Goal: Task Accomplishment & Management: Manage account settings

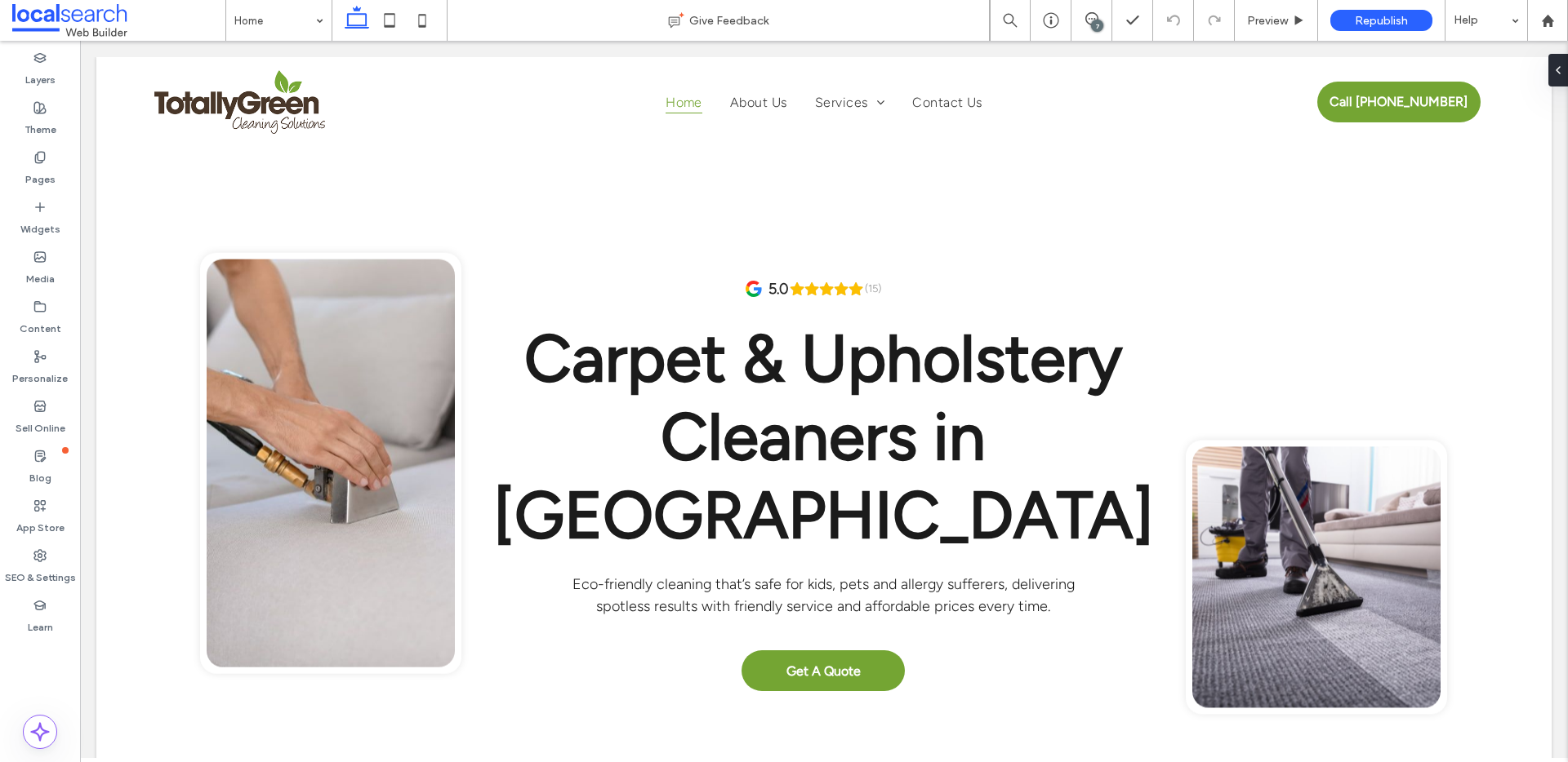
drag, startPoint x: 1011, startPoint y: 13, endPoint x: 1091, endPoint y: 26, distance: 81.0
click at [1091, 26] on div "7" at bounding box center [1096, 25] width 13 height 13
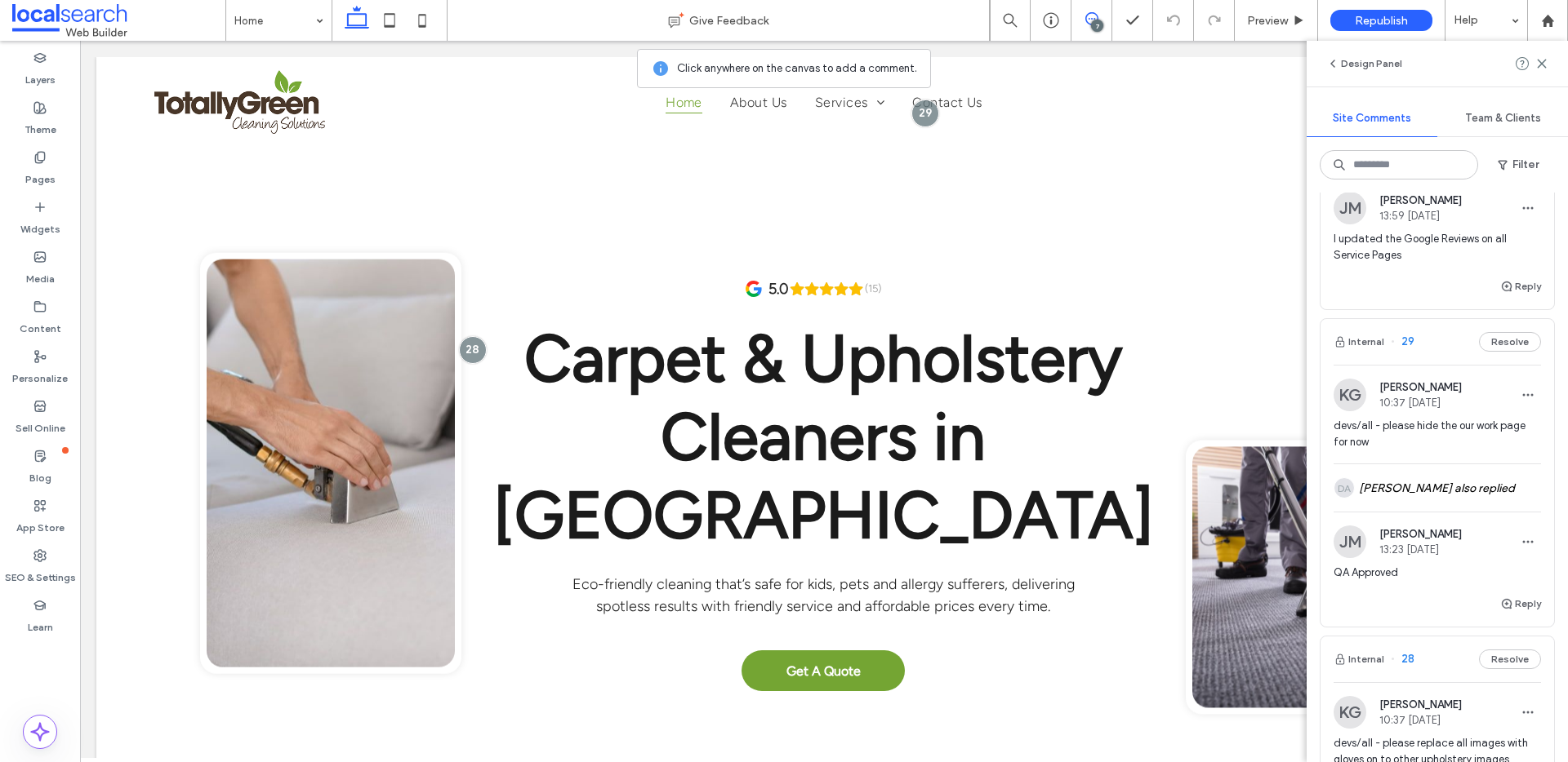
scroll to position [89, 0]
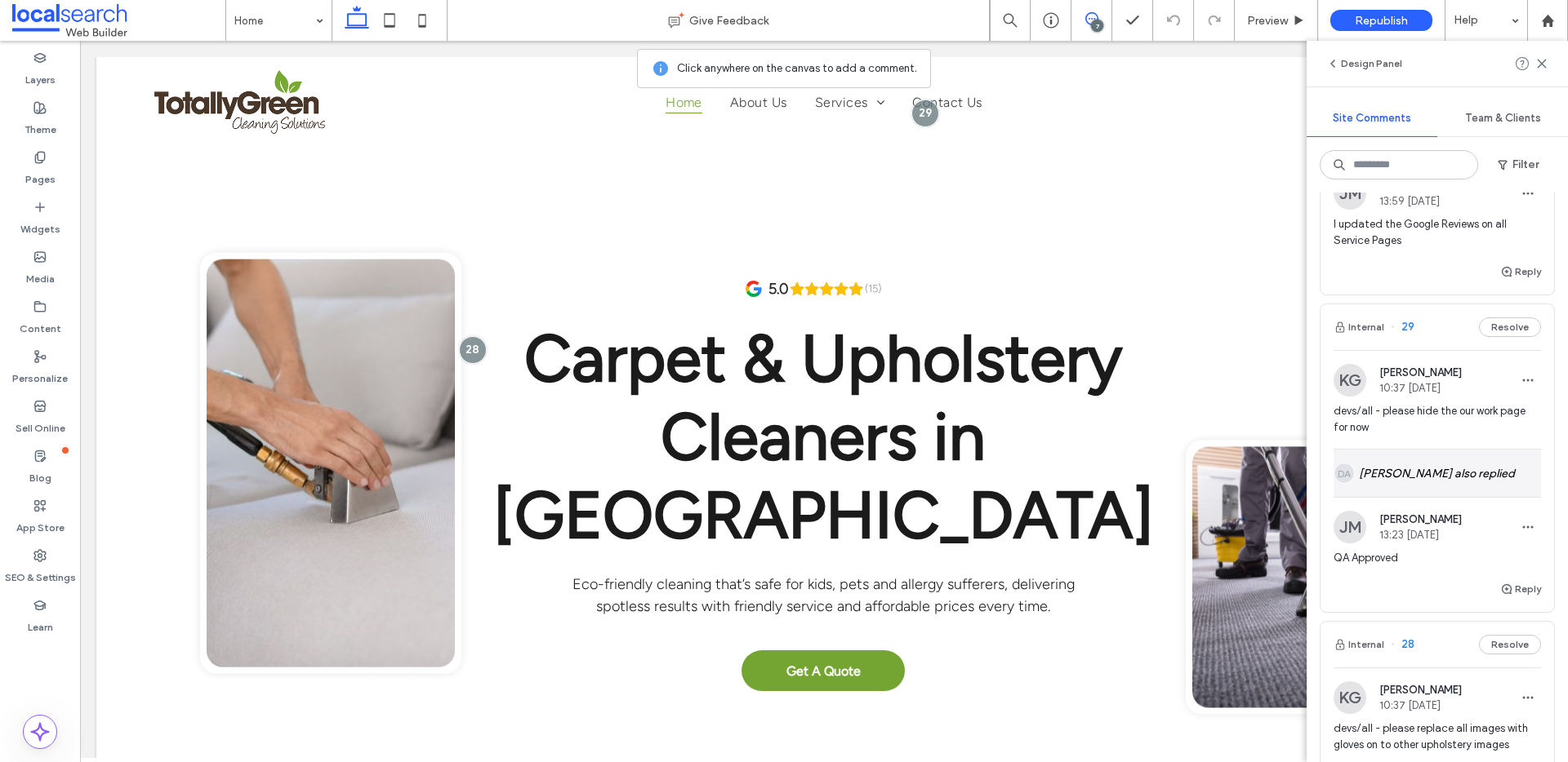
click at [1448, 476] on div "DA Daniel Anders also replied" at bounding box center [1437, 473] width 208 height 48
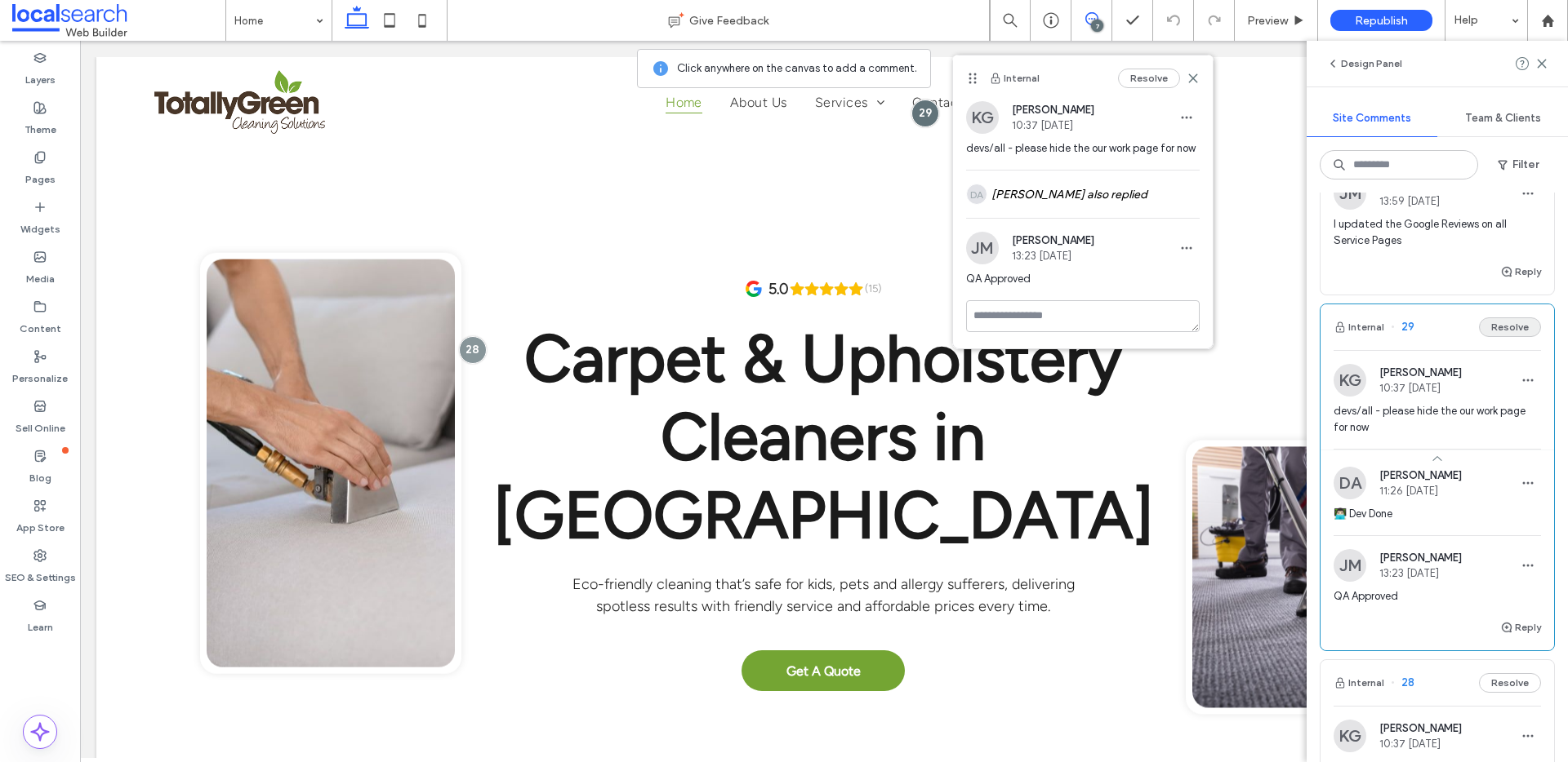
click at [1494, 326] on button "Resolve" at bounding box center [1509, 327] width 62 height 19
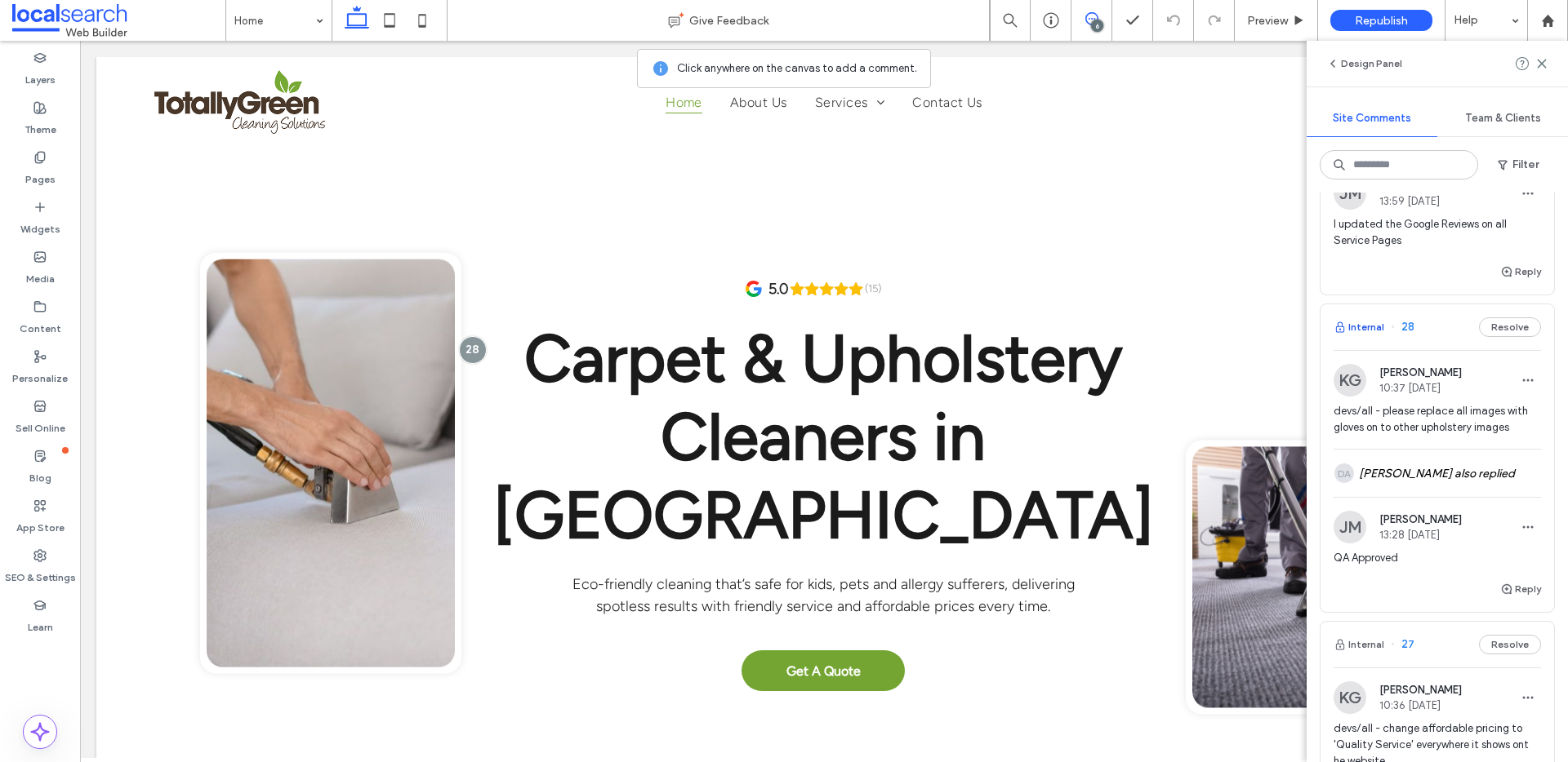
click at [1359, 327] on button "Internal" at bounding box center [1359, 327] width 50 height 19
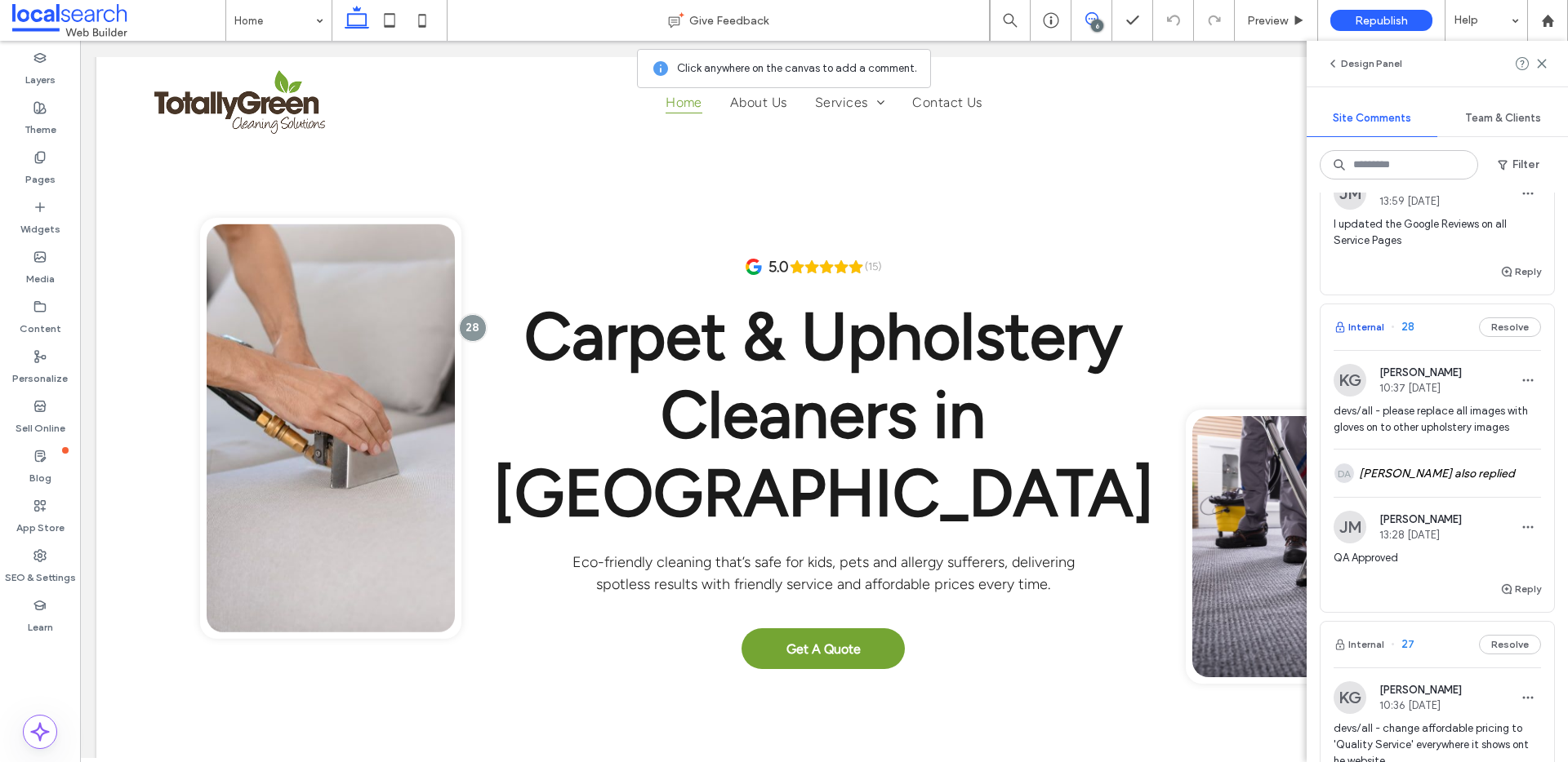
scroll to position [50, 0]
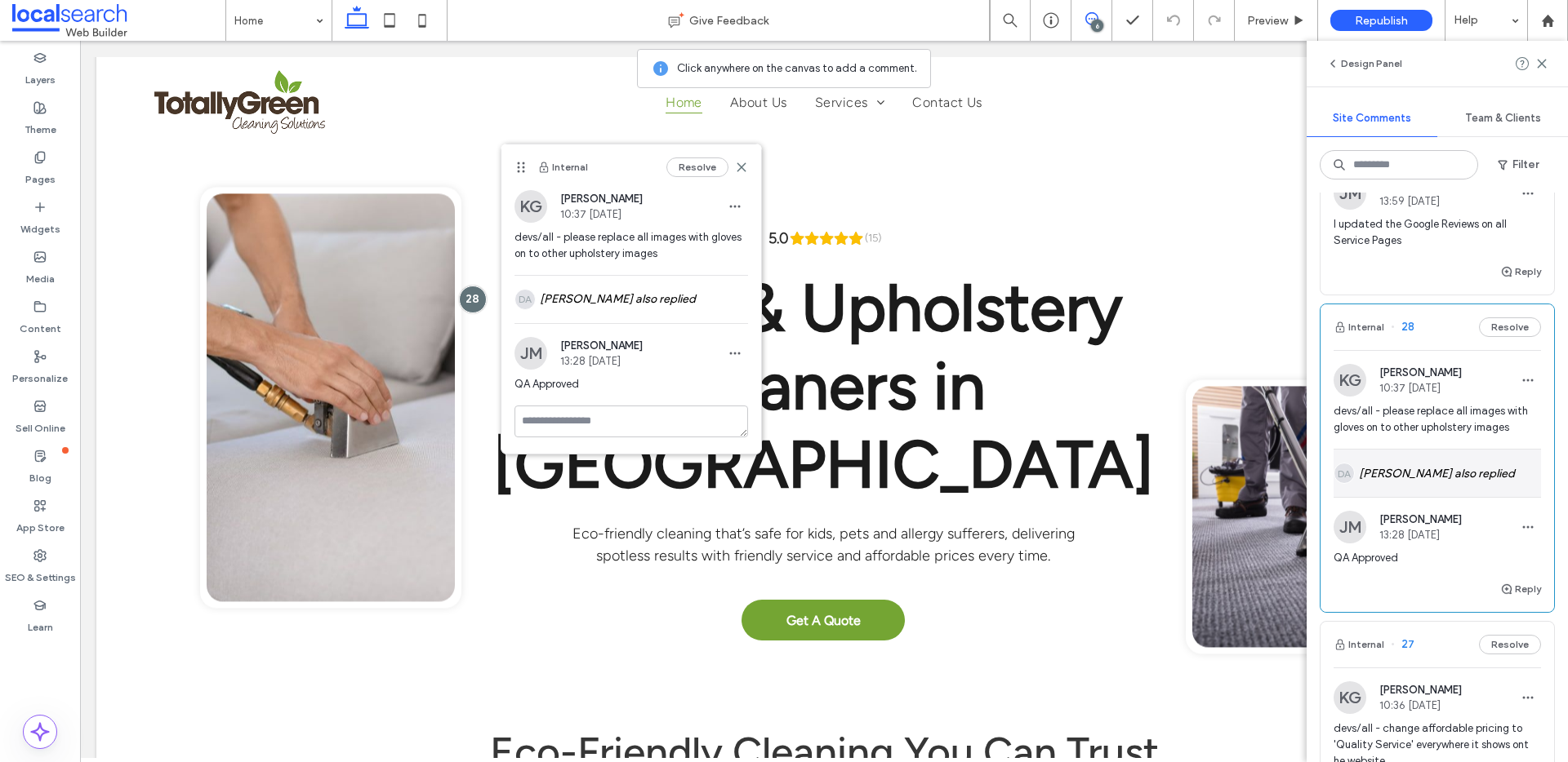
click at [1398, 488] on div "DA Daniel Anders also replied" at bounding box center [1437, 473] width 208 height 48
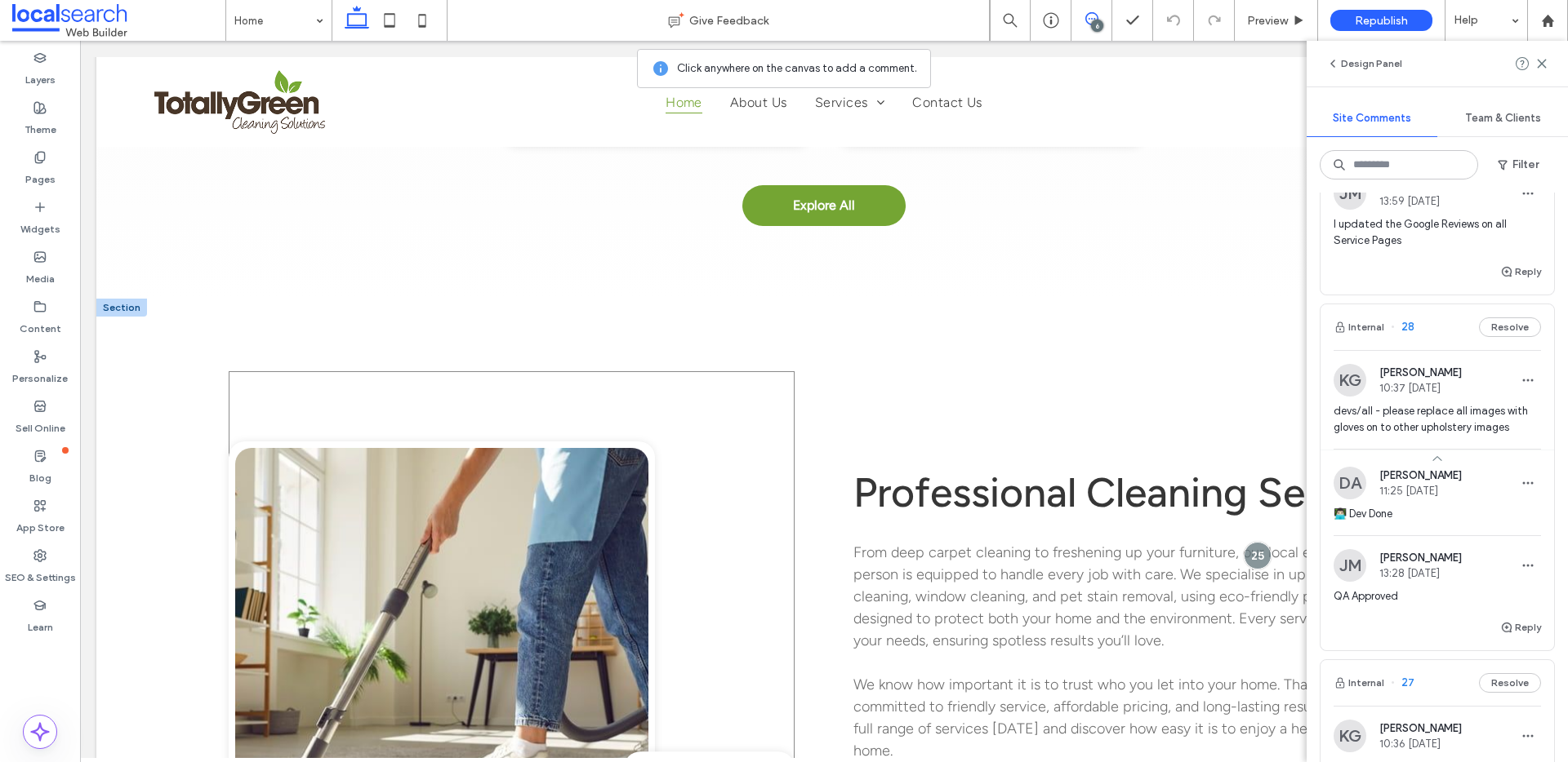
scroll to position [2040, 0]
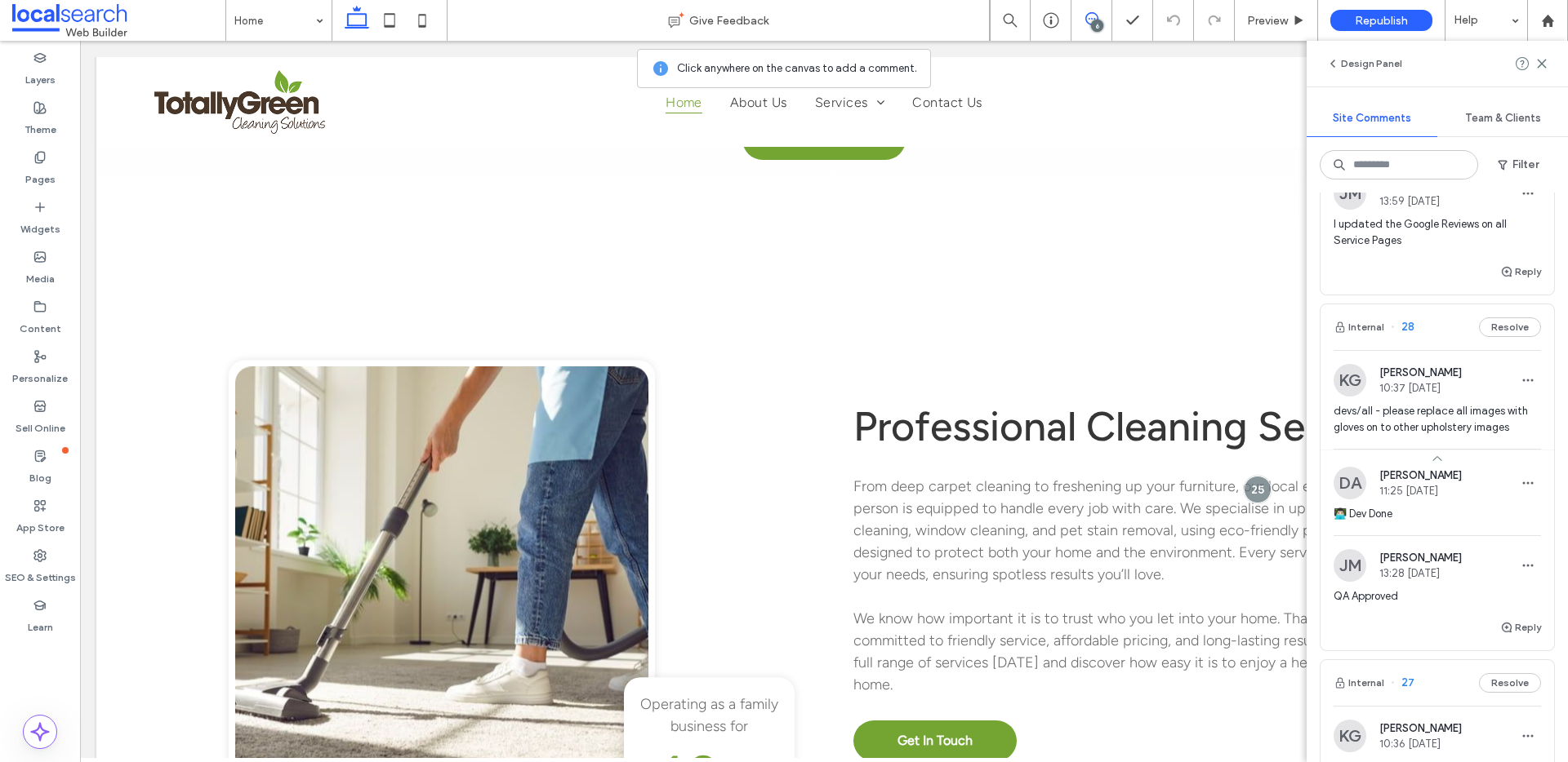
click at [1099, 16] on span at bounding box center [1091, 19] width 40 height 13
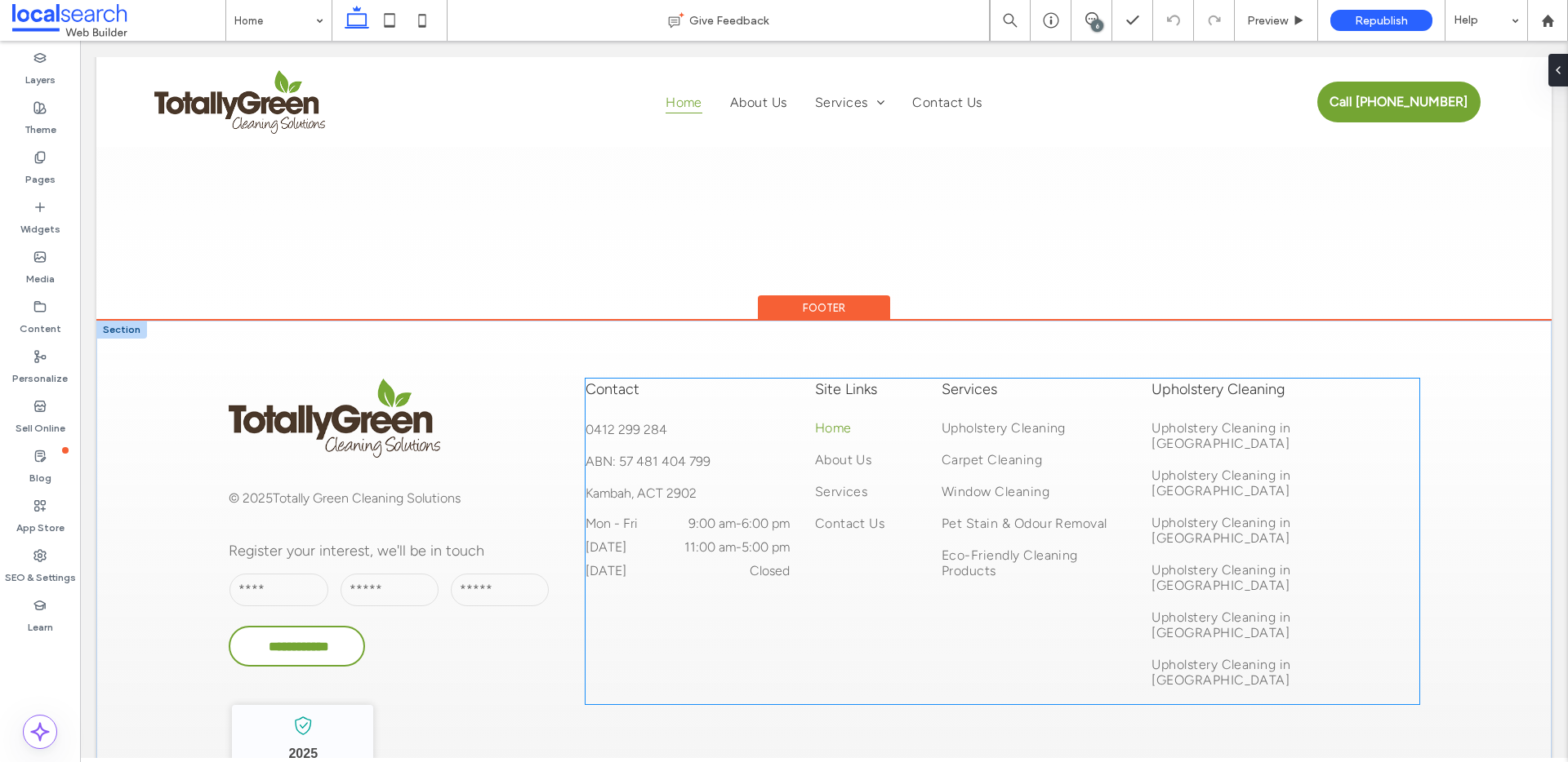
scroll to position [4631, 0]
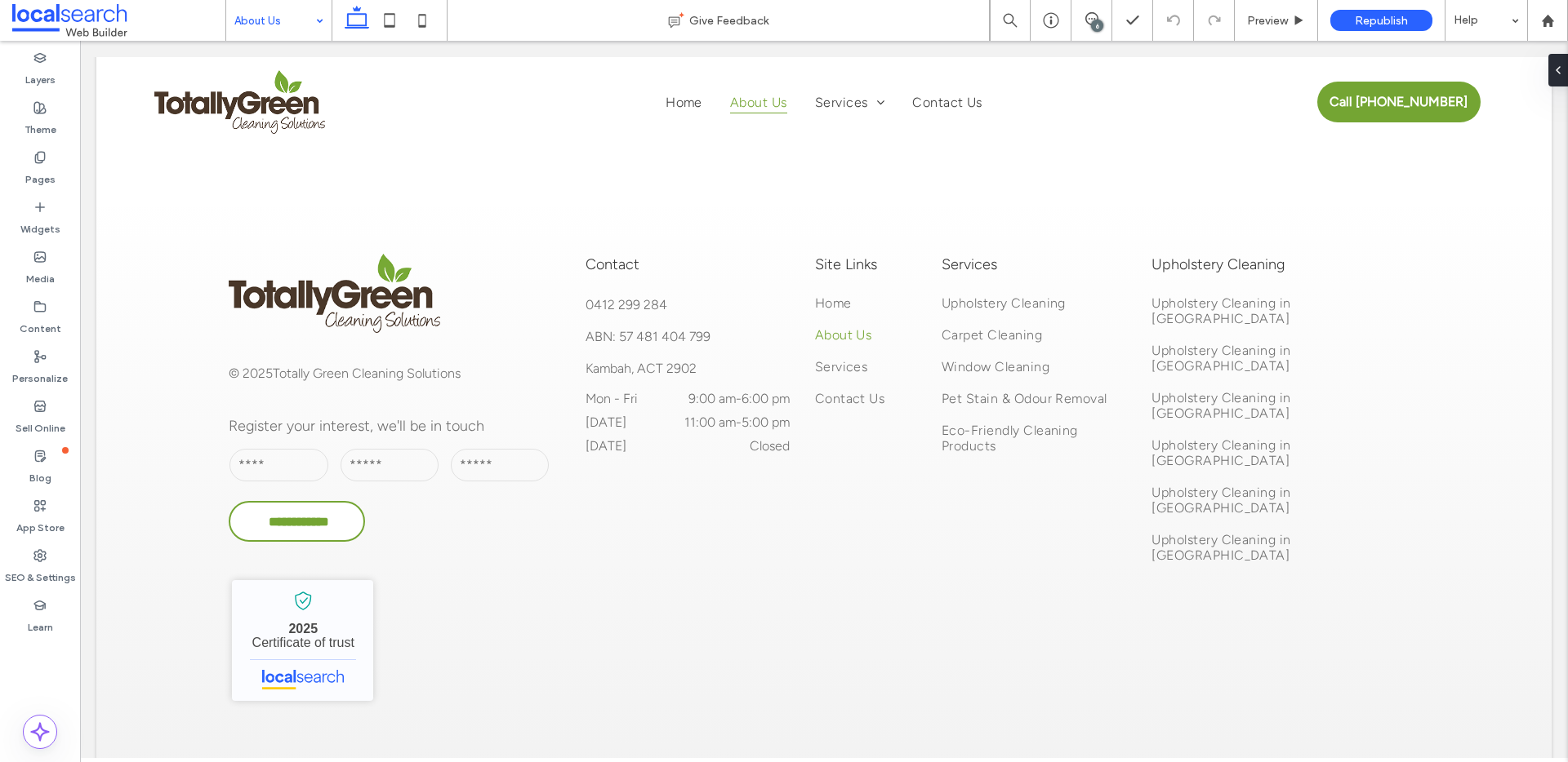
click at [262, 21] on input at bounding box center [275, 20] width 81 height 41
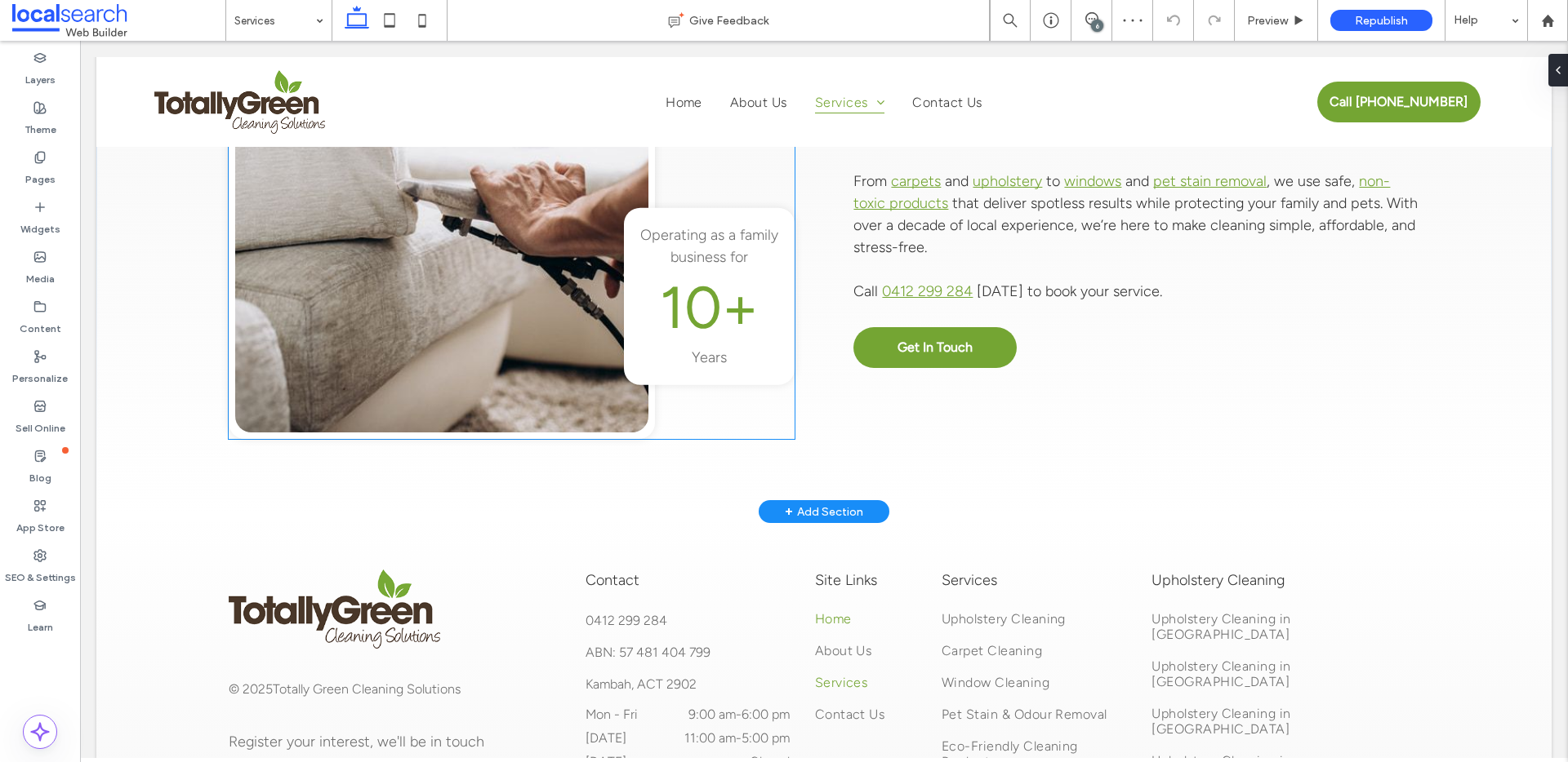
scroll to position [1789, 0]
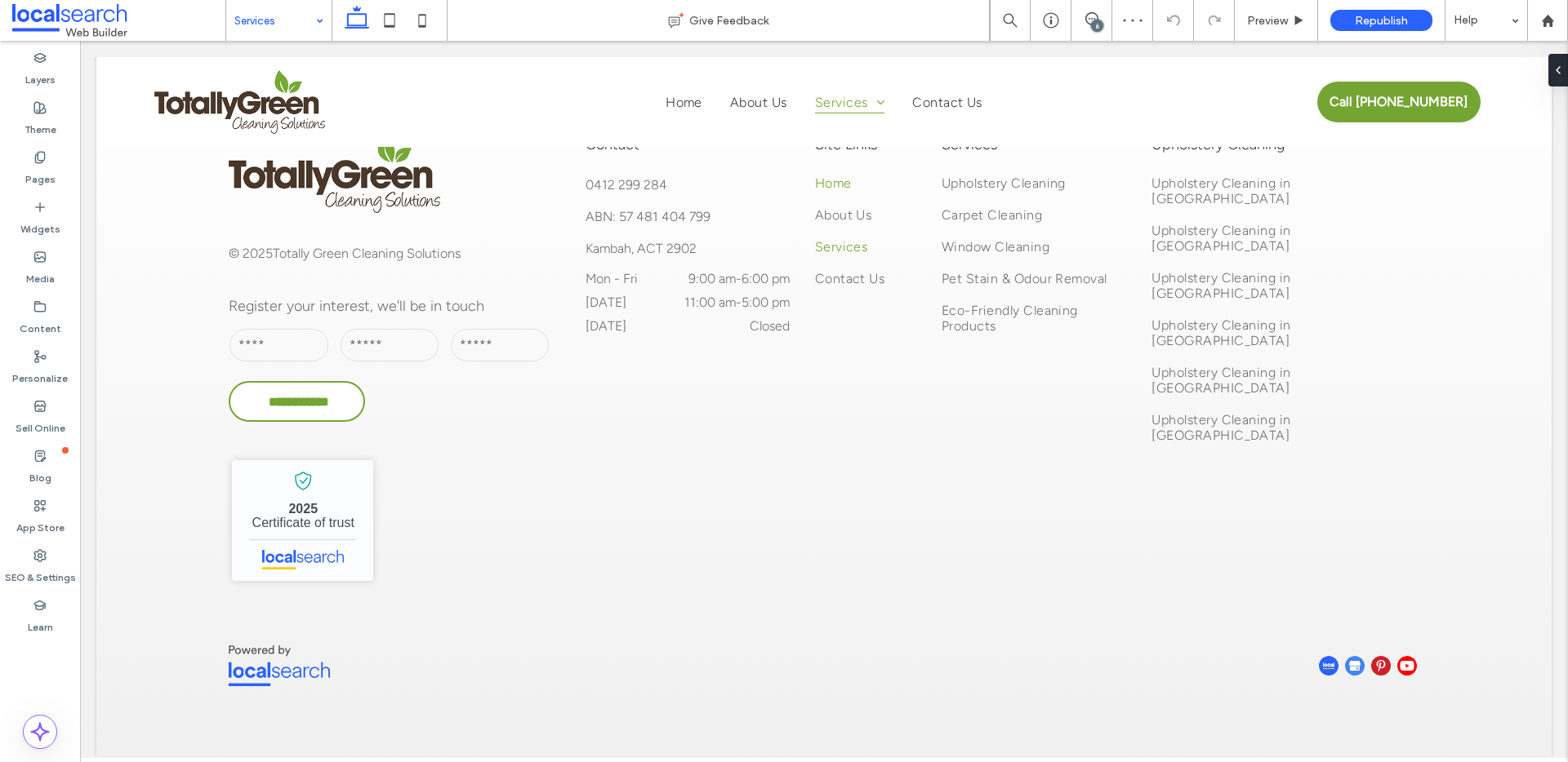
click at [264, 16] on input at bounding box center [275, 20] width 81 height 41
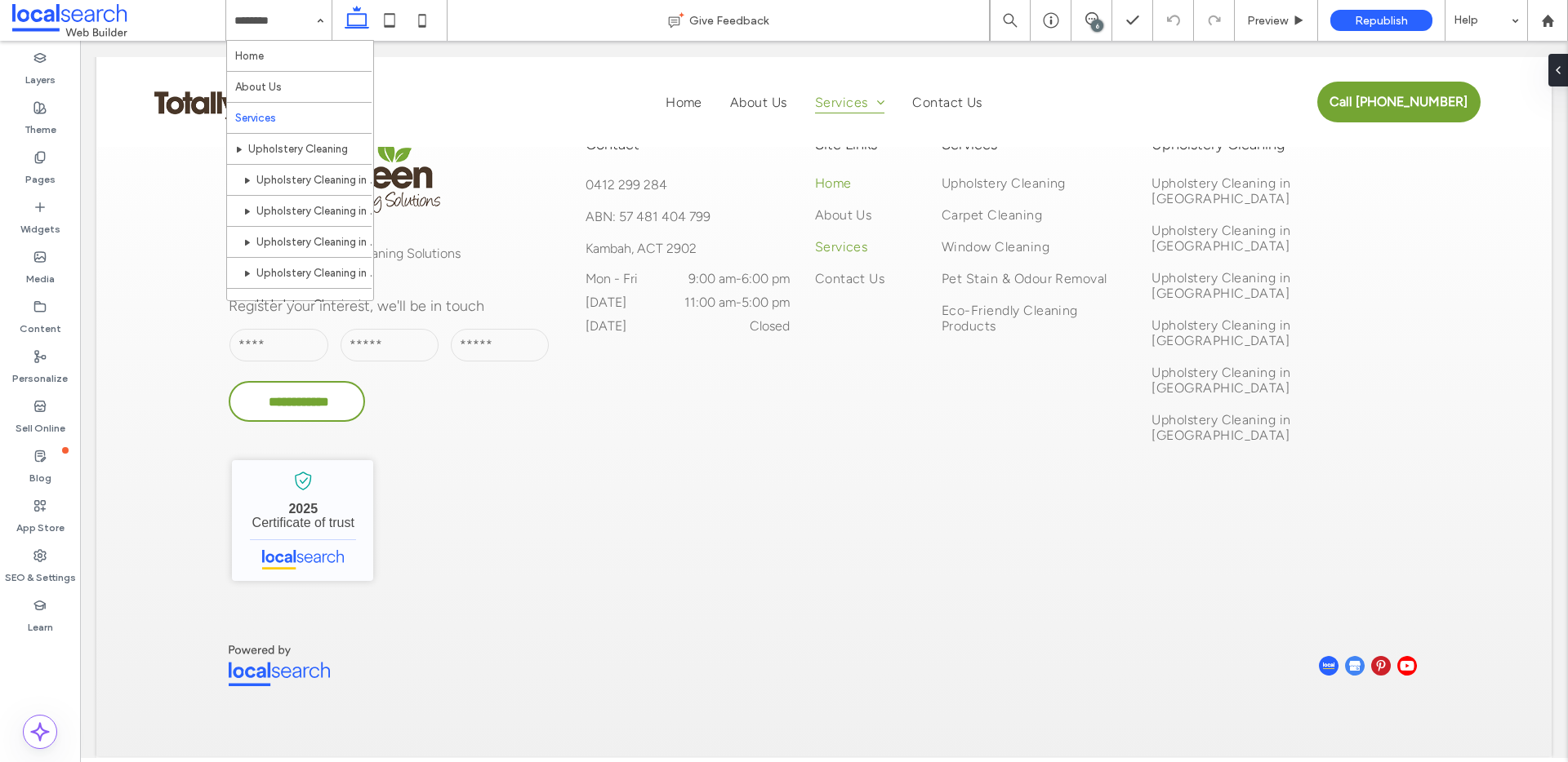
drag, startPoint x: 317, startPoint y: 156, endPoint x: 383, endPoint y: 222, distance: 93.3
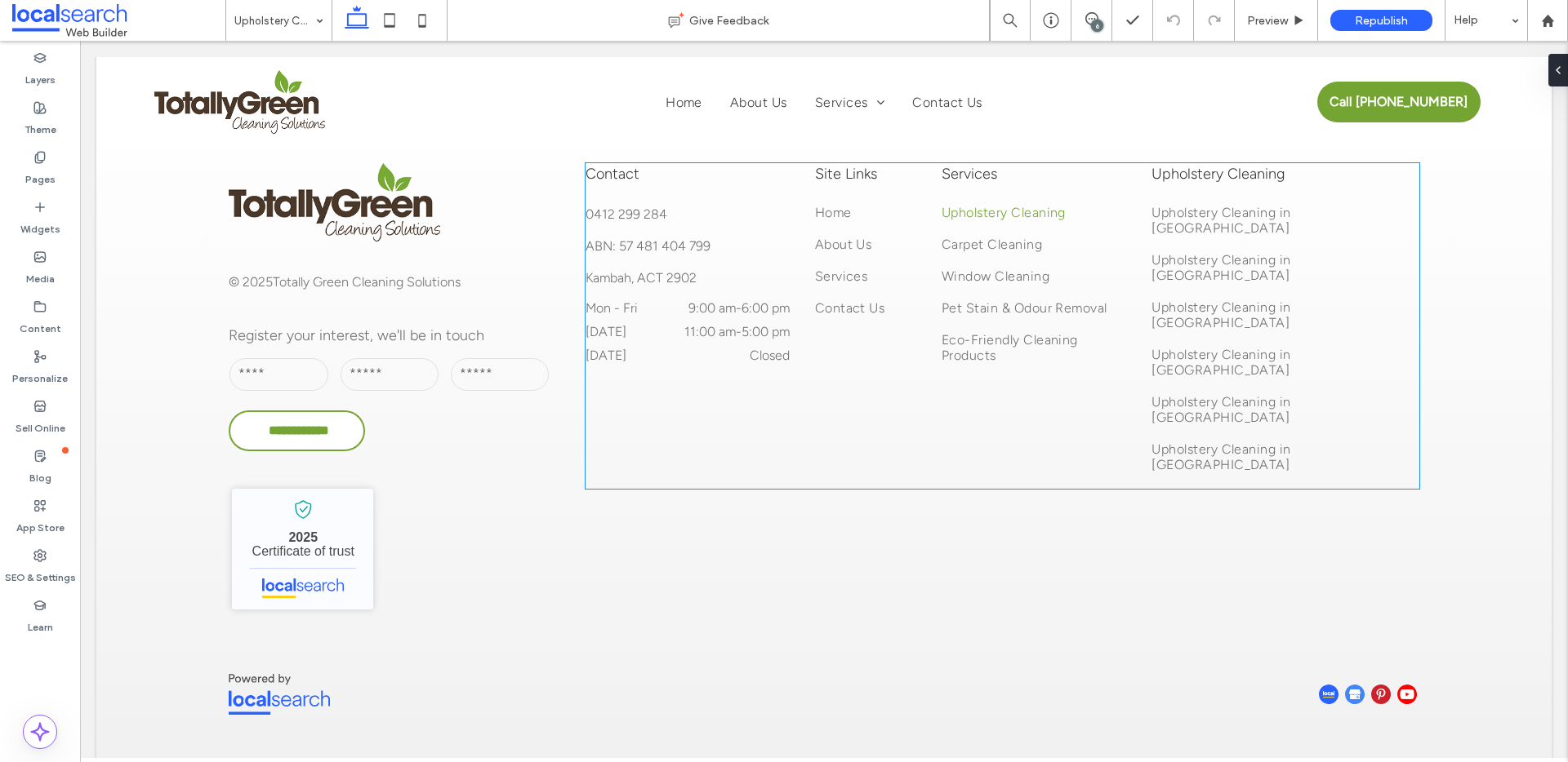
scroll to position [3548, 0]
click at [262, 22] on input at bounding box center [275, 20] width 81 height 41
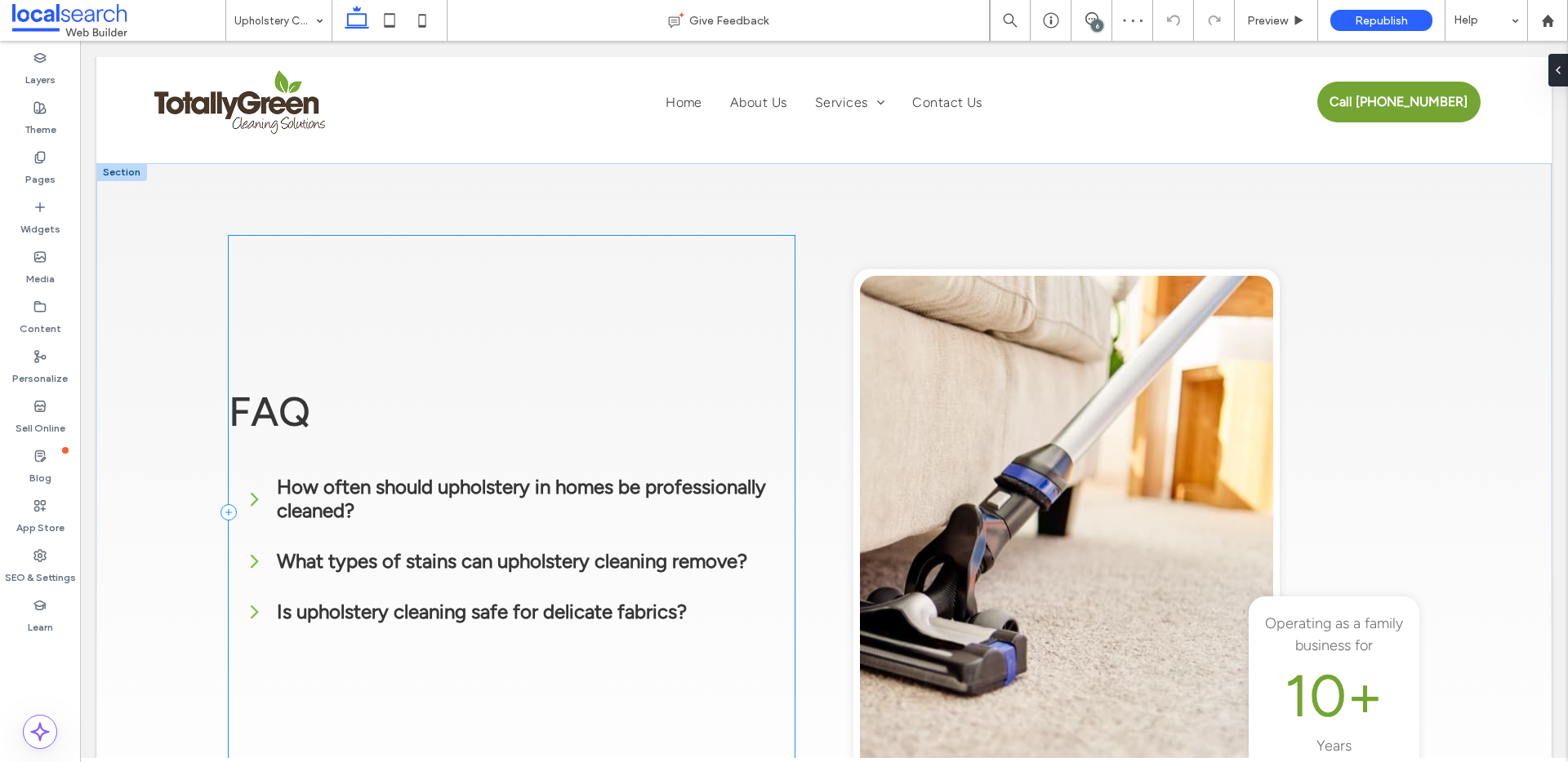
scroll to position [3548, 0]
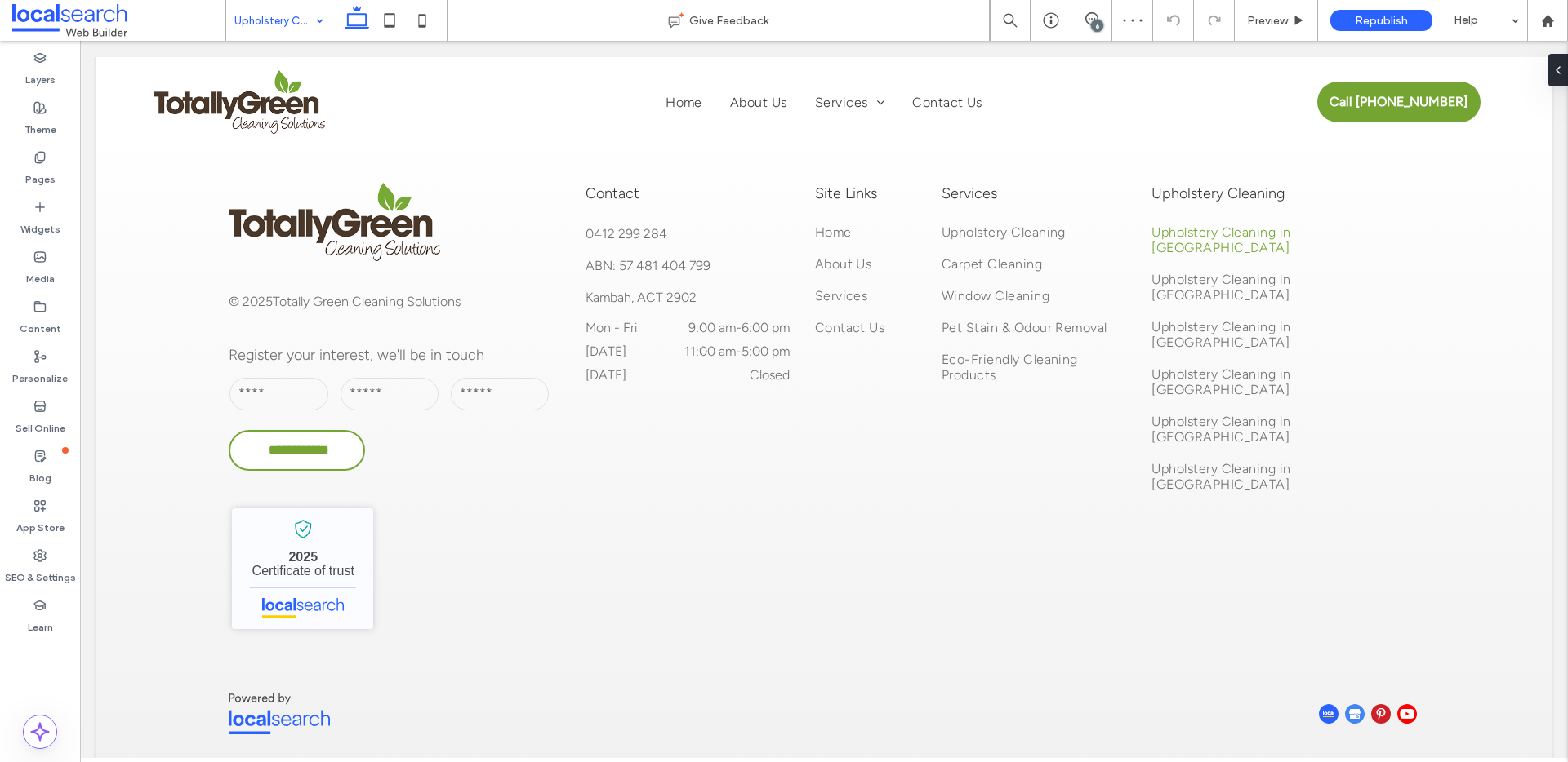
click at [286, 19] on input at bounding box center [275, 20] width 81 height 41
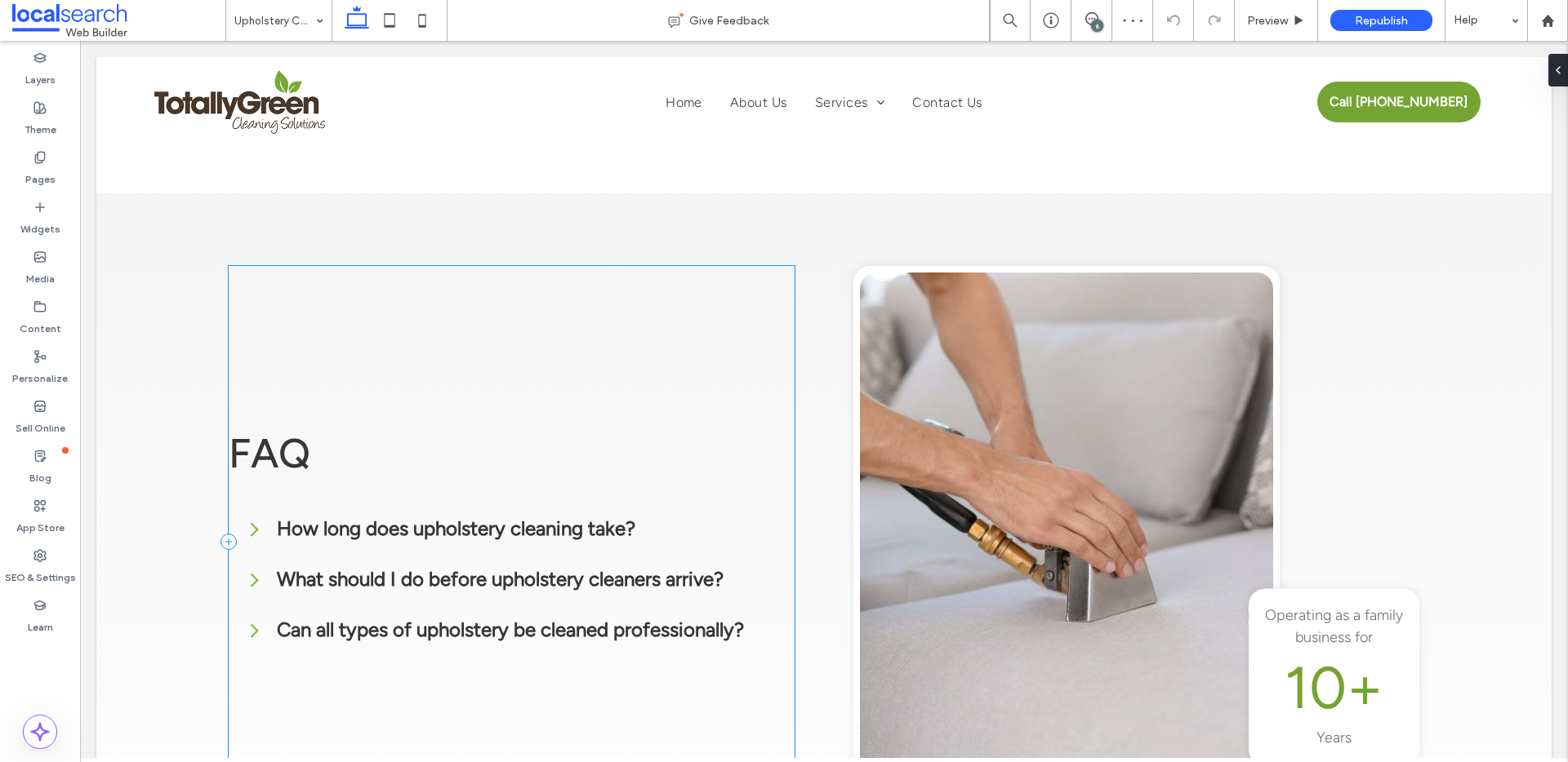
scroll to position [3530, 0]
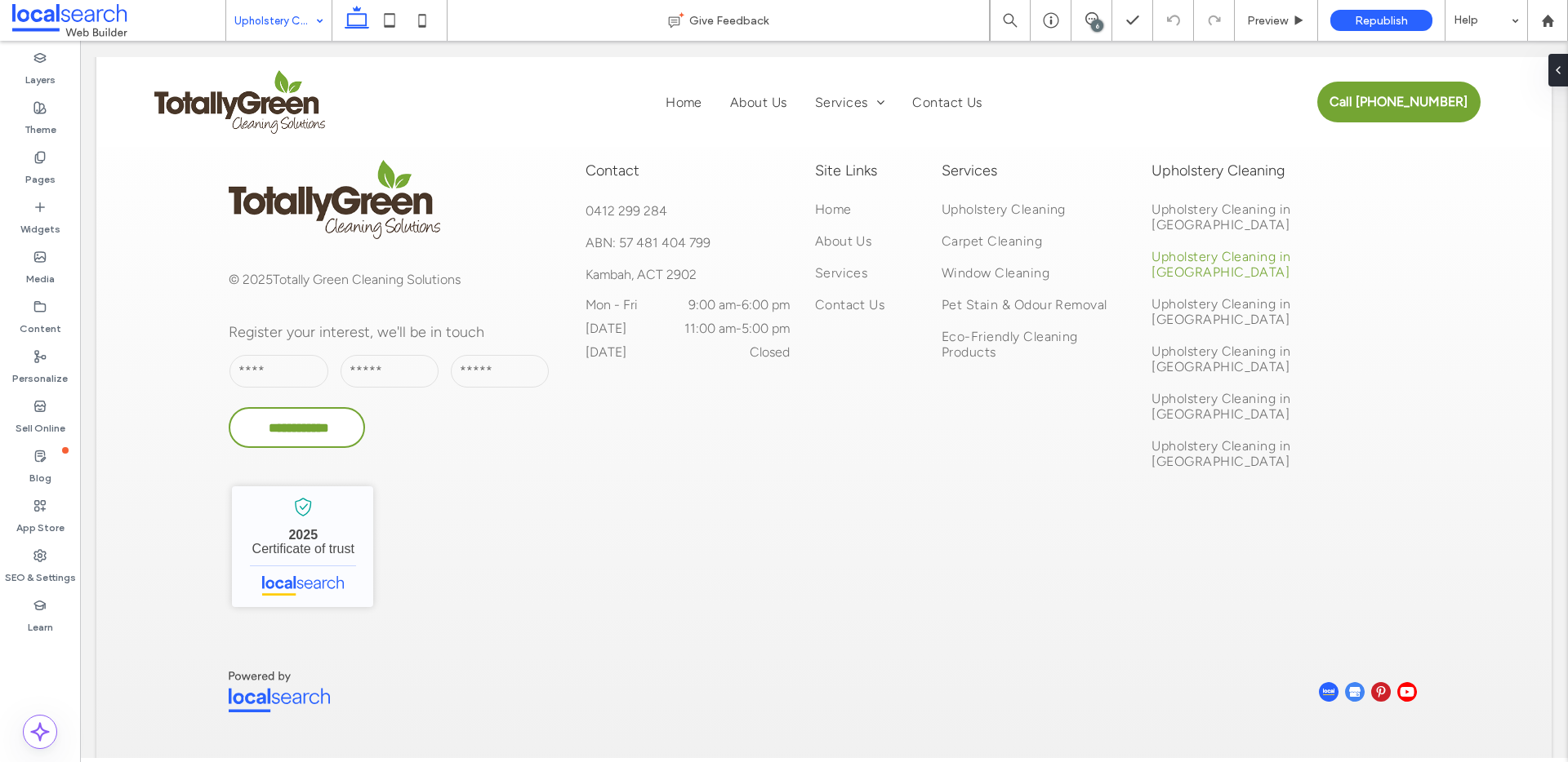
click at [302, 24] on input at bounding box center [275, 20] width 81 height 41
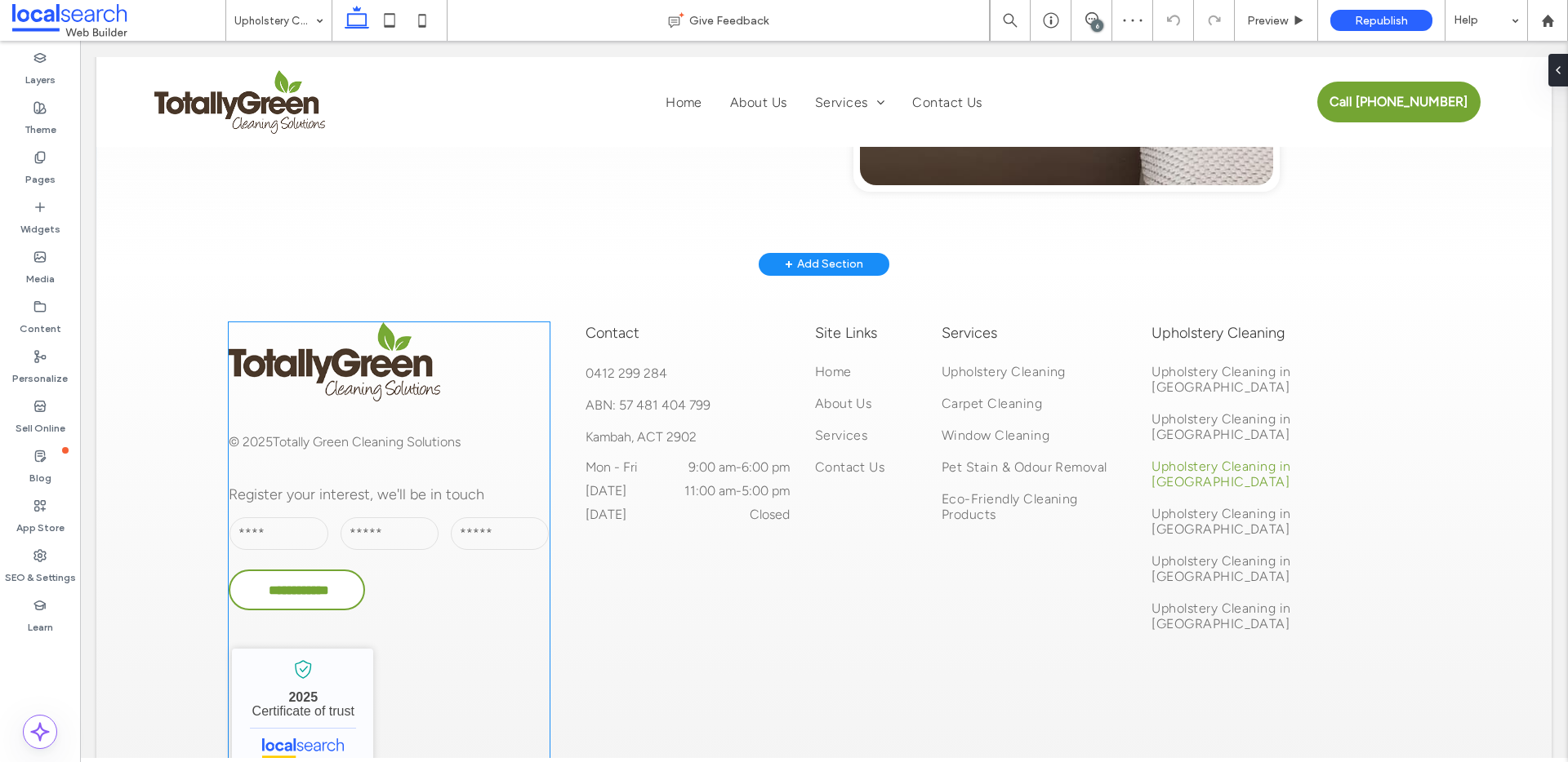
scroll to position [2821, 0]
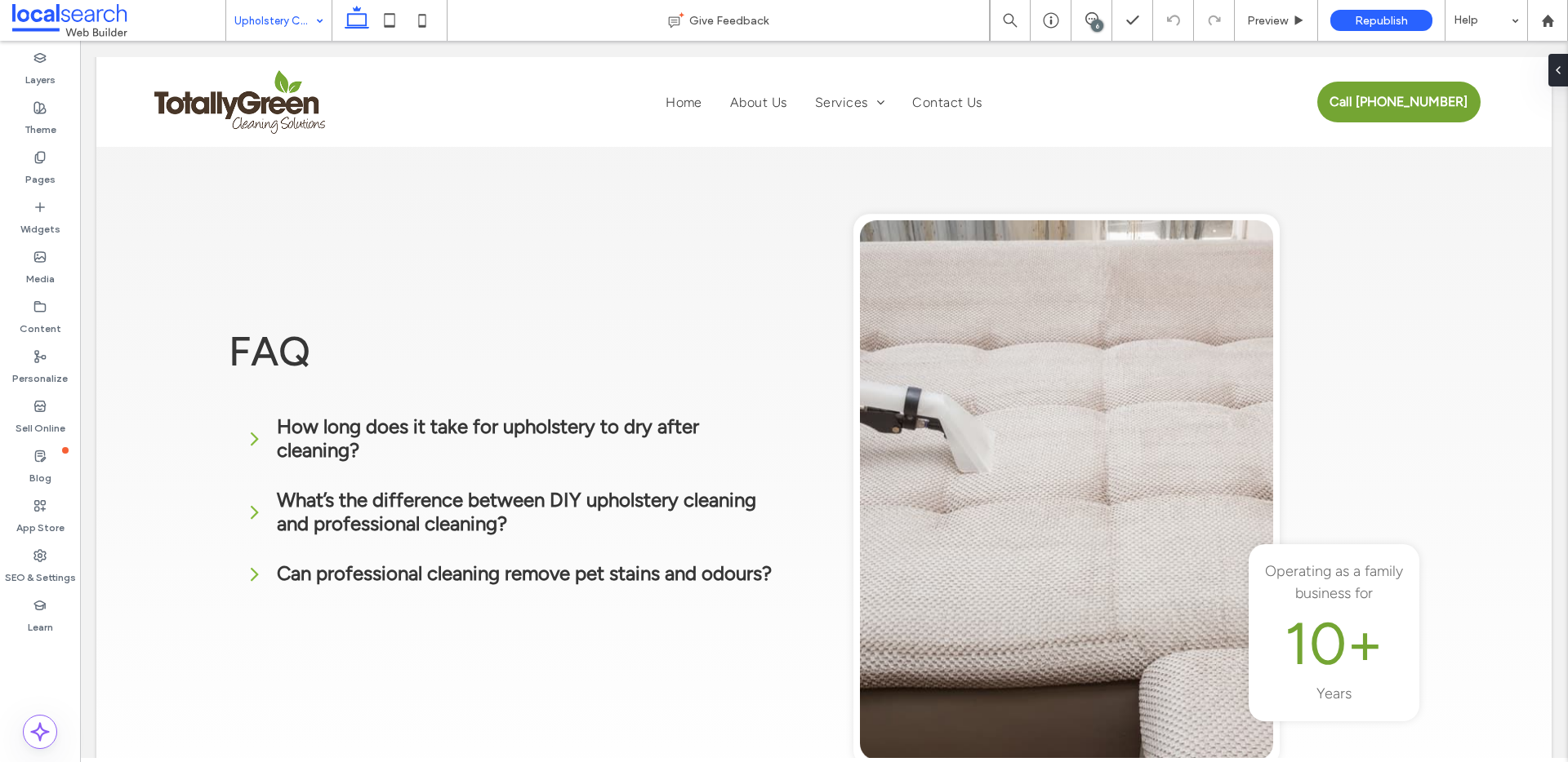
click at [251, 33] on input at bounding box center [275, 20] width 81 height 41
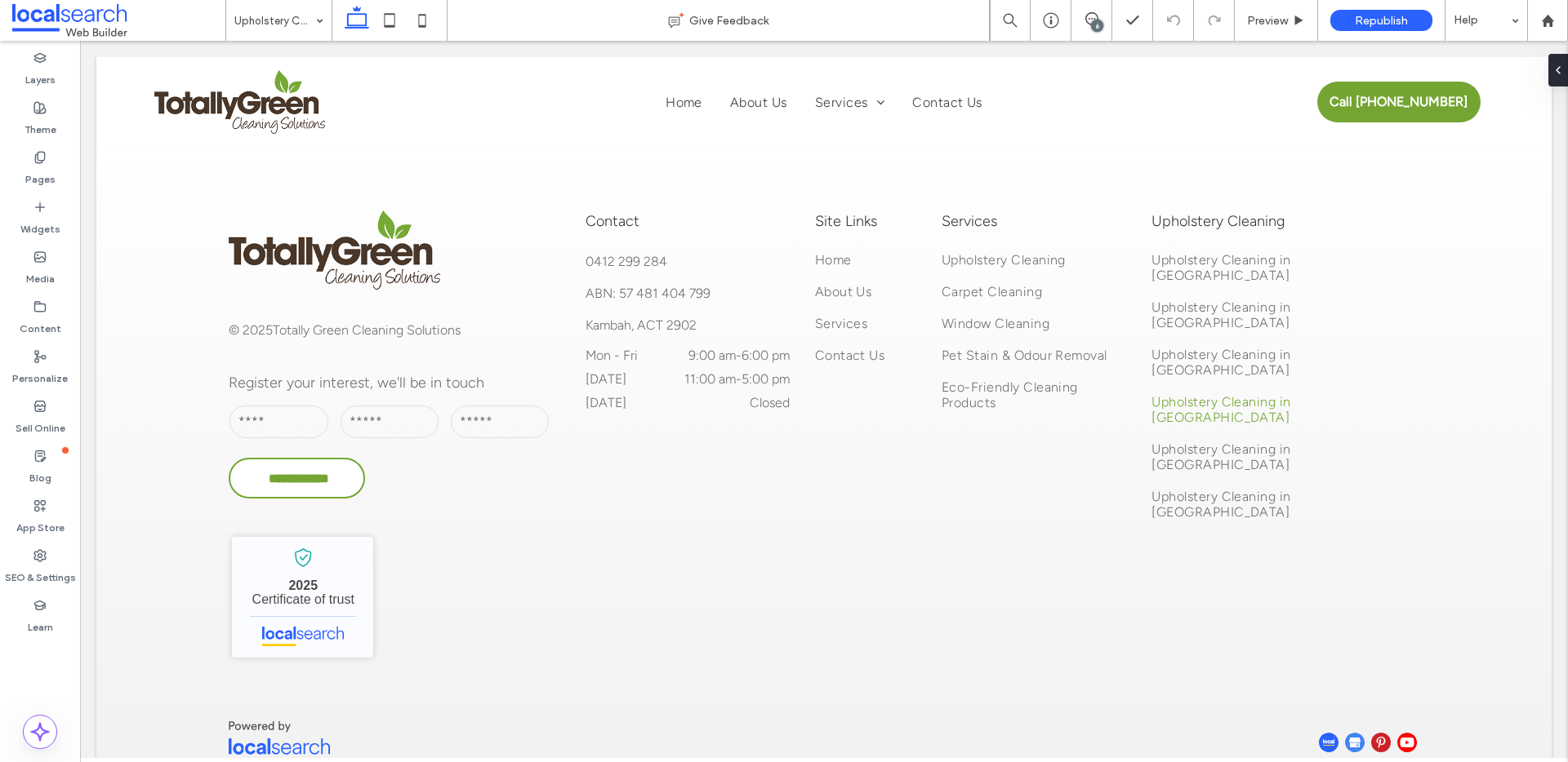
scroll to position [3530, 0]
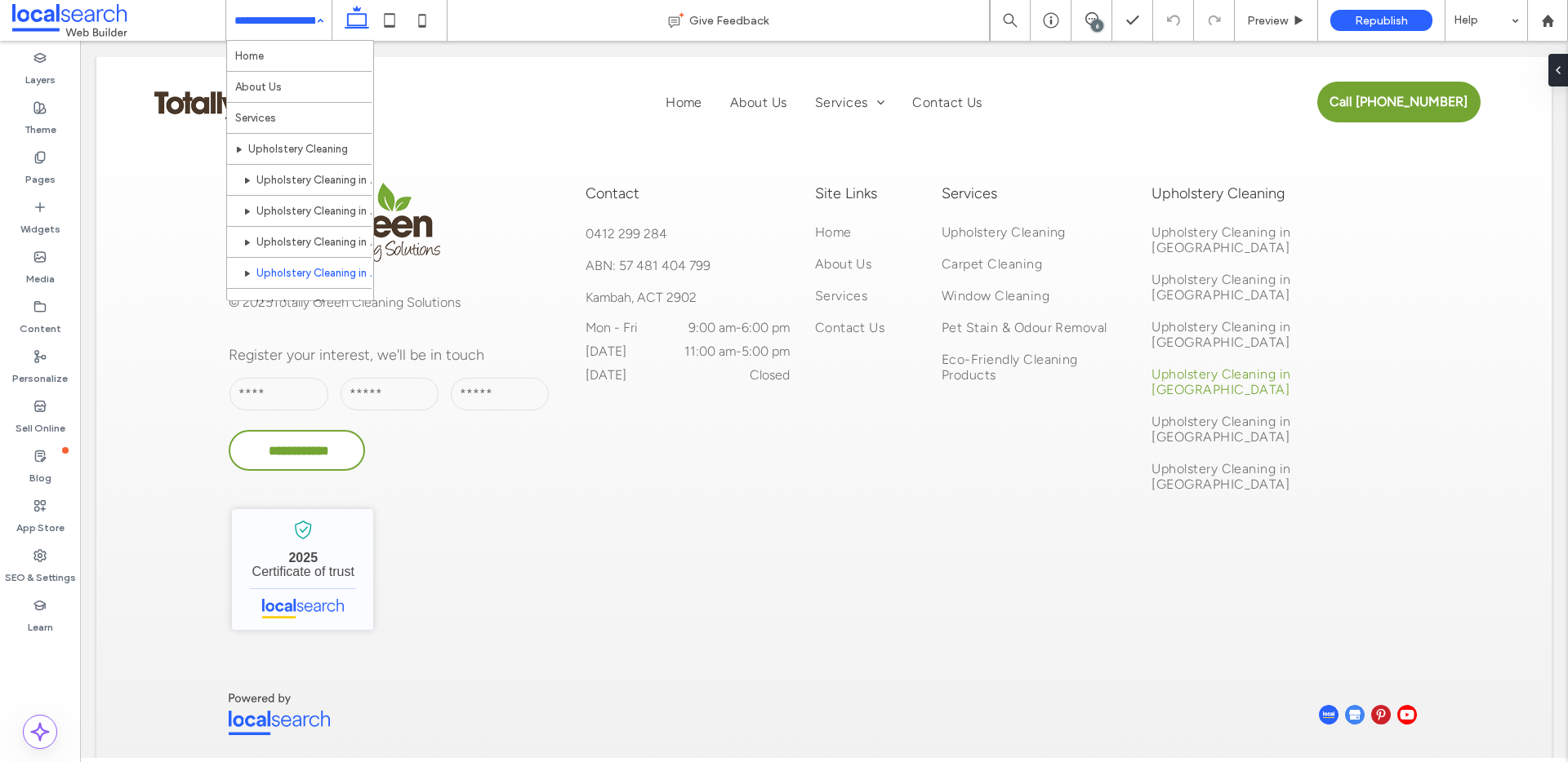
drag, startPoint x: 267, startPoint y: 15, endPoint x: 269, endPoint y: 36, distance: 21.1
click at [267, 15] on input at bounding box center [275, 20] width 81 height 41
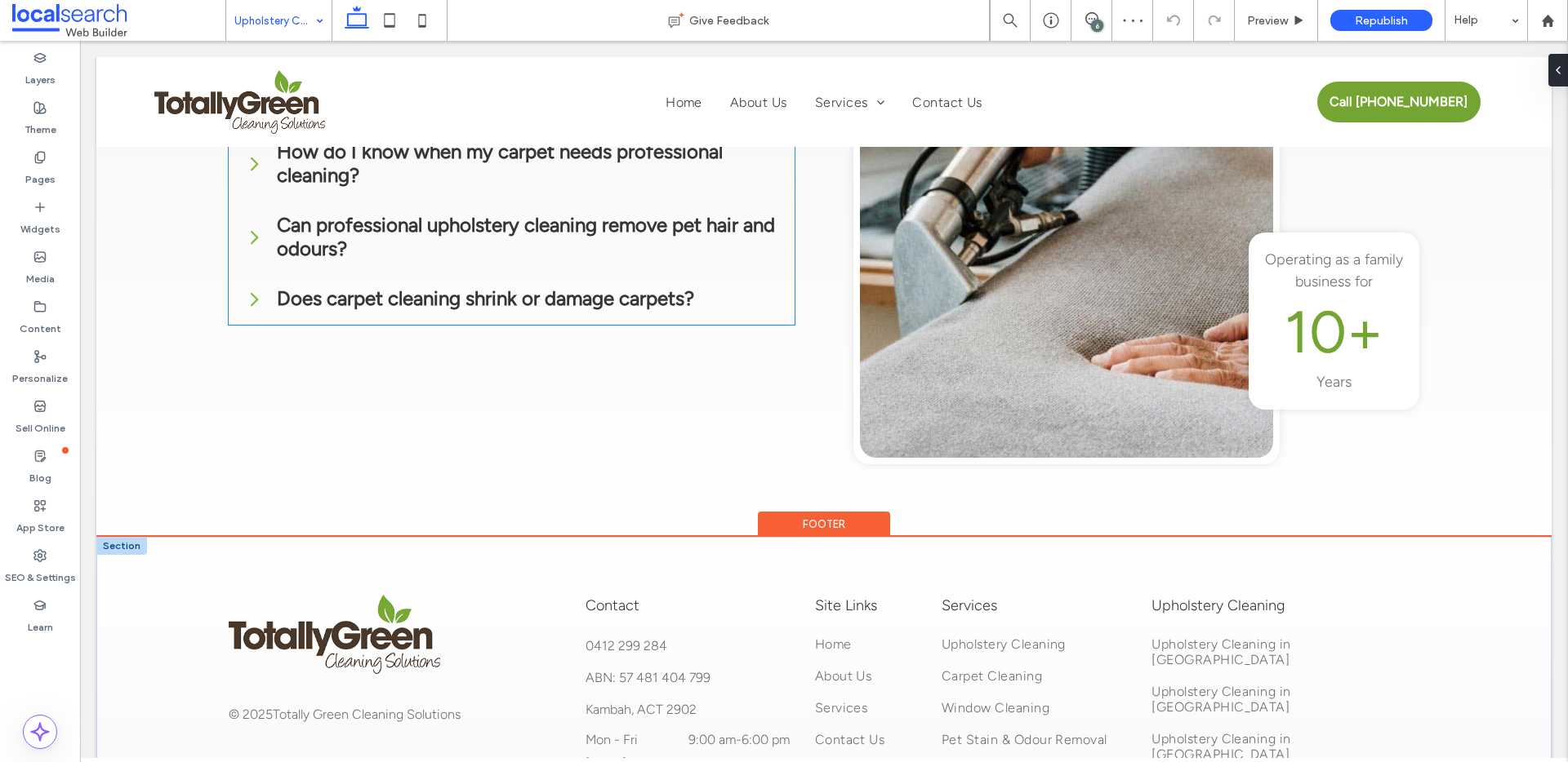
scroll to position [3509, 0]
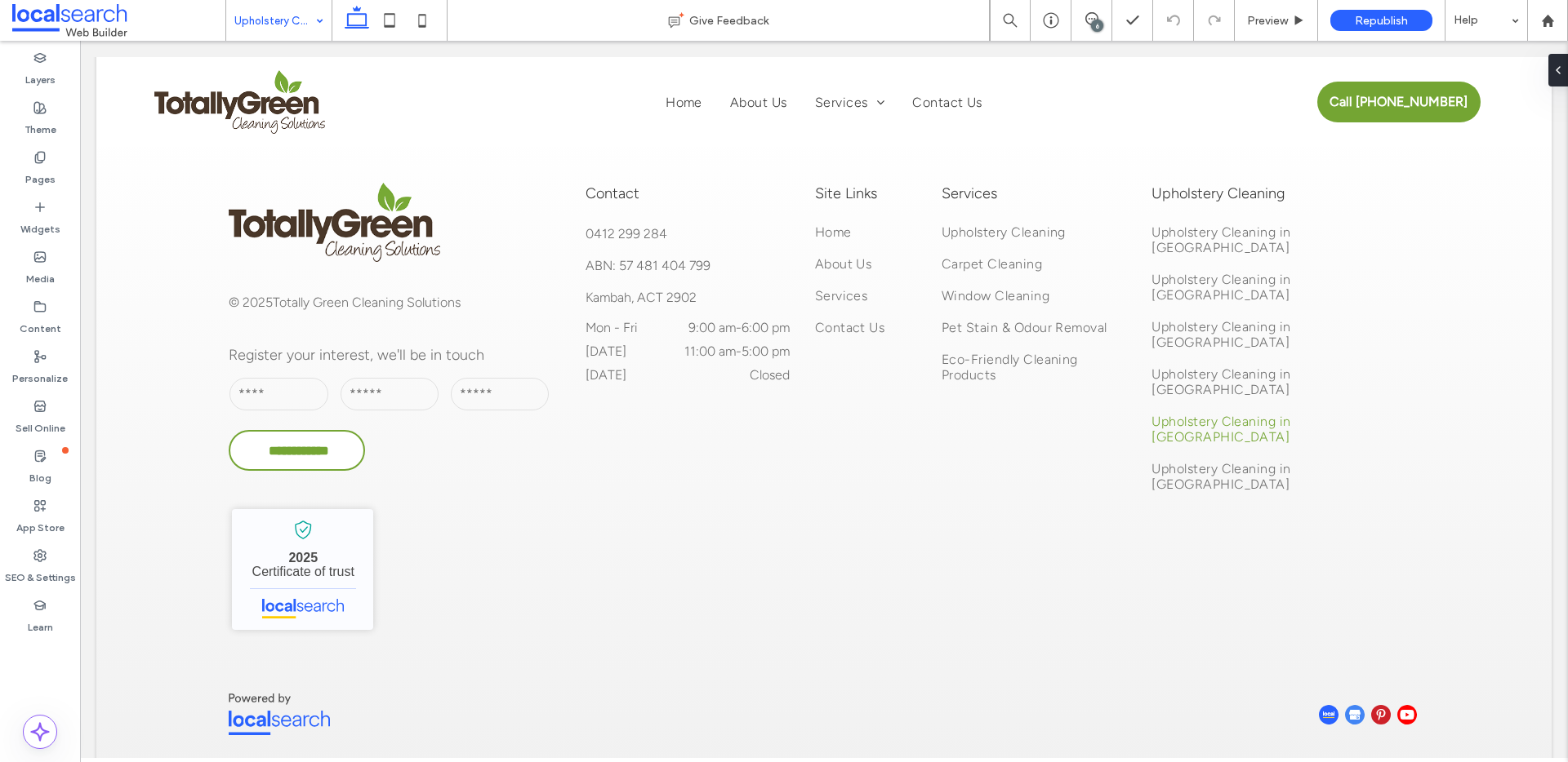
click at [262, 16] on input at bounding box center [275, 20] width 81 height 41
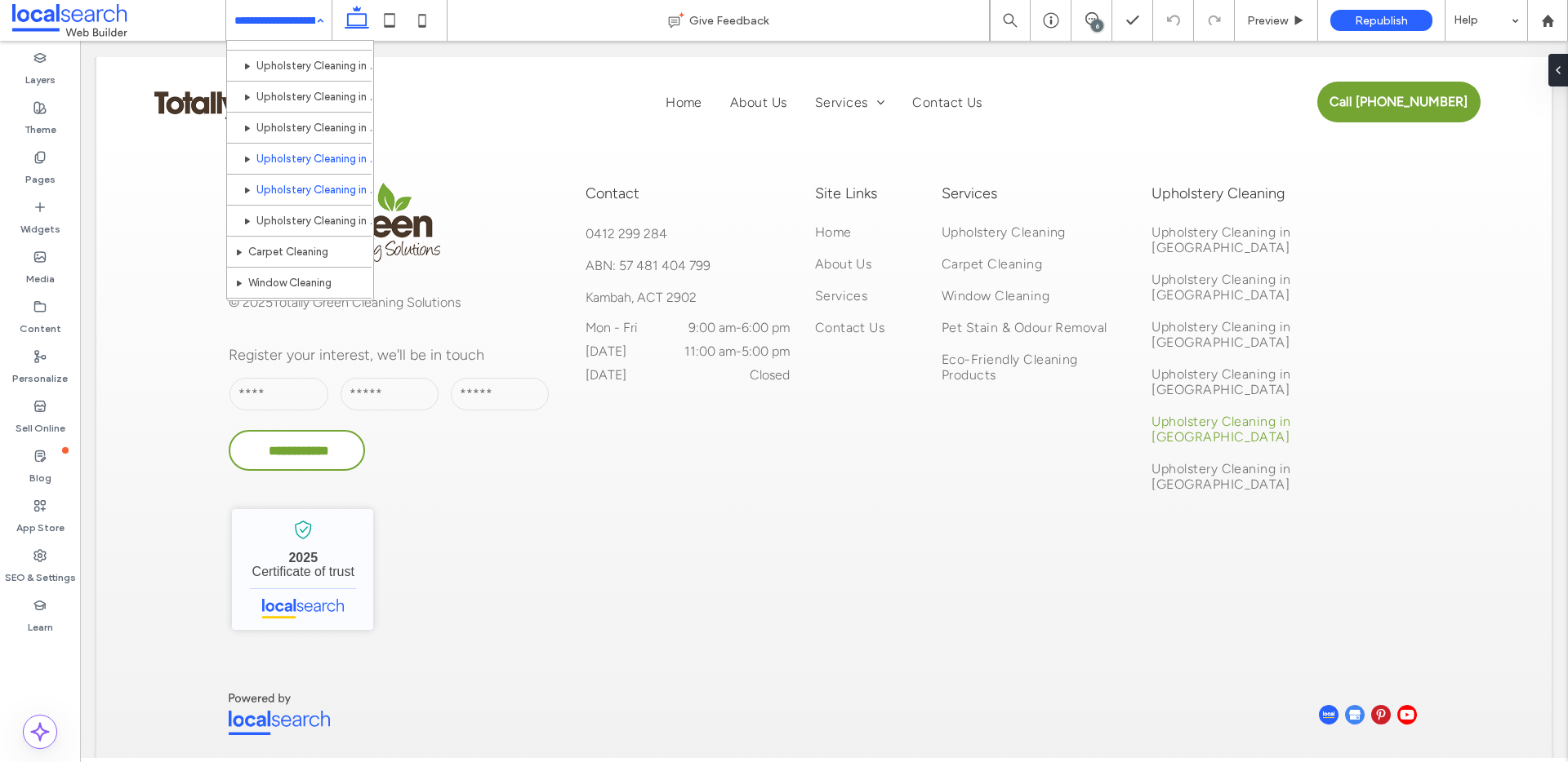
scroll to position [117, 0]
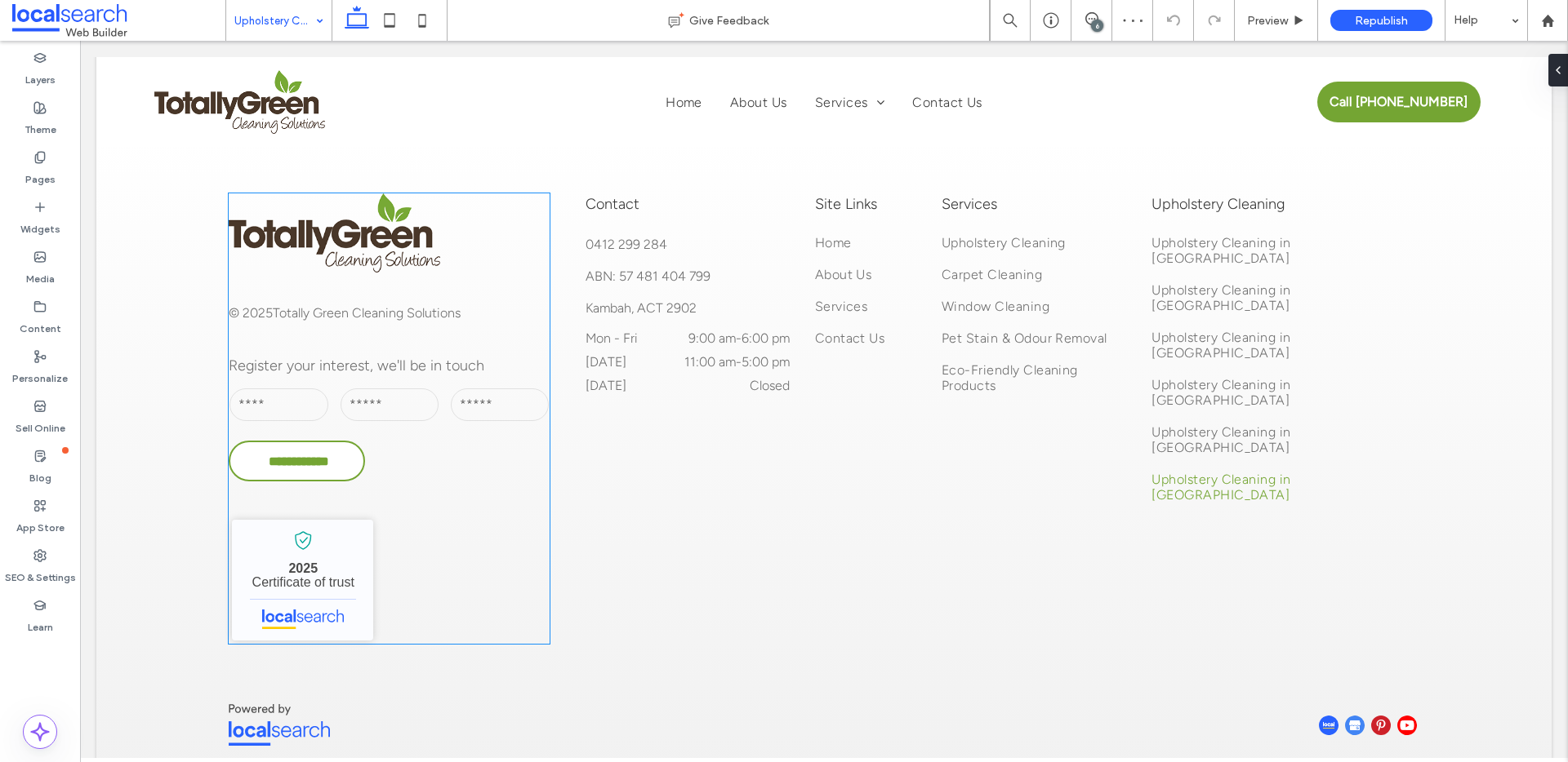
scroll to position [3530, 0]
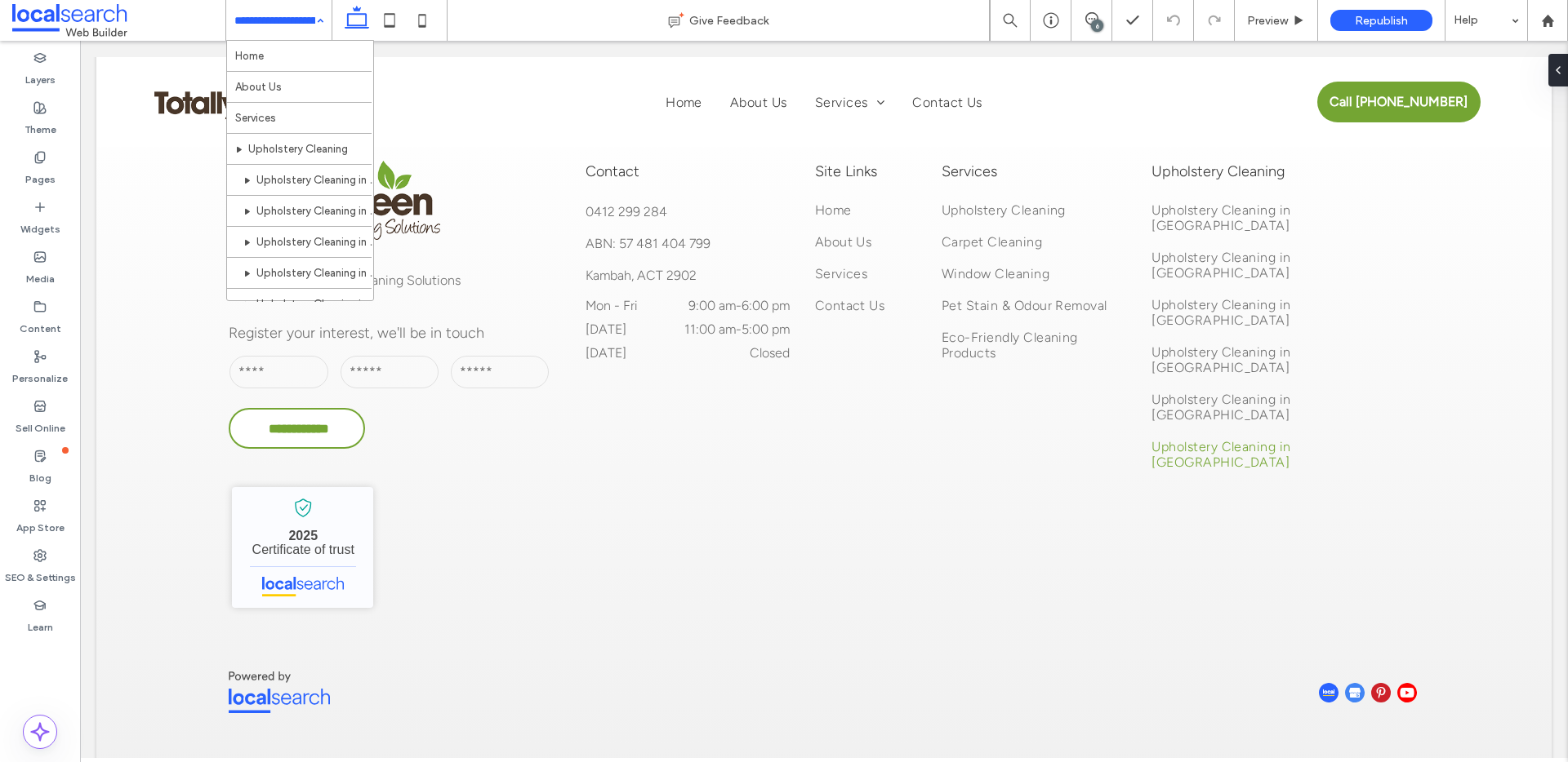
click at [259, 27] on input at bounding box center [275, 20] width 81 height 41
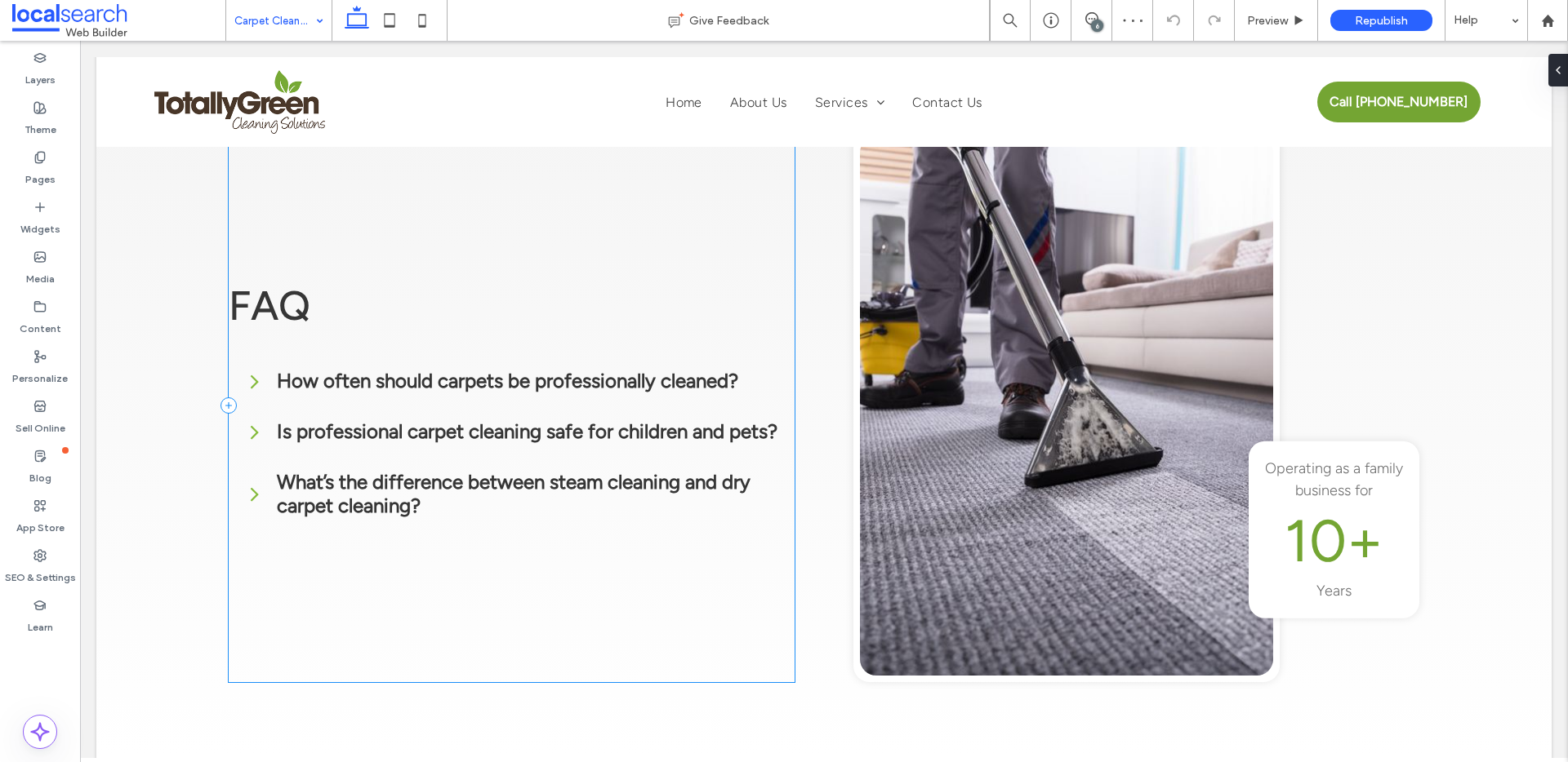
scroll to position [3486, 0]
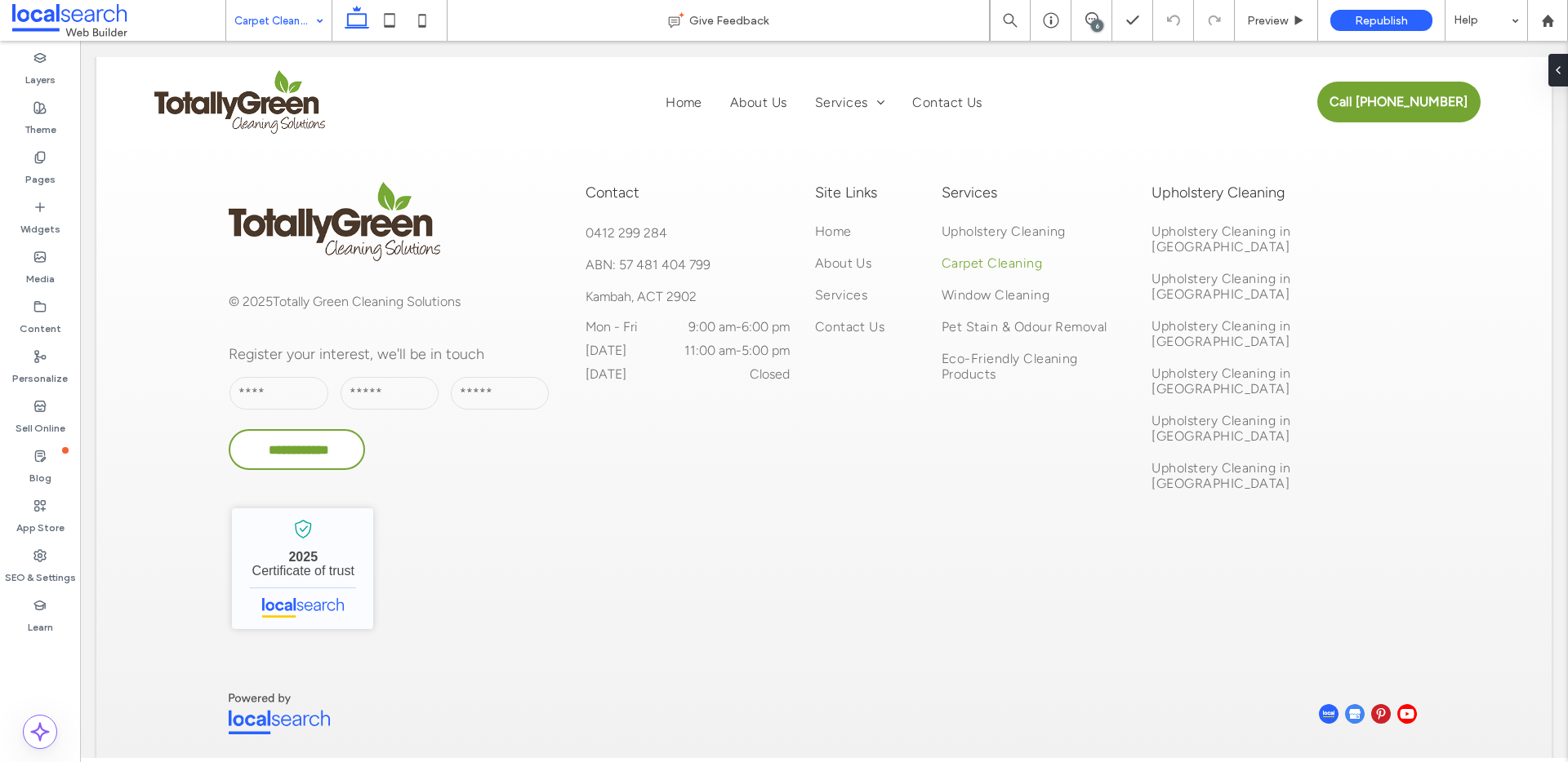
click at [255, 28] on input at bounding box center [275, 20] width 81 height 41
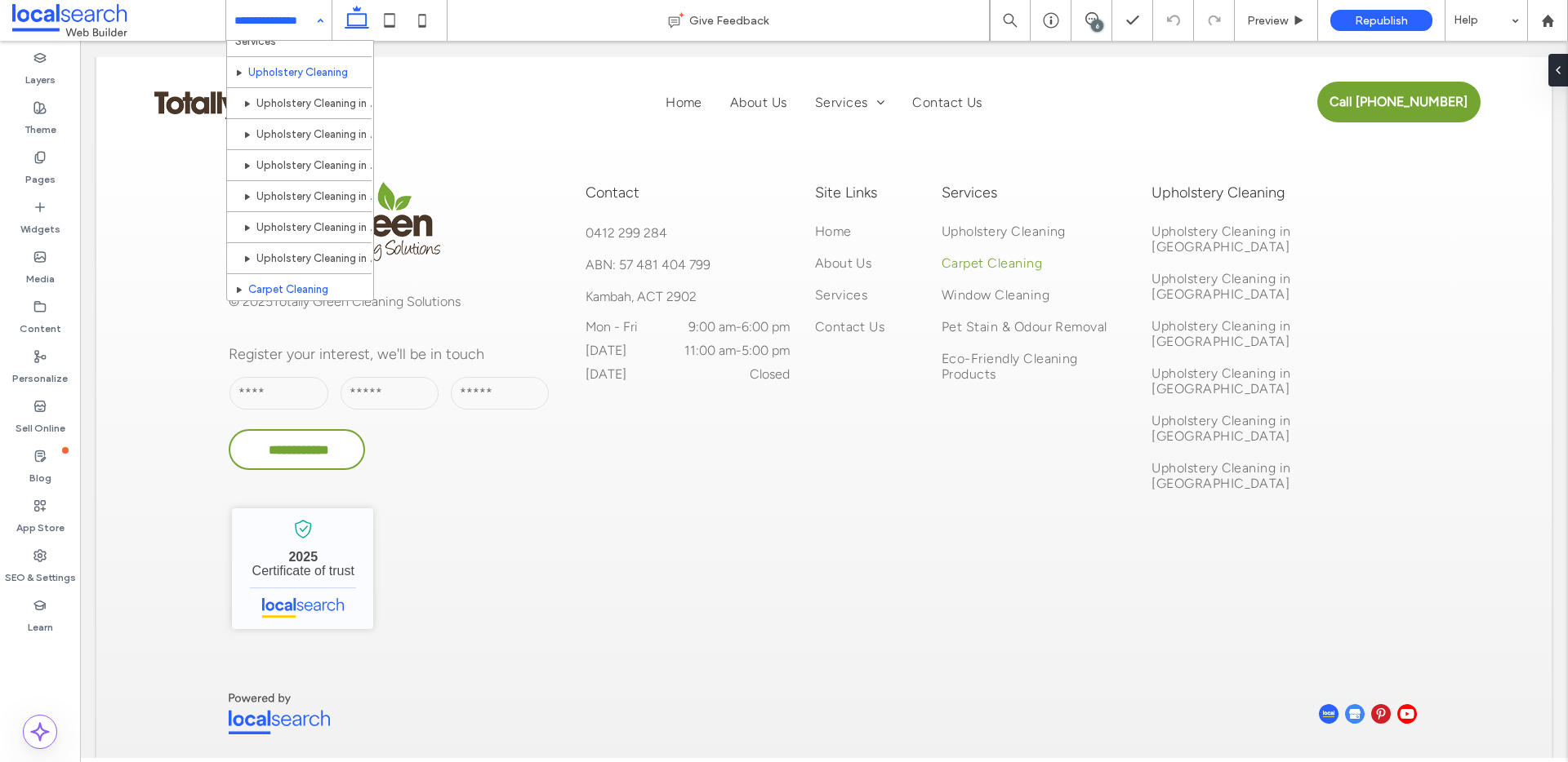
scroll to position [144, 0]
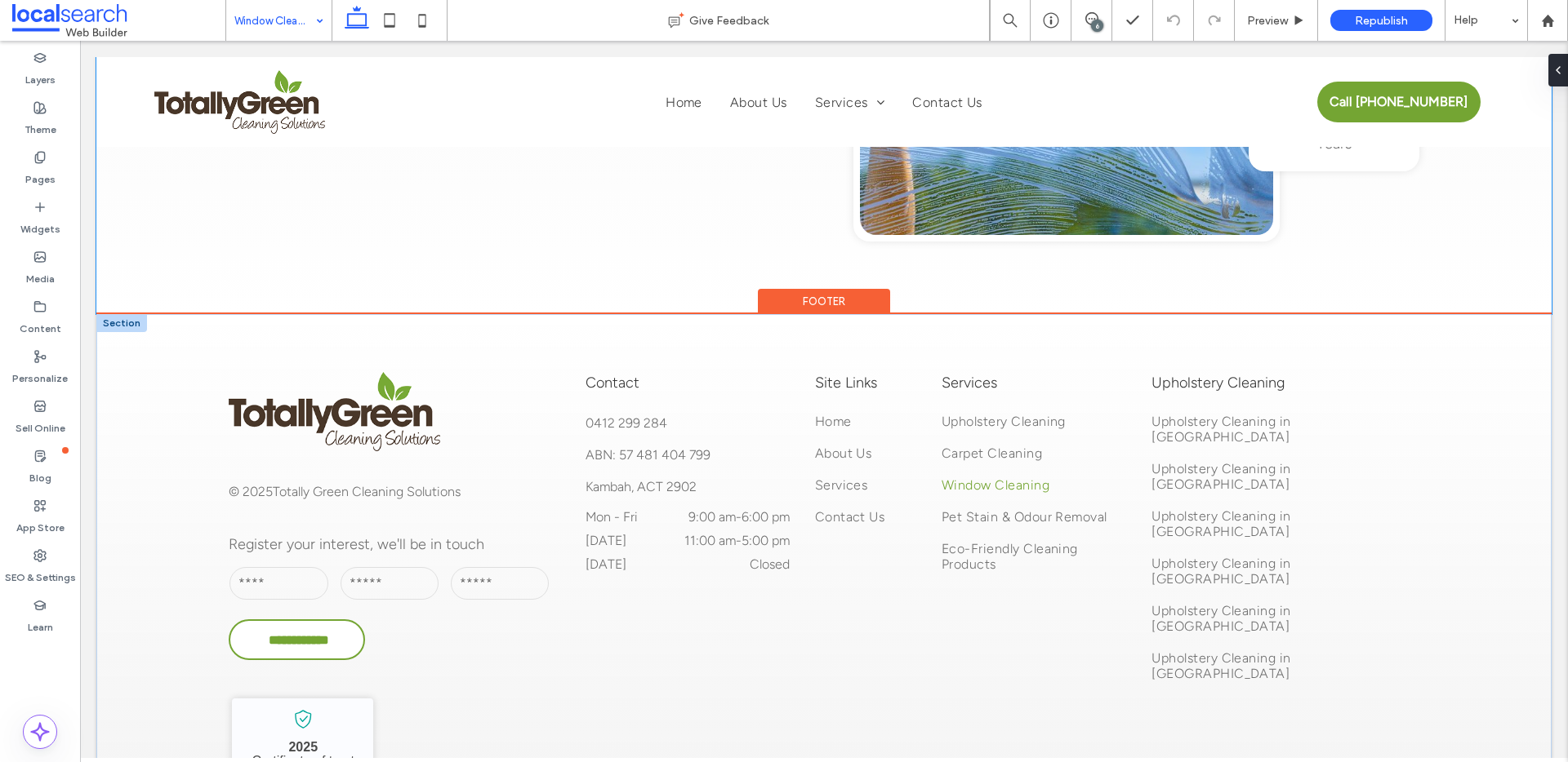
scroll to position [3486, 0]
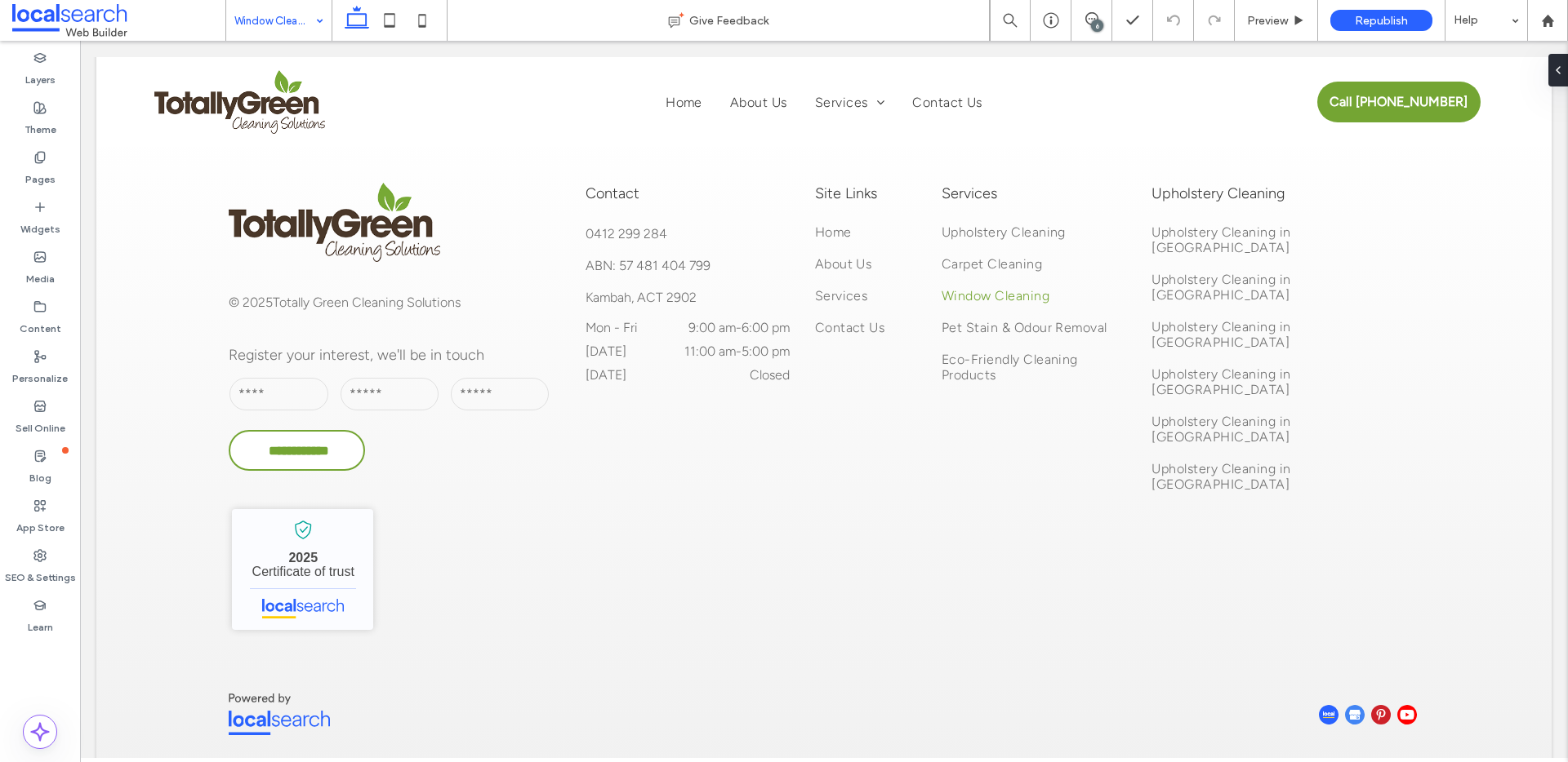
click at [284, 26] on input at bounding box center [275, 20] width 81 height 41
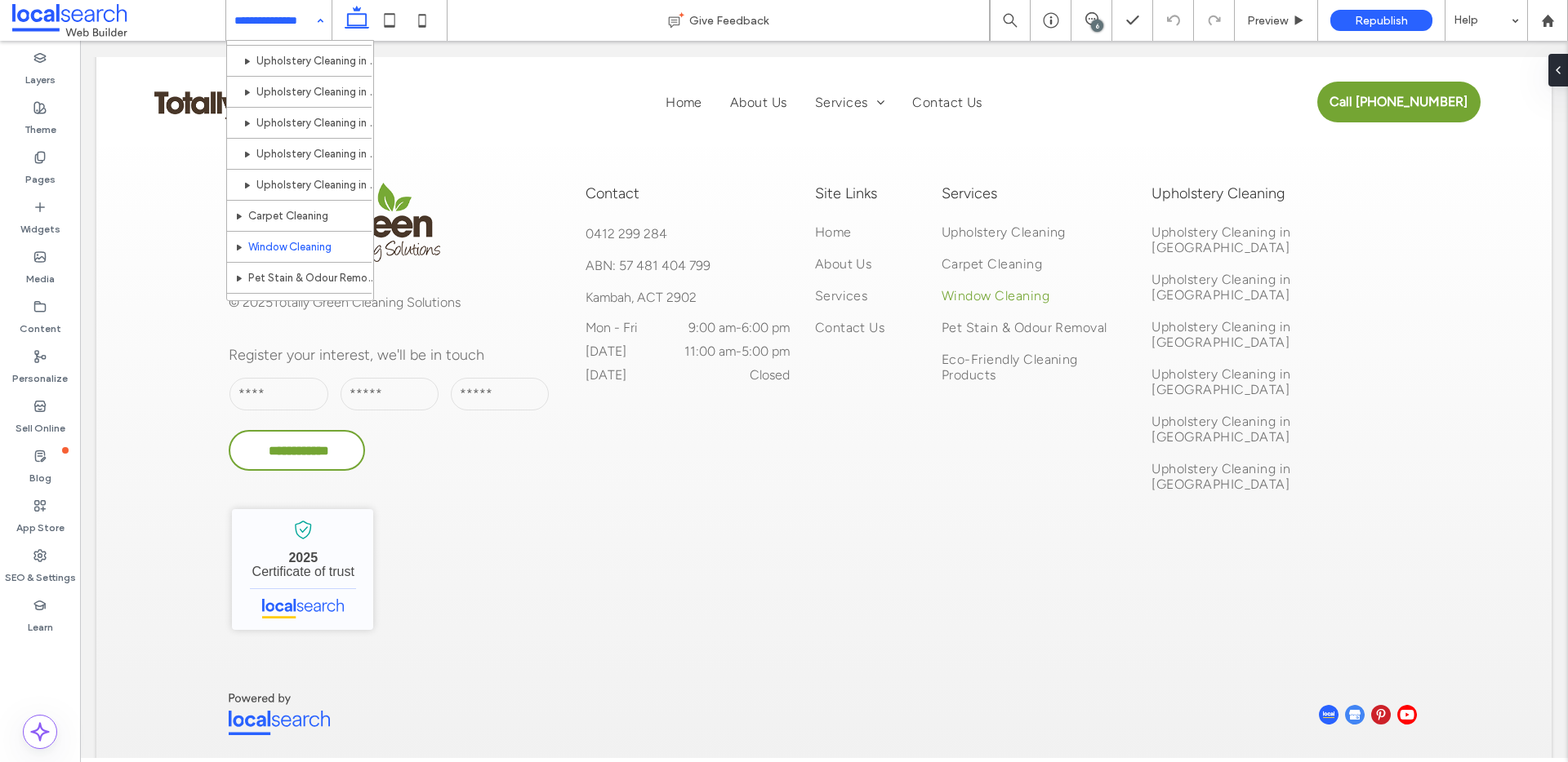
scroll to position [156, 0]
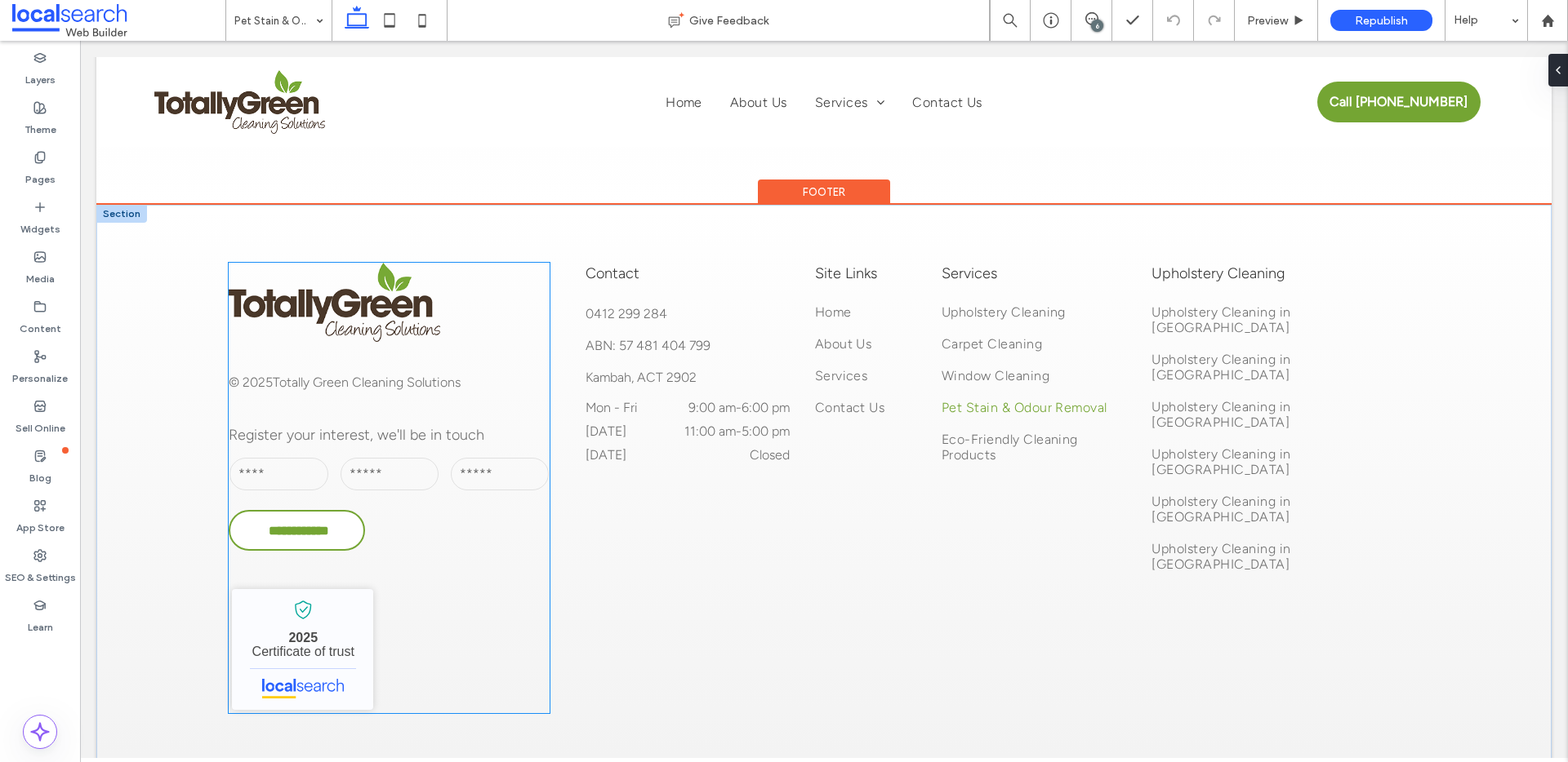
scroll to position [3486, 0]
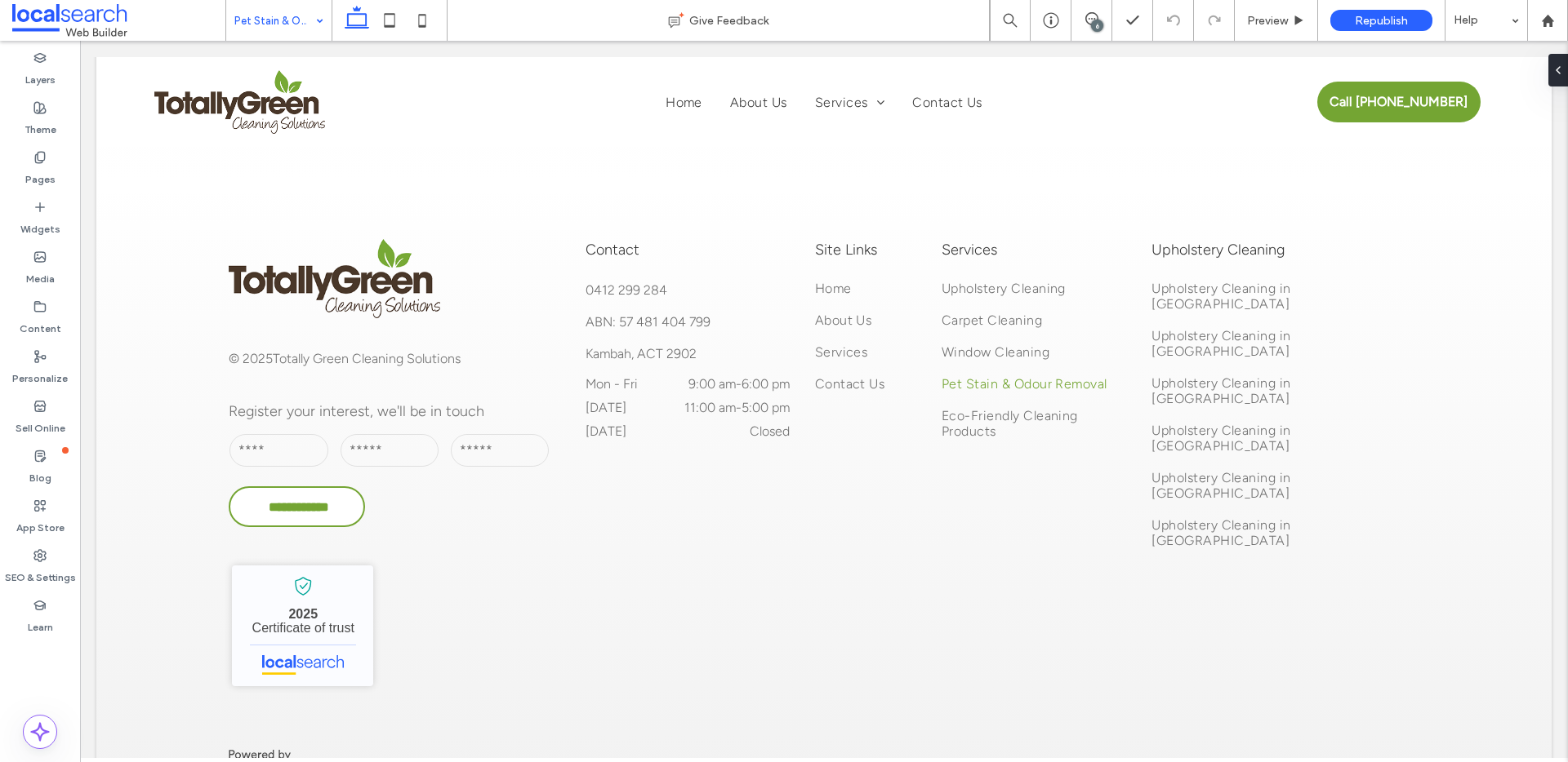
click at [304, 11] on input at bounding box center [275, 20] width 81 height 41
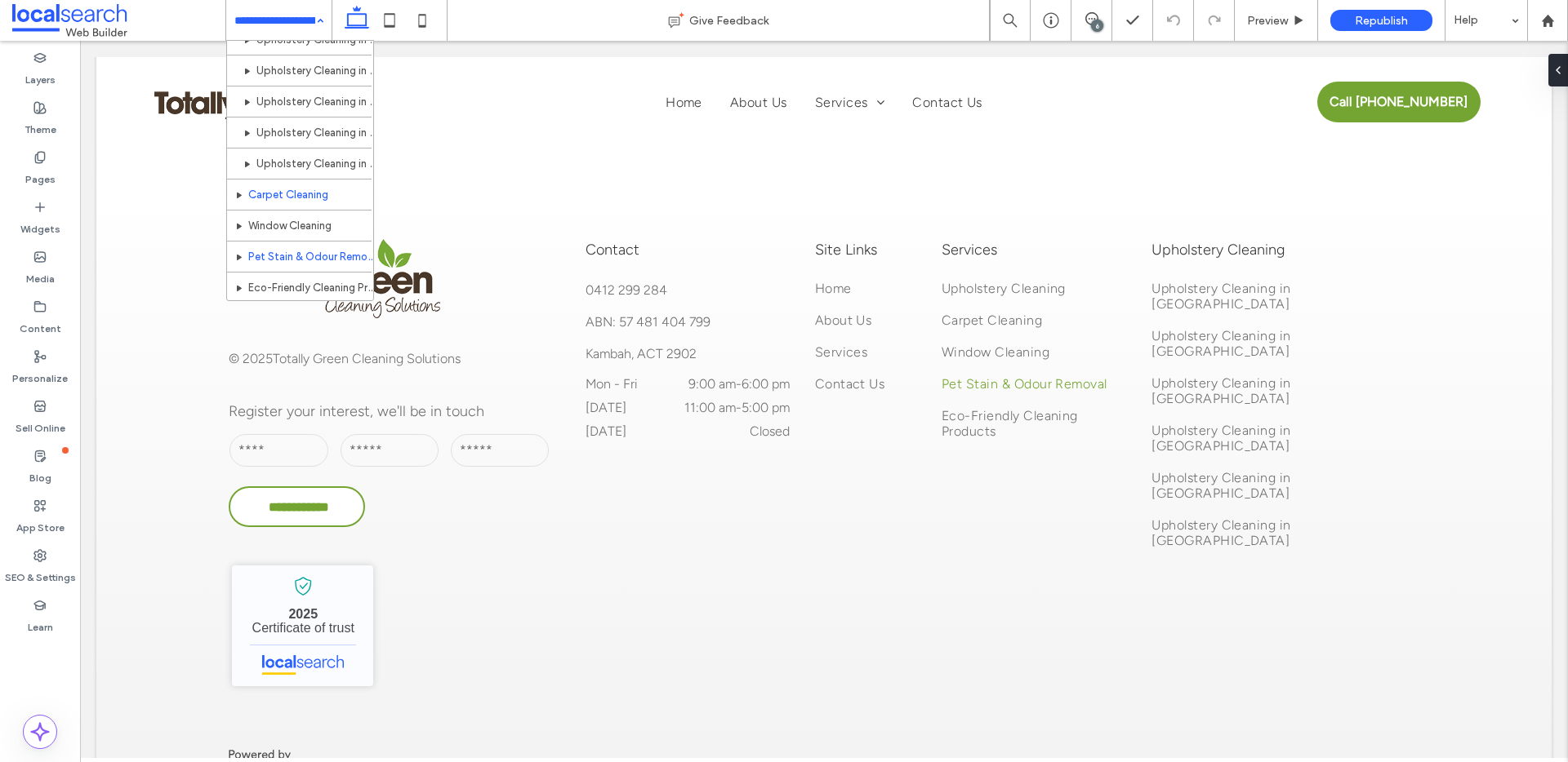
scroll to position [234, 0]
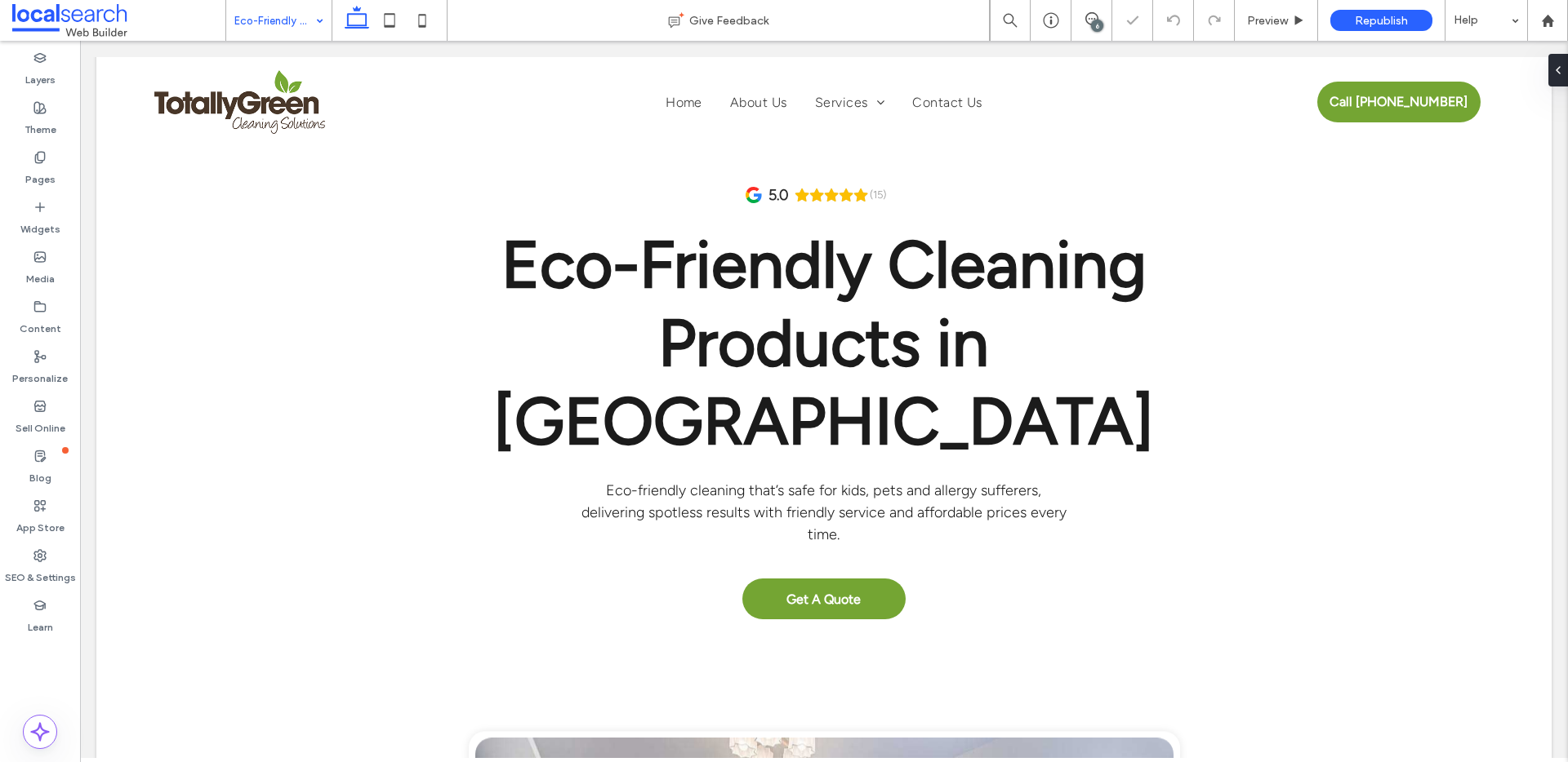
scroll to position [290, 0]
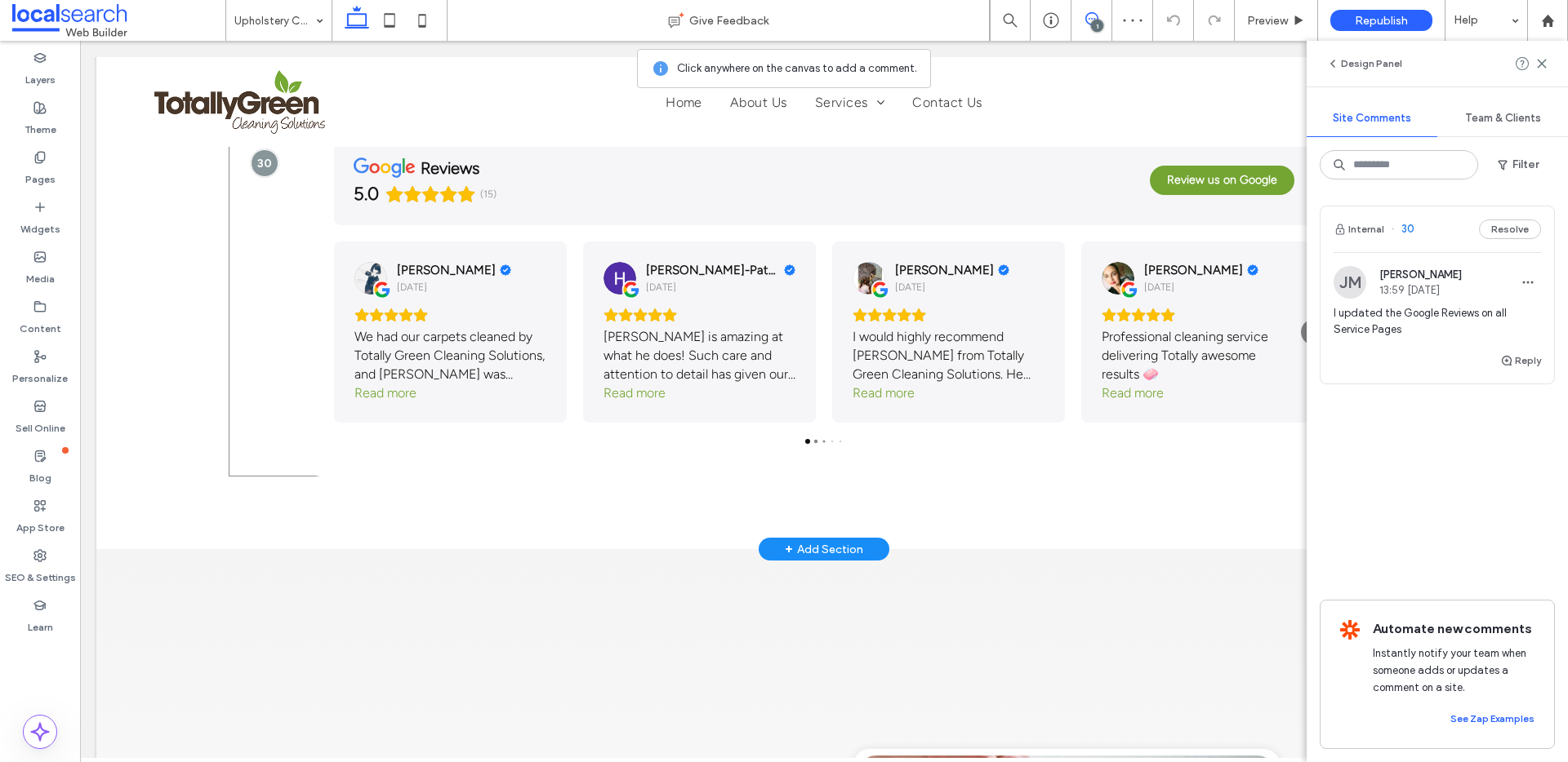
scroll to position [2381, 0]
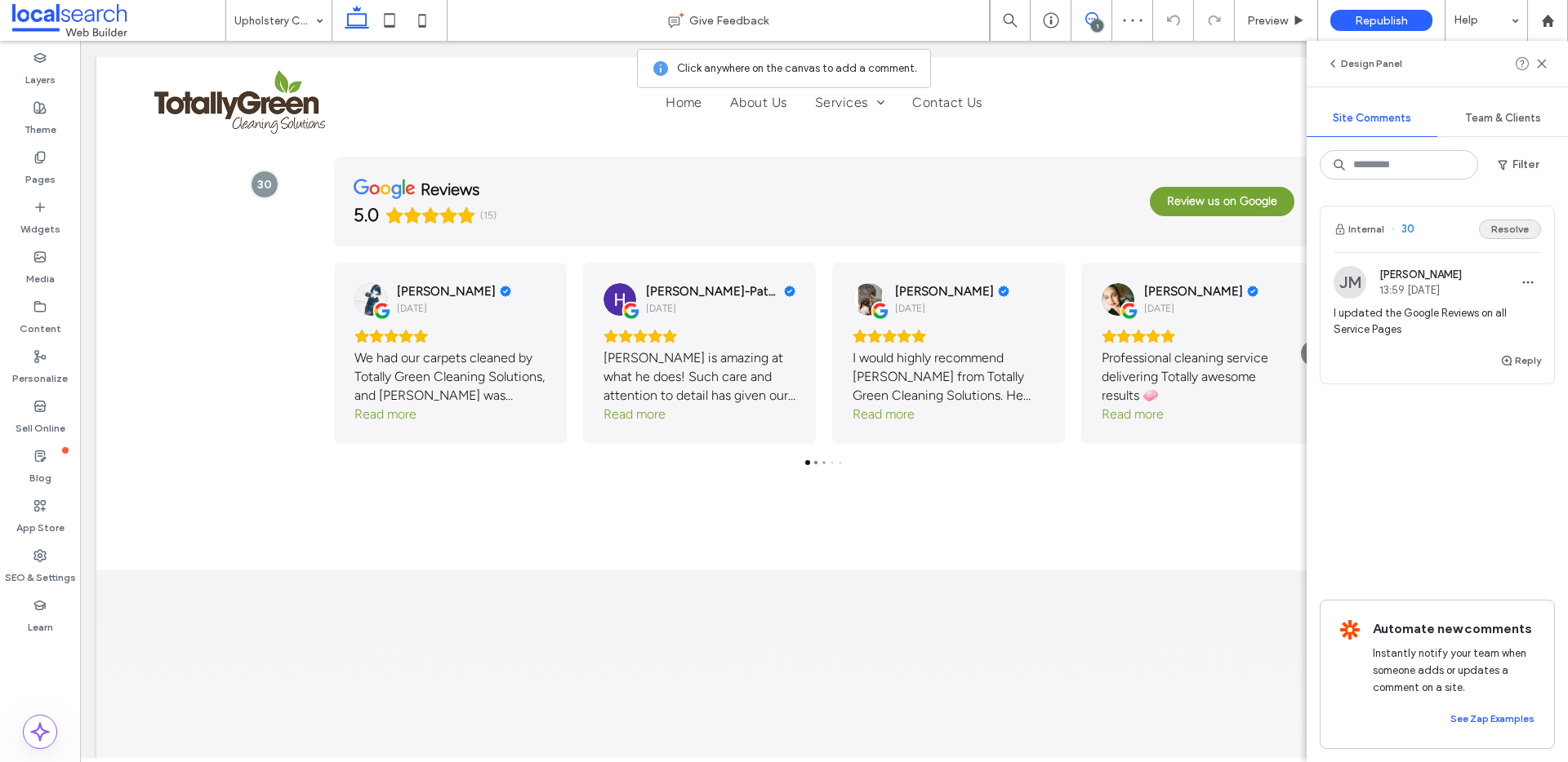
click at [1524, 226] on button "Resolve" at bounding box center [1509, 229] width 62 height 19
click at [1544, 61] on use at bounding box center [1541, 63] width 8 height 8
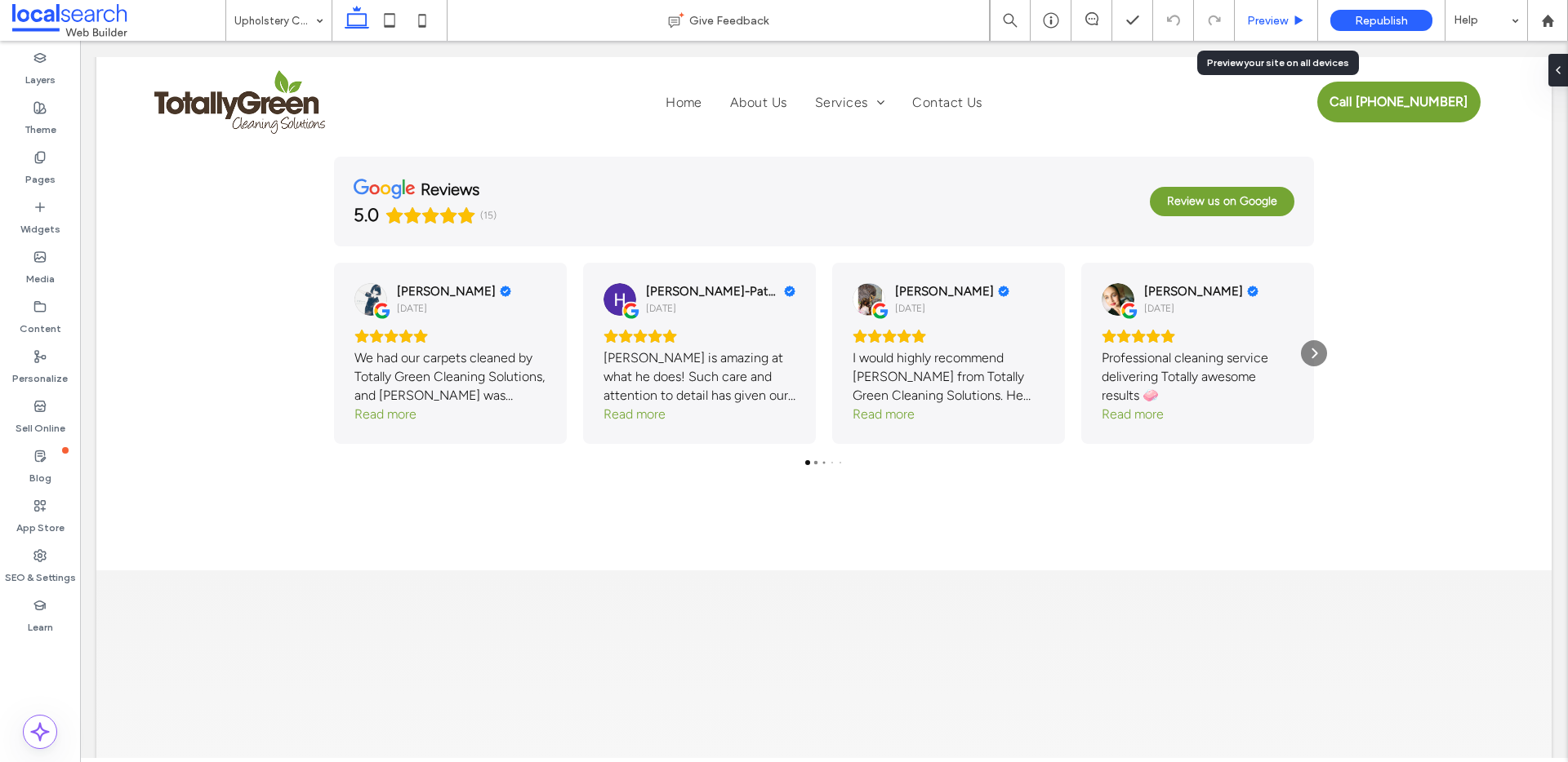
click at [1288, 19] on div "Preview" at bounding box center [1276, 21] width 82 height 14
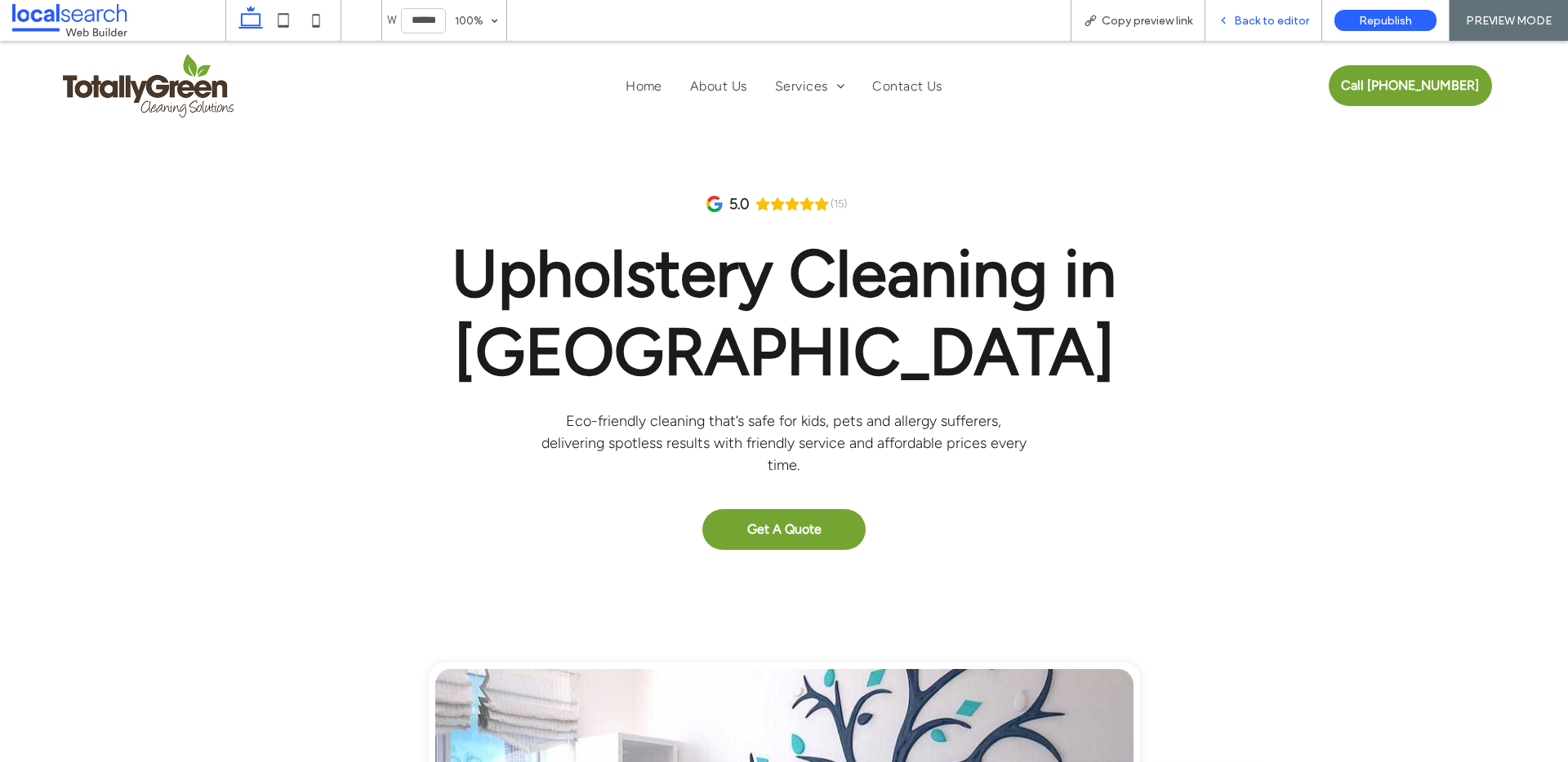
click at [1237, 8] on div "Back to editor" at bounding box center [1263, 20] width 116 height 41
click at [1279, 23] on span "Back to editor" at bounding box center [1271, 21] width 75 height 14
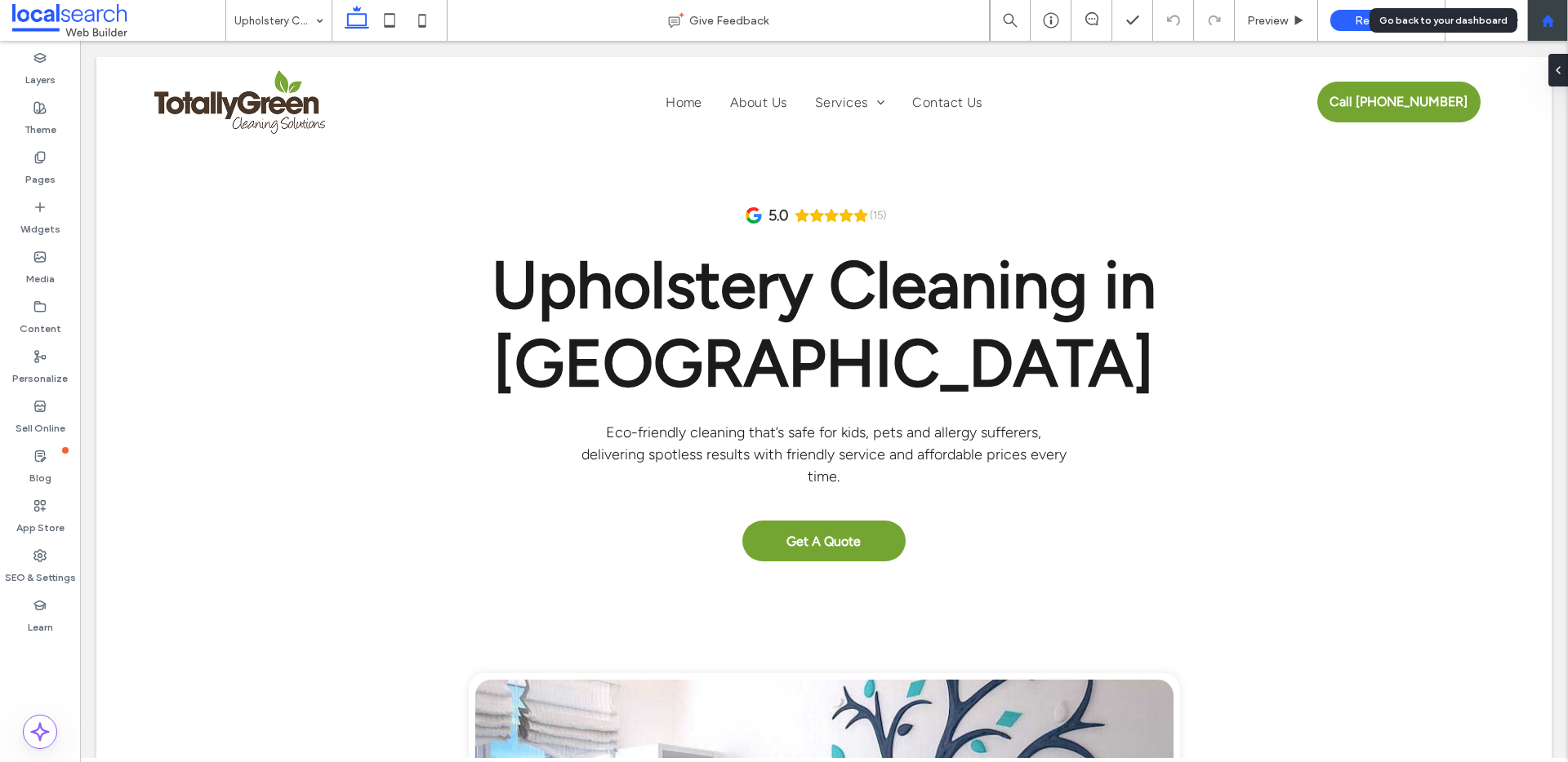
click at [1542, 18] on icon at bounding box center [1547, 21] width 14 height 14
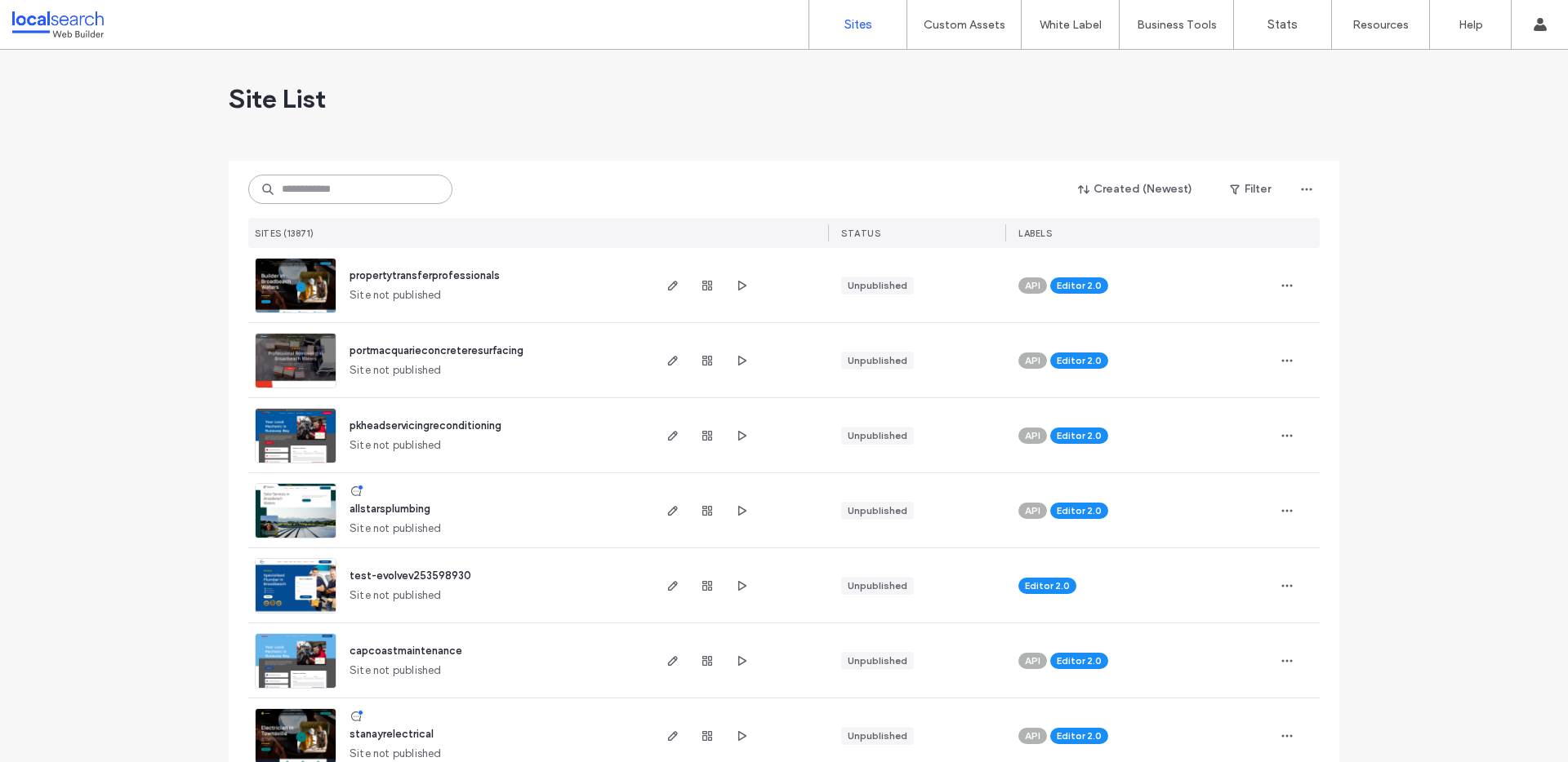
click at [383, 192] on input at bounding box center [350, 189] width 204 height 29
paste input "********"
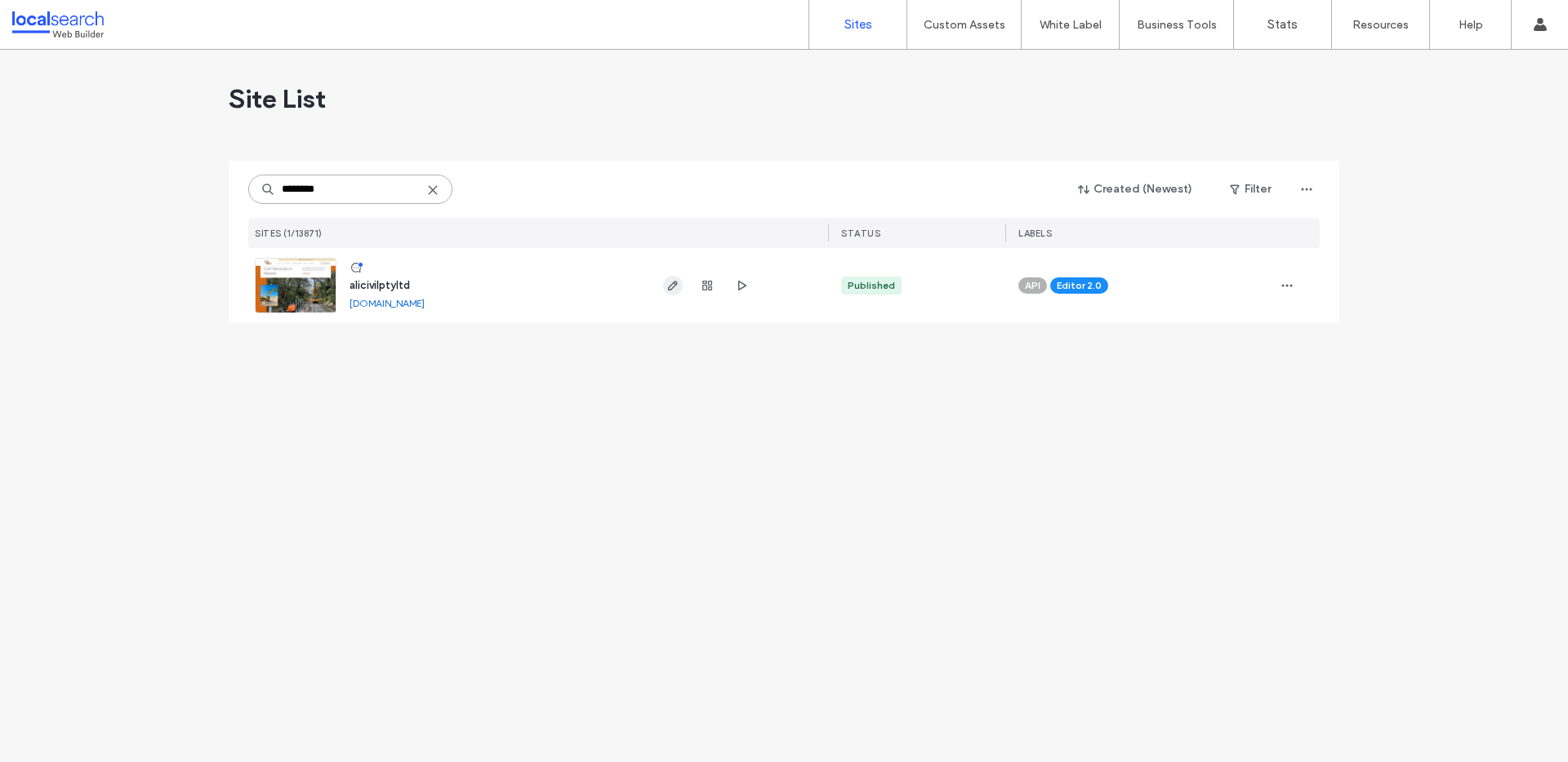
type input "********"
click at [678, 286] on icon "button" at bounding box center [673, 286] width 13 height 13
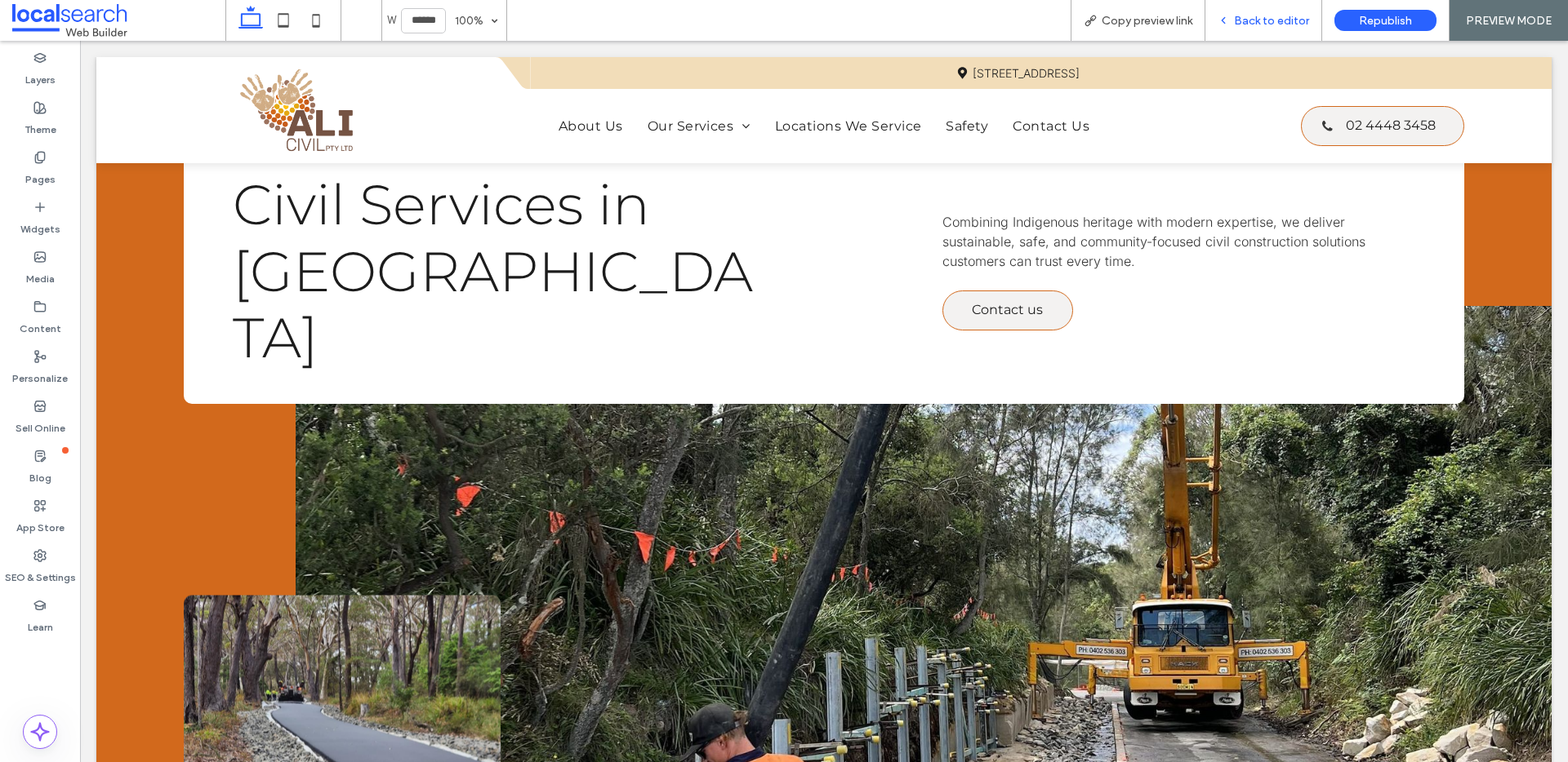
click at [1287, 8] on div "Back to editor" at bounding box center [1263, 20] width 116 height 41
click at [1284, 18] on span "Back to editor" at bounding box center [1271, 21] width 75 height 14
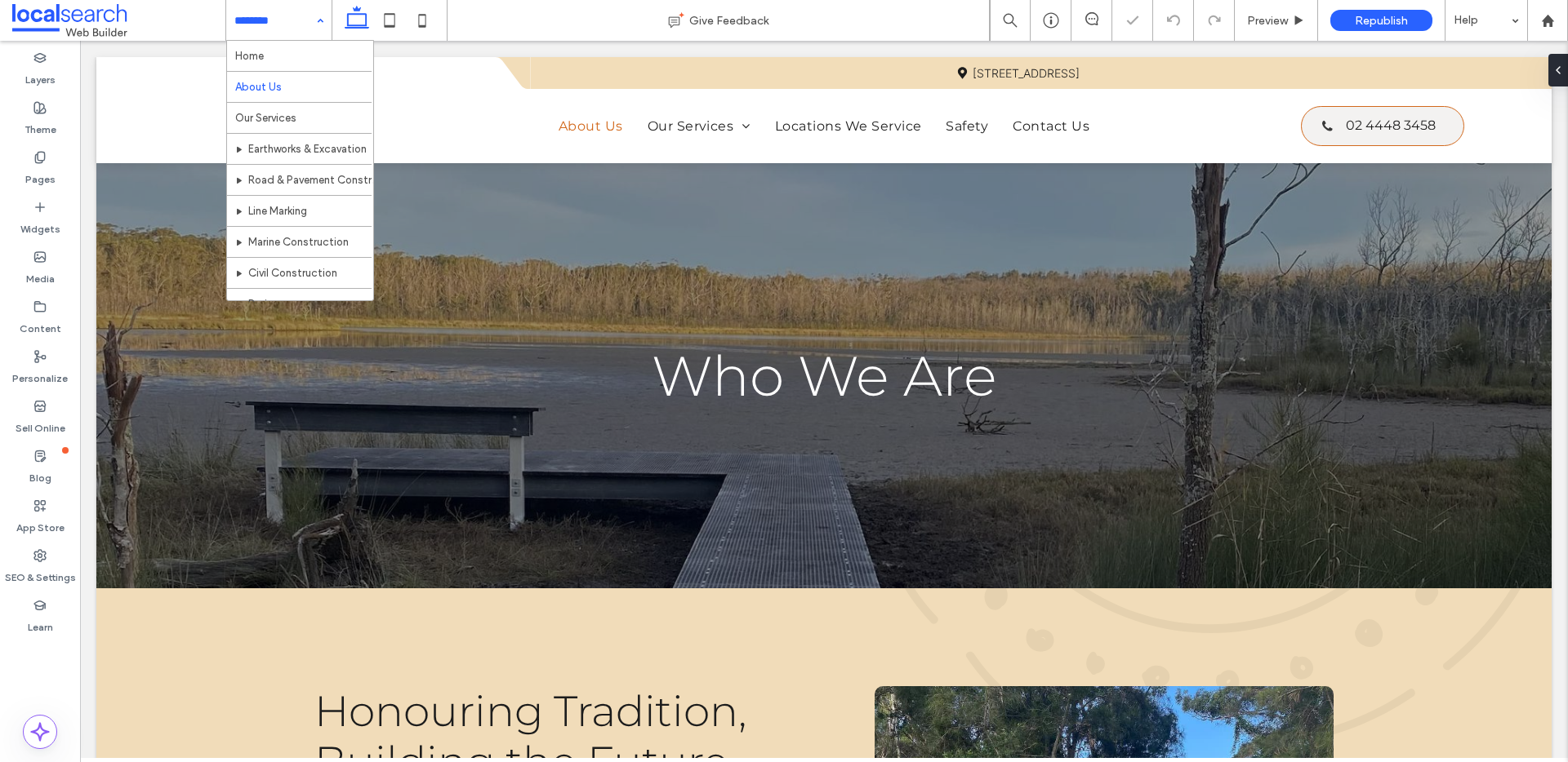
click at [270, 22] on input at bounding box center [275, 20] width 81 height 41
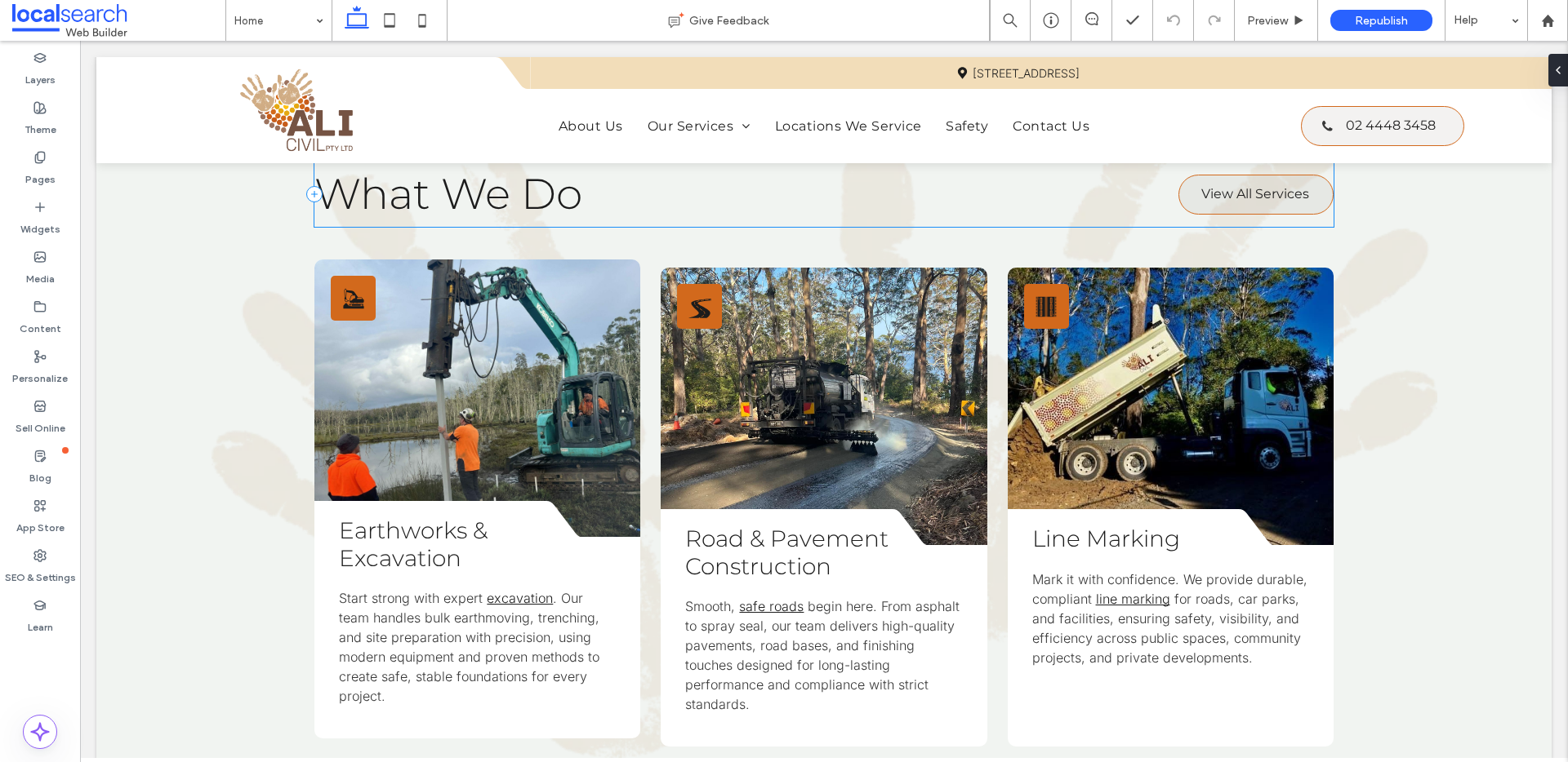
scroll to position [2069, 0]
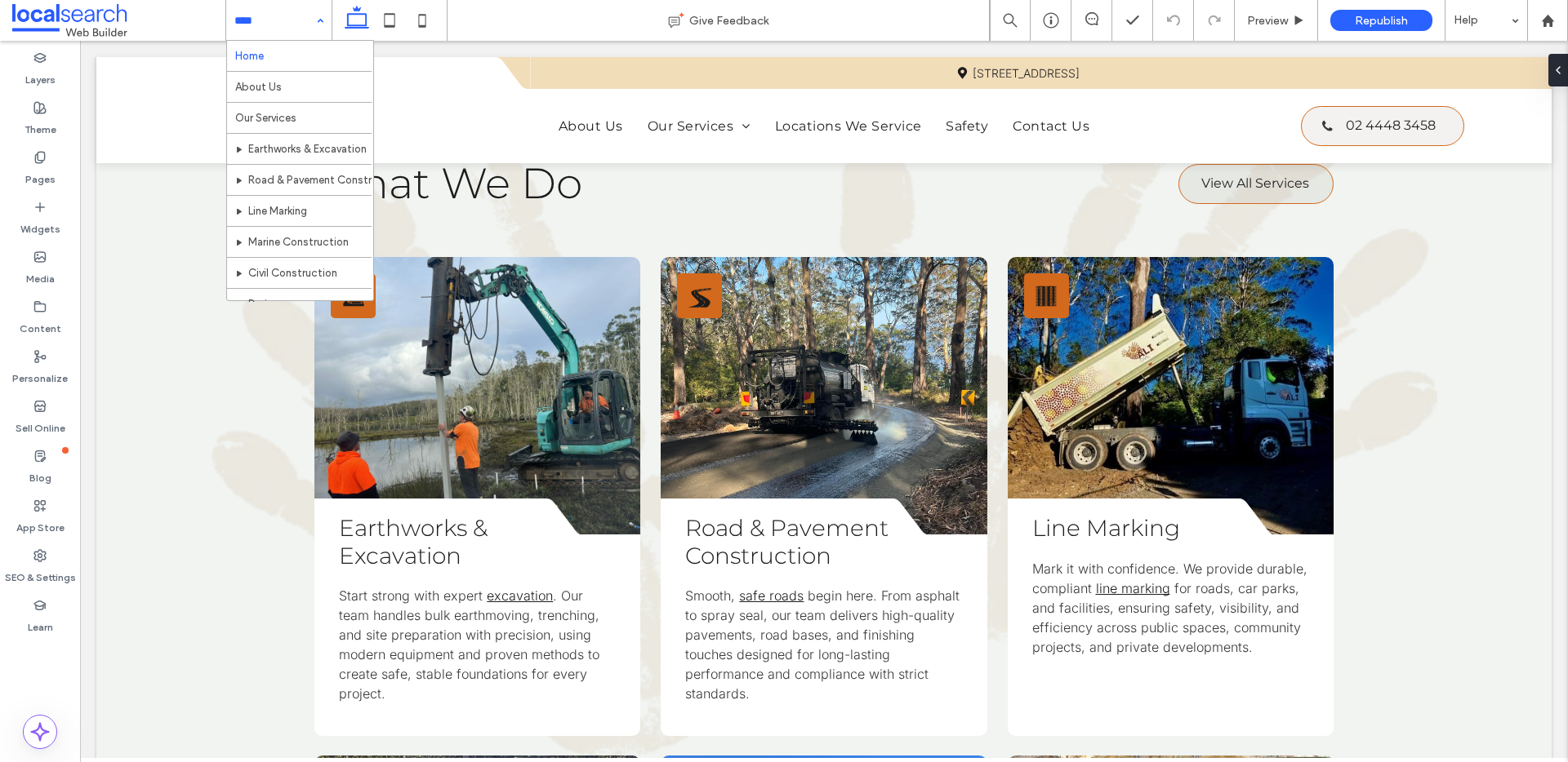
click at [281, 28] on input at bounding box center [275, 20] width 81 height 41
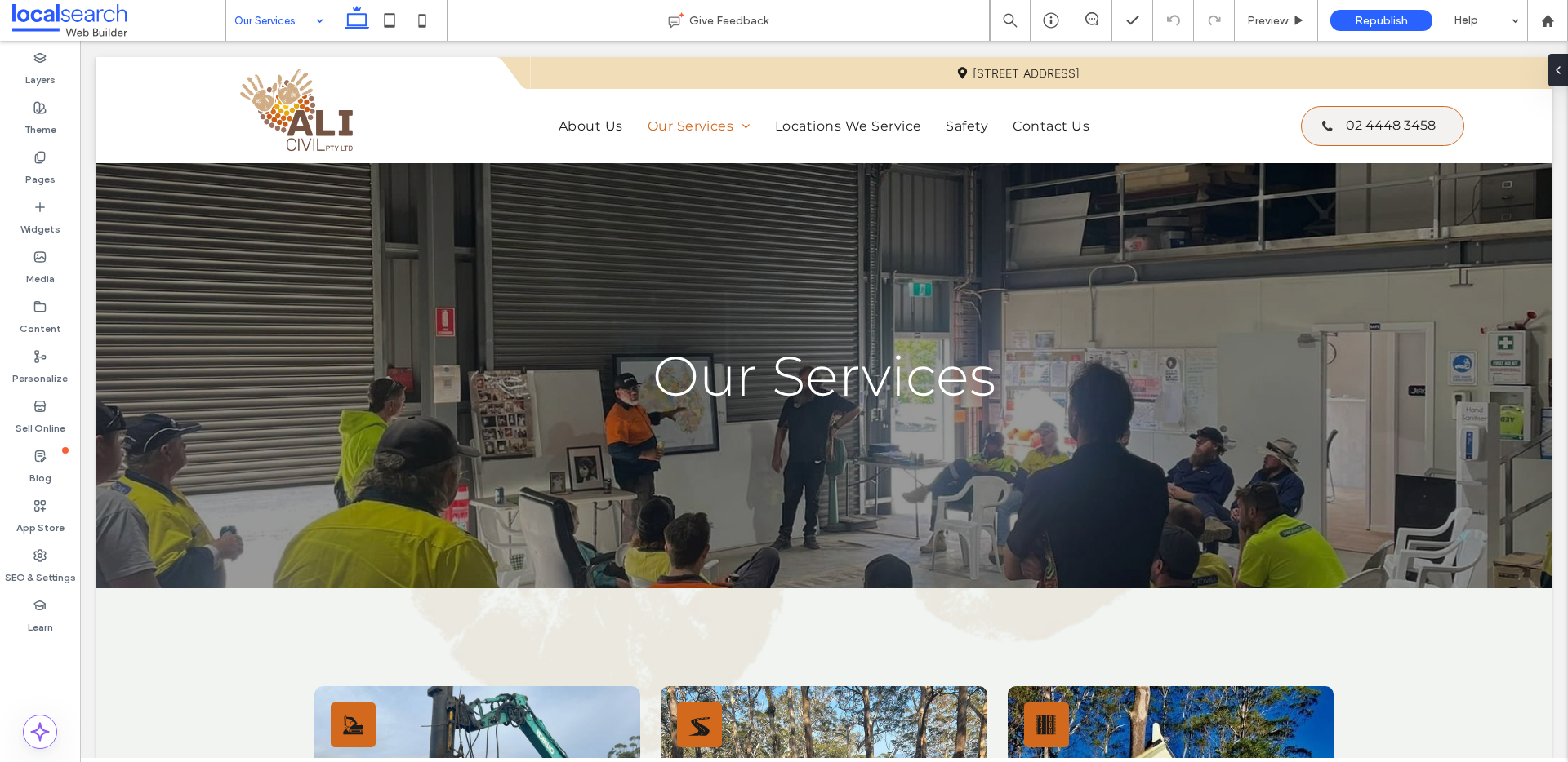
scroll to position [0, 0]
click at [302, 18] on input at bounding box center [275, 20] width 81 height 41
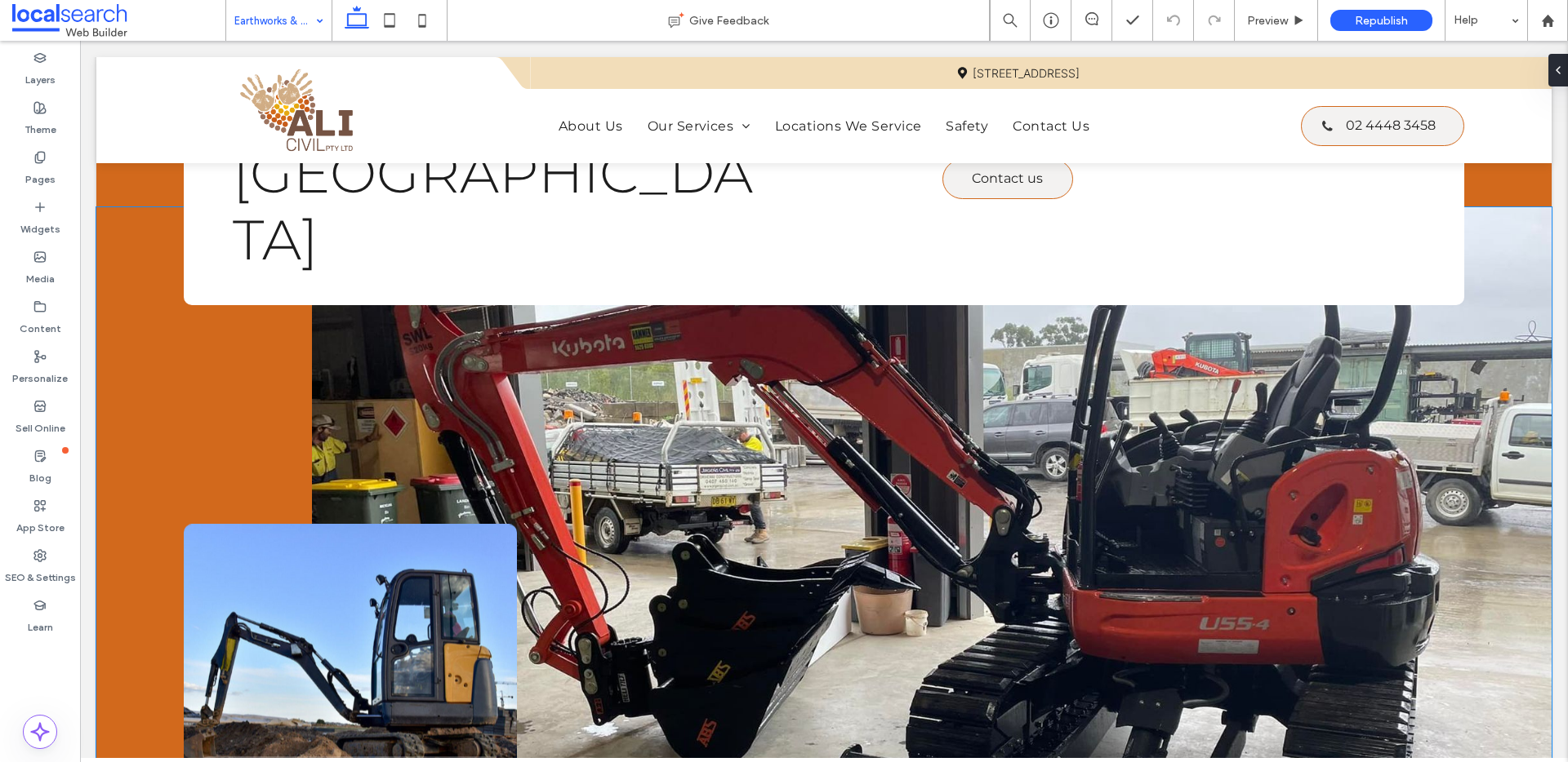
scroll to position [167, 0]
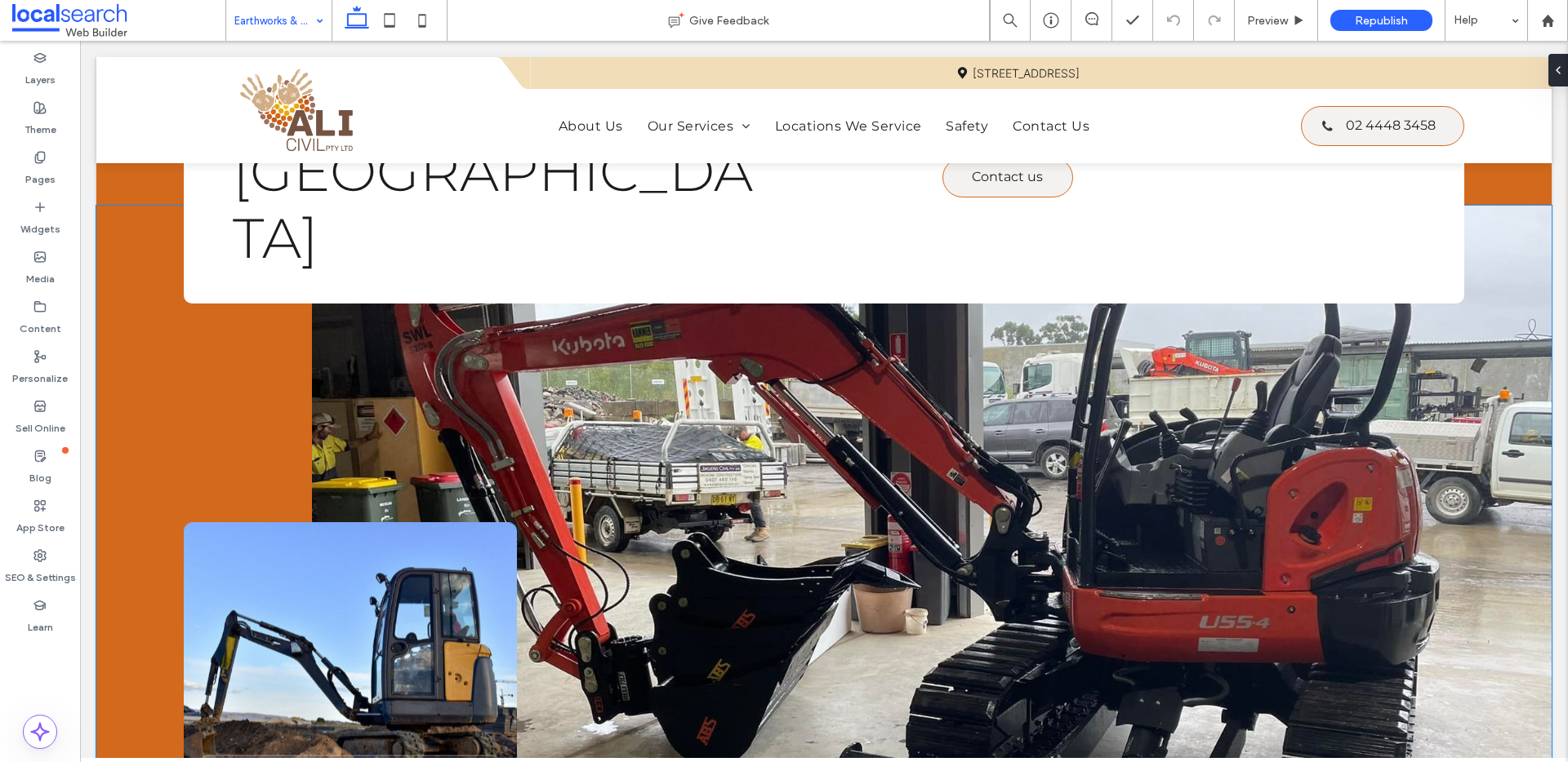
click at [285, 538] on div "Highway Road Icon Building Futures, Honoring Traditions" at bounding box center [350, 678] width 333 height 310
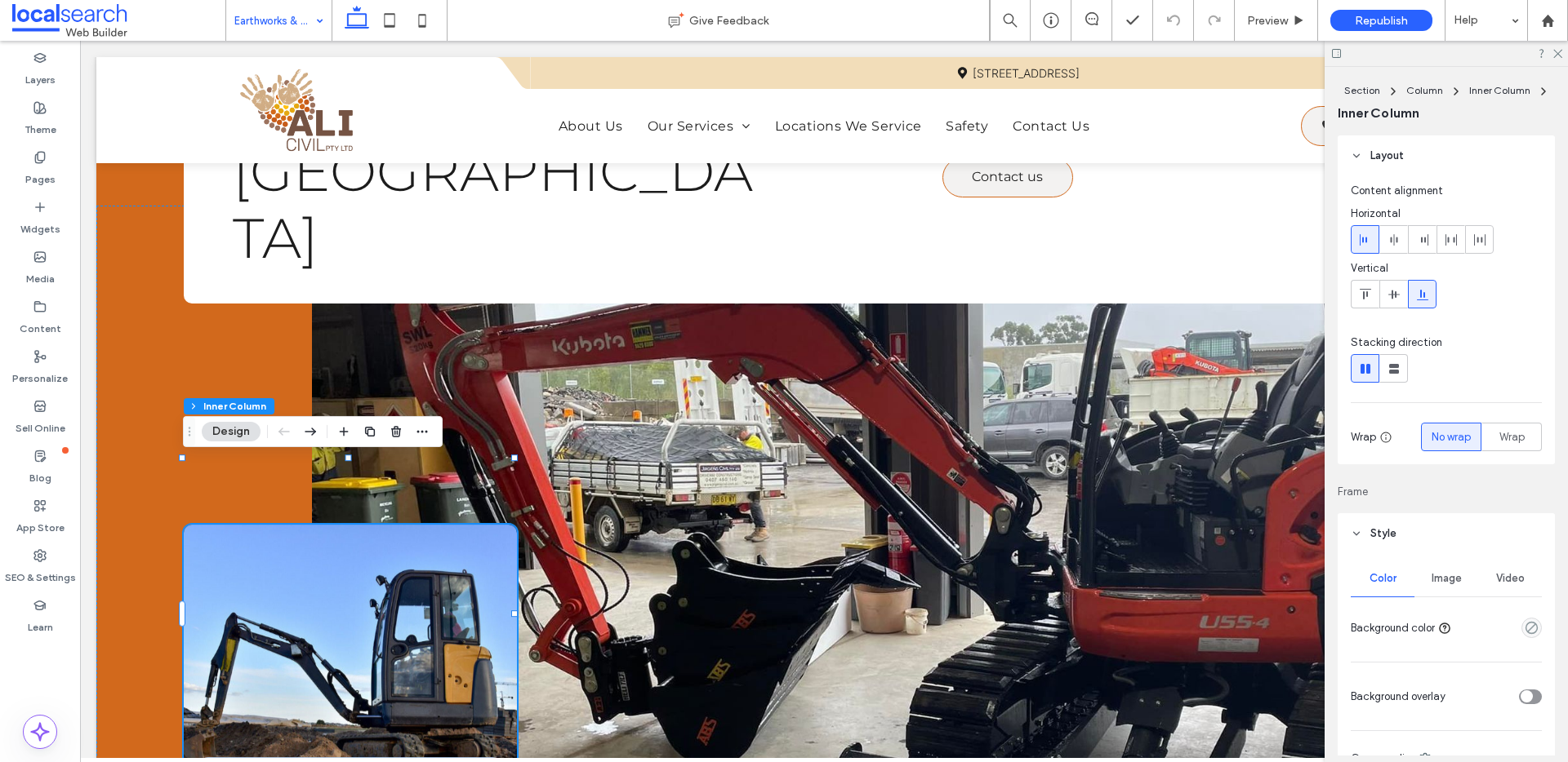
click at [424, 548] on div "Highway Road Icon Building Futures, Honoring Traditions" at bounding box center [350, 681] width 333 height 310
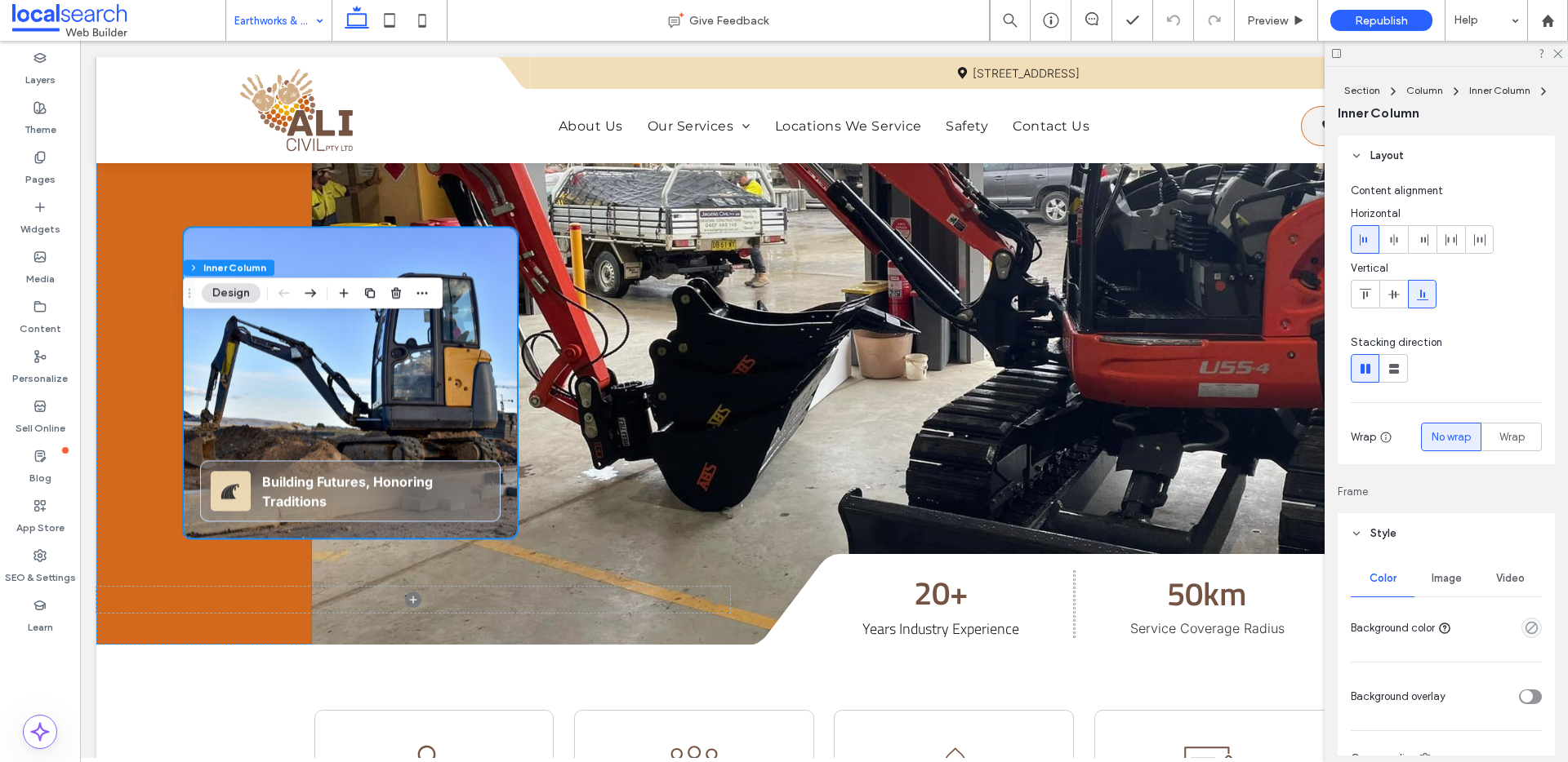
scroll to position [260, 0]
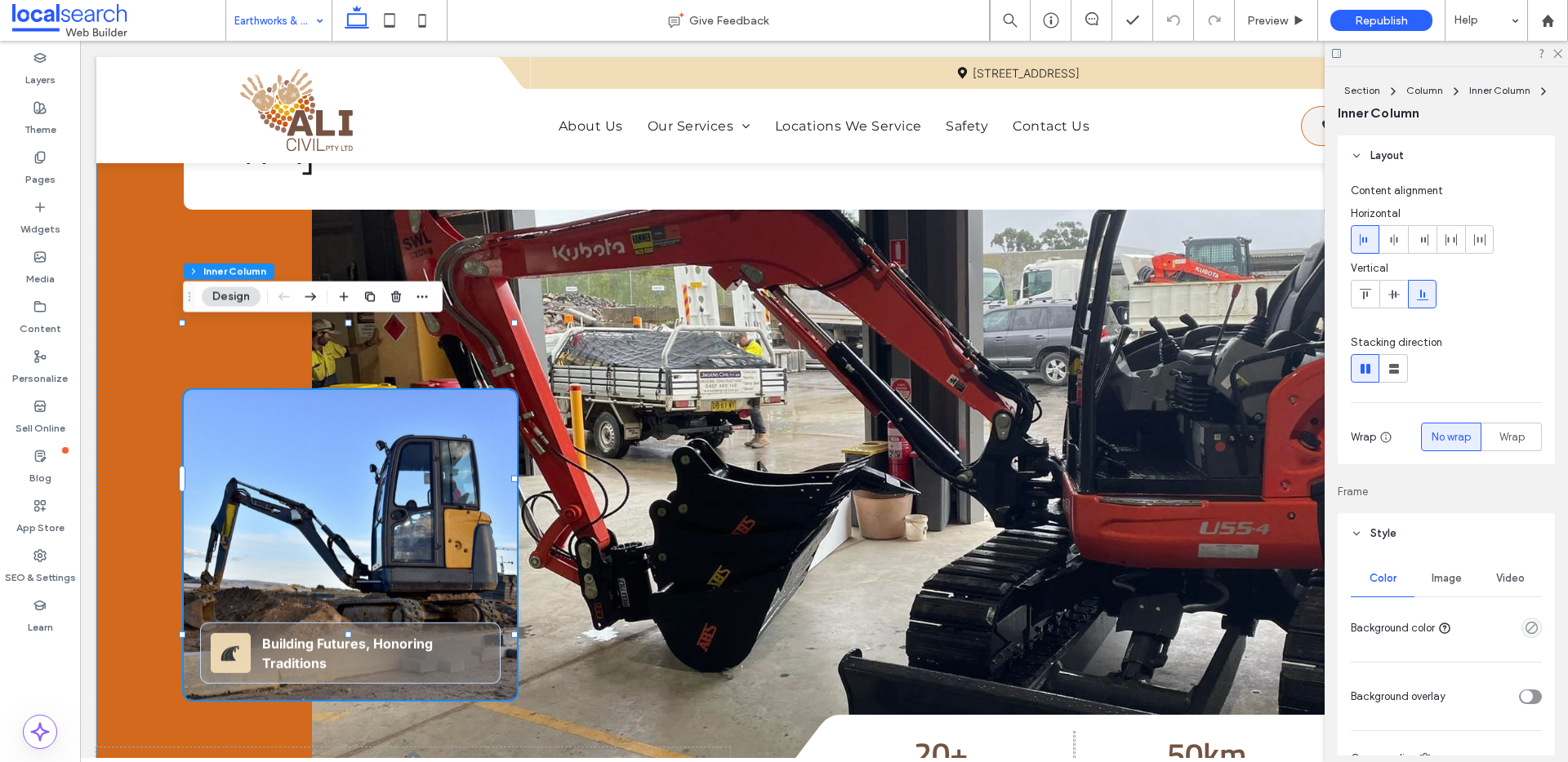
click at [291, 23] on input at bounding box center [275, 20] width 81 height 41
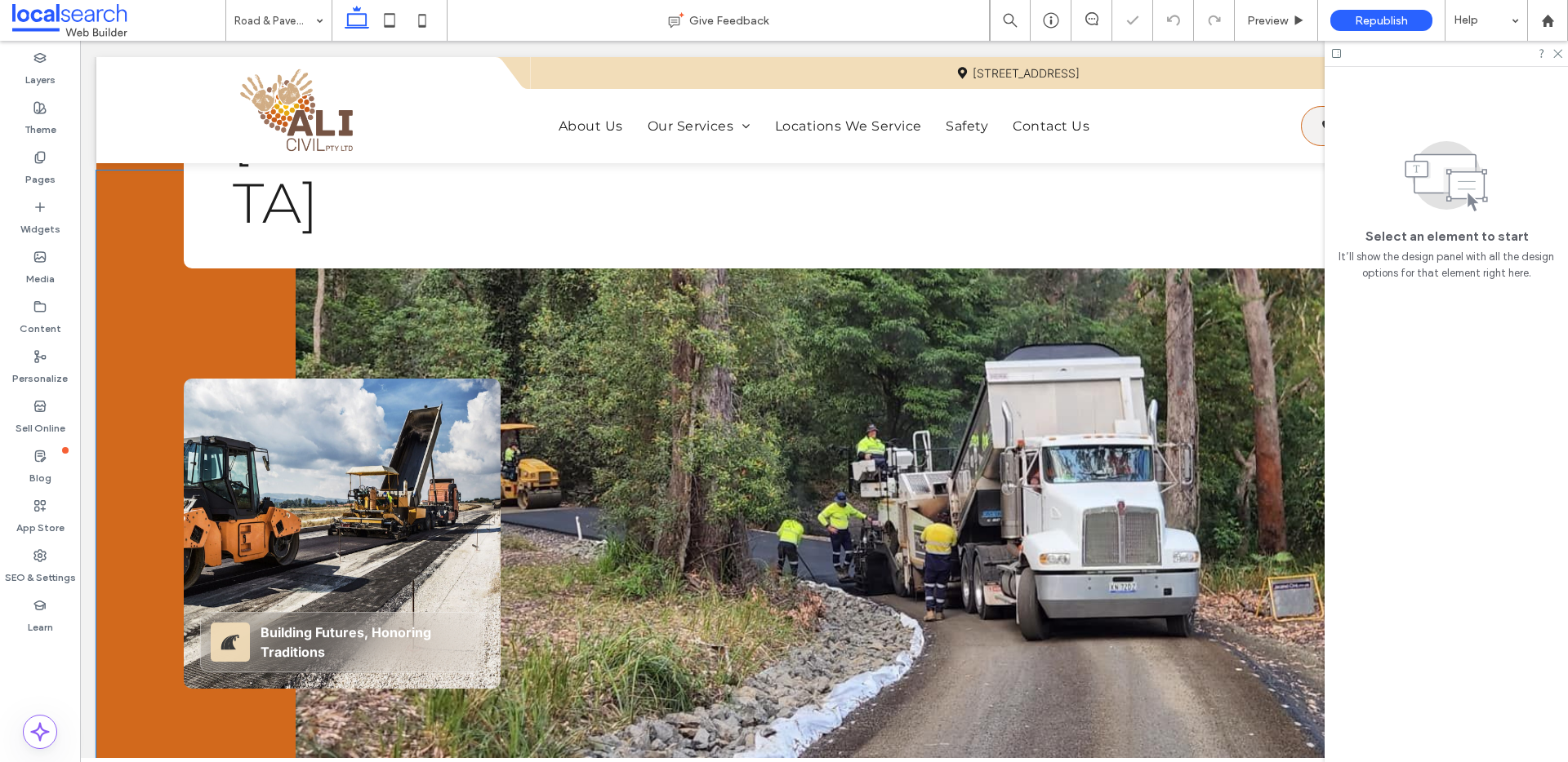
scroll to position [259, 0]
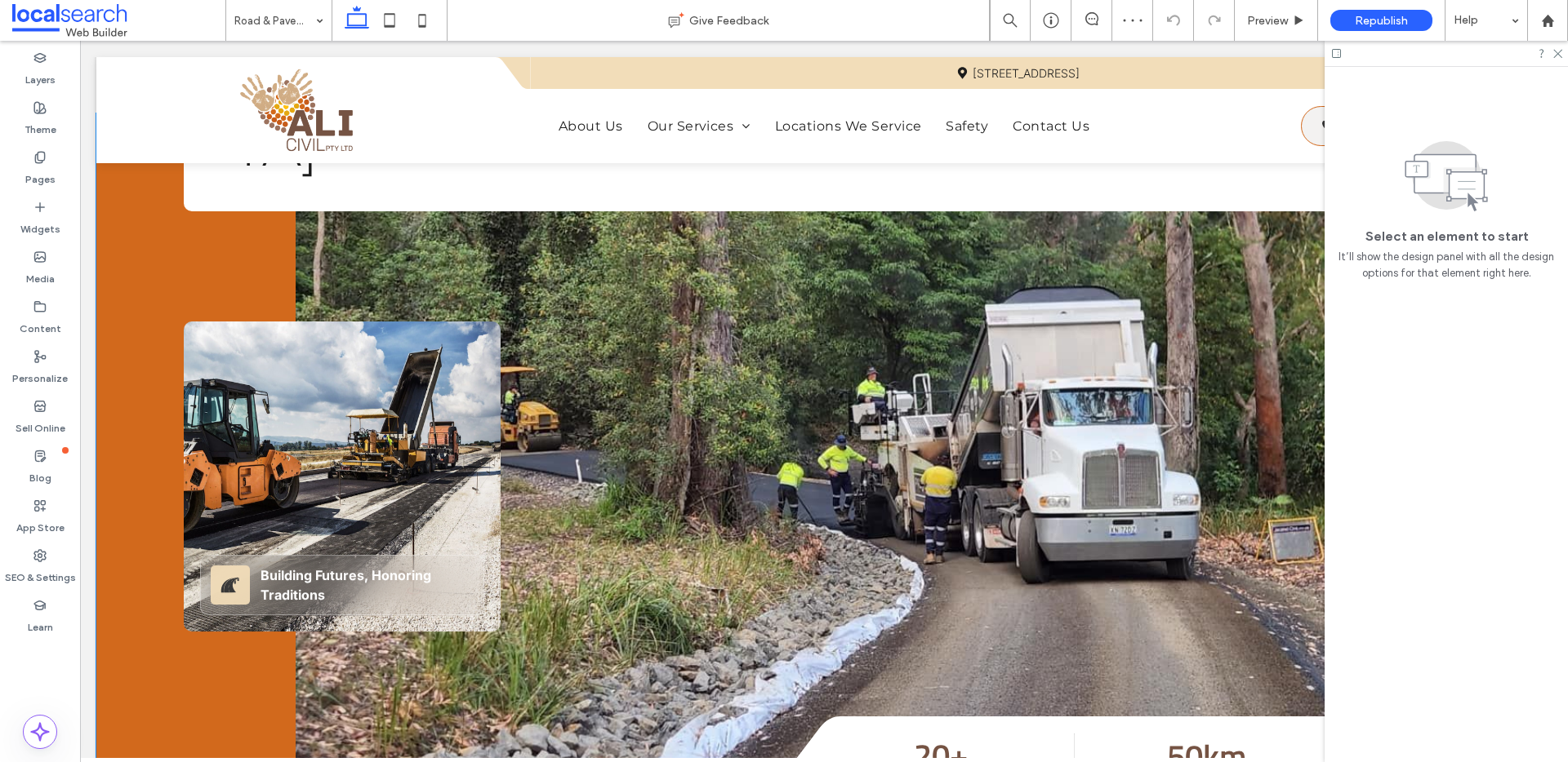
click at [260, 377] on div "Highway Road Icon Building Futures, Honoring Traditions" at bounding box center [342, 476] width 317 height 310
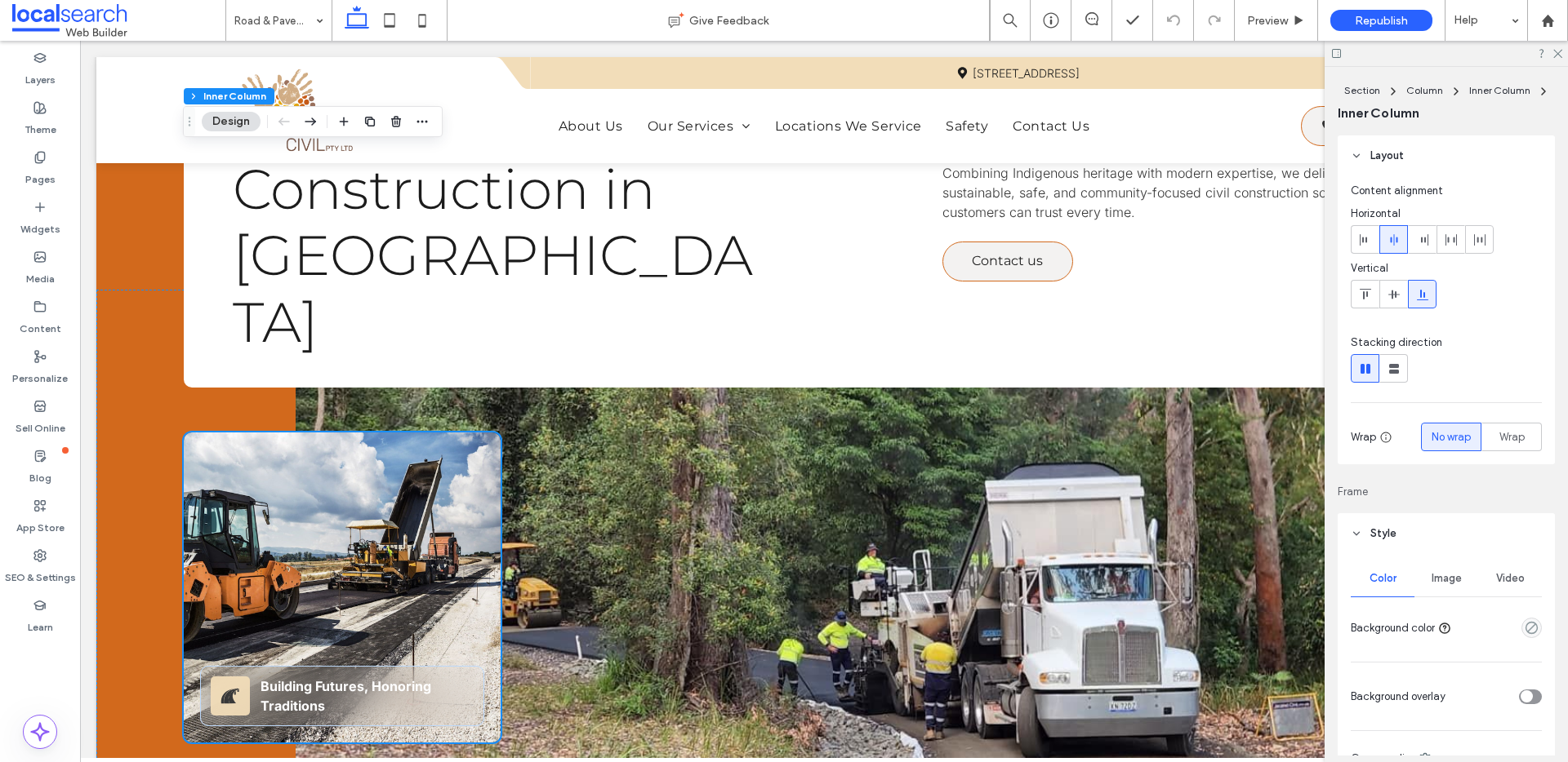
scroll to position [0, 0]
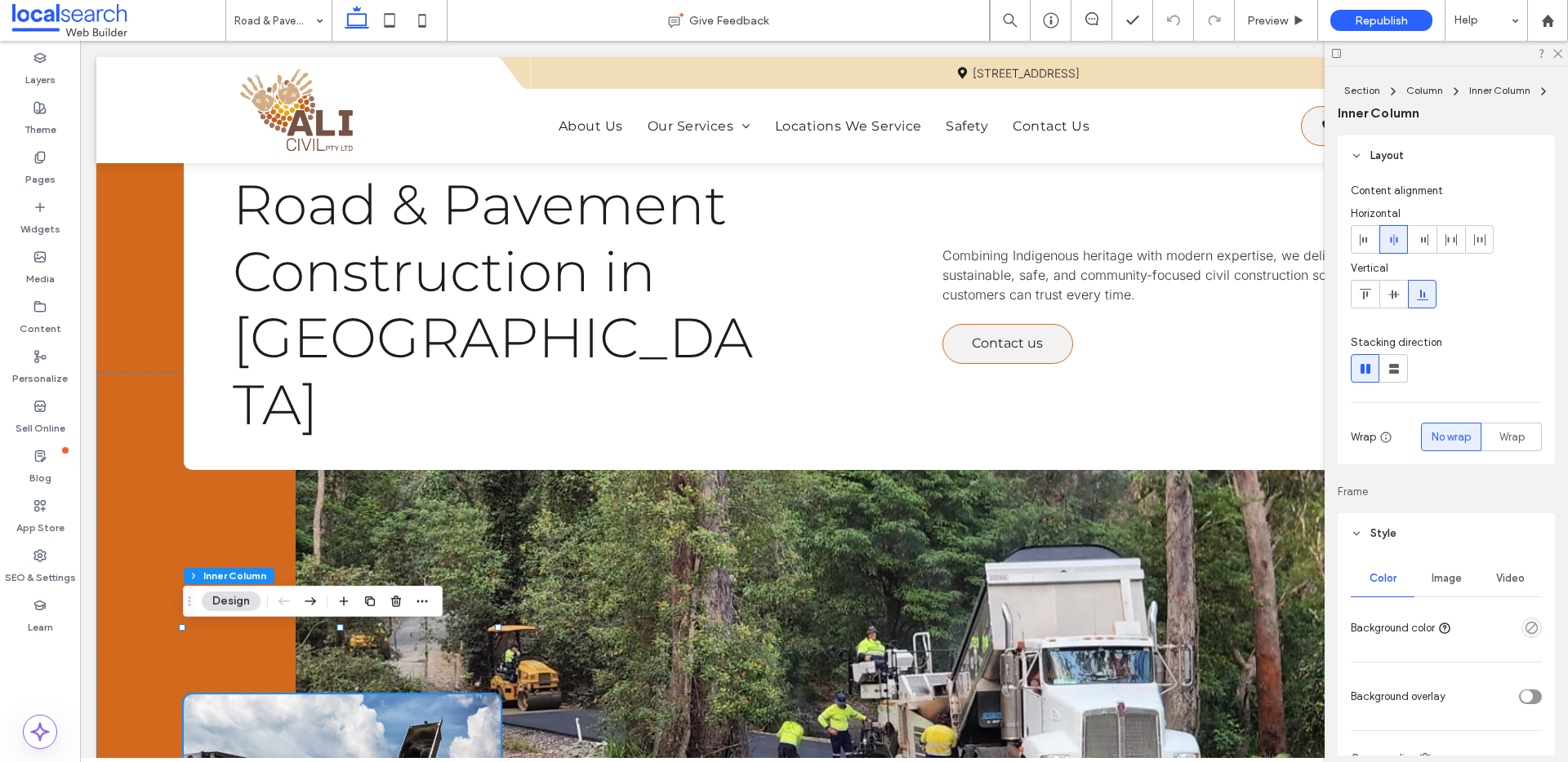
click at [1448, 568] on div "Image" at bounding box center [1446, 579] width 64 height 36
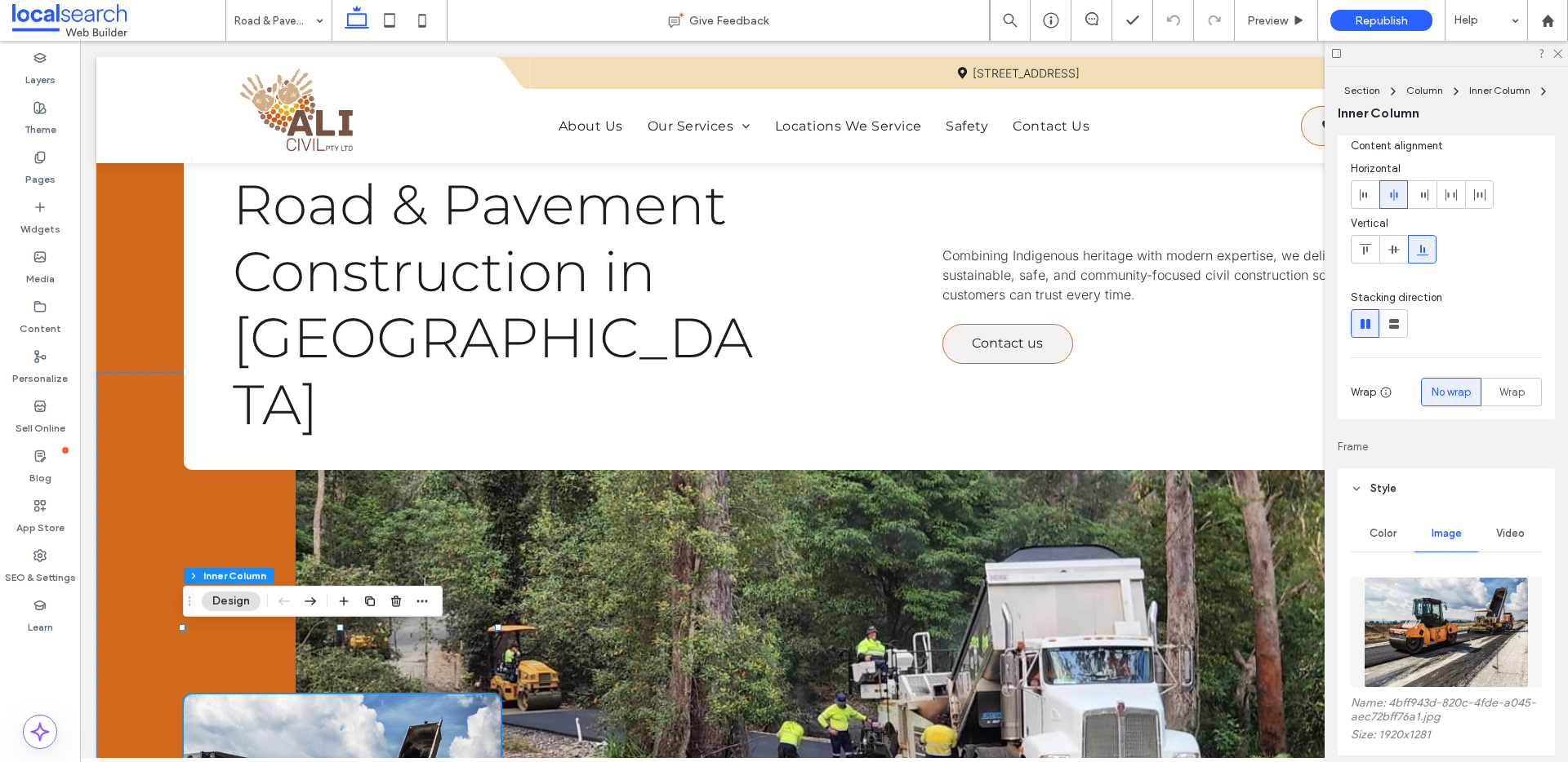
scroll to position [137, 0]
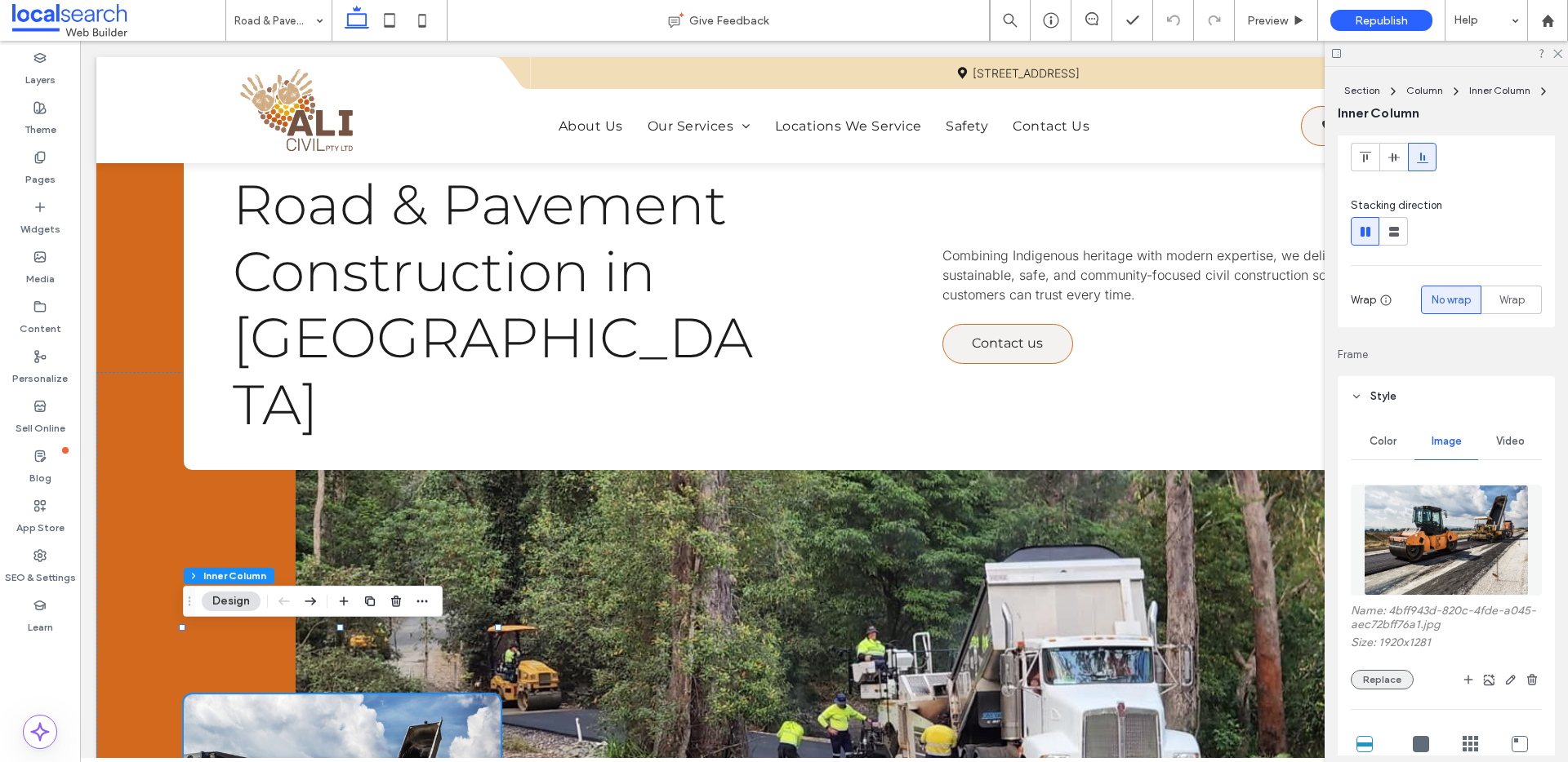
click at [1385, 672] on button "Replace" at bounding box center [1381, 679] width 63 height 19
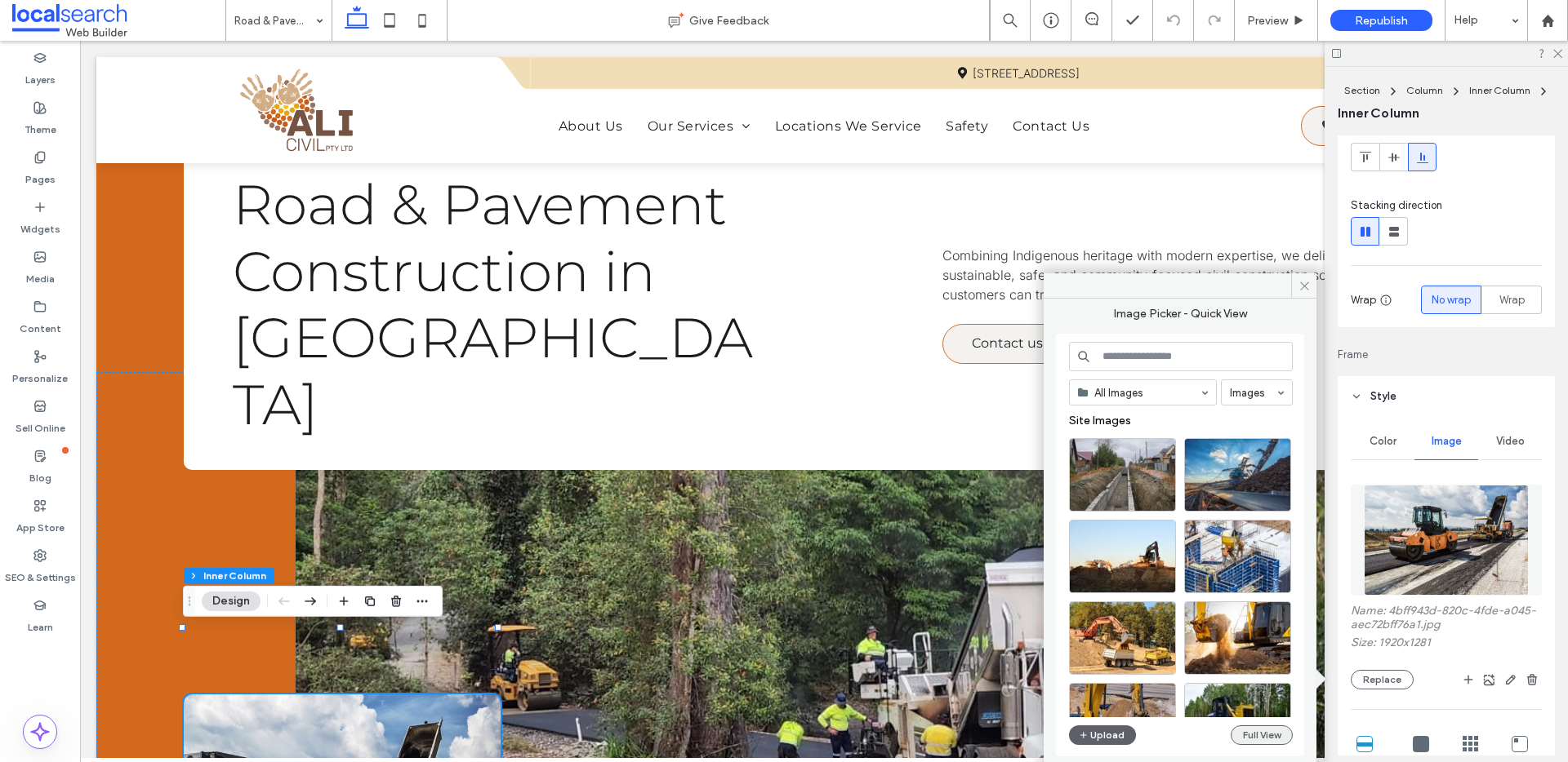
click at [1281, 733] on button "Full View" at bounding box center [1261, 735] width 62 height 19
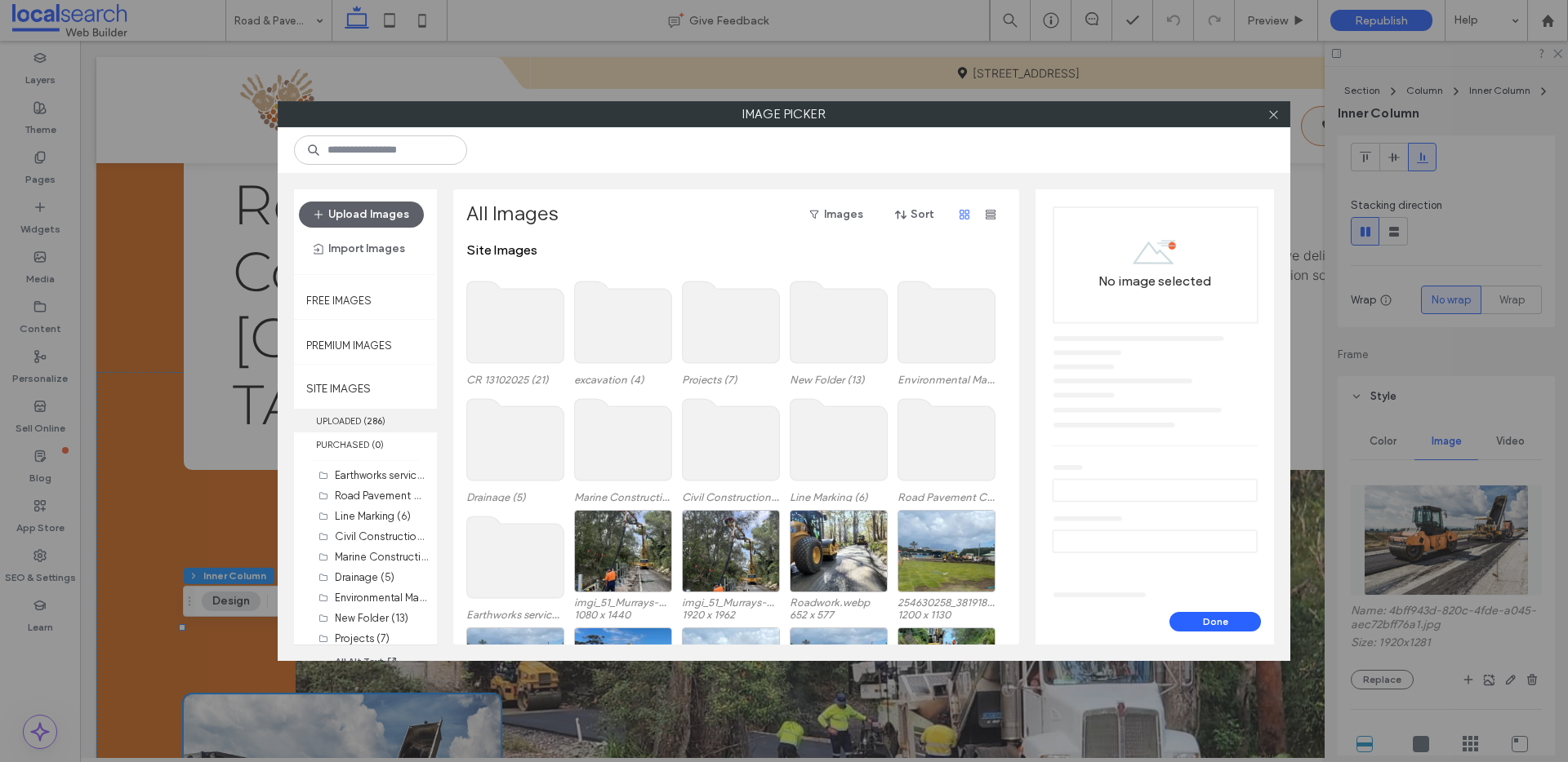
click at [363, 426] on label "UPLOADED ( 286 )" at bounding box center [365, 420] width 143 height 23
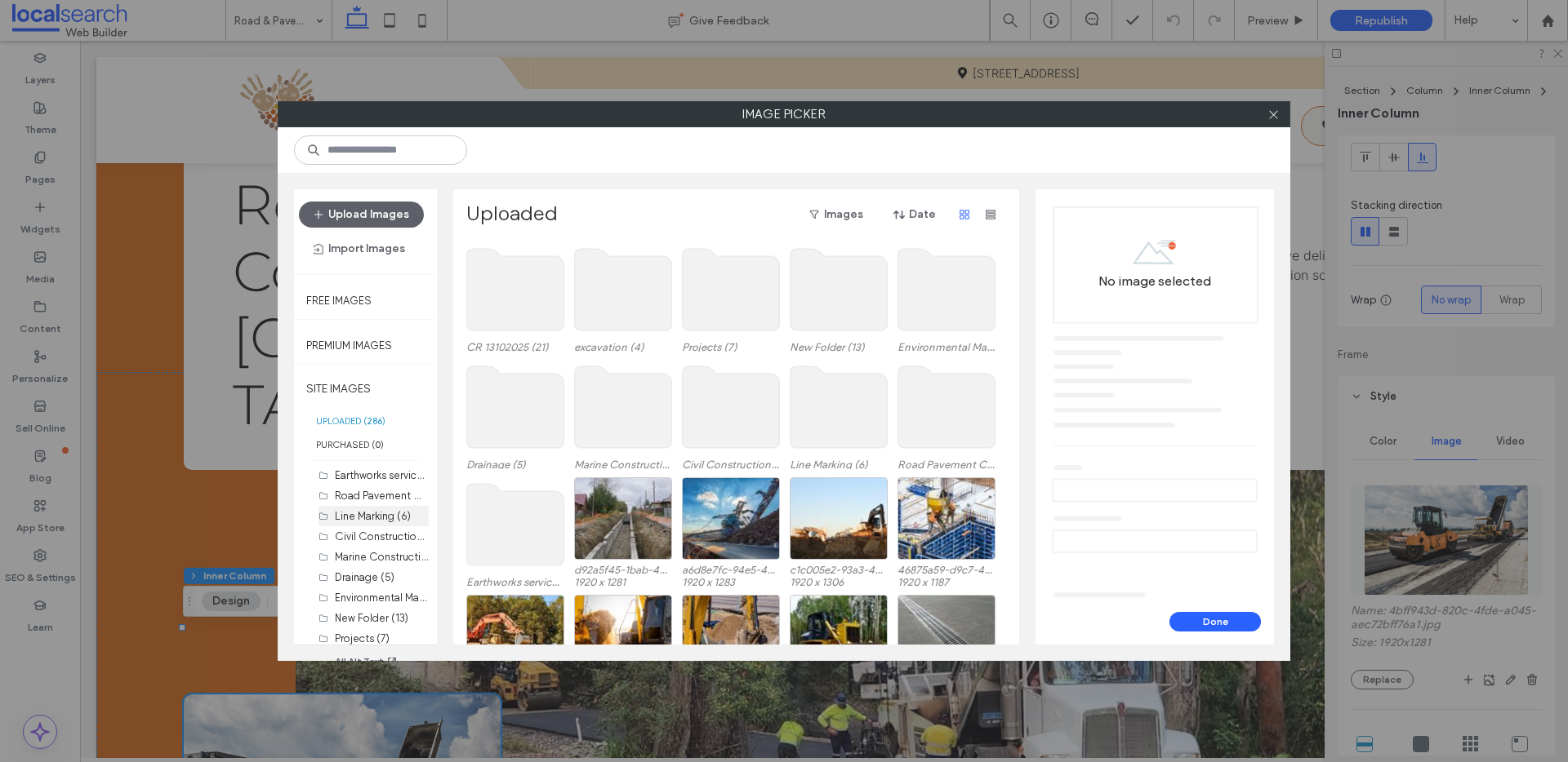
click at [384, 517] on label "Line Marking (6)" at bounding box center [373, 516] width 76 height 13
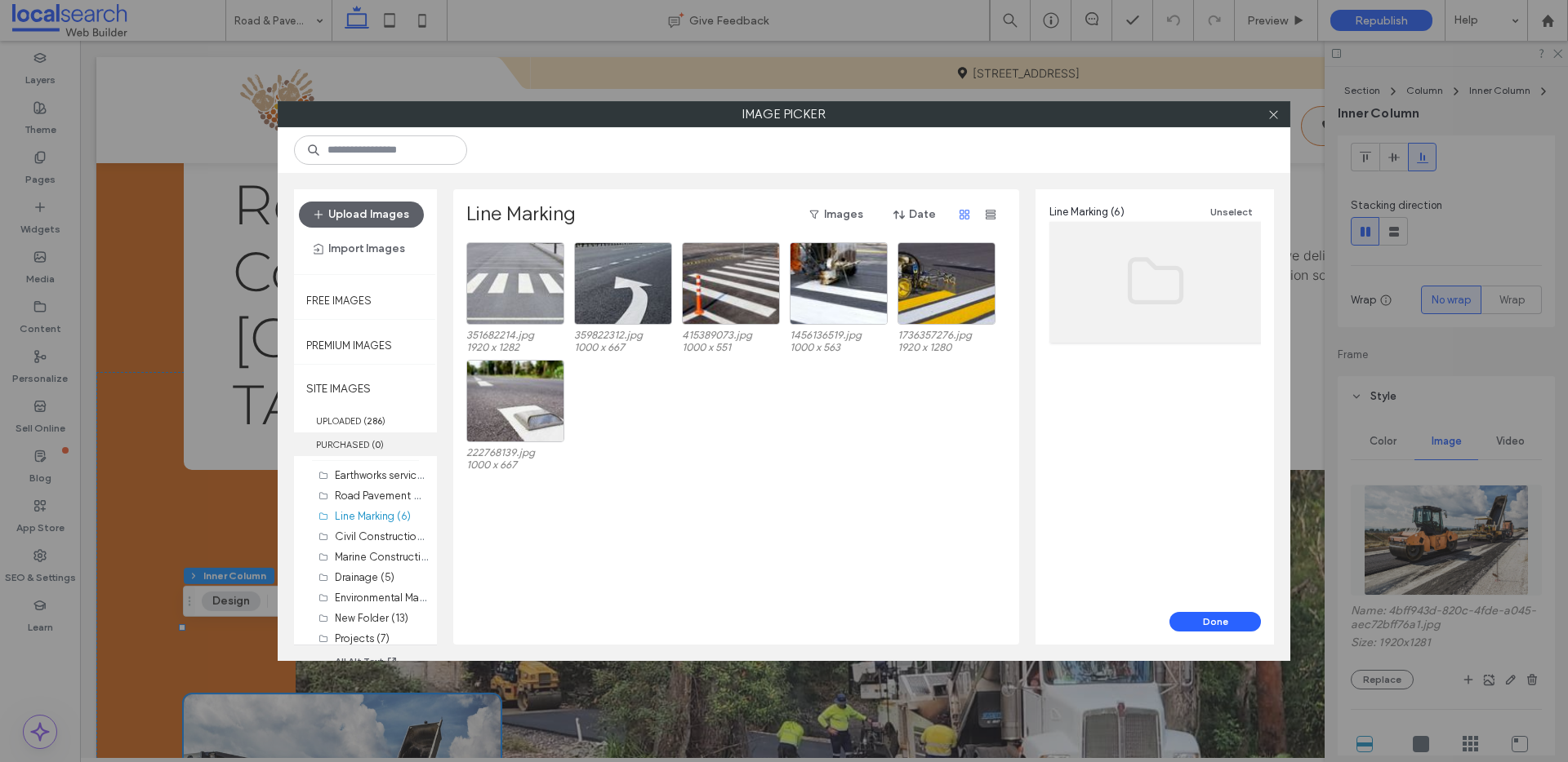
click at [408, 436] on label "PURCHASED ( 0 )" at bounding box center [365, 445] width 143 height 23
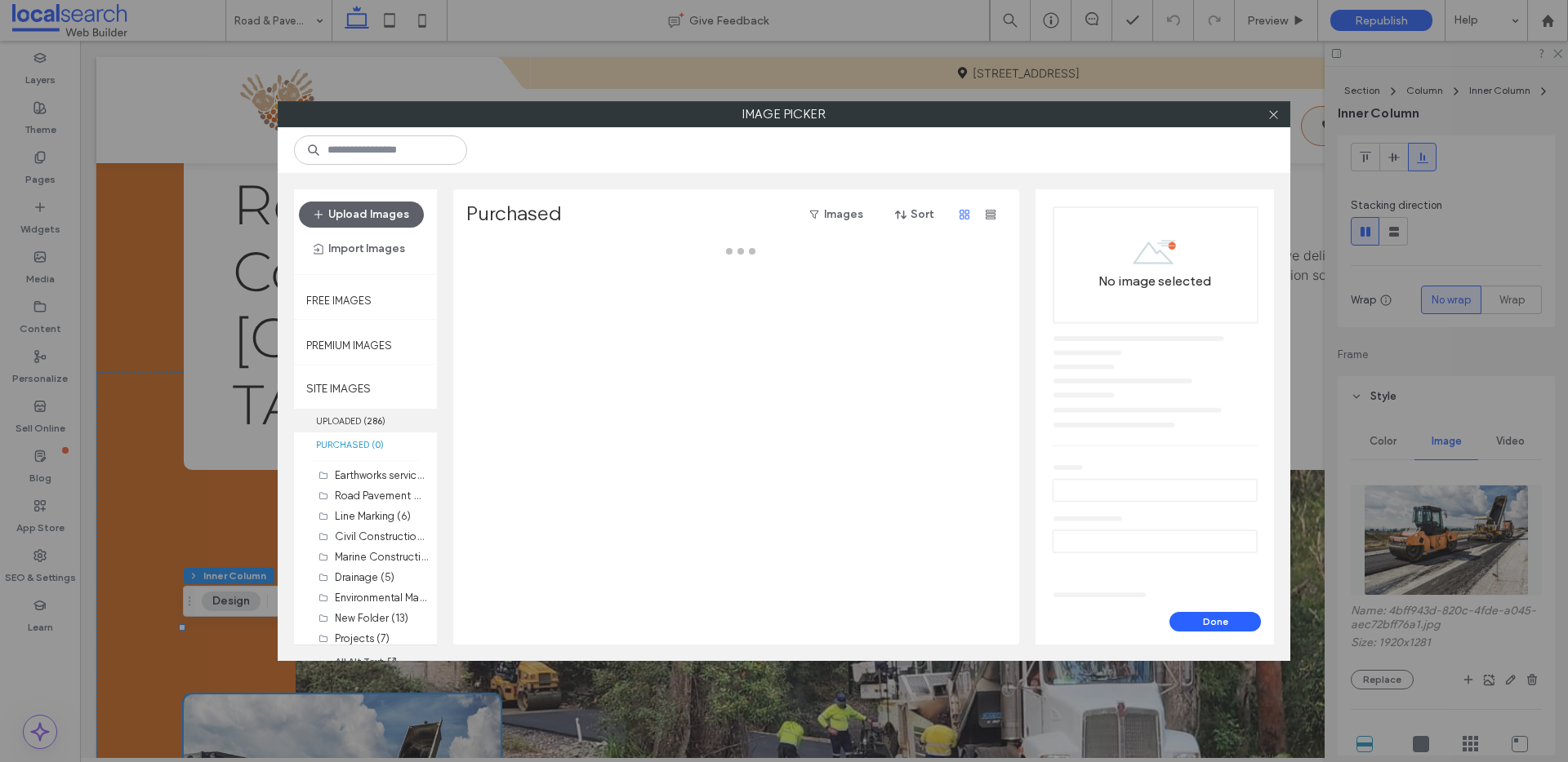
click at [414, 420] on label "UPLOADED ( 286 )" at bounding box center [365, 420] width 143 height 23
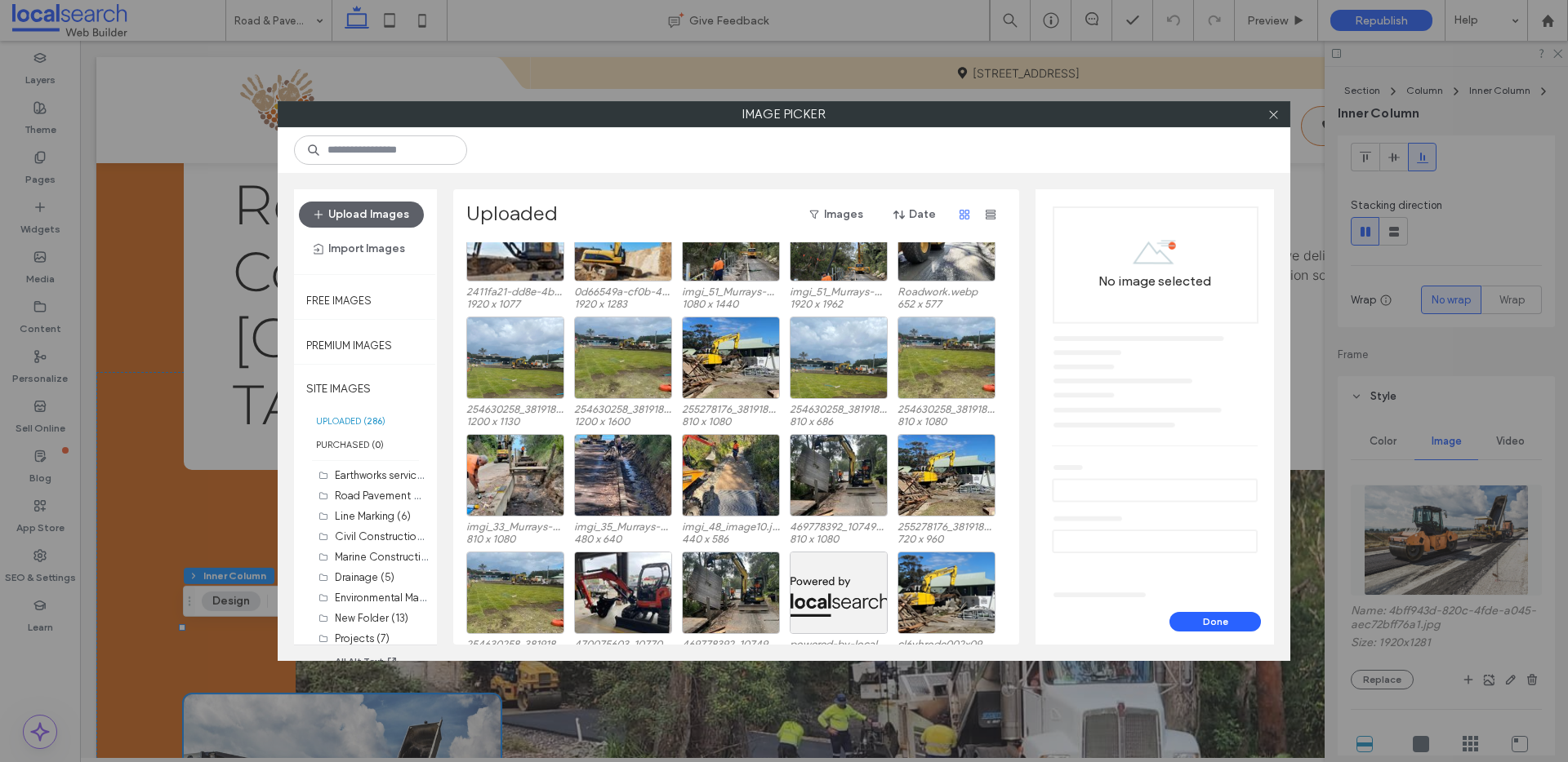
scroll to position [803, 0]
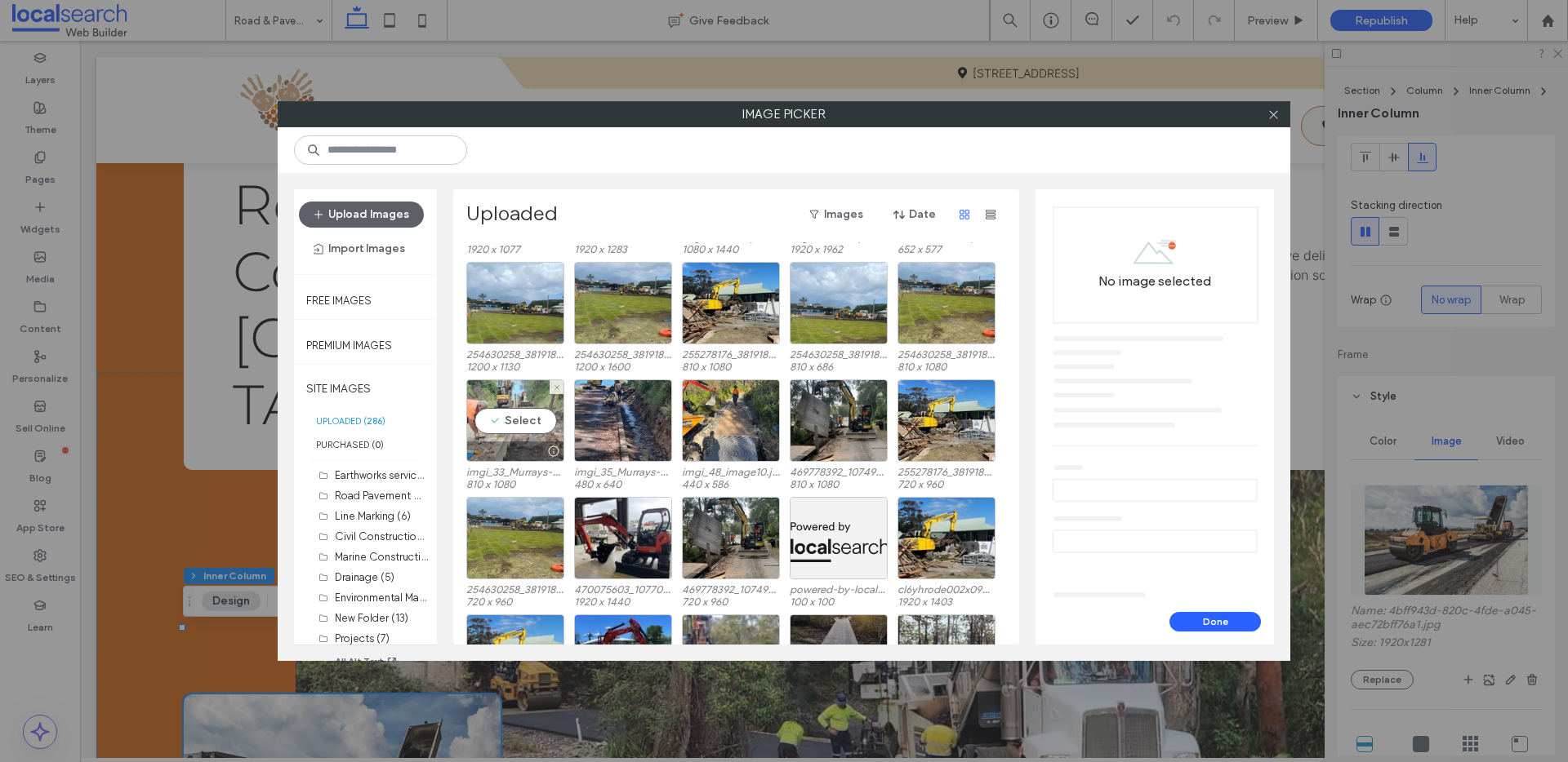
click at [511, 420] on div "Select" at bounding box center [515, 420] width 98 height 82
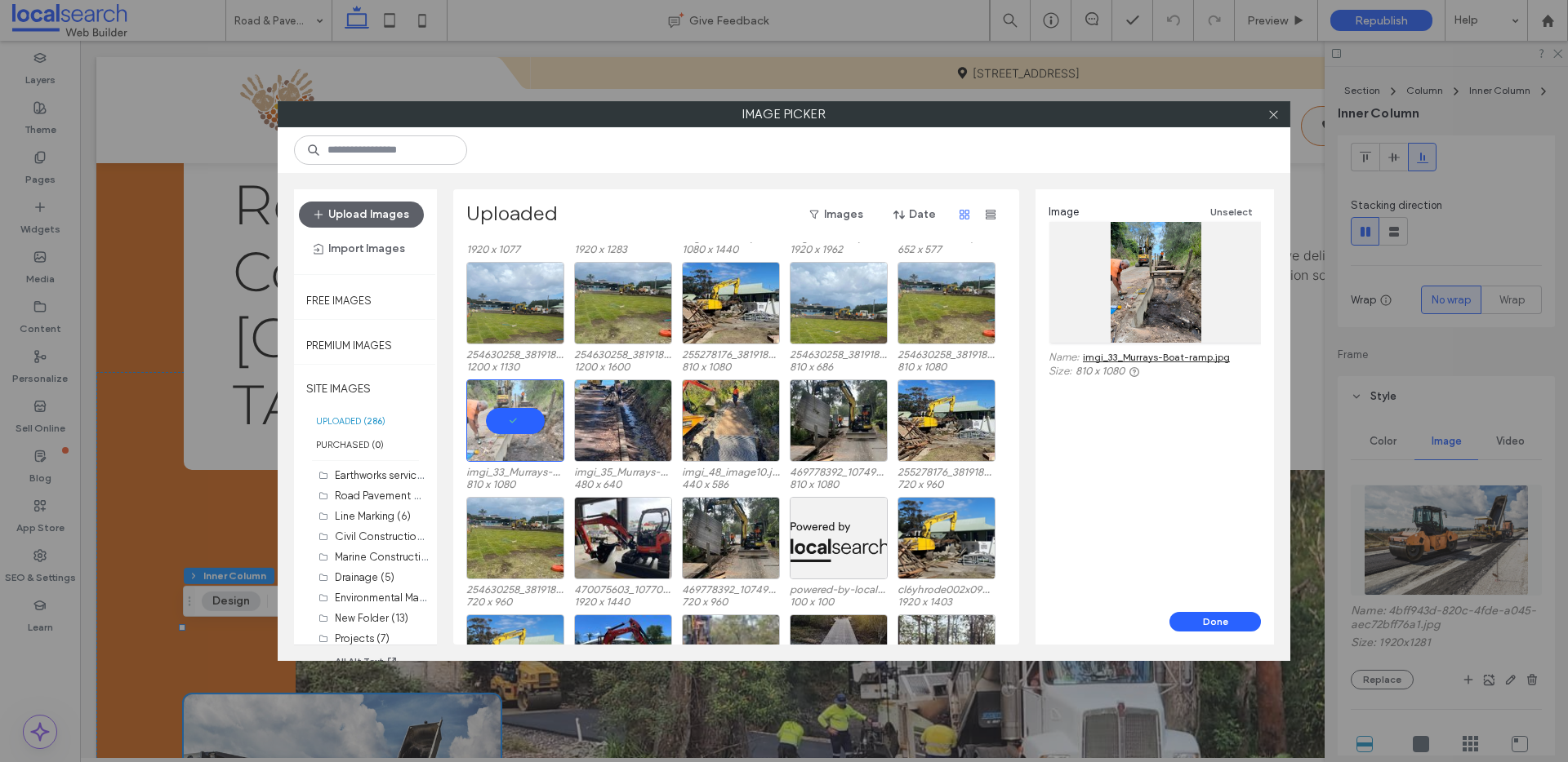
click at [1190, 349] on div "Image Unselect Name: imgi_33_Murrays-Boat-ramp.jpg Size: 810 x 1080" at bounding box center [1154, 291] width 212 height 177
click at [1119, 348] on div "Image Unselect Name: imgi_33_Murrays-Boat-ramp.jpg Size: 810 x 1080" at bounding box center [1154, 291] width 212 height 177
click at [1122, 360] on link "imgi_33_Murrays-Boat-ramp.jpg" at bounding box center [1156, 357] width 147 height 13
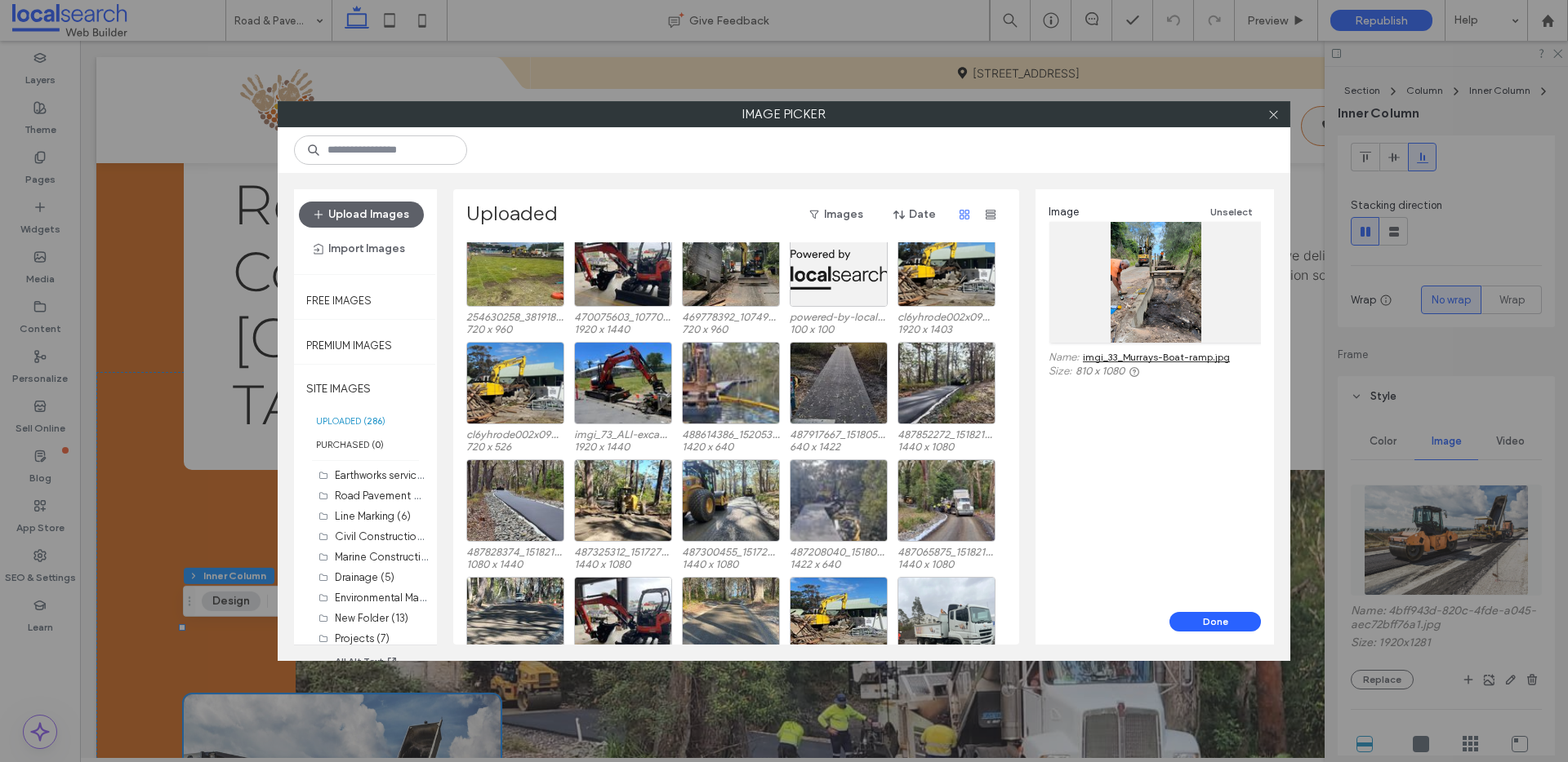
scroll to position [1086, 0]
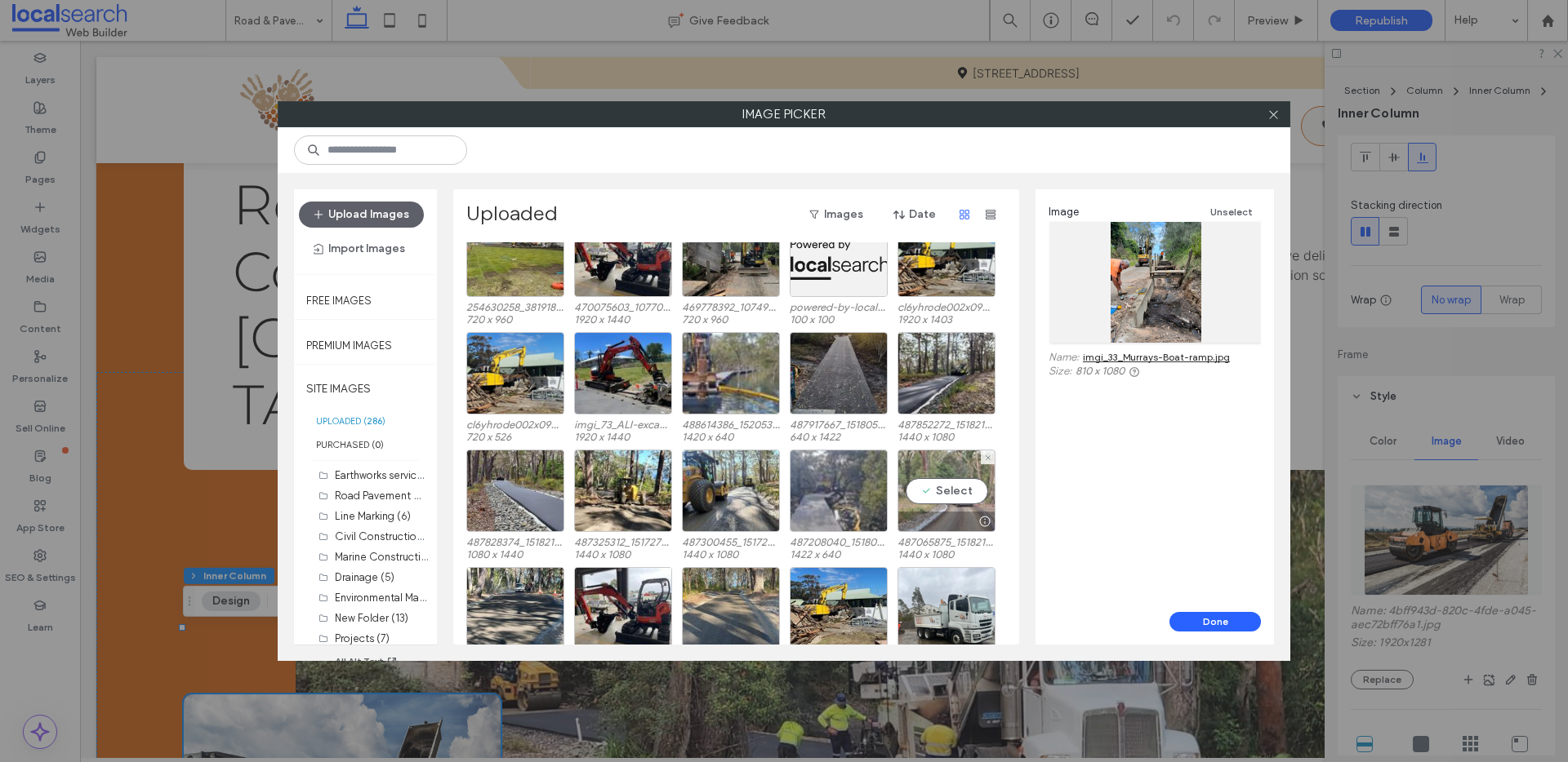
click at [941, 492] on div "Select" at bounding box center [946, 491] width 98 height 82
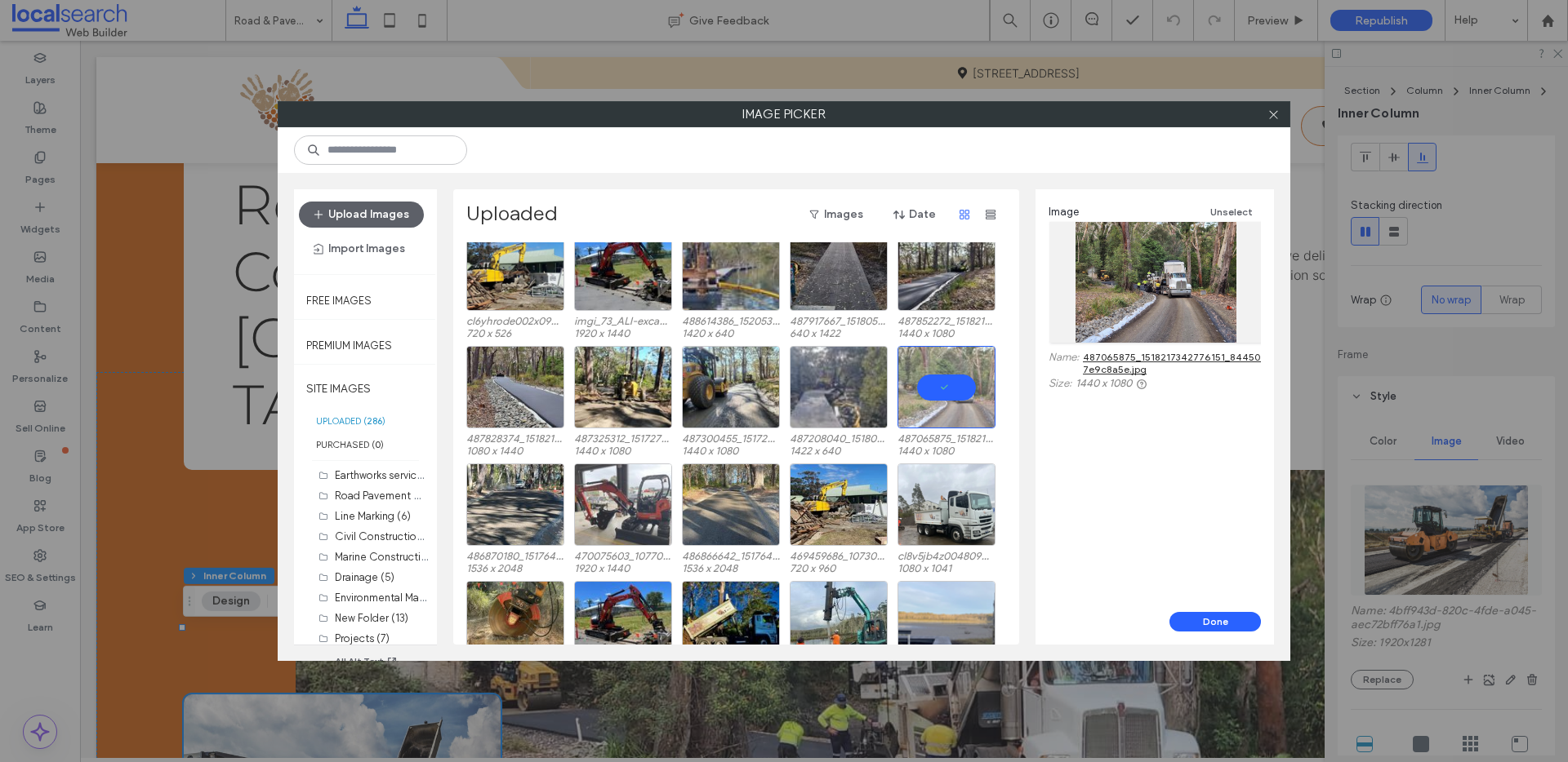
scroll to position [1190, 0]
click at [529, 498] on div "Select" at bounding box center [515, 504] width 98 height 82
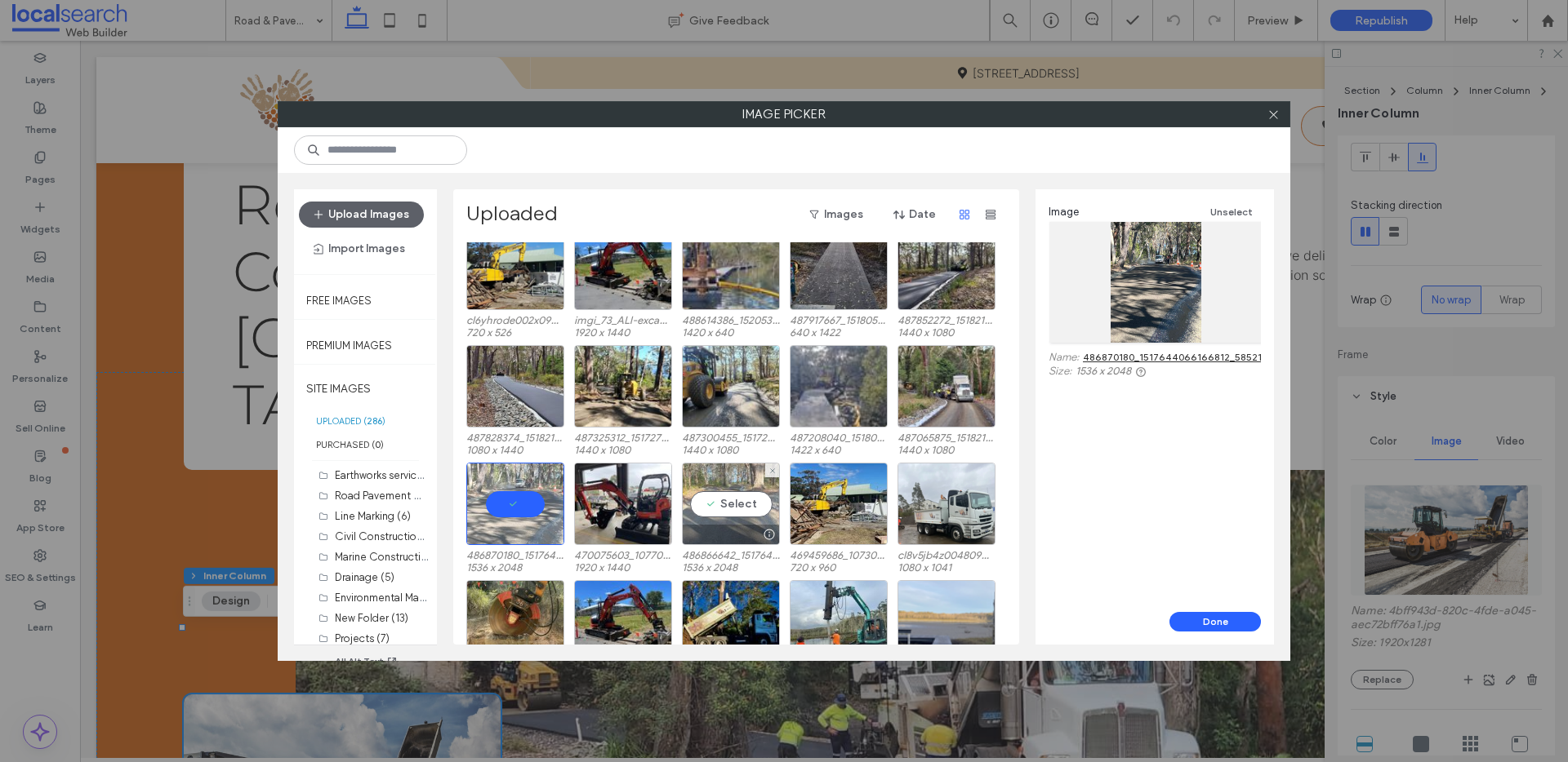
click at [740, 494] on div "Select" at bounding box center [730, 504] width 98 height 82
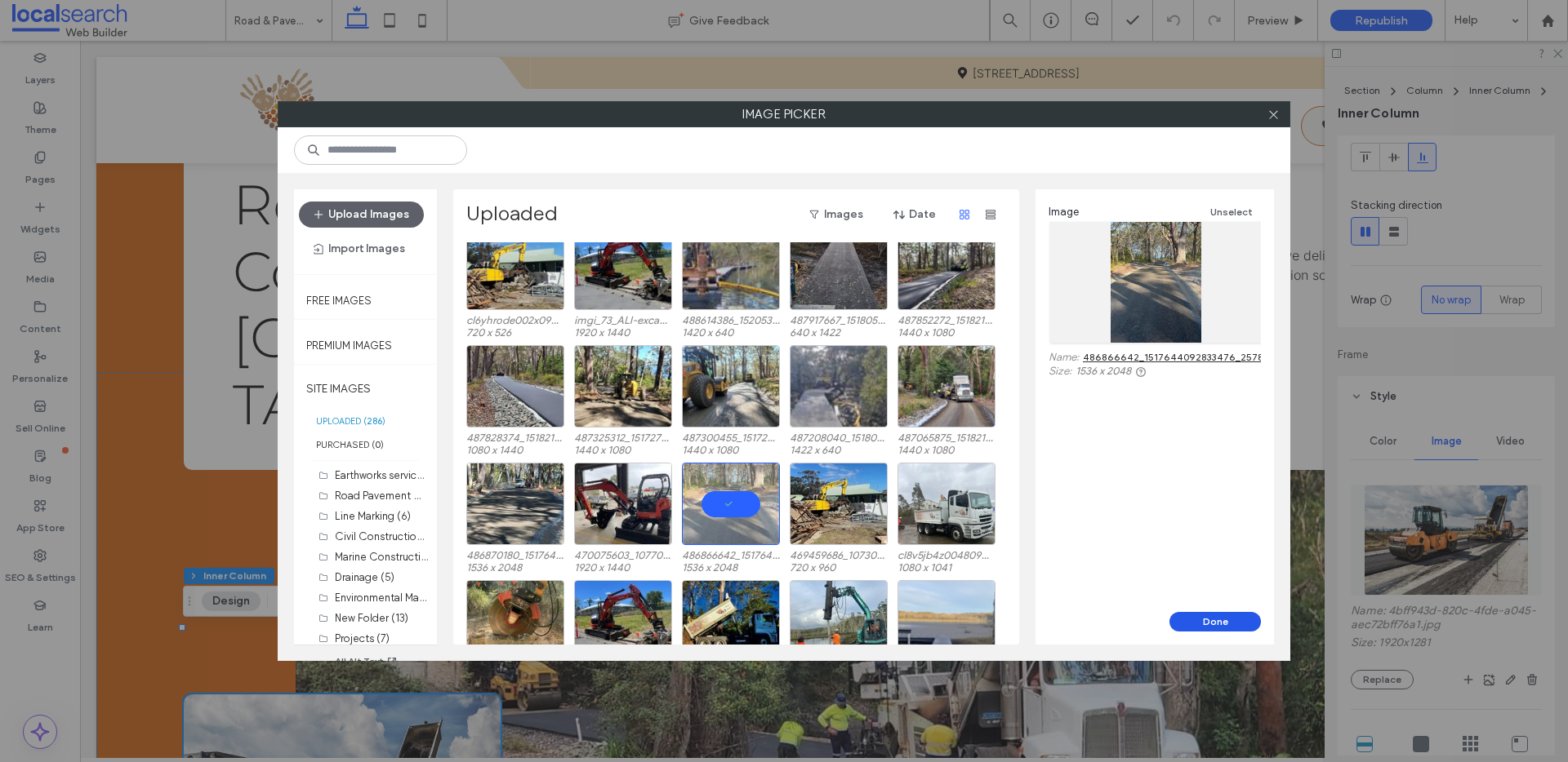
click at [1190, 615] on button "Done" at bounding box center [1215, 621] width 91 height 19
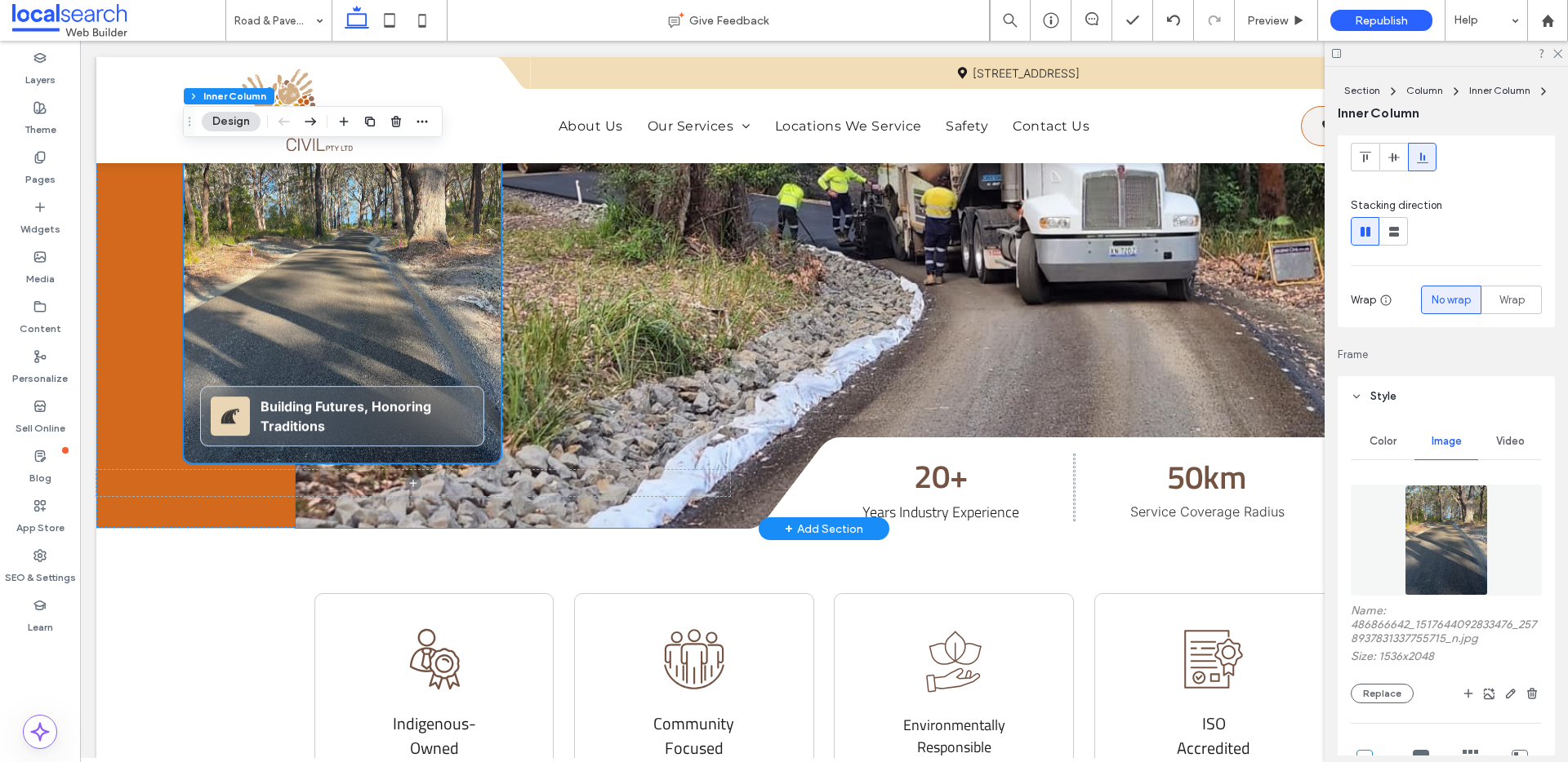
scroll to position [0, 0]
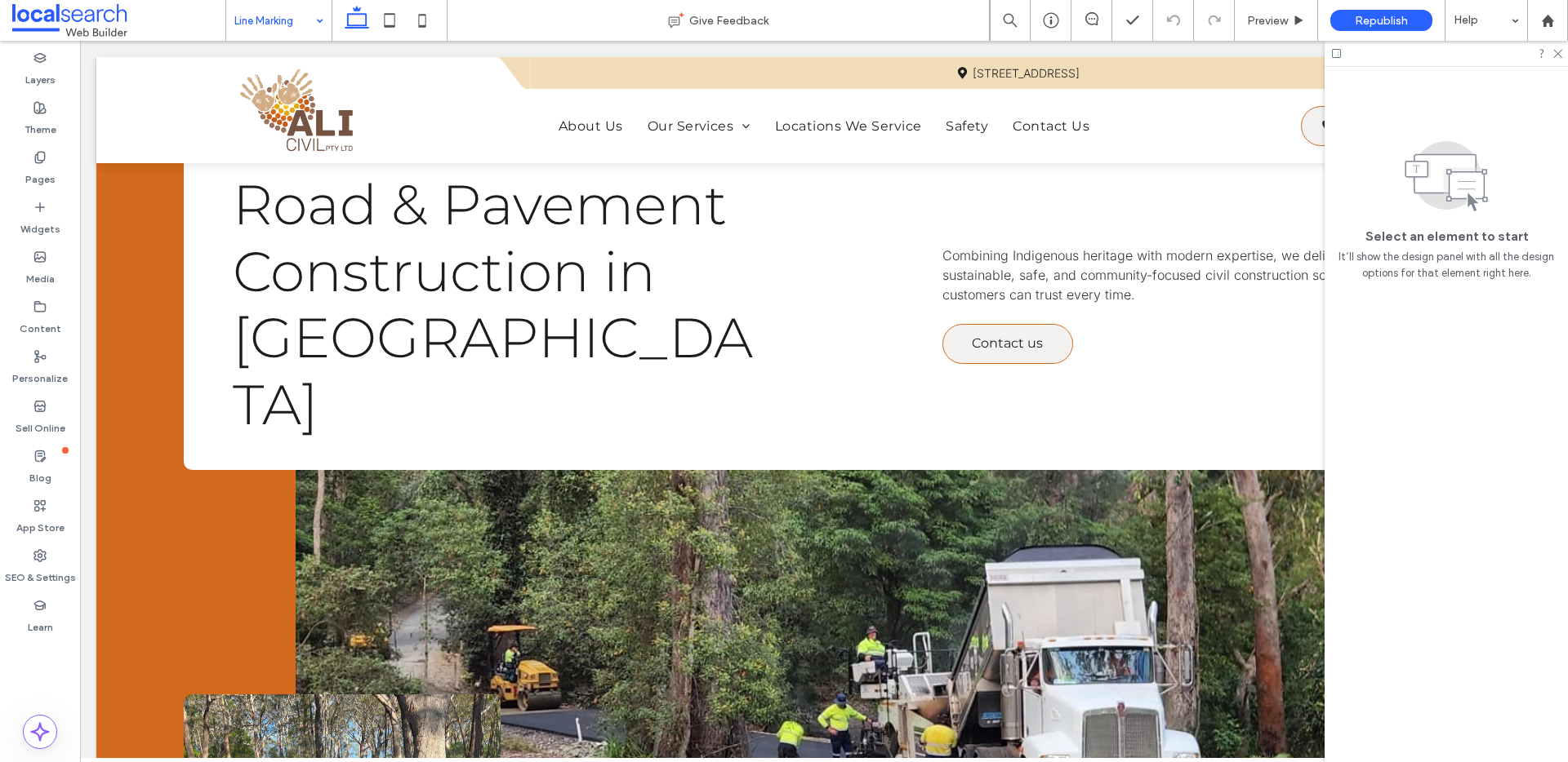
drag, startPoint x: 245, startPoint y: 19, endPoint x: 247, endPoint y: 34, distance: 15.1
click at [245, 21] on input at bounding box center [275, 20] width 81 height 41
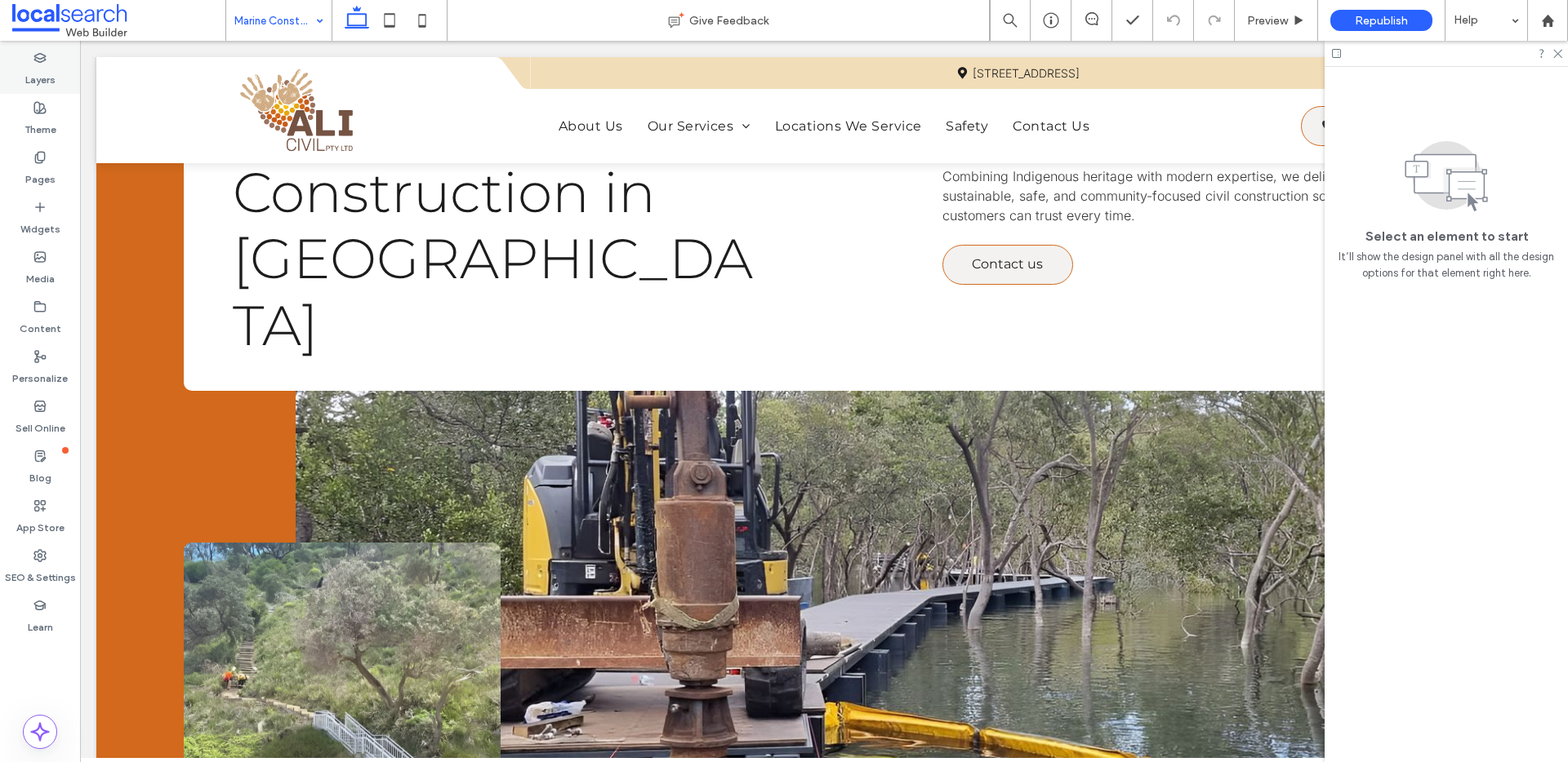
scroll to position [251, 0]
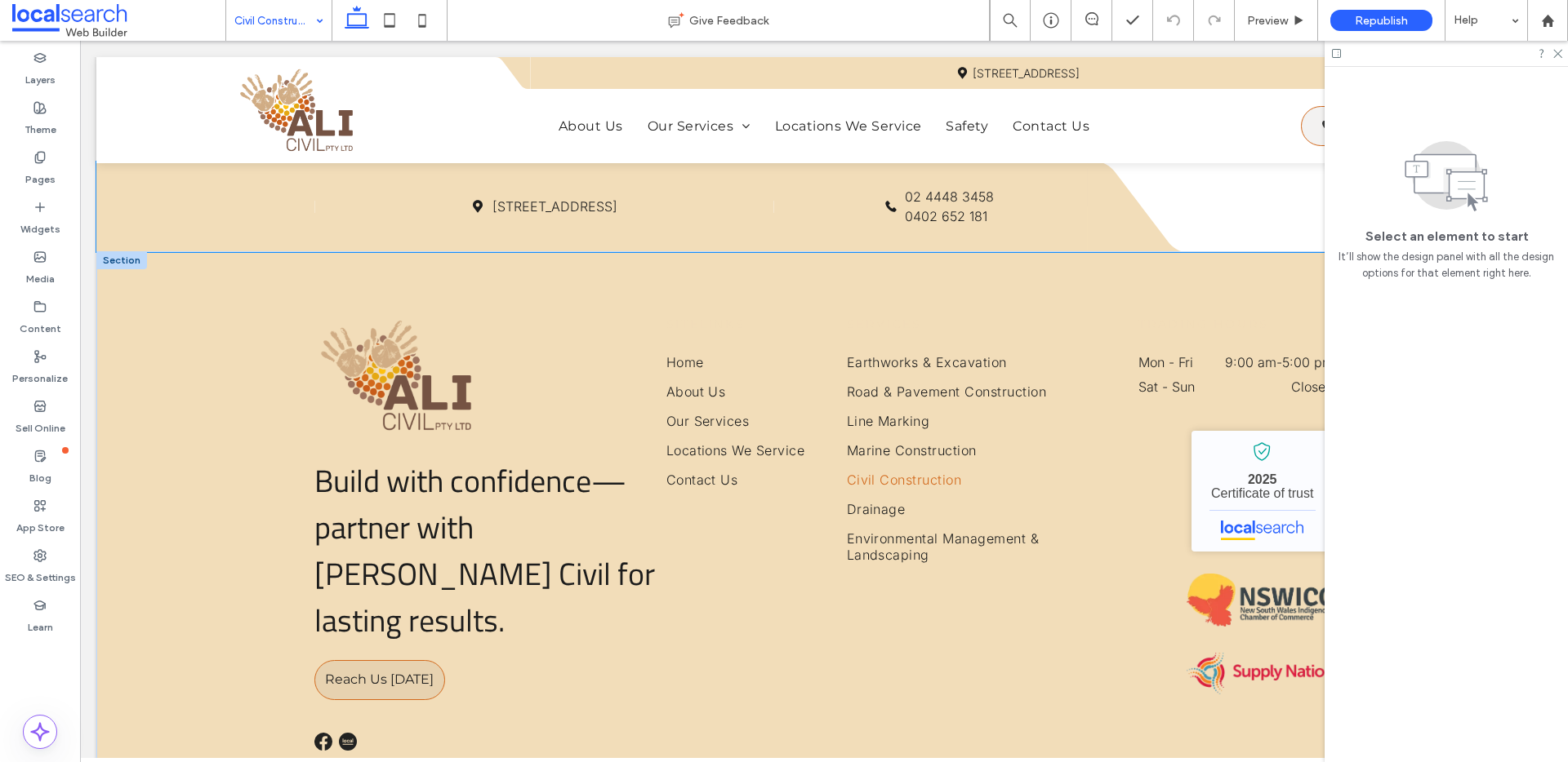
scroll to position [3681, 0]
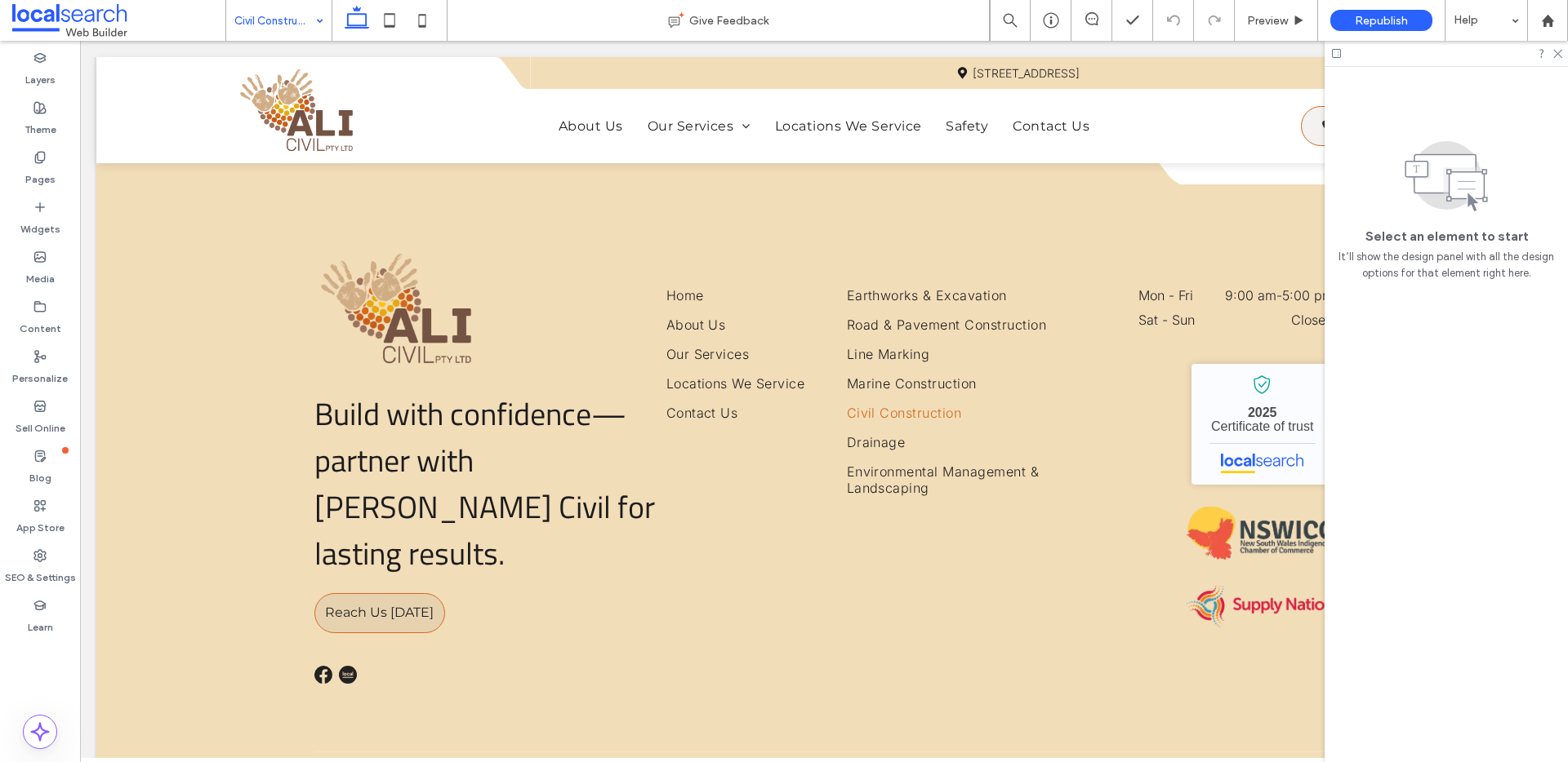
click at [286, 27] on input at bounding box center [275, 20] width 81 height 41
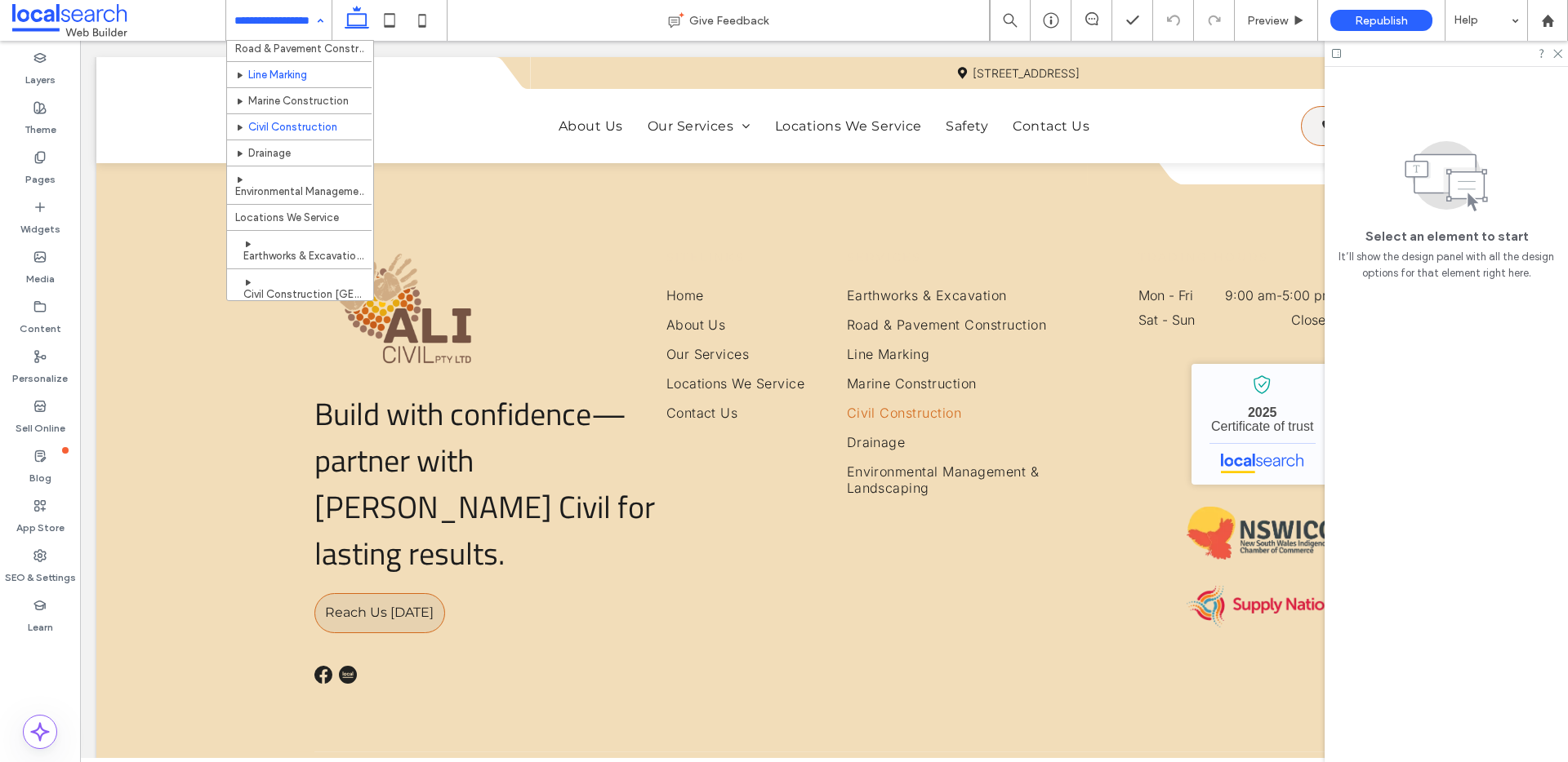
scroll to position [135, 0]
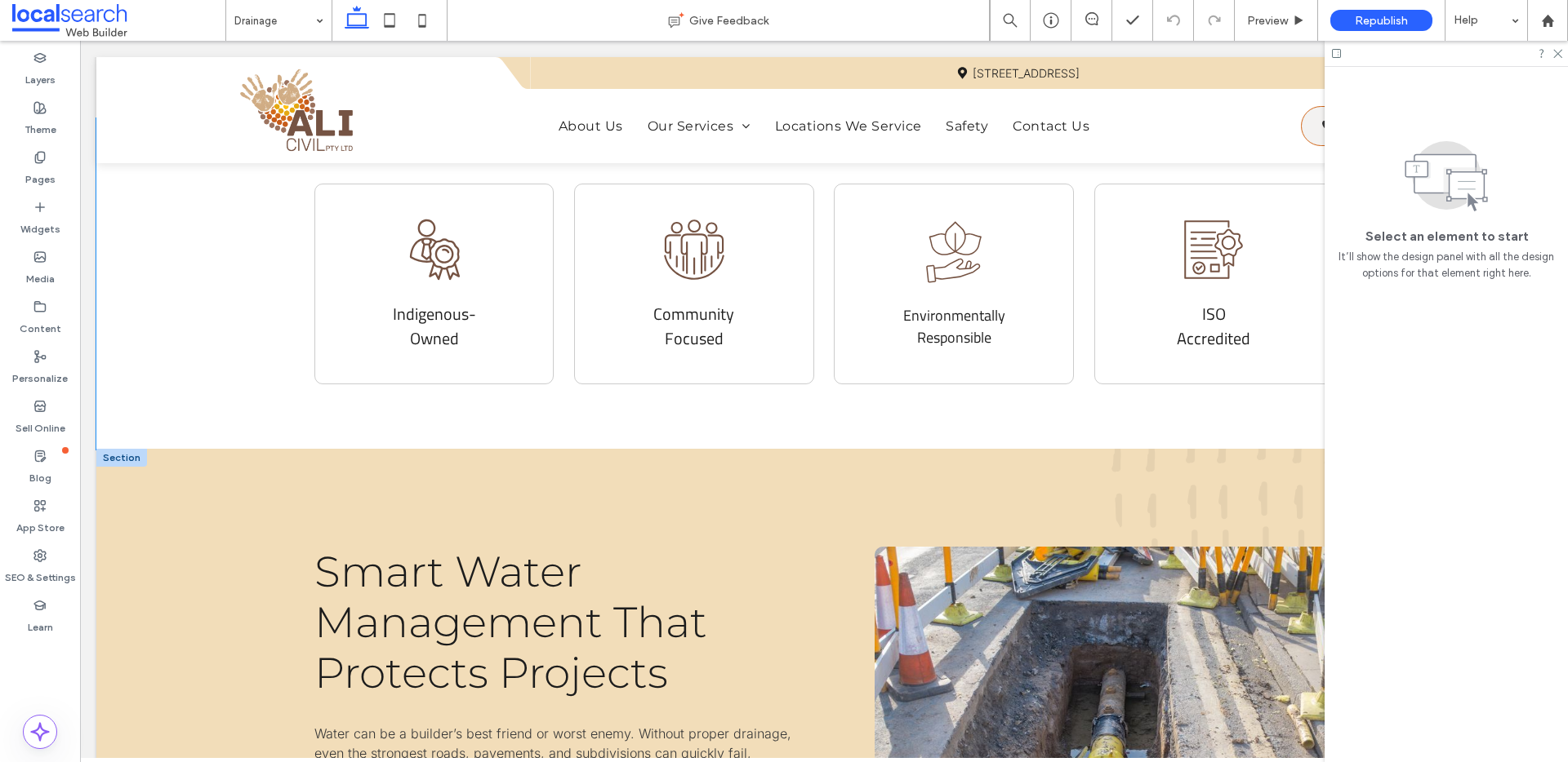
scroll to position [1062, 0]
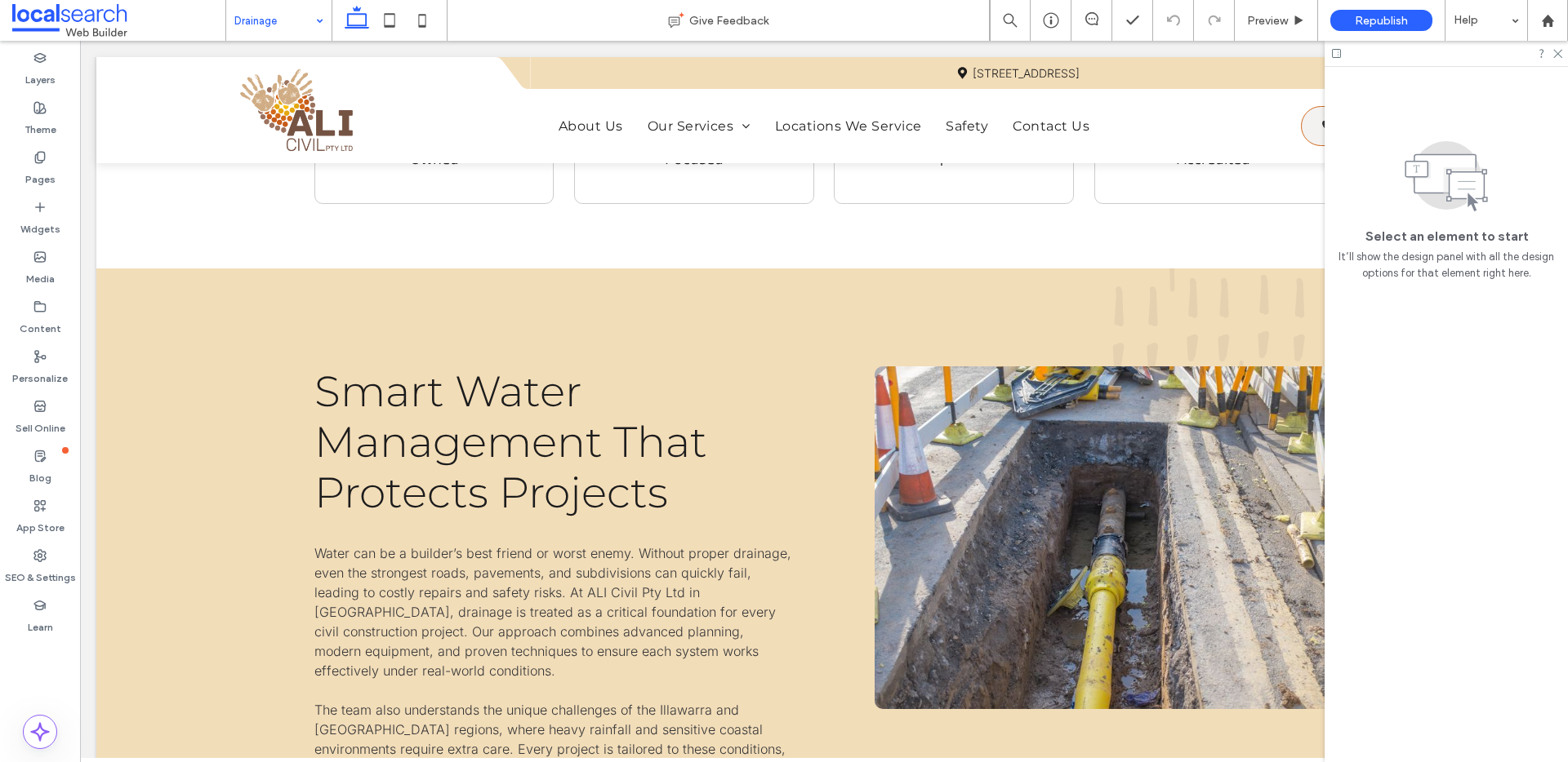
drag, startPoint x: 308, startPoint y: 24, endPoint x: 304, endPoint y: 33, distance: 9.8
click at [307, 24] on input at bounding box center [275, 20] width 81 height 41
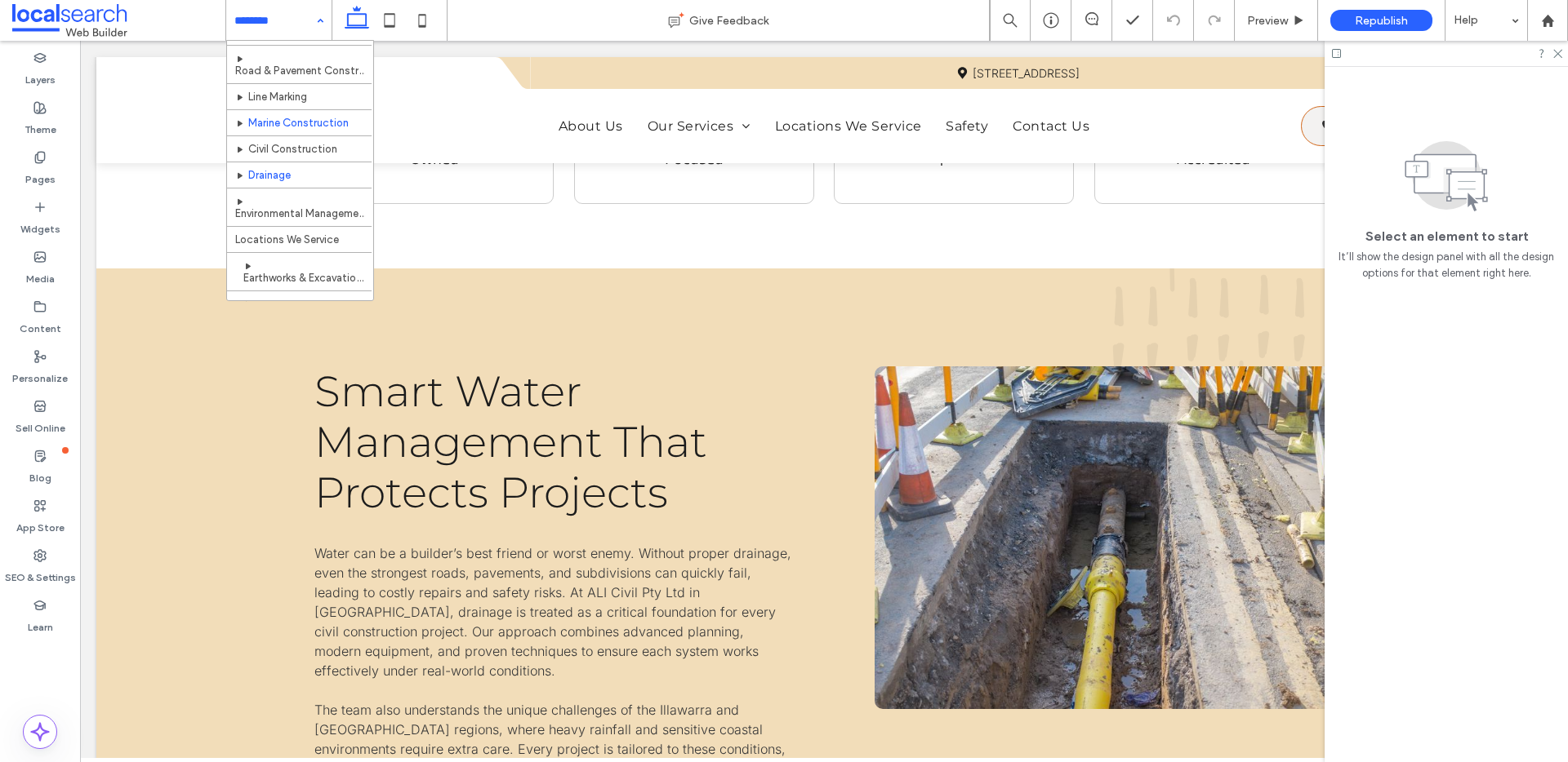
scroll to position [191, 0]
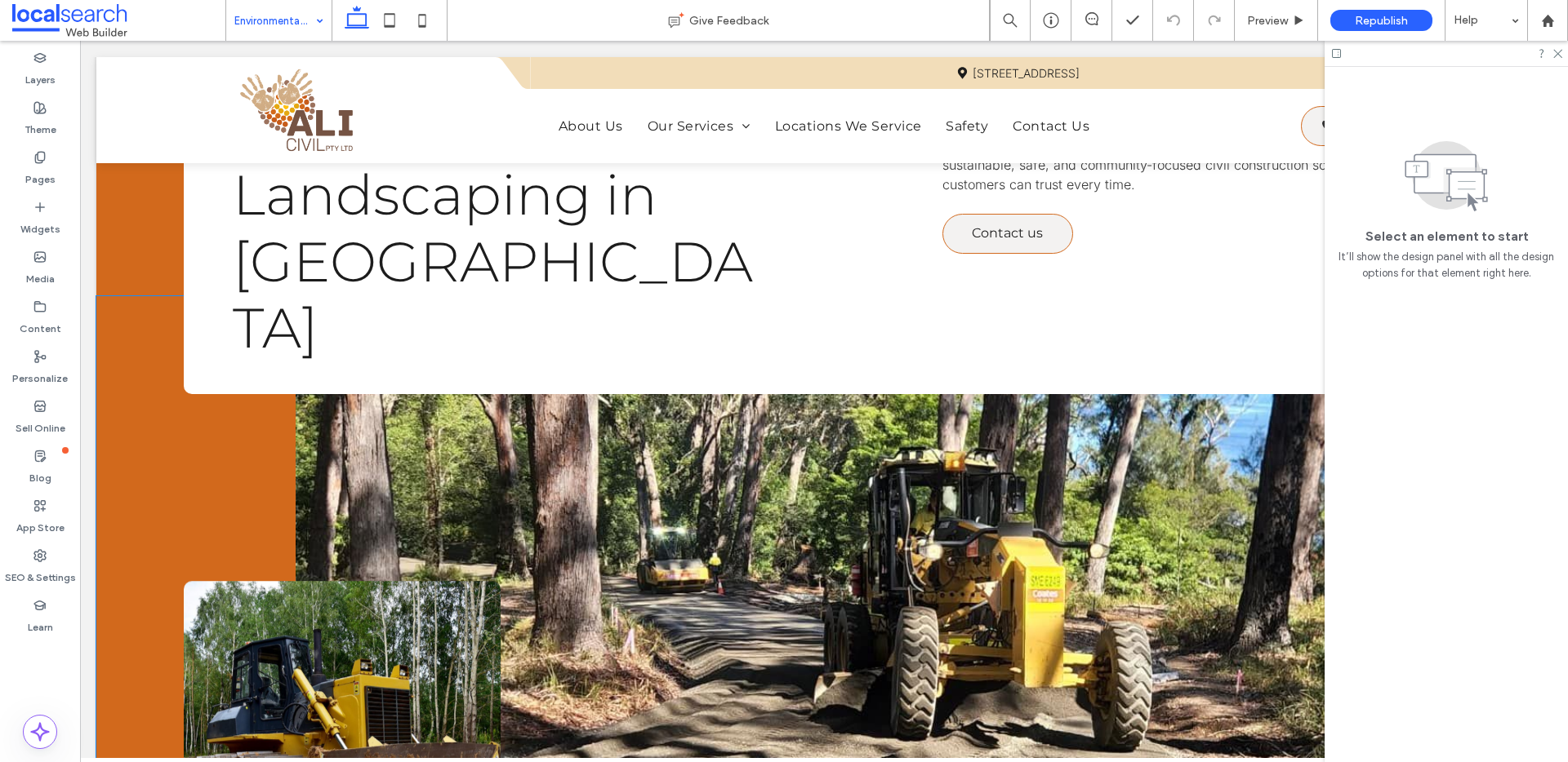
scroll to position [281, 0]
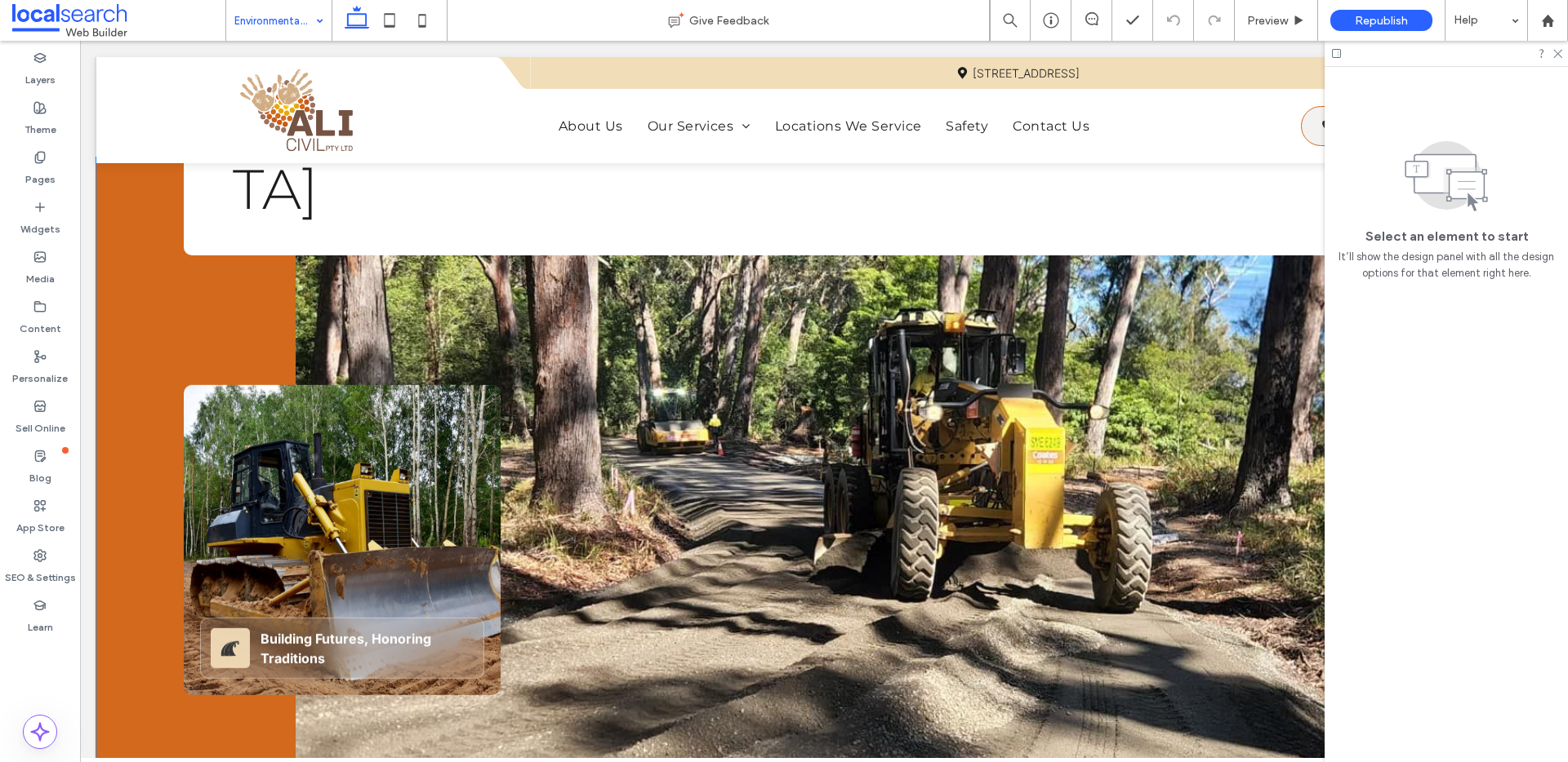
click at [276, 392] on div "Highway Road Icon Building Futures, Honoring Traditions" at bounding box center [342, 540] width 317 height 310
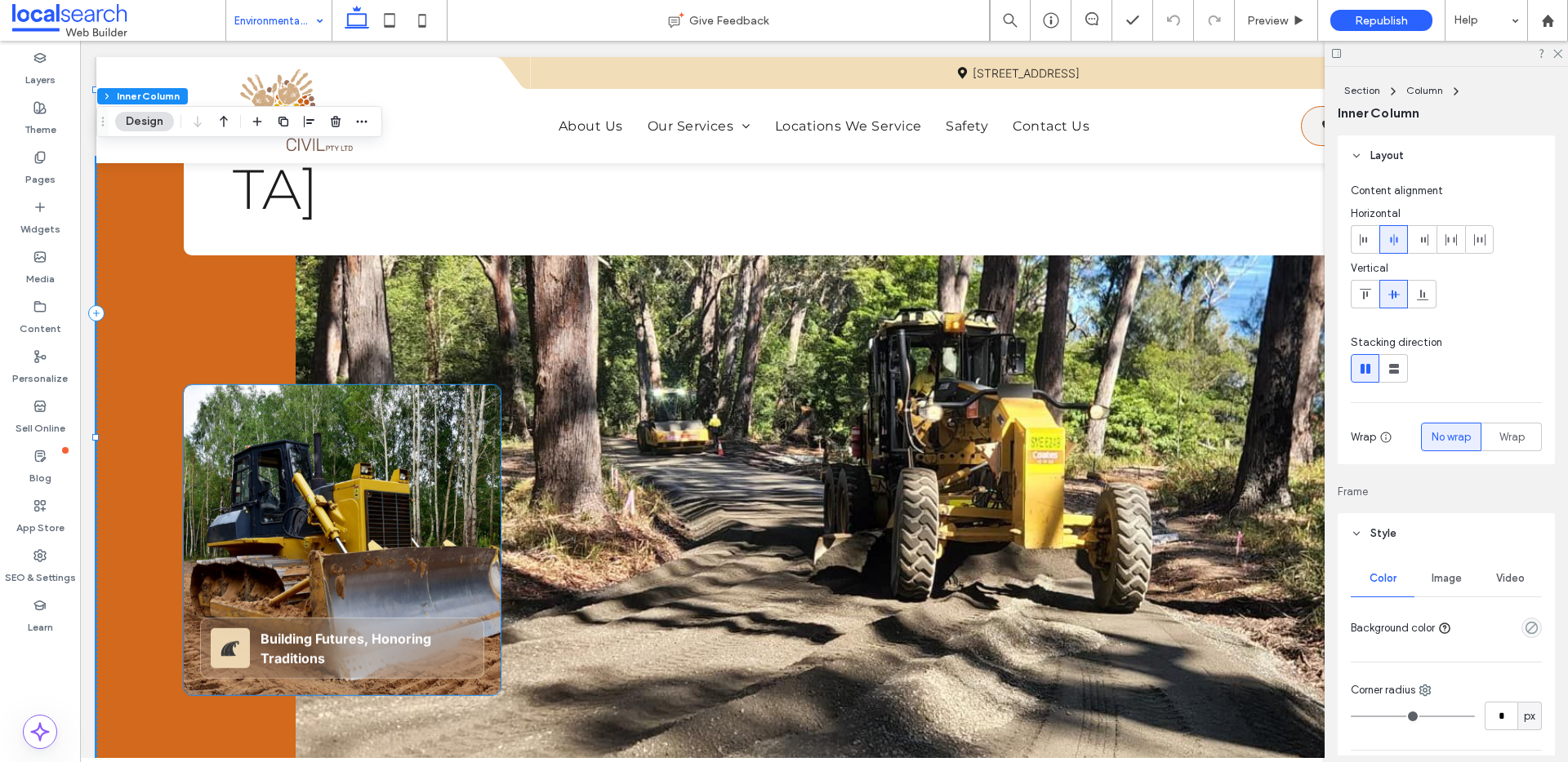
click at [410, 409] on div "Highway Road Icon Building Futures, Honoring Traditions" at bounding box center [342, 540] width 317 height 310
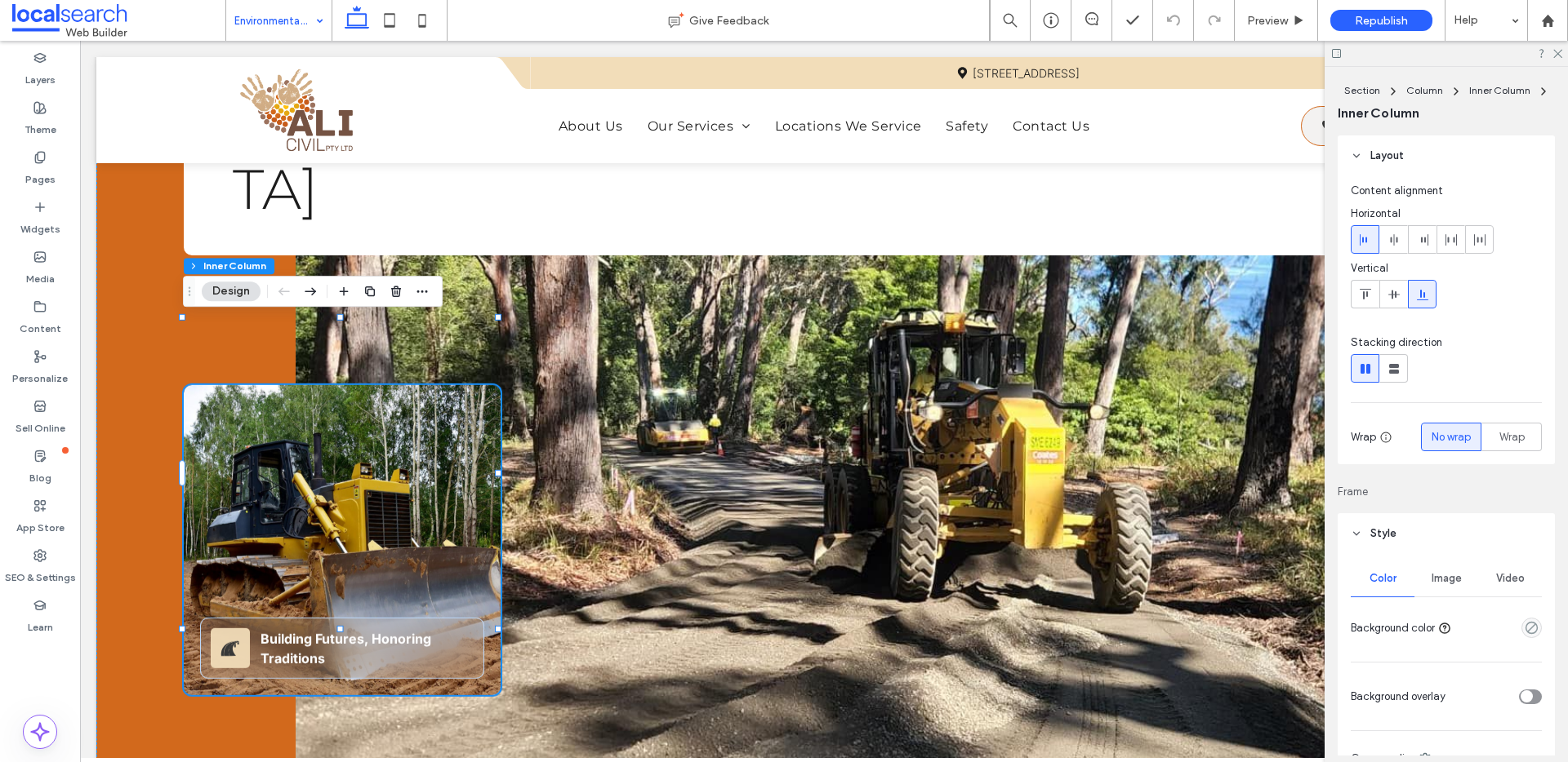
click at [1437, 565] on div "Image" at bounding box center [1446, 579] width 64 height 36
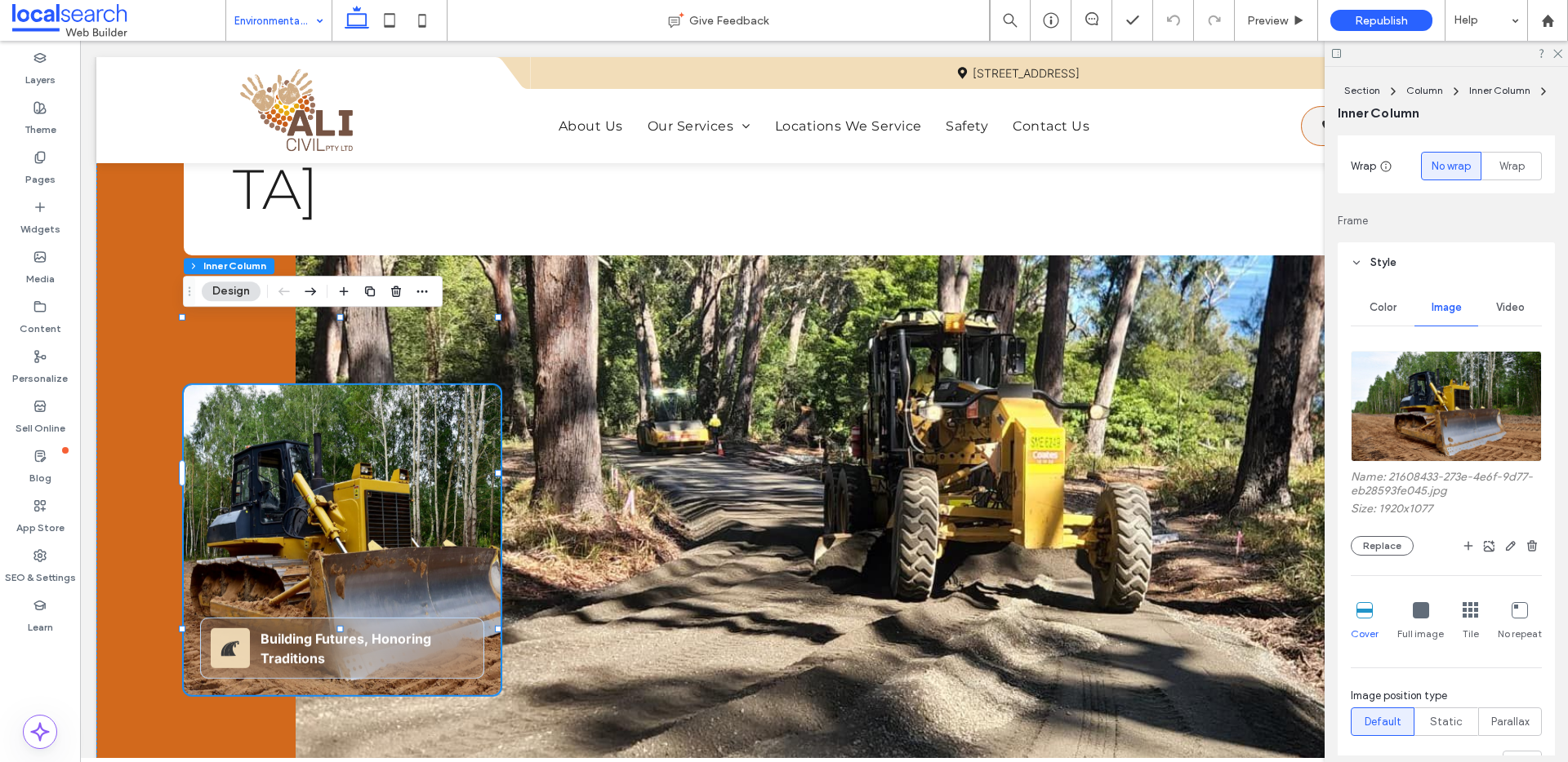
scroll to position [275, 0]
click at [1395, 543] on button "Replace" at bounding box center [1381, 543] width 63 height 19
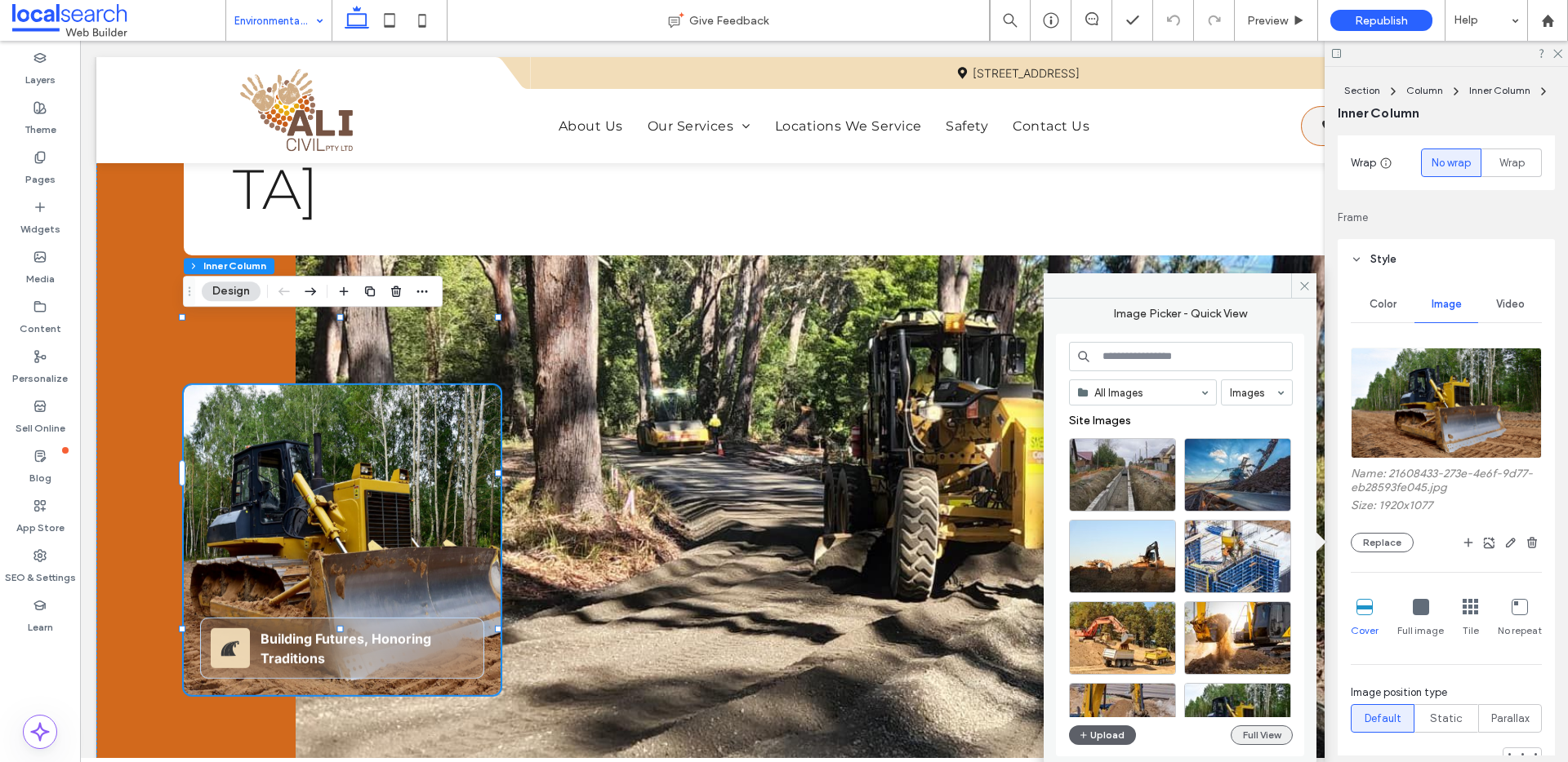
click at [1261, 728] on button "Full View" at bounding box center [1261, 735] width 62 height 19
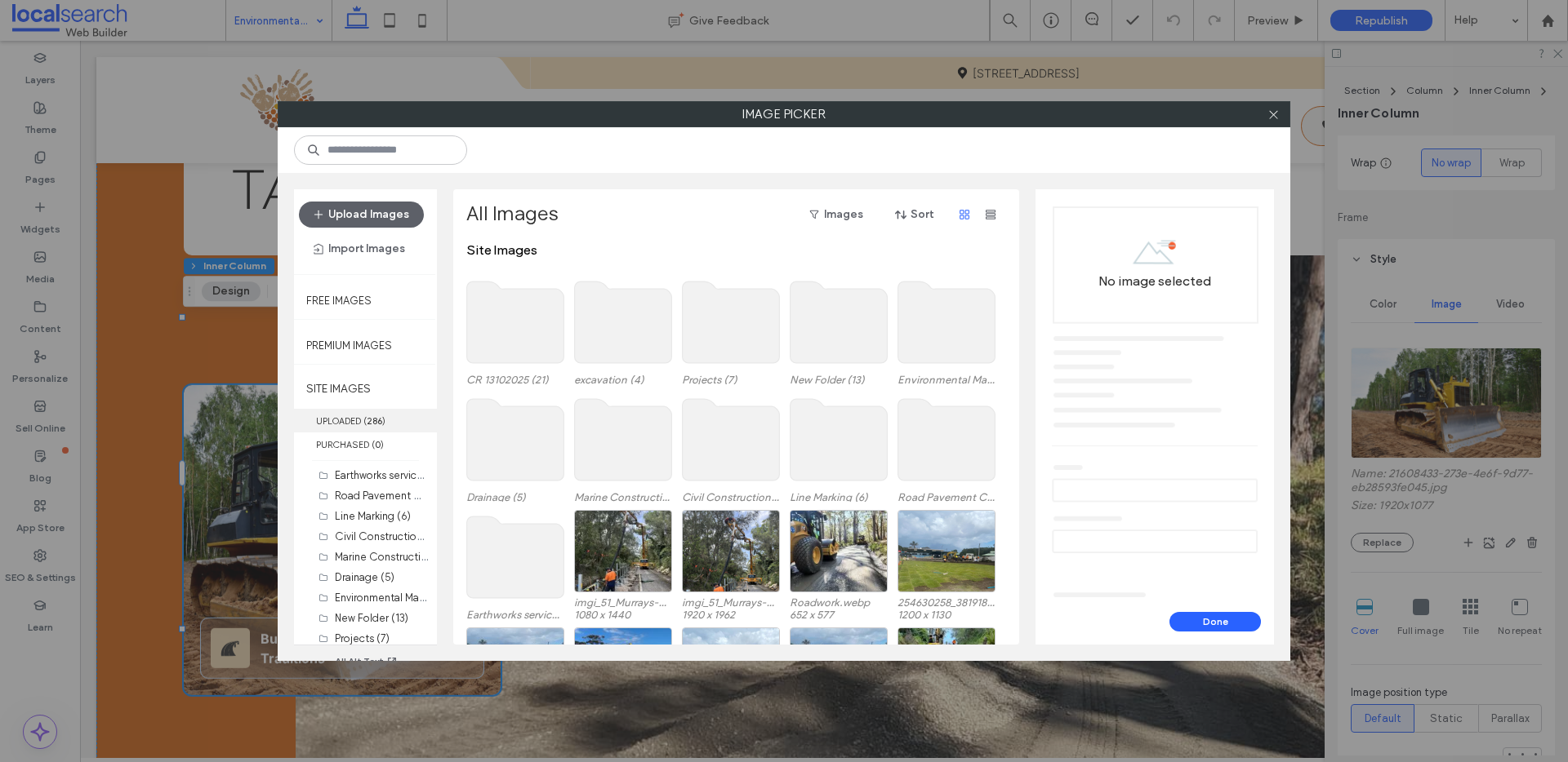
click at [375, 424] on b "286" at bounding box center [374, 421] width 16 height 12
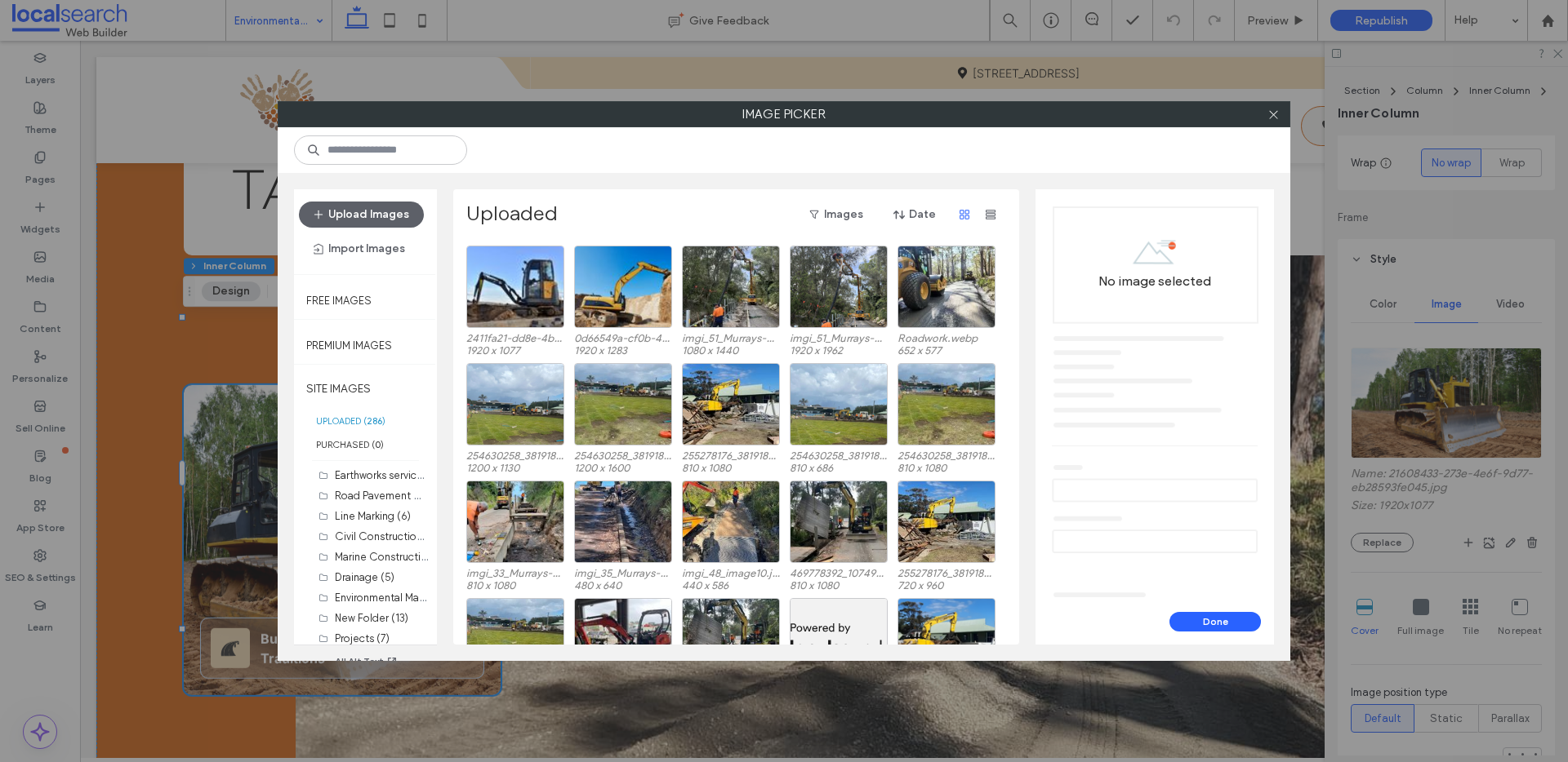
scroll to position [724, 0]
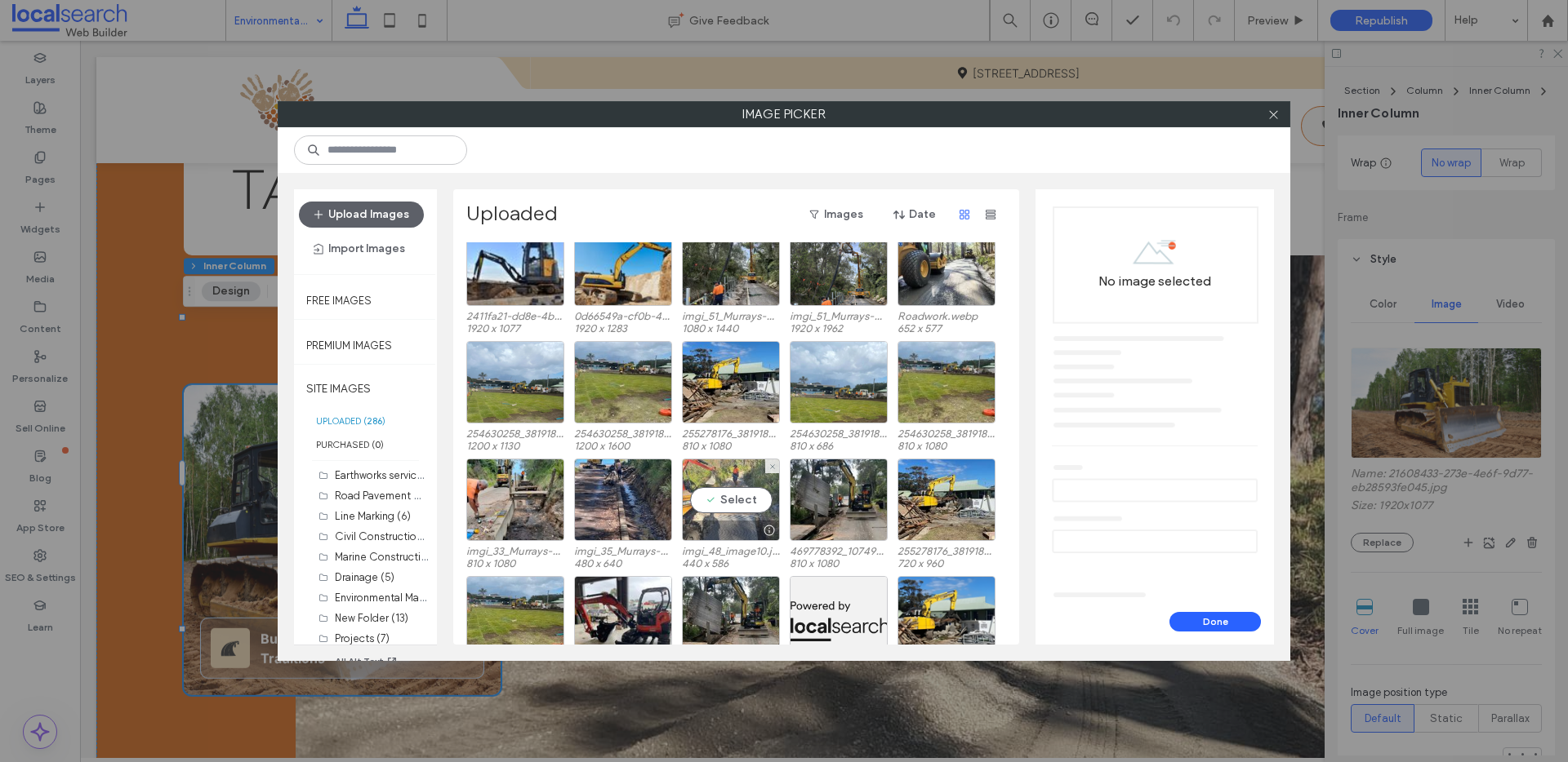
click at [760, 491] on div "Select" at bounding box center [730, 500] width 98 height 82
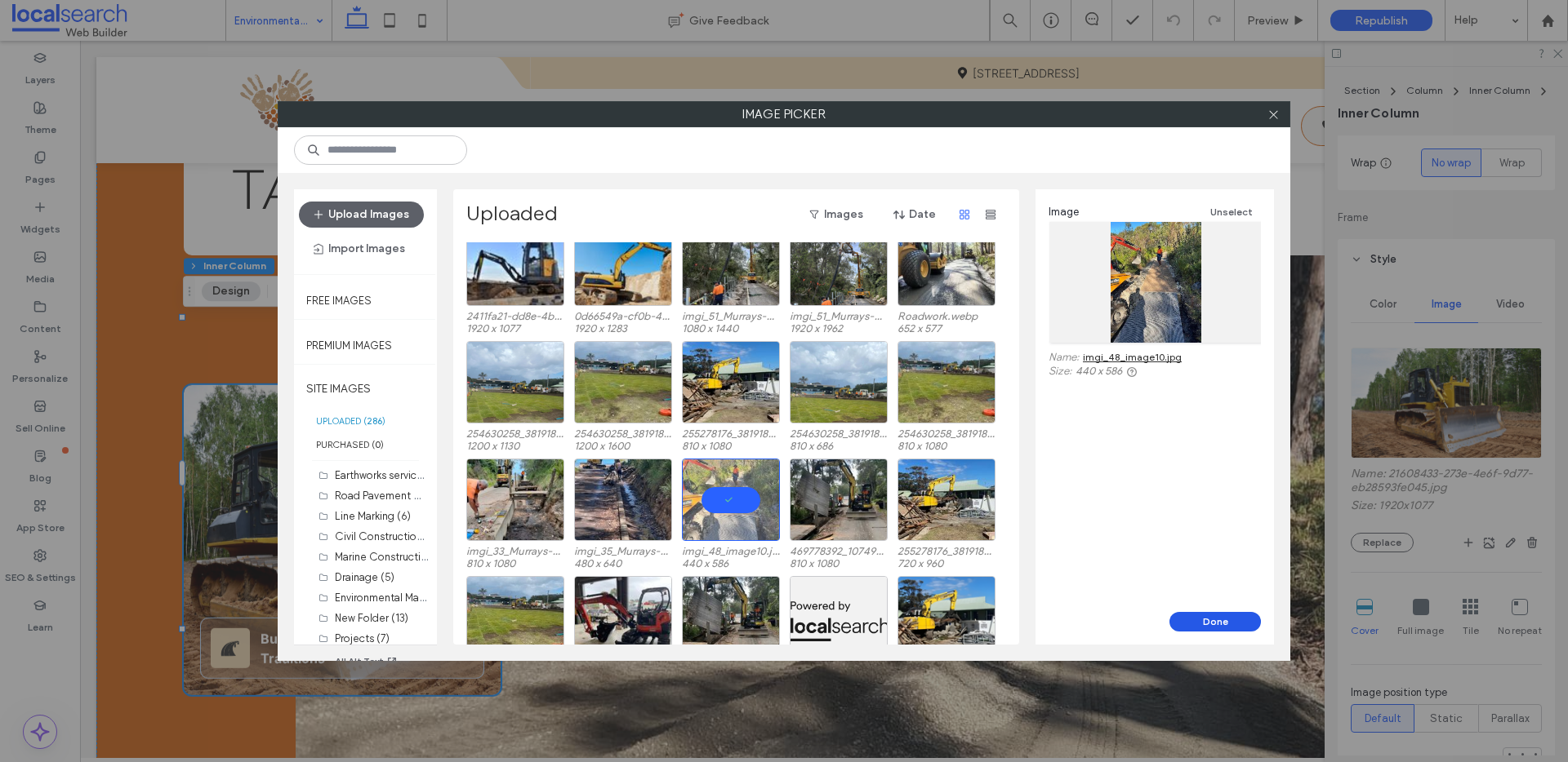
click at [1215, 620] on button "Done" at bounding box center [1215, 621] width 91 height 19
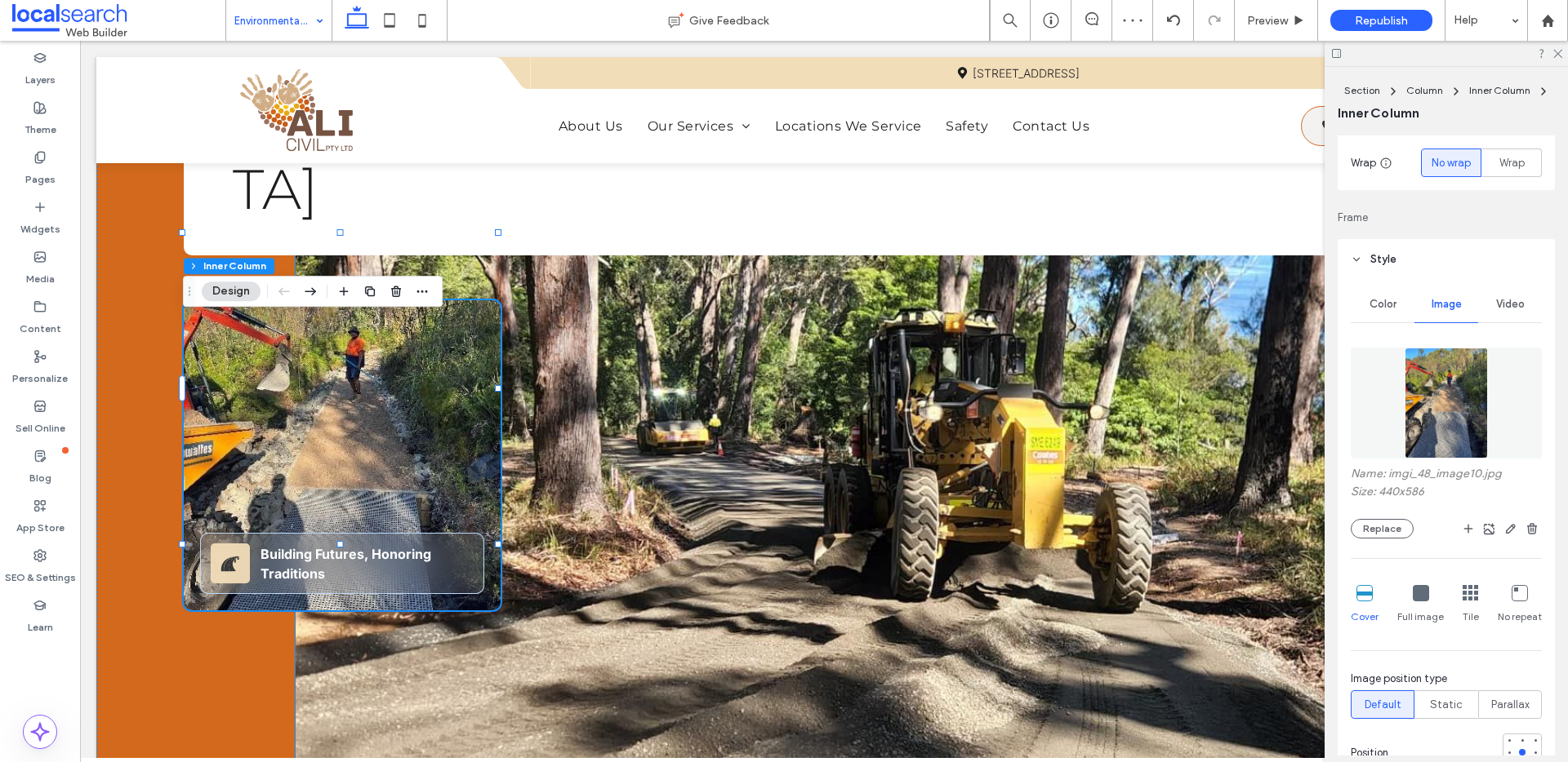
click at [732, 287] on link at bounding box center [923, 504] width 1256 height 694
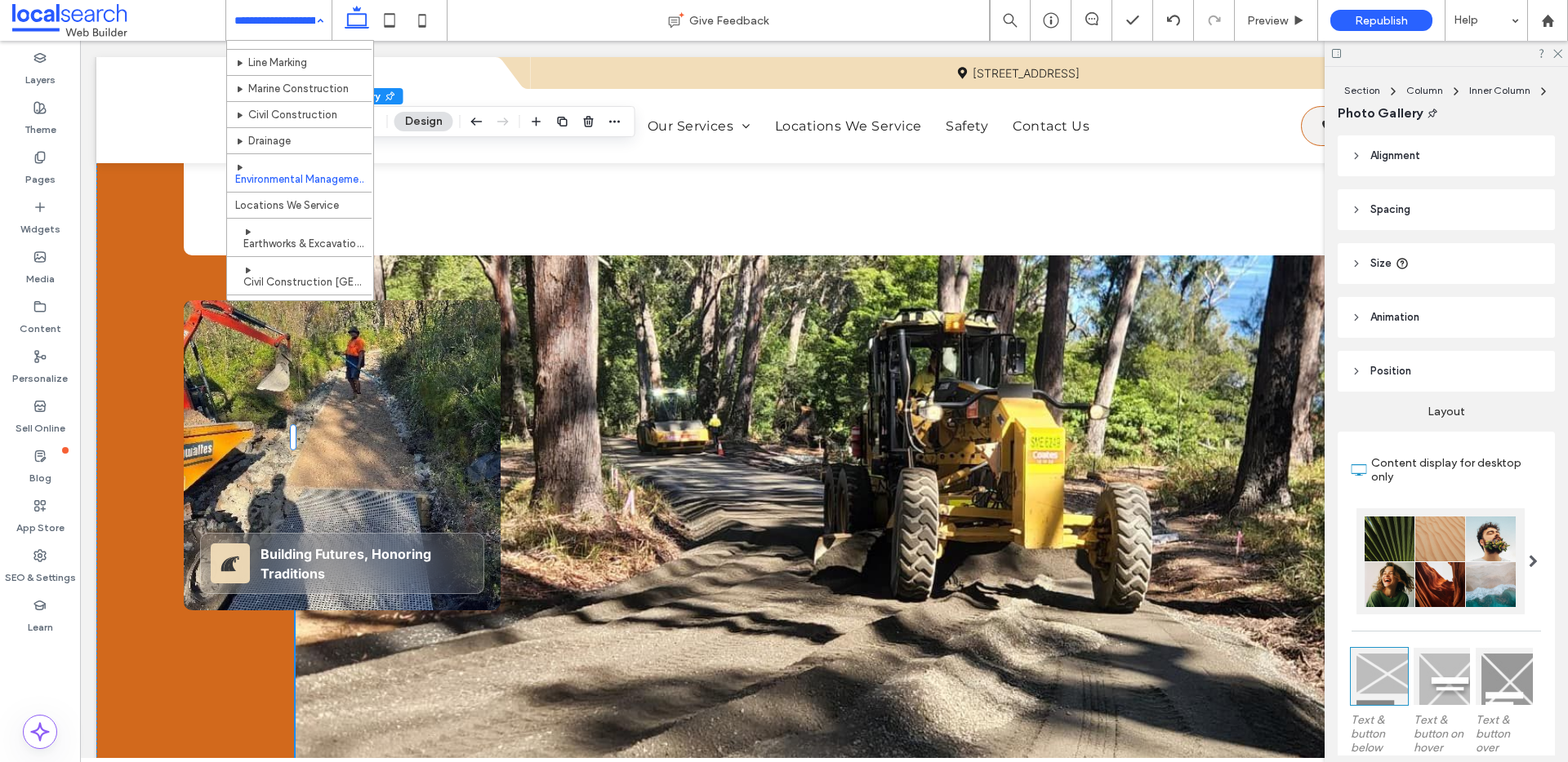
scroll to position [215, 0]
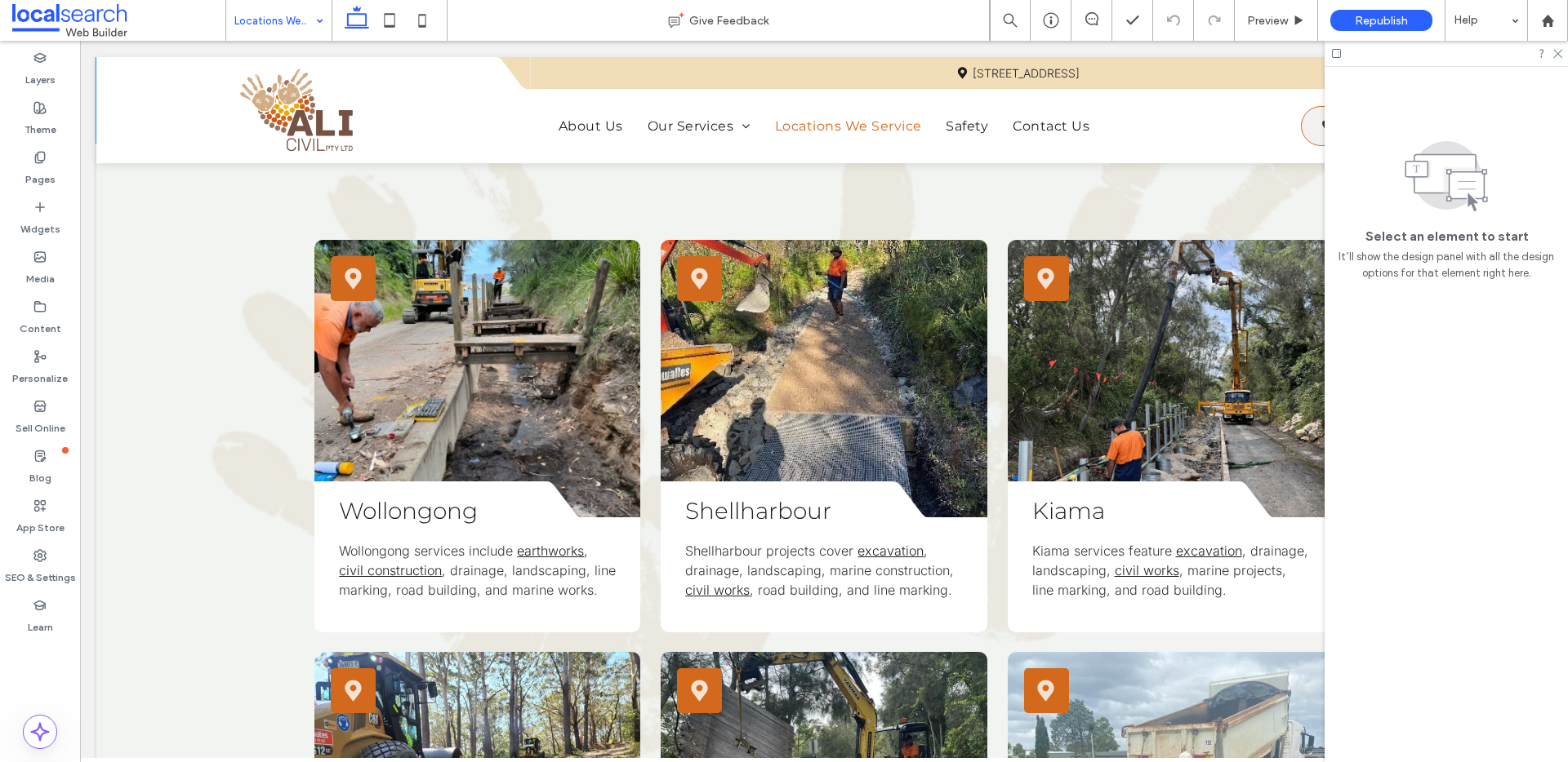
scroll to position [481, 0]
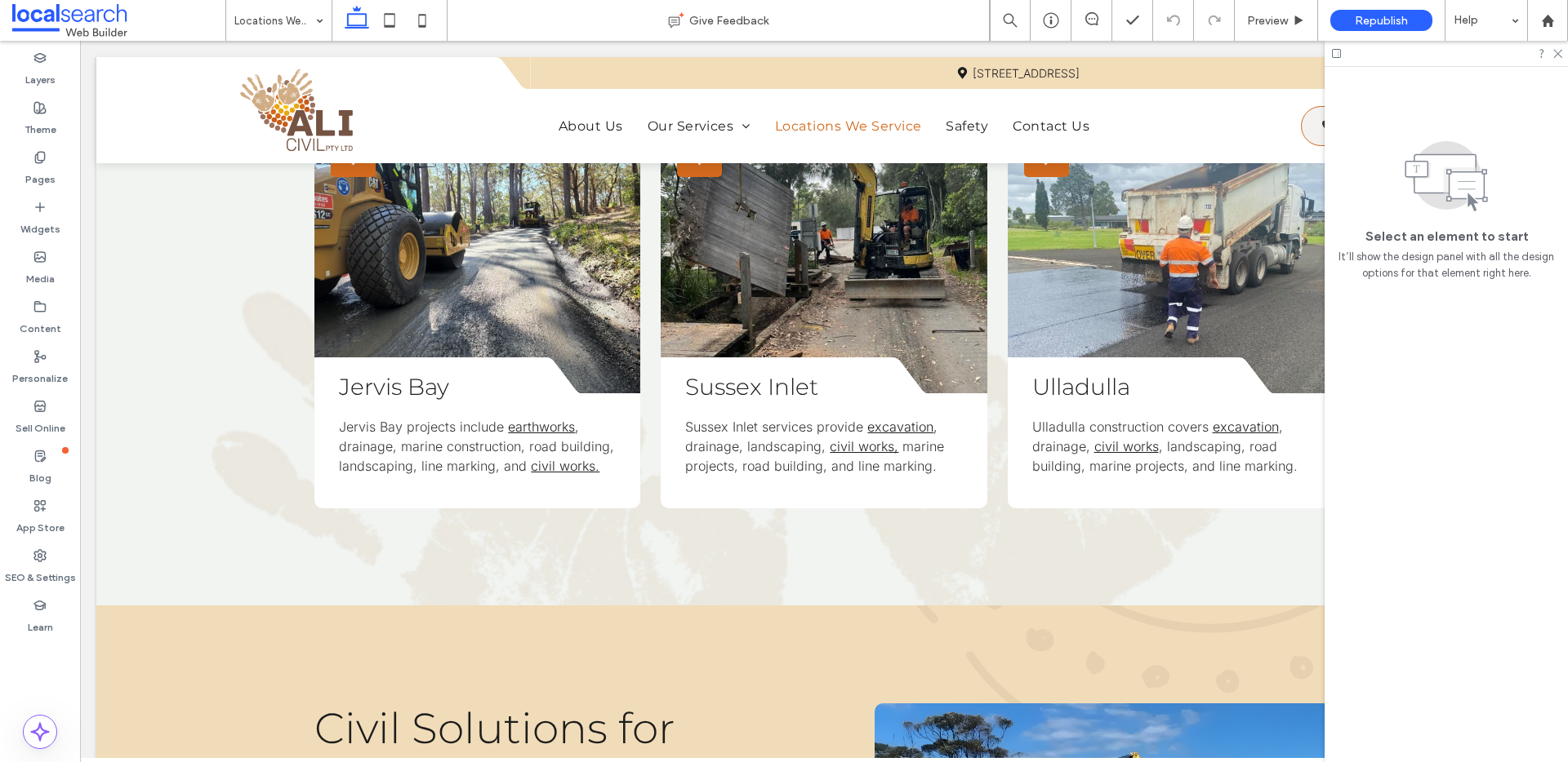
click at [286, 44] on body "Design Icon Map Icon 38 Trim St, South Nowra NSW 2541 Section Home About Us Our…" at bounding box center [824, 678] width 1488 height 3241
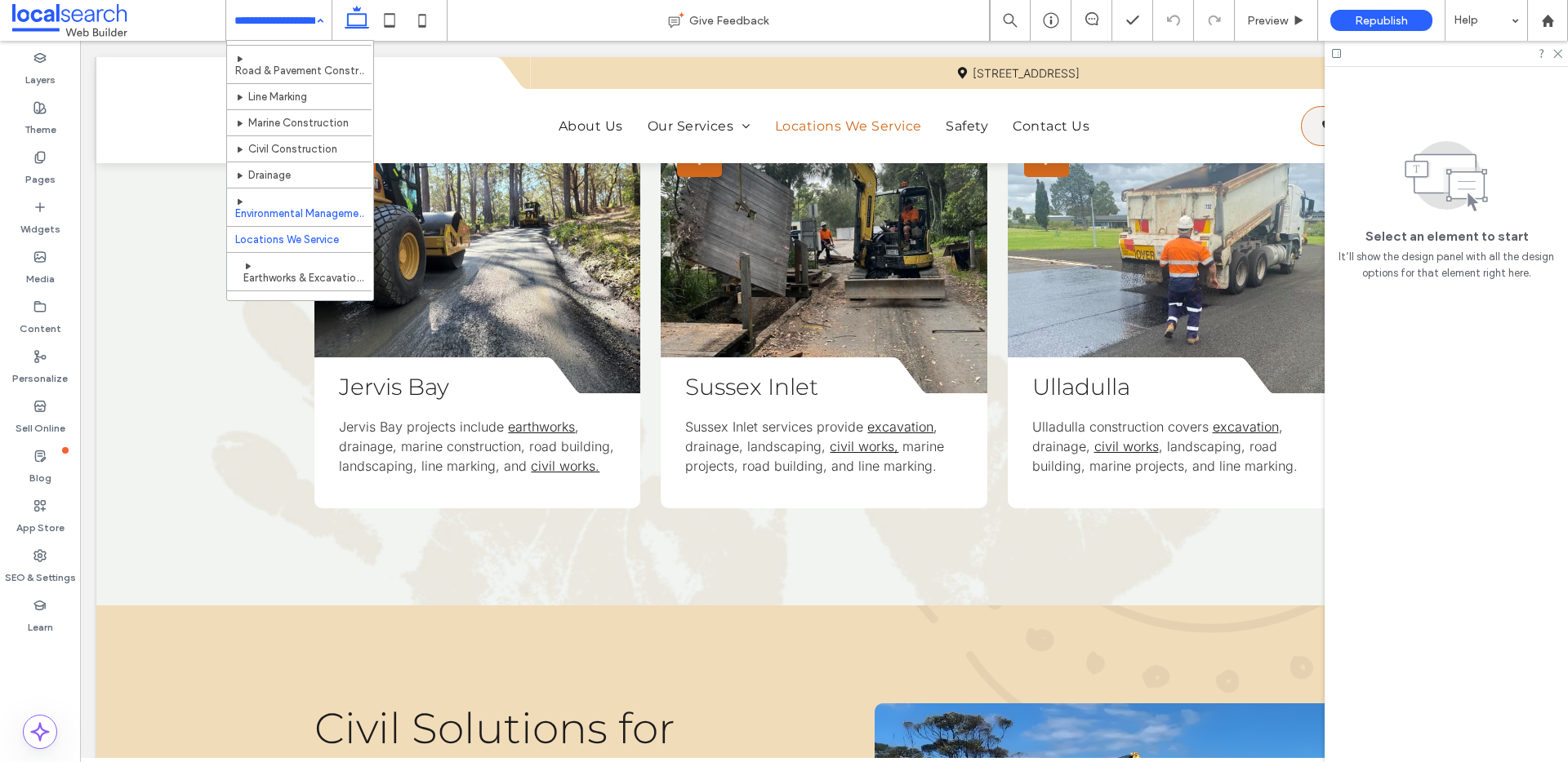
scroll to position [116, 0]
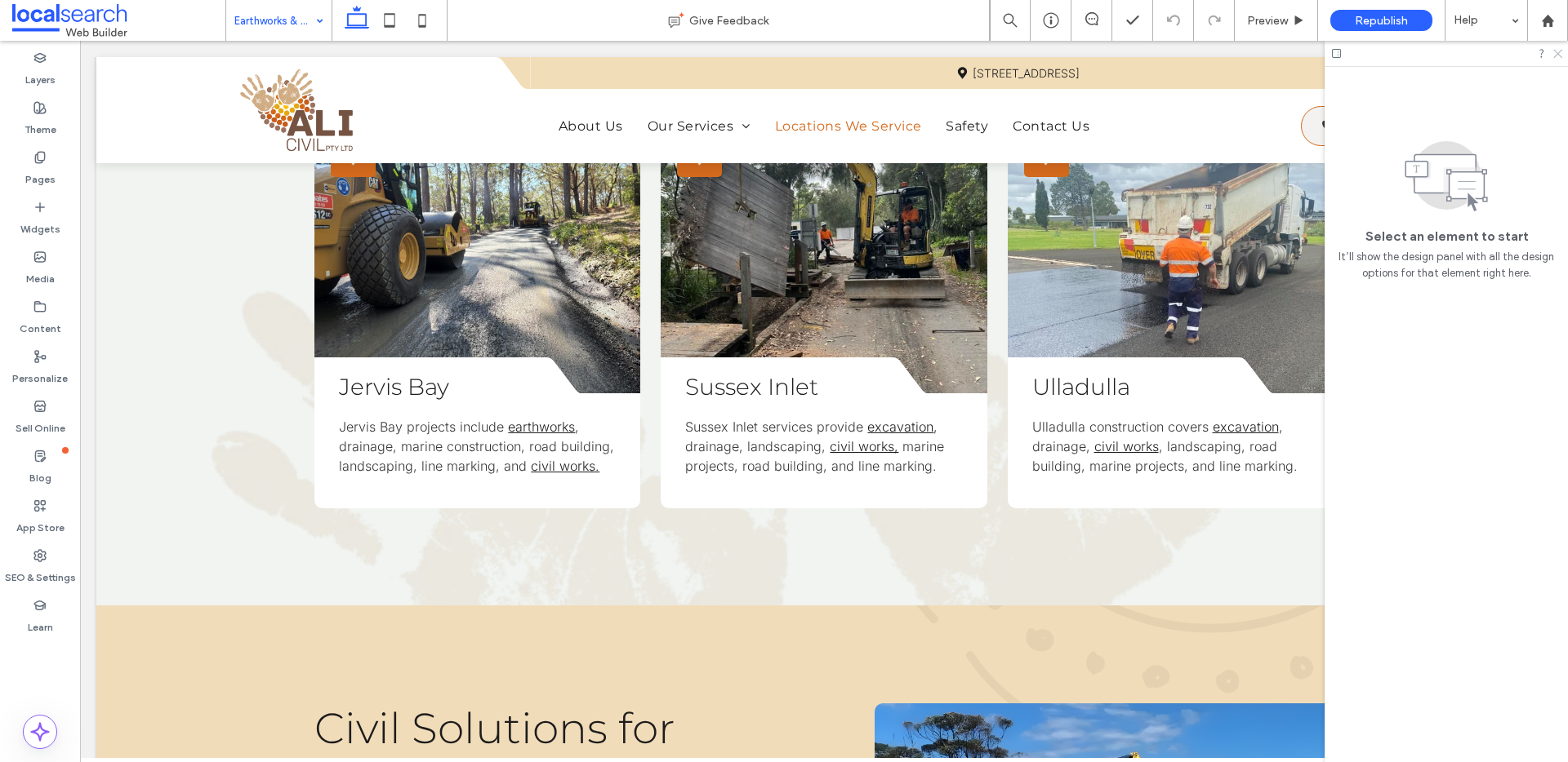
click at [1560, 54] on icon at bounding box center [1556, 53] width 11 height 11
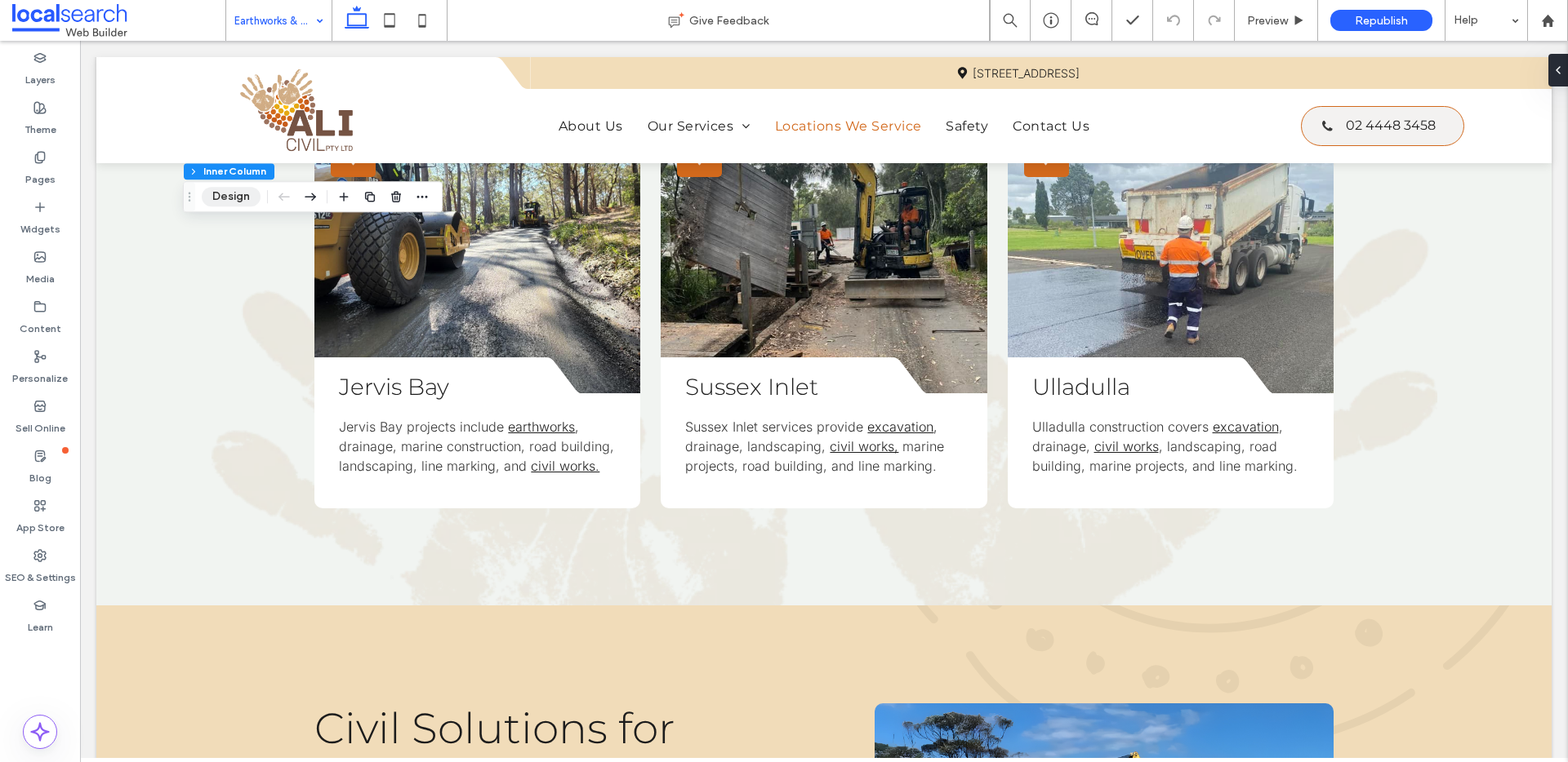
click at [230, 189] on button "Design" at bounding box center [231, 196] width 59 height 19
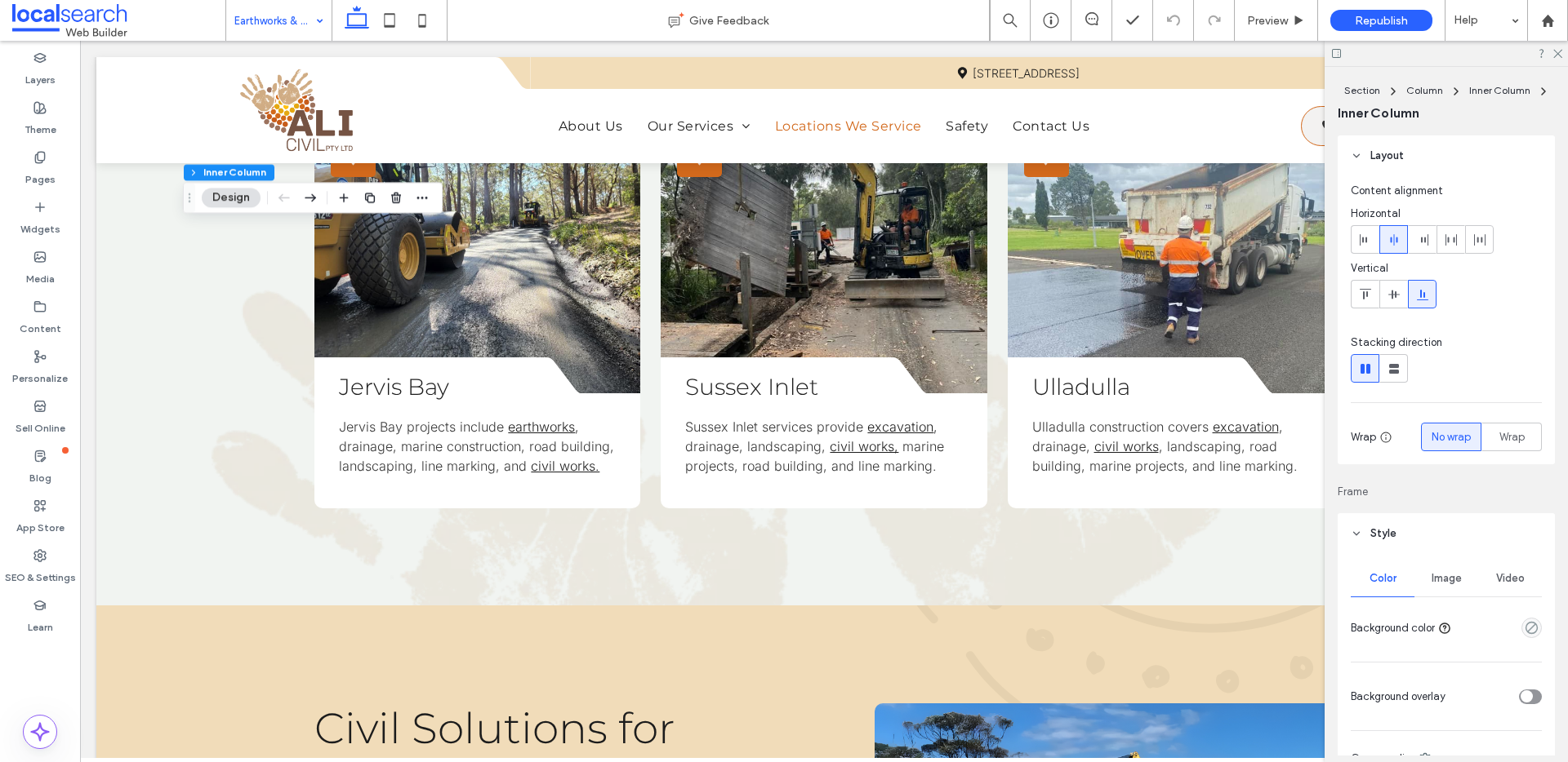
click at [1457, 576] on div "Image" at bounding box center [1446, 579] width 64 height 36
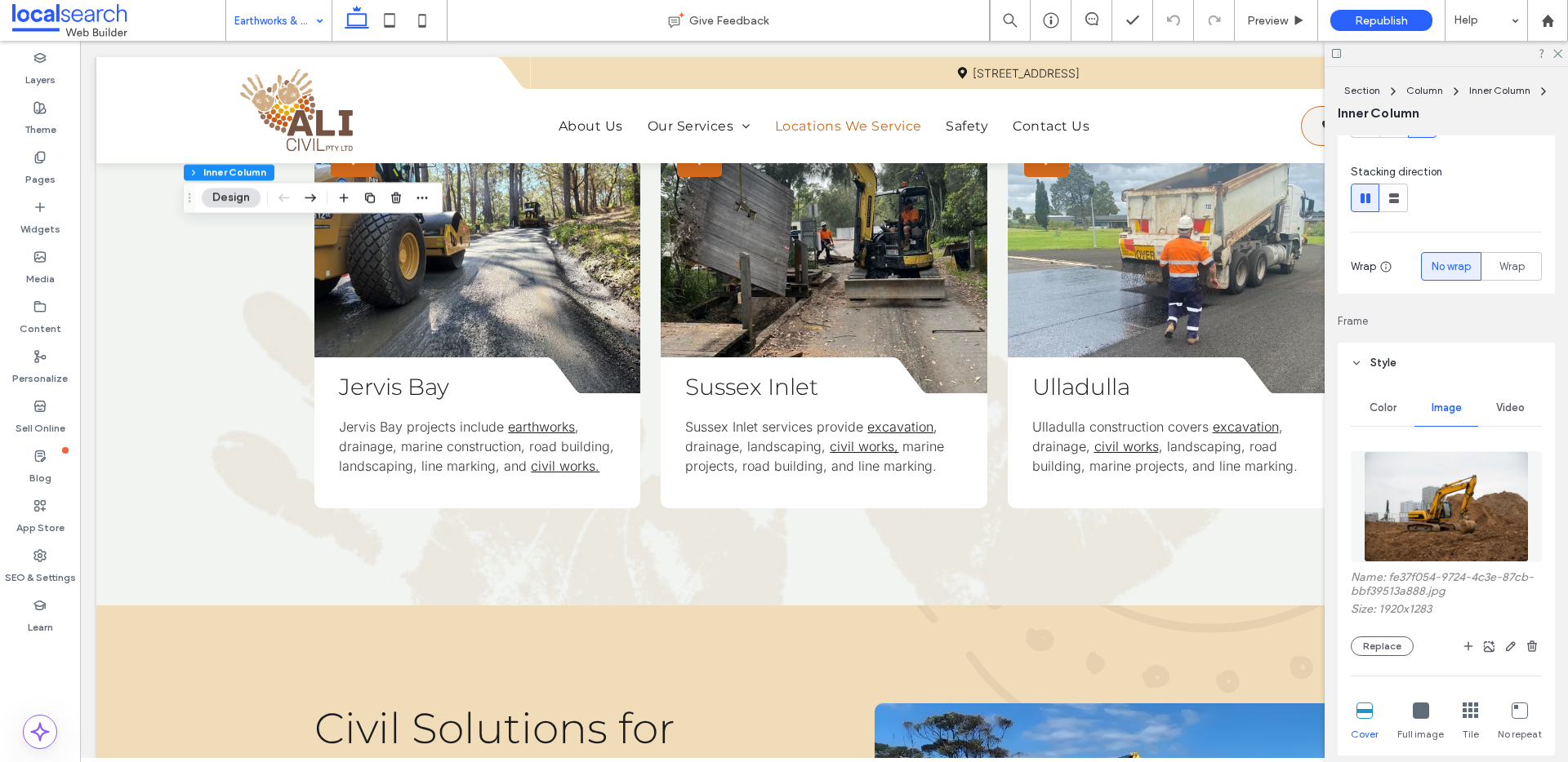
scroll to position [243, 0]
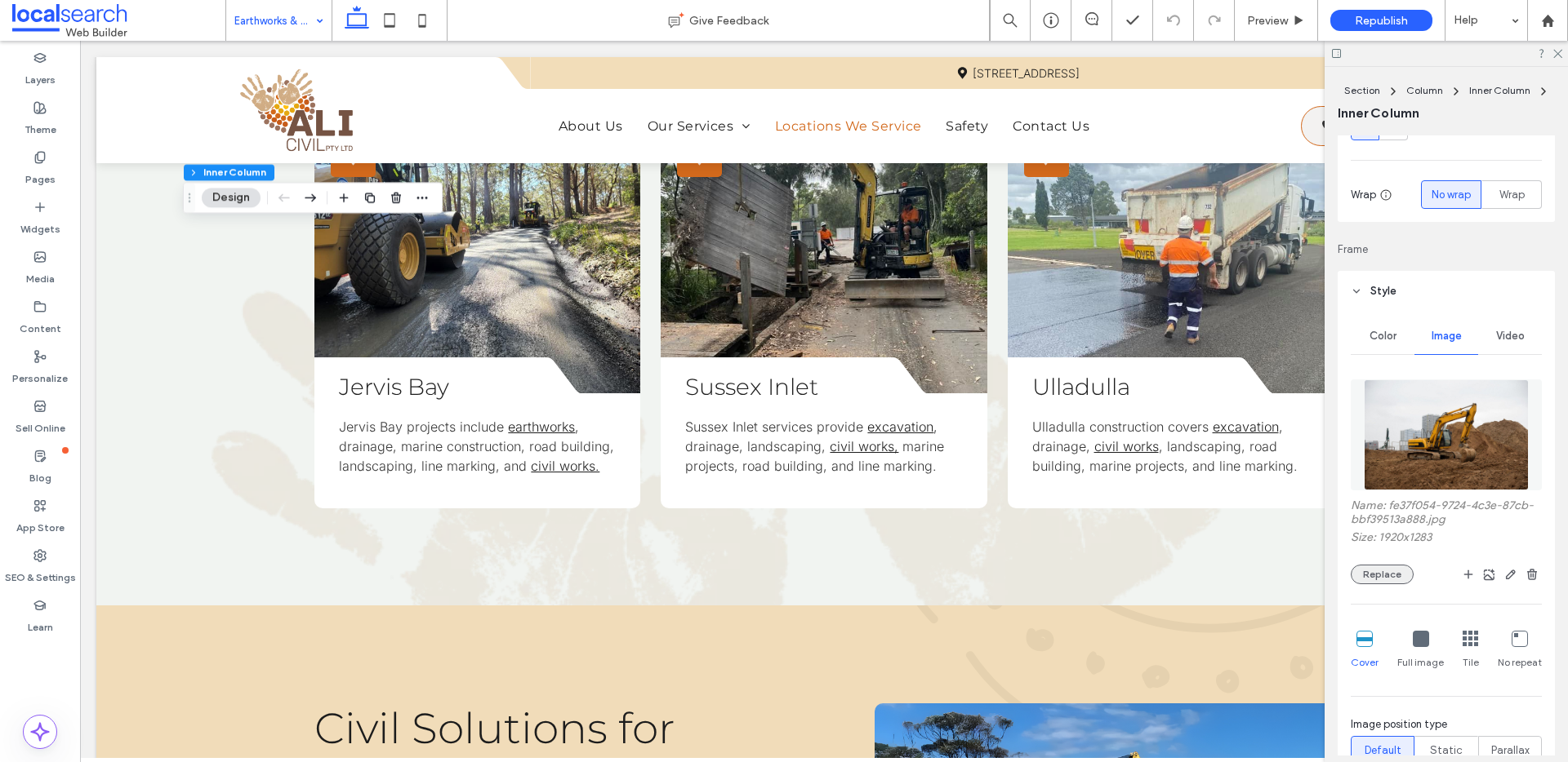
click at [1397, 567] on button "Replace" at bounding box center [1381, 574] width 63 height 19
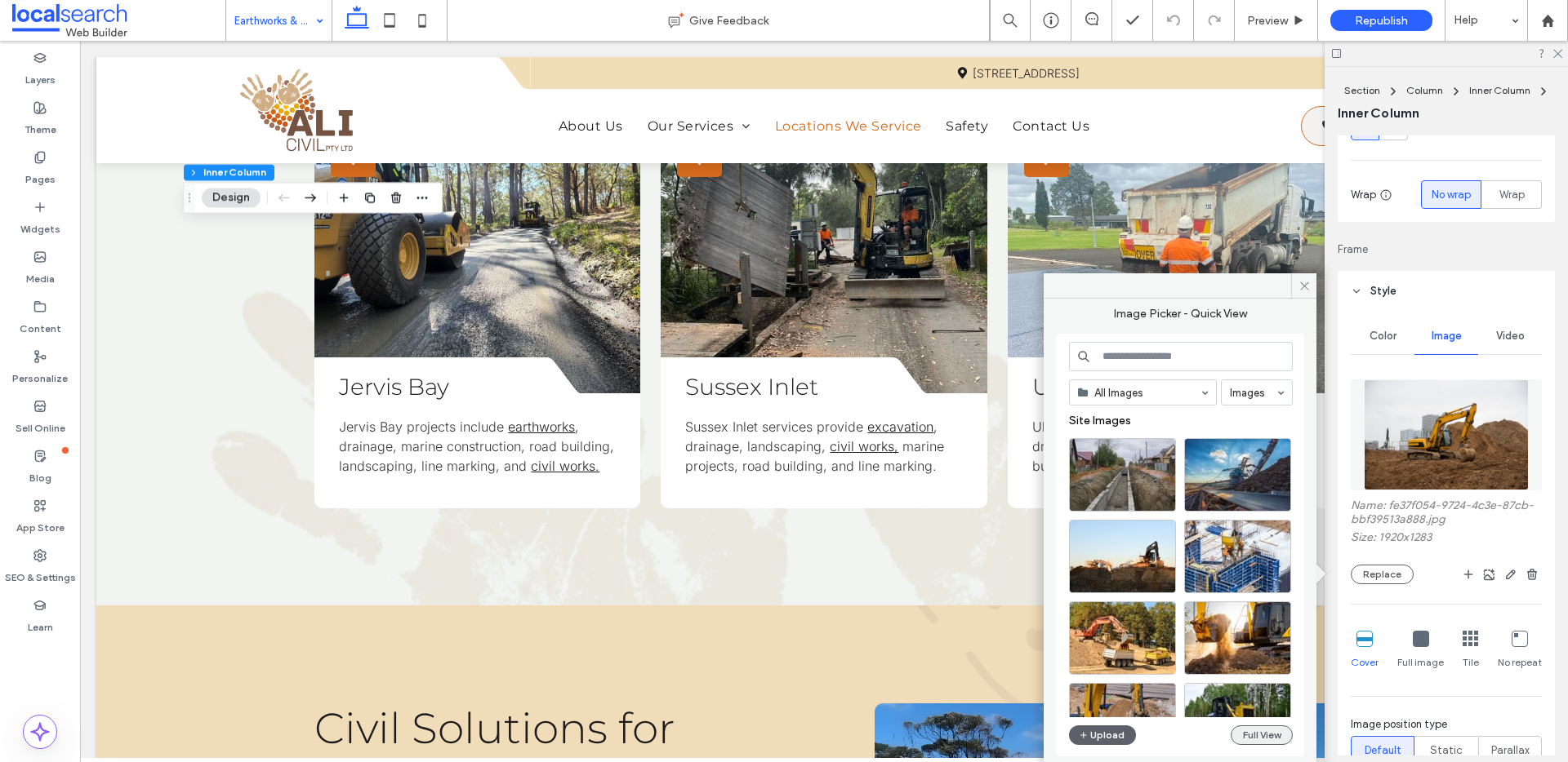
click at [1279, 740] on button "Full View" at bounding box center [1261, 735] width 62 height 19
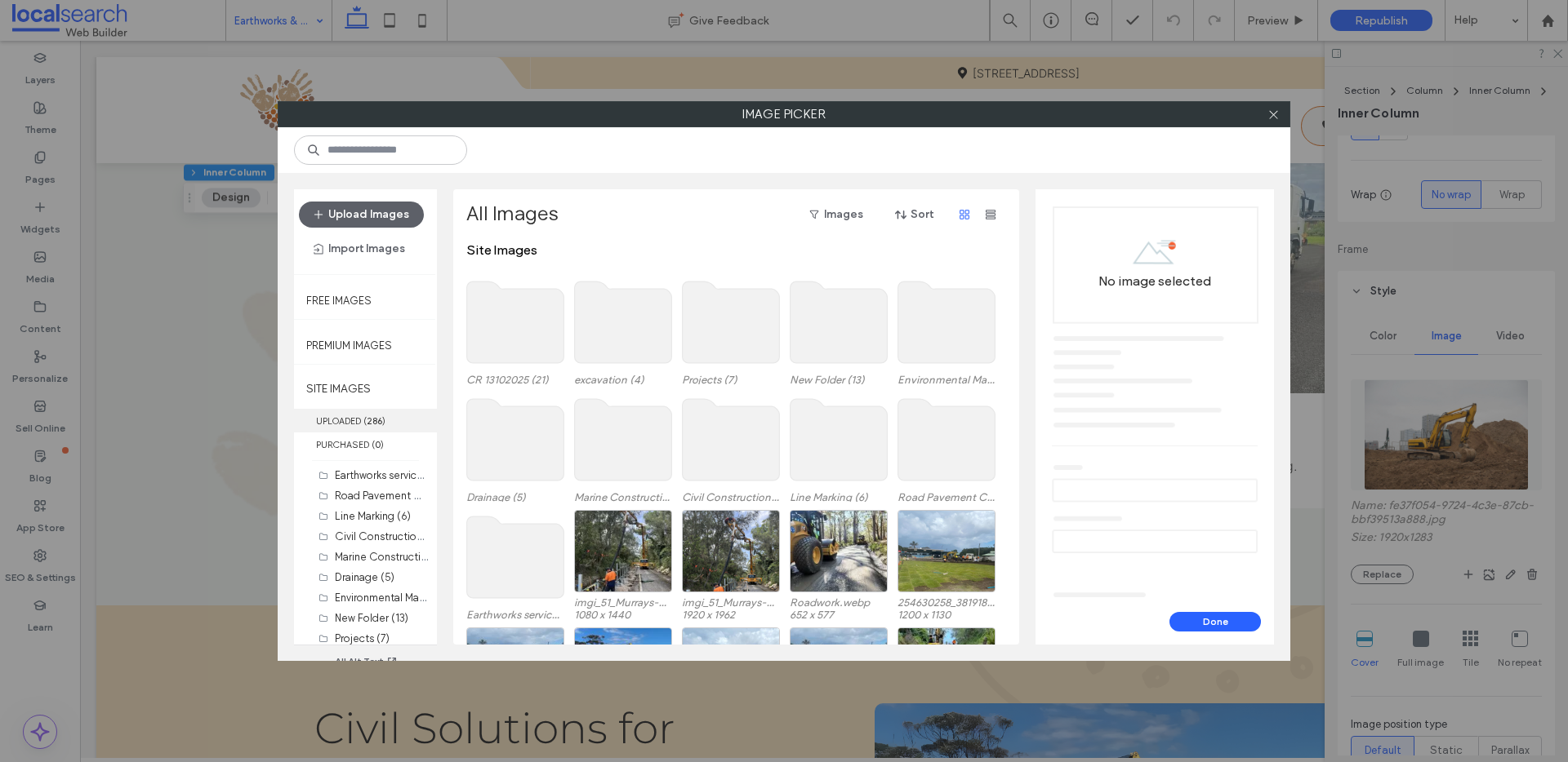
click at [347, 418] on label "UPLOADED ( 286 )" at bounding box center [365, 420] width 143 height 23
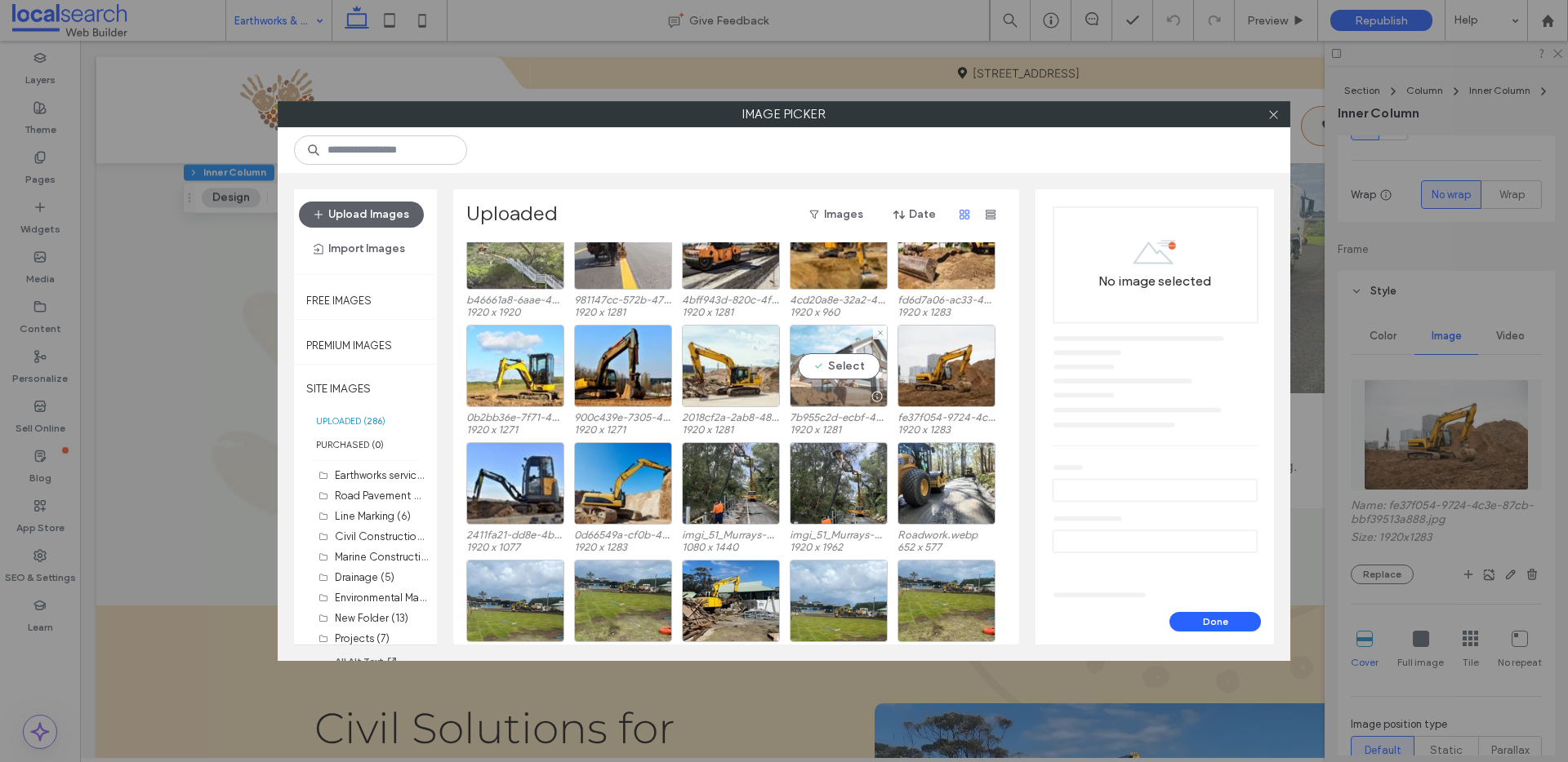
scroll to position [524, 0]
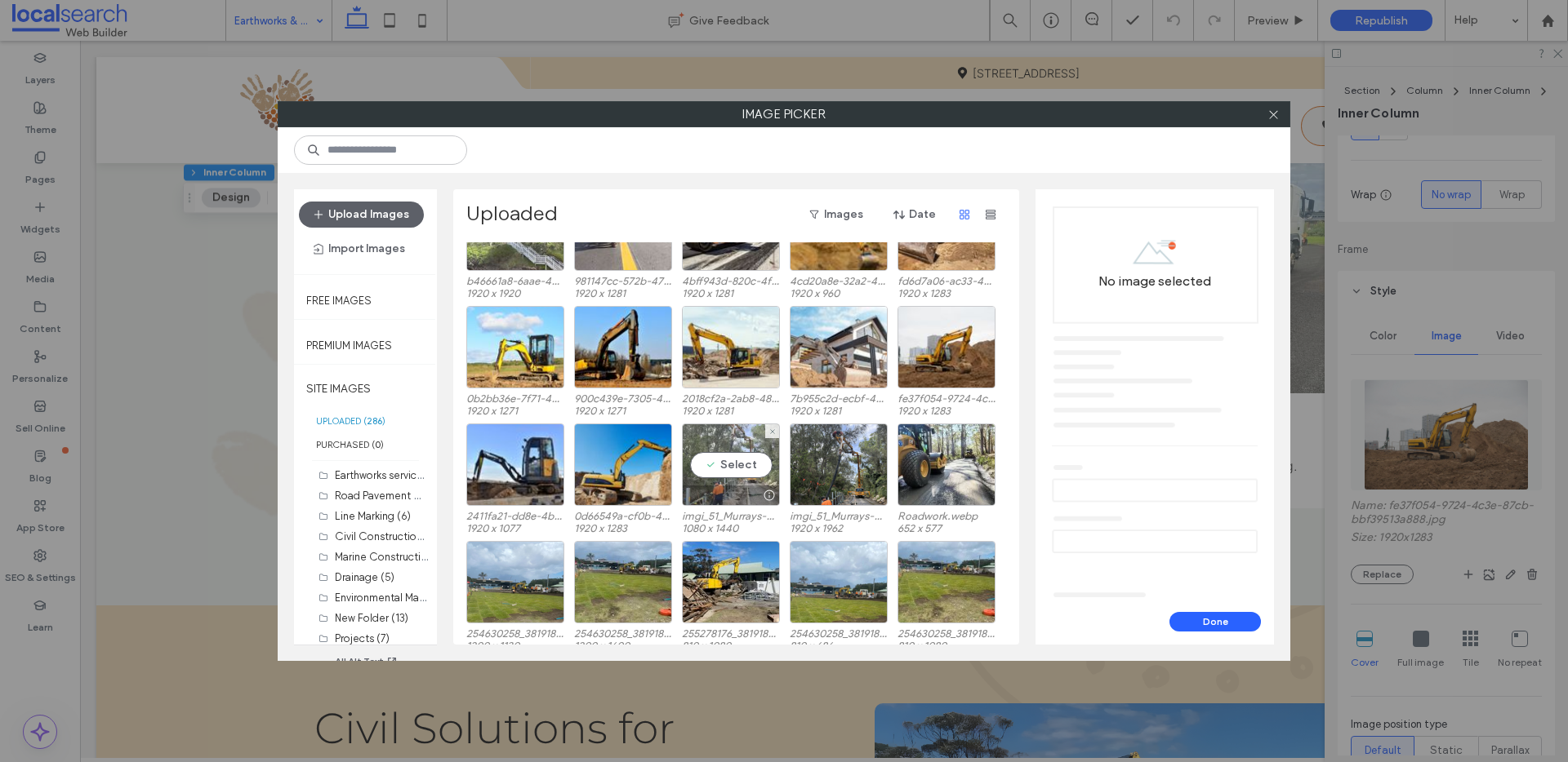
click at [755, 456] on div "Select" at bounding box center [730, 465] width 98 height 82
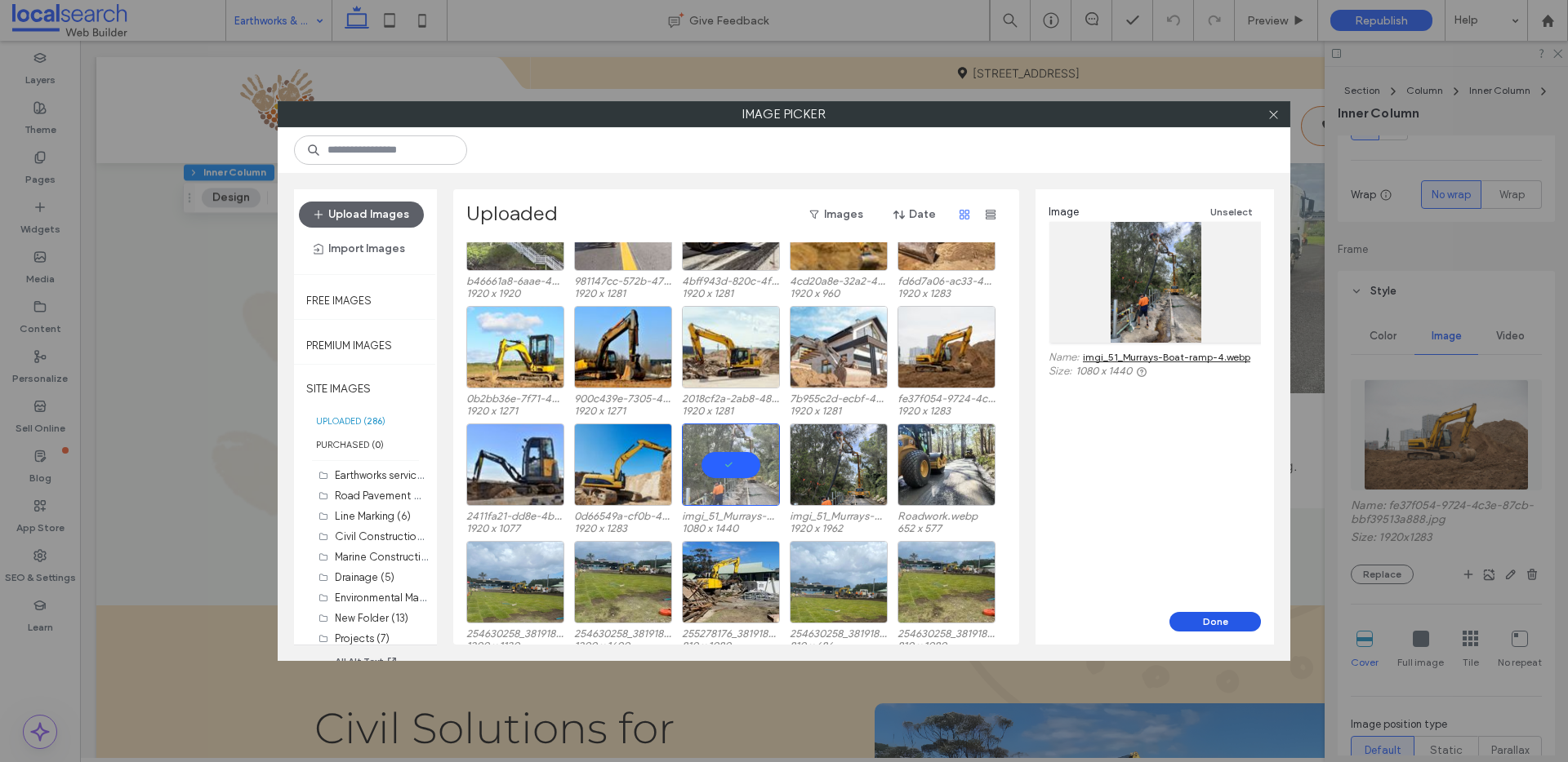
click at [1215, 624] on button "Done" at bounding box center [1215, 621] width 91 height 19
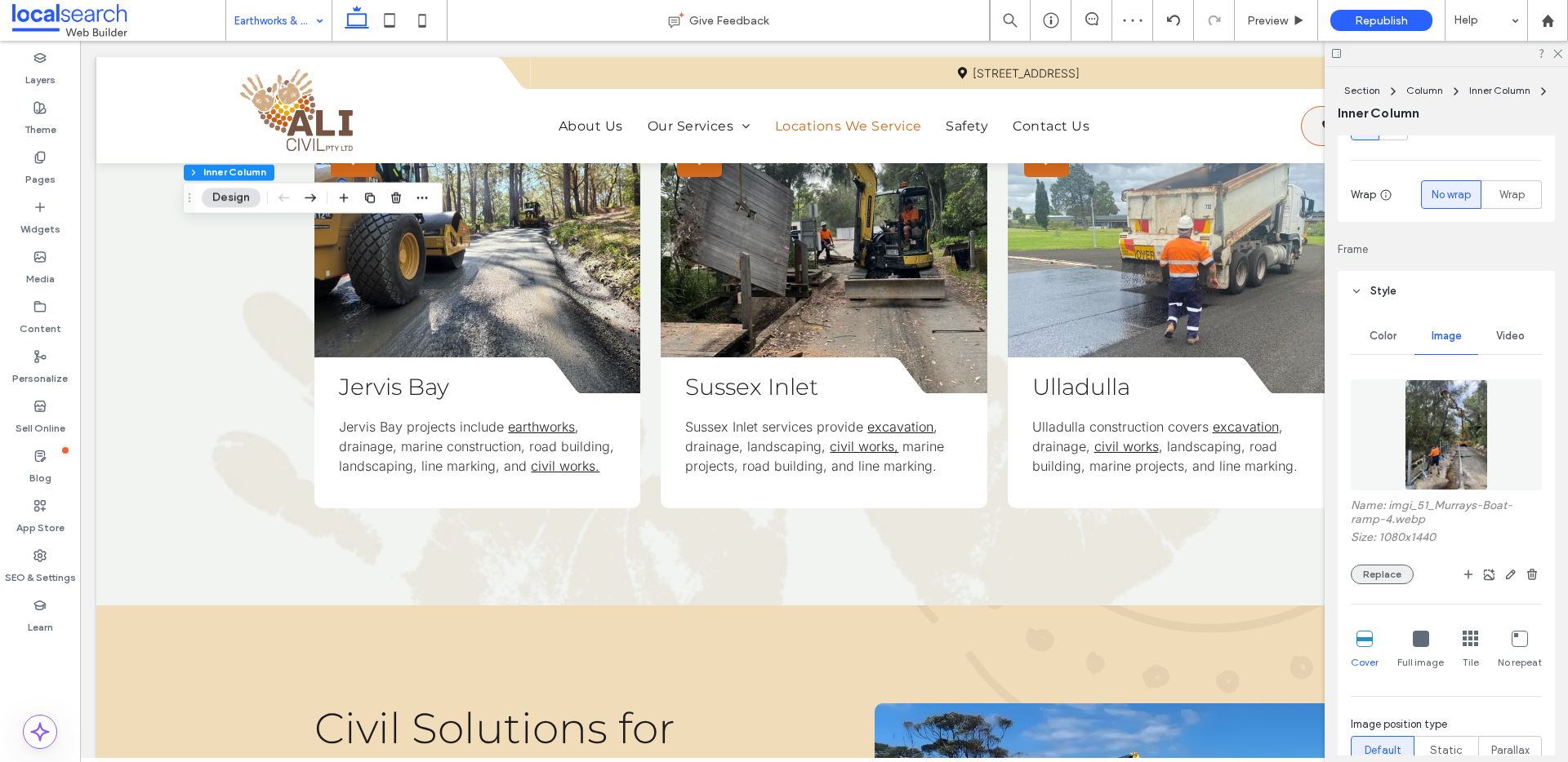
click at [1385, 574] on button "Replace" at bounding box center [1381, 574] width 63 height 19
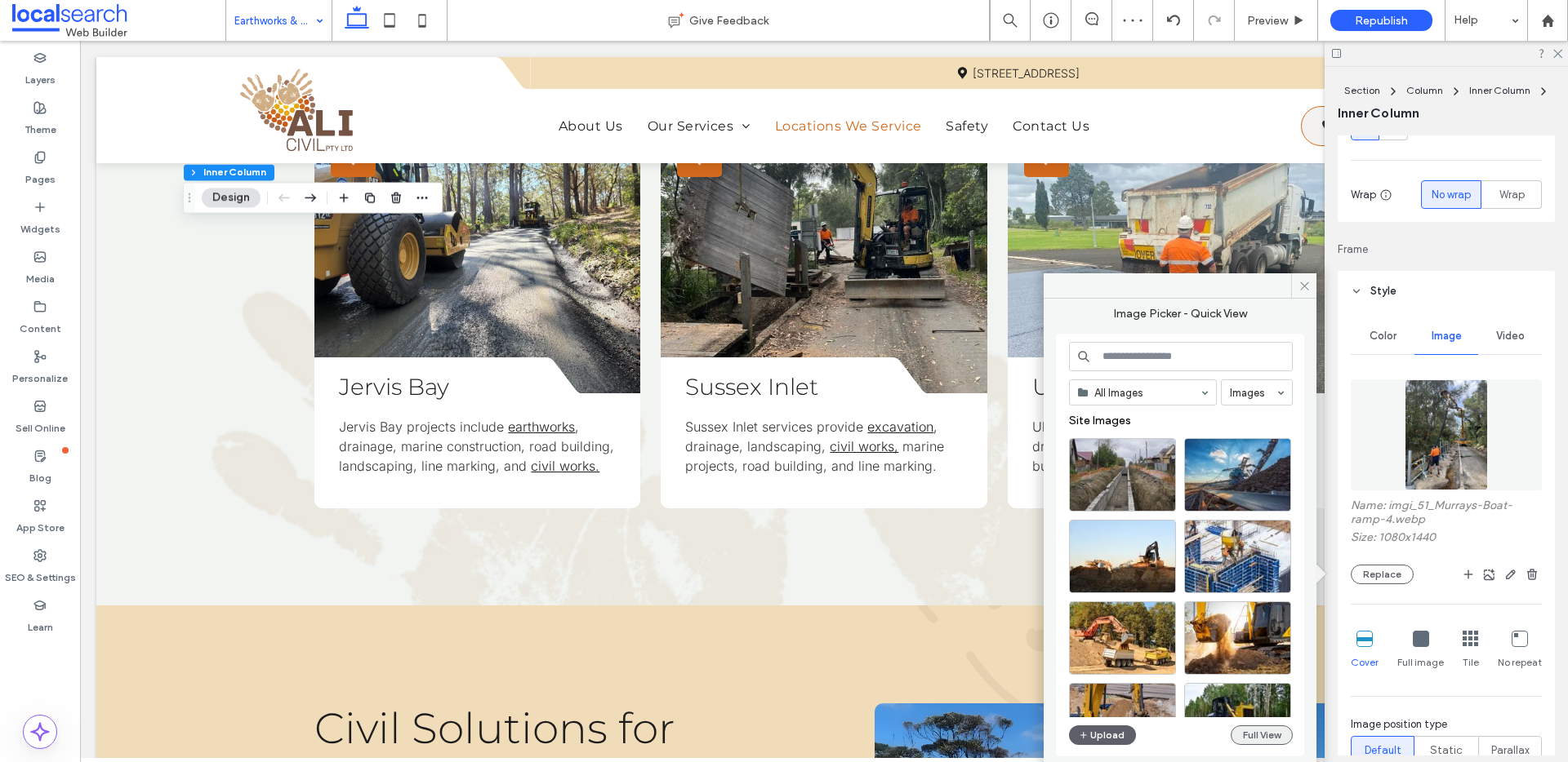
click at [1261, 738] on button "Full View" at bounding box center [1261, 735] width 62 height 19
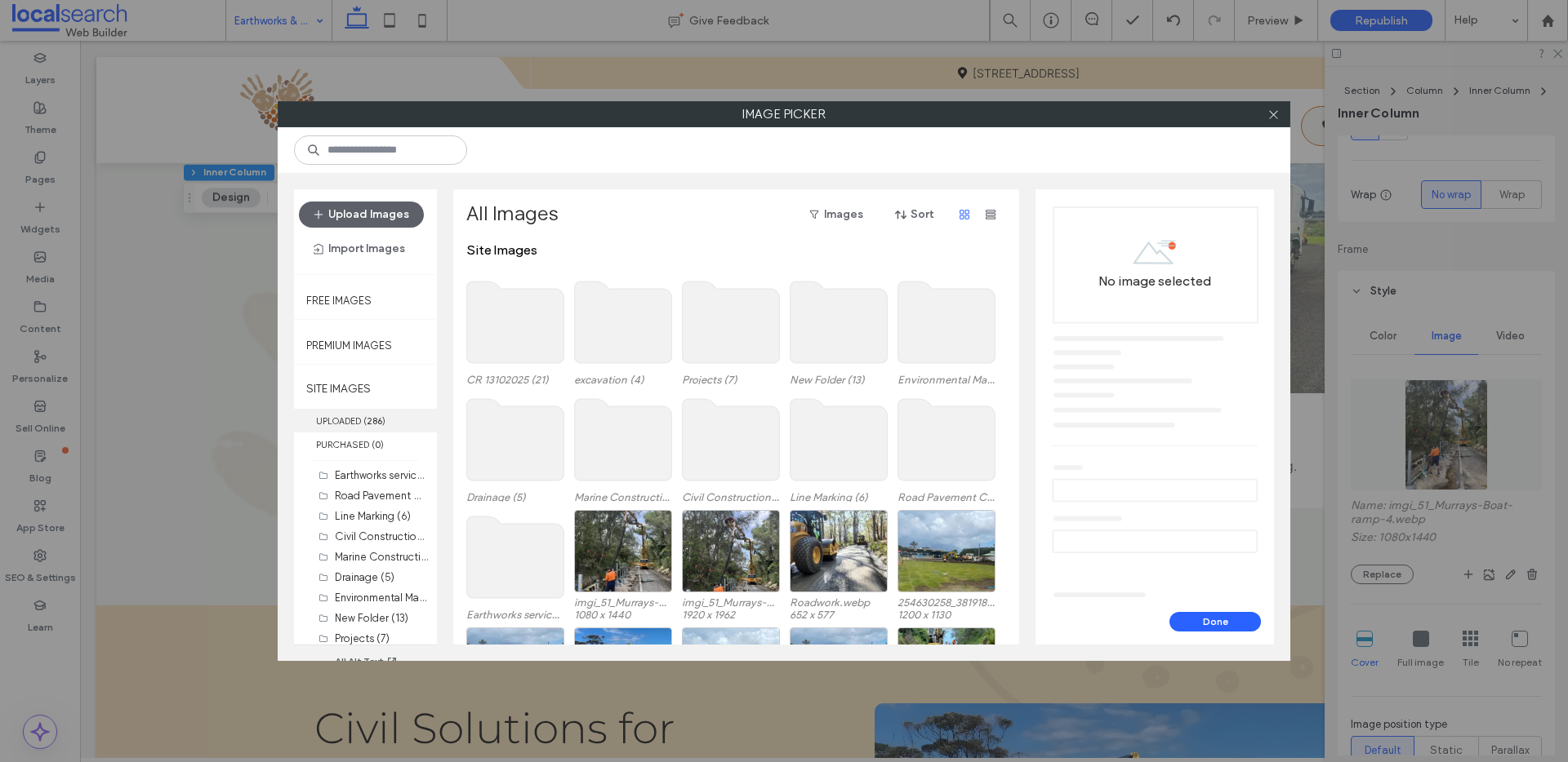
click at [376, 422] on b "286" at bounding box center [374, 421] width 16 height 12
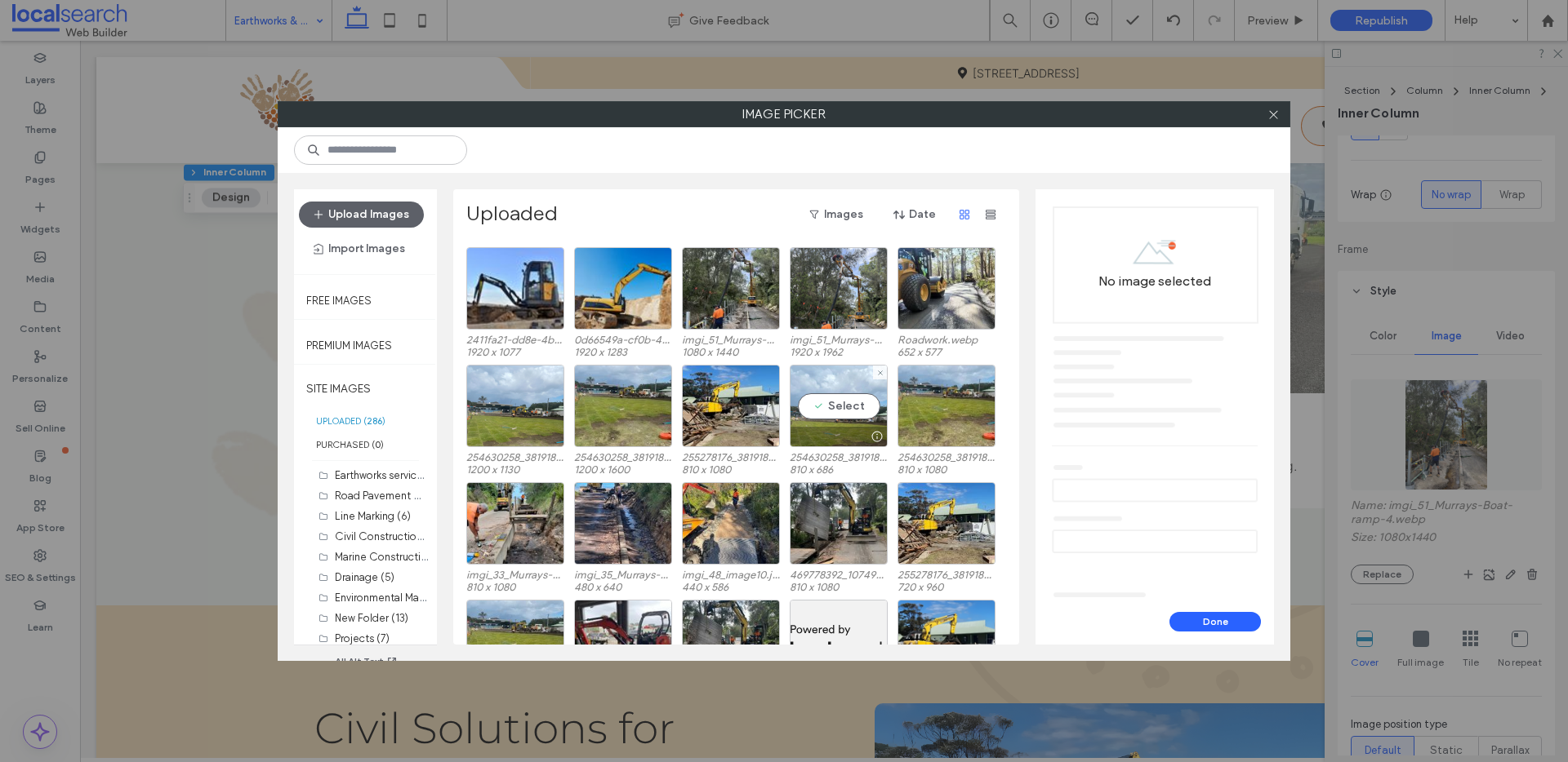
scroll to position [703, 0]
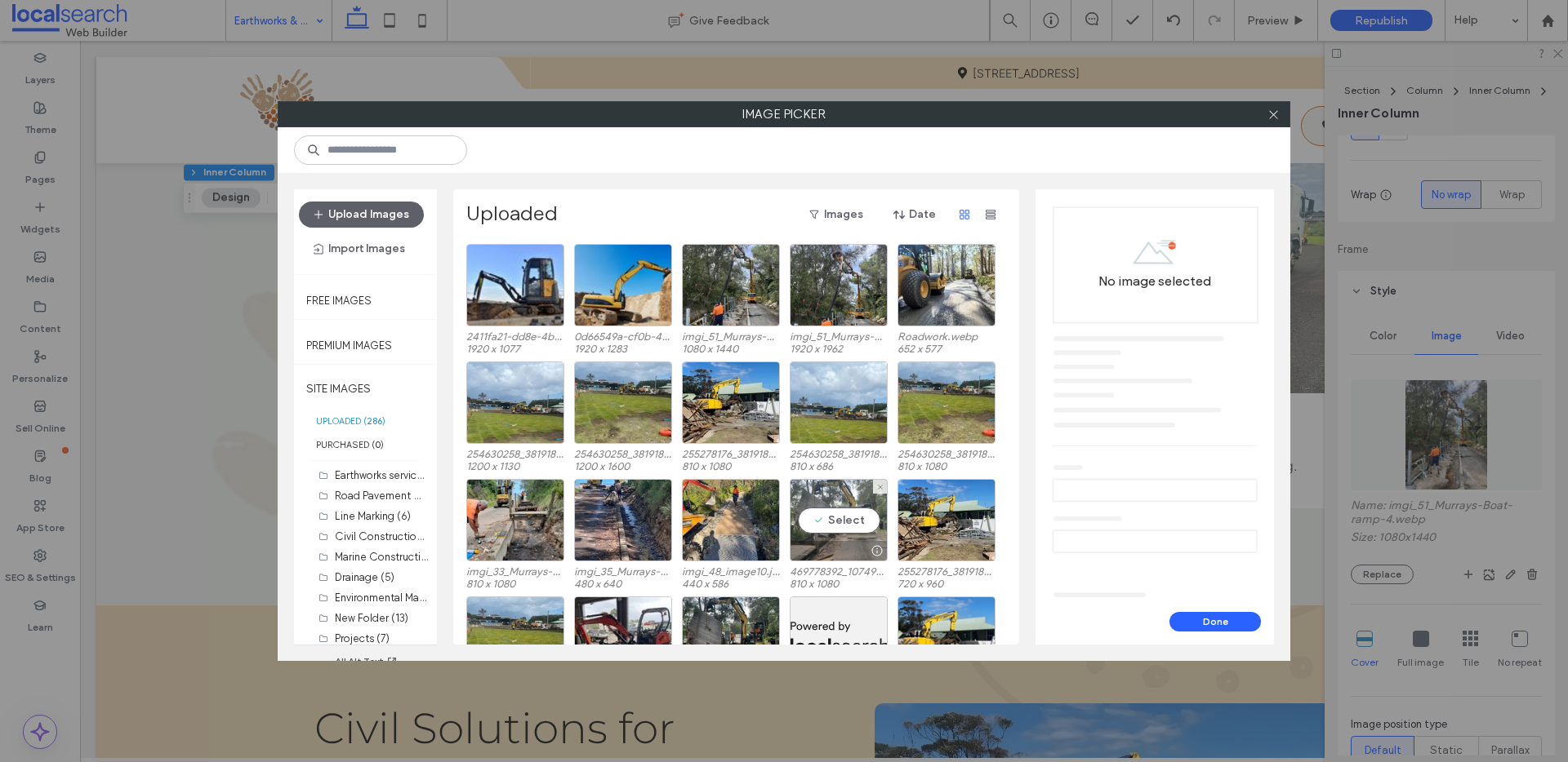
click at [857, 514] on div "Select" at bounding box center [838, 520] width 98 height 82
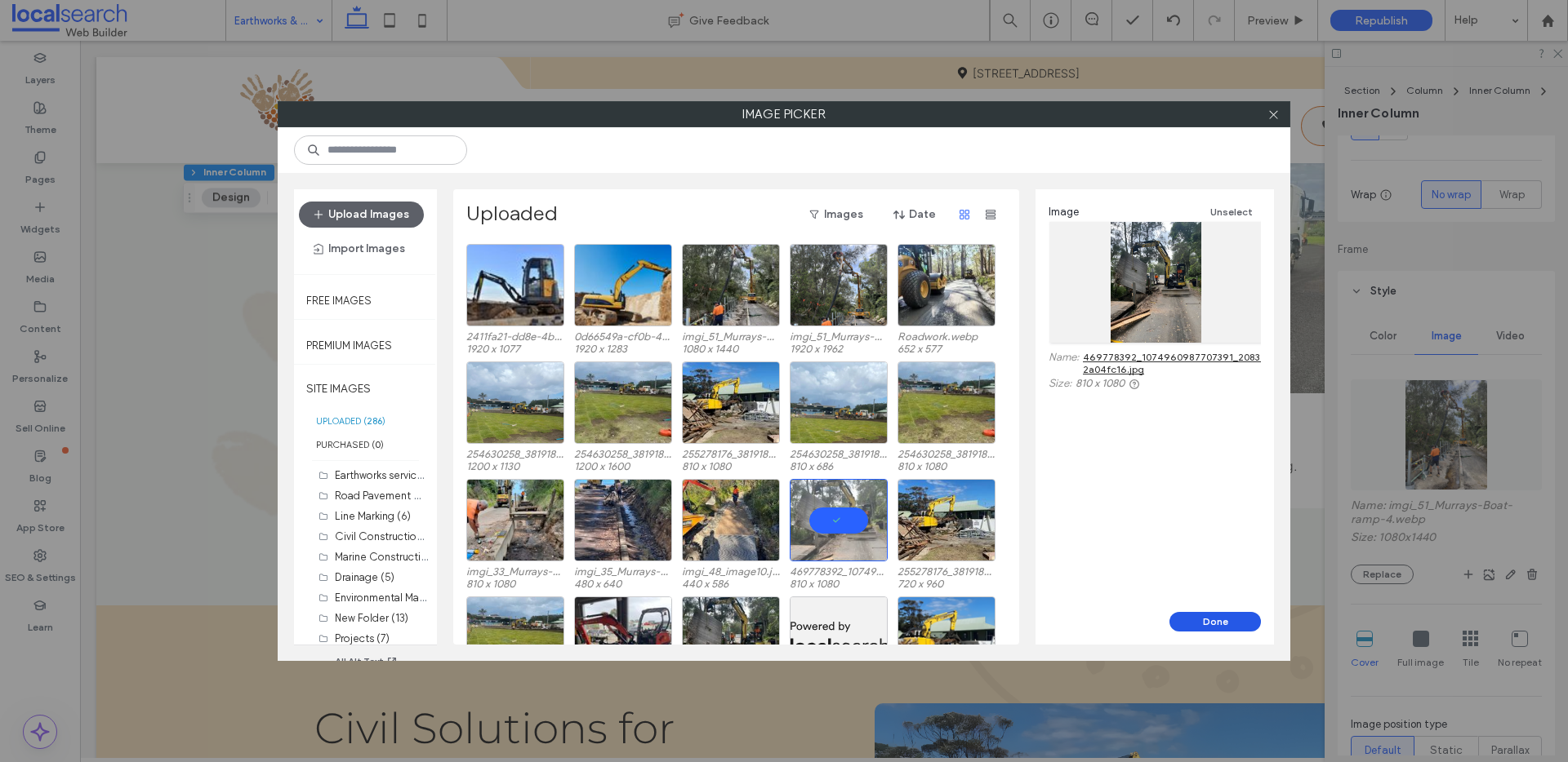
click at [1218, 625] on button "Done" at bounding box center [1215, 621] width 91 height 19
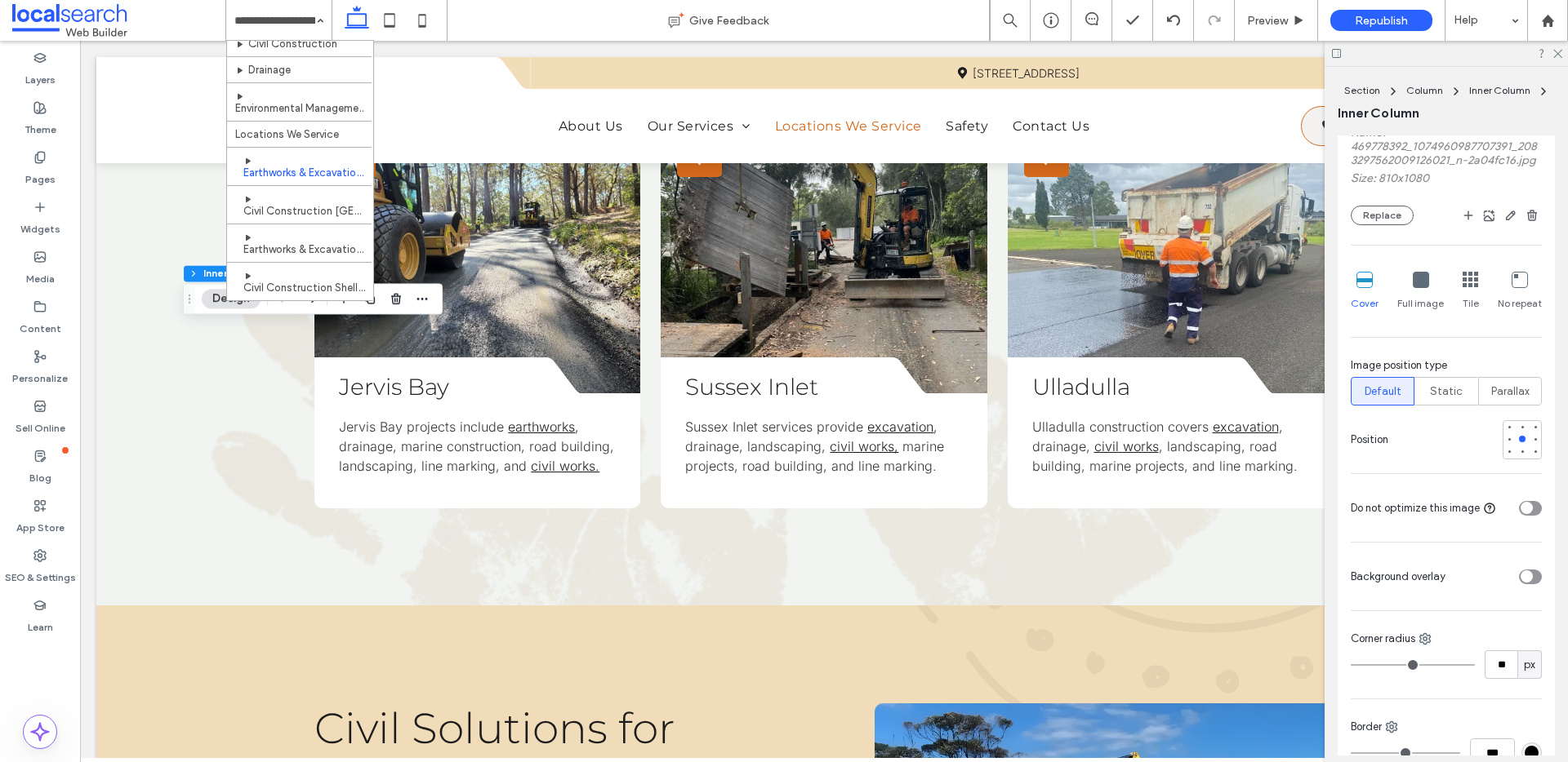
scroll to position [671, 0]
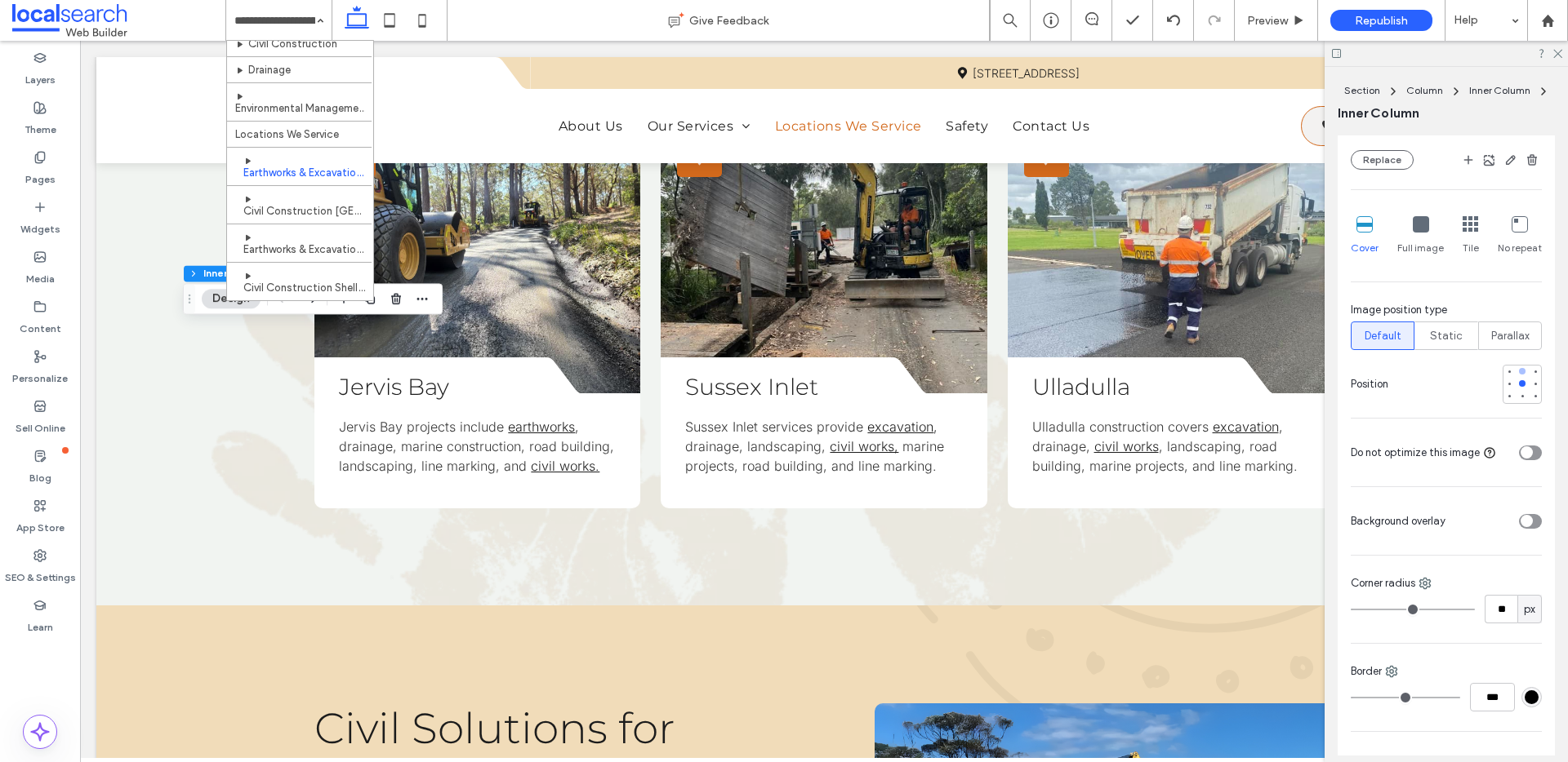
click at [1519, 374] on div at bounding box center [1522, 372] width 7 height 7
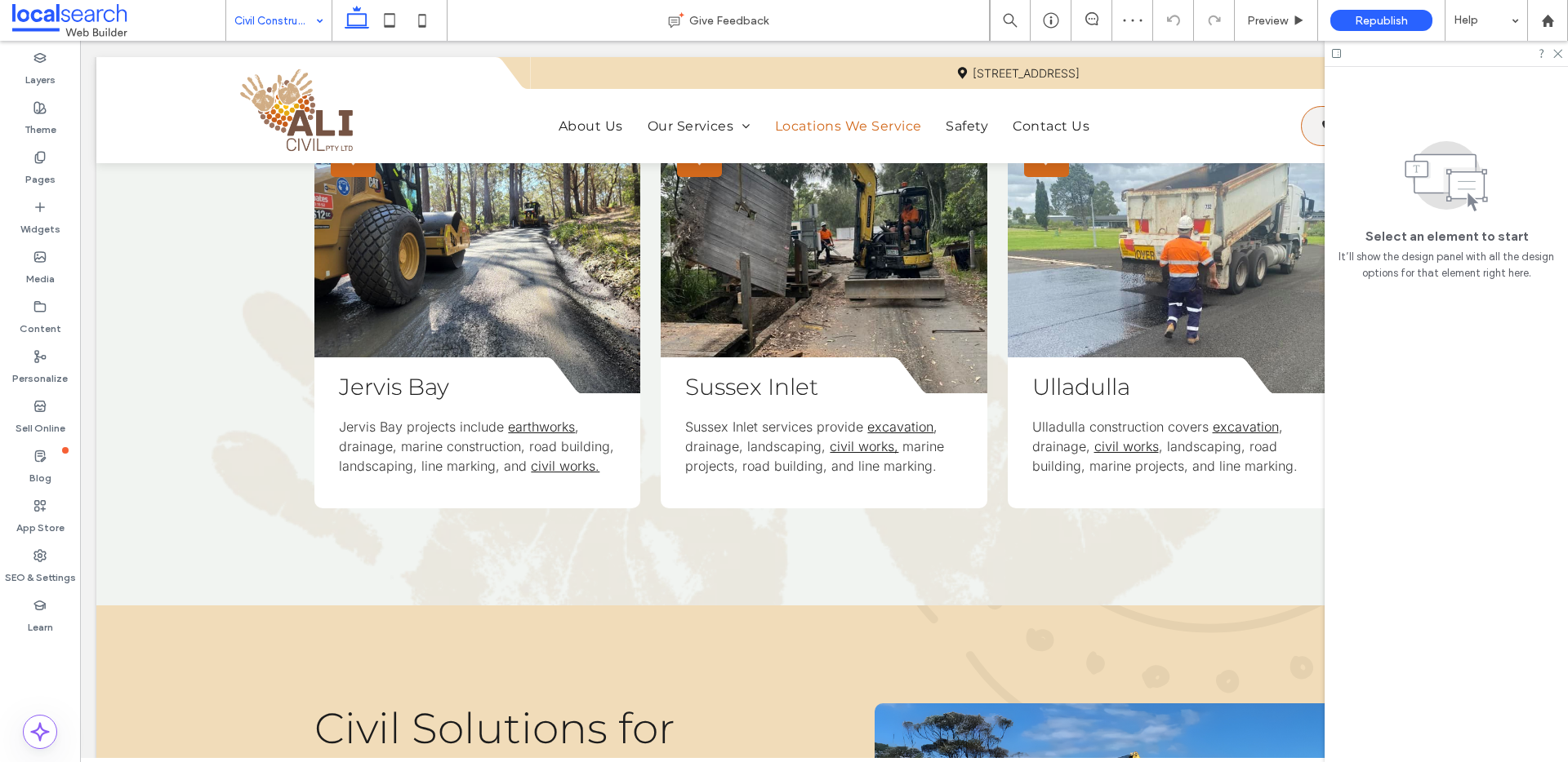
click at [308, 28] on div "Civil Construction Wollongong" at bounding box center [279, 20] width 106 height 41
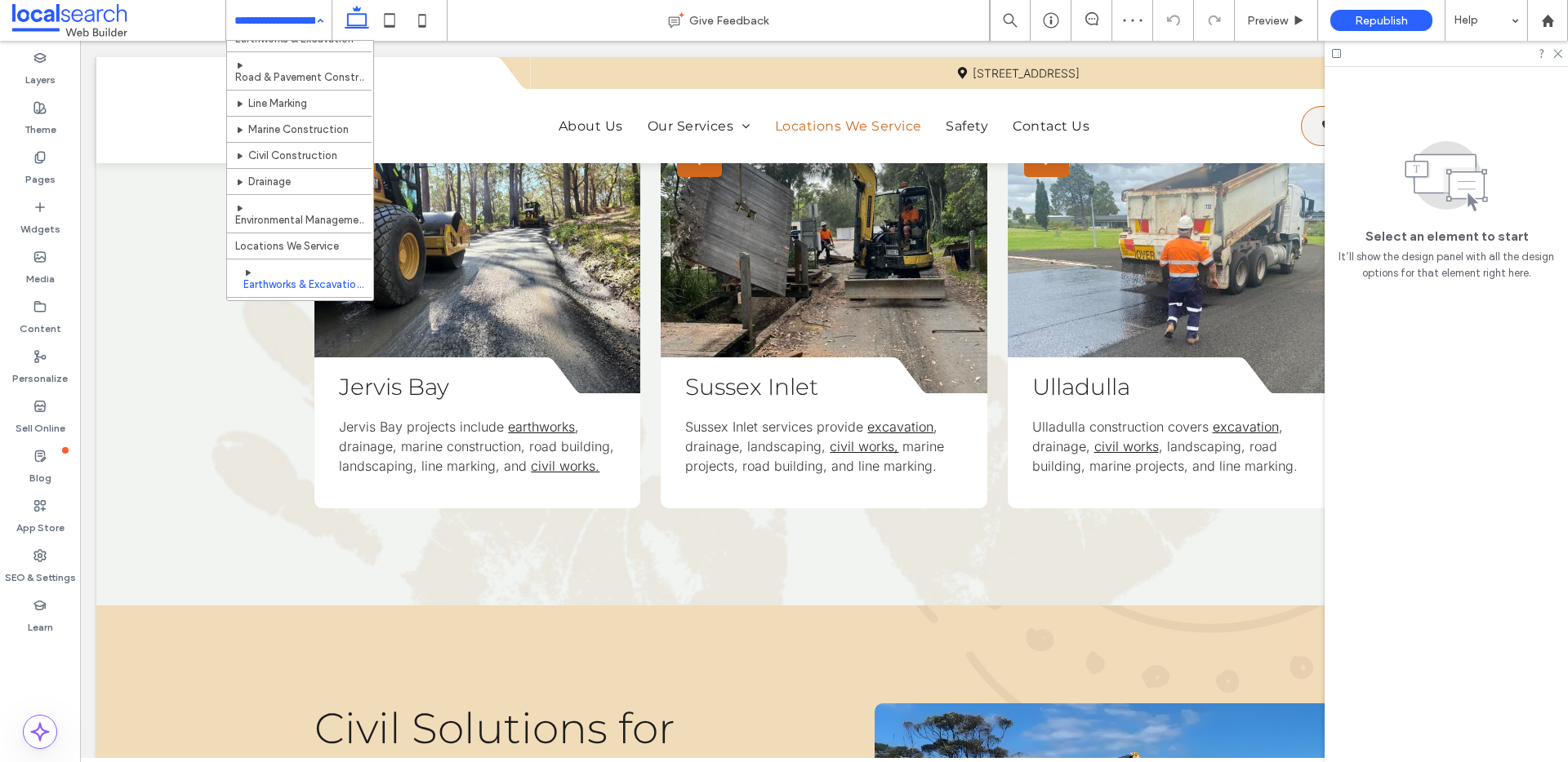
scroll to position [188, 0]
click at [273, 23] on input at bounding box center [275, 20] width 81 height 41
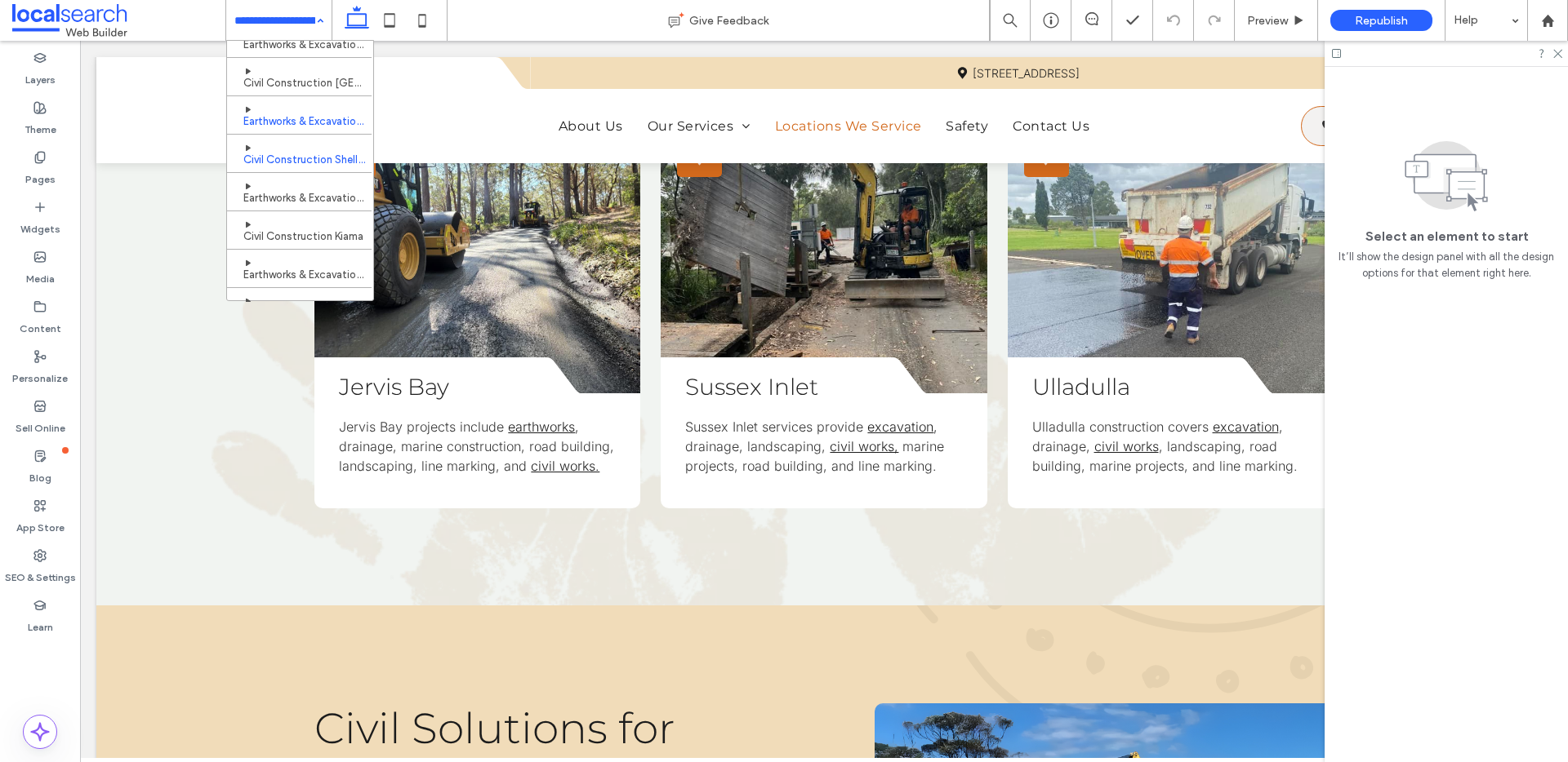
scroll to position [359, 0]
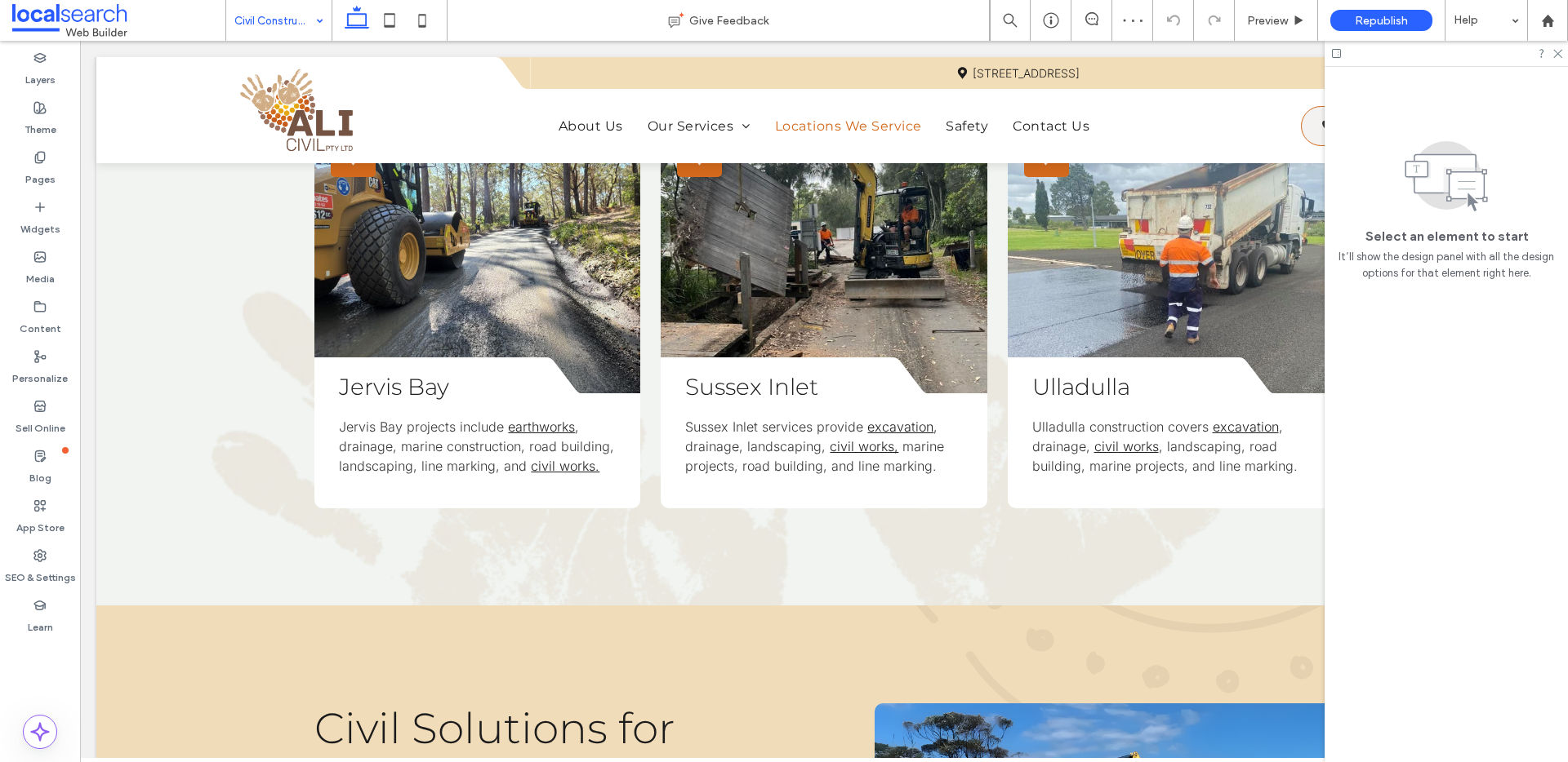
click at [283, 31] on input at bounding box center [275, 20] width 81 height 41
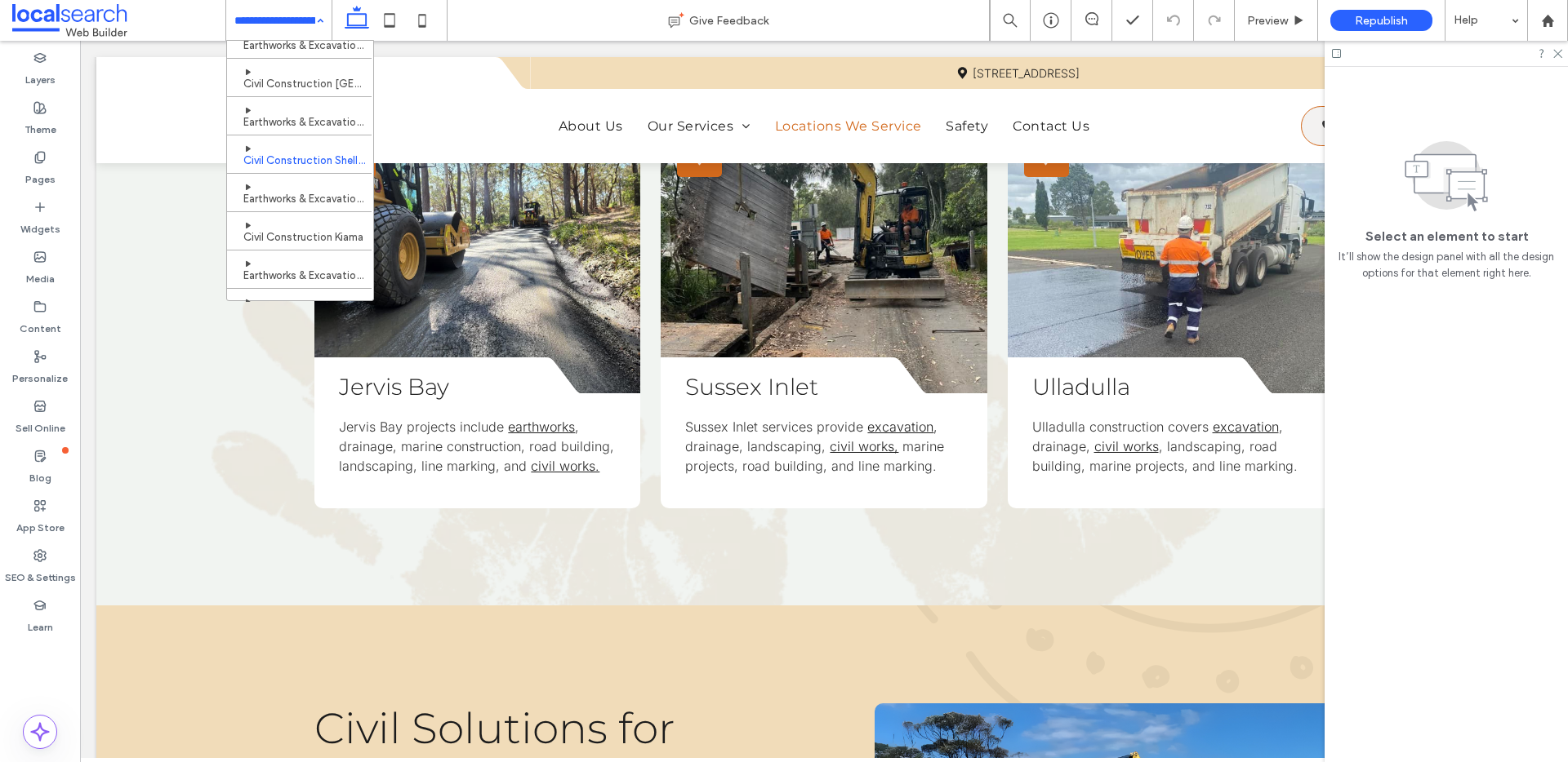
scroll to position [345, 0]
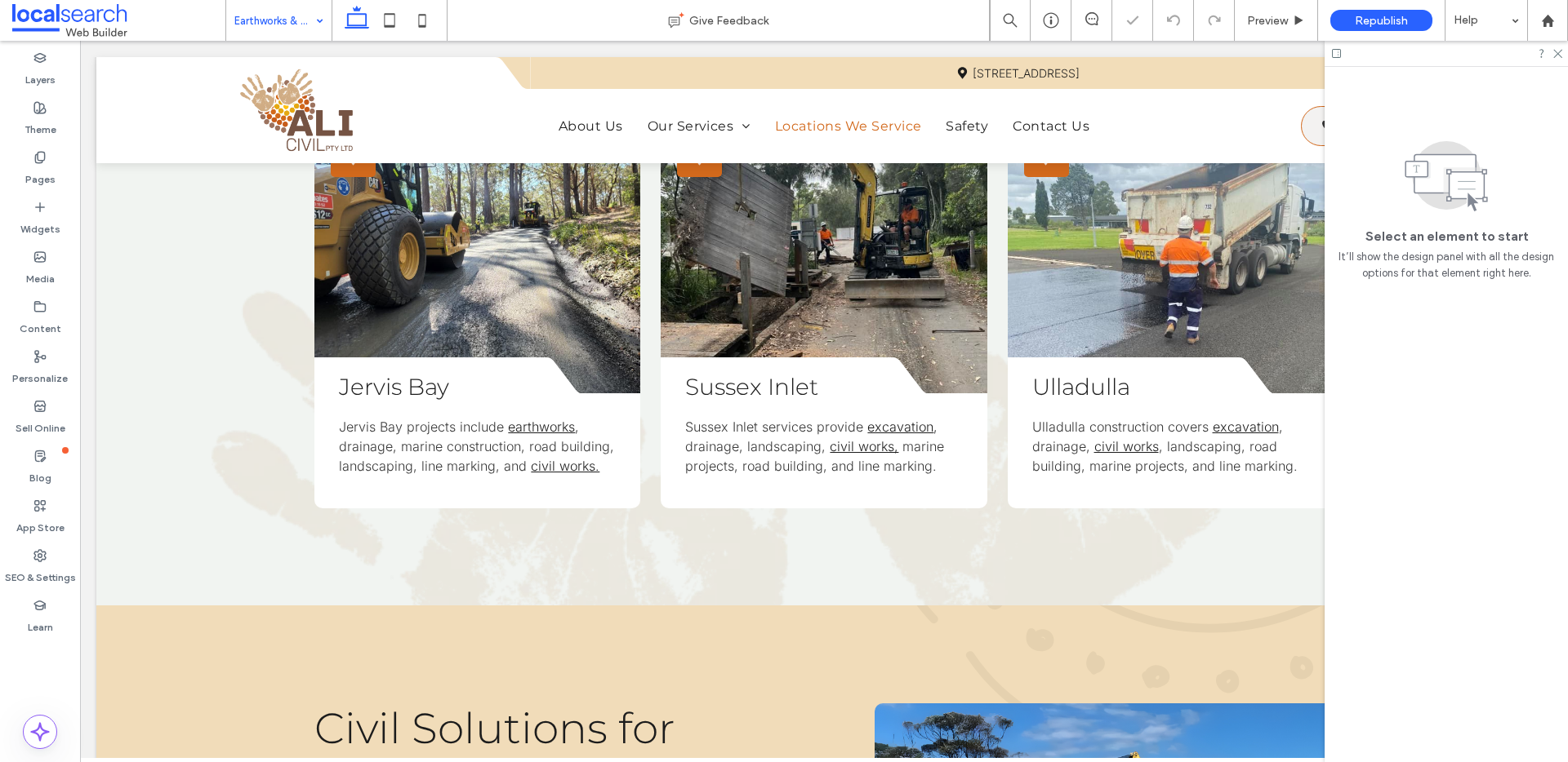
click at [311, 21] on div "Earthworks & Excavation Kiama" at bounding box center [279, 20] width 106 height 41
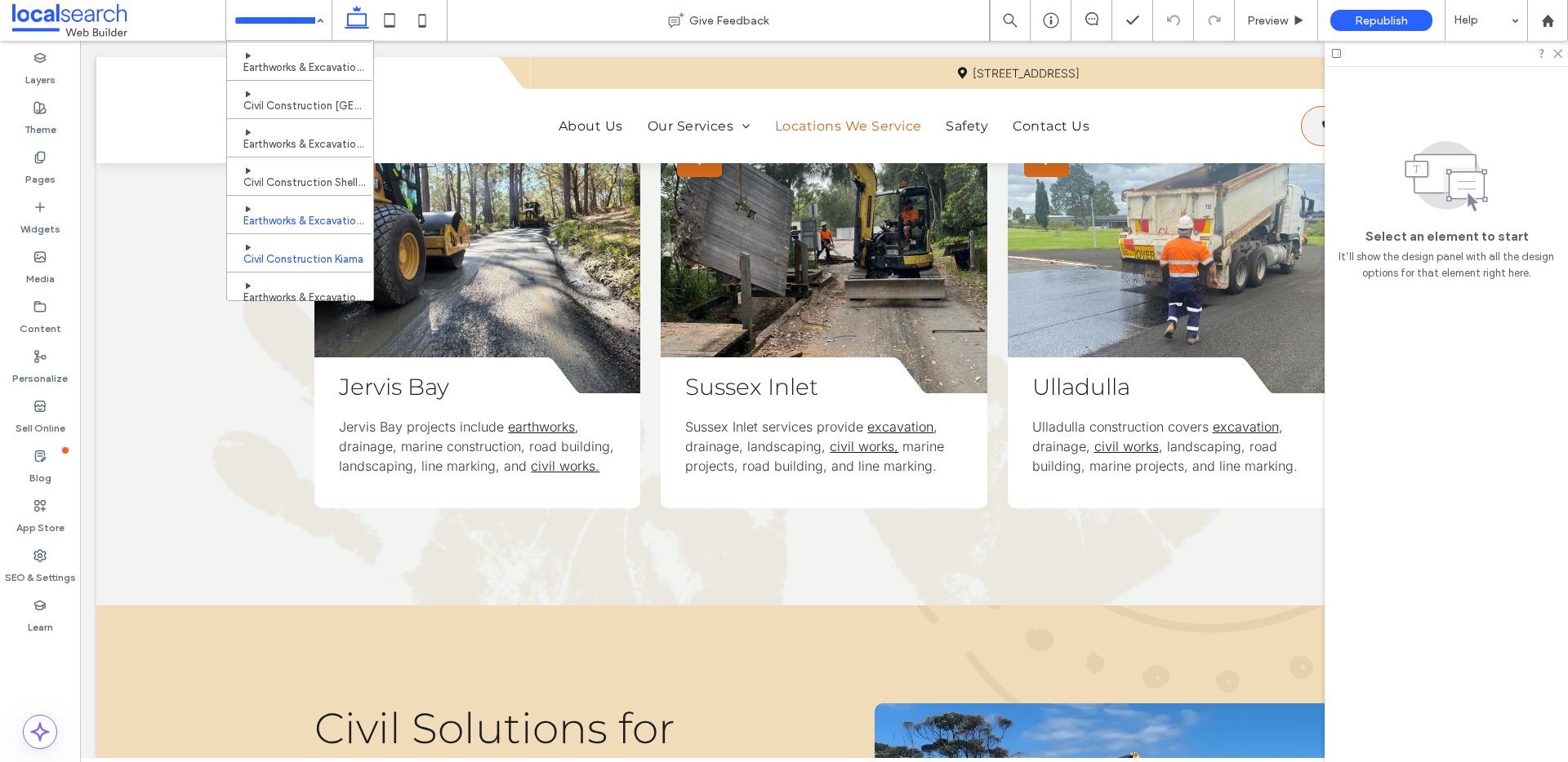
scroll to position [335, 0]
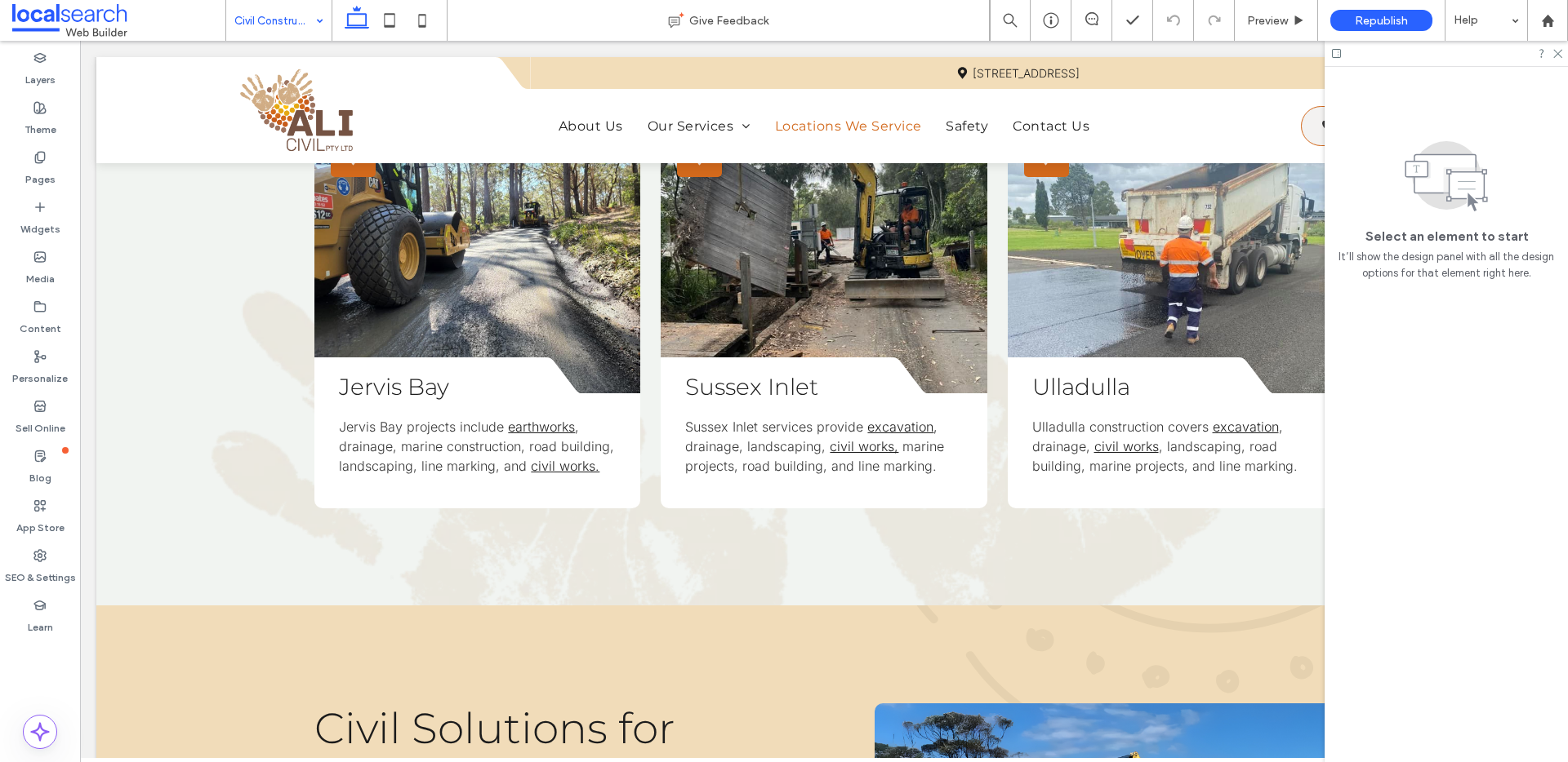
click at [304, 18] on input at bounding box center [275, 20] width 81 height 41
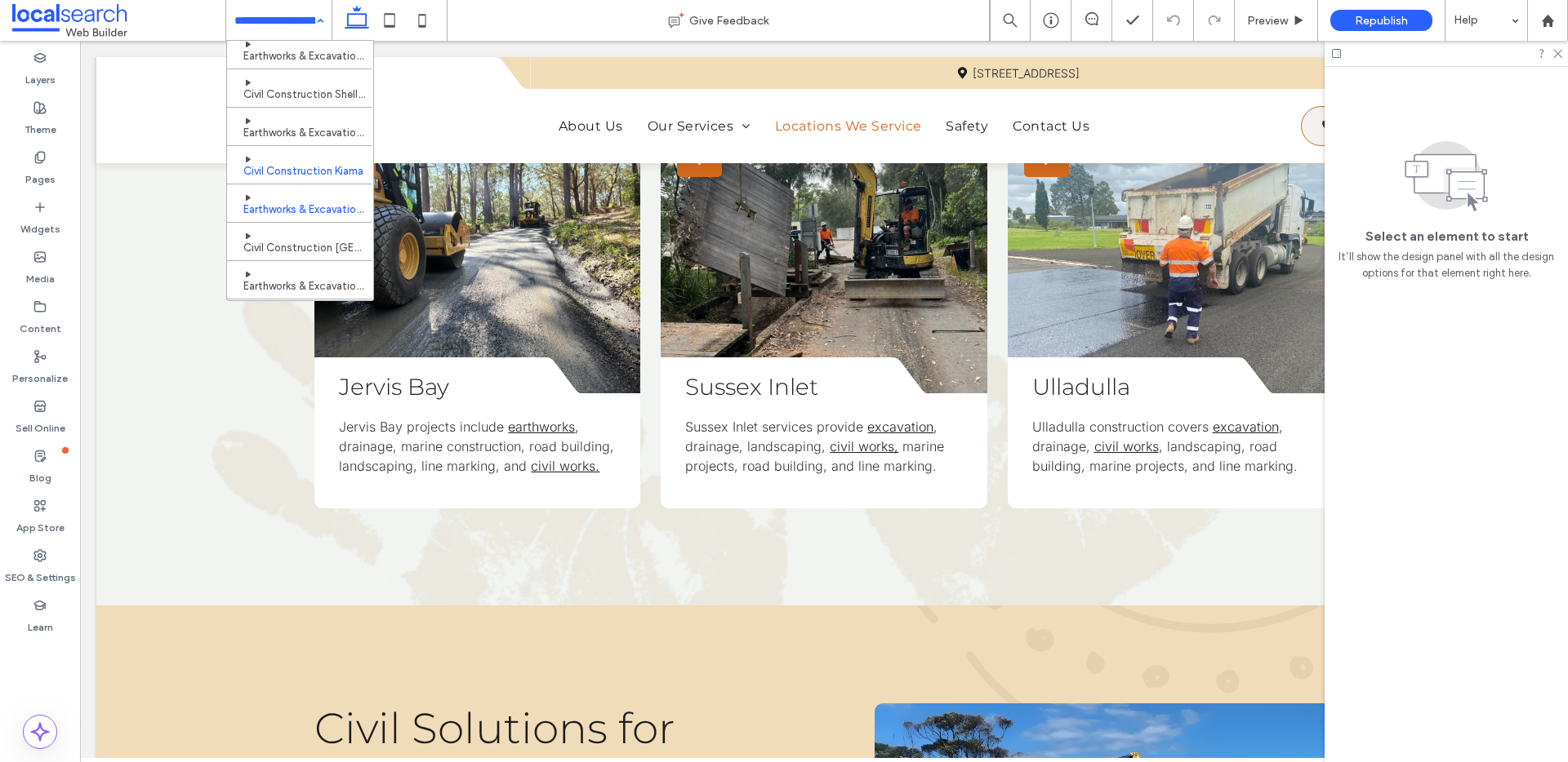
scroll to position [430, 0]
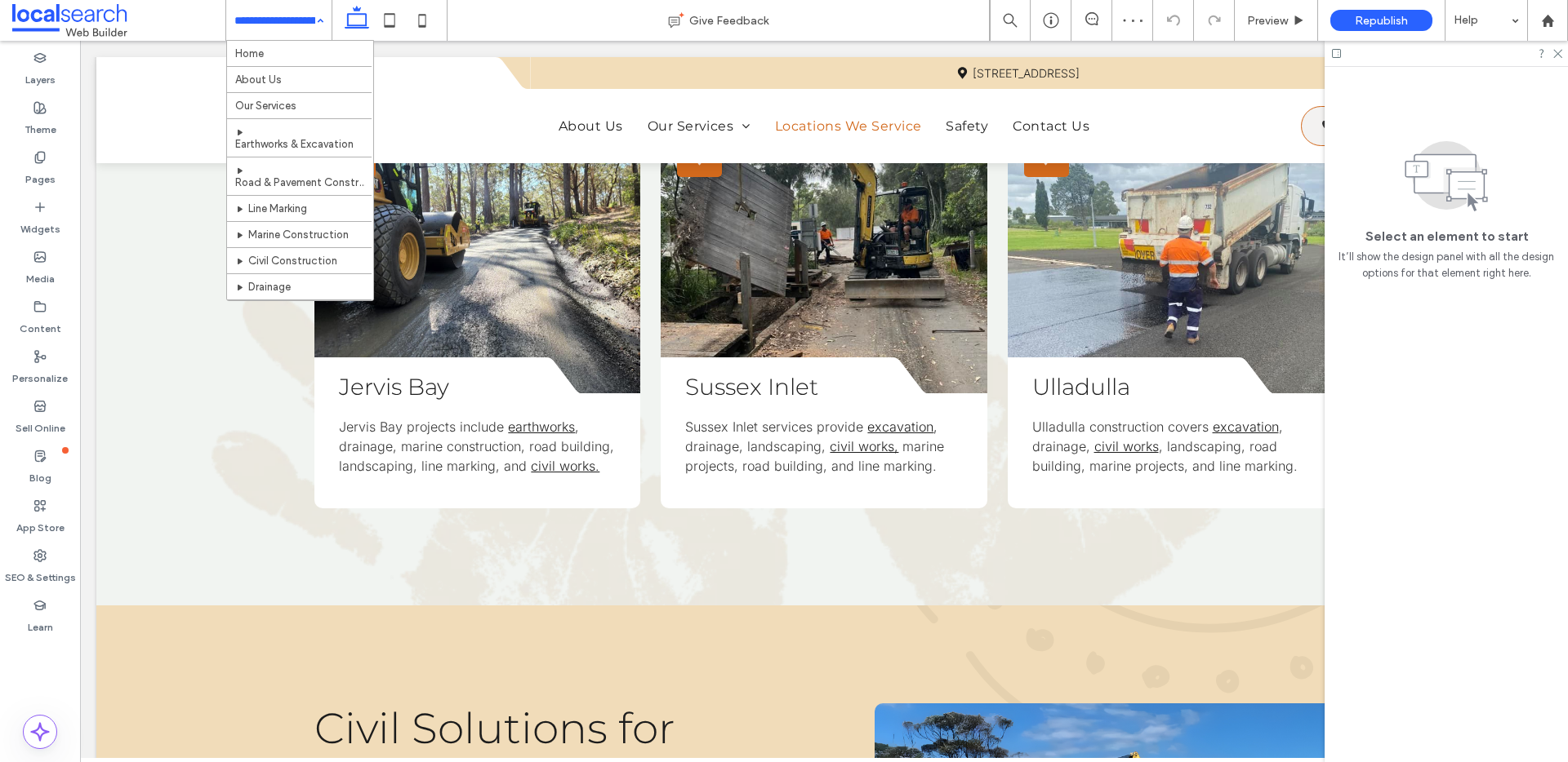
click at [250, 26] on input at bounding box center [275, 20] width 81 height 41
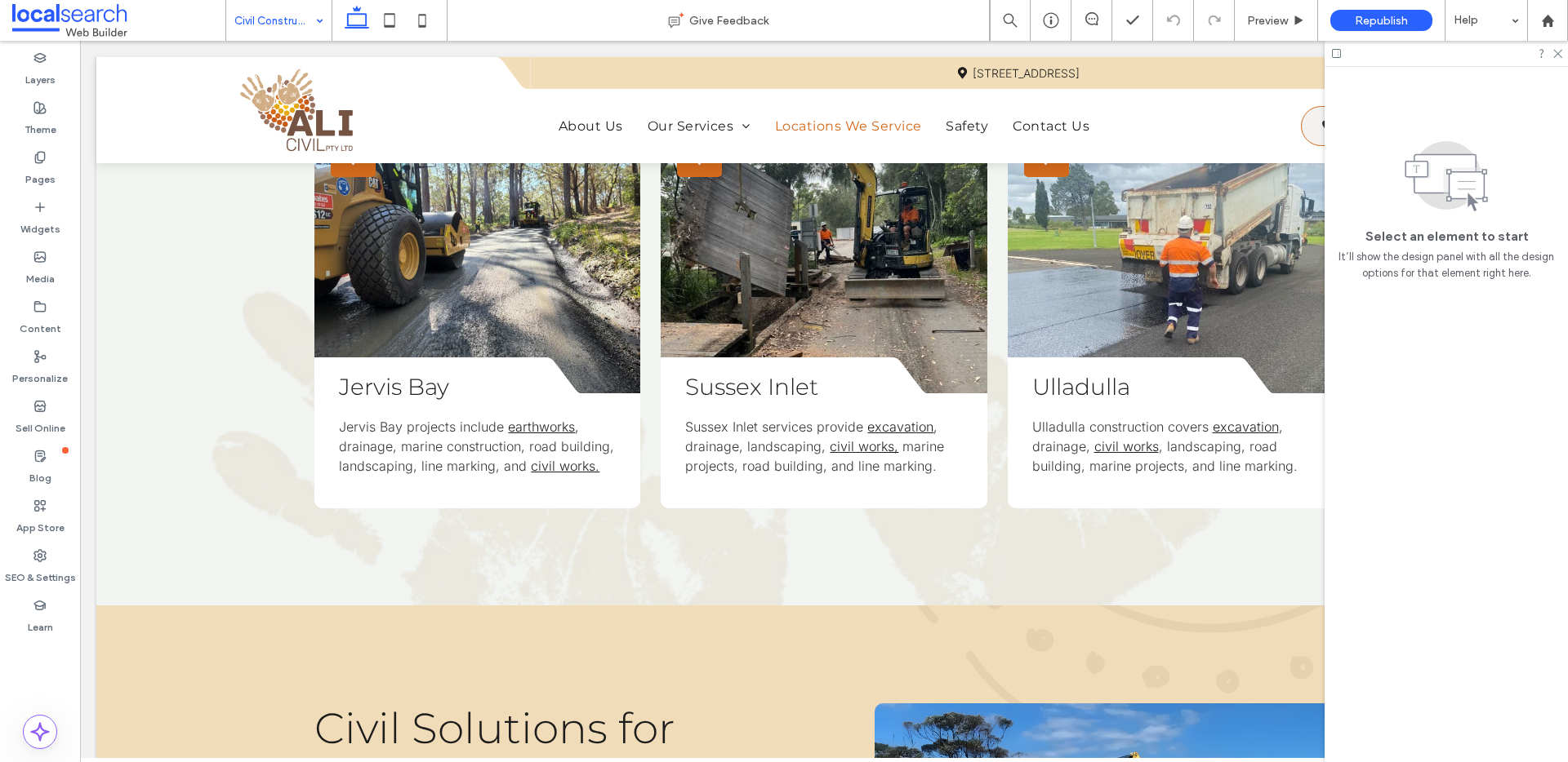
click at [302, 22] on input at bounding box center [275, 20] width 81 height 41
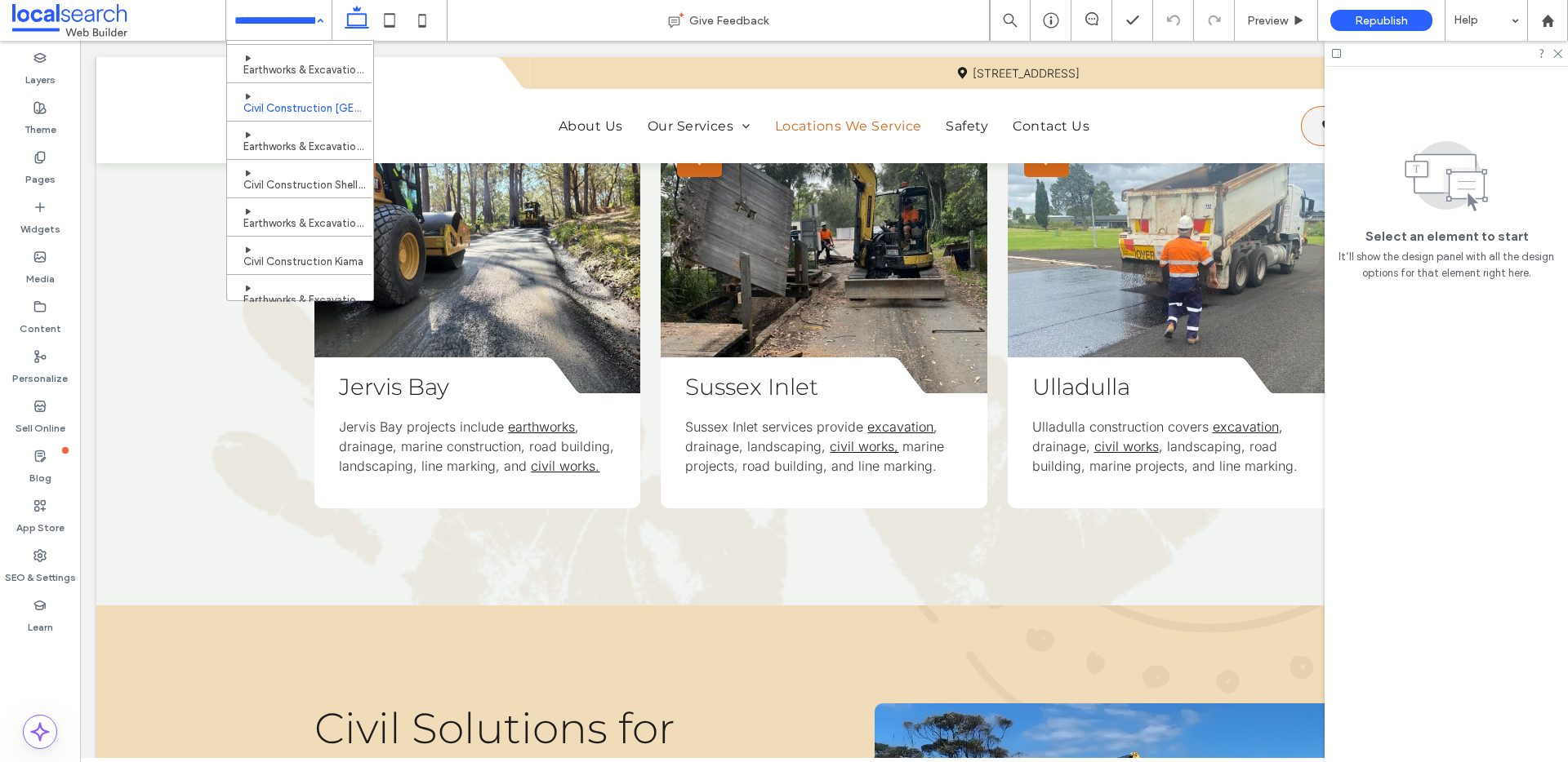
scroll to position [548, 0]
click at [318, 13] on div "Home About Us Our Services Earthworks & Excavation Road & Pavement Construction…" at bounding box center [279, 20] width 106 height 41
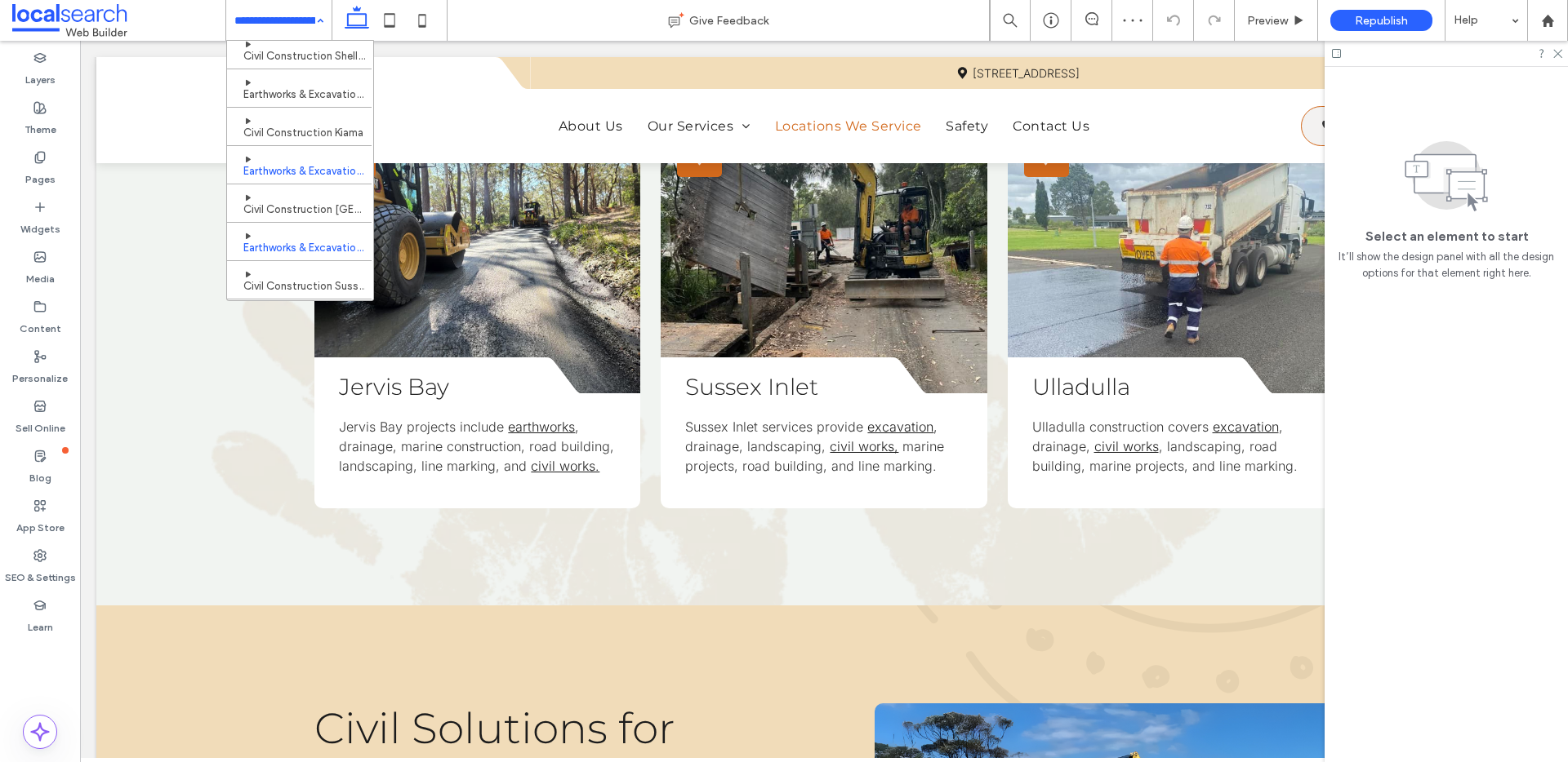
scroll to position [482, 0]
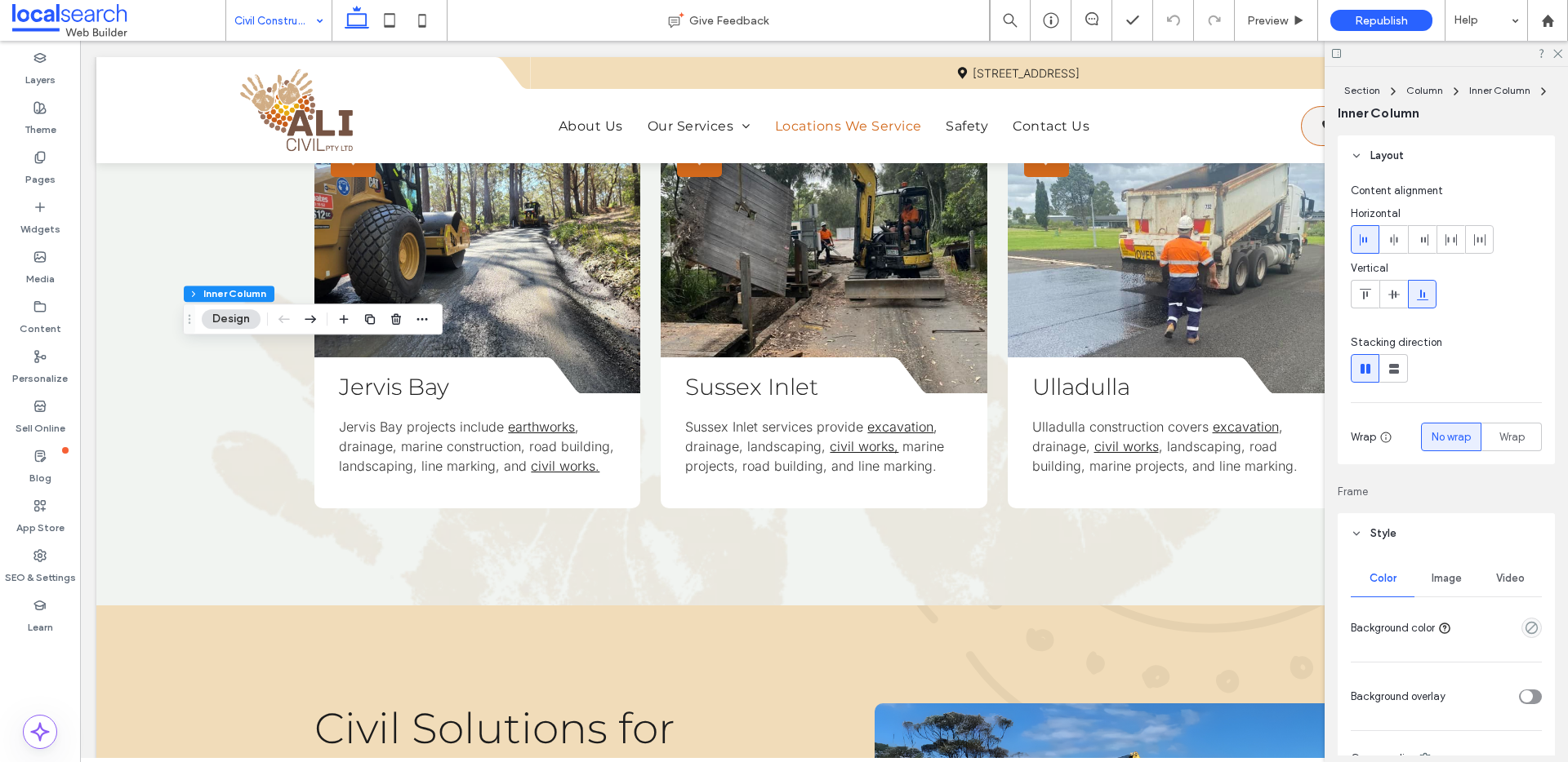
type input "**"
type input "****"
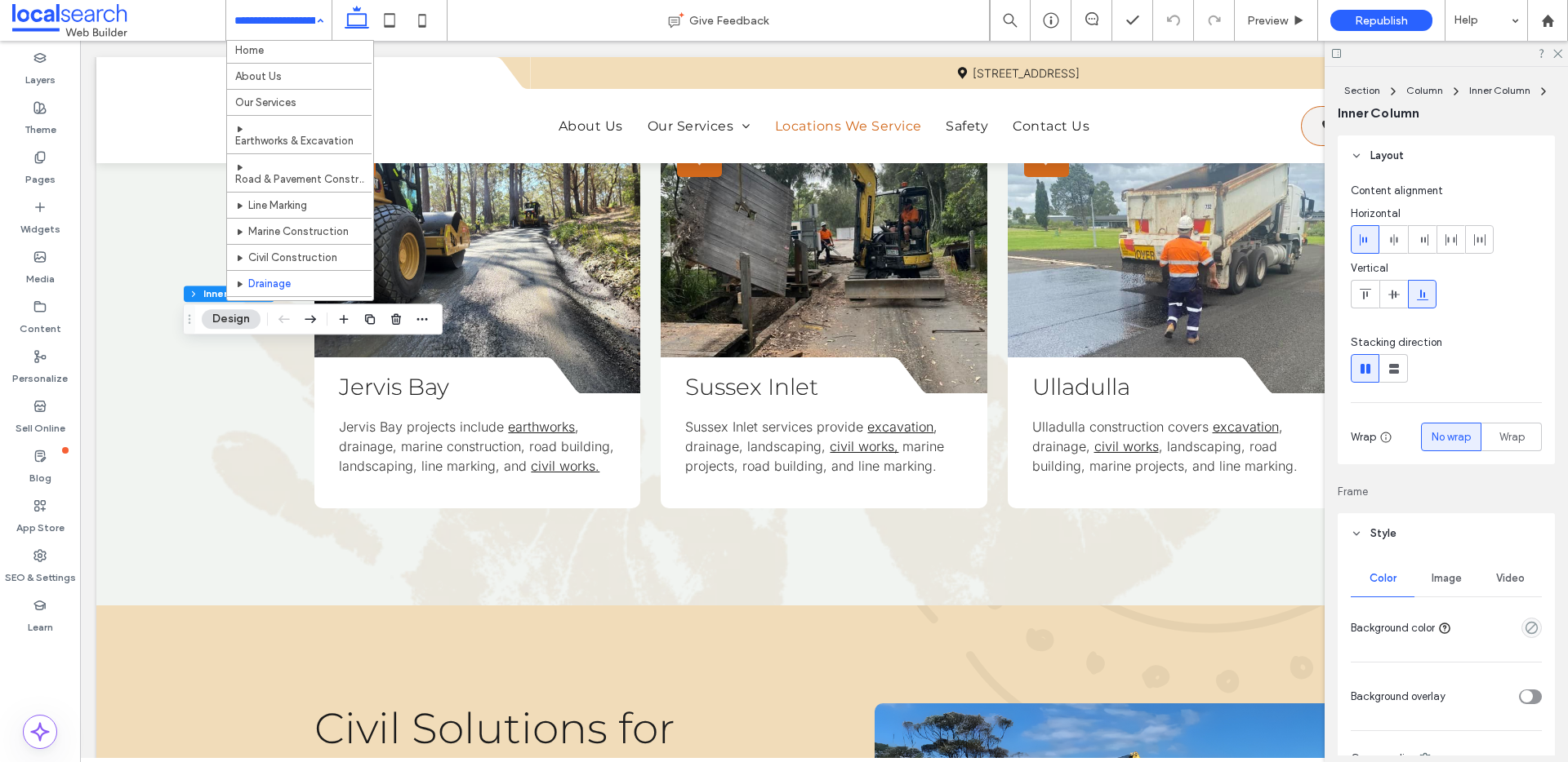
scroll to position [548, 0]
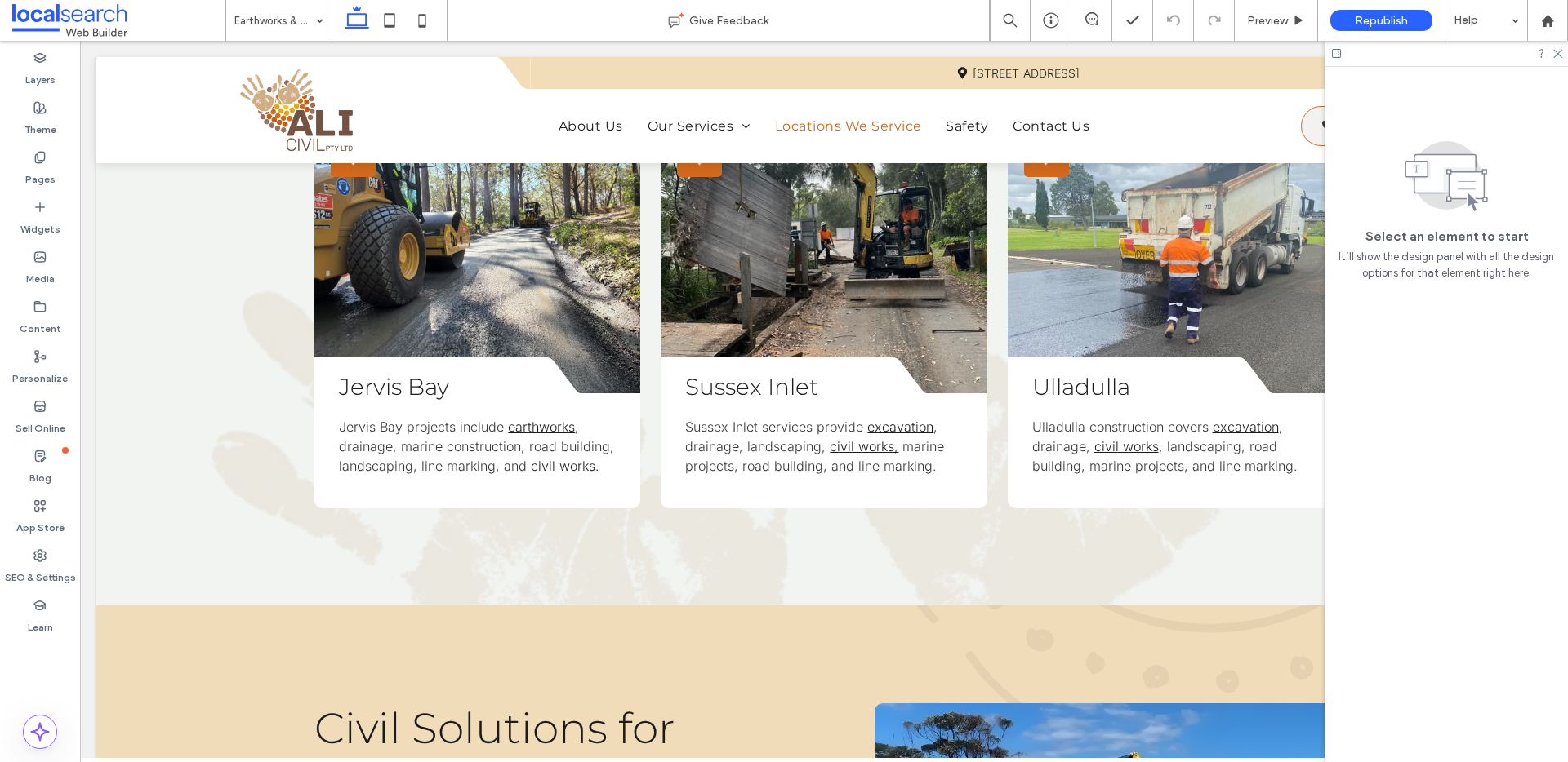
click at [271, 30] on input at bounding box center [275, 20] width 81 height 41
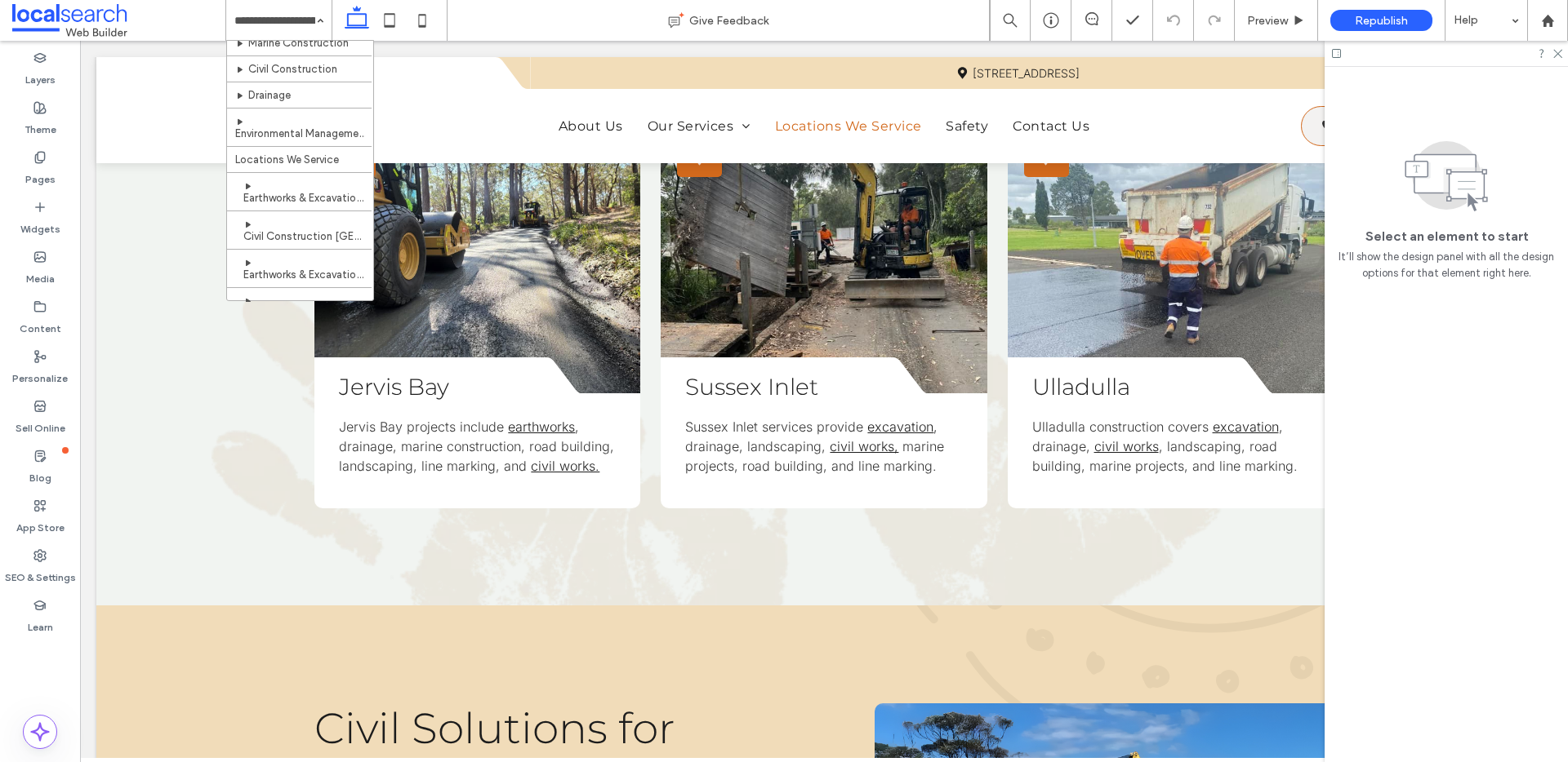
scroll to position [548, 0]
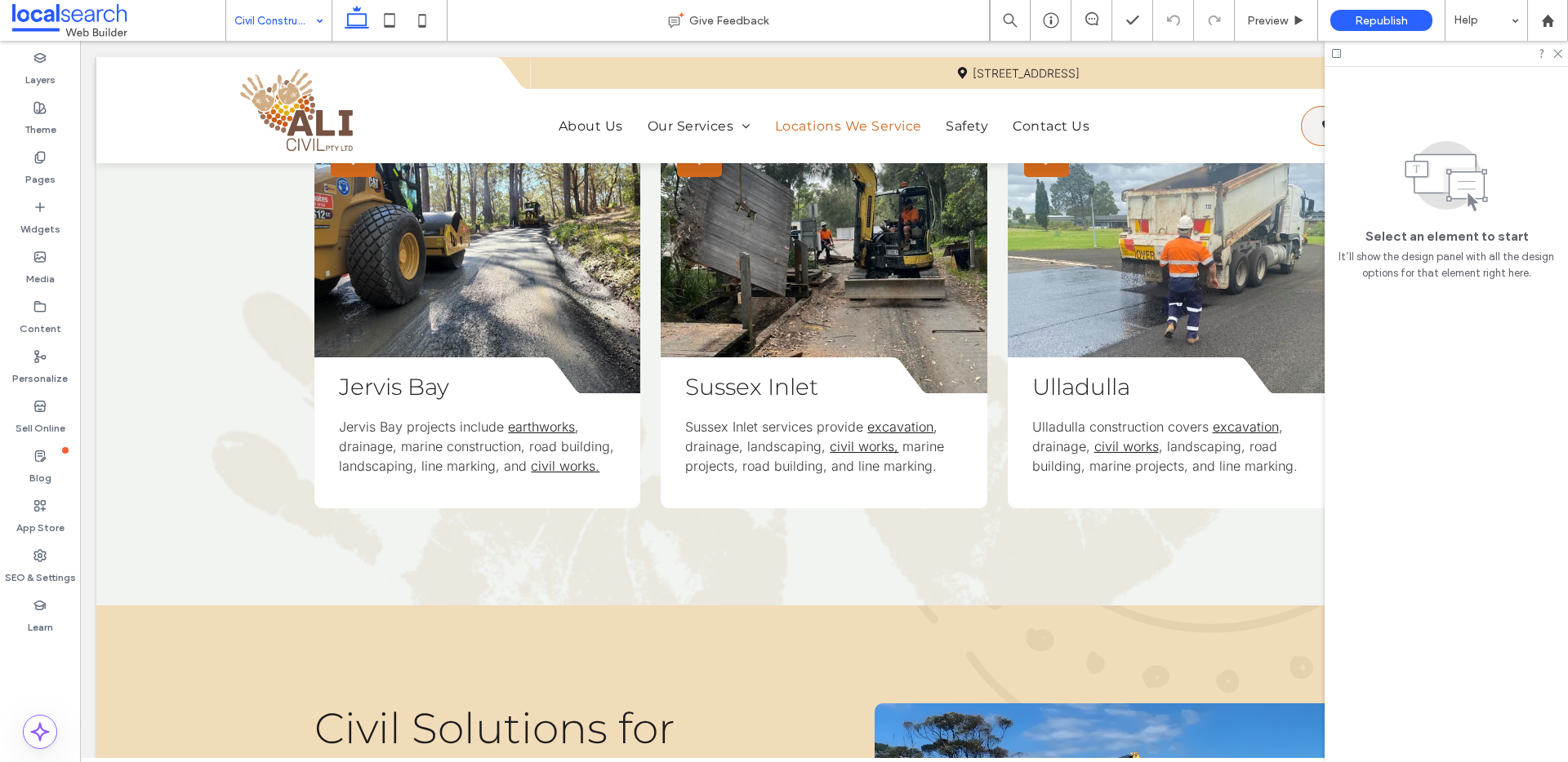
click at [280, 18] on input at bounding box center [275, 20] width 81 height 41
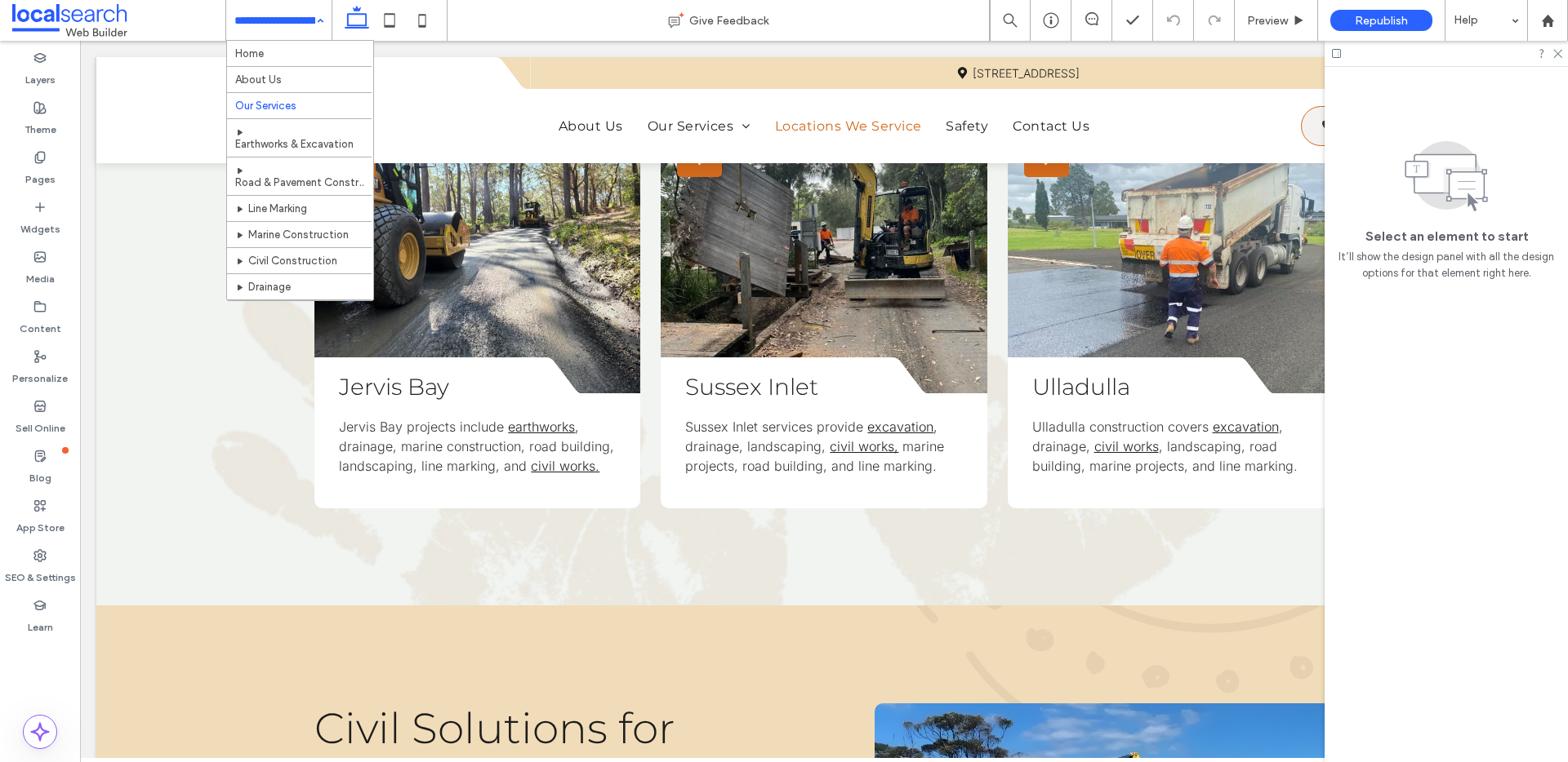
scroll to position [548, 0]
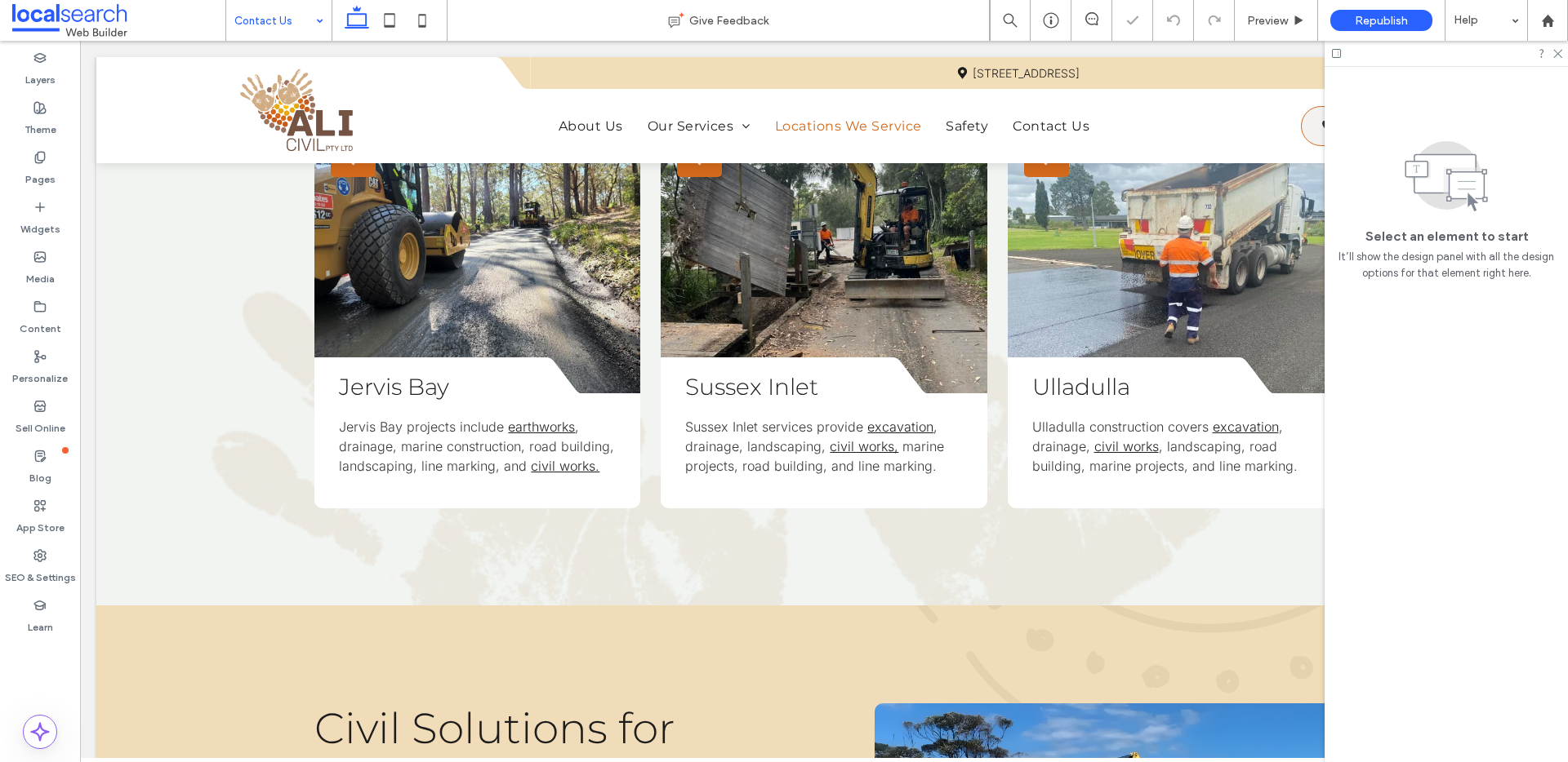
click at [303, 19] on input at bounding box center [275, 20] width 81 height 41
click at [1562, 54] on div at bounding box center [1446, 54] width 243 height 25
click at [1559, 52] on icon at bounding box center [1556, 53] width 11 height 11
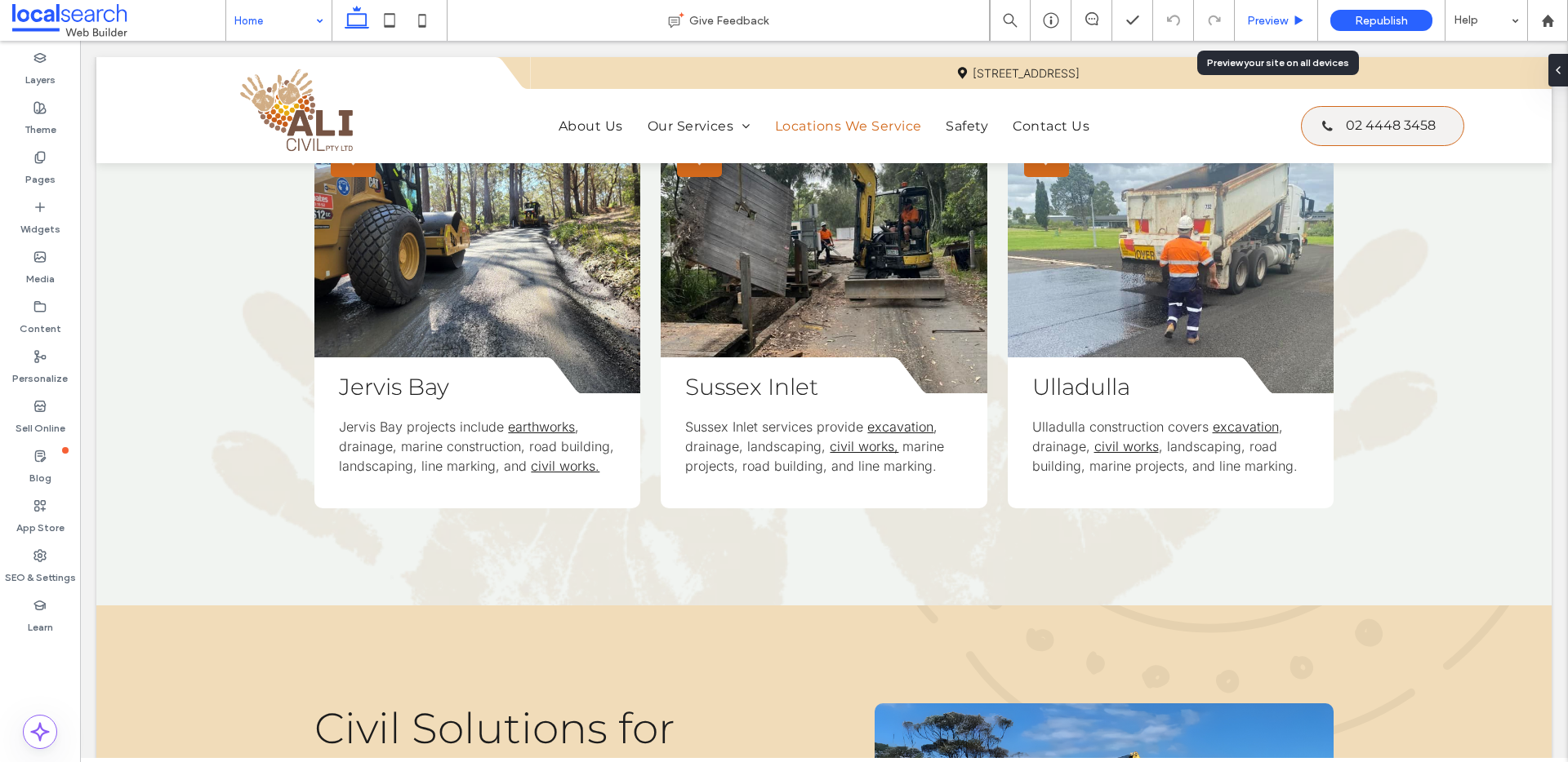
click at [1235, 16] on div "Preview" at bounding box center [1276, 21] width 82 height 14
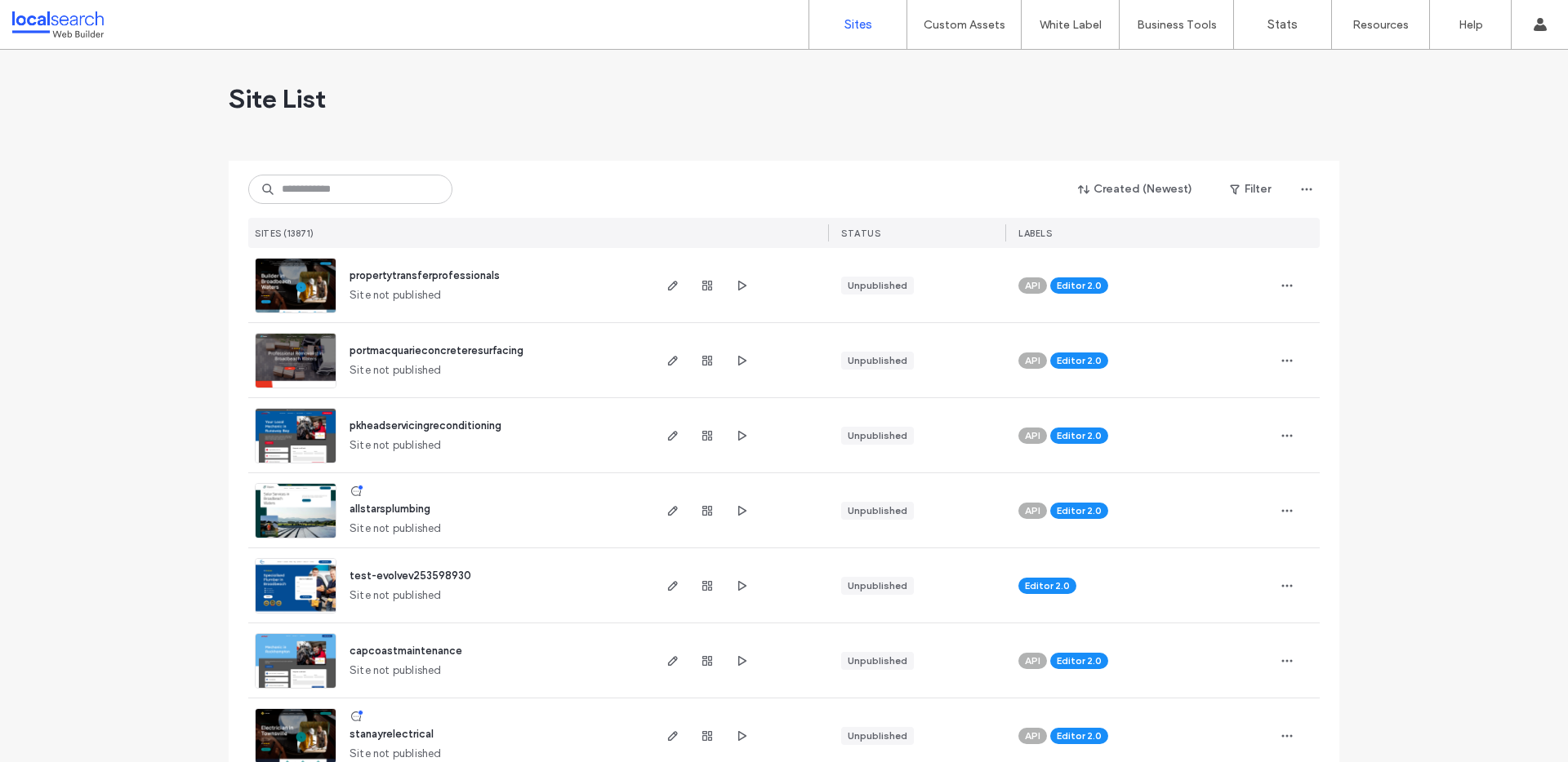
click at [327, 170] on div "Created (Newest) Filter SITES (13871) STATUS LABELS" at bounding box center [783, 204] width 1071 height 87
click at [327, 183] on input at bounding box center [350, 189] width 204 height 29
paste input "********"
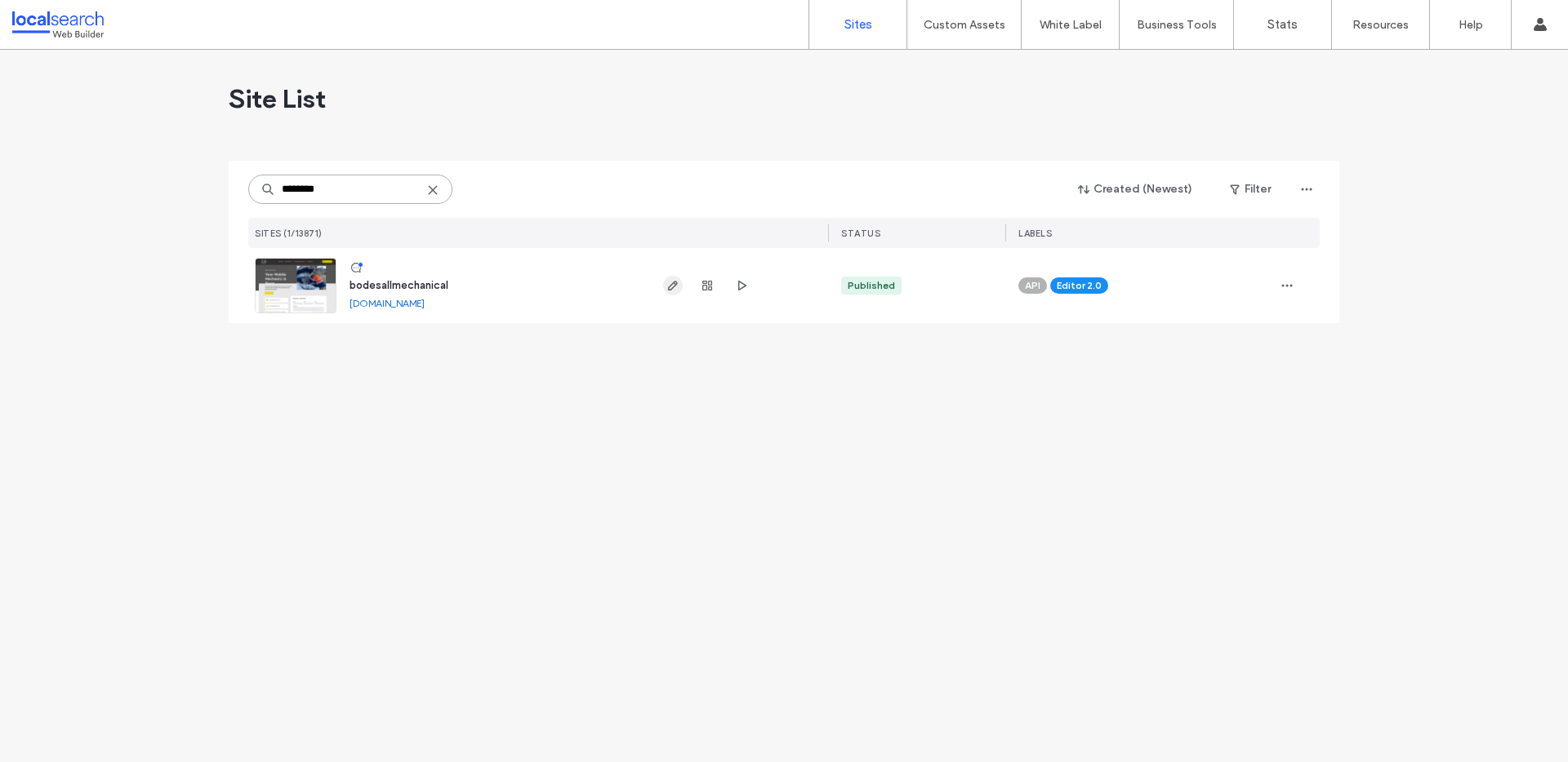
type input "********"
click at [668, 282] on icon "button" at bounding box center [673, 286] width 13 height 13
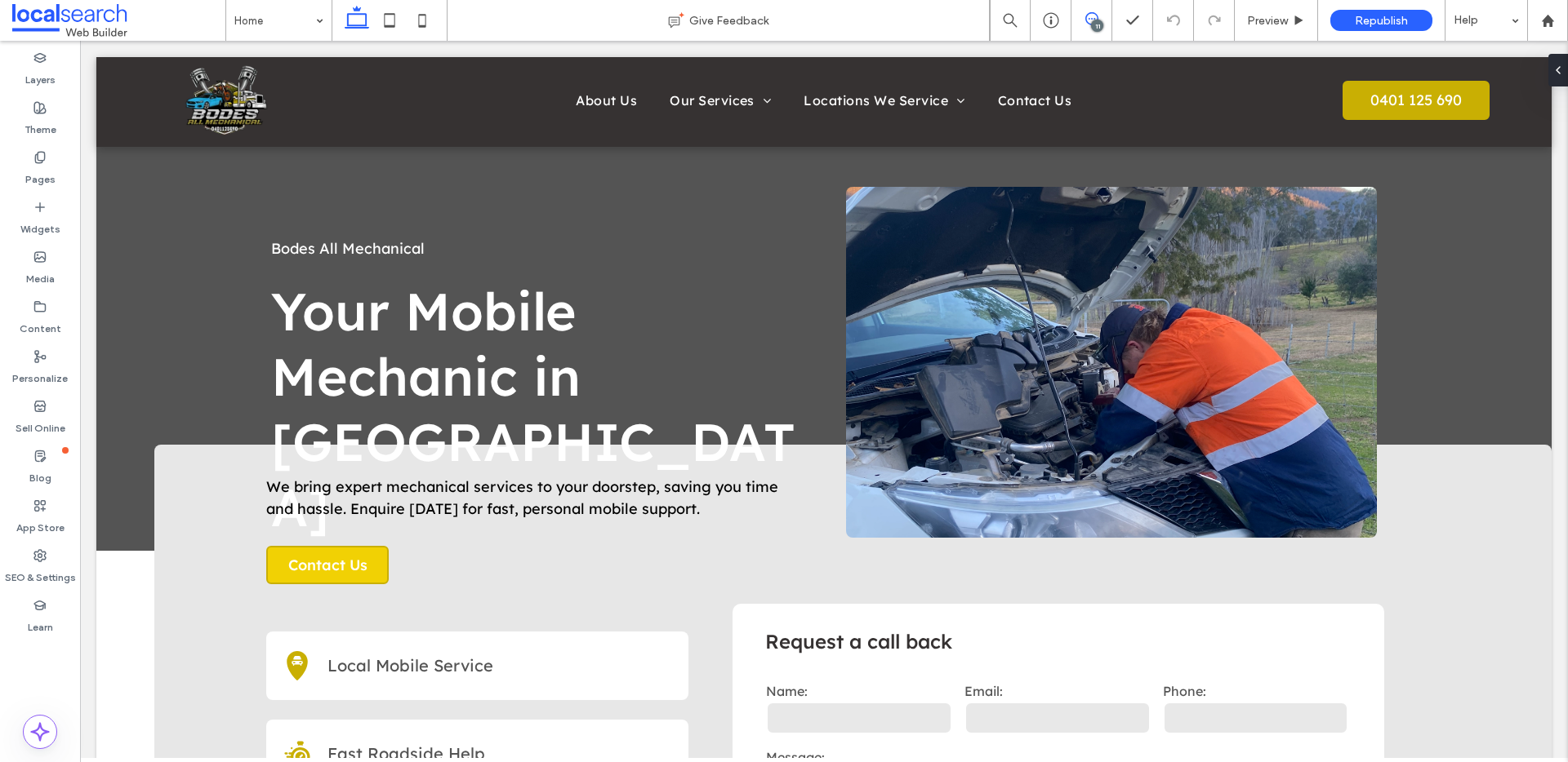
click at [1086, 22] on use at bounding box center [1092, 19] width 13 height 13
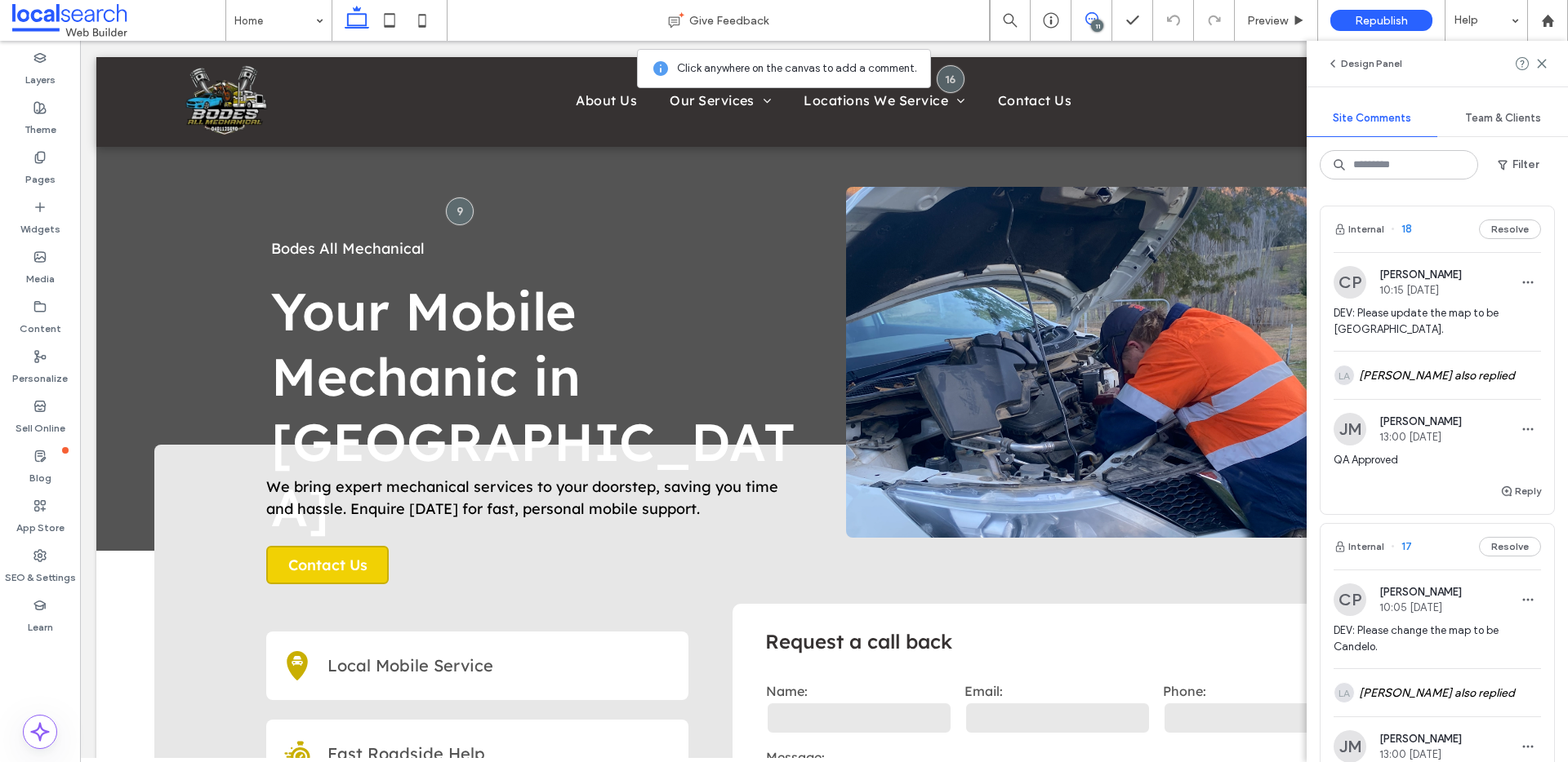
click at [1375, 226] on button "Internal" at bounding box center [1359, 229] width 50 height 19
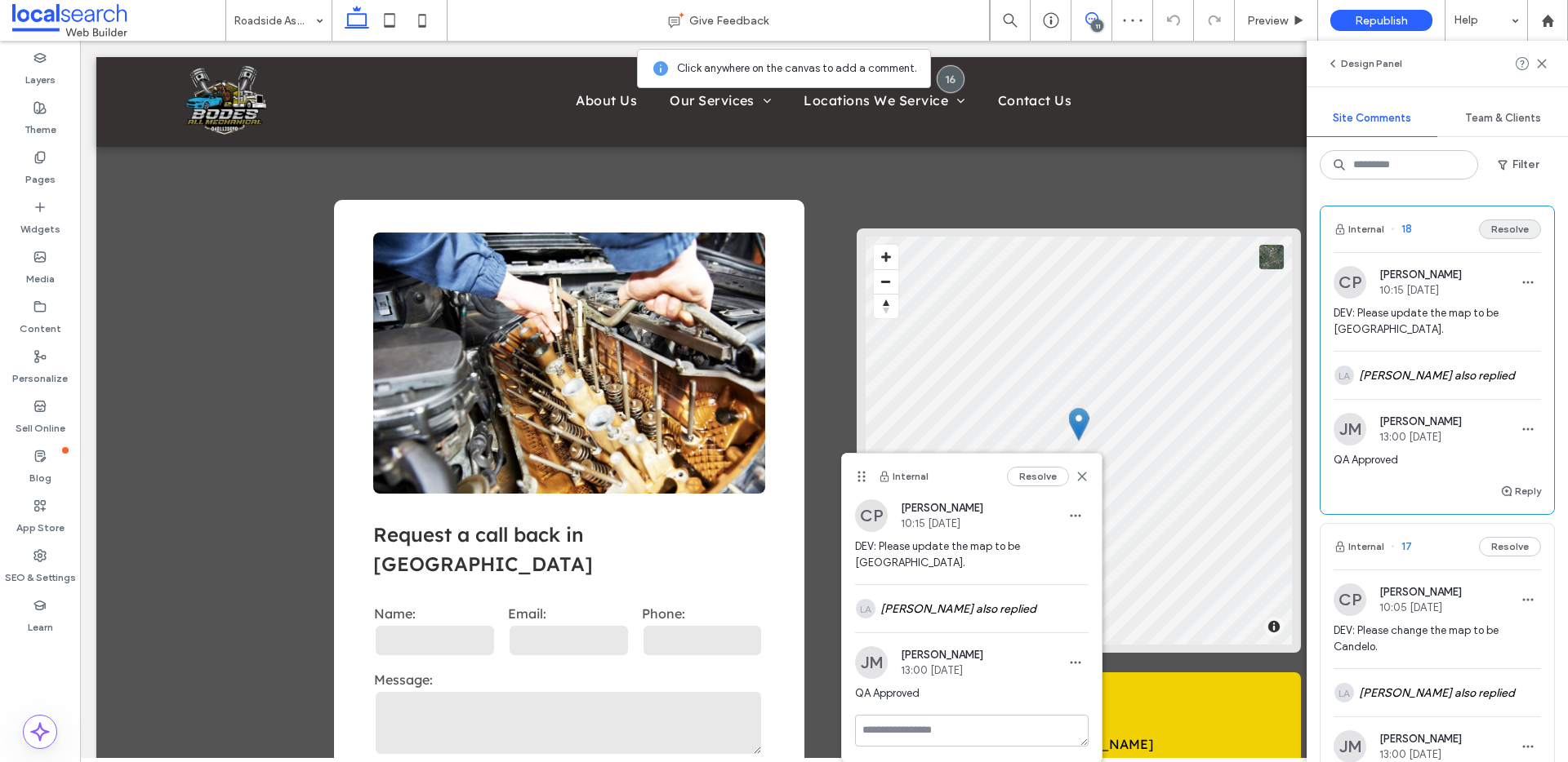
click at [1515, 229] on button "Resolve" at bounding box center [1509, 229] width 62 height 19
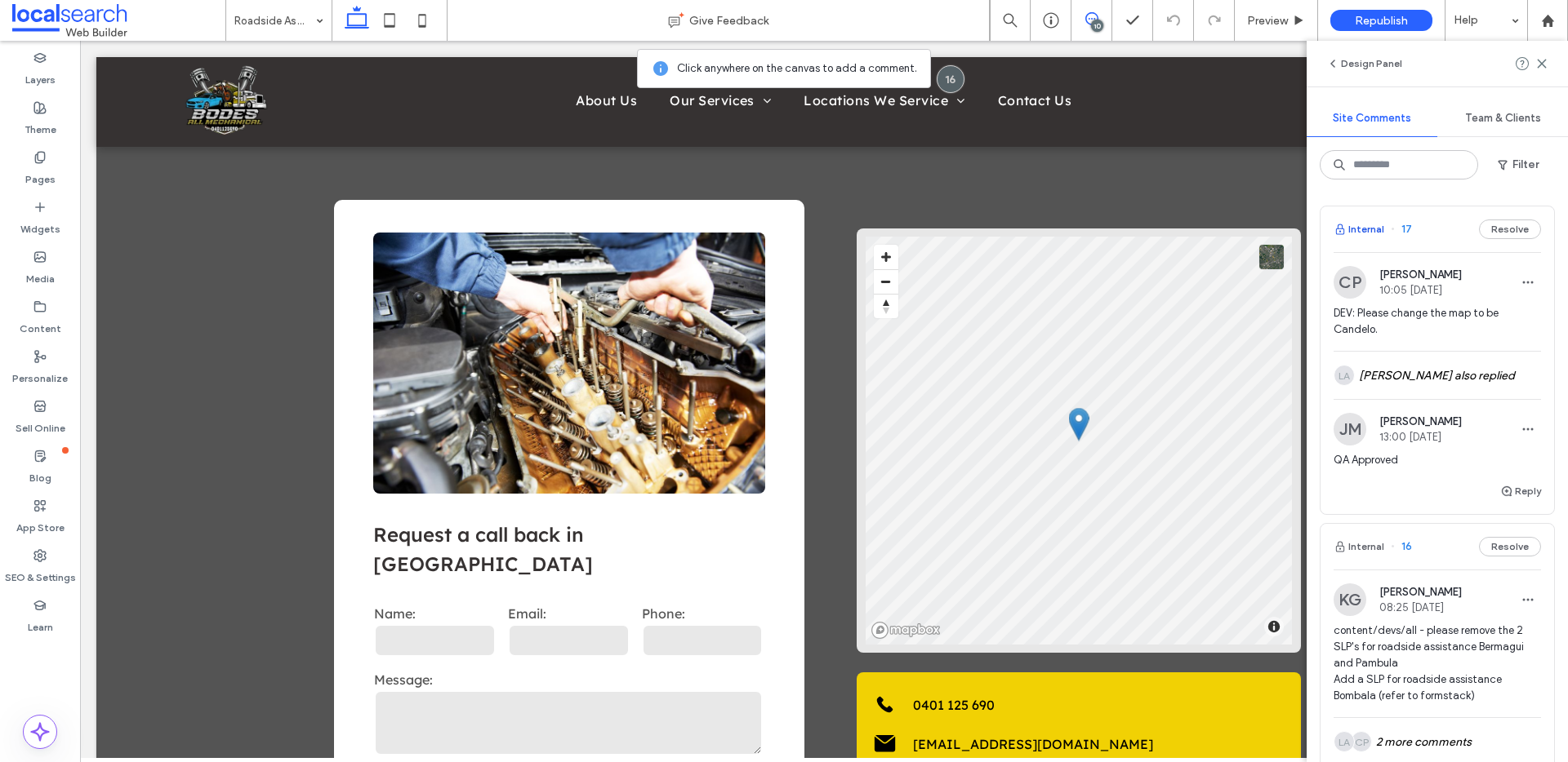
click at [1360, 222] on button "Internal" at bounding box center [1359, 229] width 50 height 19
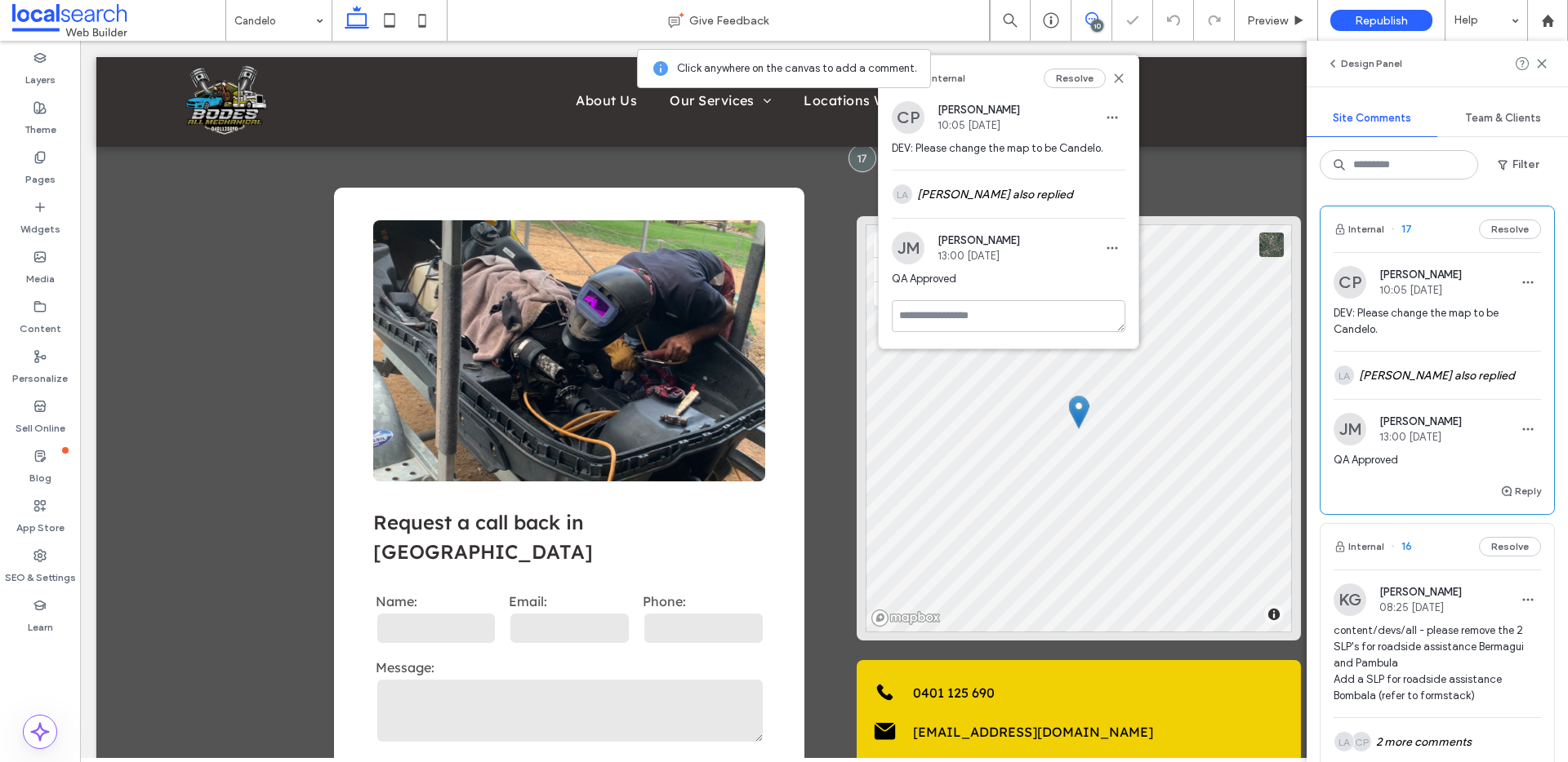
scroll to position [3622, 0]
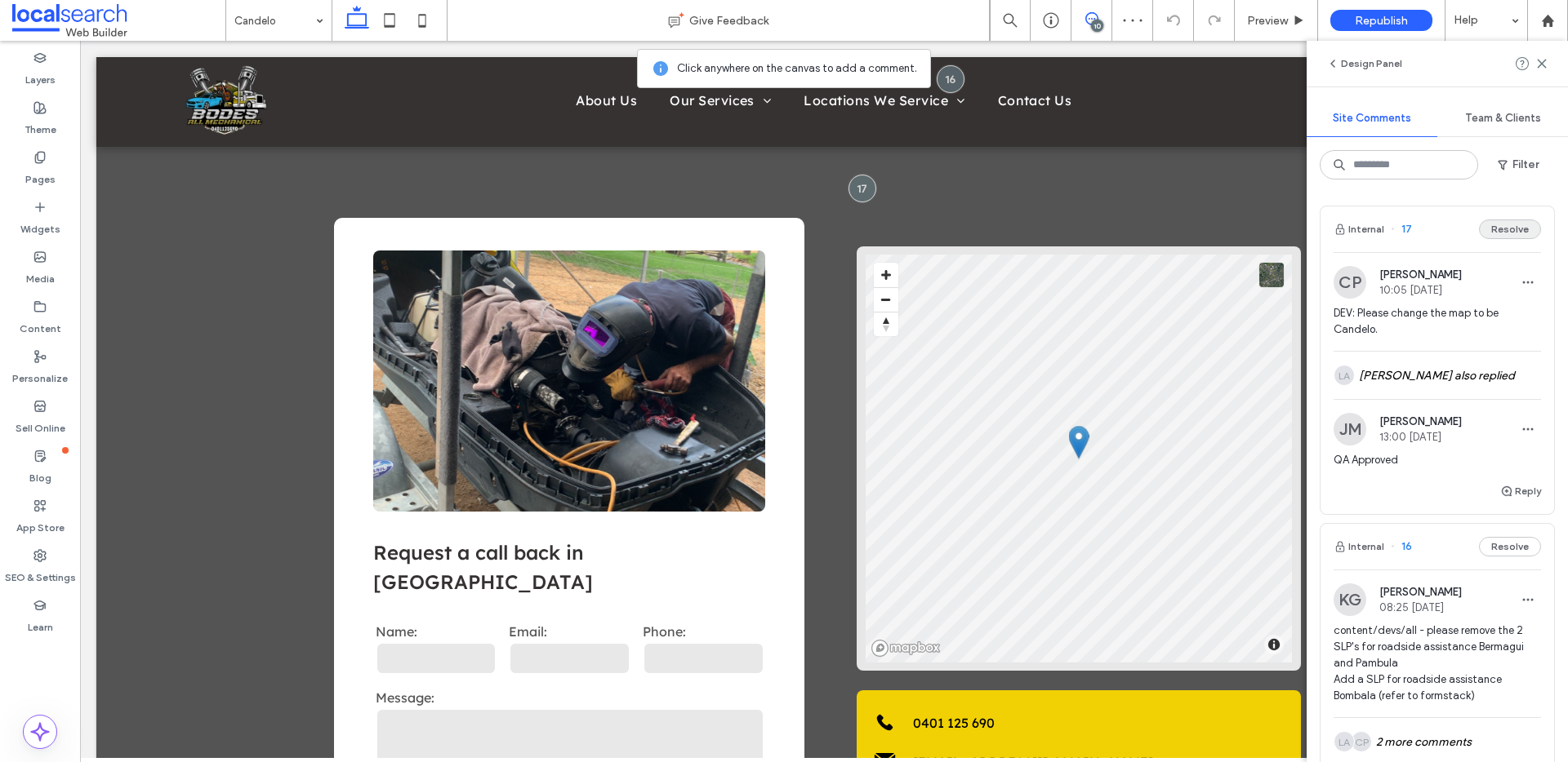
click at [1495, 219] on button "Resolve" at bounding box center [1509, 229] width 62 height 19
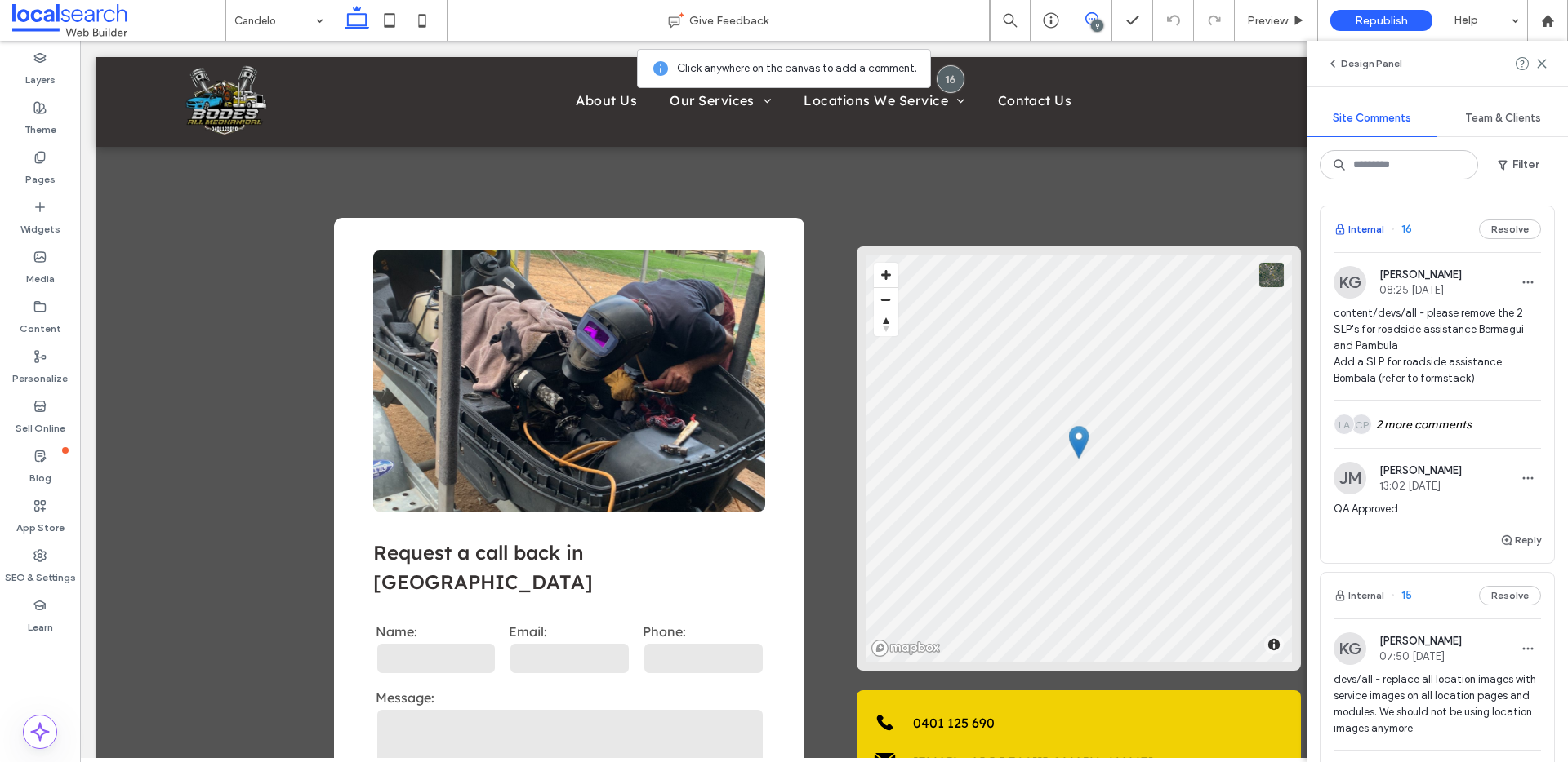
click at [1375, 226] on button "Internal" at bounding box center [1359, 229] width 50 height 19
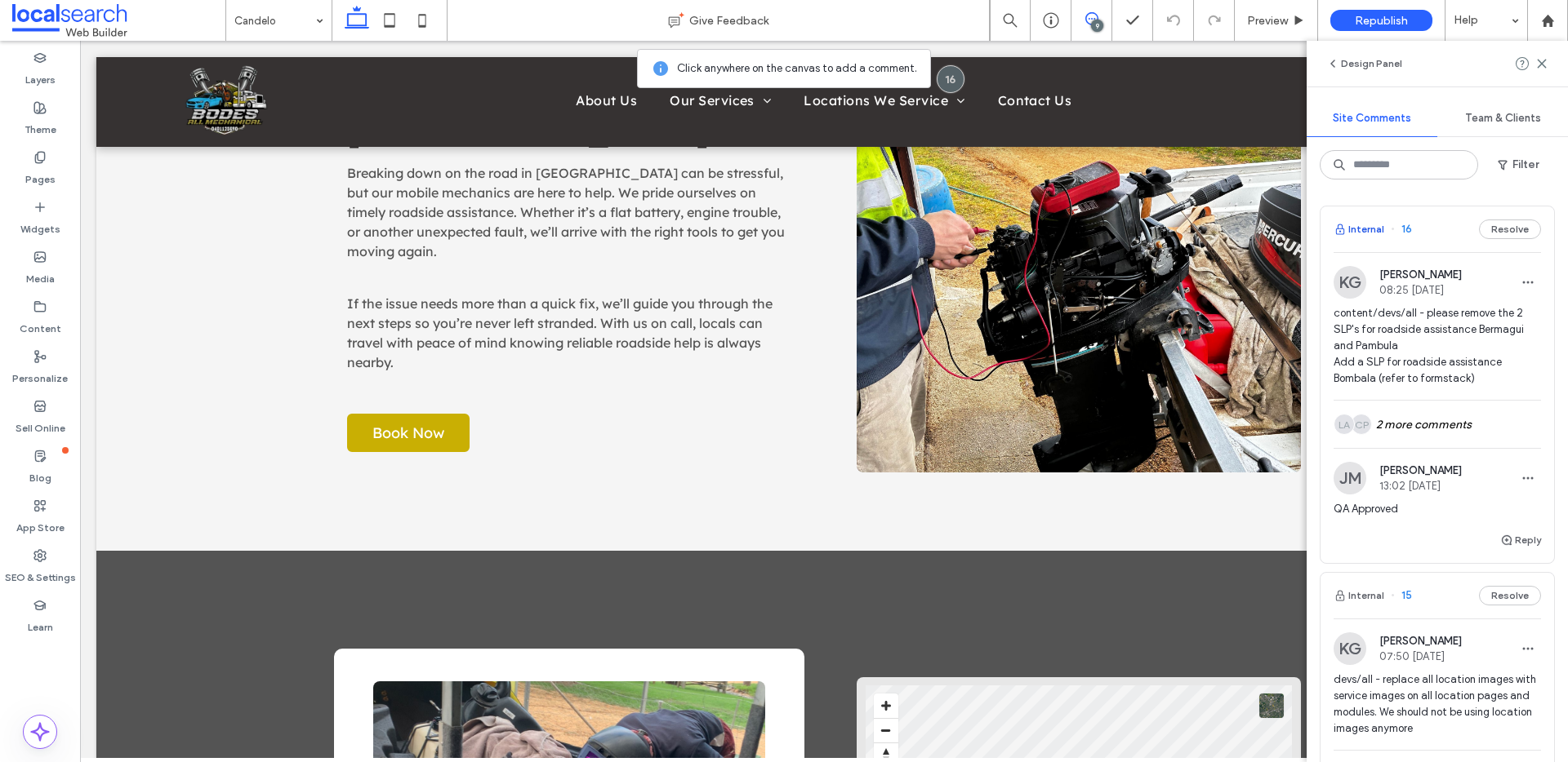
scroll to position [560, 0]
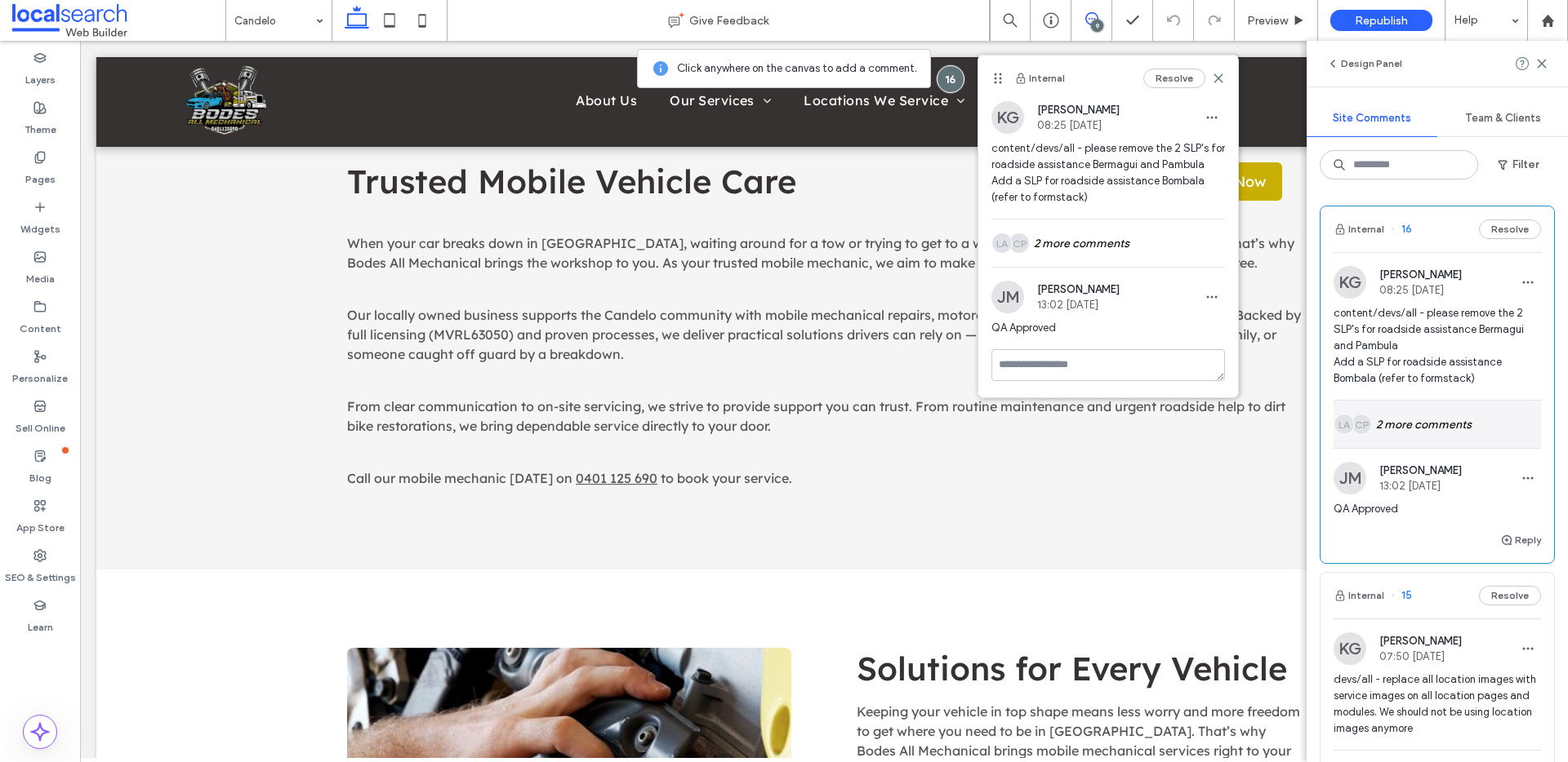
click at [1417, 435] on div "CP LA 2 more comments" at bounding box center [1437, 425] width 208 height 48
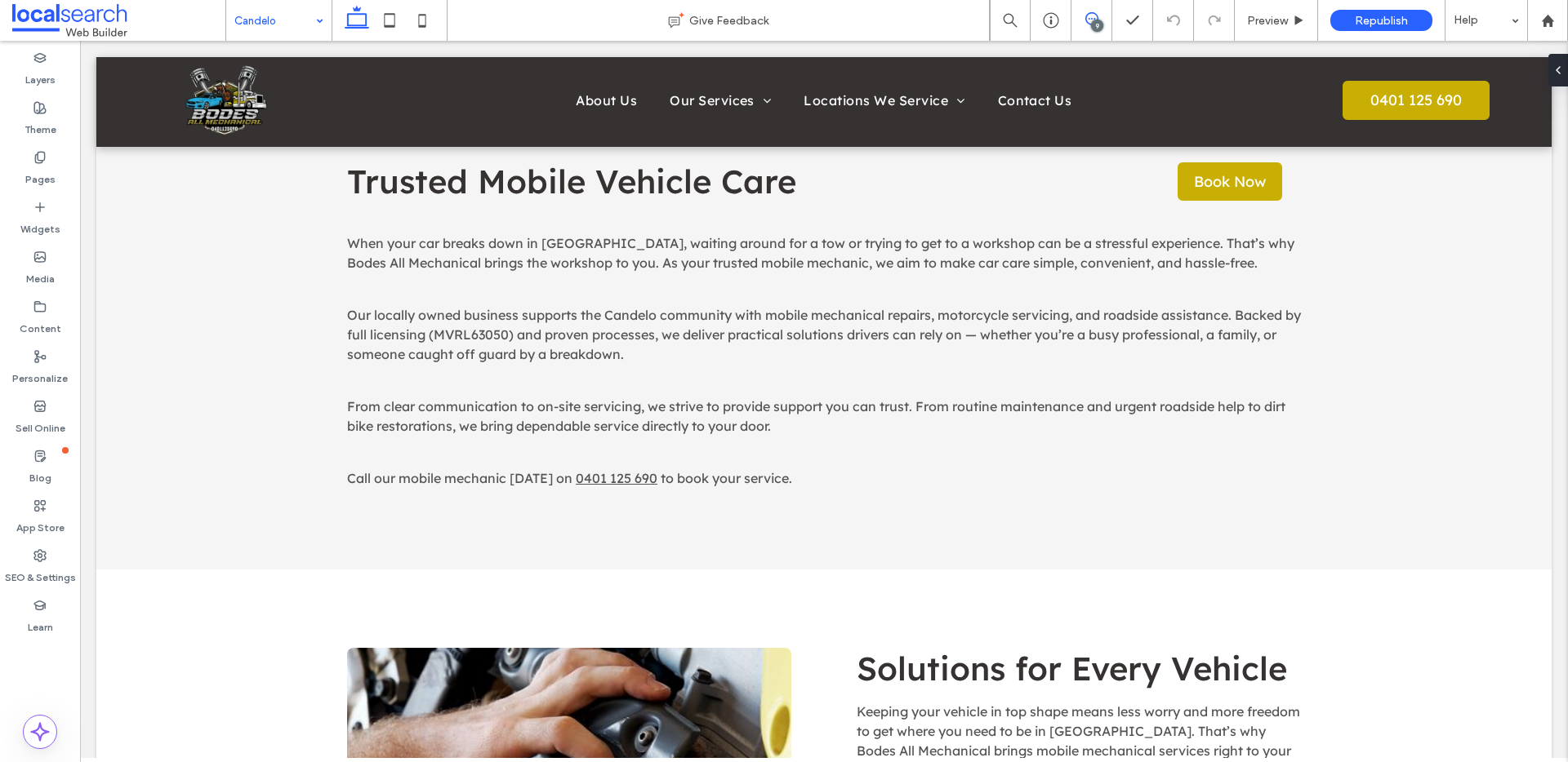
click at [1103, 22] on span at bounding box center [1091, 19] width 40 height 13
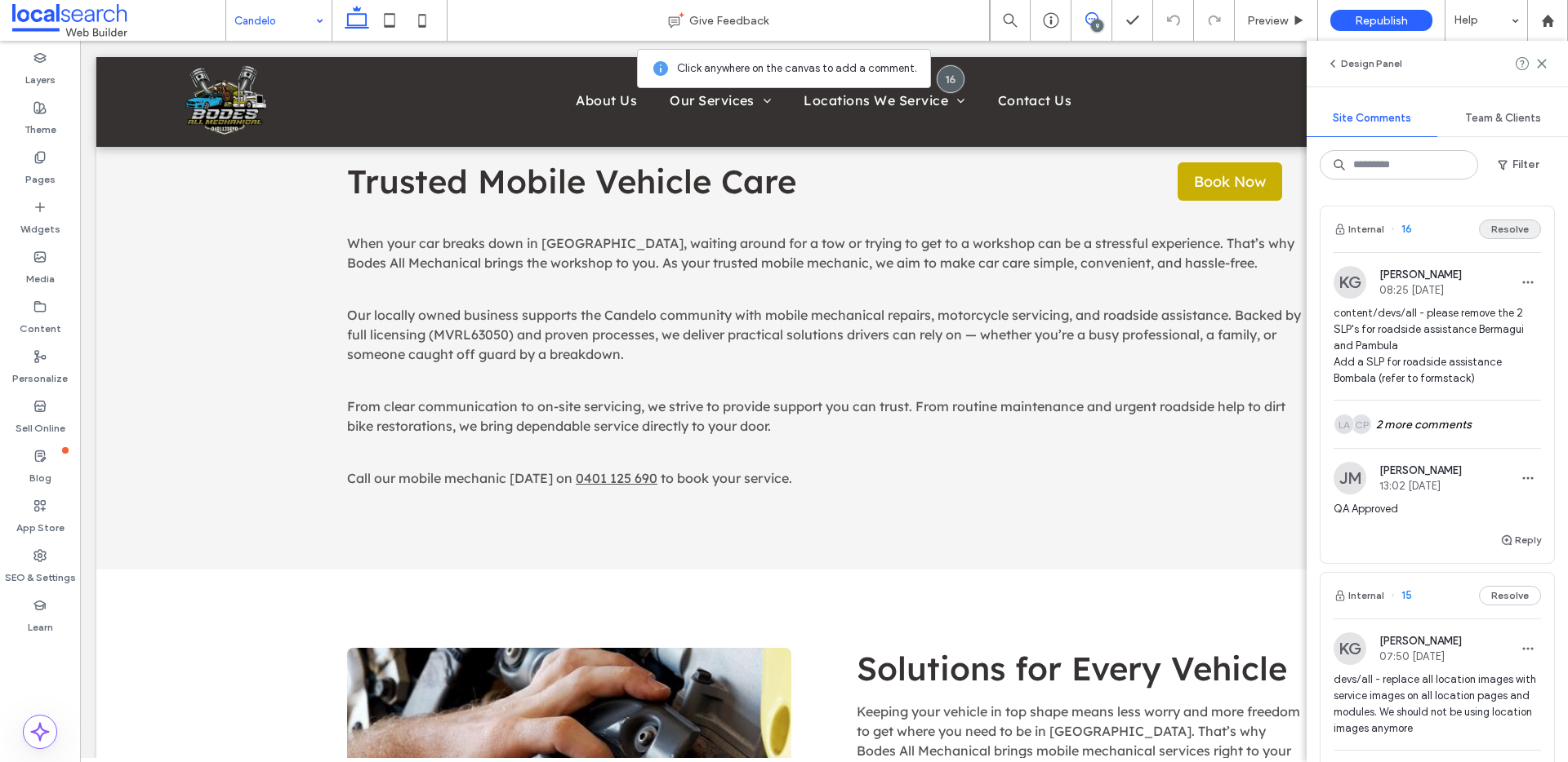
click at [1491, 233] on button "Resolve" at bounding box center [1509, 229] width 62 height 19
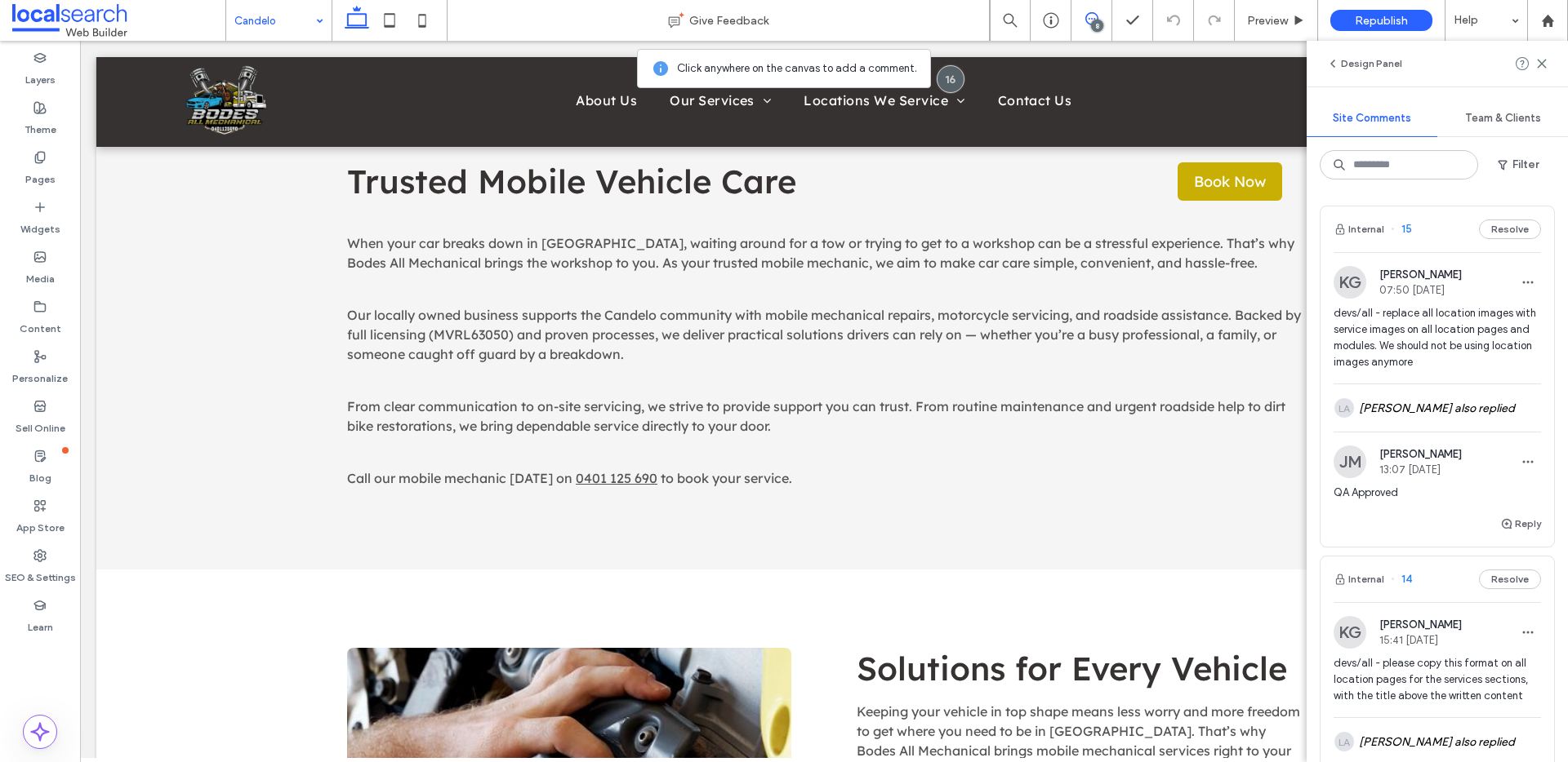
click at [1362, 229] on button "Internal" at bounding box center [1359, 229] width 50 height 19
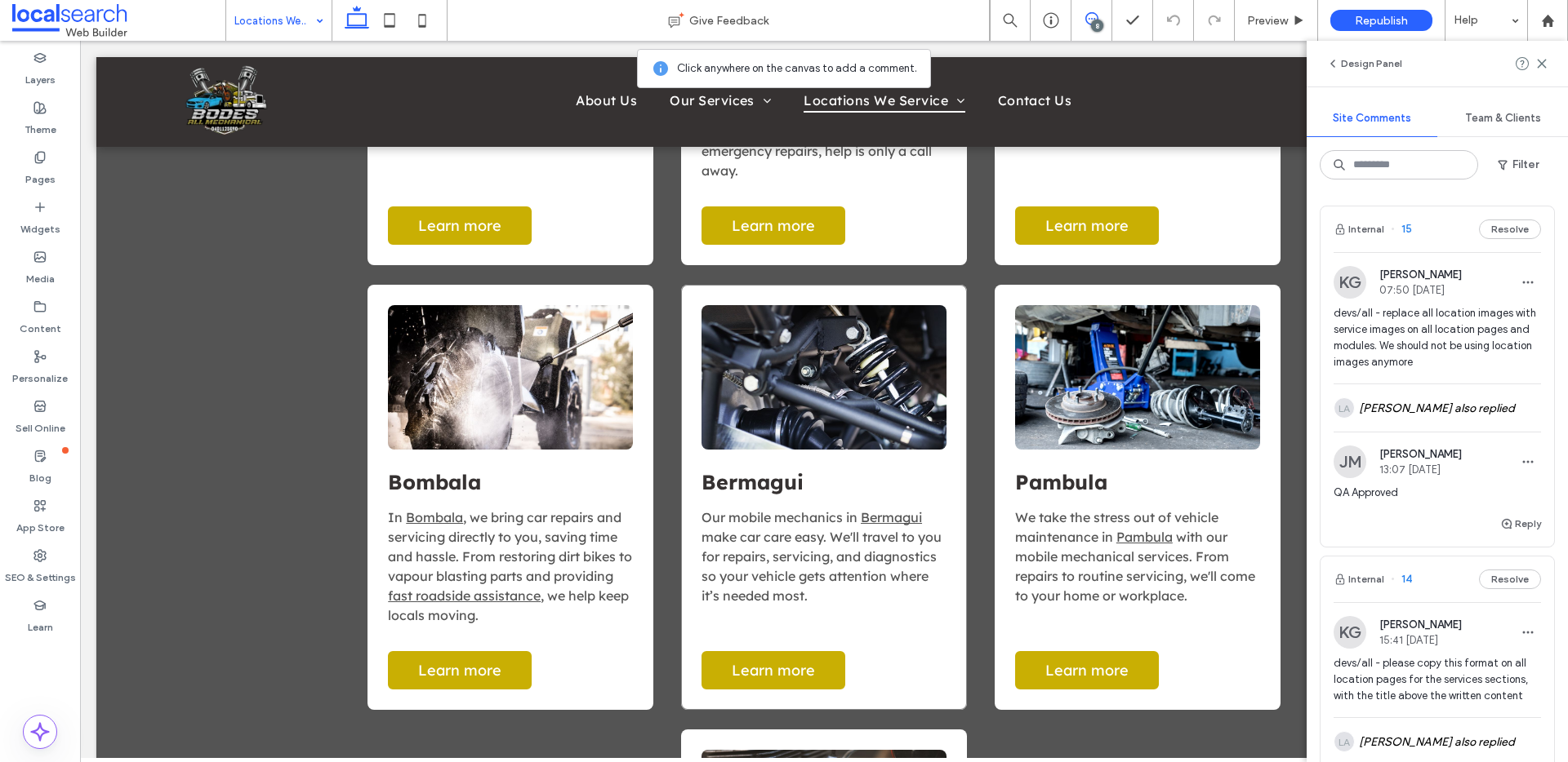
scroll to position [1516, 0]
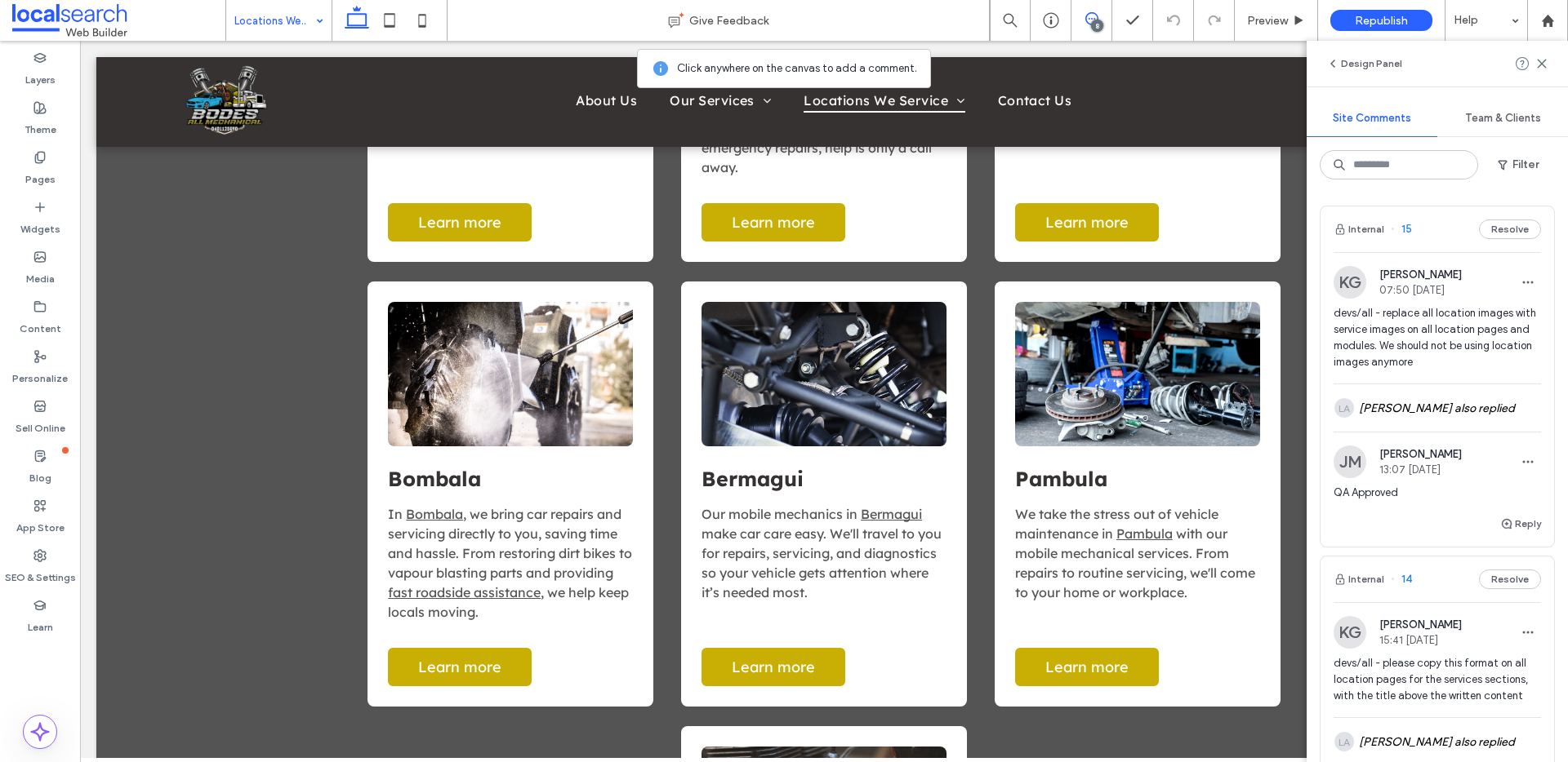
click at [1092, 19] on div "8" at bounding box center [1096, 25] width 13 height 13
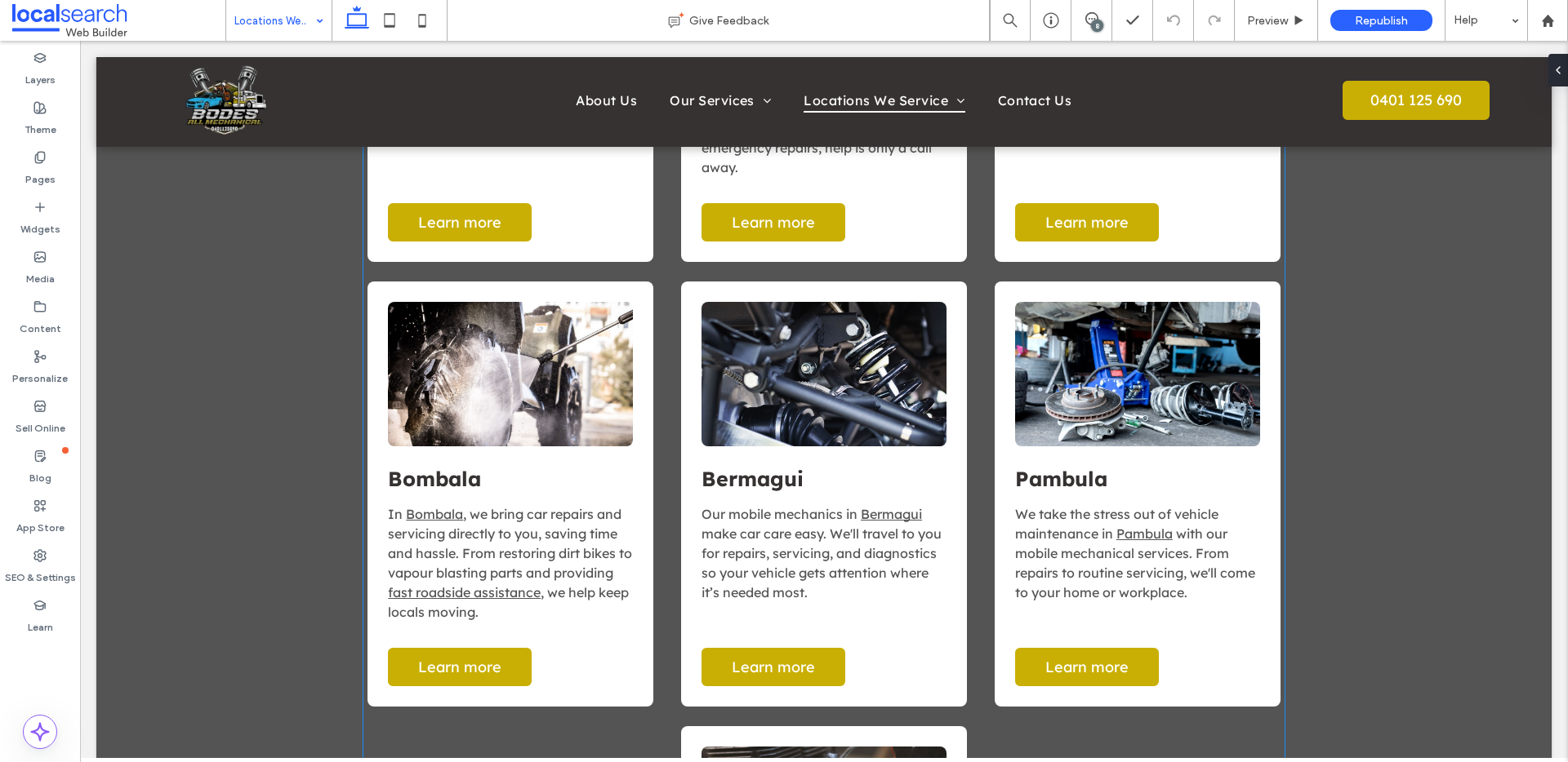
click at [549, 314] on link at bounding box center [510, 374] width 245 height 145
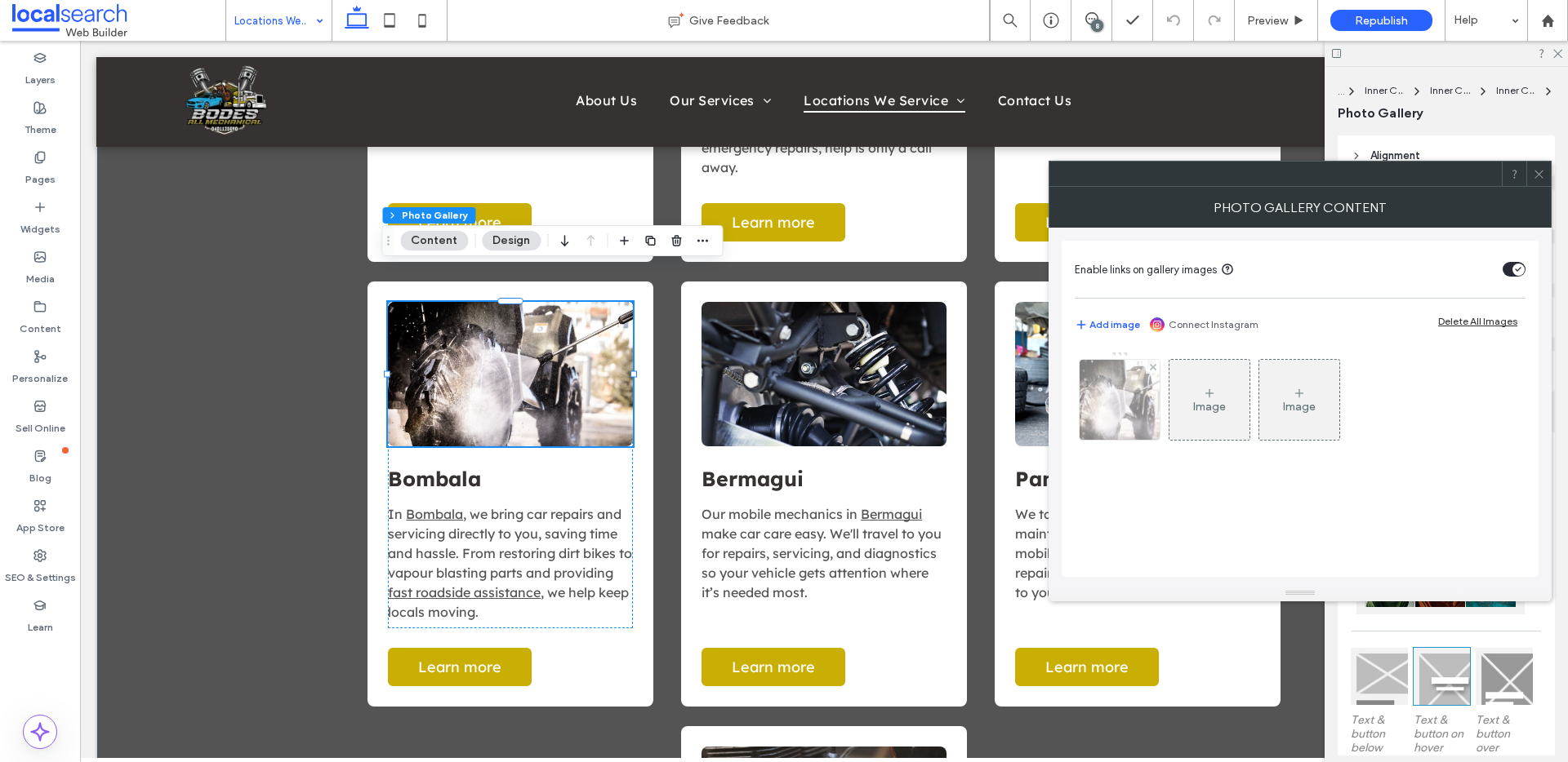
click at [1119, 422] on img at bounding box center [1119, 400] width 121 height 80
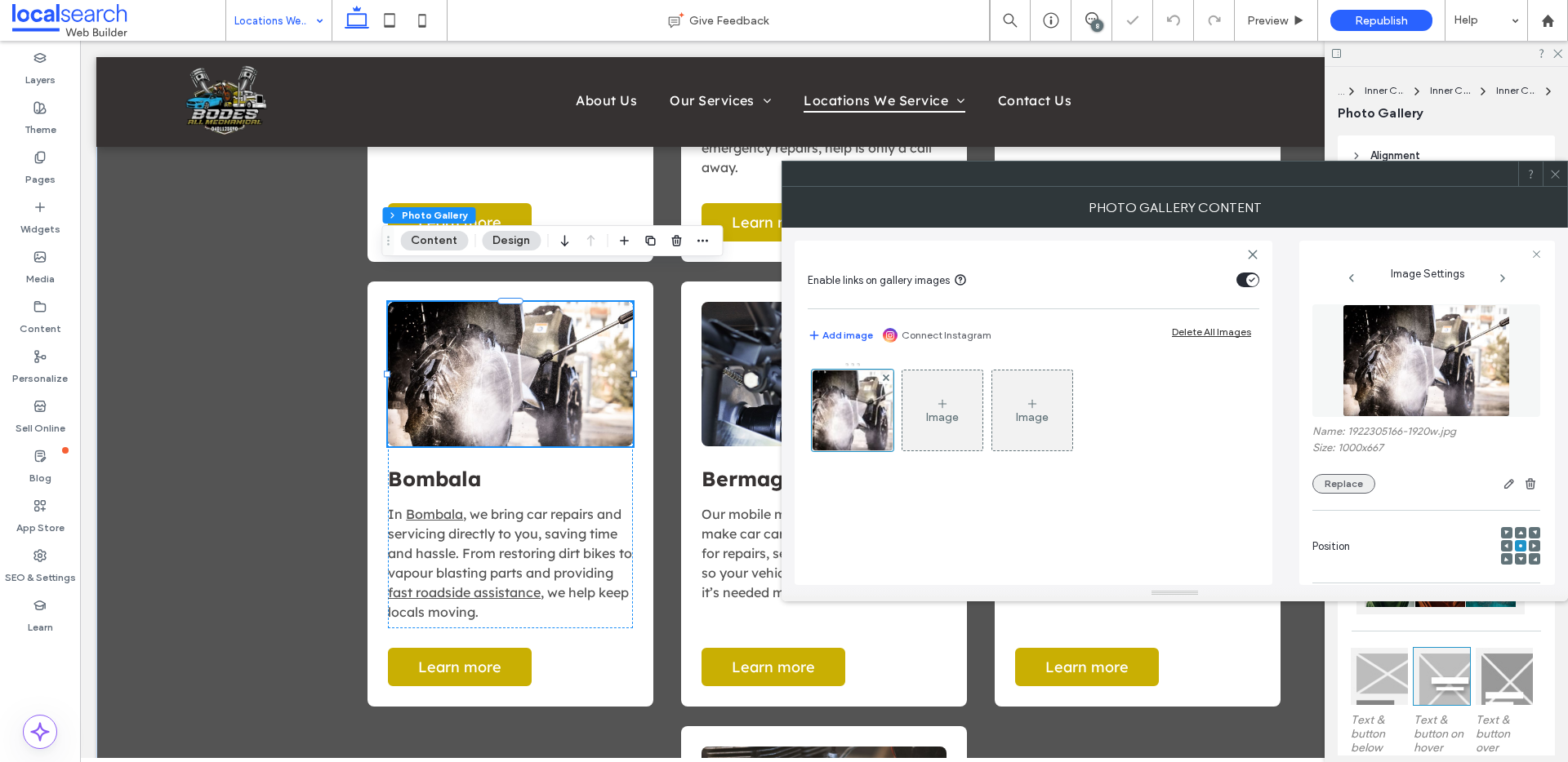
click at [1338, 487] on button "Replace" at bounding box center [1344, 483] width 63 height 19
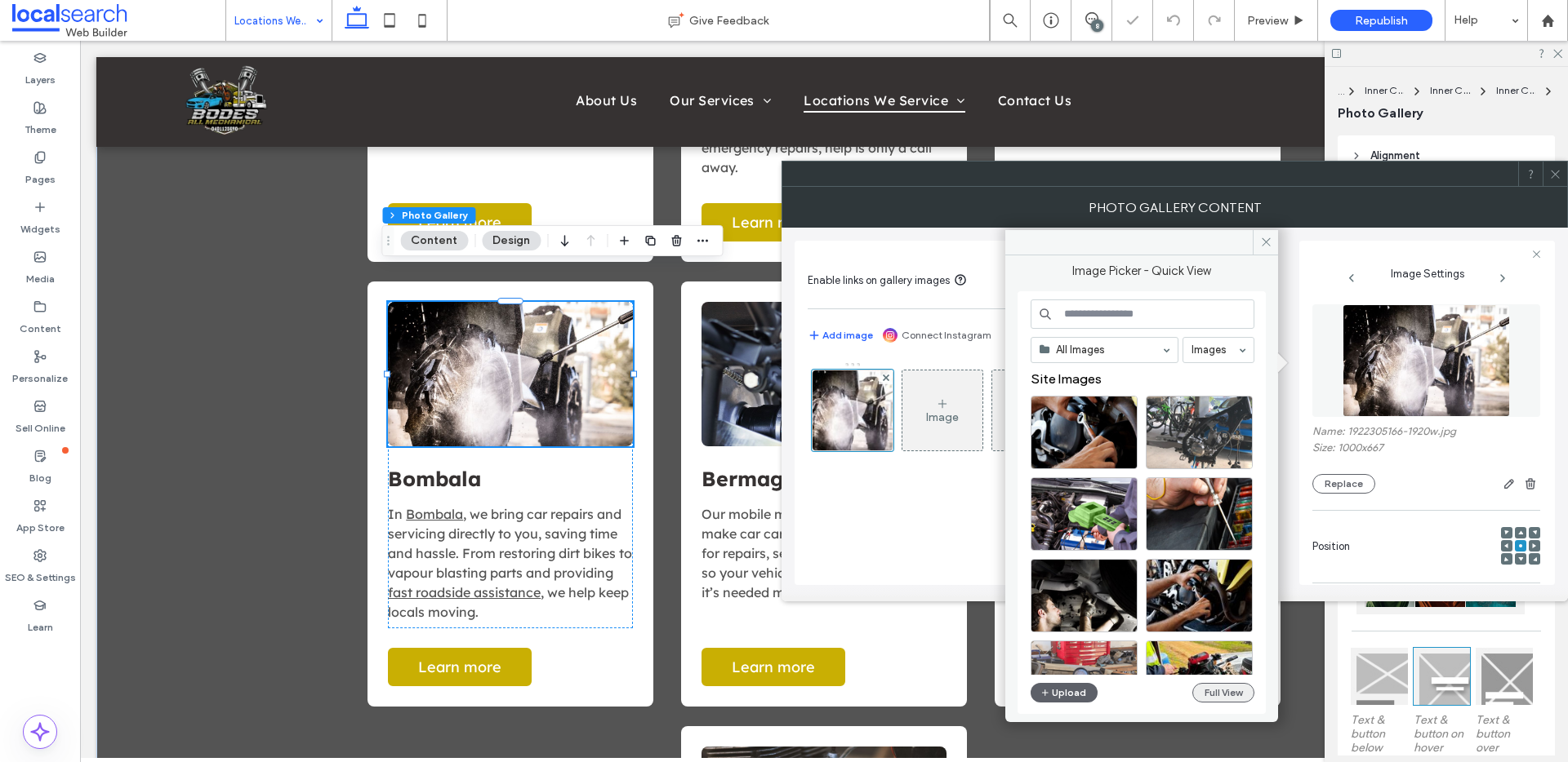
click at [1235, 690] on button "Full View" at bounding box center [1223, 692] width 62 height 19
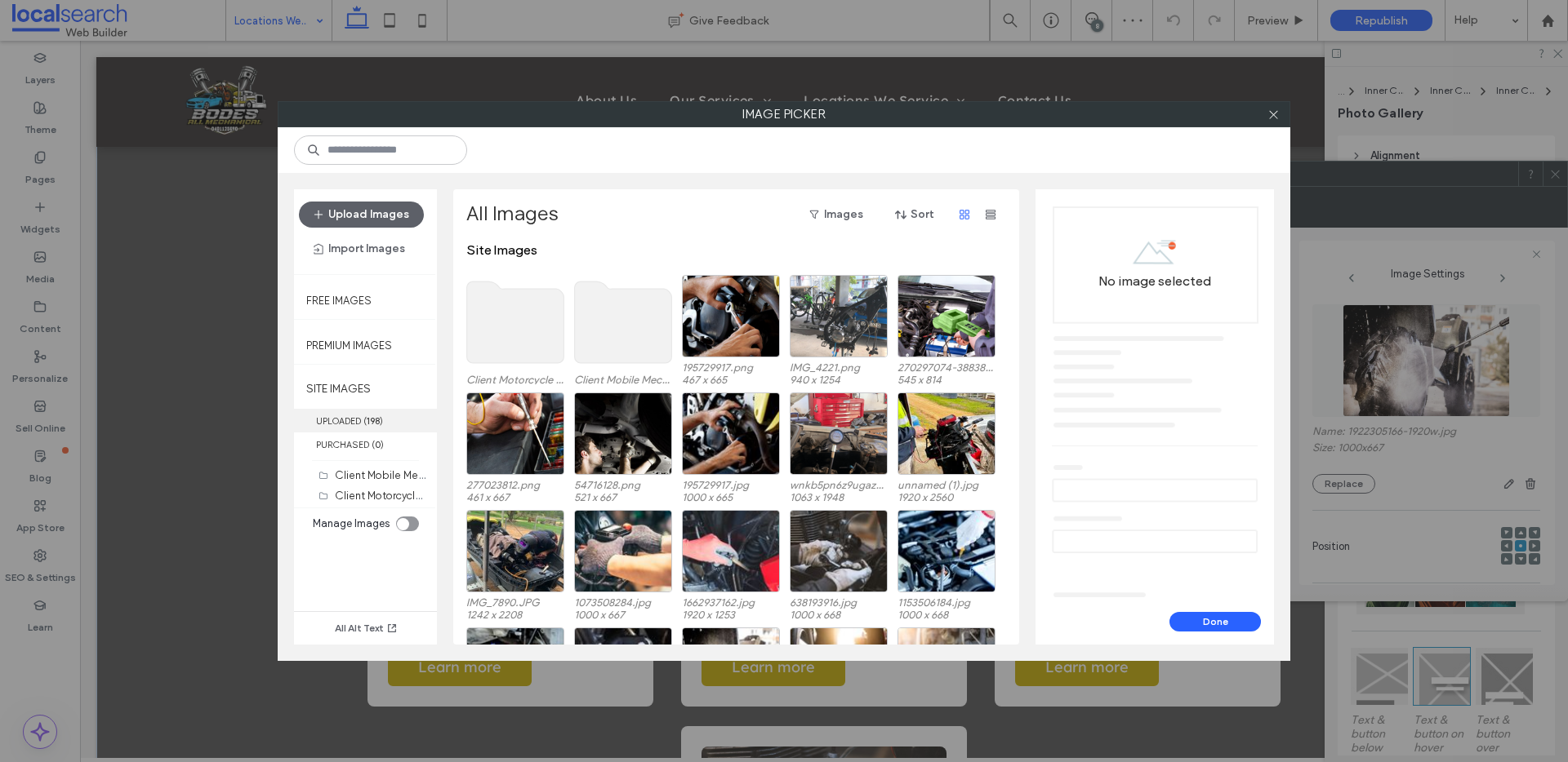
click at [385, 413] on label "UPLOADED ( 198 )" at bounding box center [365, 420] width 143 height 23
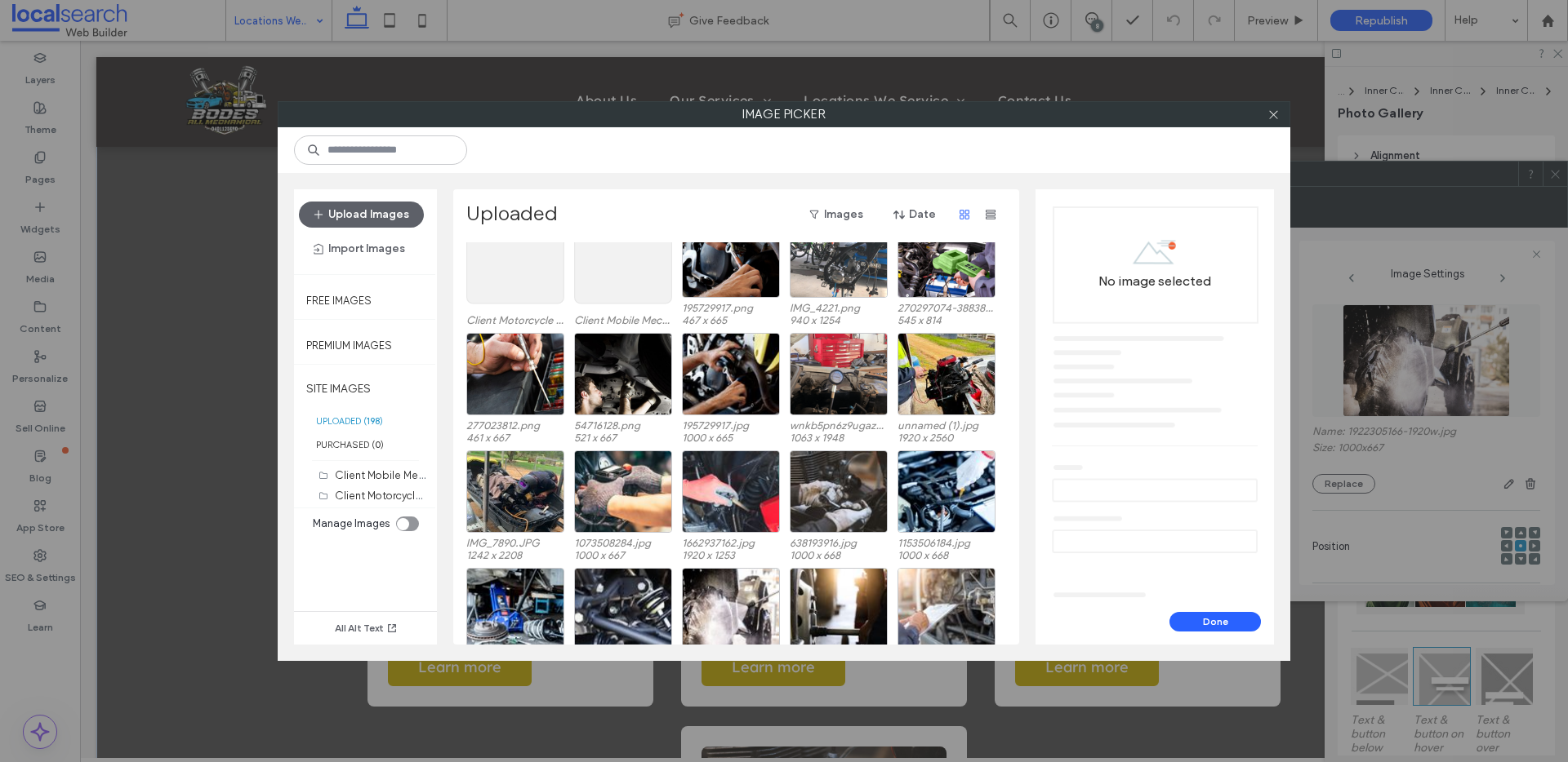
scroll to position [0, 0]
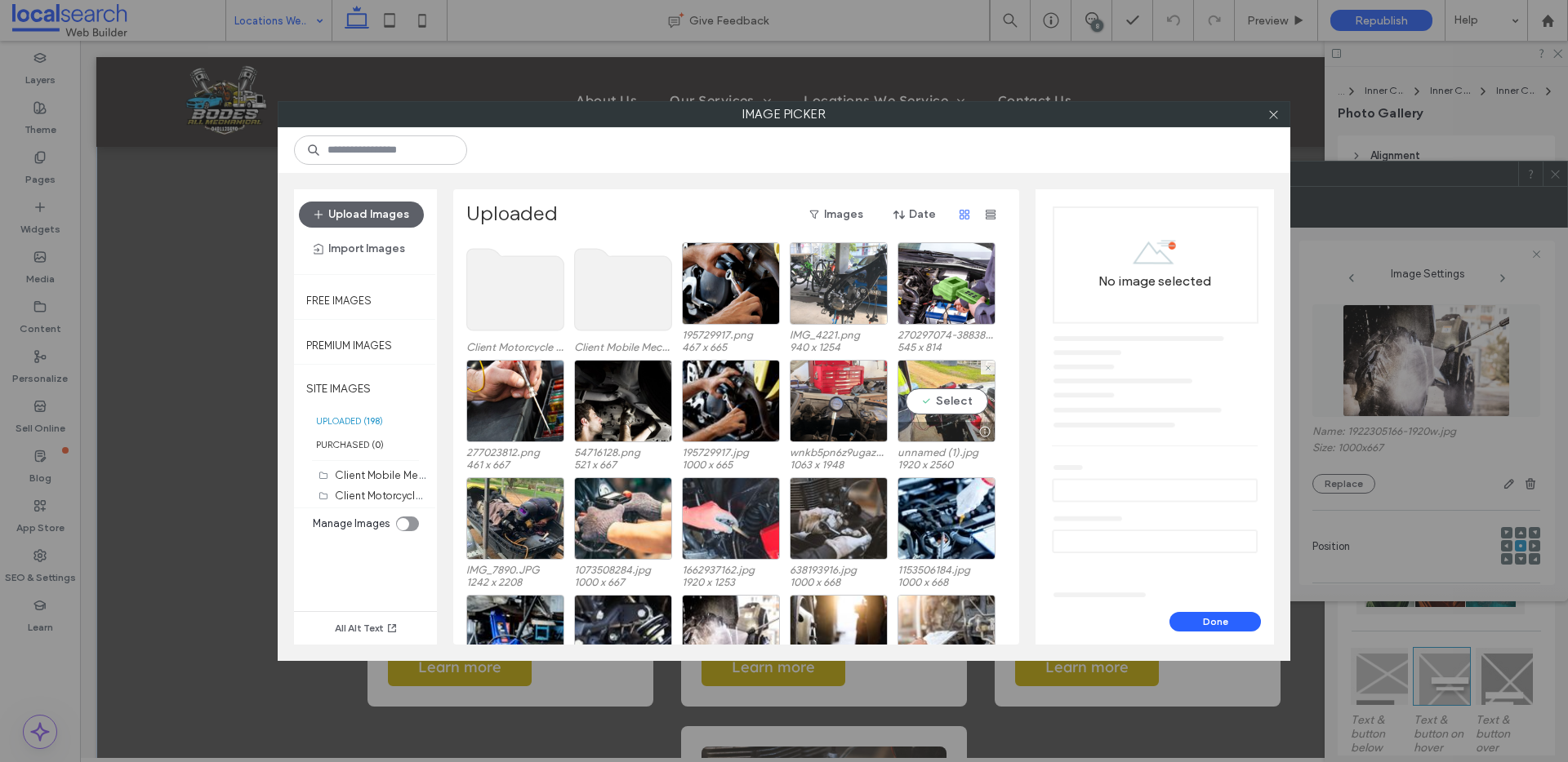
click at [957, 414] on div "Select" at bounding box center [946, 401] width 98 height 82
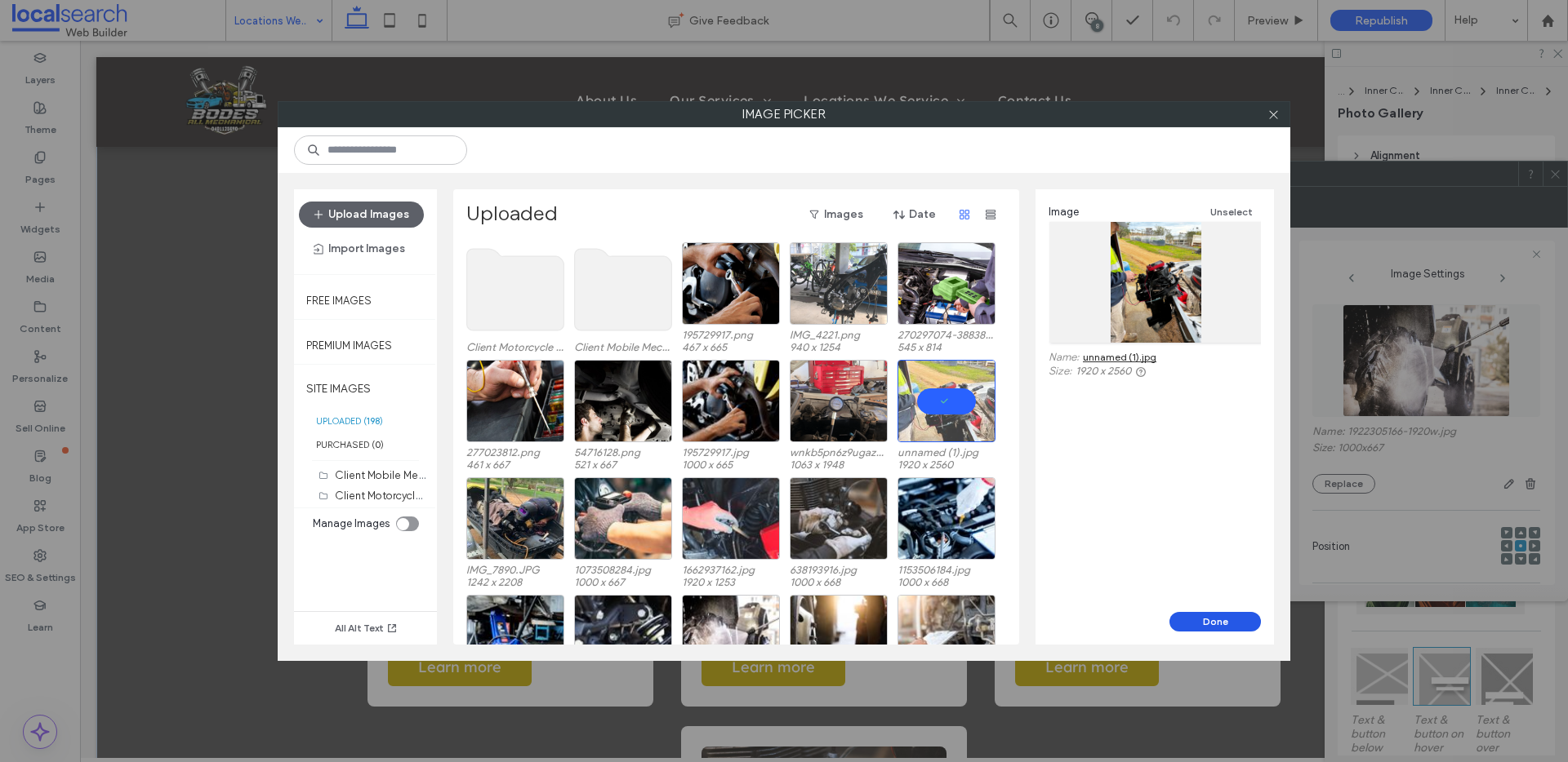
click at [1228, 620] on button "Done" at bounding box center [1215, 621] width 91 height 19
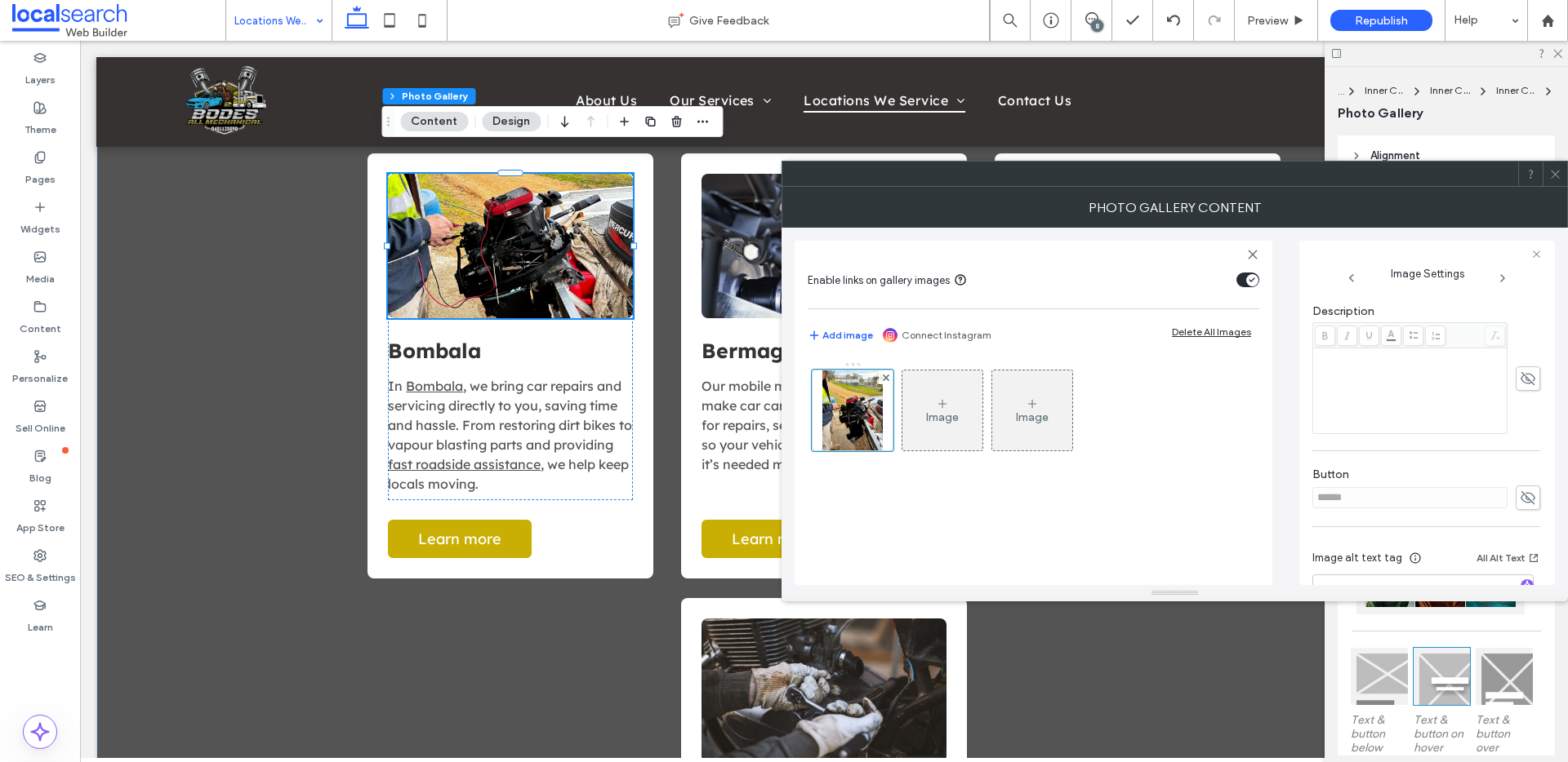
scroll to position [511, 0]
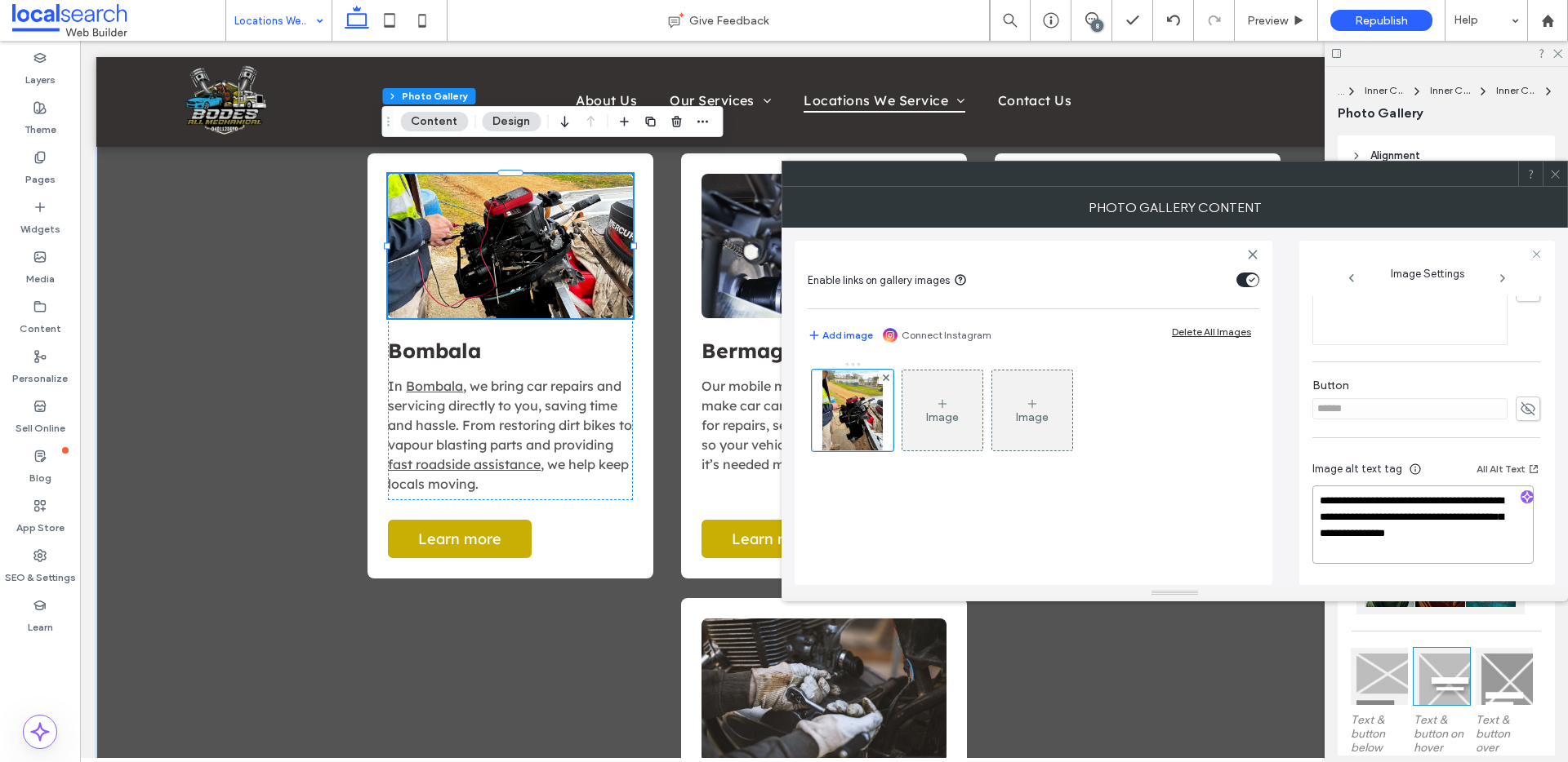
drag, startPoint x: 1321, startPoint y: 528, endPoint x: 1357, endPoint y: 572, distance: 56.9
click at [1357, 572] on div "**********" at bounding box center [1426, 515] width 228 height 137
click at [1522, 497] on use "button" at bounding box center [1527, 497] width 10 height 10
click at [1502, 567] on div "**********" at bounding box center [1426, 516] width 228 height 136
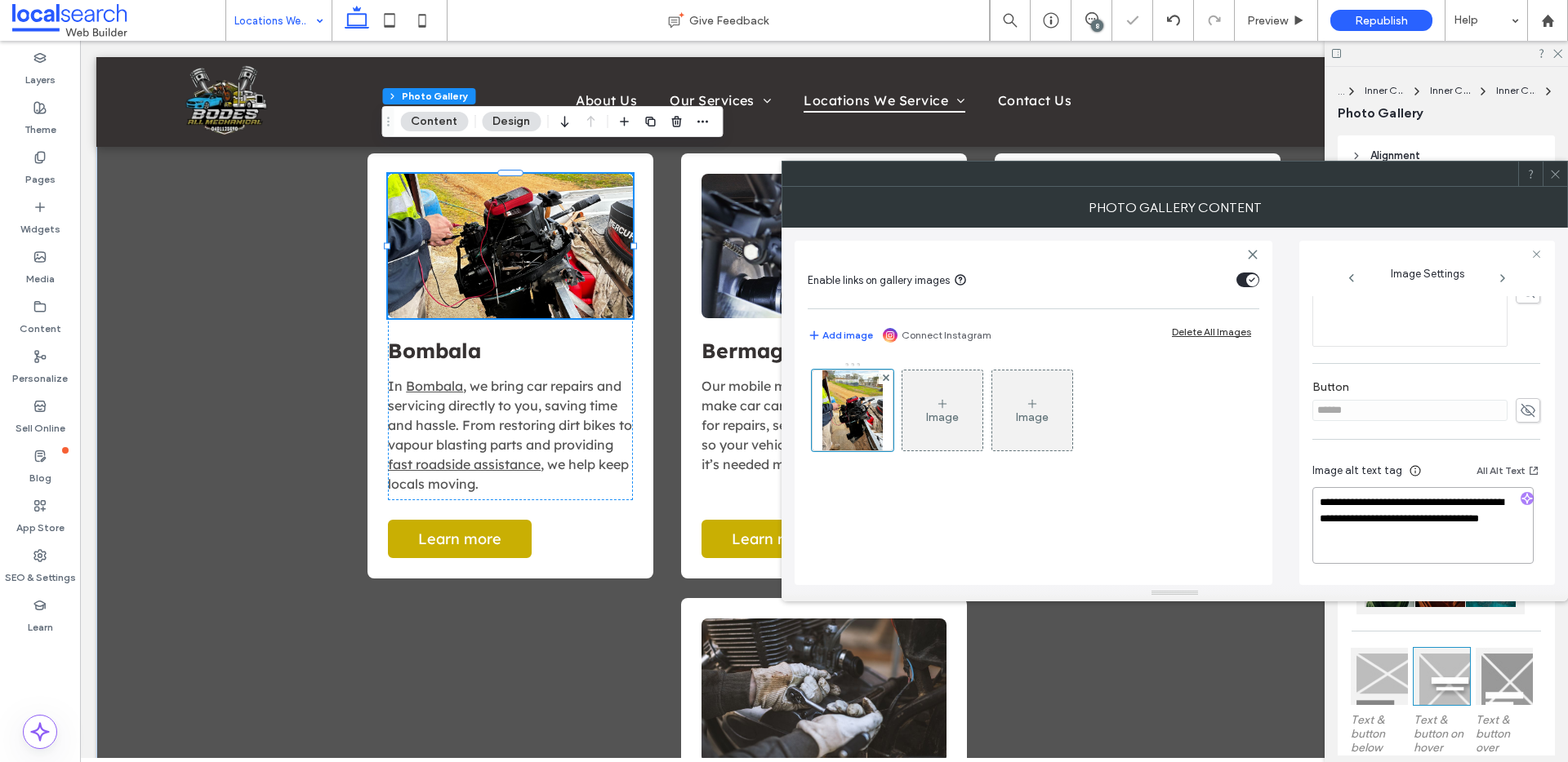
click at [1496, 547] on textarea "**********" at bounding box center [1423, 526] width 221 height 77
paste textarea "**********"
type textarea "**********"
click at [1548, 178] on div at bounding box center [1554, 173] width 24 height 24
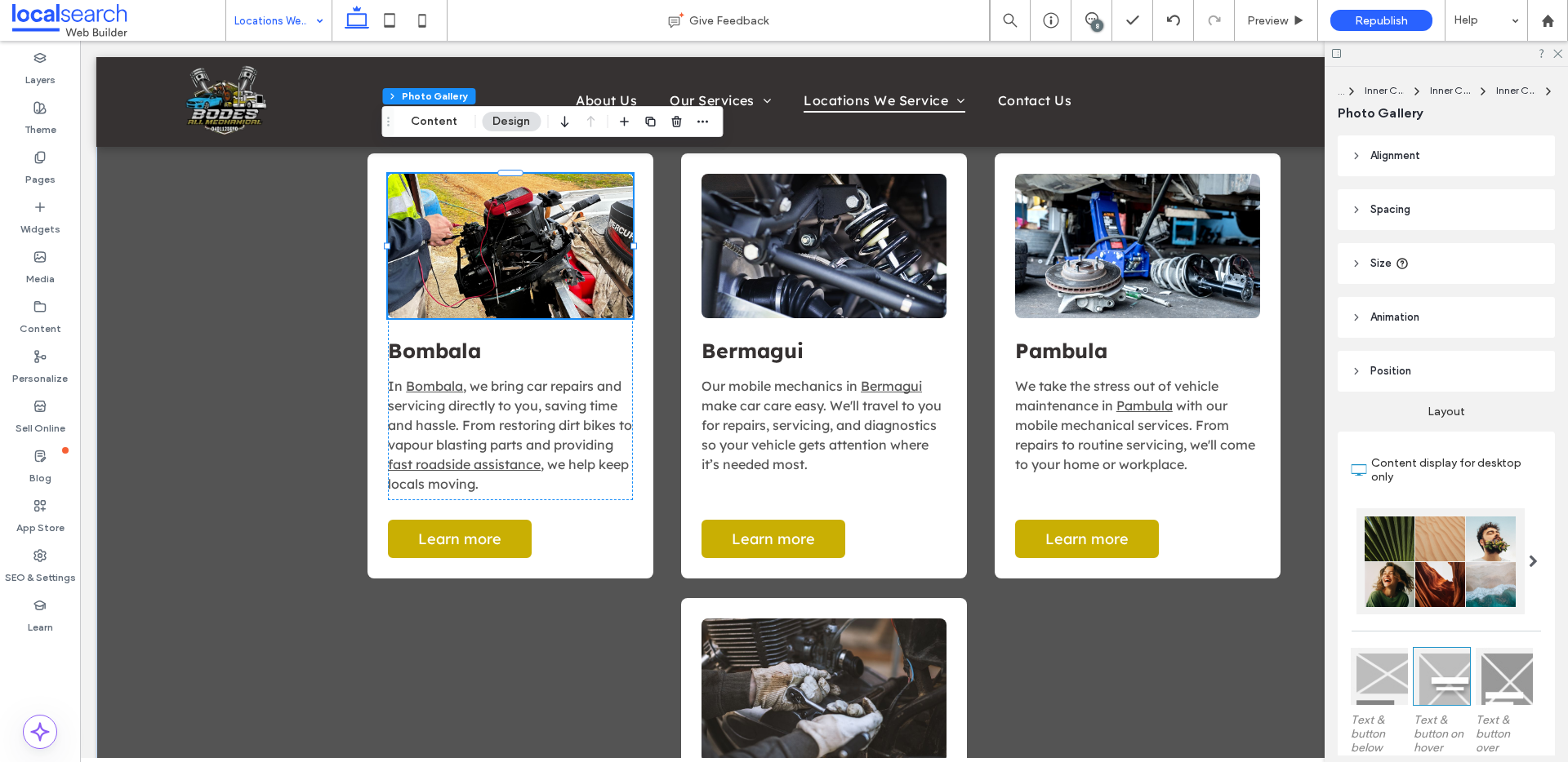
click at [1090, 22] on icon at bounding box center [1092, 19] width 13 height 13
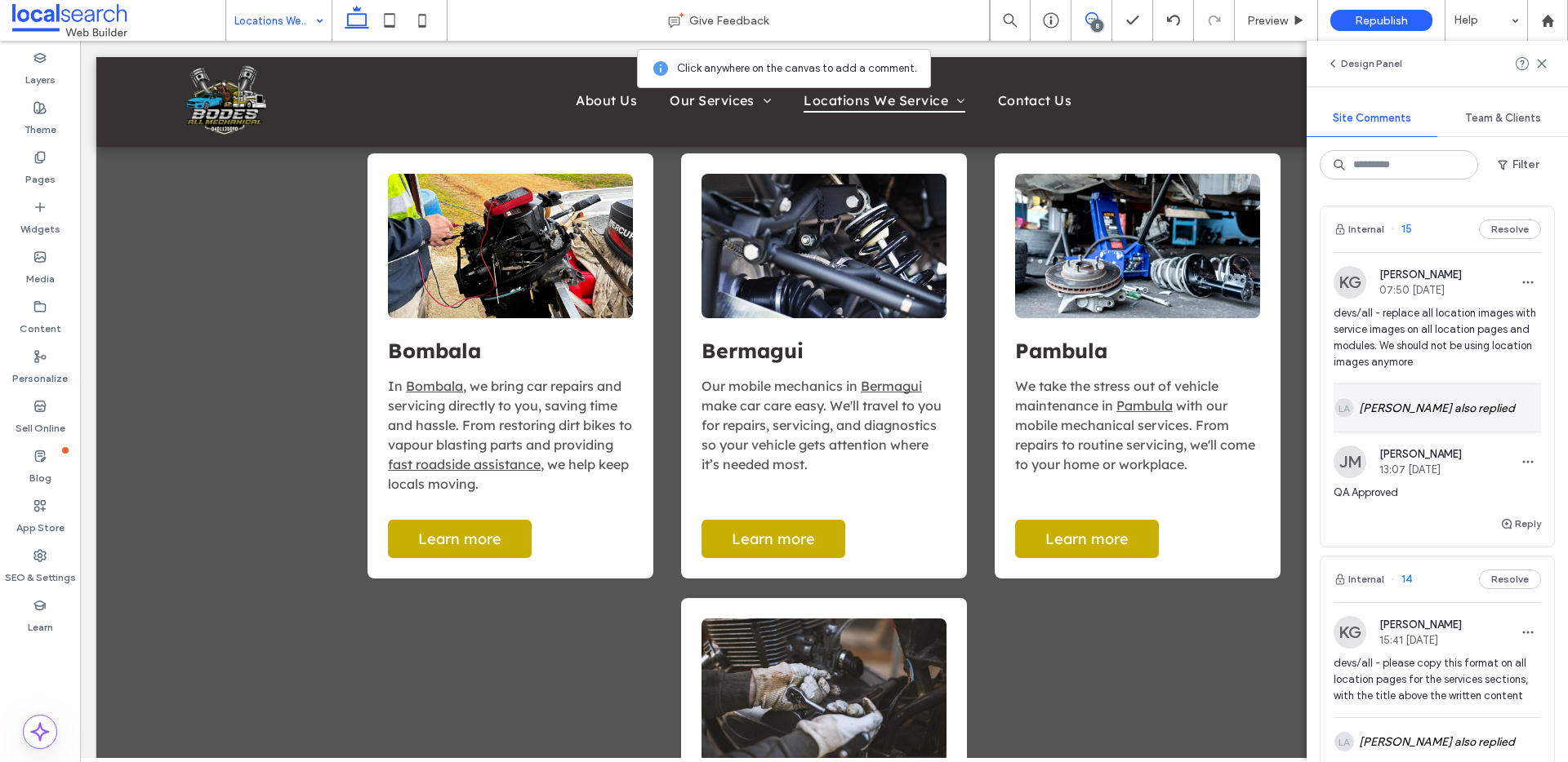
click at [1504, 416] on div "LA Lysea [PERSON_NAME] also replied" at bounding box center [1437, 408] width 208 height 48
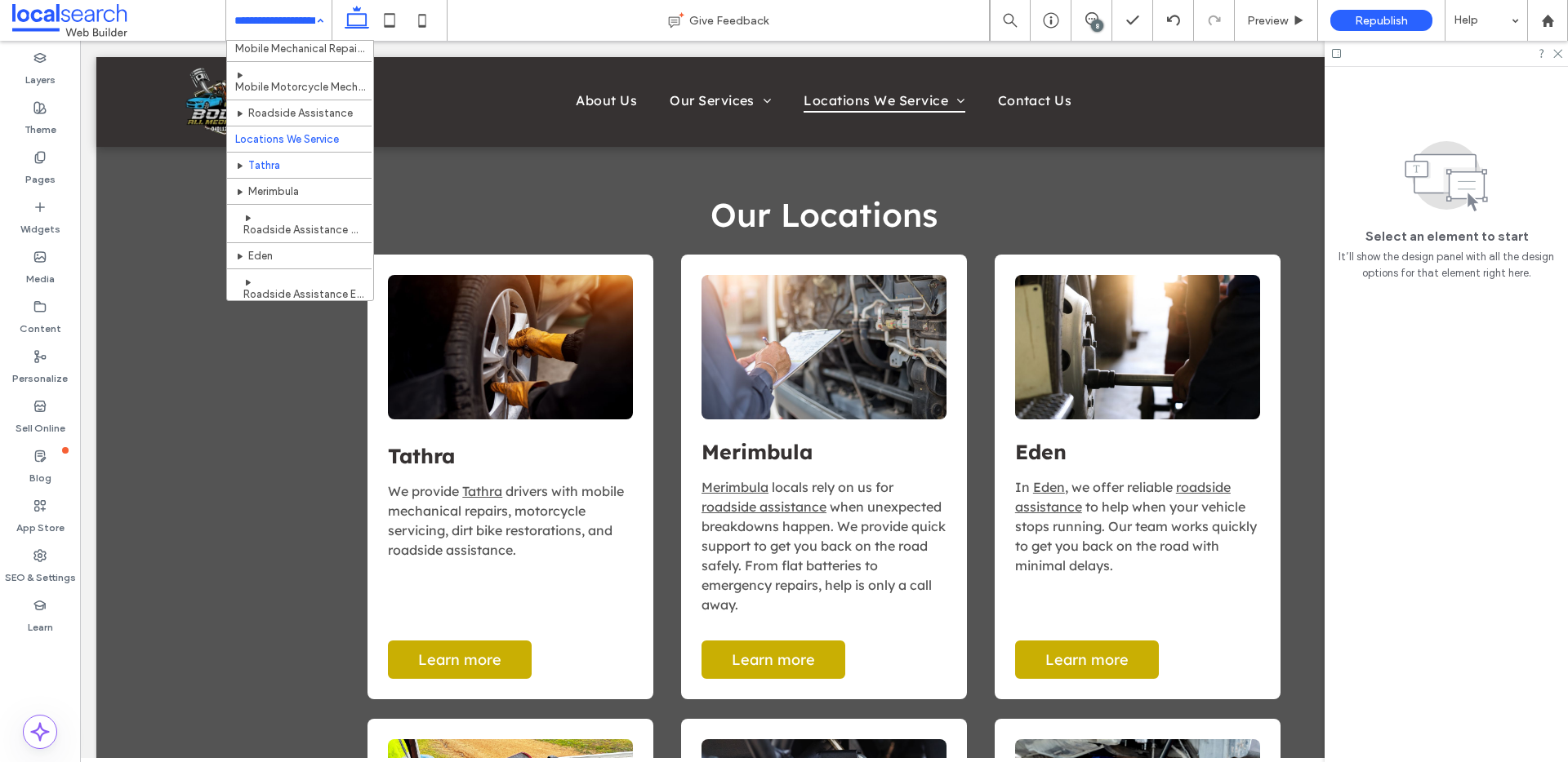
scroll to position [83, 0]
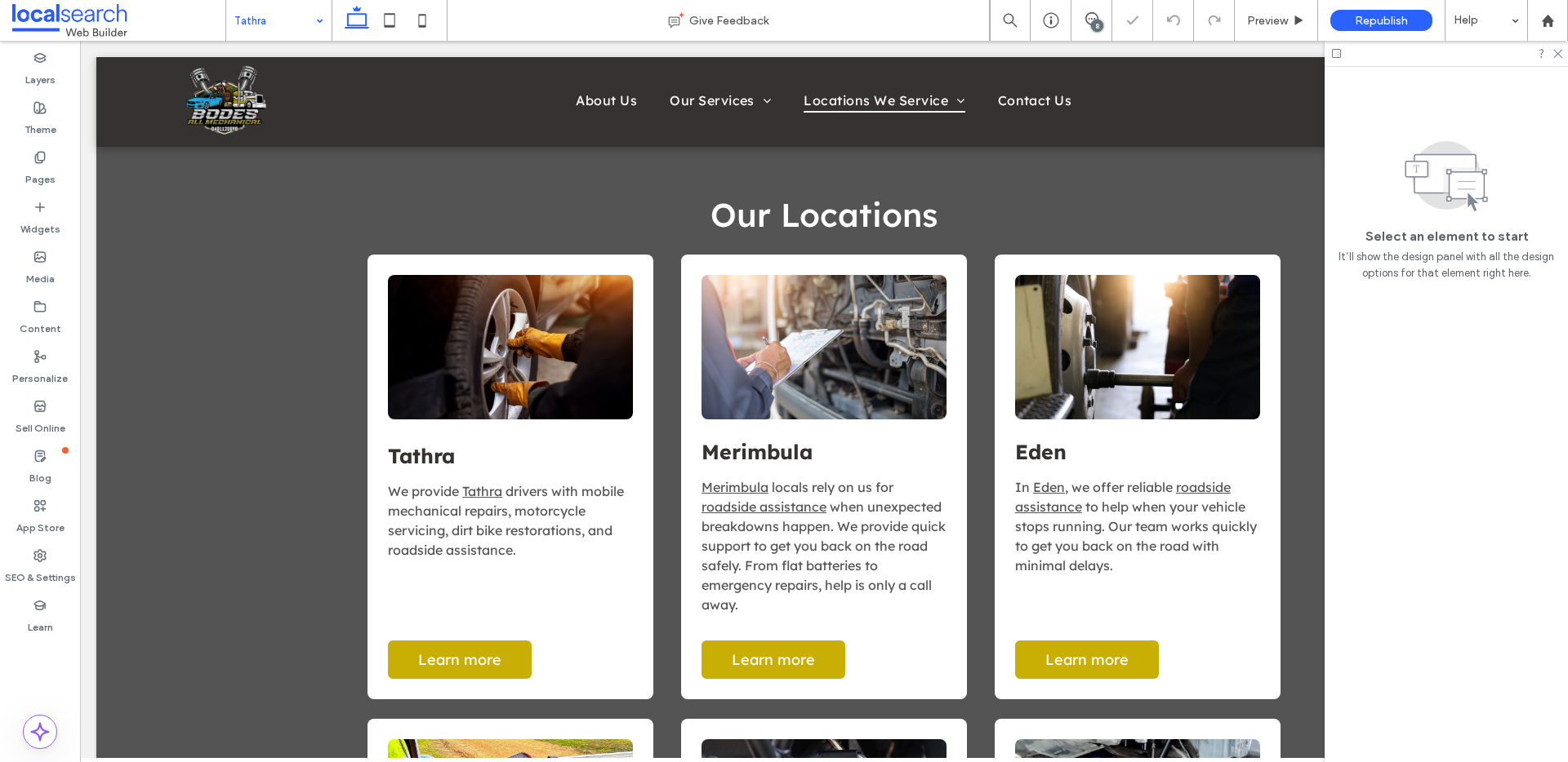
click at [284, 21] on input at bounding box center [275, 20] width 81 height 41
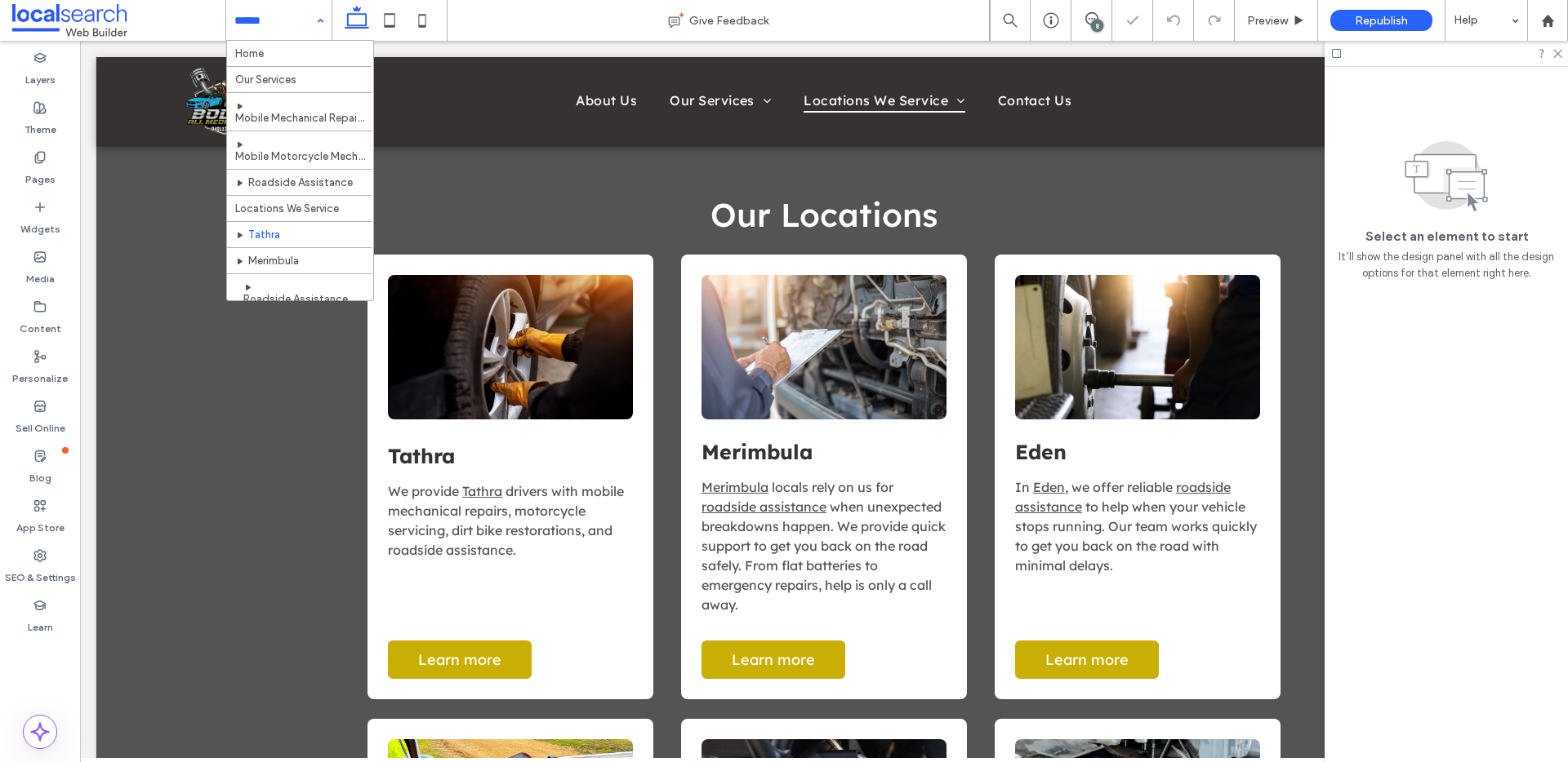
scroll to position [18, 0]
click at [255, 27] on input at bounding box center [275, 20] width 81 height 41
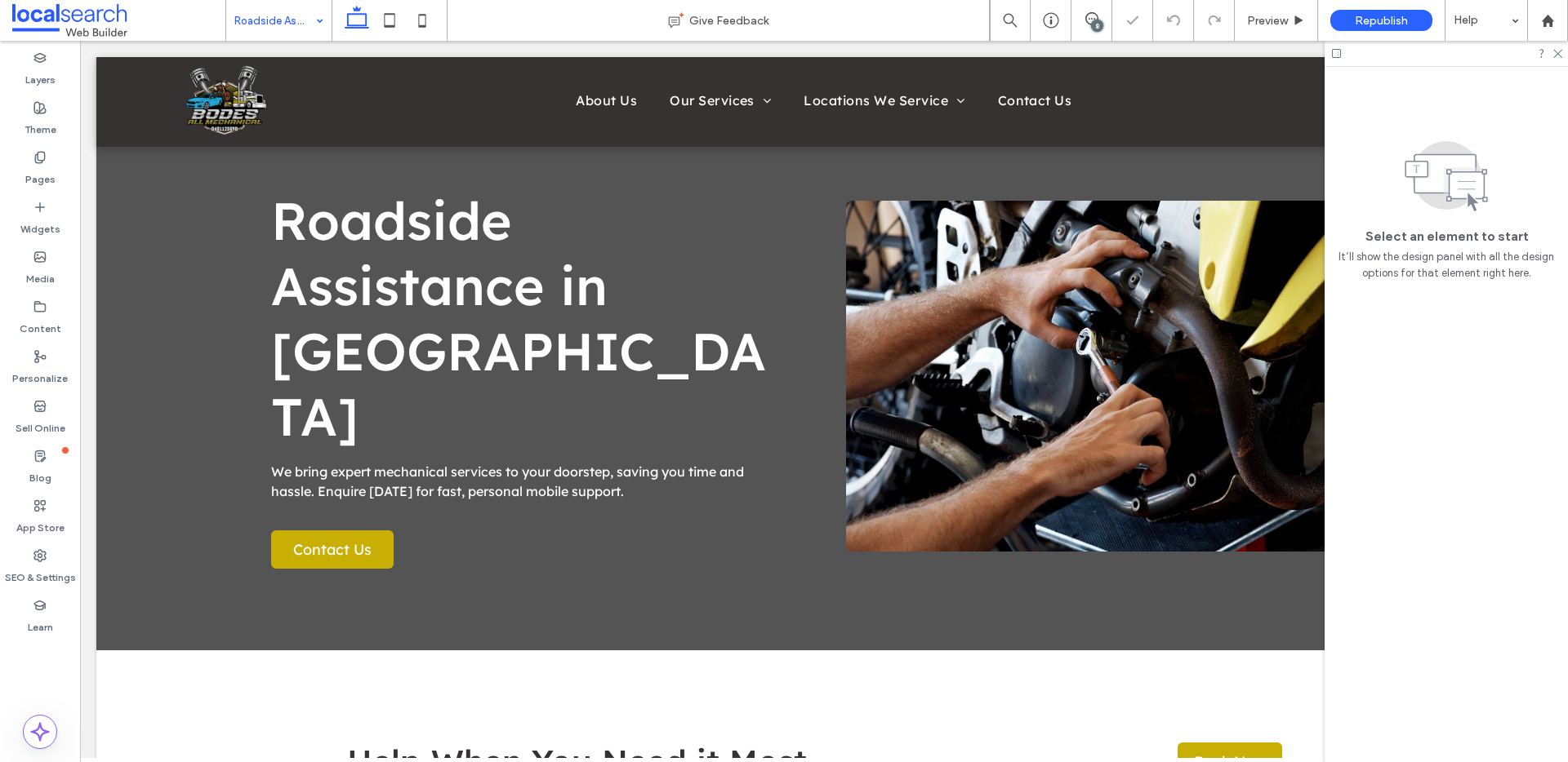
click at [291, 28] on input at bounding box center [275, 20] width 81 height 41
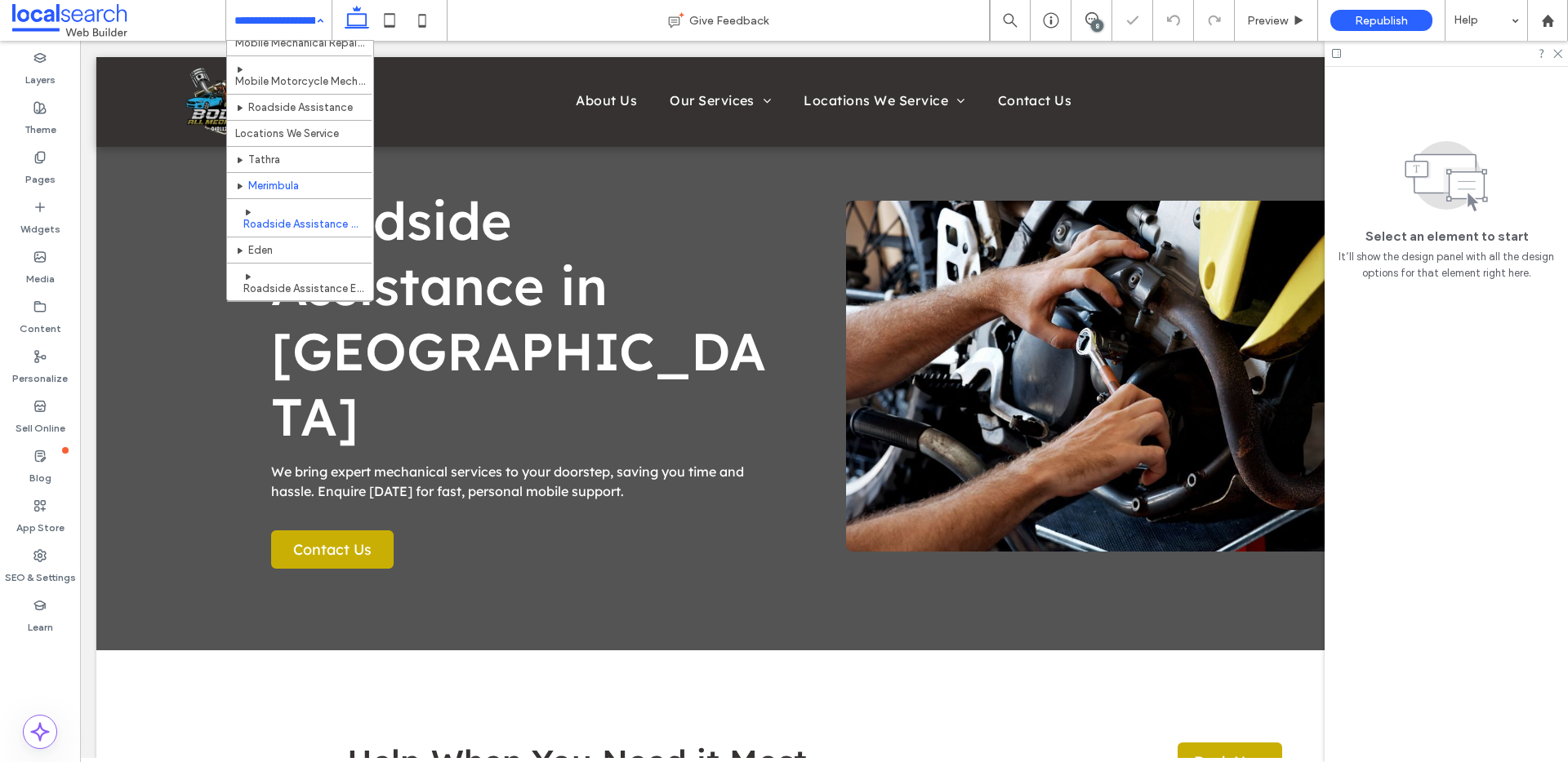
scroll to position [87, 0]
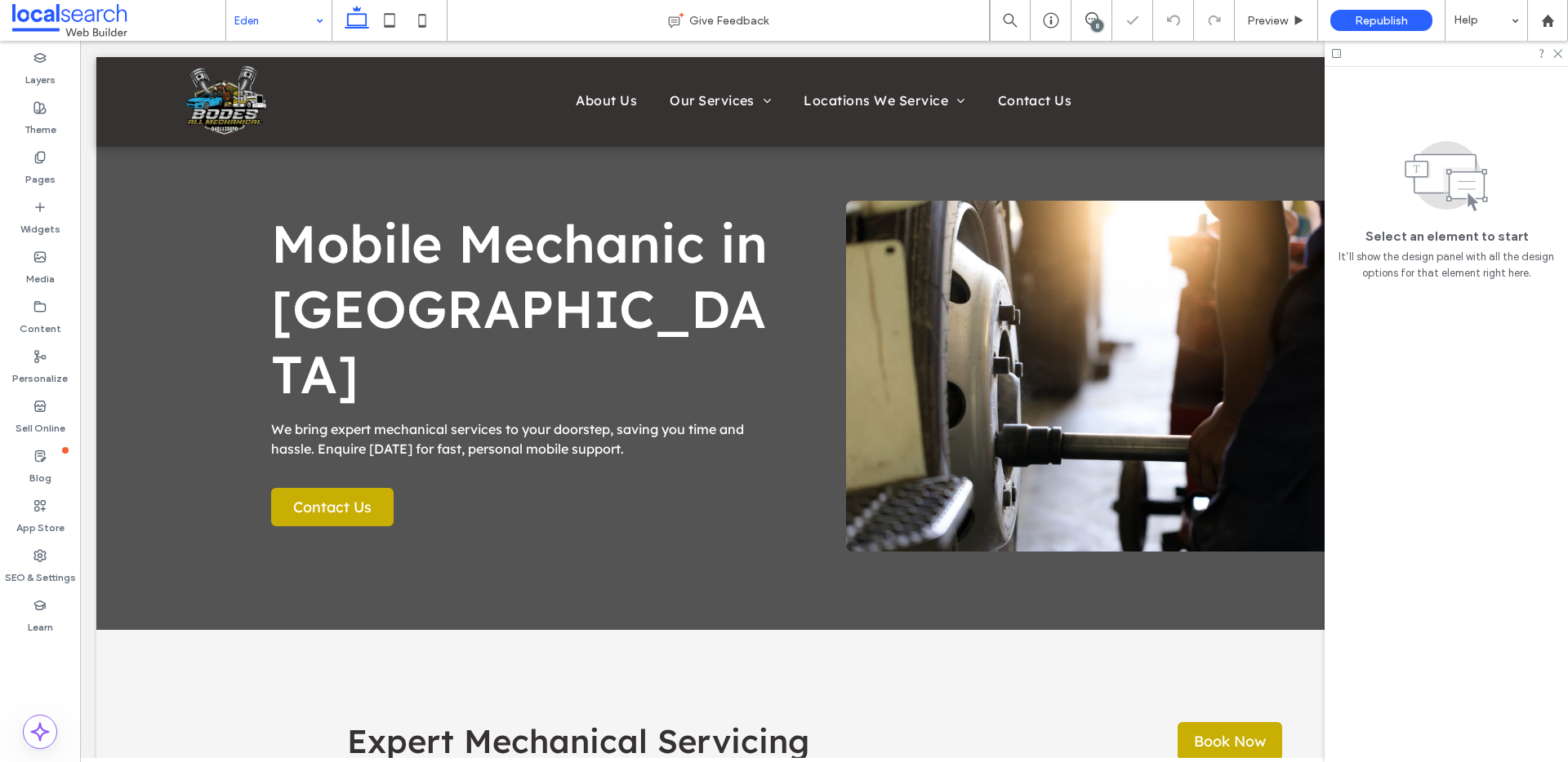
click at [313, 26] on div "Eden" at bounding box center [279, 20] width 106 height 41
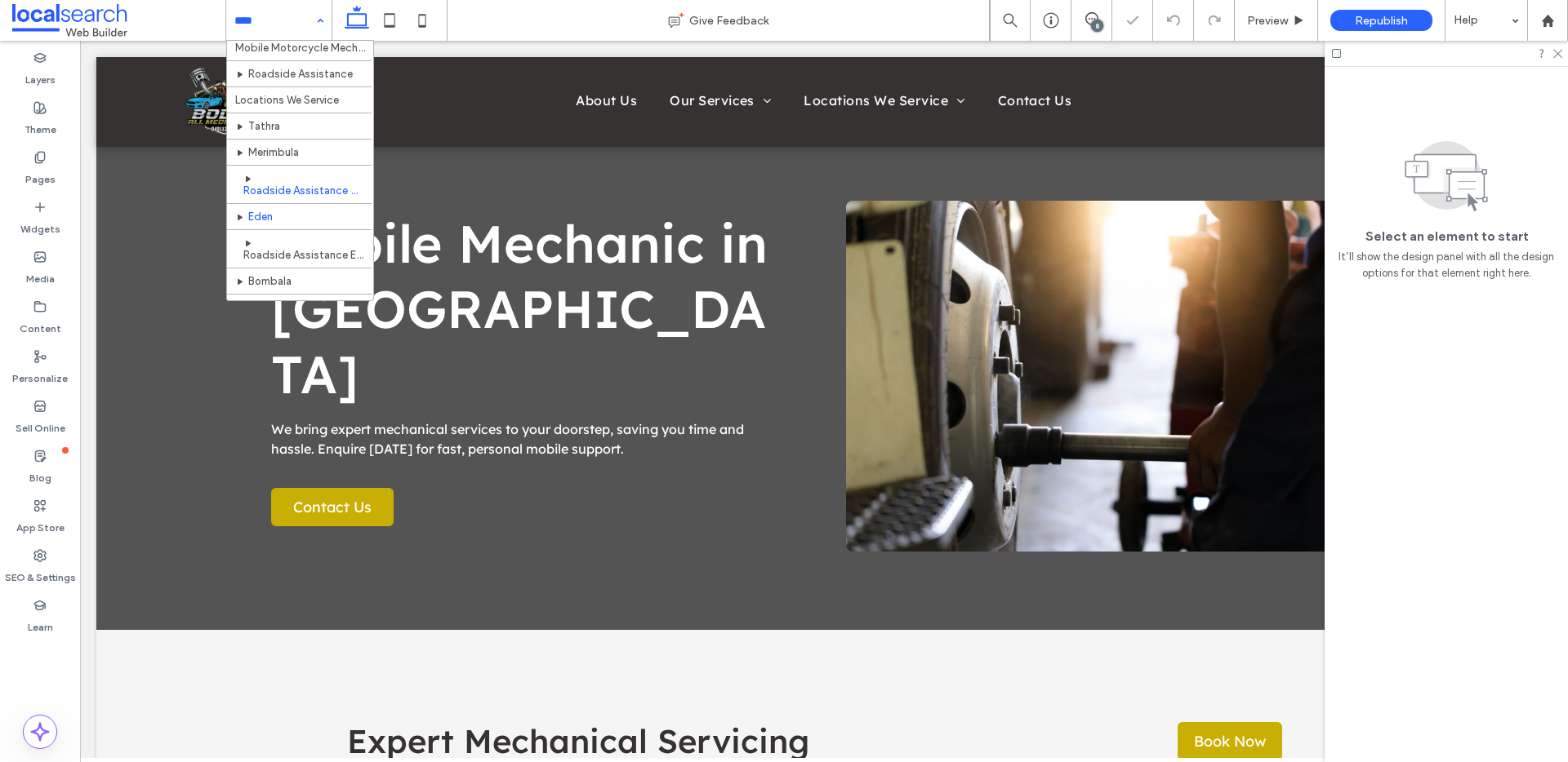
scroll to position [167, 0]
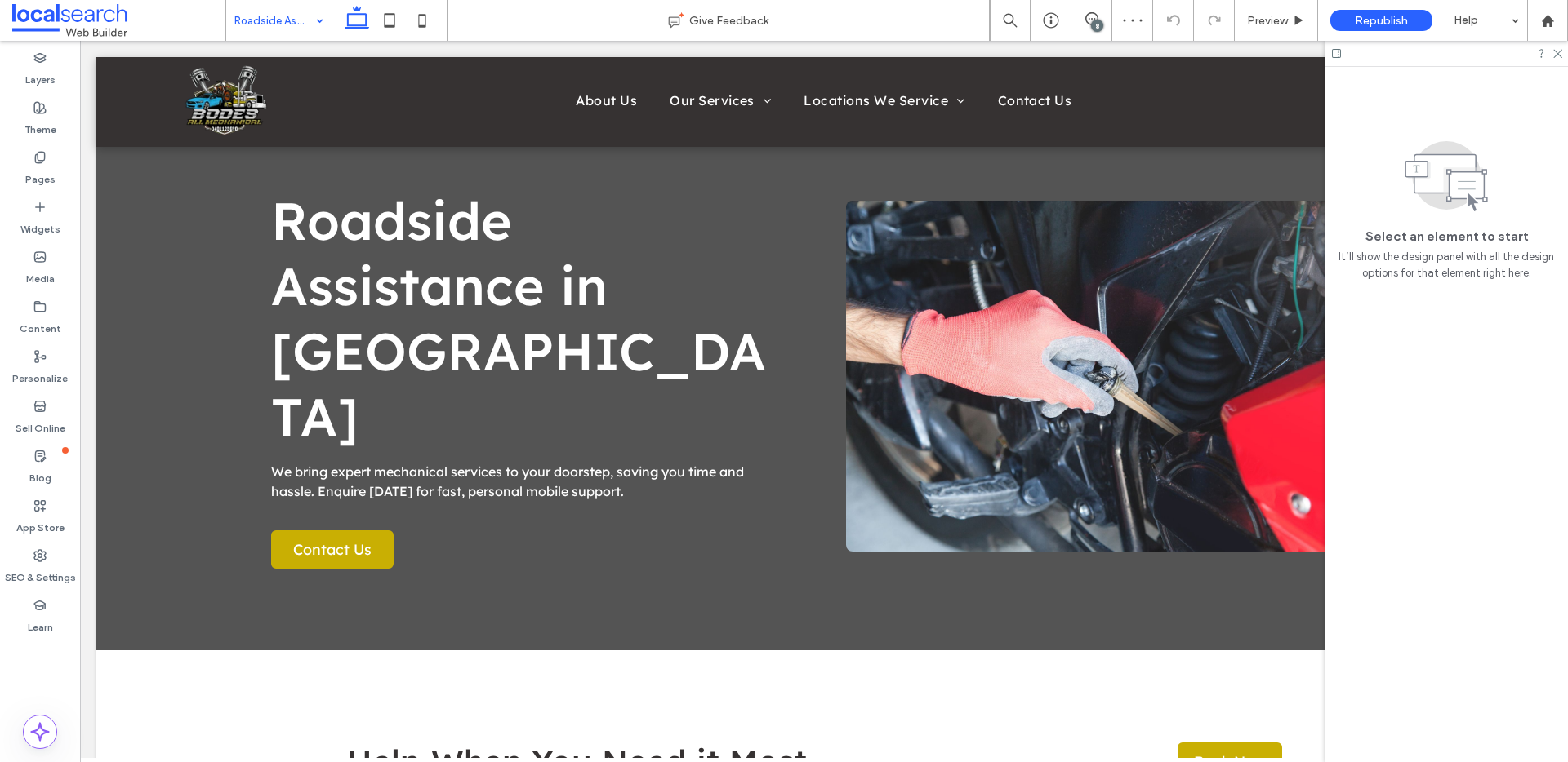
click at [293, 15] on input at bounding box center [275, 20] width 81 height 41
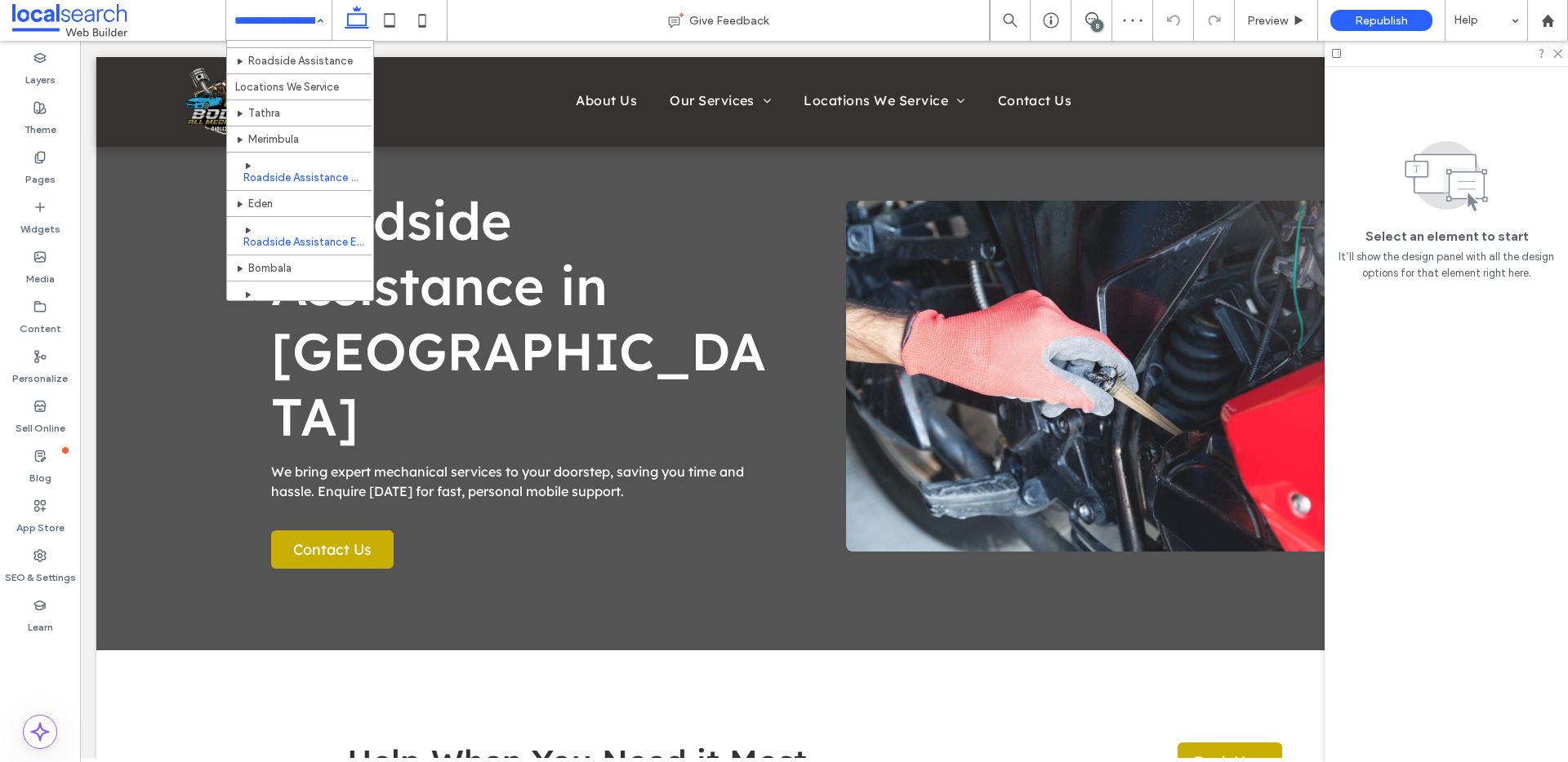
scroll to position [142, 0]
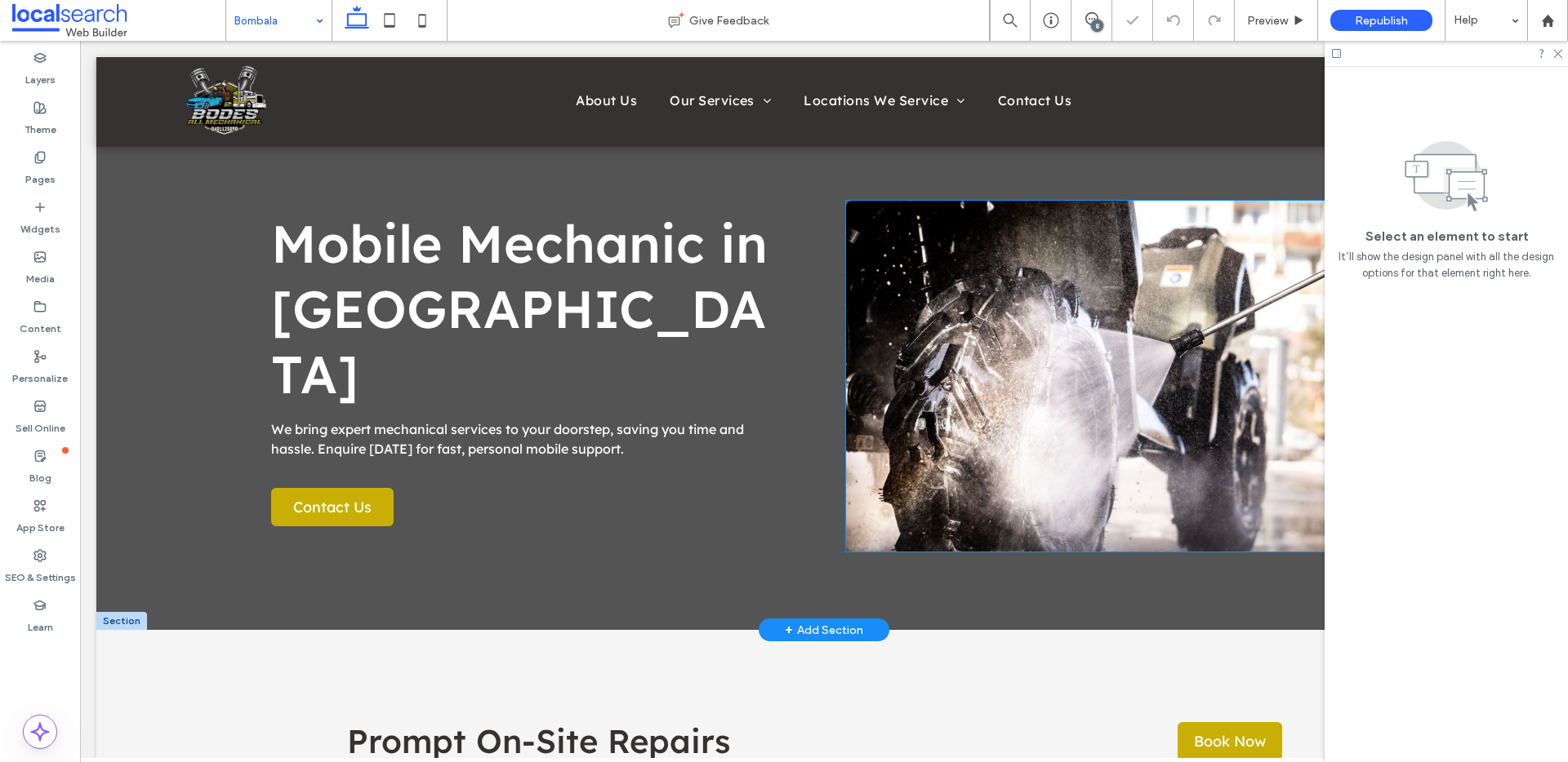
click at [1149, 394] on link at bounding box center [1112, 376] width 531 height 351
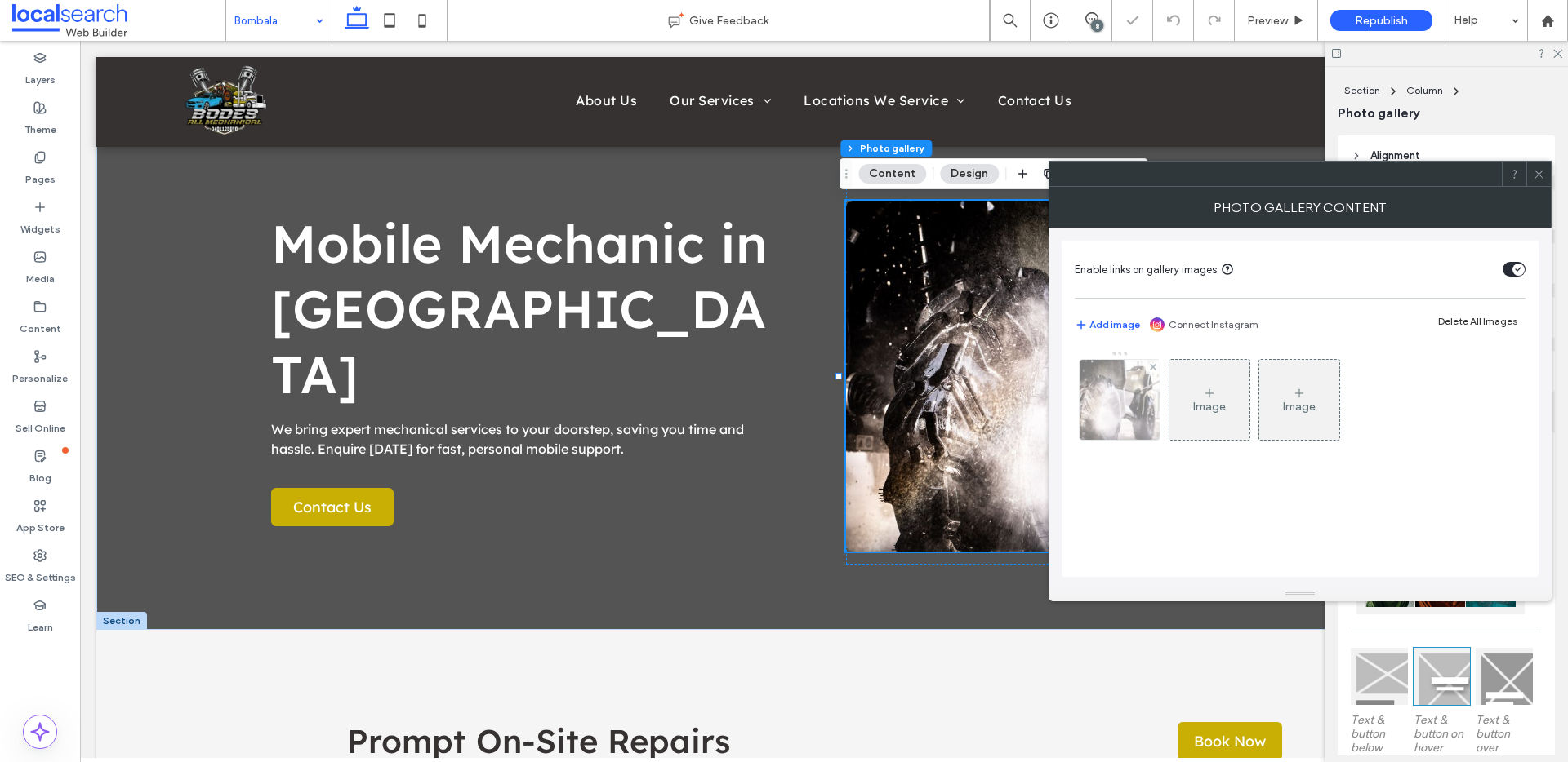
click at [1124, 409] on img at bounding box center [1119, 400] width 121 height 80
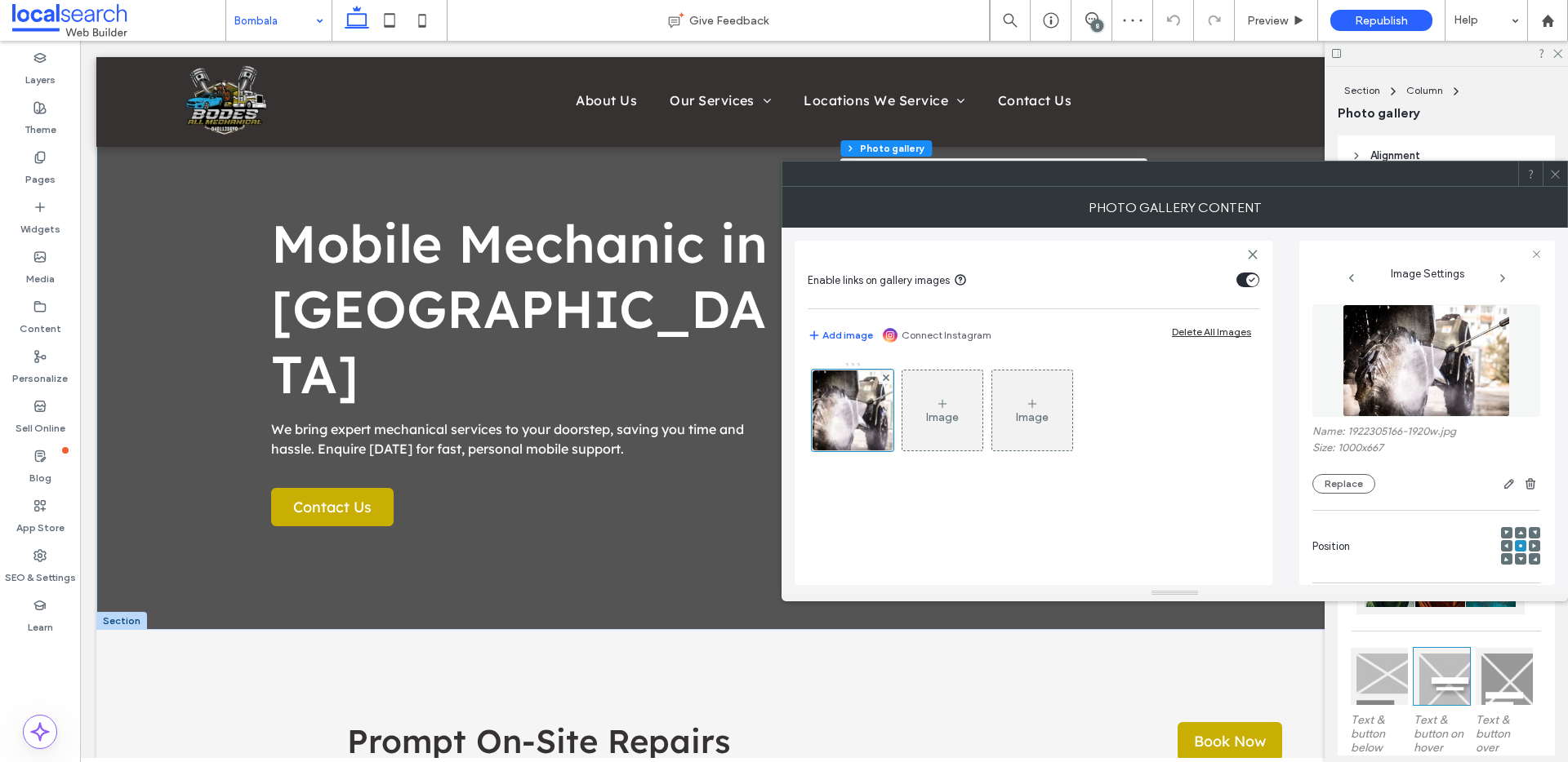
drag, startPoint x: 1363, startPoint y: 474, endPoint x: 1349, endPoint y: 472, distance: 14.1
click at [1363, 474] on button "Replace" at bounding box center [1344, 483] width 63 height 19
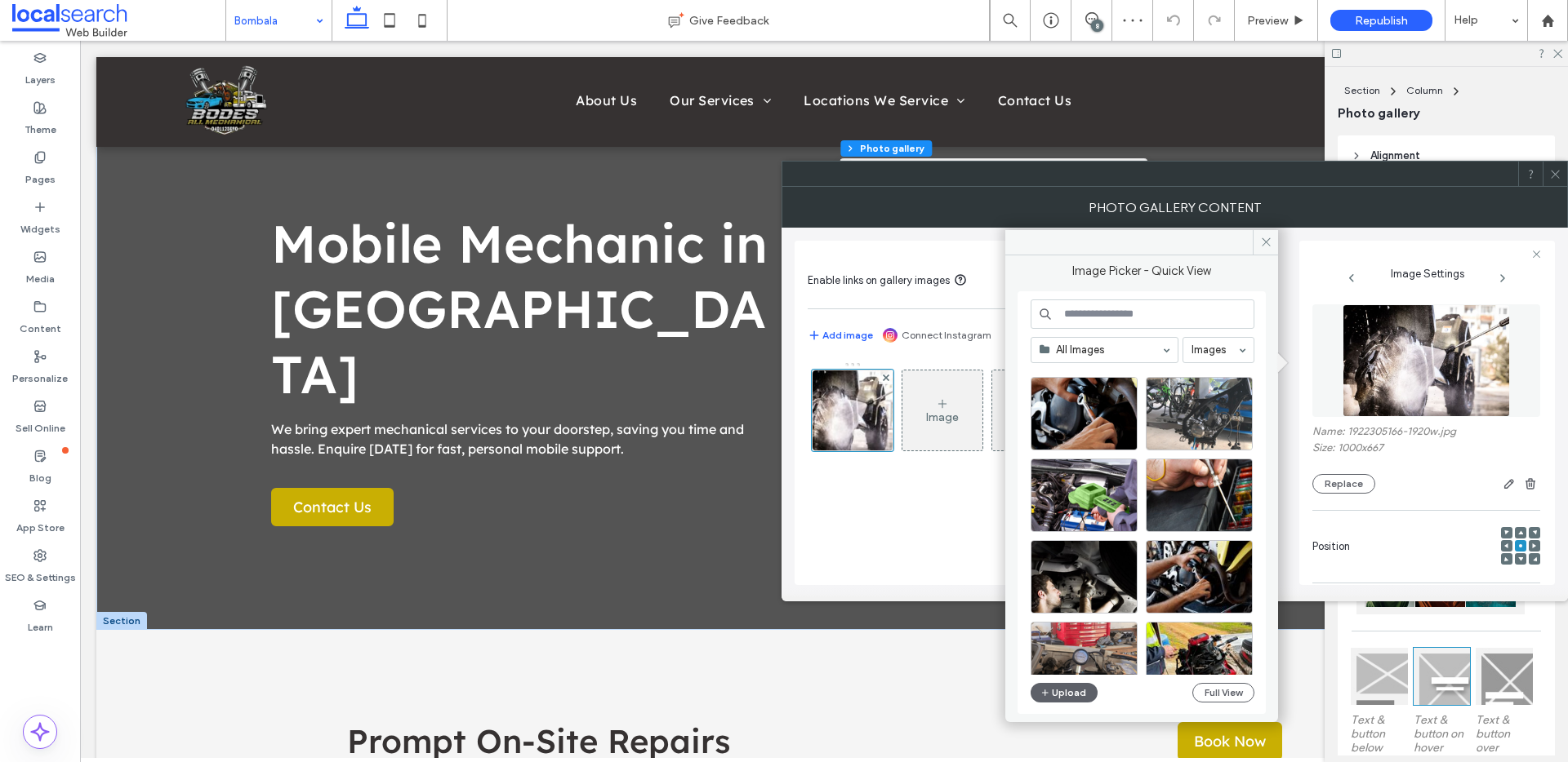
scroll to position [40, 0]
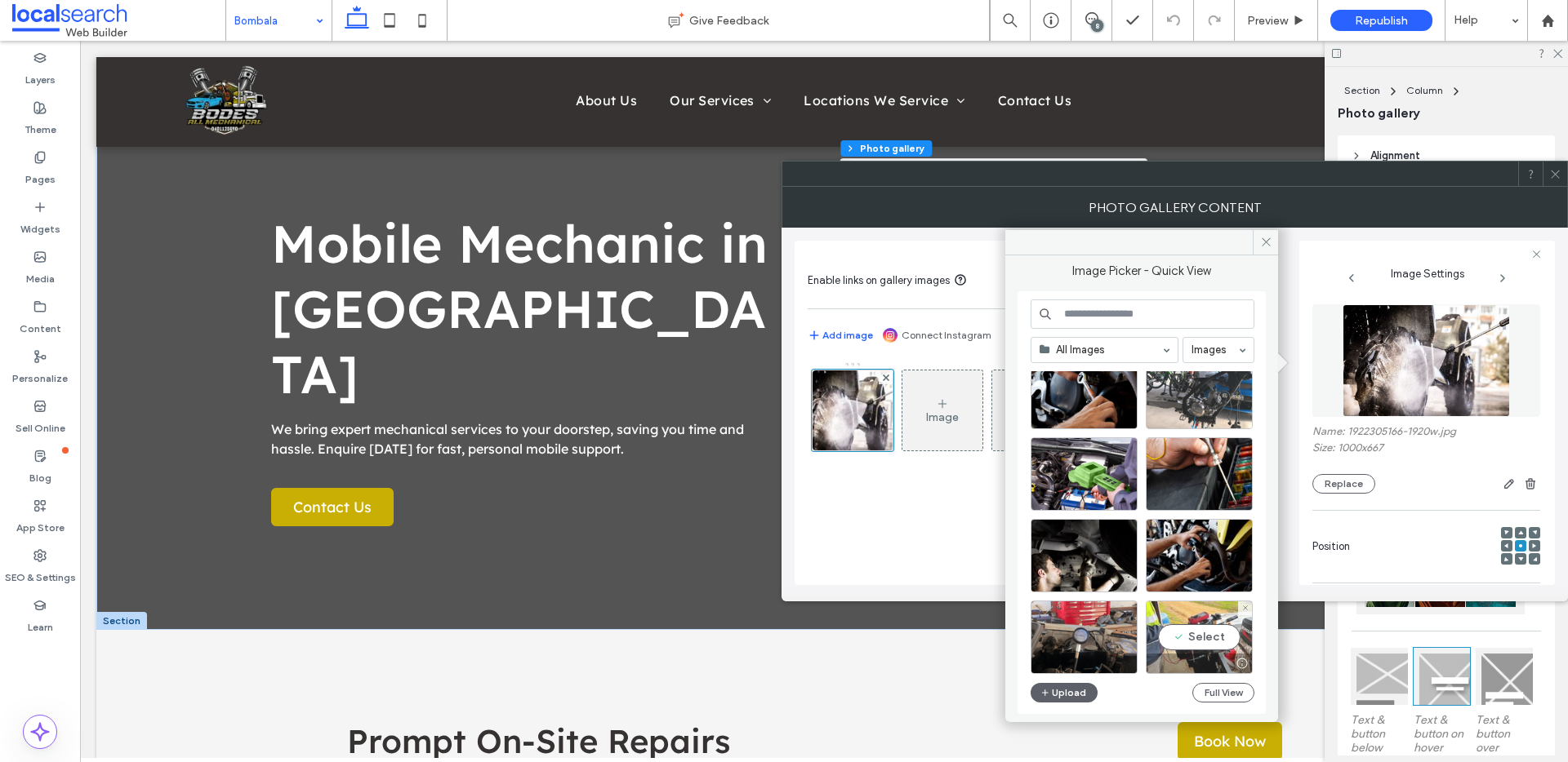
click at [1234, 643] on div "Select" at bounding box center [1199, 637] width 107 height 74
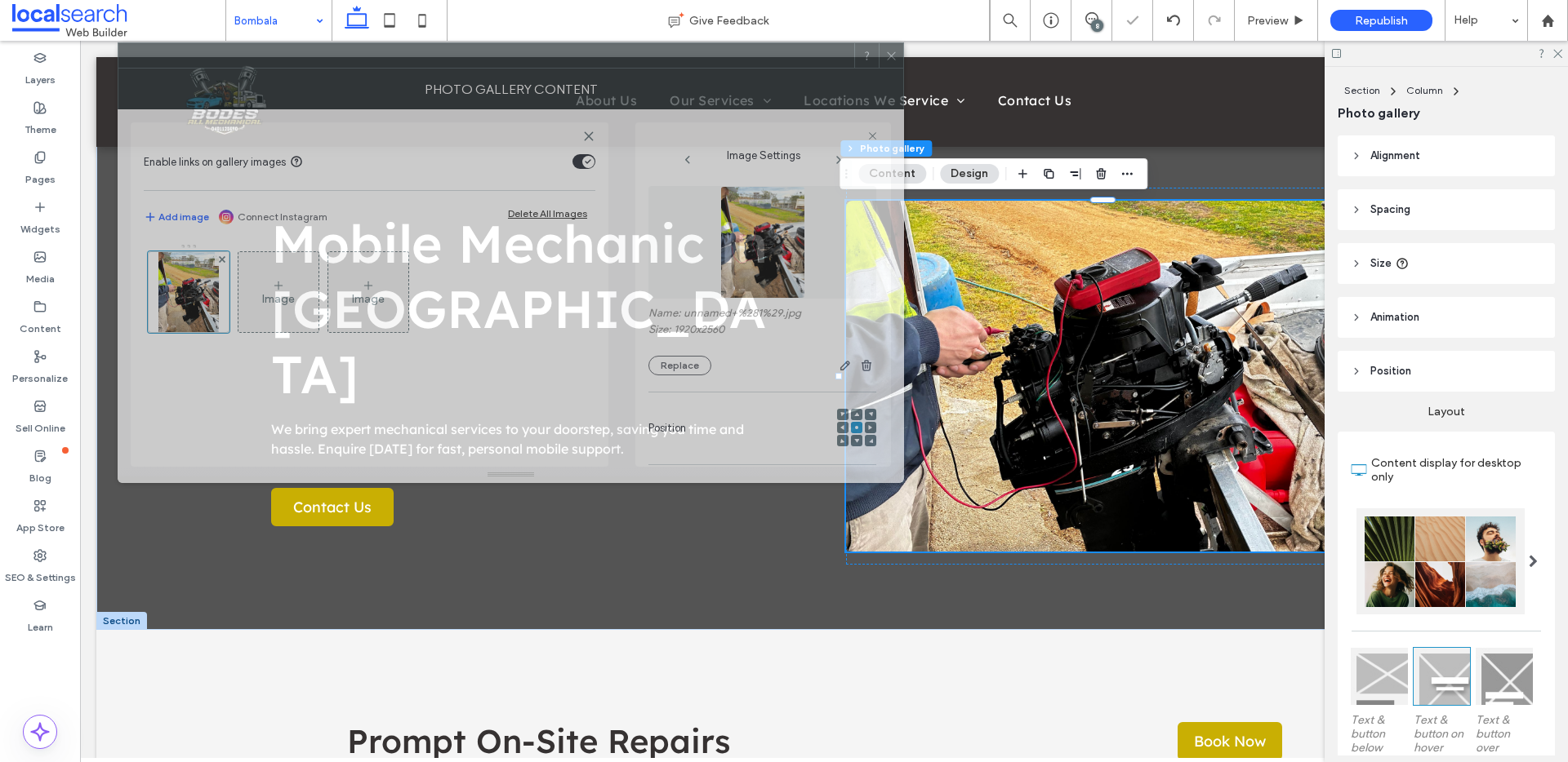
drag, startPoint x: 1142, startPoint y: 208, endPoint x: 603, endPoint y: 90, distance: 551.8
click at [603, 90] on div "Photo Gallery Content" at bounding box center [510, 89] width 787 height 41
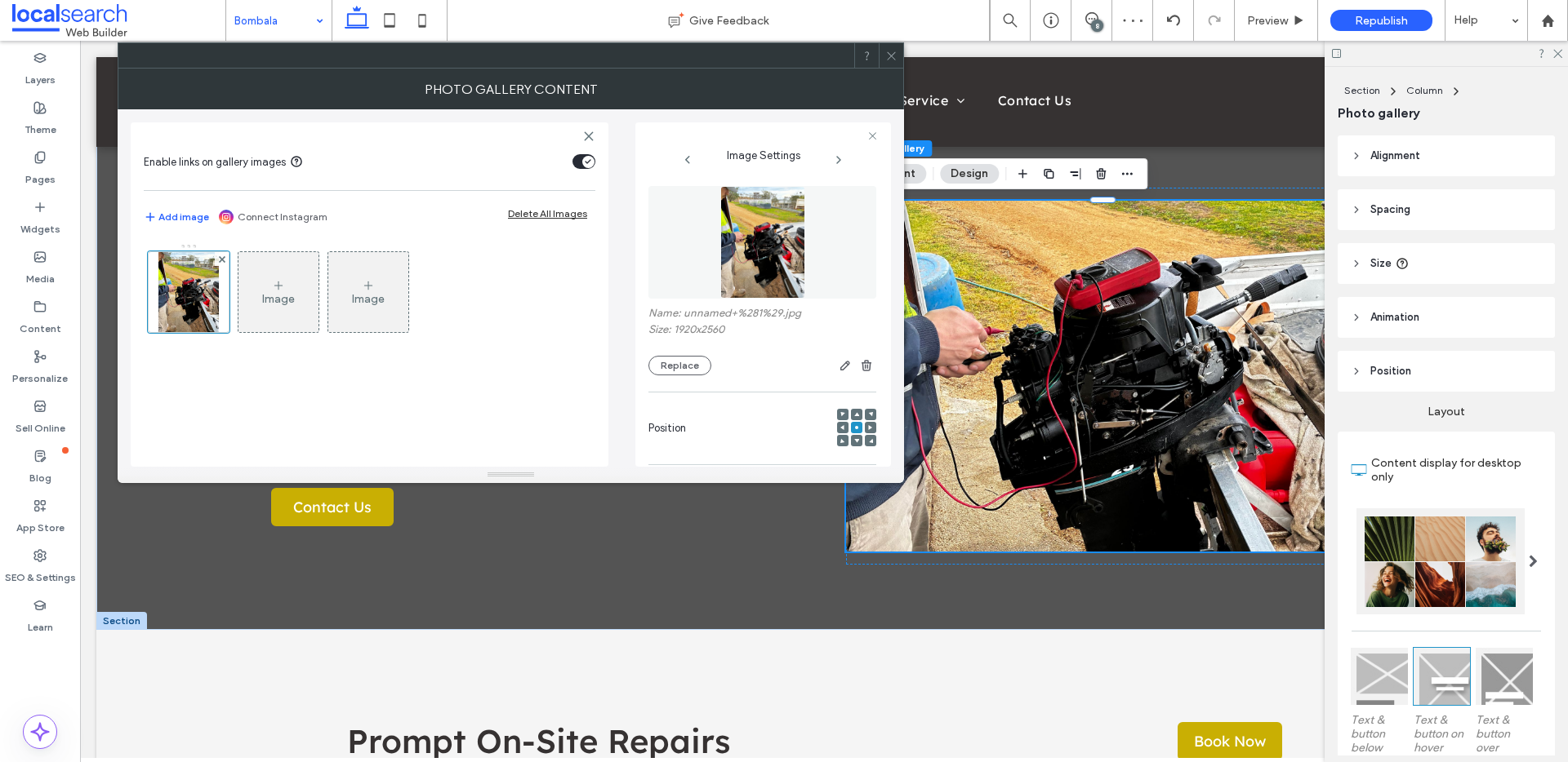
scroll to position [499, 0]
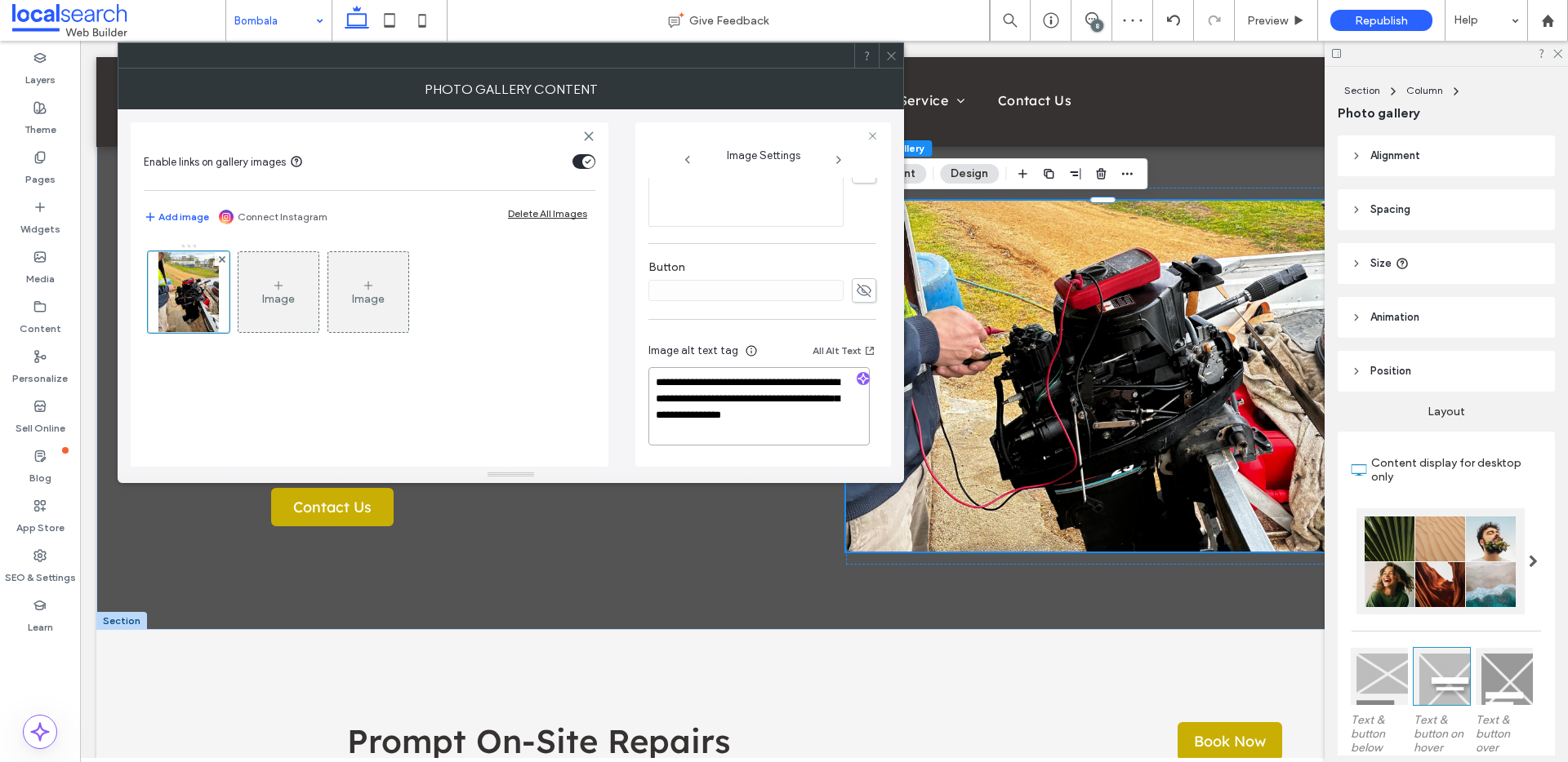
click at [658, 413] on textarea "**********" at bounding box center [759, 407] width 221 height 79
click at [859, 374] on use "button" at bounding box center [864, 378] width 10 height 10
click at [762, 416] on textarea "**********" at bounding box center [759, 408] width 221 height 77
paste textarea "**********"
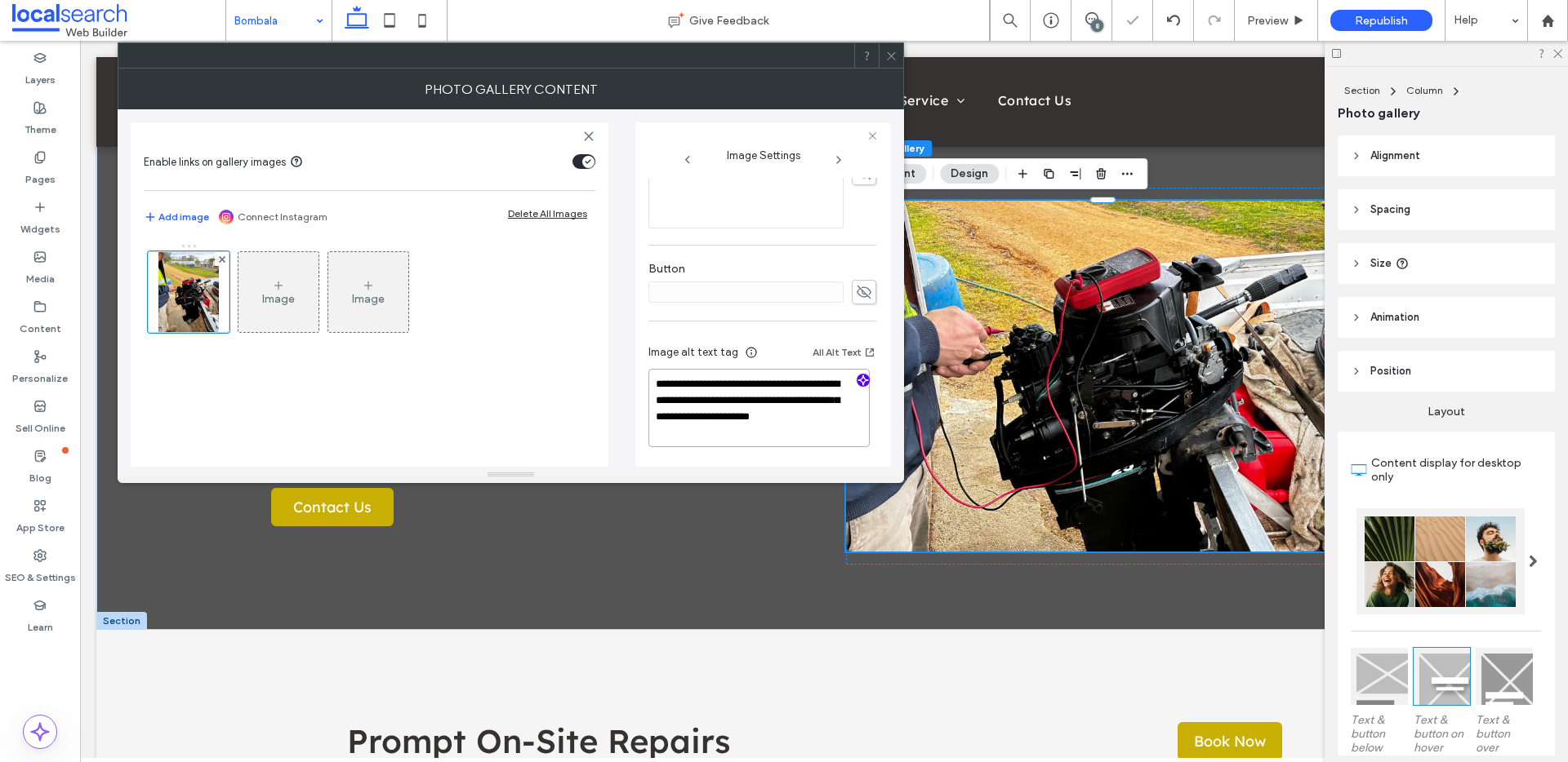
type textarea "**********"
click at [890, 60] on icon at bounding box center [891, 55] width 13 height 13
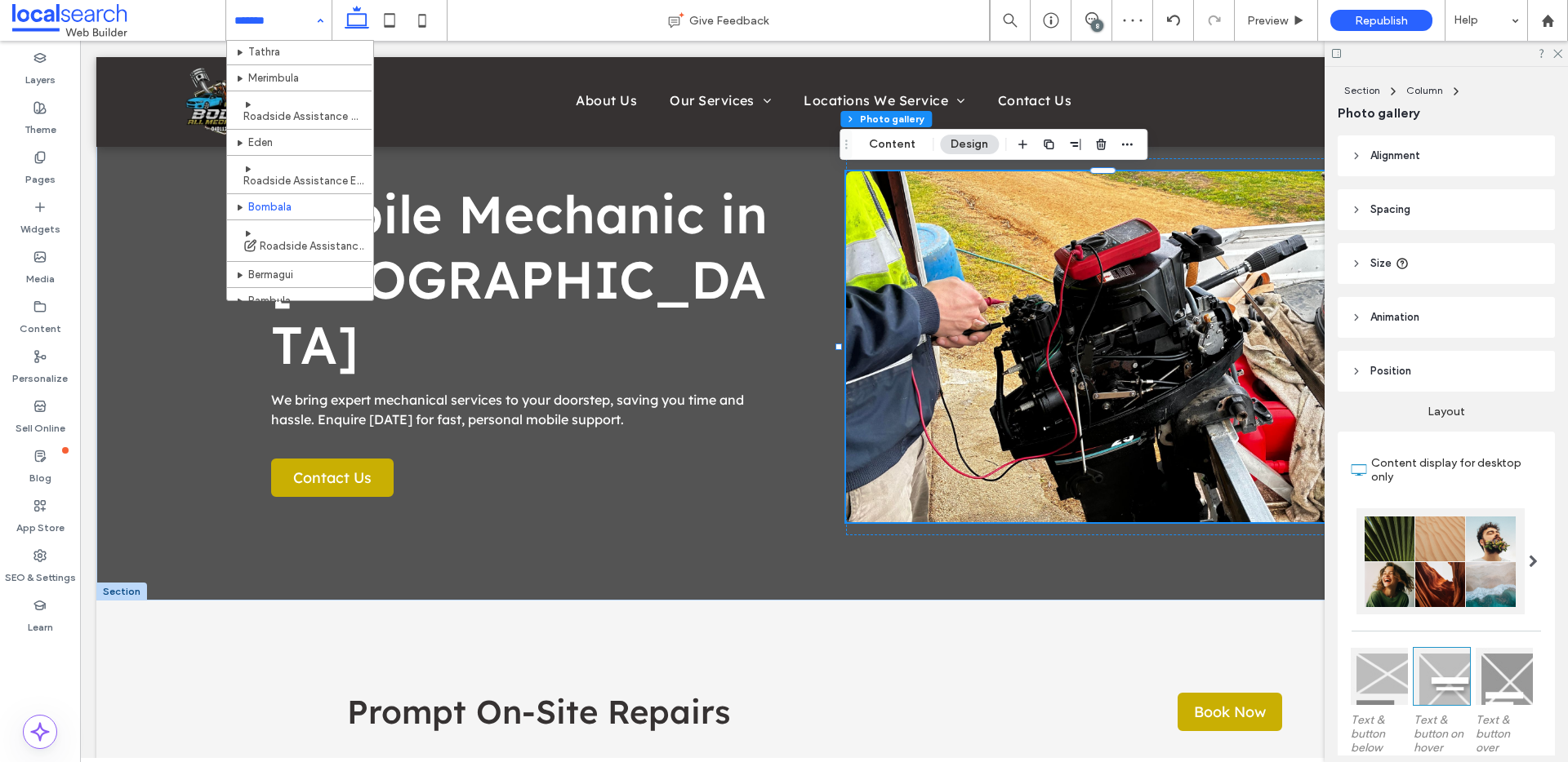
scroll to position [190, 0]
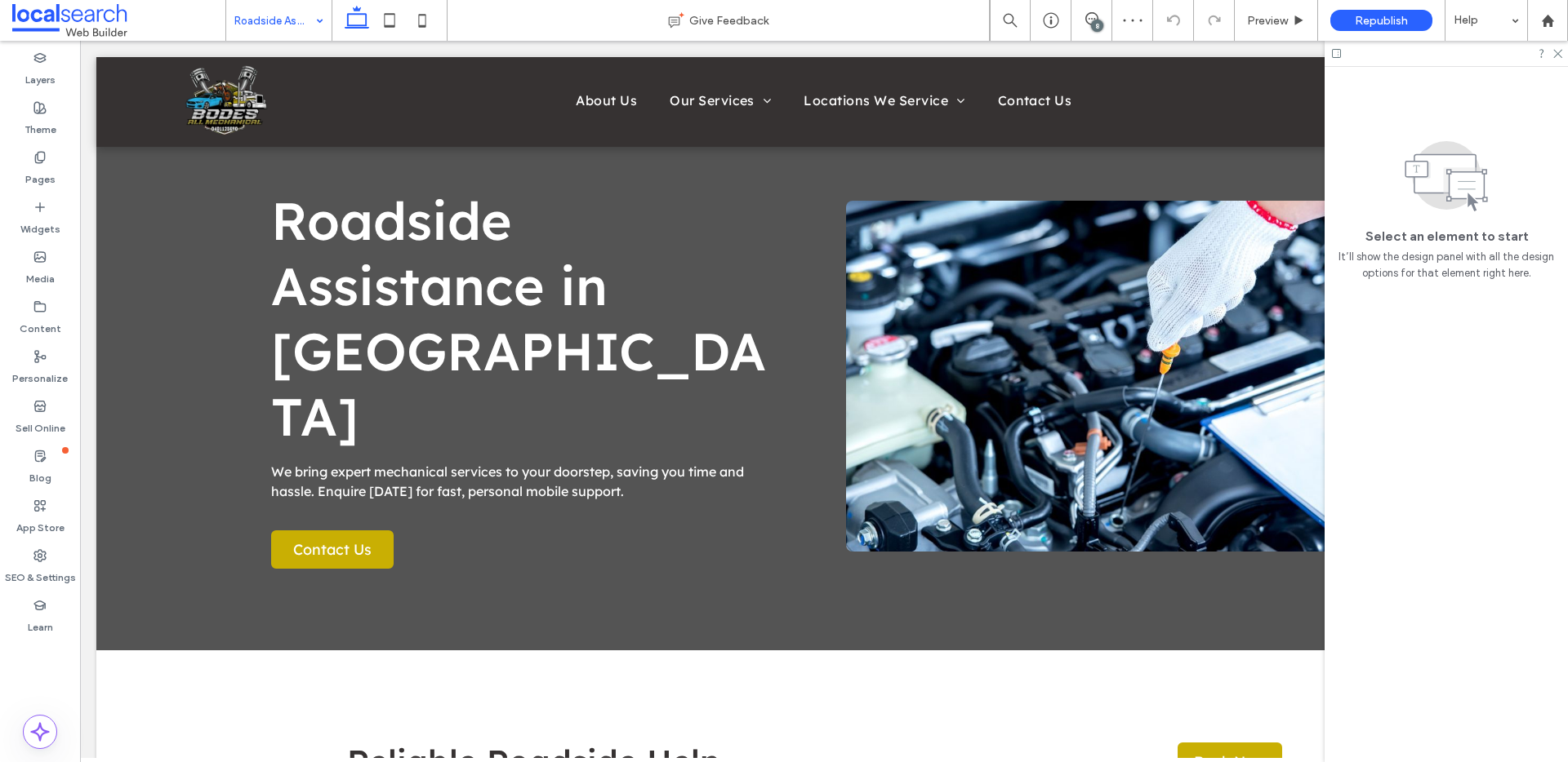
click at [321, 23] on div "Roadside Assistance Bombala" at bounding box center [279, 20] width 106 height 41
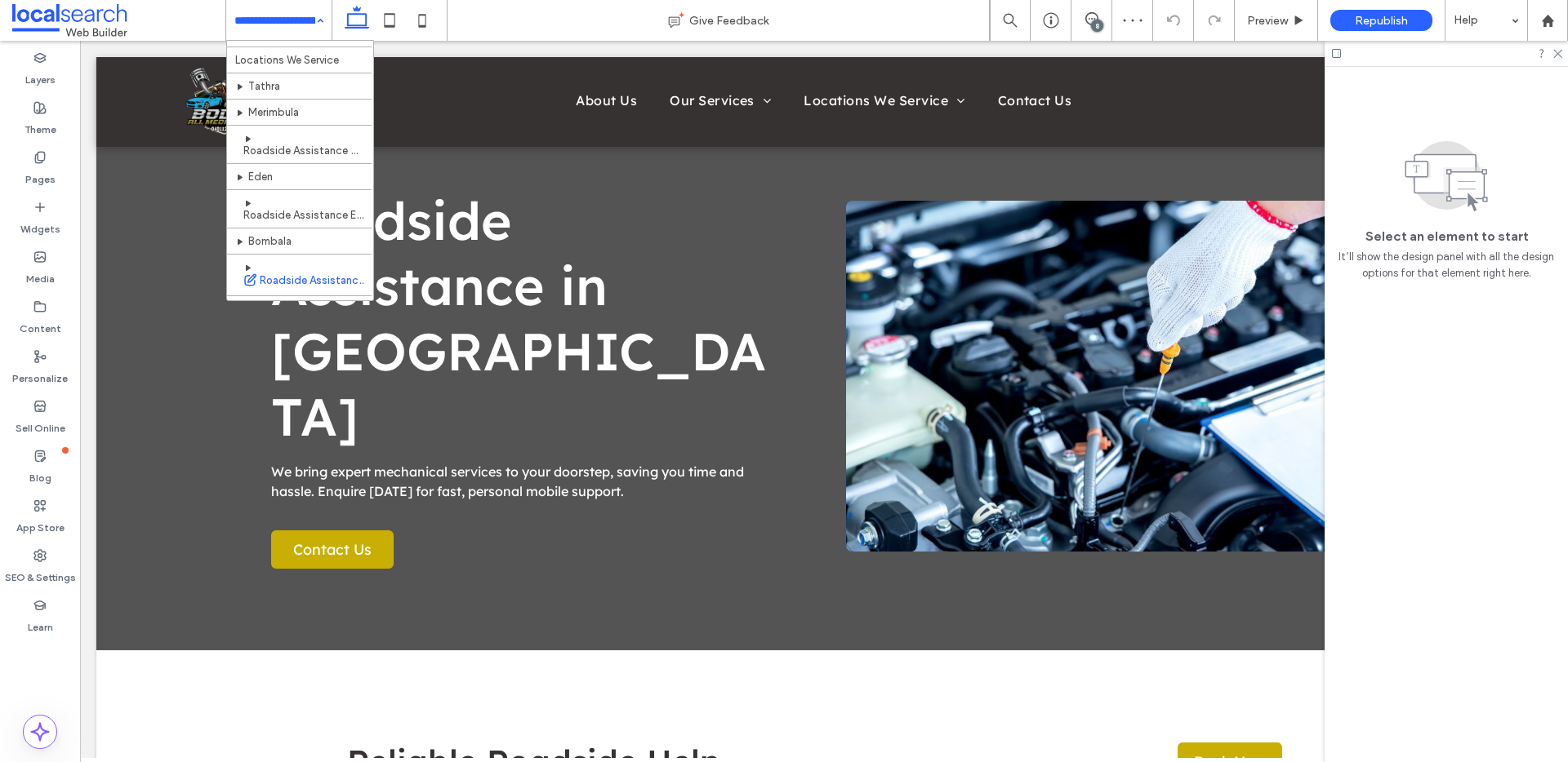
scroll to position [221, 0]
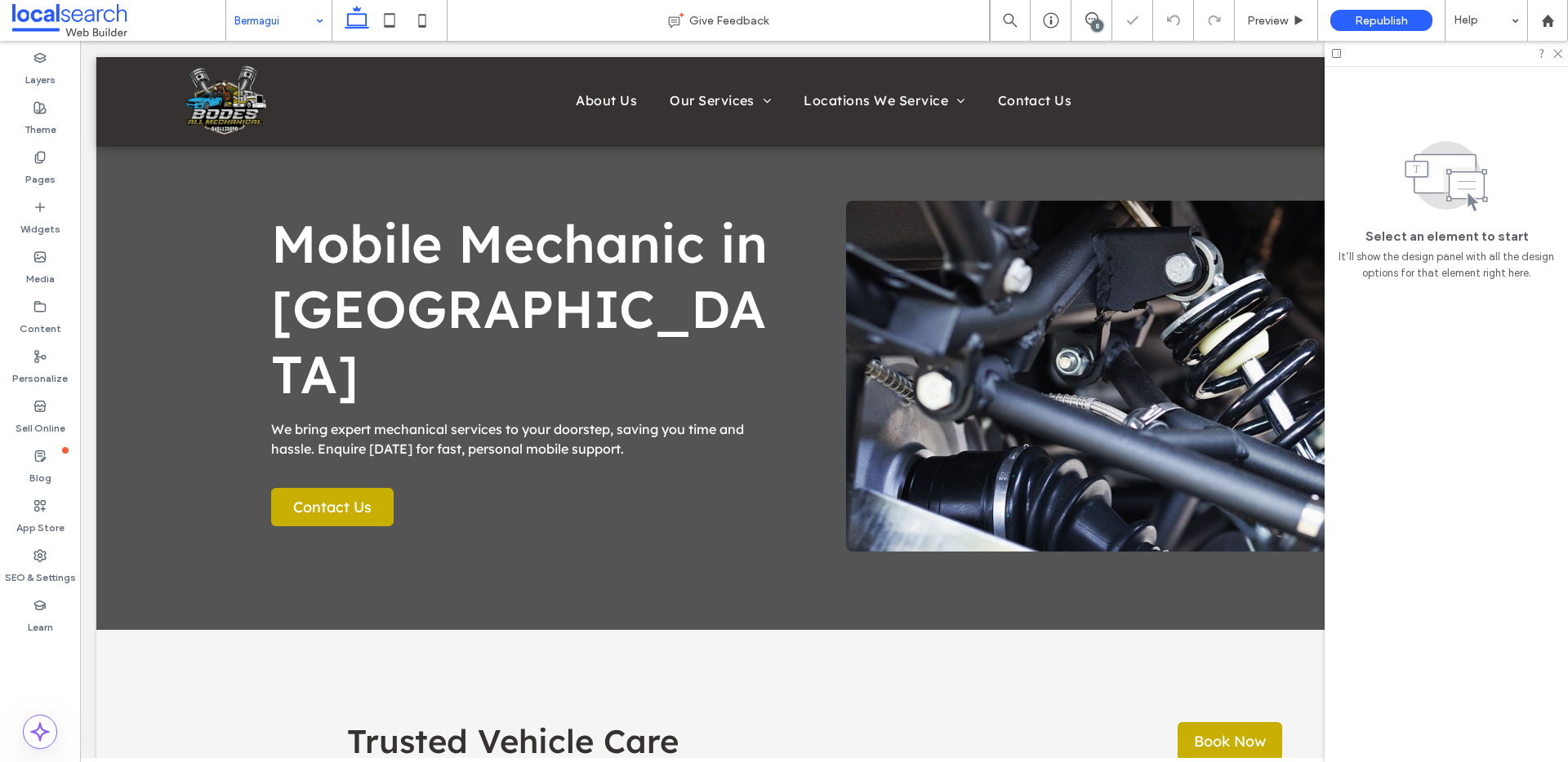
click at [307, 28] on input at bounding box center [275, 20] width 81 height 41
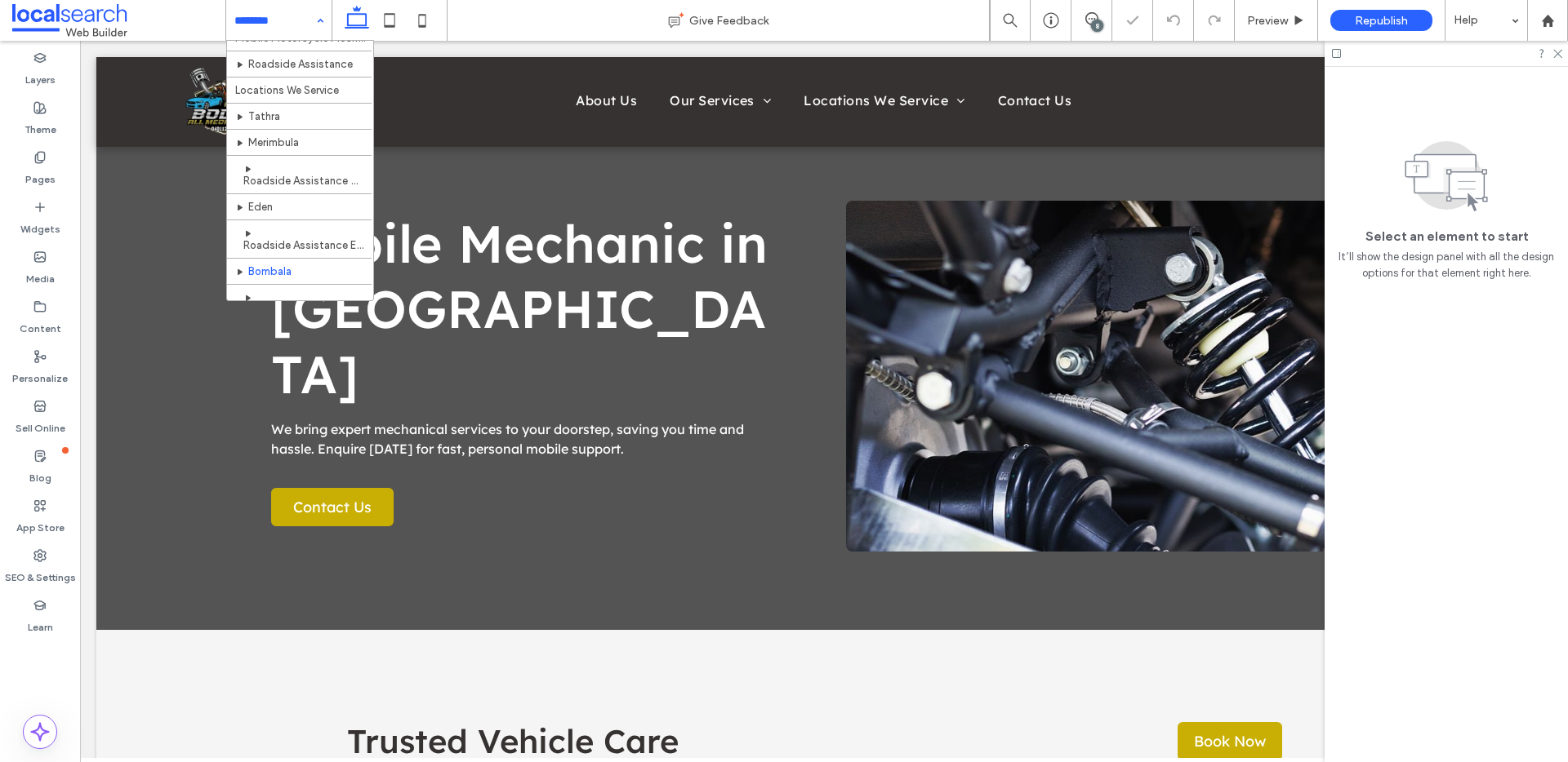
scroll to position [250, 0]
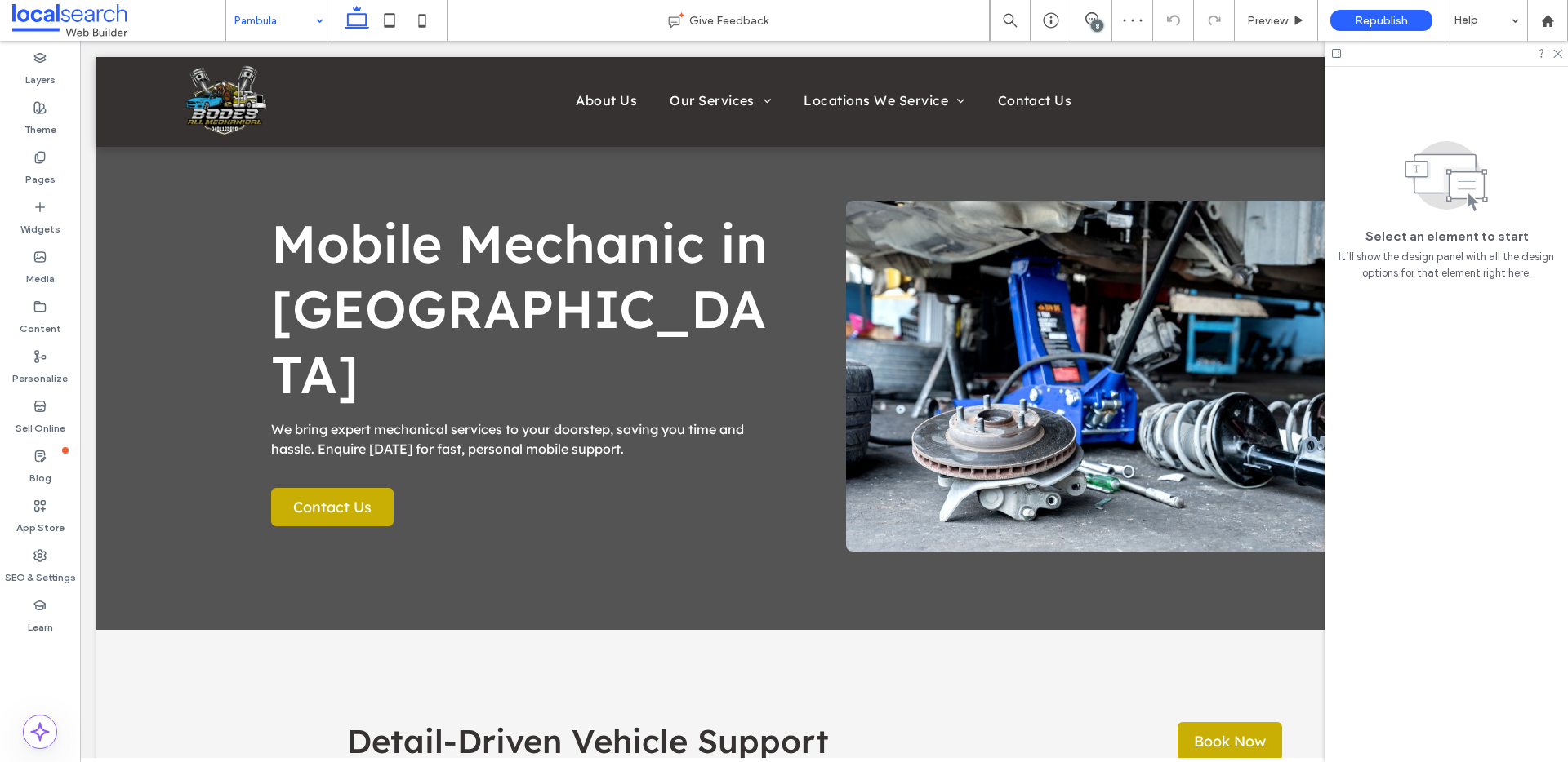
click at [294, 9] on input at bounding box center [275, 20] width 81 height 41
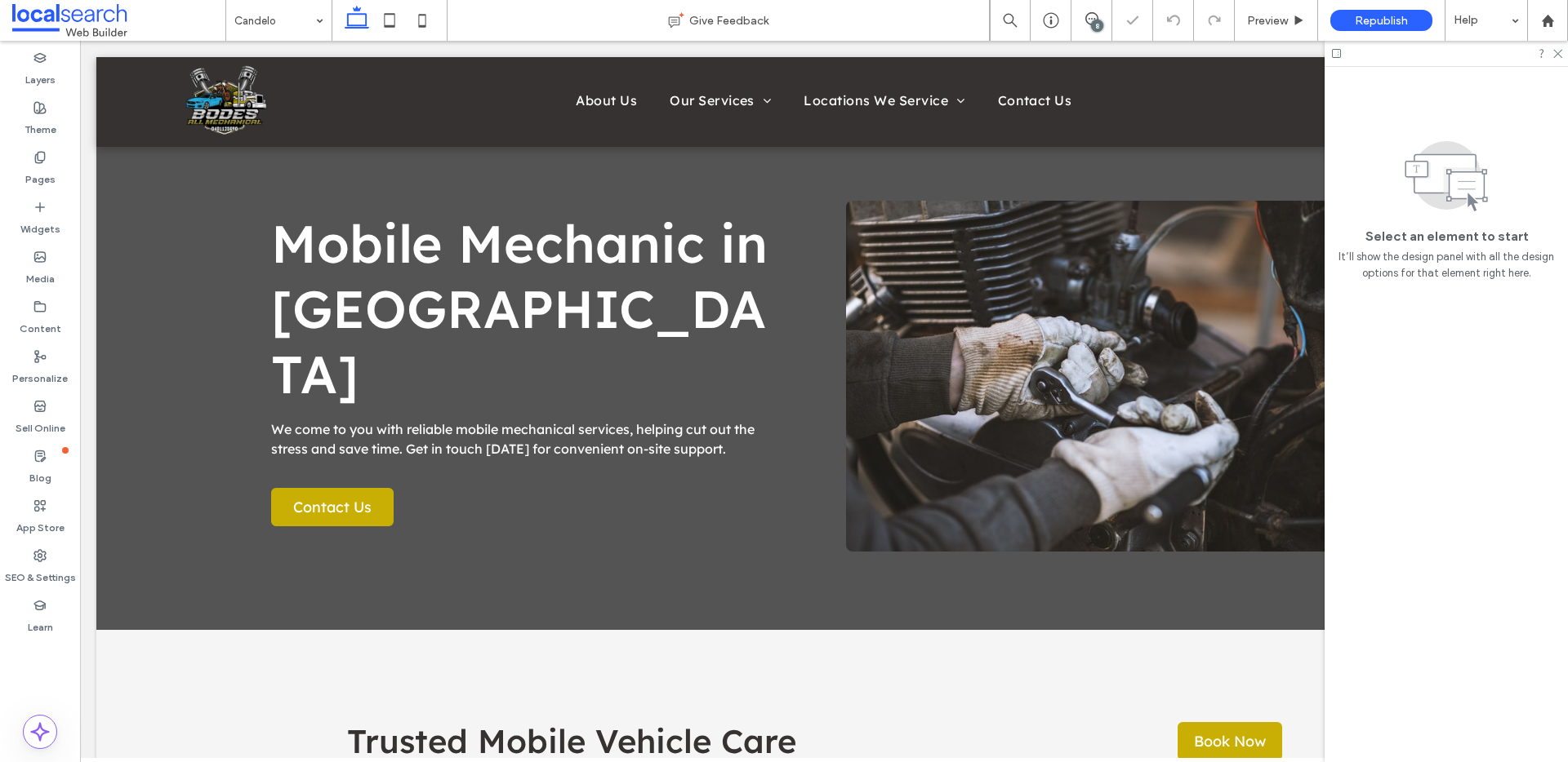
click at [1098, 21] on div "8" at bounding box center [1096, 25] width 13 height 13
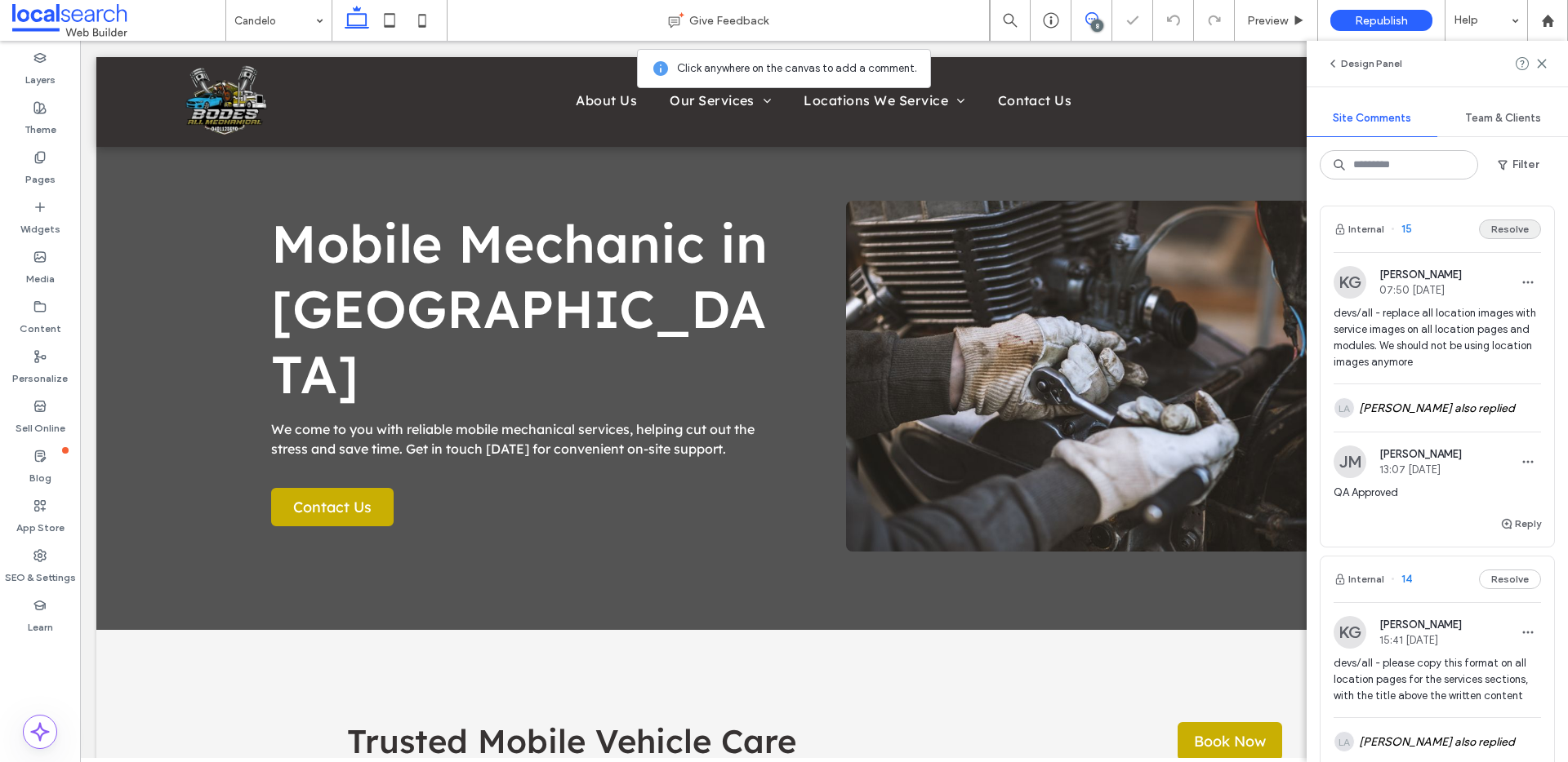
click at [1508, 224] on button "Resolve" at bounding box center [1509, 229] width 62 height 19
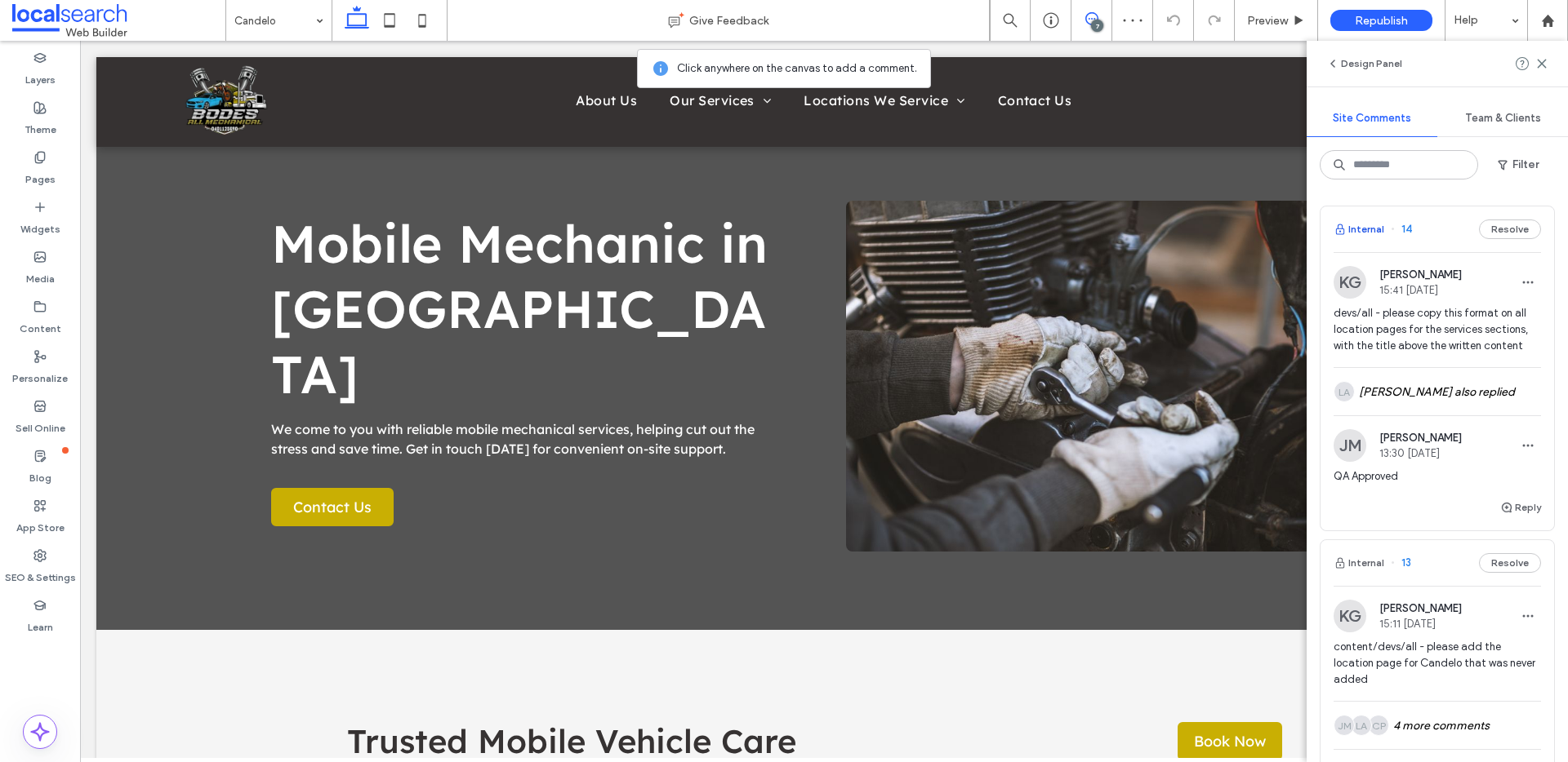
click at [1376, 224] on button "Internal" at bounding box center [1359, 229] width 50 height 19
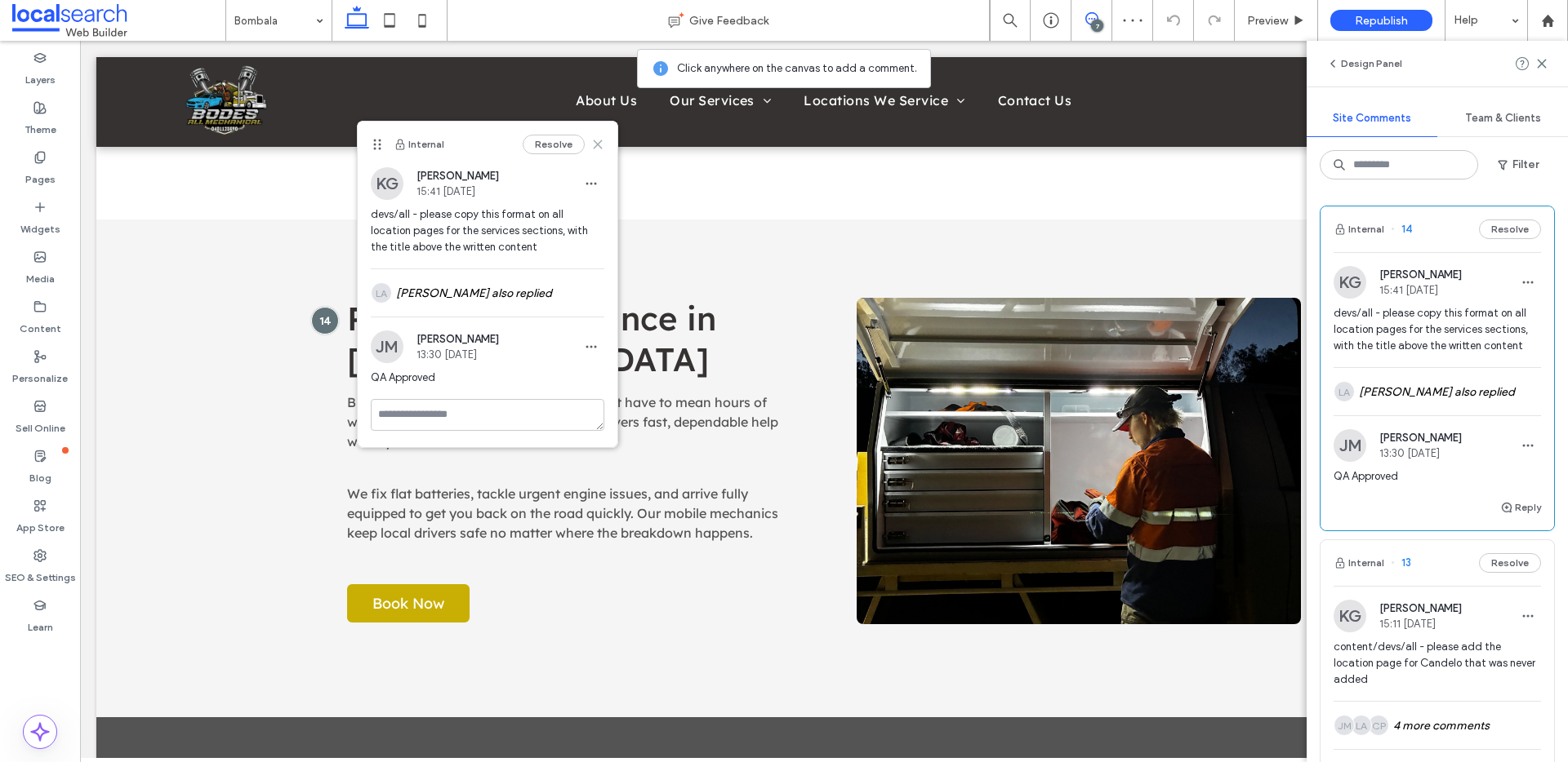
click at [596, 146] on use at bounding box center [597, 144] width 8 height 8
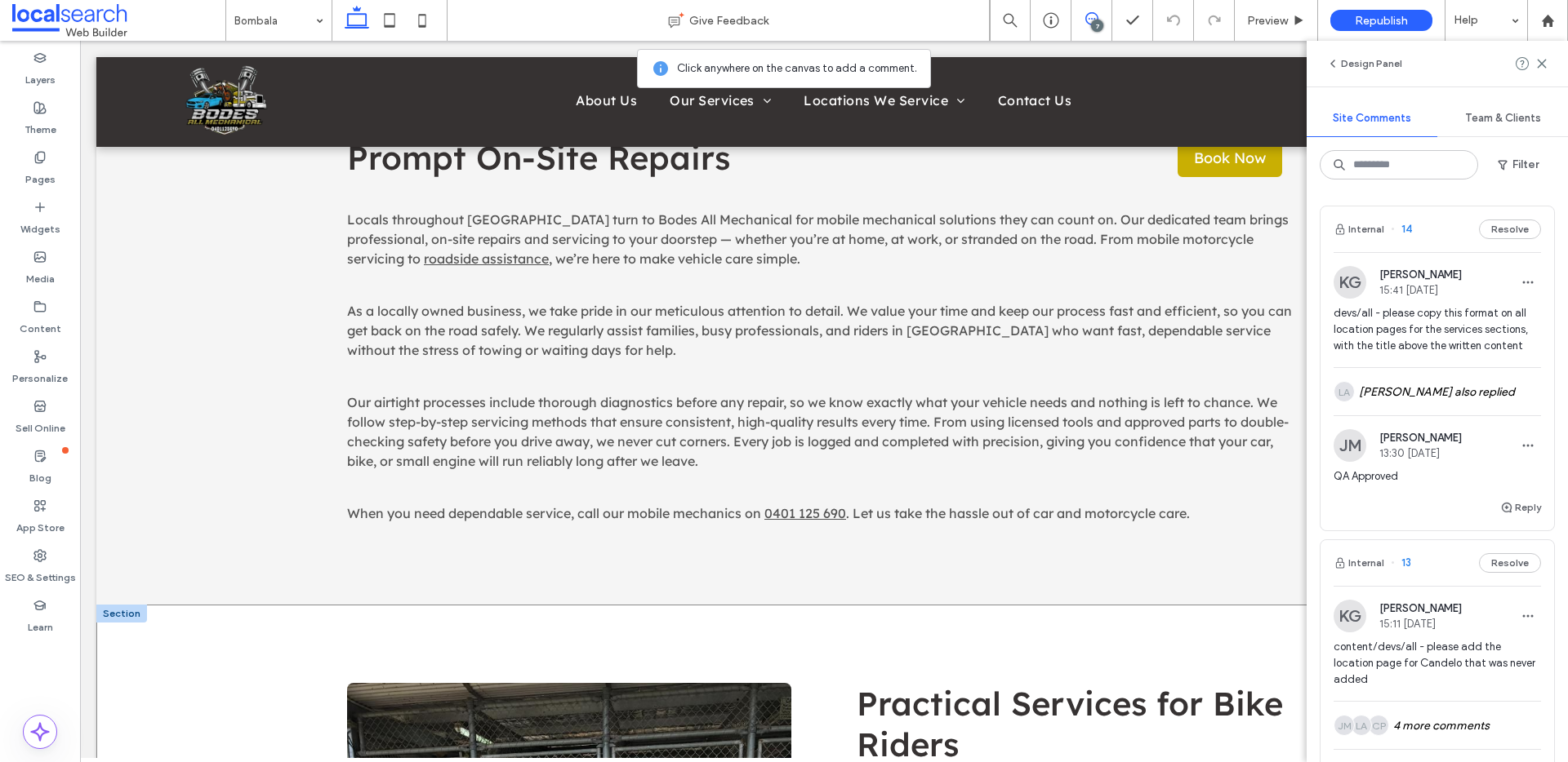
scroll to position [542, 0]
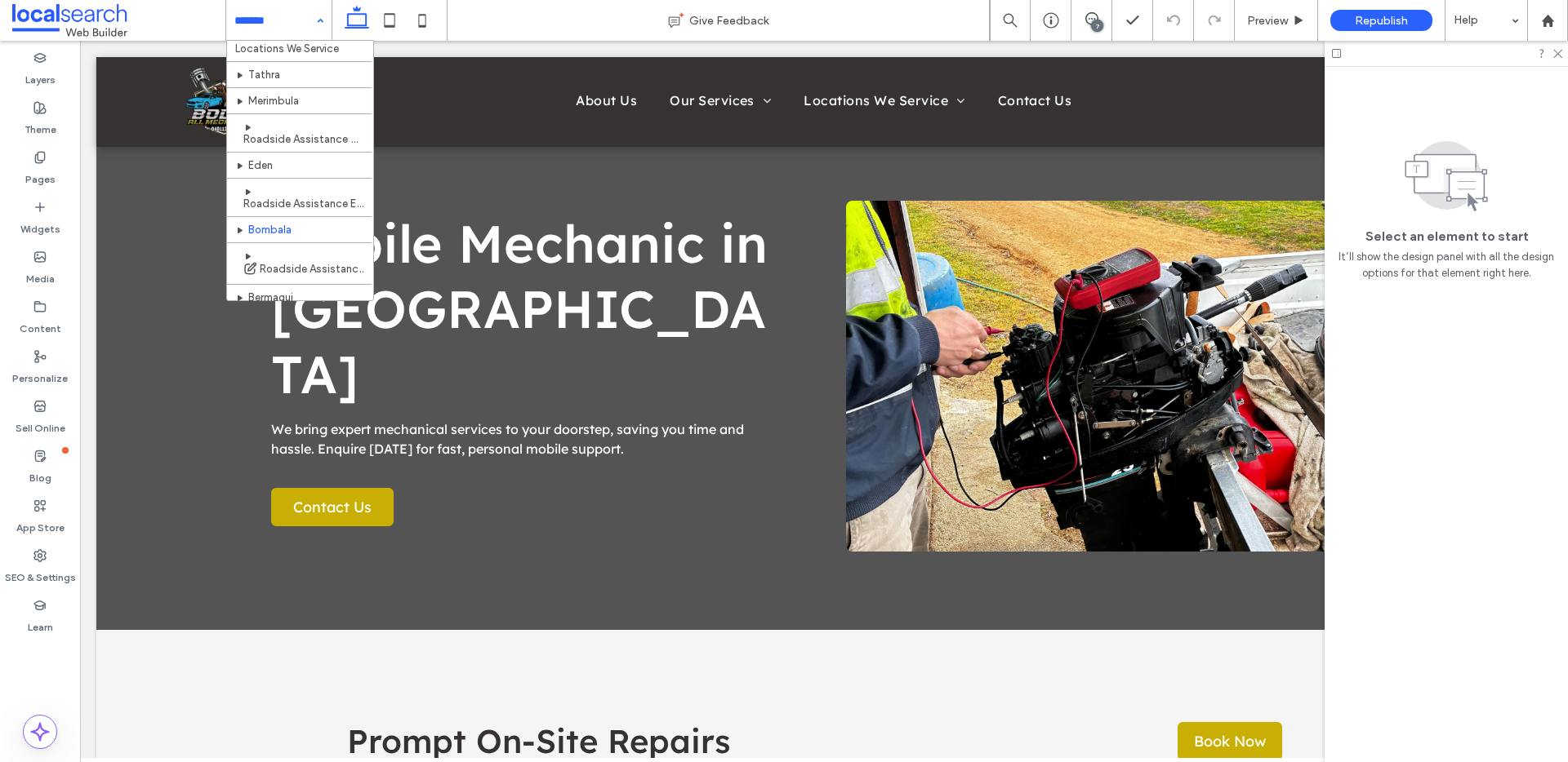
scroll to position [230, 0]
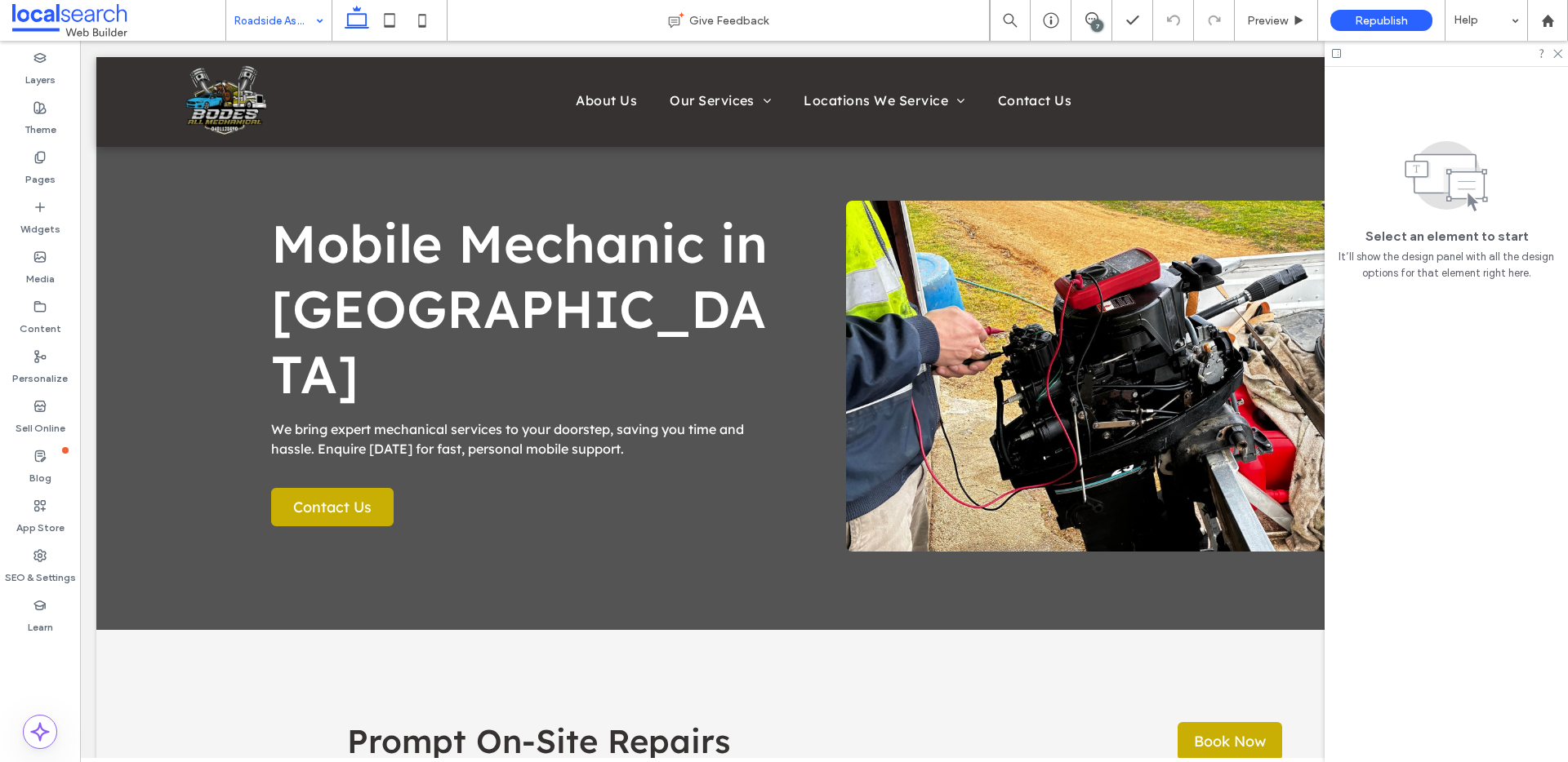
click at [291, 33] on input at bounding box center [275, 20] width 81 height 41
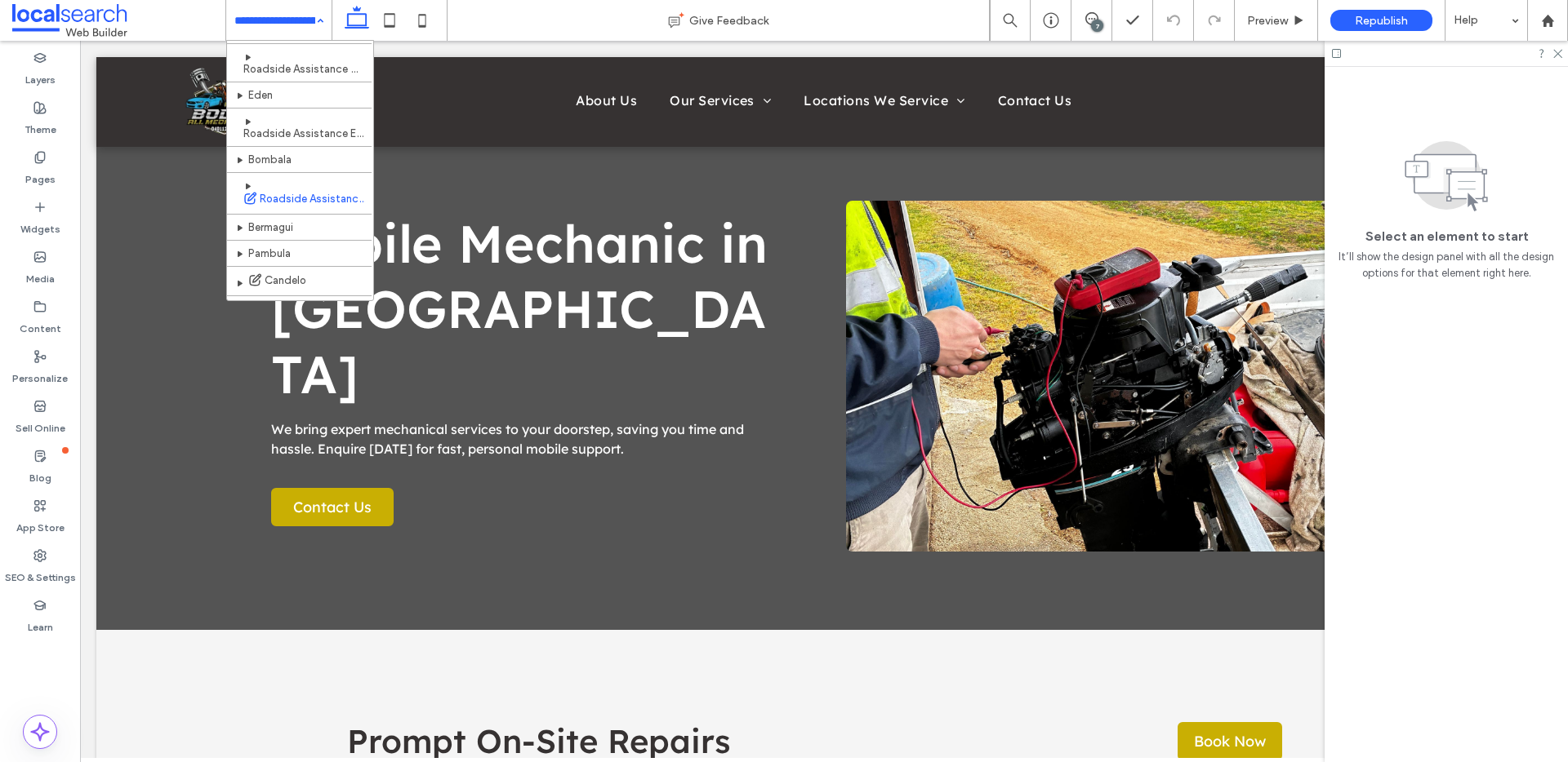
scroll to position [250, 0]
click at [299, 25] on input at bounding box center [275, 20] width 81 height 41
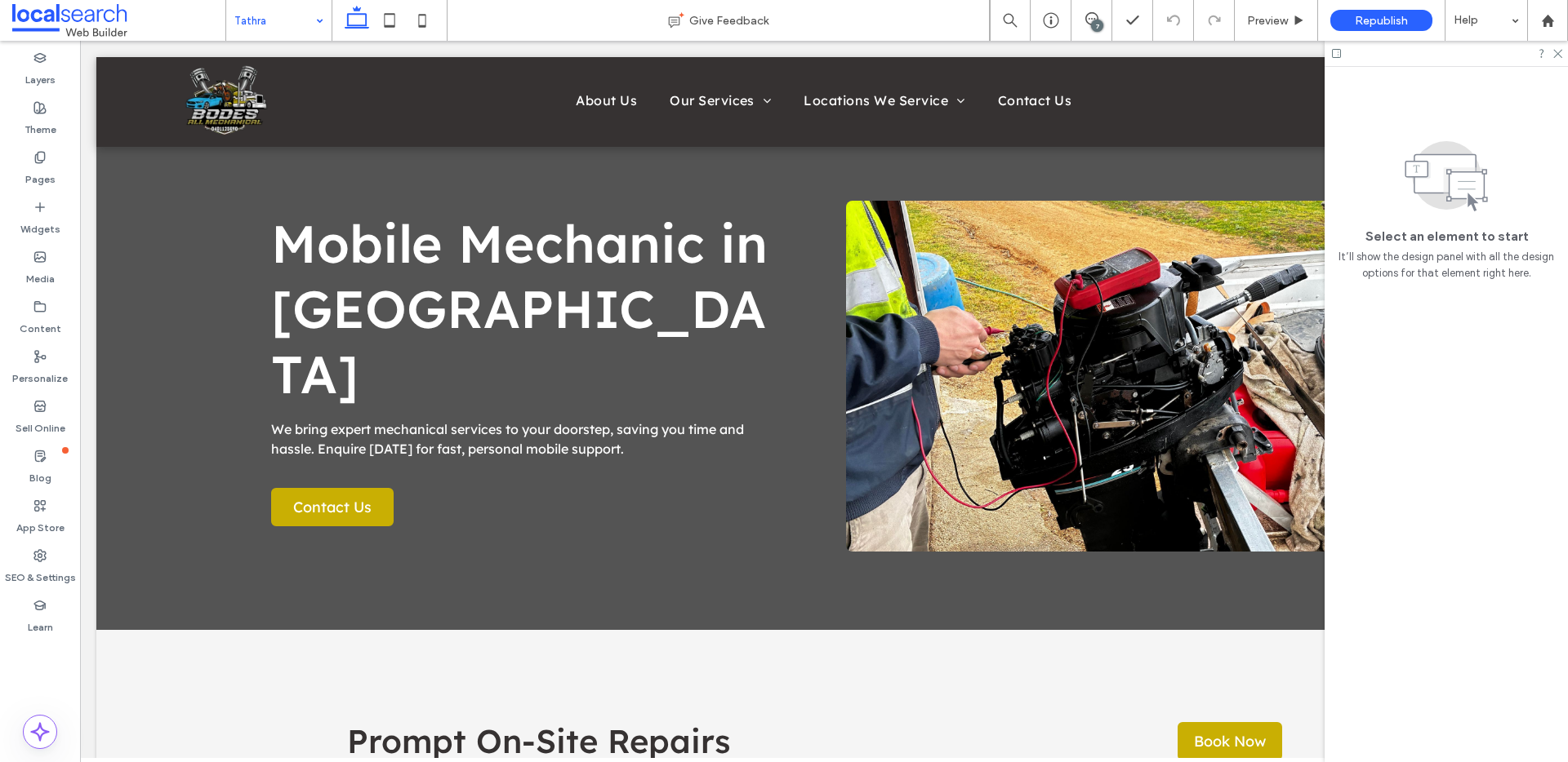
click at [294, 28] on input at bounding box center [275, 20] width 81 height 41
click at [318, 32] on div "Merimbula" at bounding box center [279, 20] width 106 height 41
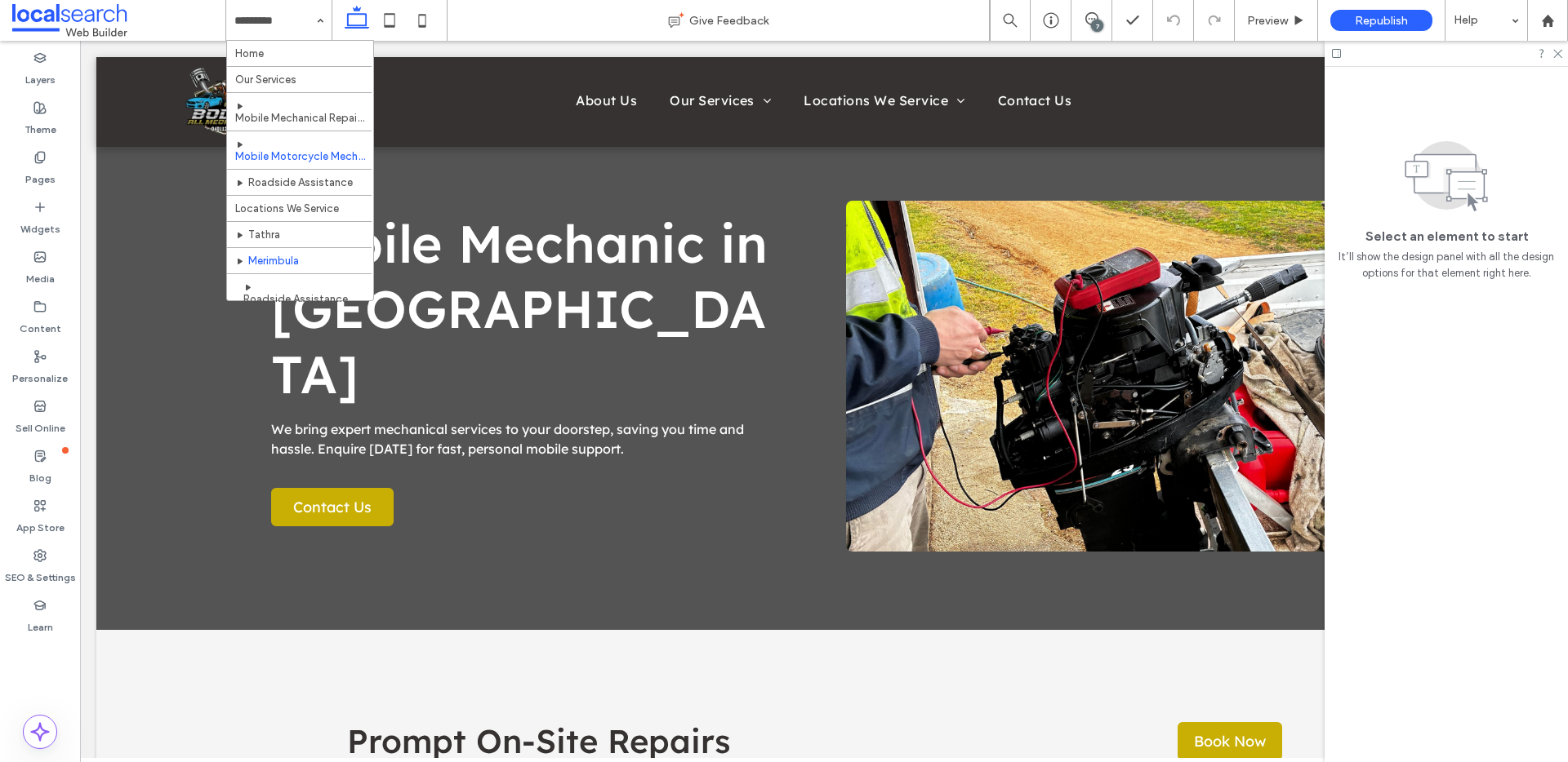
scroll to position [250, 0]
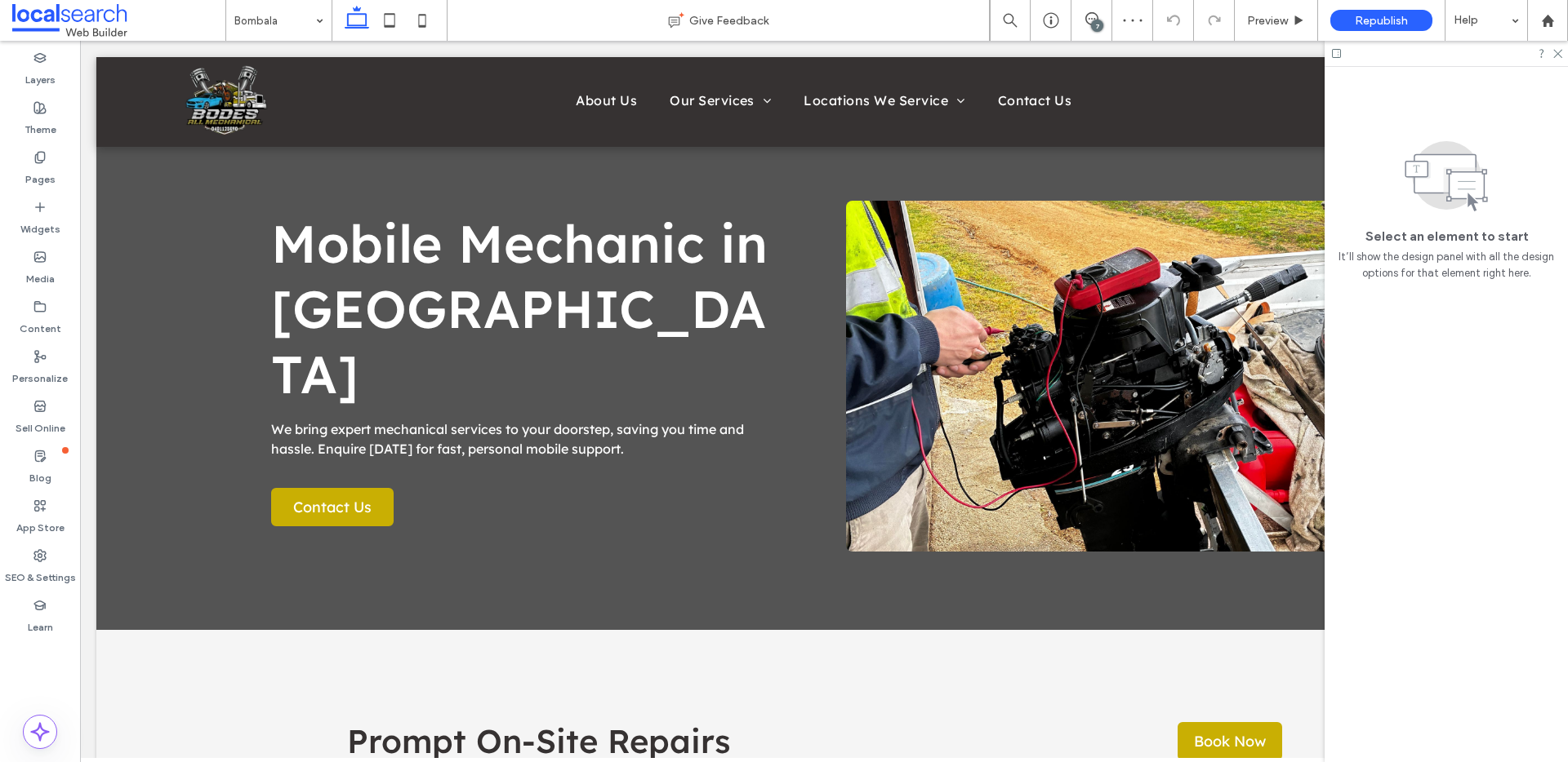
click at [313, 38] on div "Bombala" at bounding box center [279, 20] width 106 height 41
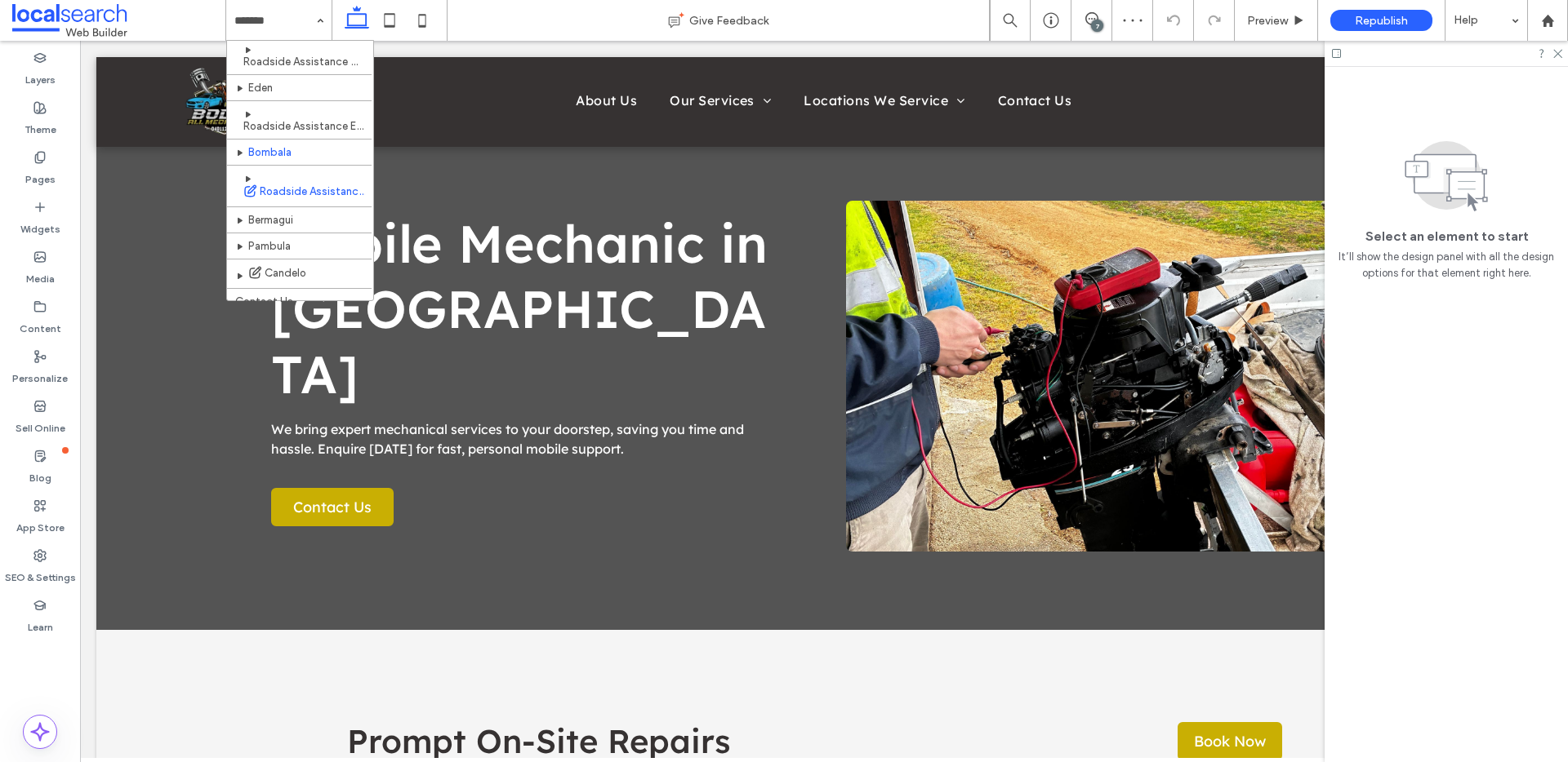
scroll to position [250, 0]
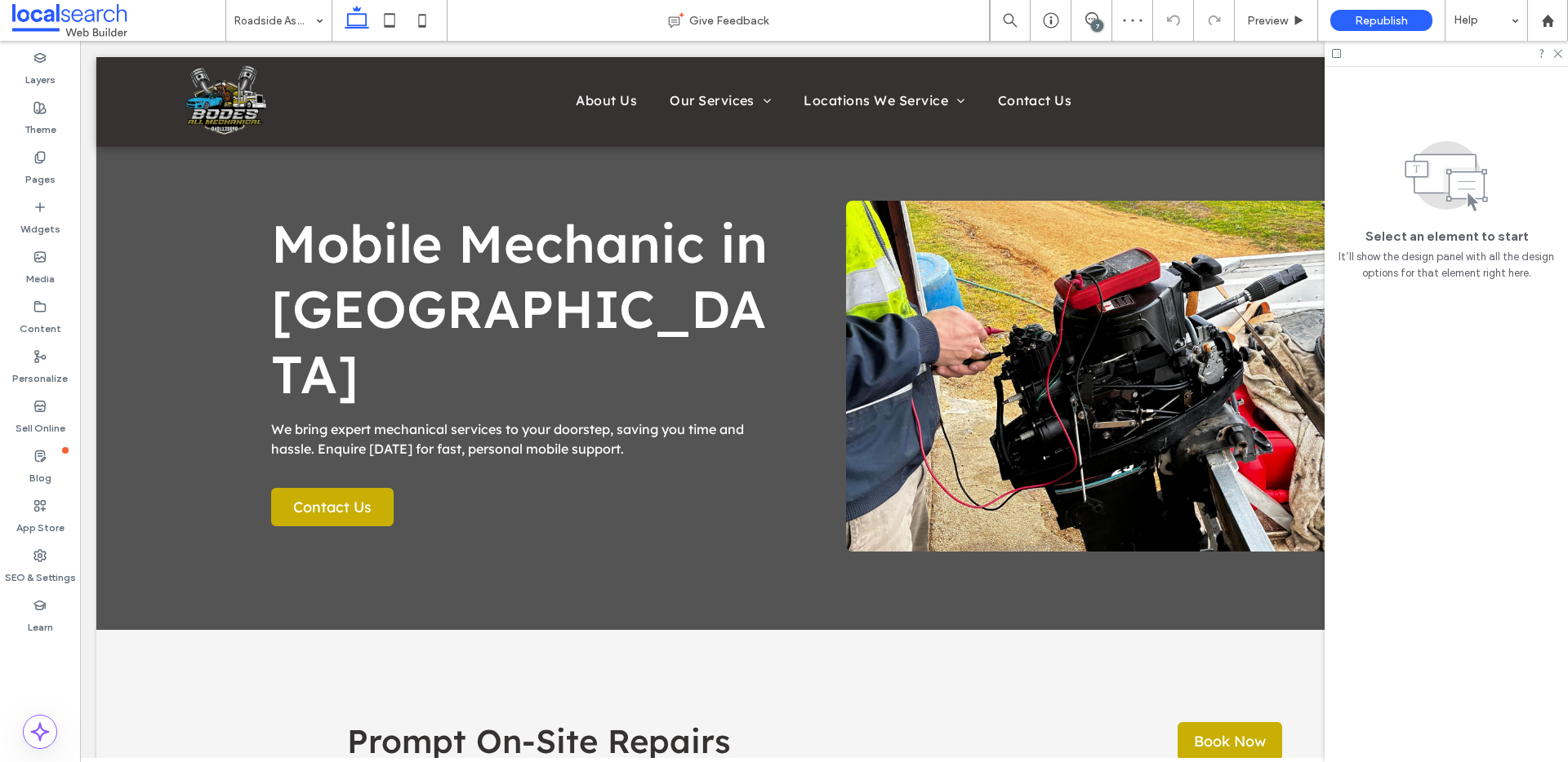
click at [291, 18] on input at bounding box center [275, 20] width 81 height 41
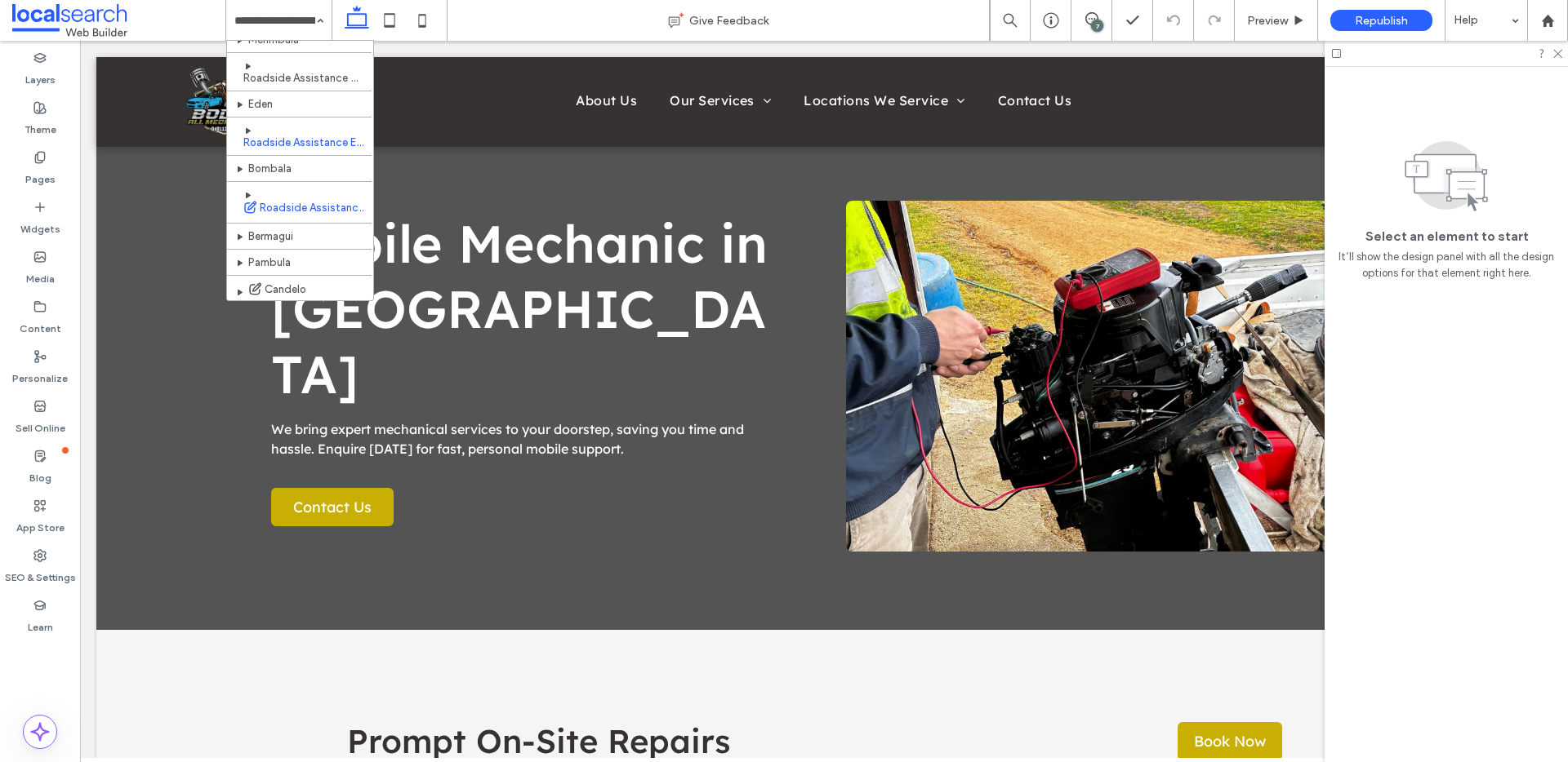
scroll to position [232, 0]
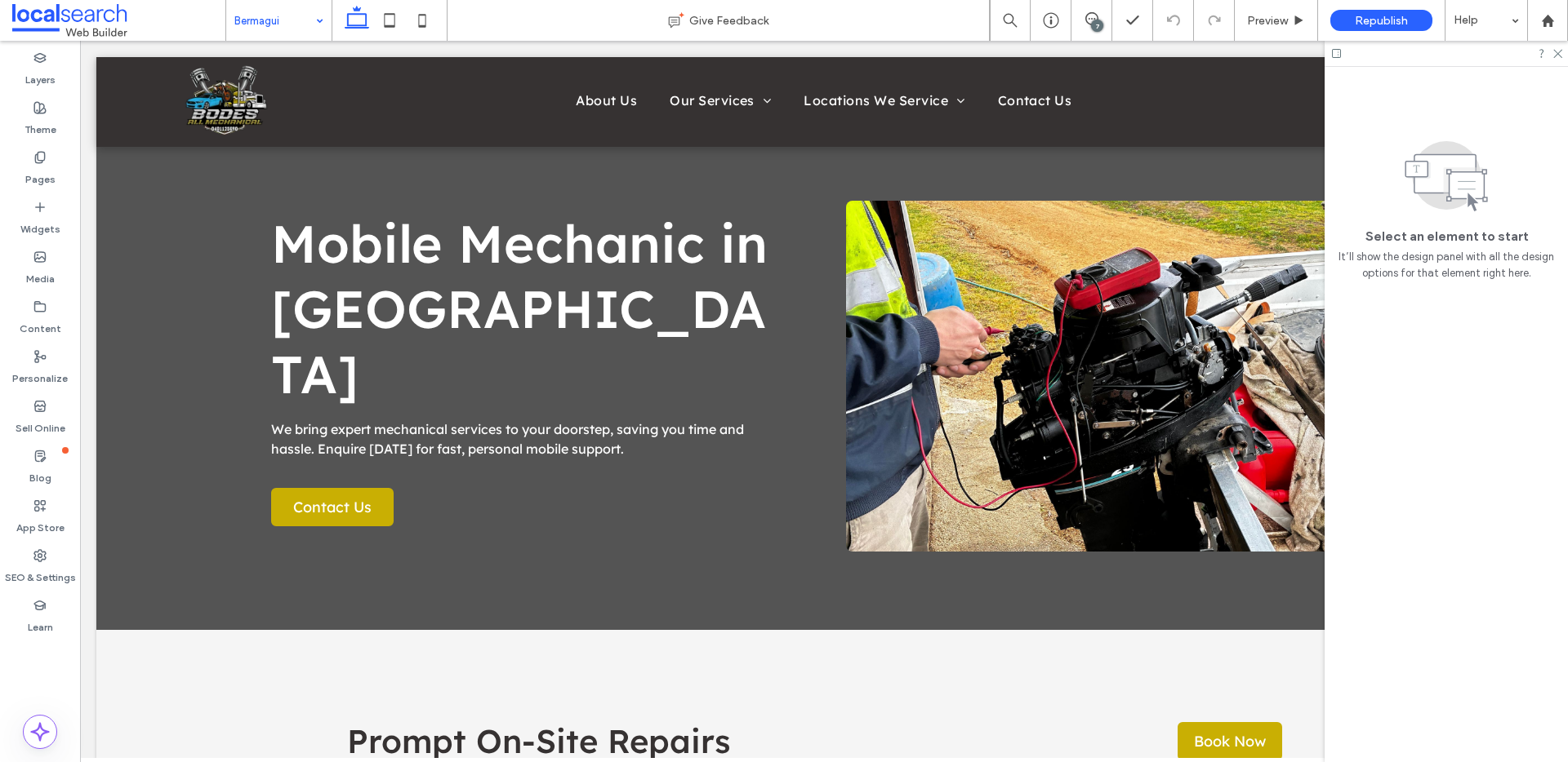
click at [271, 35] on input at bounding box center [275, 20] width 81 height 41
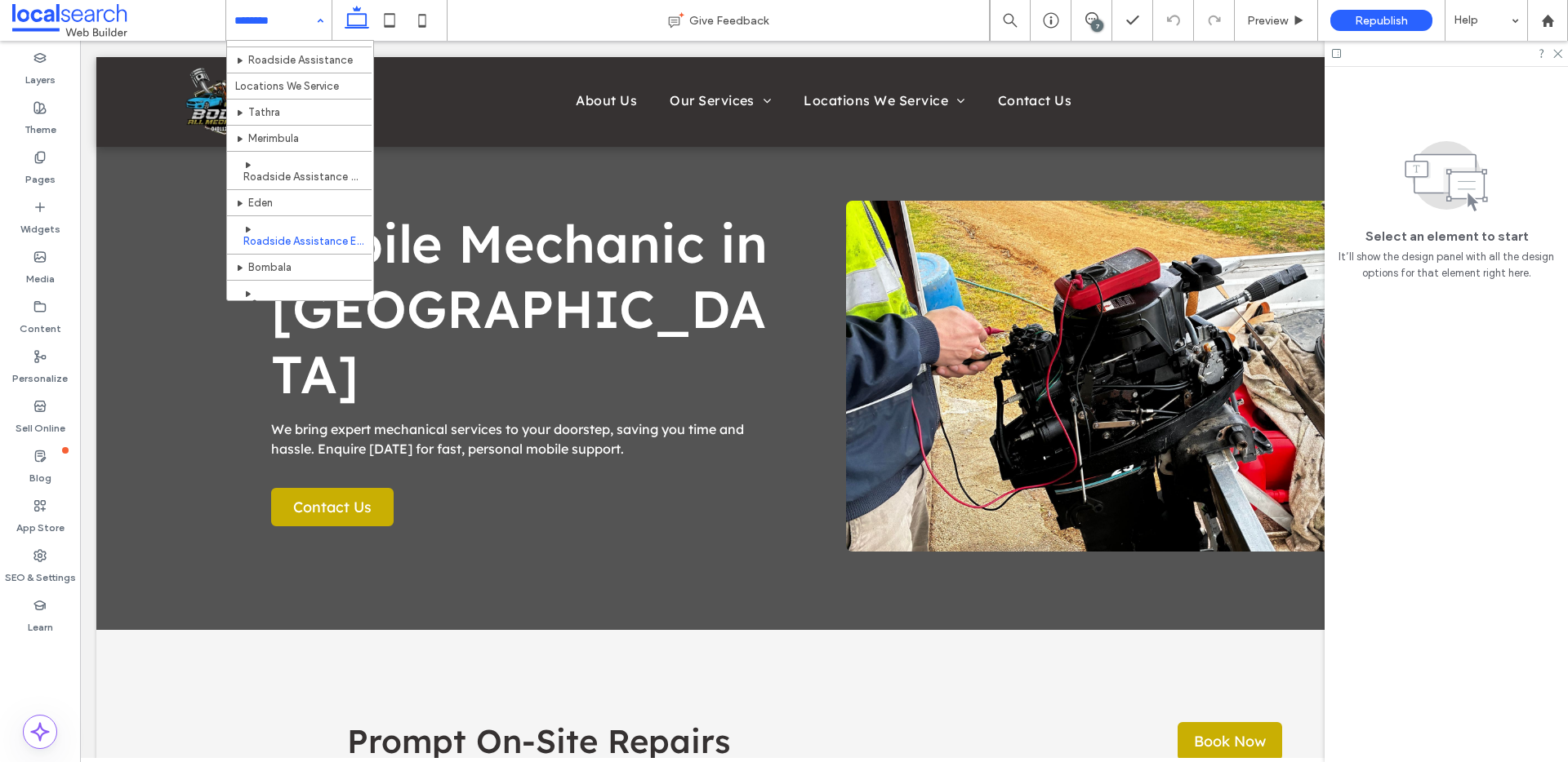
scroll to position [250, 0]
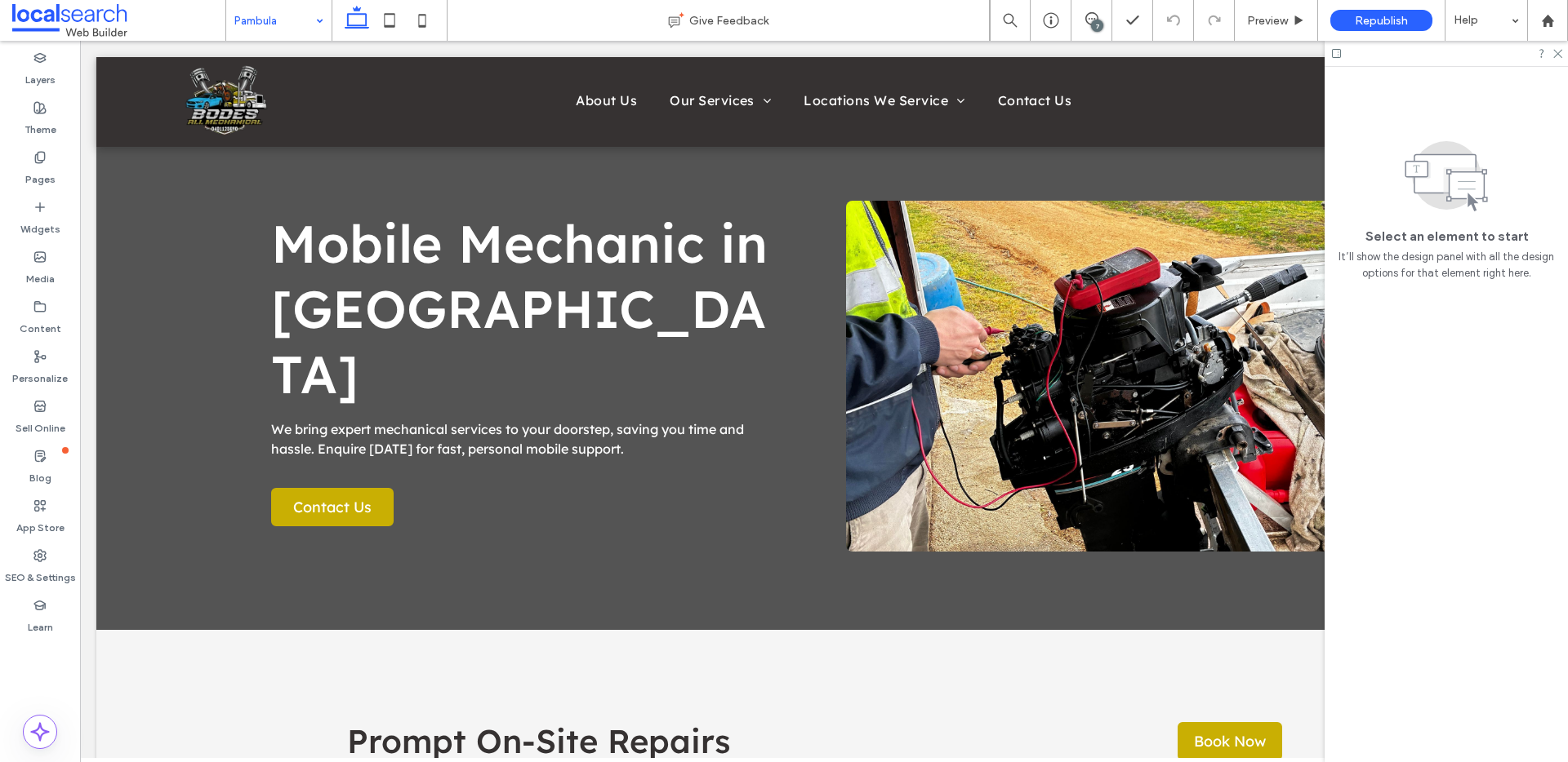
click at [1101, 23] on div "7" at bounding box center [1096, 25] width 13 height 13
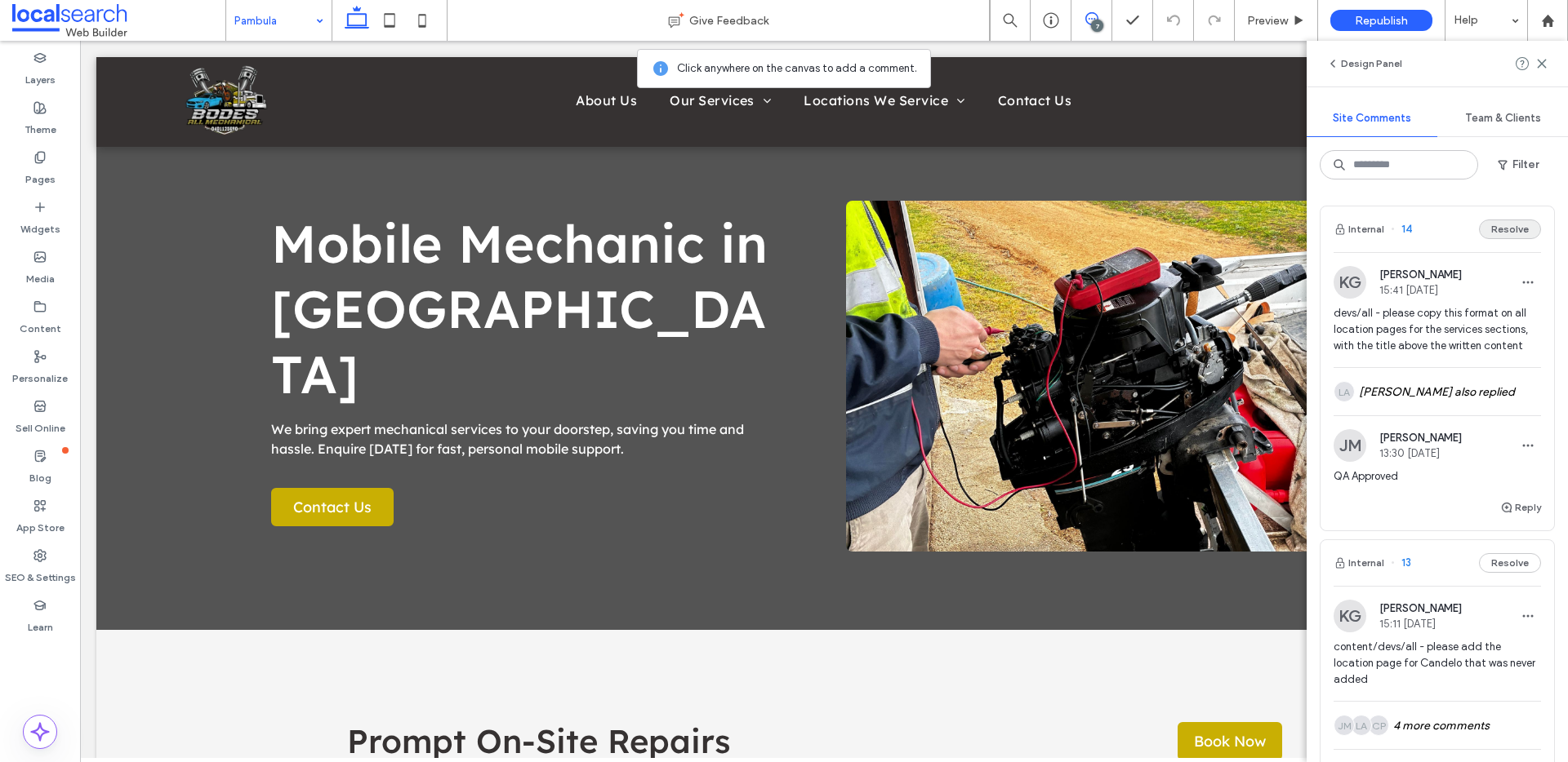
click at [1497, 231] on button "Resolve" at bounding box center [1509, 229] width 62 height 19
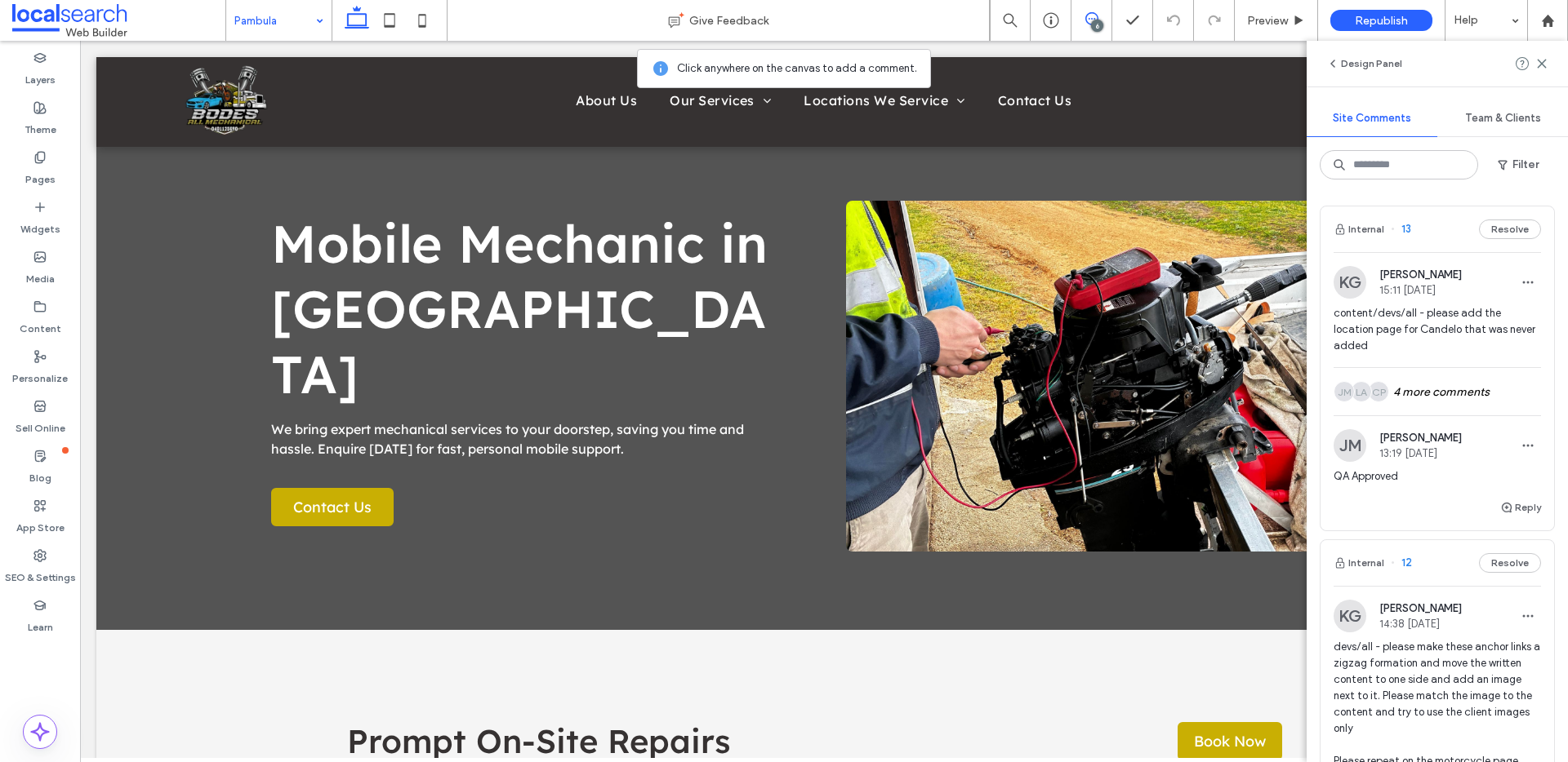
click at [1358, 230] on button "Internal" at bounding box center [1359, 229] width 50 height 19
click at [1428, 399] on div "CP LA JM 4 more comments" at bounding box center [1437, 392] width 208 height 48
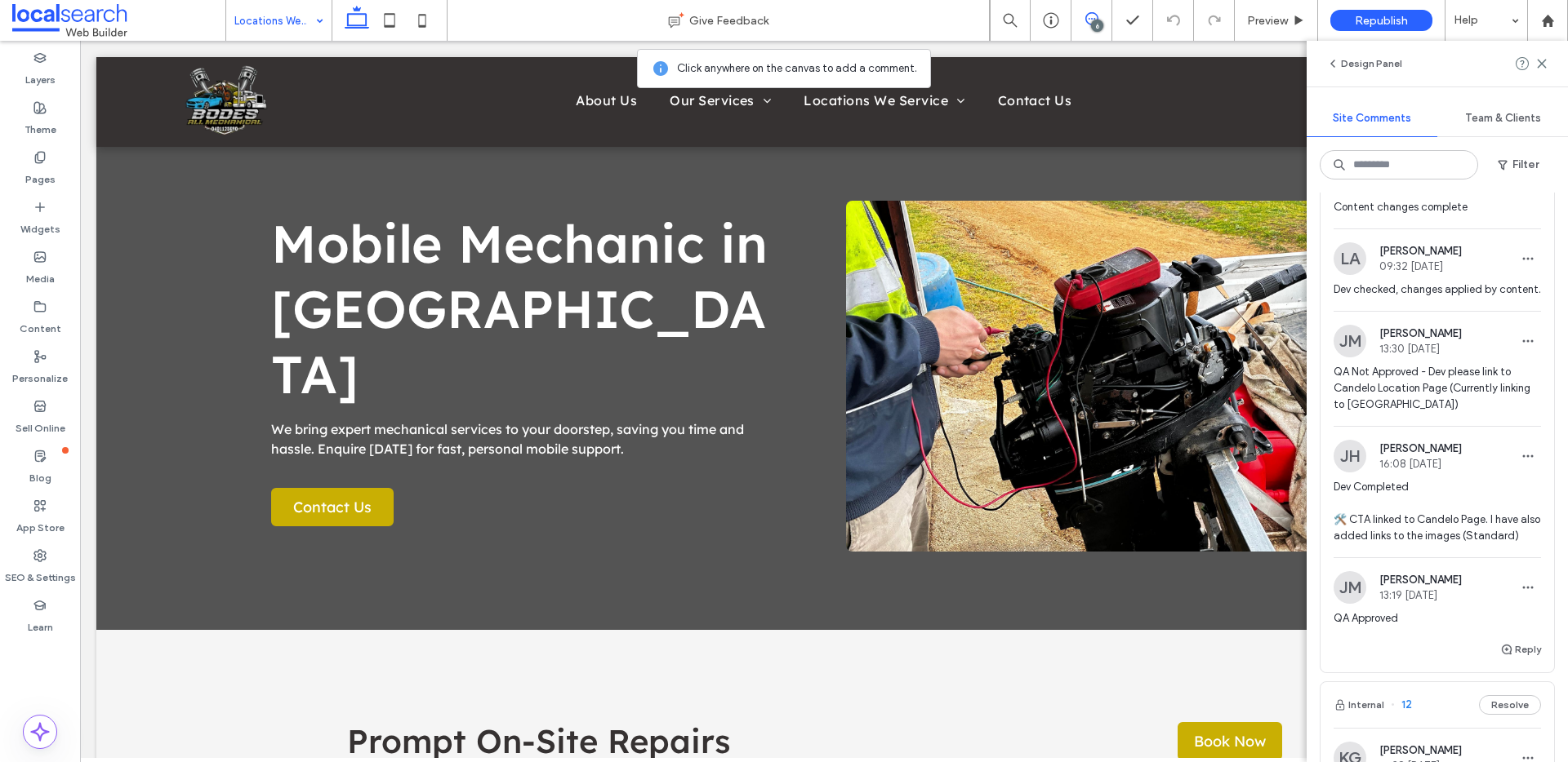
scroll to position [229, 0]
click at [1101, 21] on div "6" at bounding box center [1096, 25] width 13 height 13
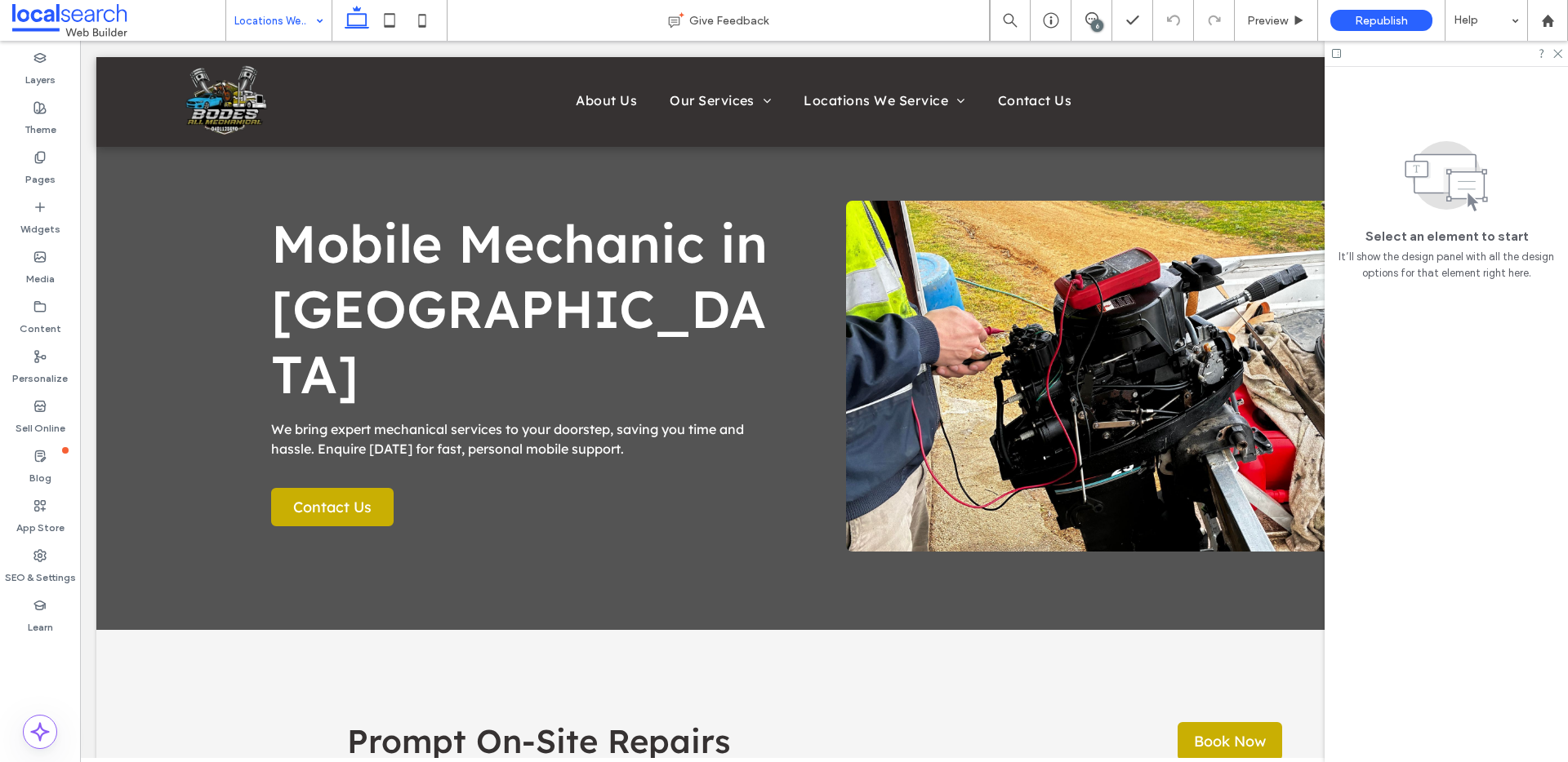
click at [1092, 22] on div "6" at bounding box center [1096, 25] width 13 height 13
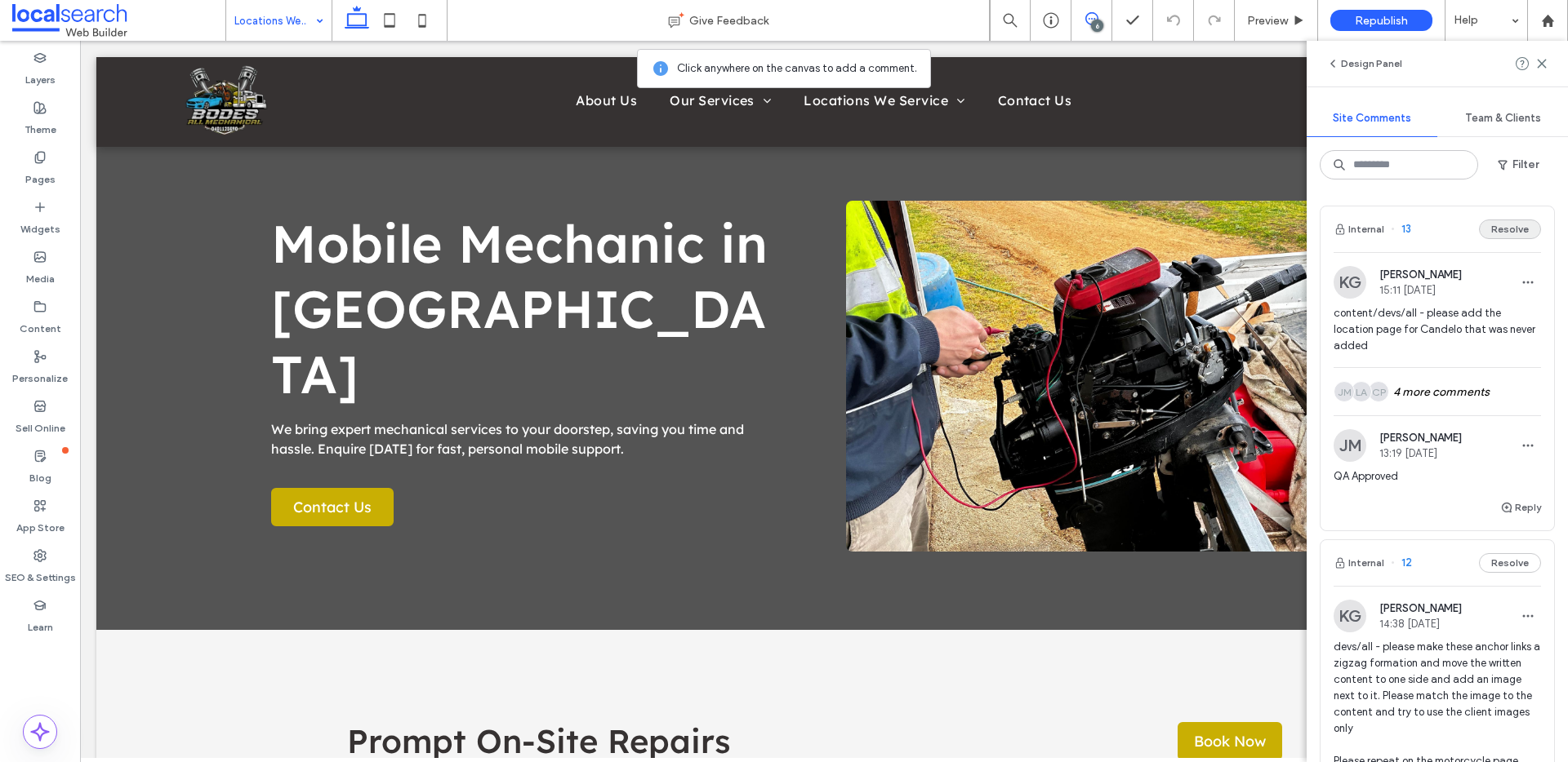
click at [1515, 231] on button "Resolve" at bounding box center [1509, 229] width 62 height 19
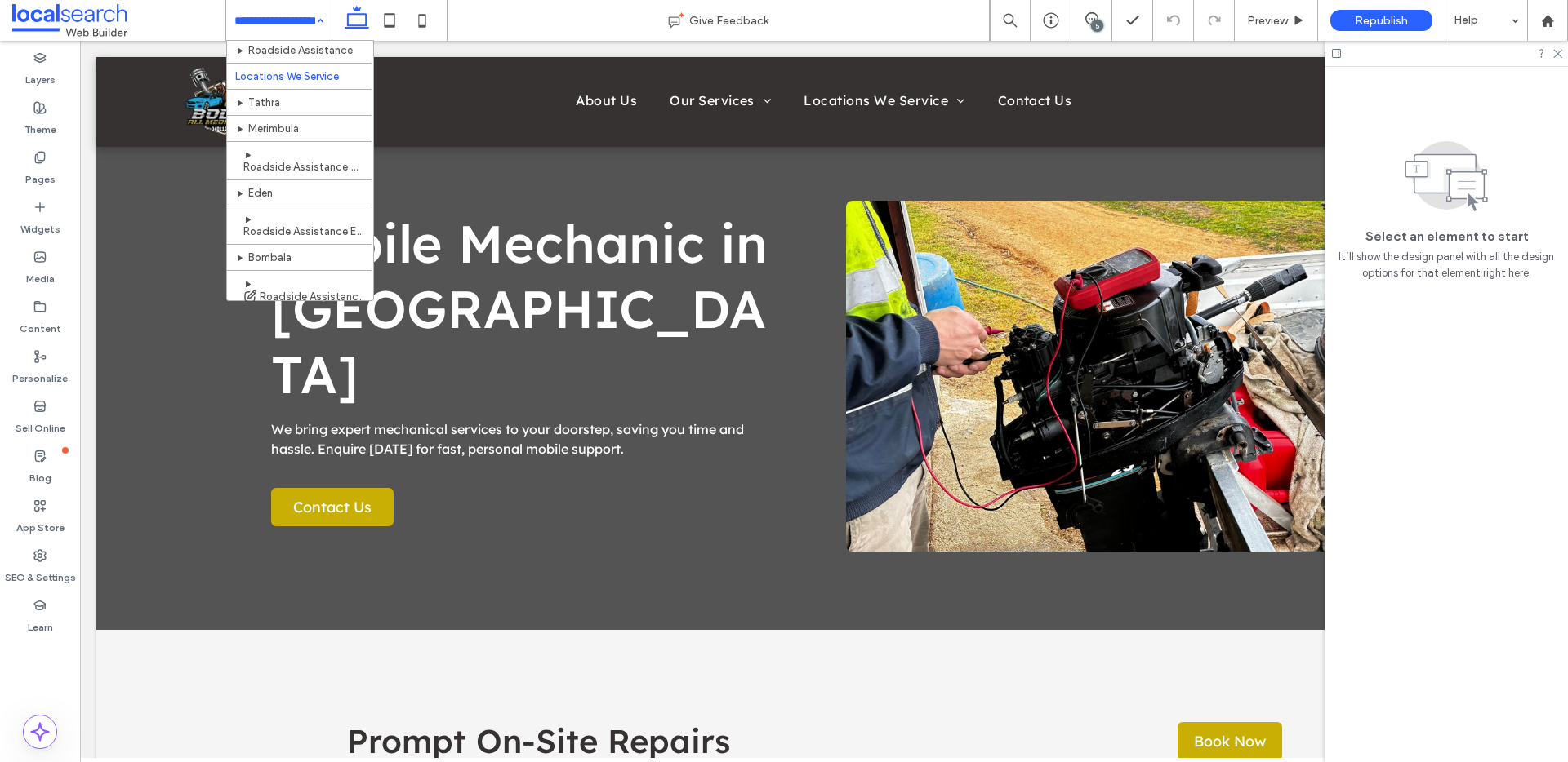
scroll to position [250, 0]
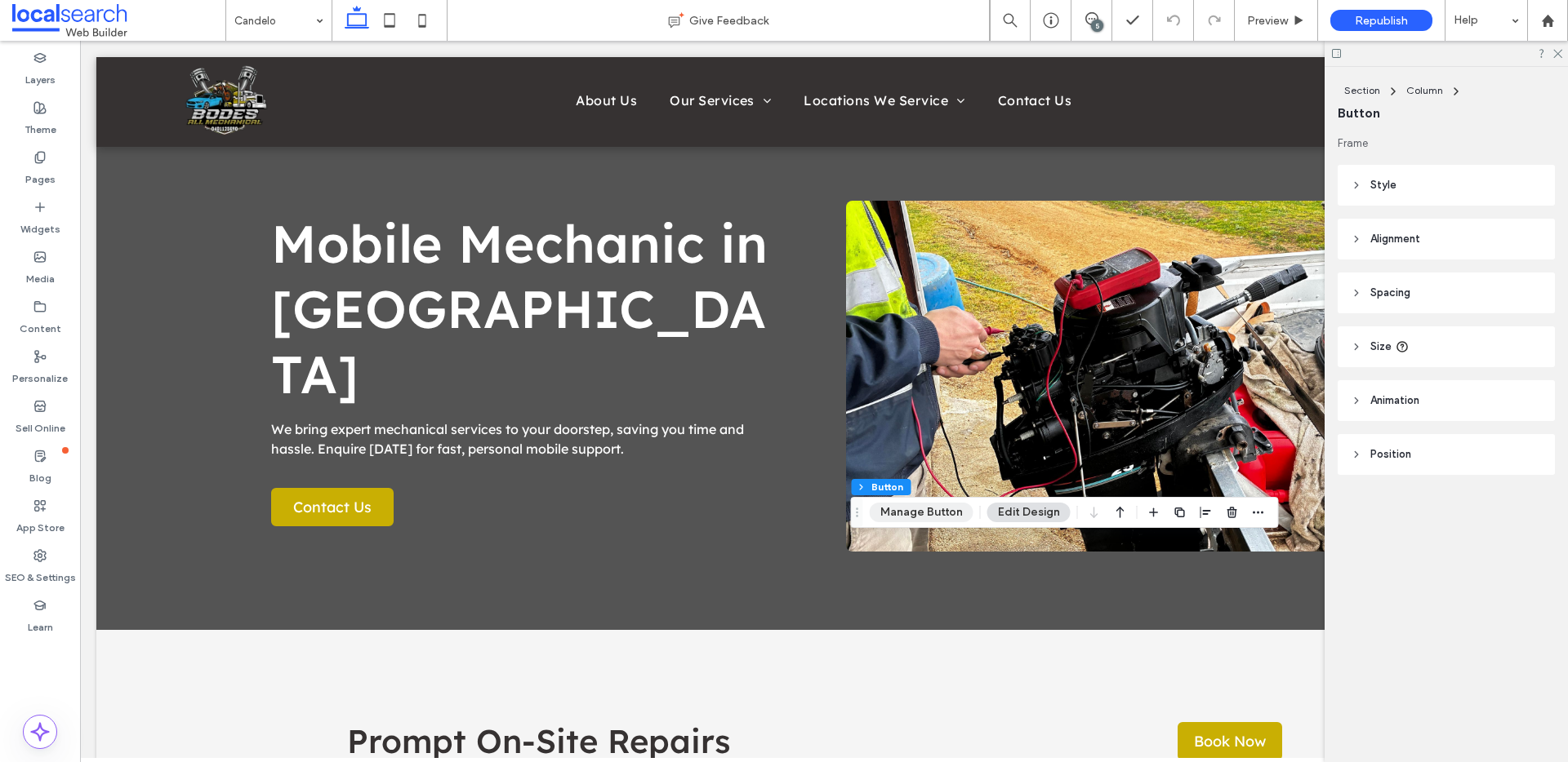
click at [907, 512] on button "Manage Button" at bounding box center [921, 512] width 104 height 19
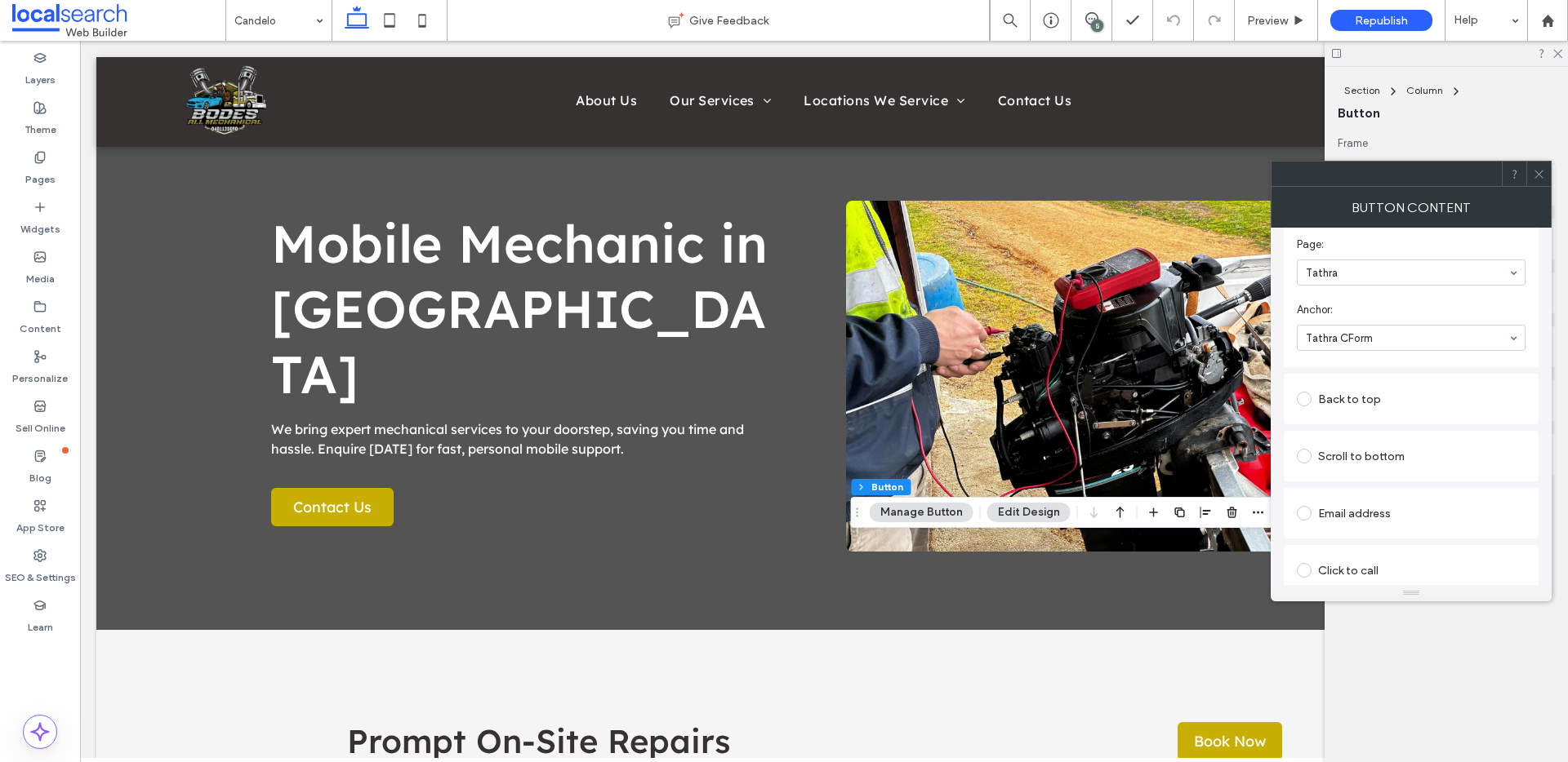
scroll to position [366, 0]
click at [1393, 350] on input at bounding box center [1407, 353] width 203 height 12
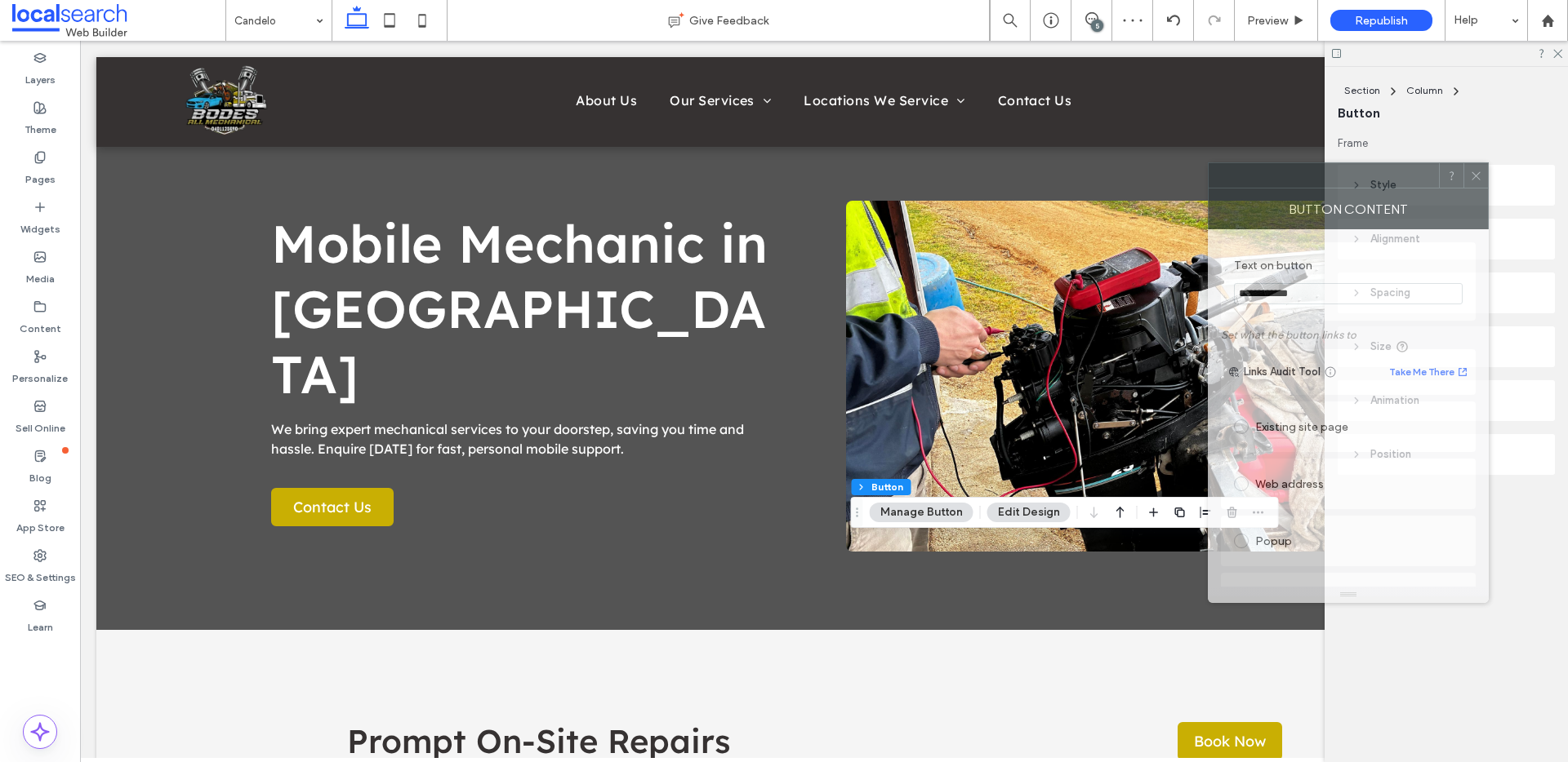
drag, startPoint x: 1316, startPoint y: 189, endPoint x: 1118, endPoint y: 173, distance: 198.6
click at [1208, 188] on div "Button Content" at bounding box center [1348, 209] width 281 height 41
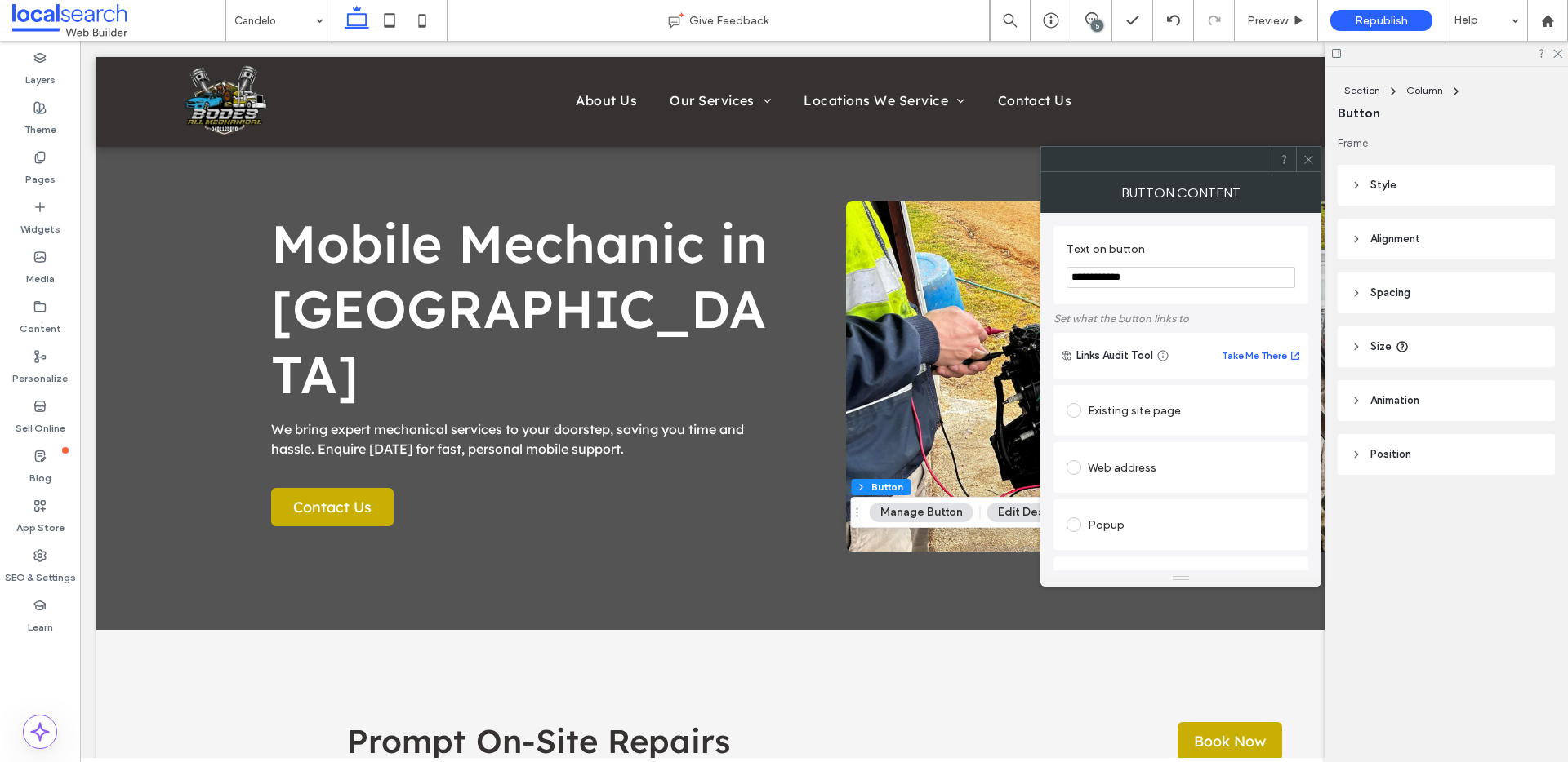
click at [1308, 153] on icon at bounding box center [1308, 159] width 13 height 13
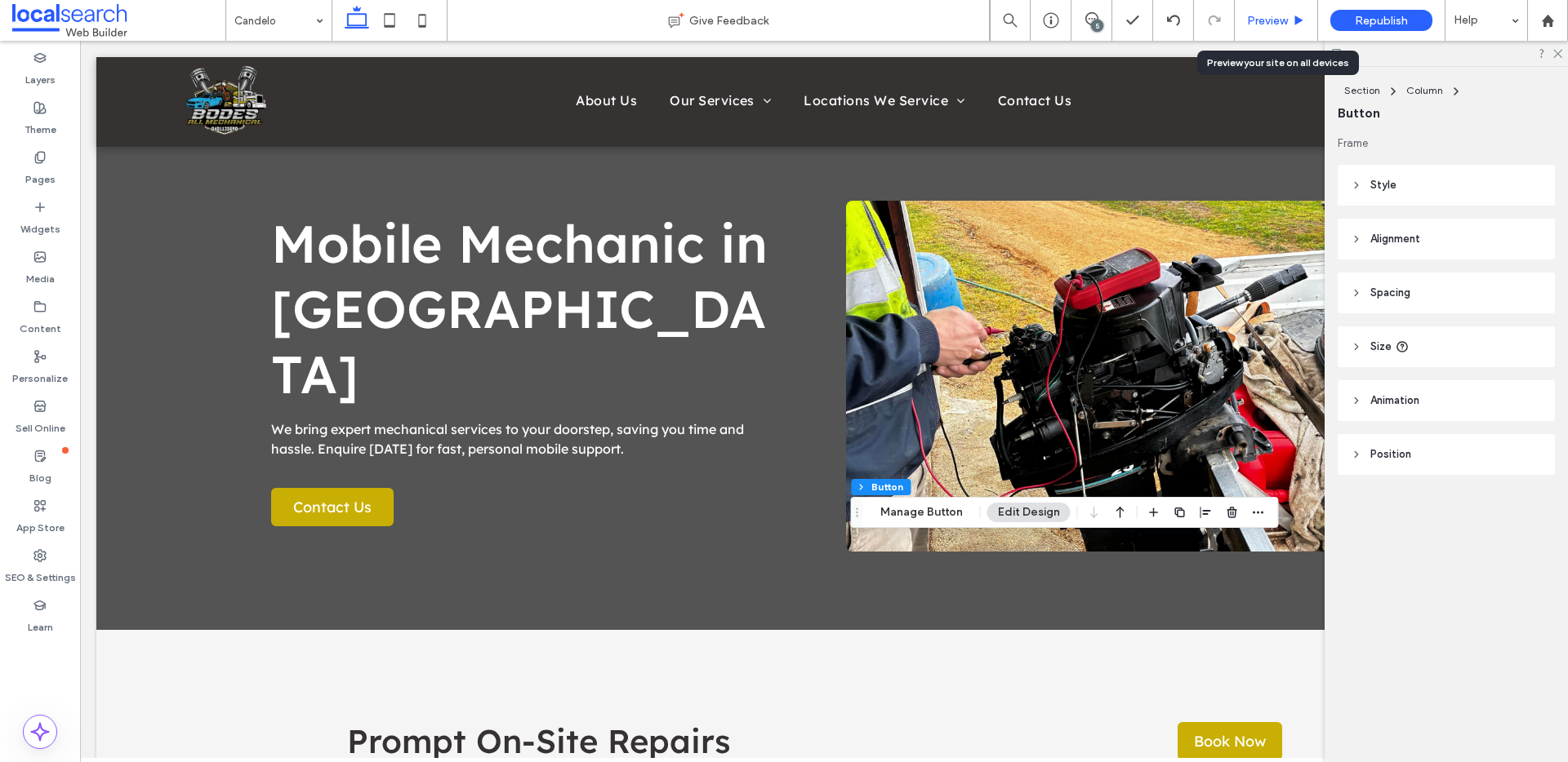
click at [1282, 23] on span "Preview" at bounding box center [1267, 21] width 41 height 14
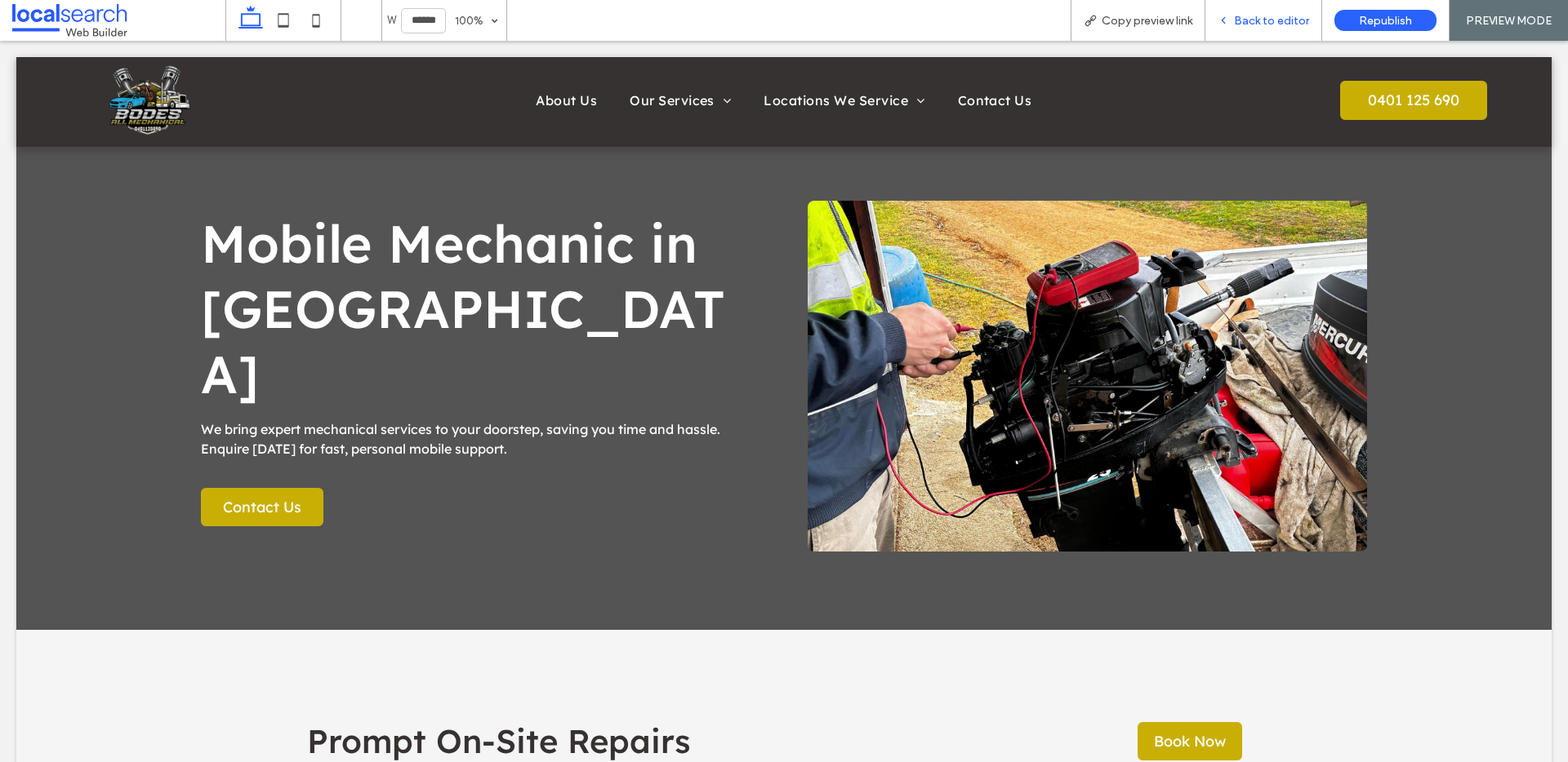
click at [1253, 18] on span "Back to editor" at bounding box center [1271, 21] width 75 height 14
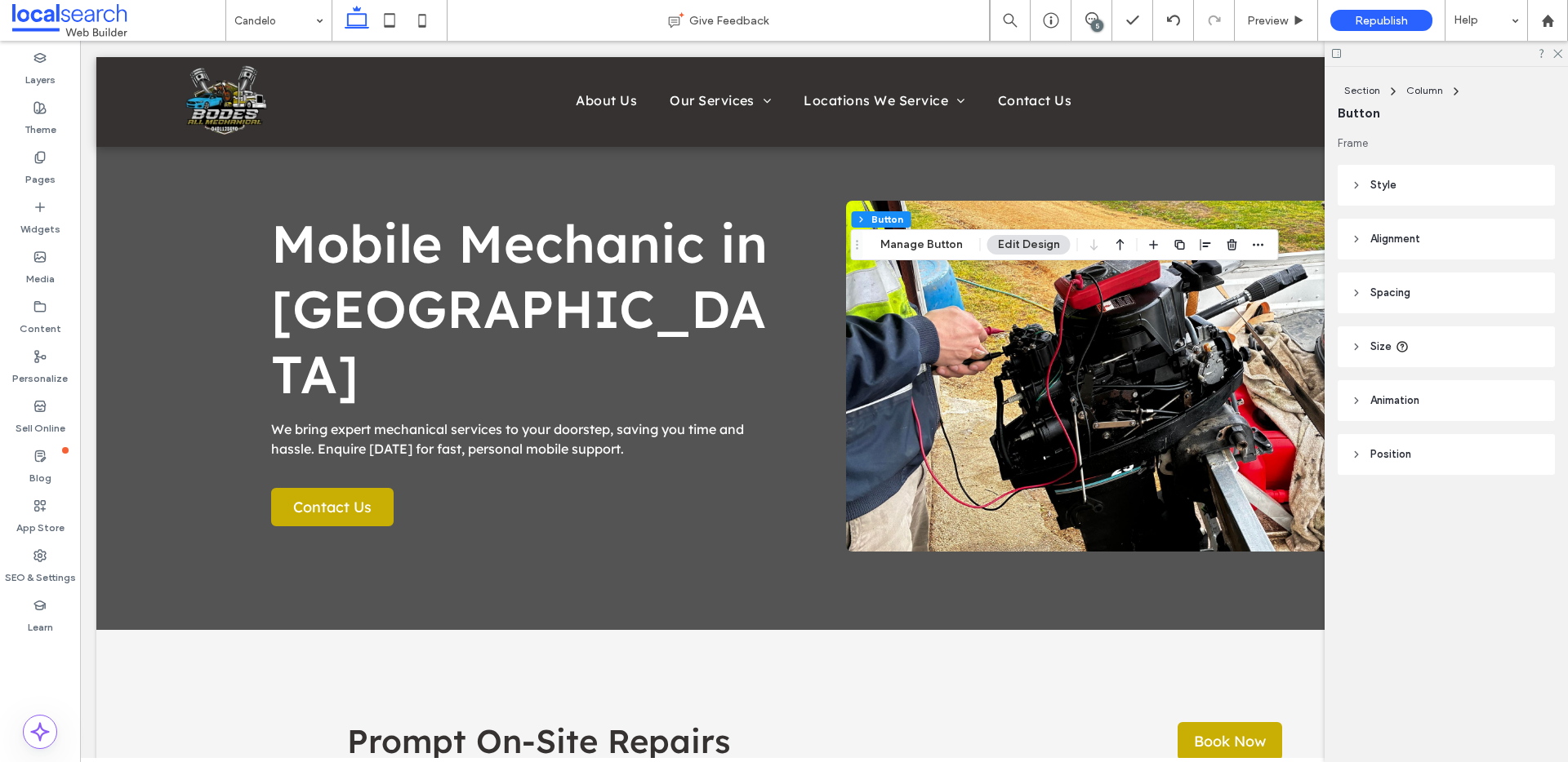
click at [1063, 243] on button "Edit Design" at bounding box center [1029, 245] width 83 height 19
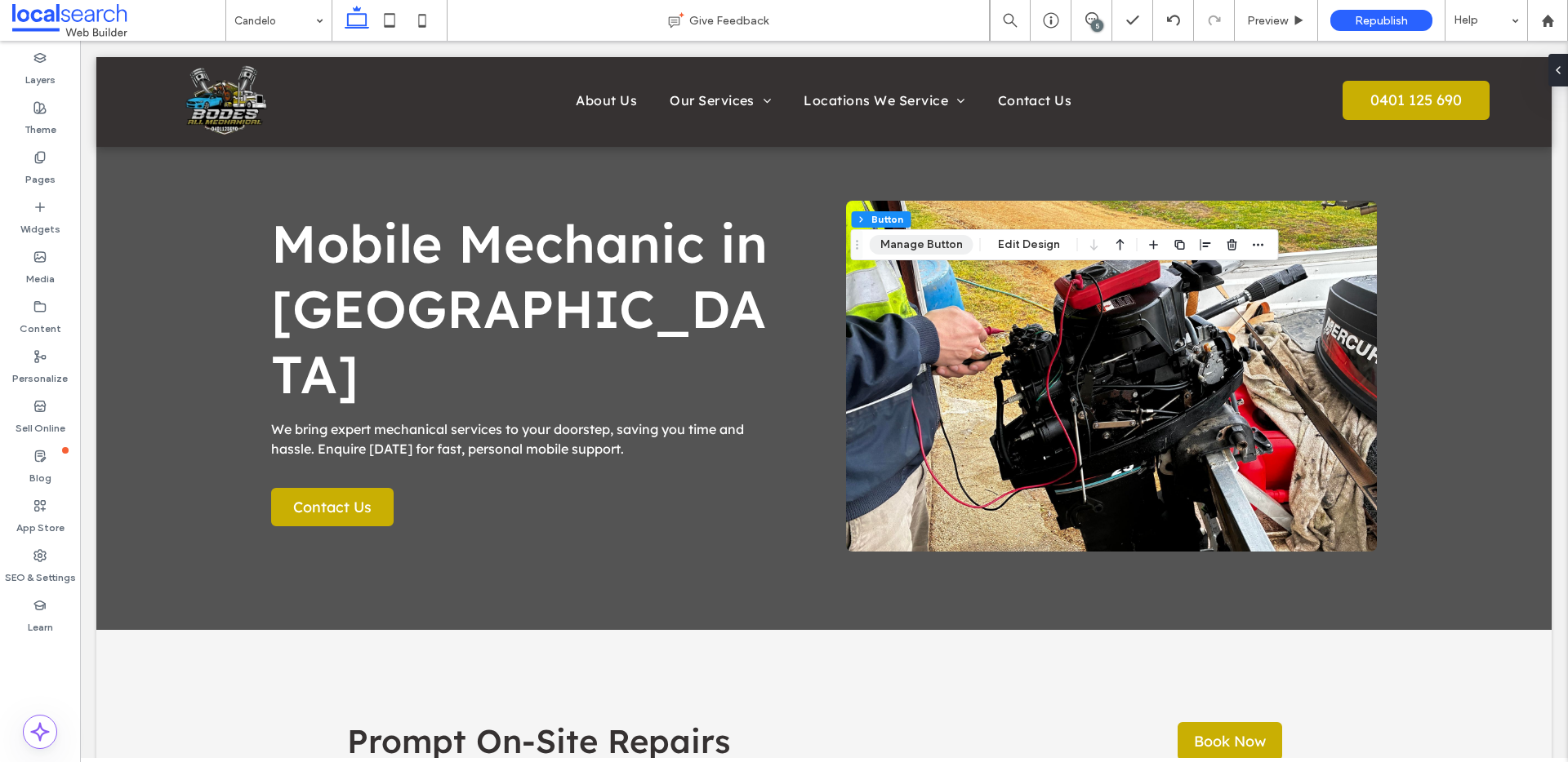
click at [957, 244] on button "Manage Button" at bounding box center [921, 245] width 104 height 19
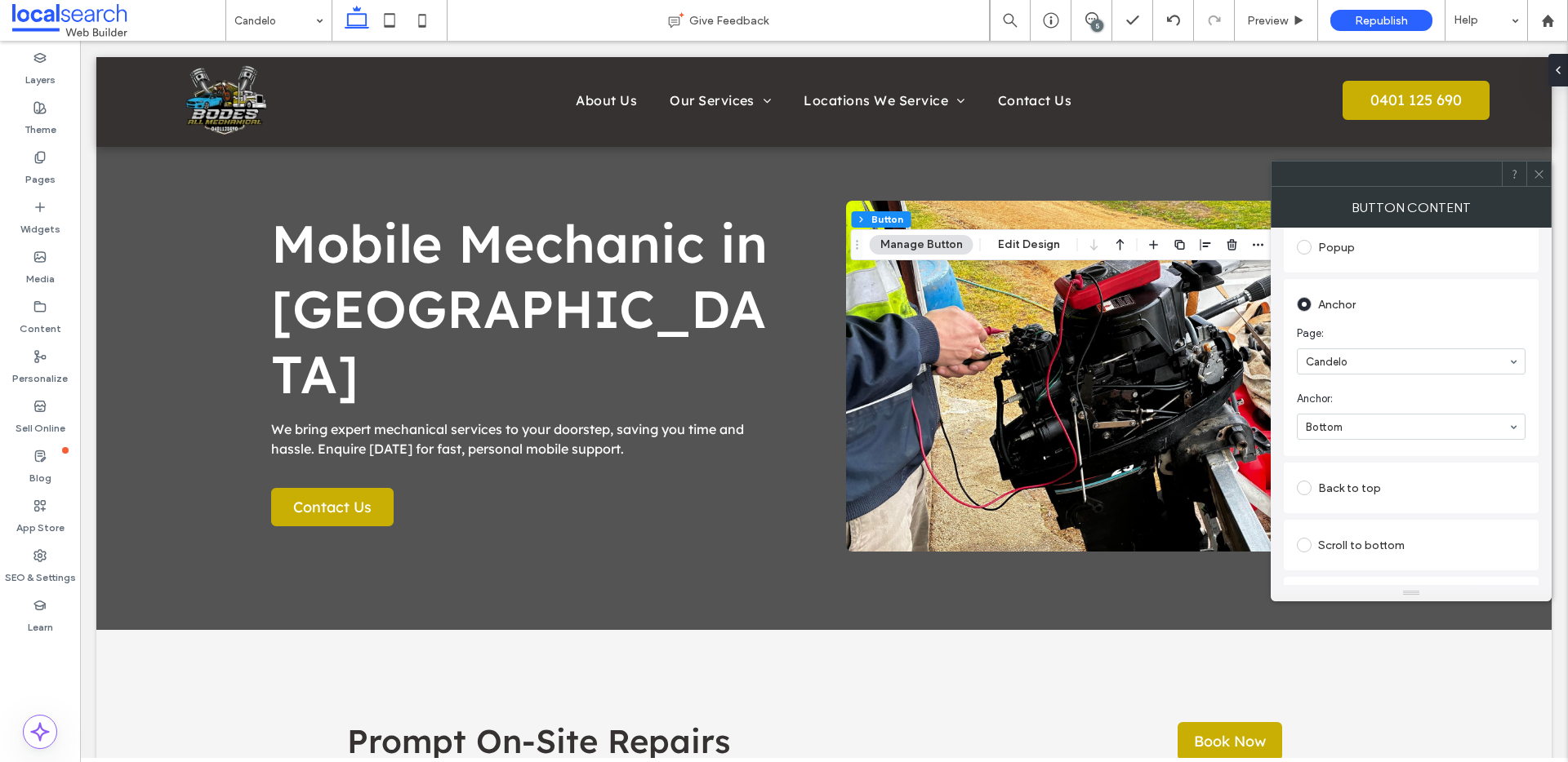
scroll to position [306, 0]
click at [1525, 377] on div "Anchor Page: Candelo Anchor: Bottom" at bounding box center [1411, 355] width 255 height 178
click at [1537, 165] on span at bounding box center [1539, 173] width 13 height 24
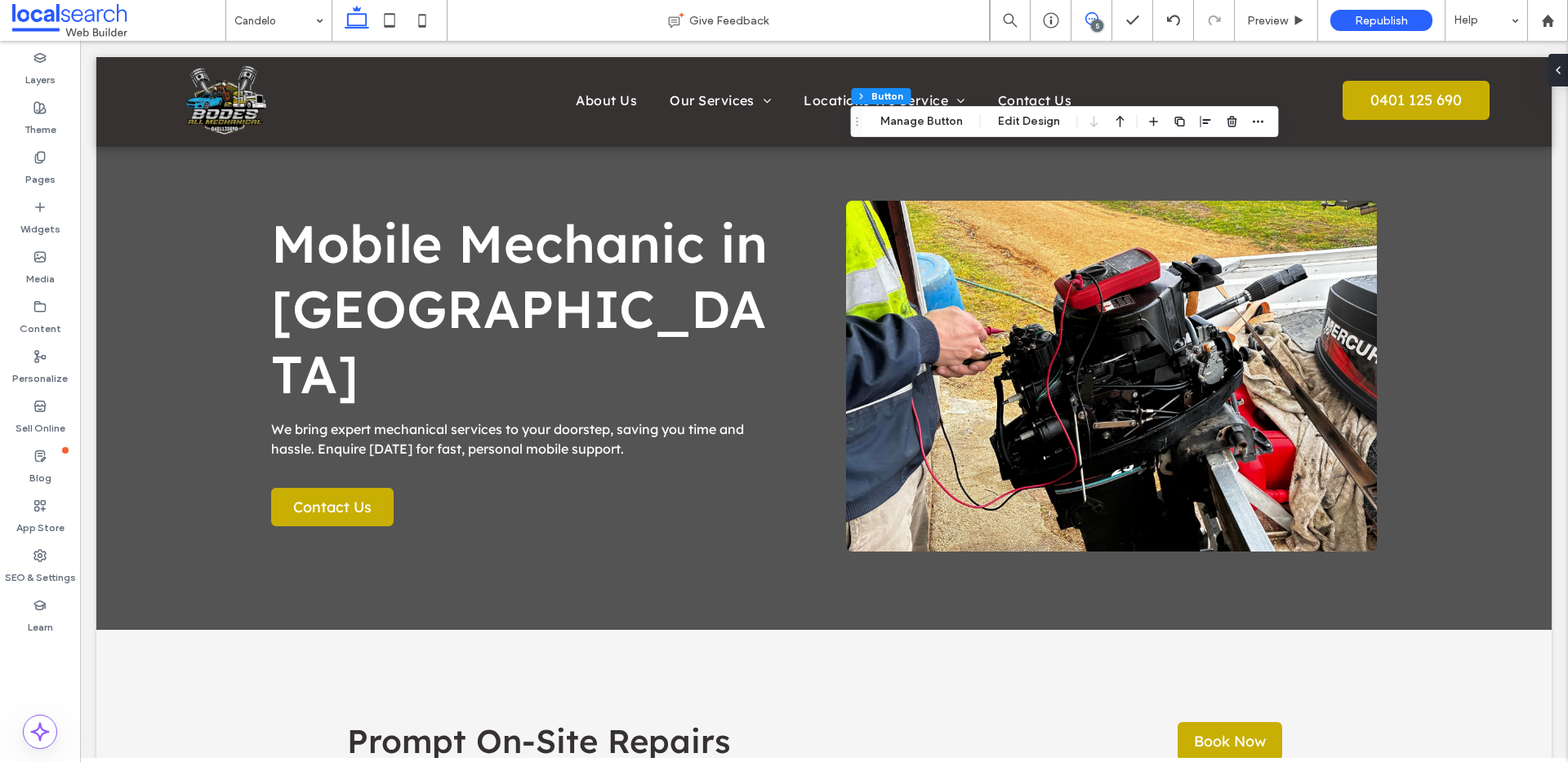
click at [1092, 18] on icon at bounding box center [1092, 19] width 13 height 13
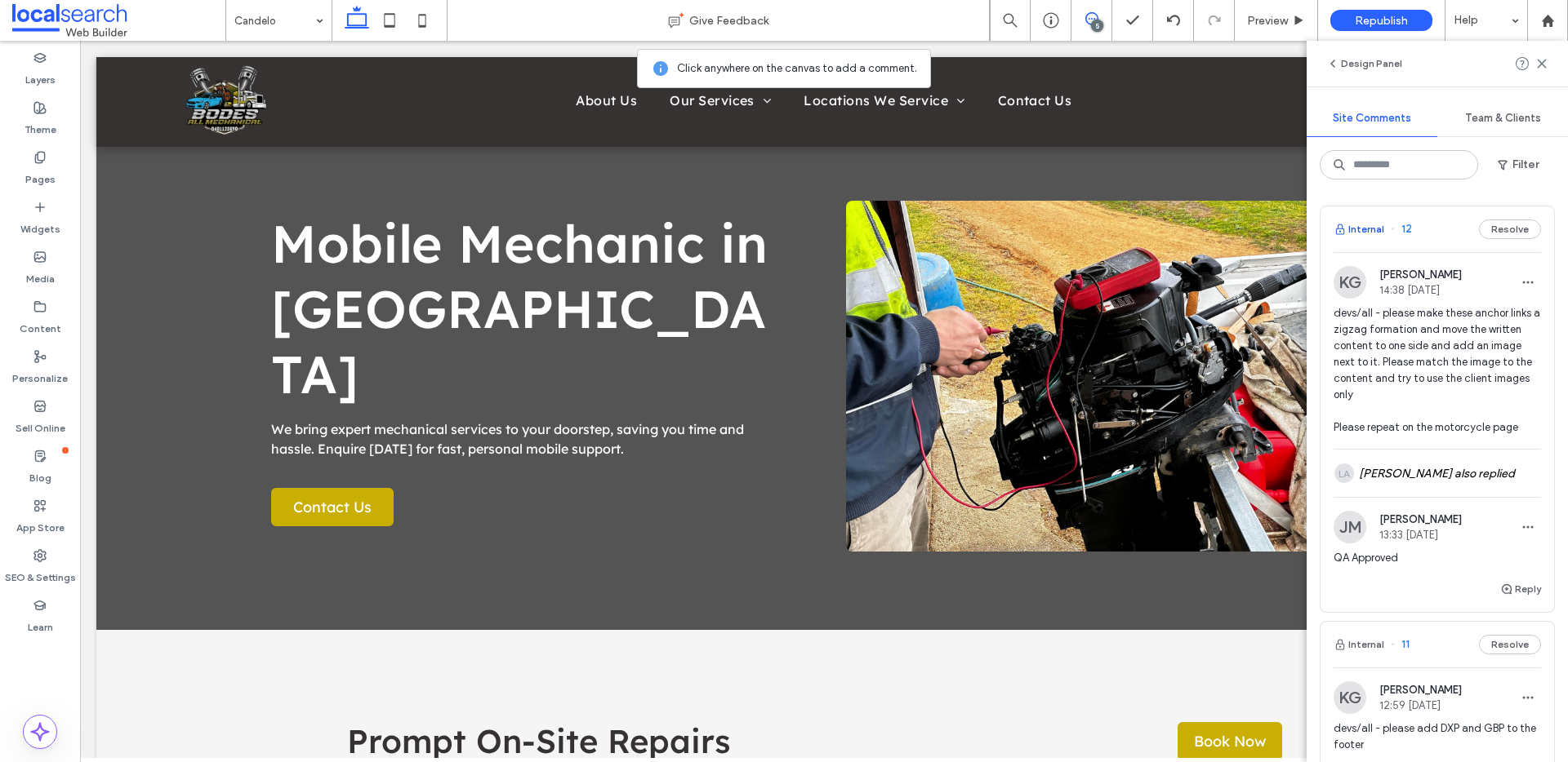
click at [1366, 229] on button "Internal" at bounding box center [1359, 229] width 50 height 19
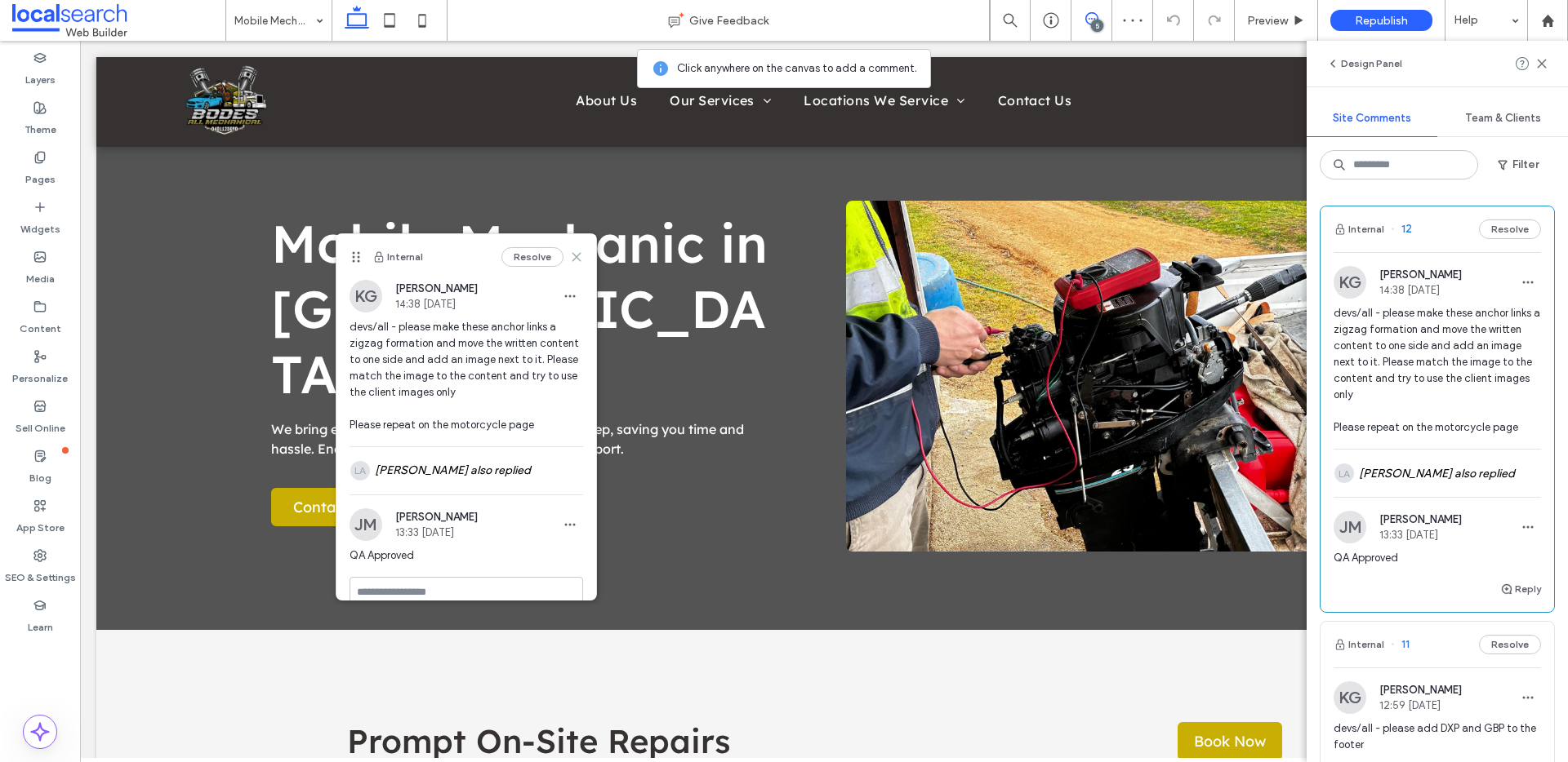
click at [570, 256] on icon at bounding box center [576, 257] width 13 height 13
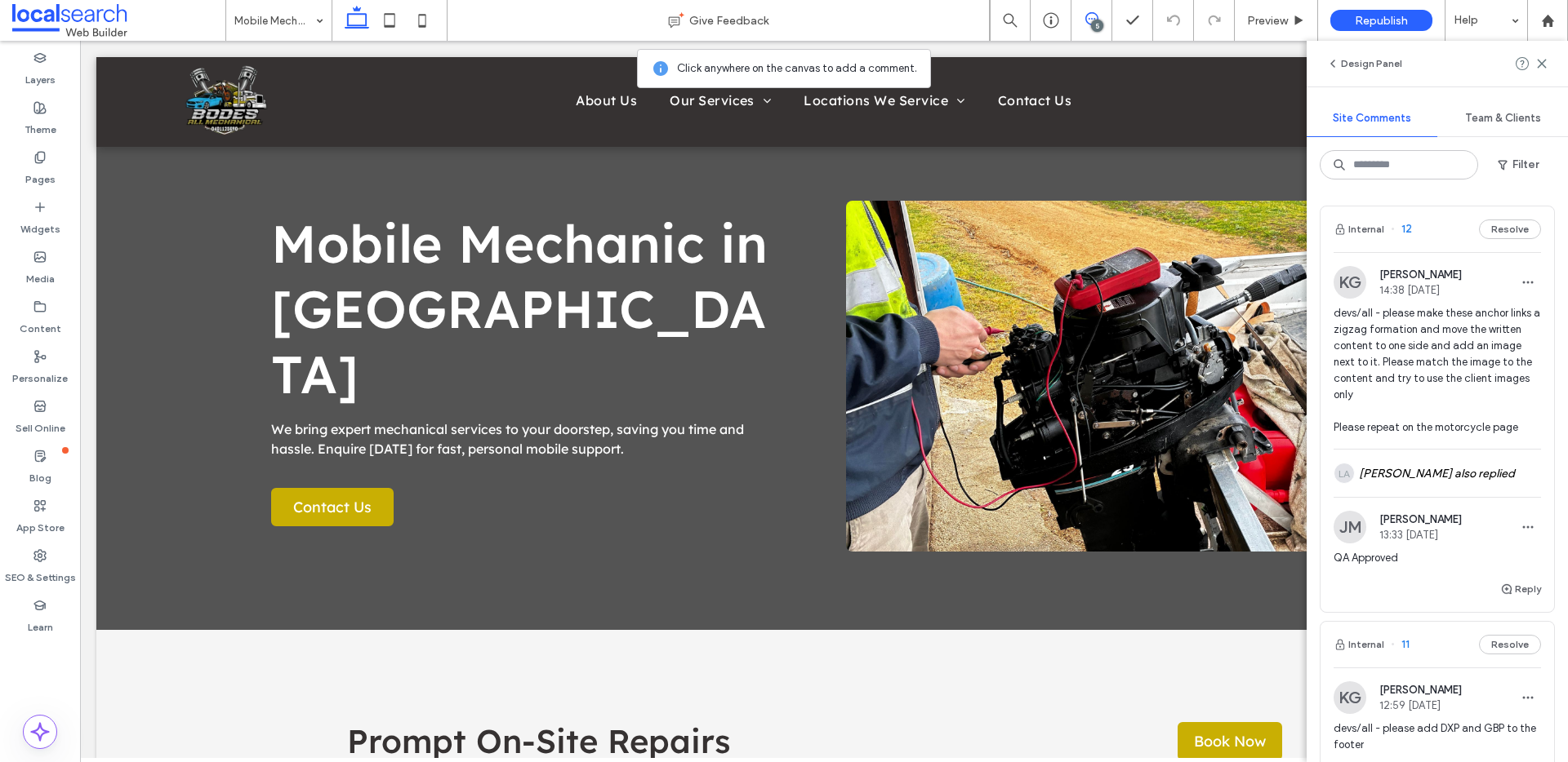
click at [1097, 18] on span at bounding box center [1091, 19] width 40 height 13
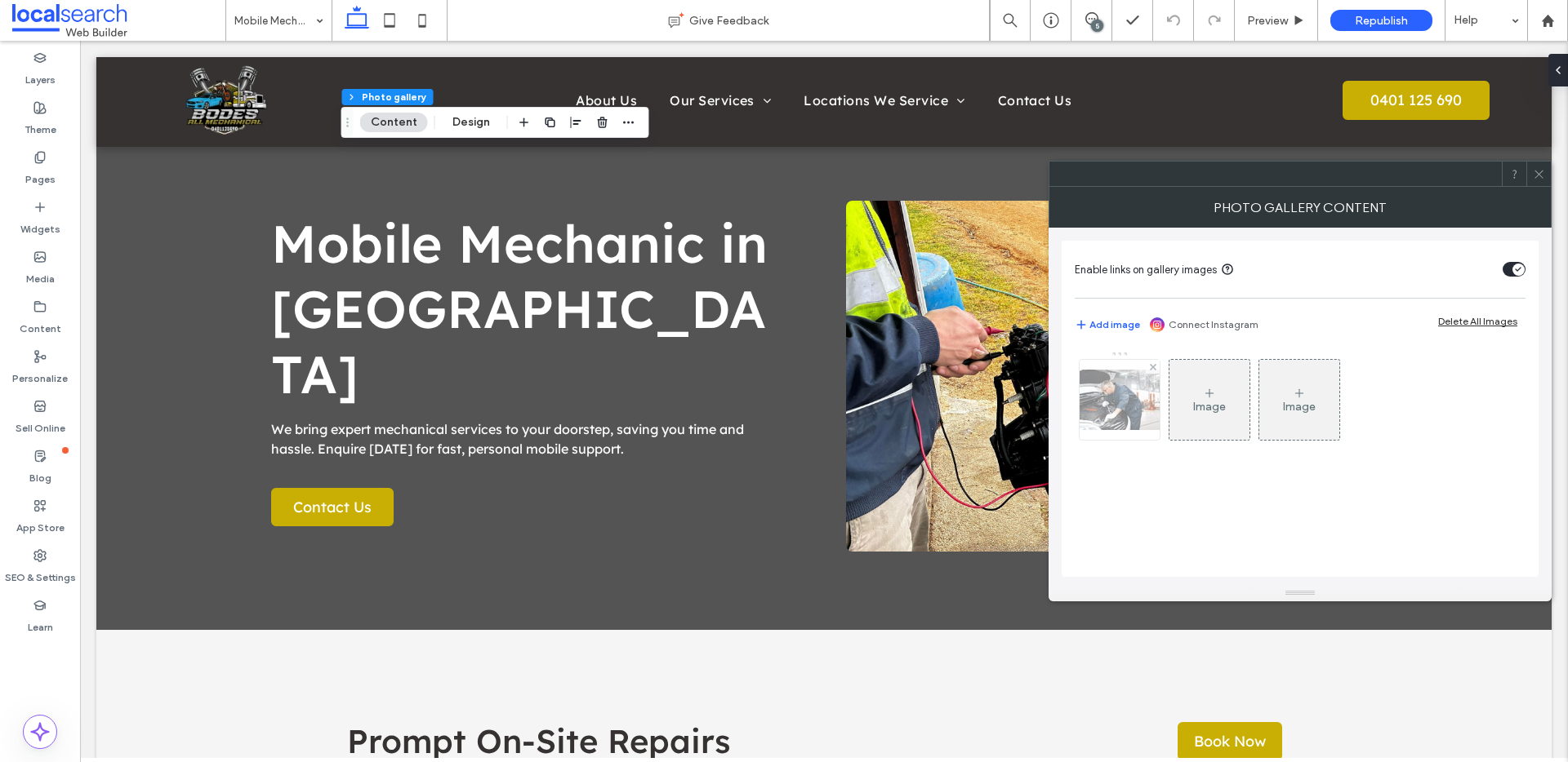
click at [1158, 413] on img at bounding box center [1119, 400] width 131 height 60
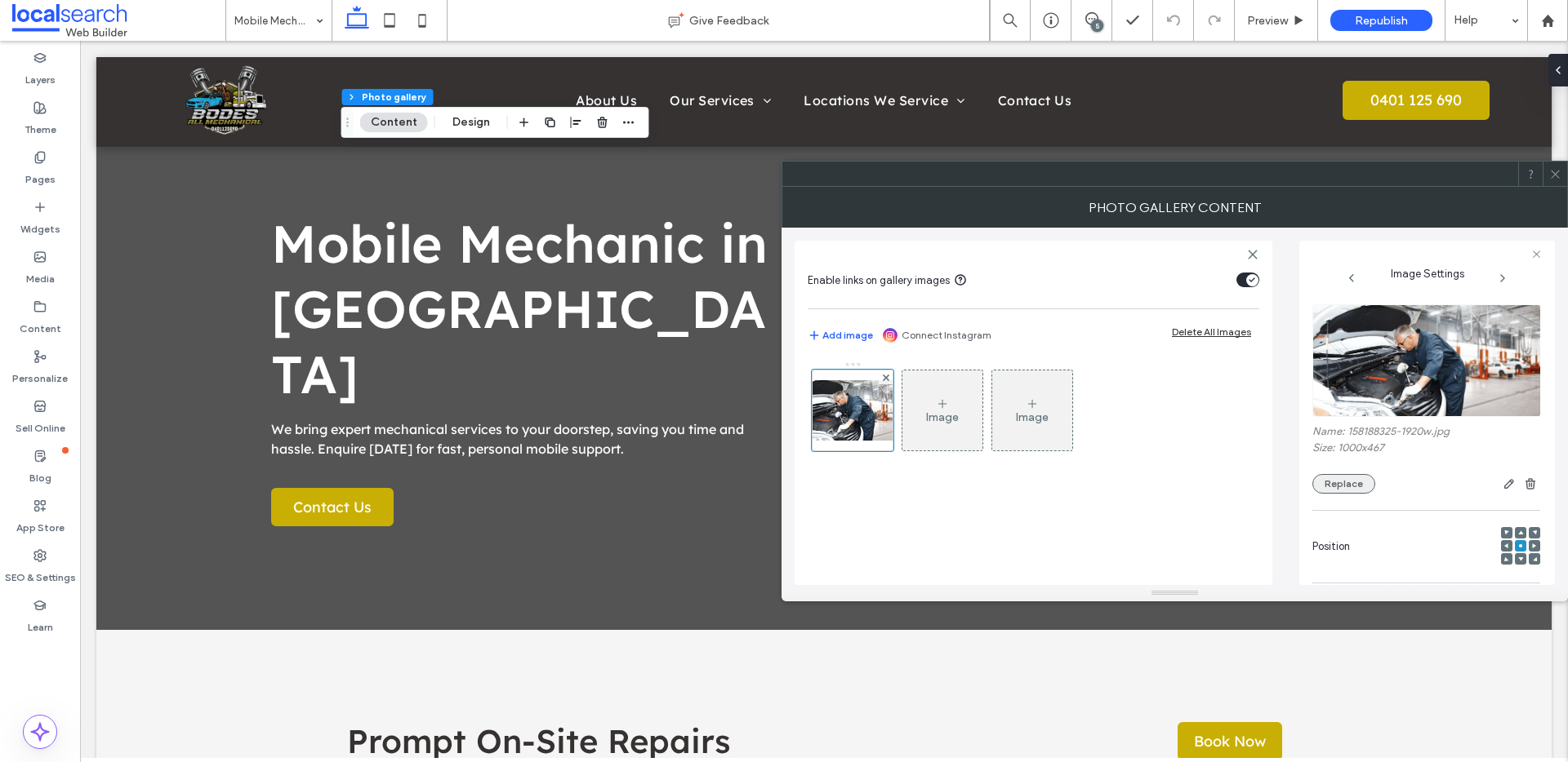
click at [1347, 482] on button "Replace" at bounding box center [1344, 483] width 63 height 19
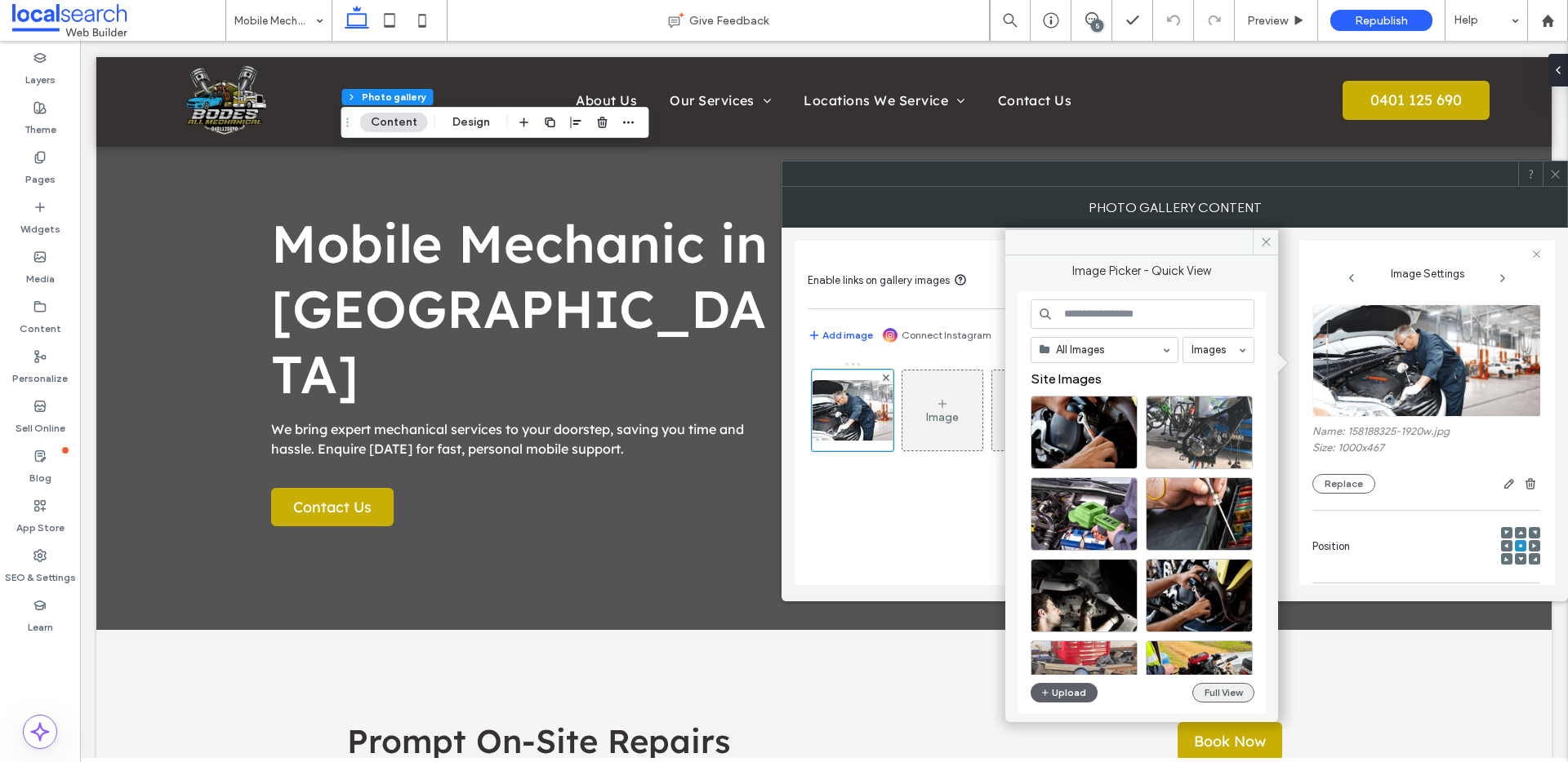
click at [1233, 683] on button "Full View" at bounding box center [1223, 692] width 62 height 19
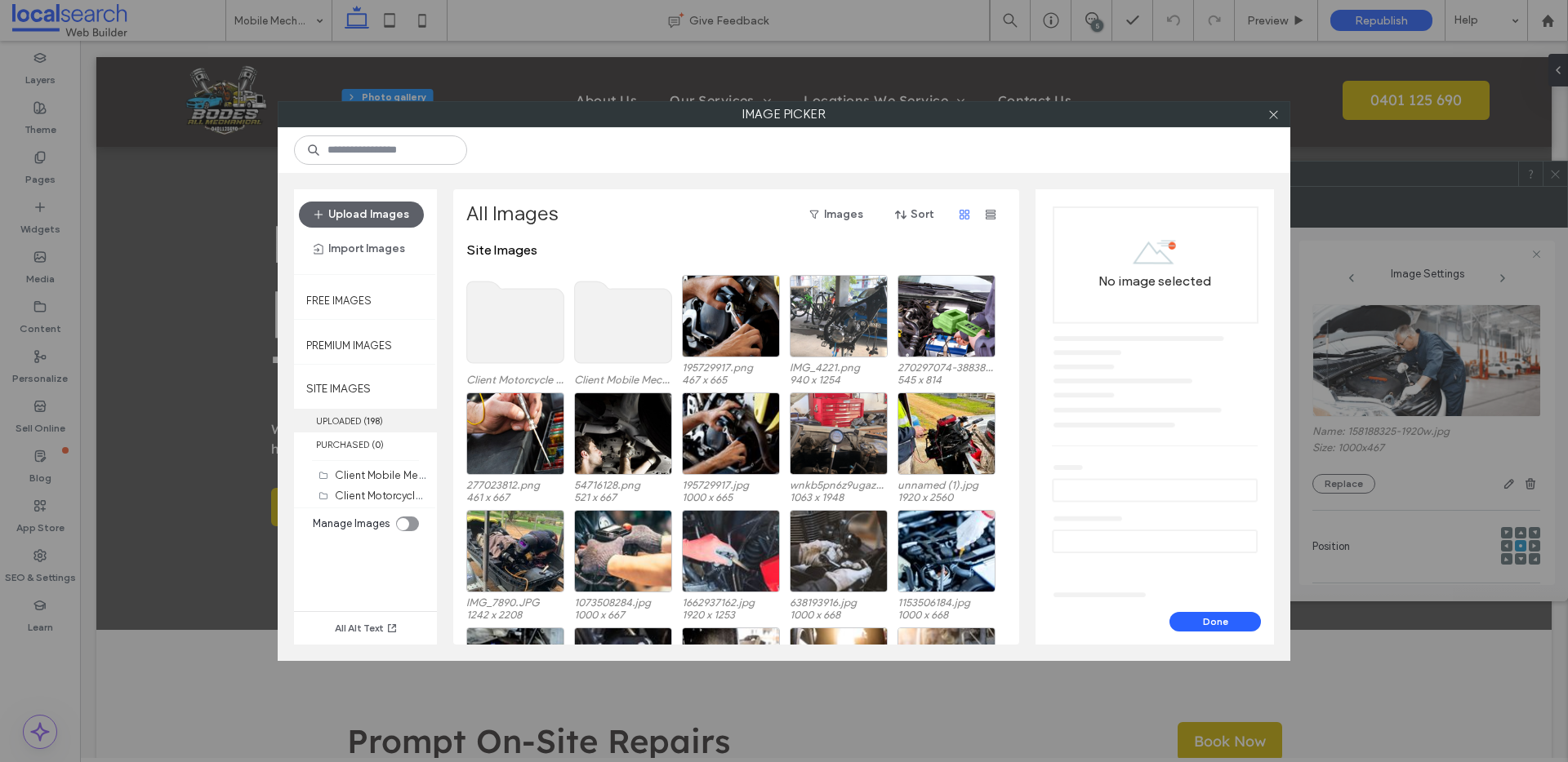
click at [389, 430] on label "UPLOADED ( 198 )" at bounding box center [365, 420] width 143 height 23
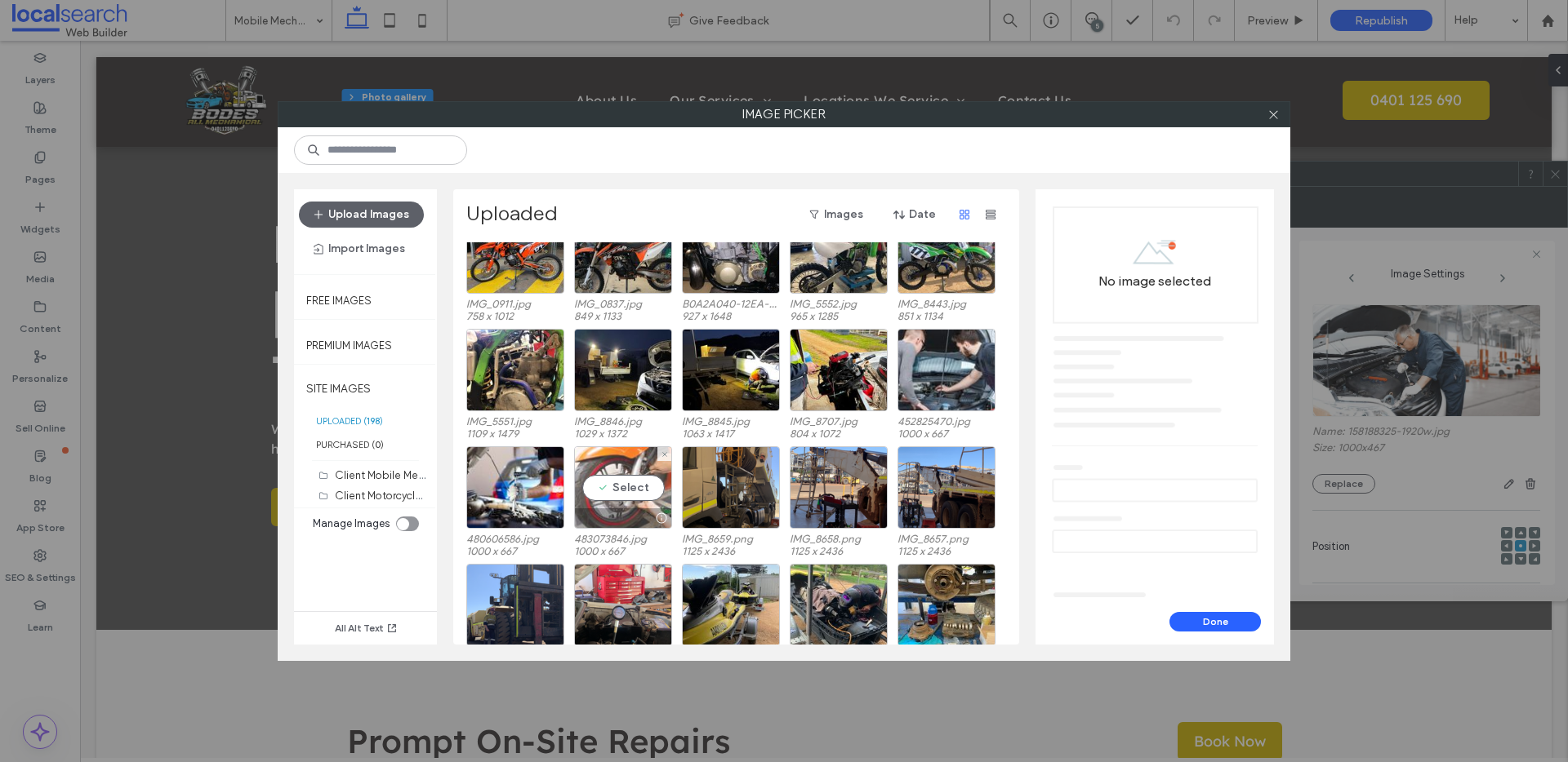
scroll to position [2889, 0]
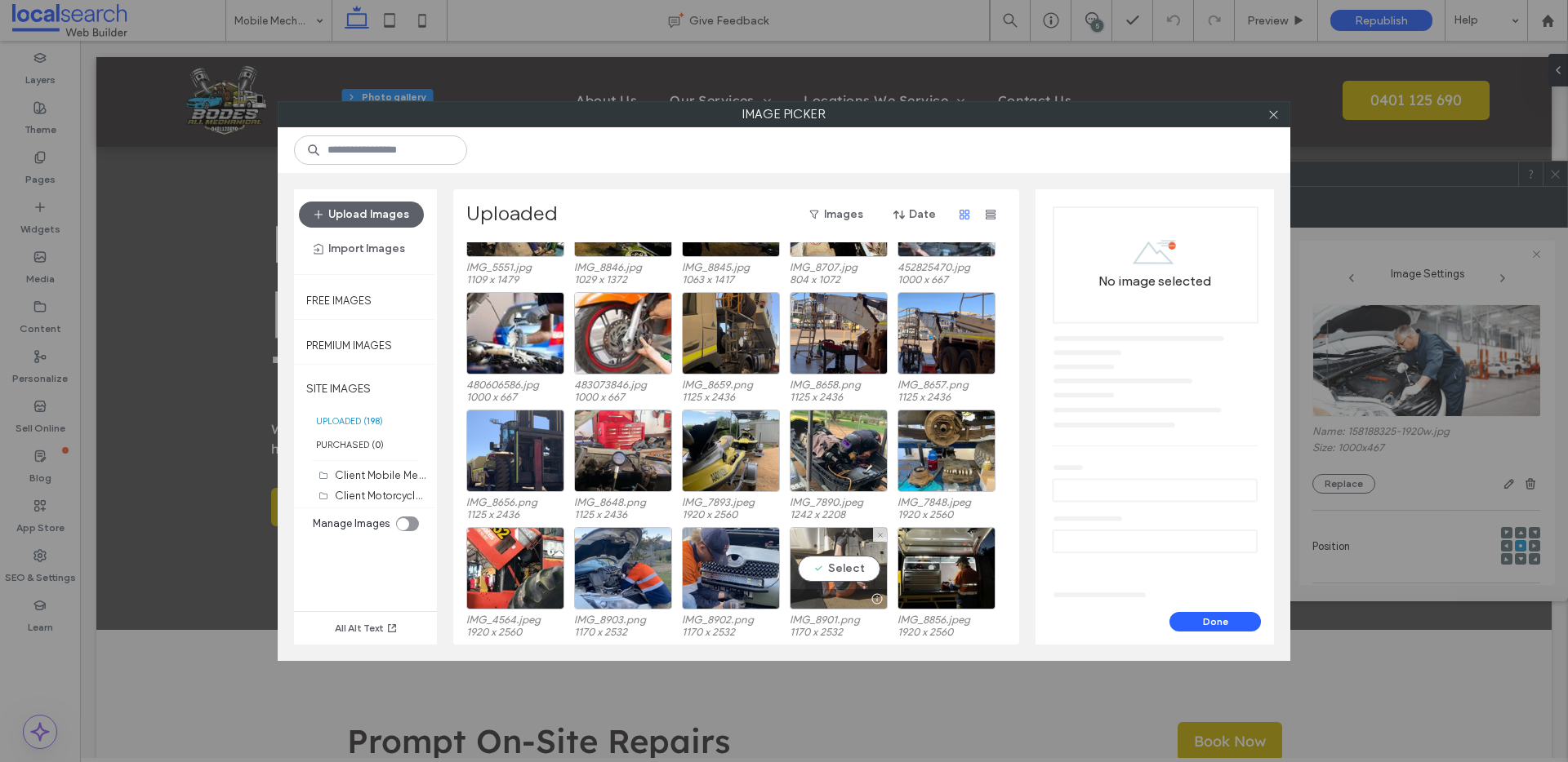
click at [833, 570] on div "Select" at bounding box center [838, 569] width 98 height 82
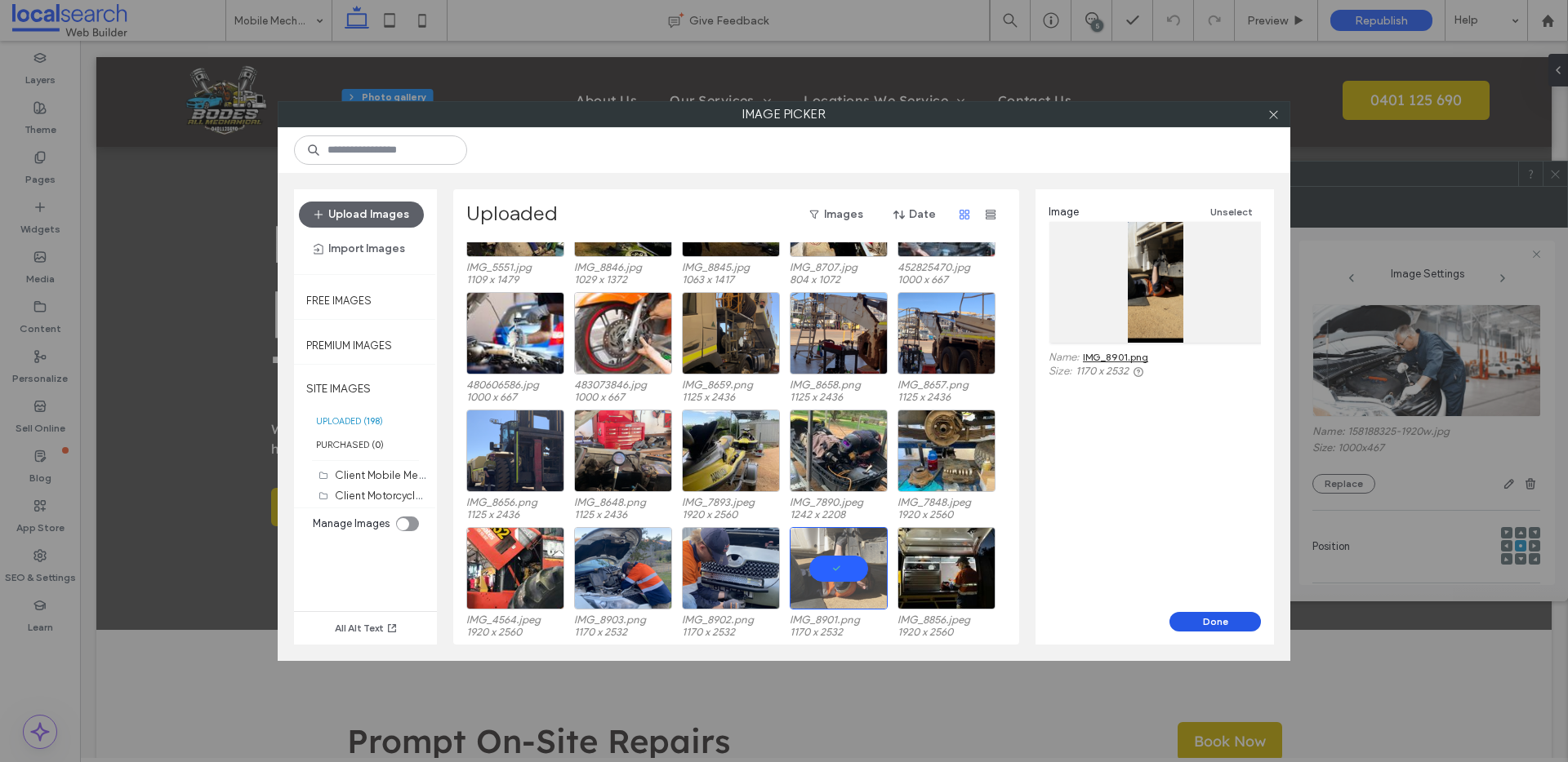
click at [1237, 612] on button "Done" at bounding box center [1215, 621] width 91 height 19
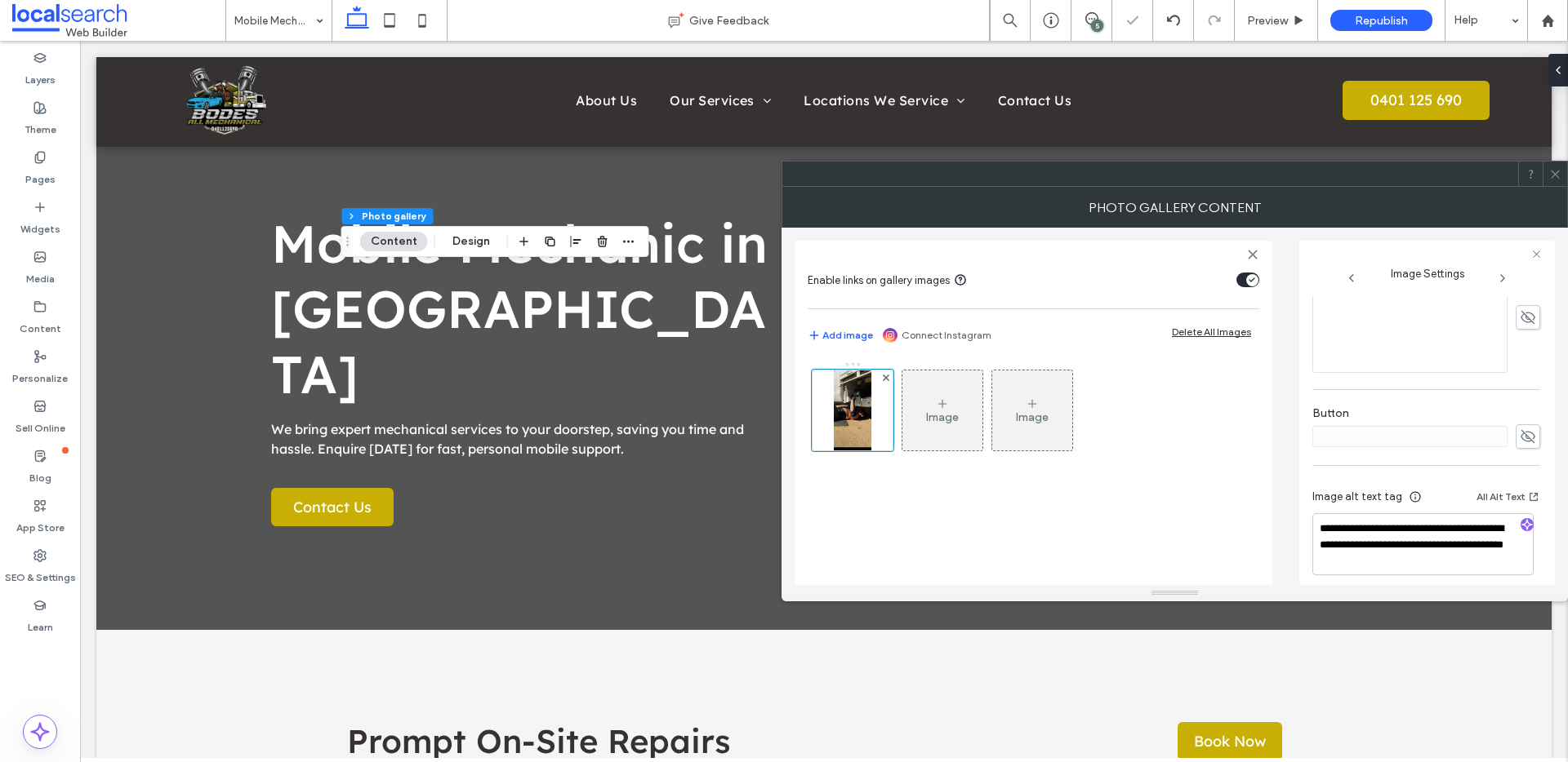
scroll to position [482, 0]
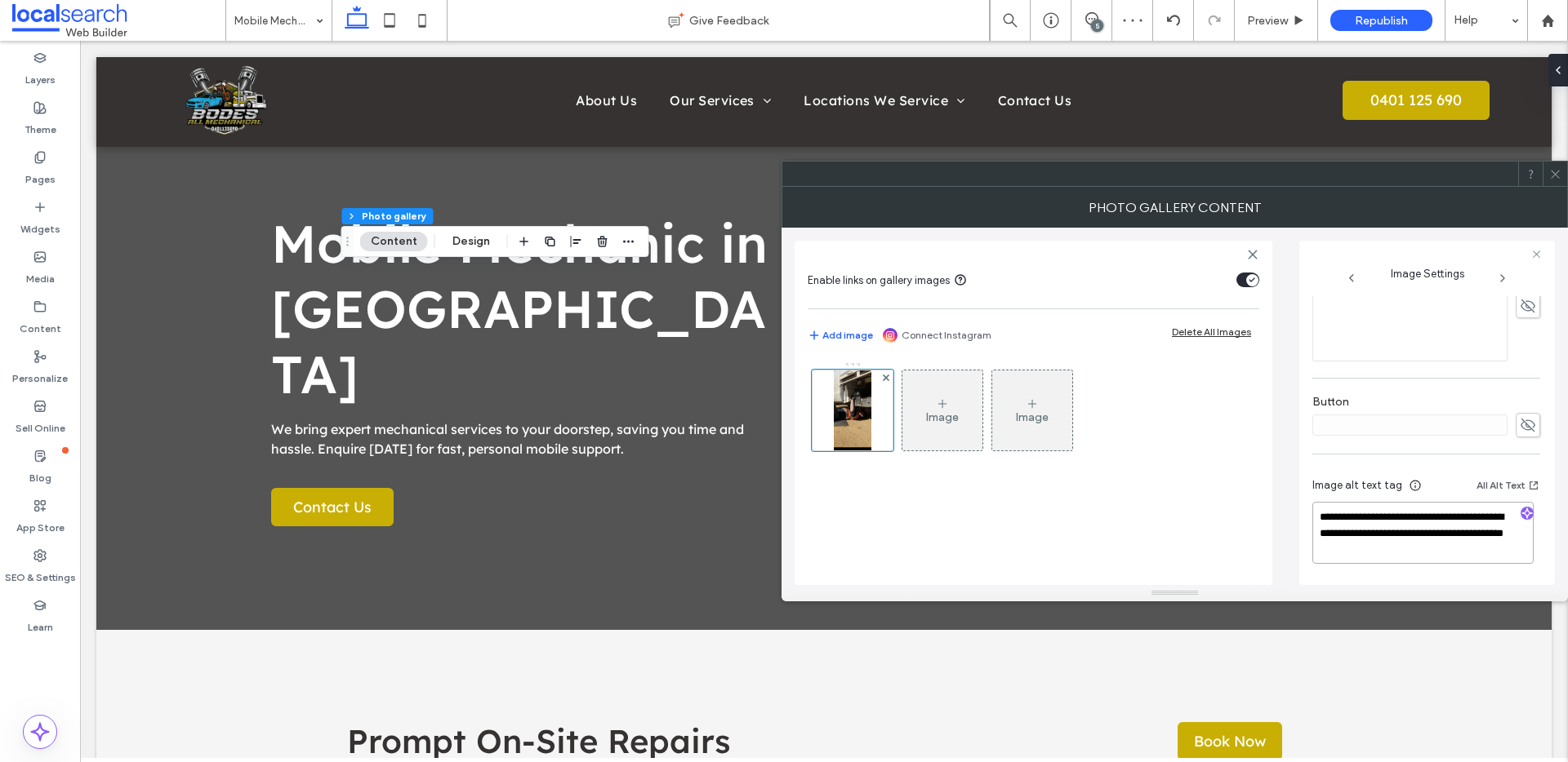
drag, startPoint x: 1427, startPoint y: 528, endPoint x: 1459, endPoint y: 567, distance: 50.4
click at [1459, 567] on div "**********" at bounding box center [1426, 523] width 228 height 121
click at [1522, 513] on use "button" at bounding box center [1527, 513] width 10 height 10
click at [1441, 549] on textarea "**********" at bounding box center [1423, 533] width 221 height 60
paste textarea "**********"
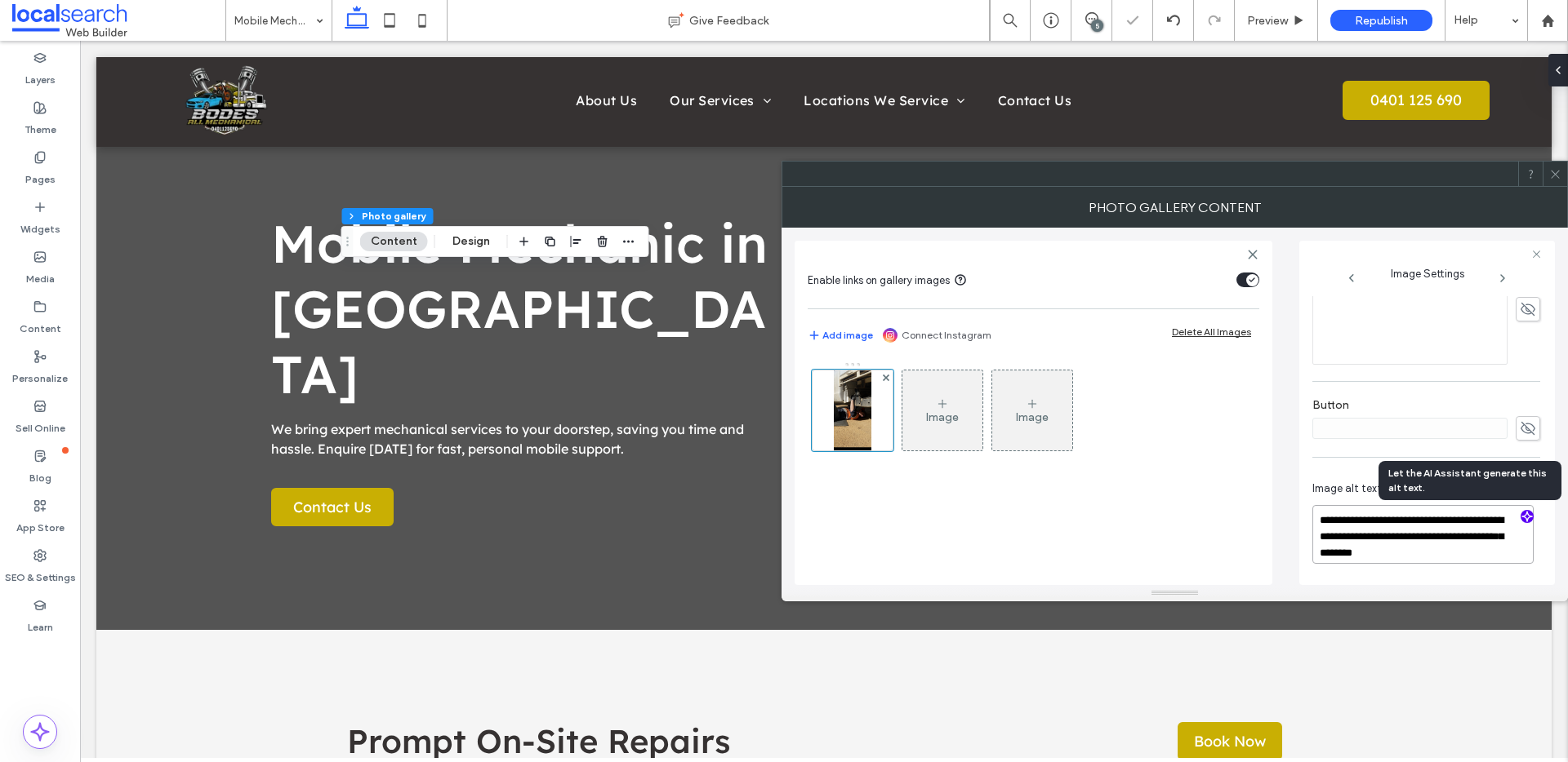
scroll to position [481, 0]
type textarea "**********"
click at [1552, 162] on span at bounding box center [1555, 173] width 13 height 24
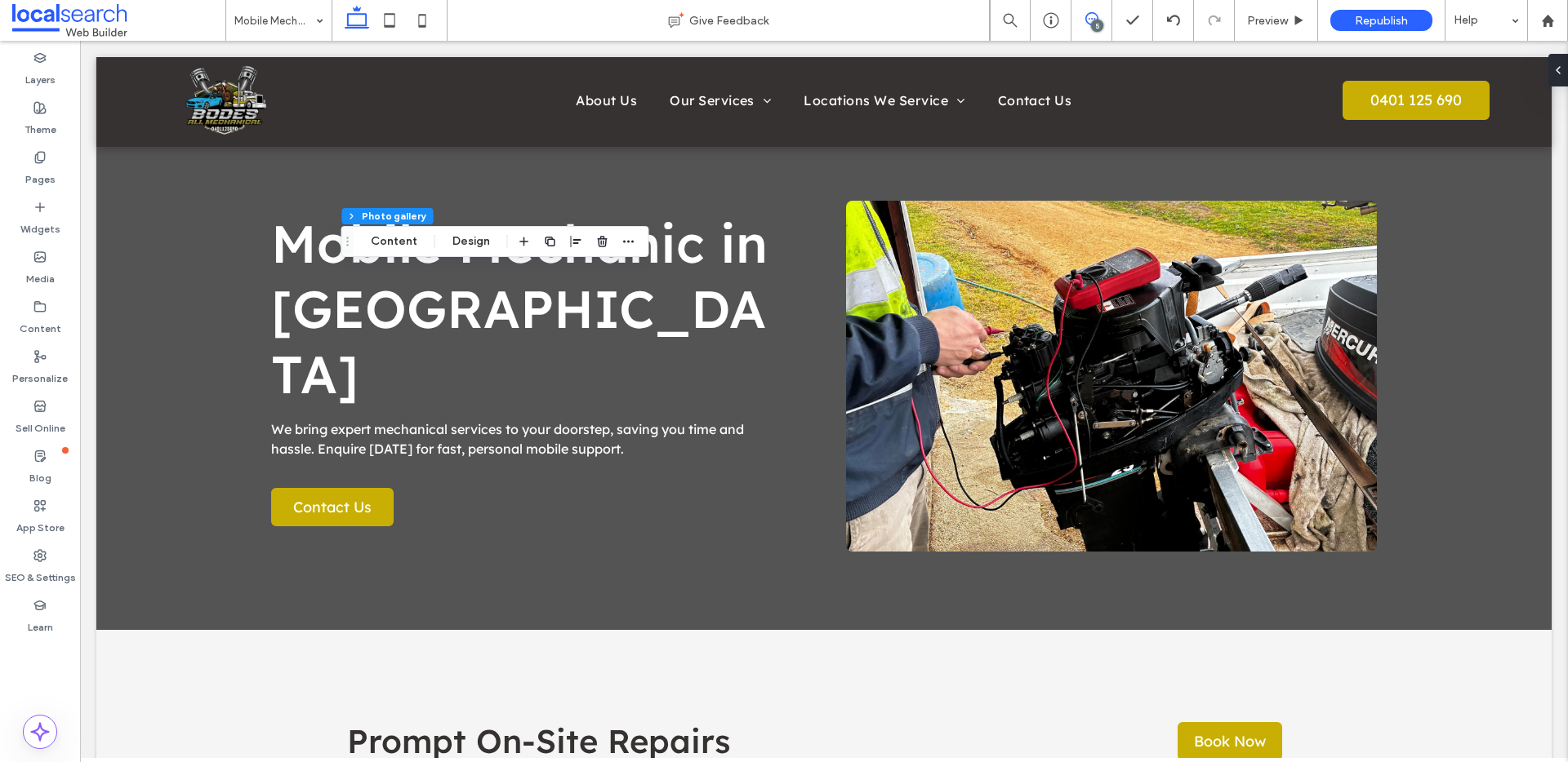
click at [1088, 14] on icon at bounding box center [1092, 19] width 13 height 13
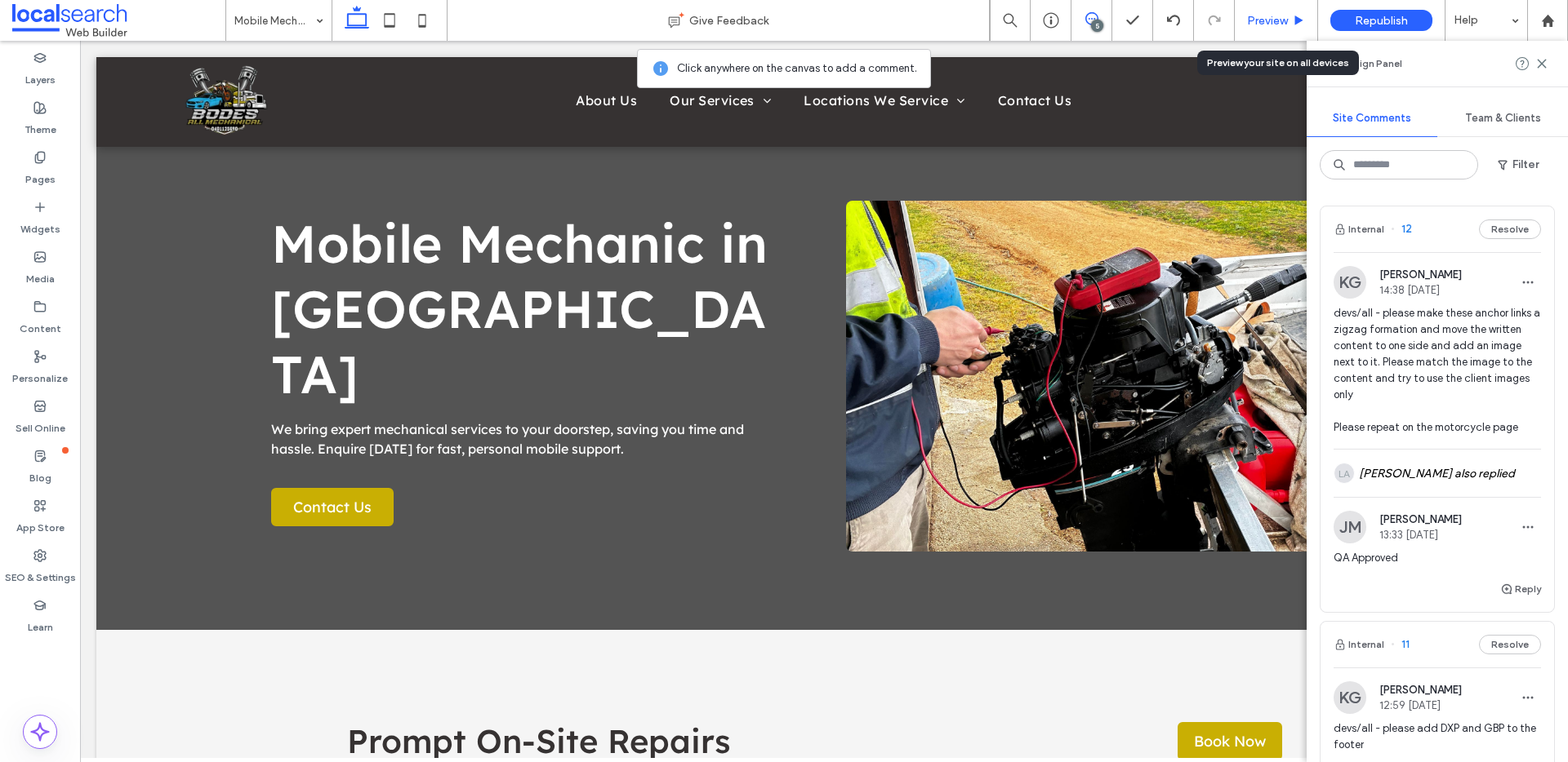
click at [1281, 19] on span "Preview" at bounding box center [1267, 21] width 41 height 14
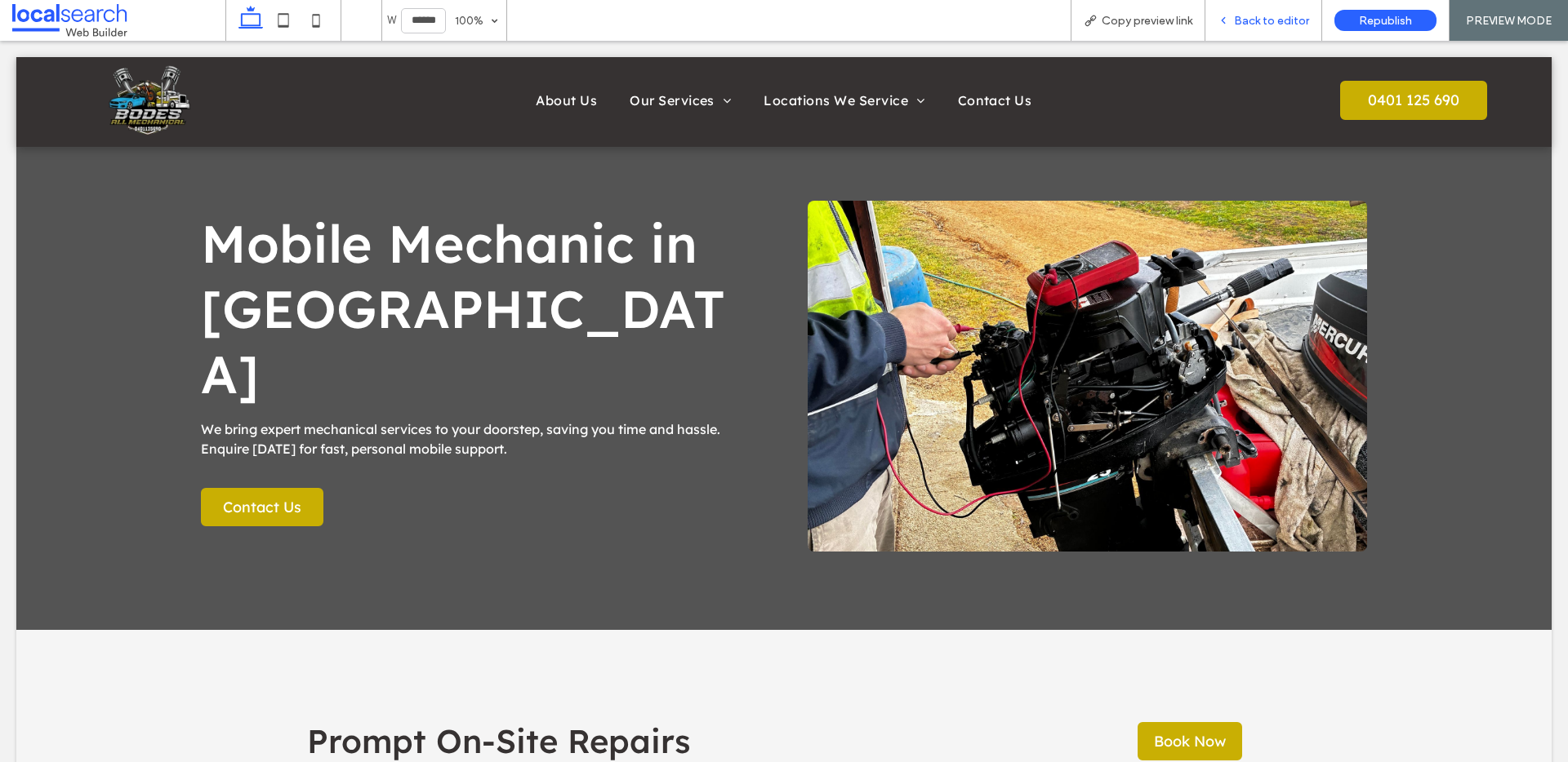
click at [1287, 24] on span "Back to editor" at bounding box center [1271, 21] width 75 height 14
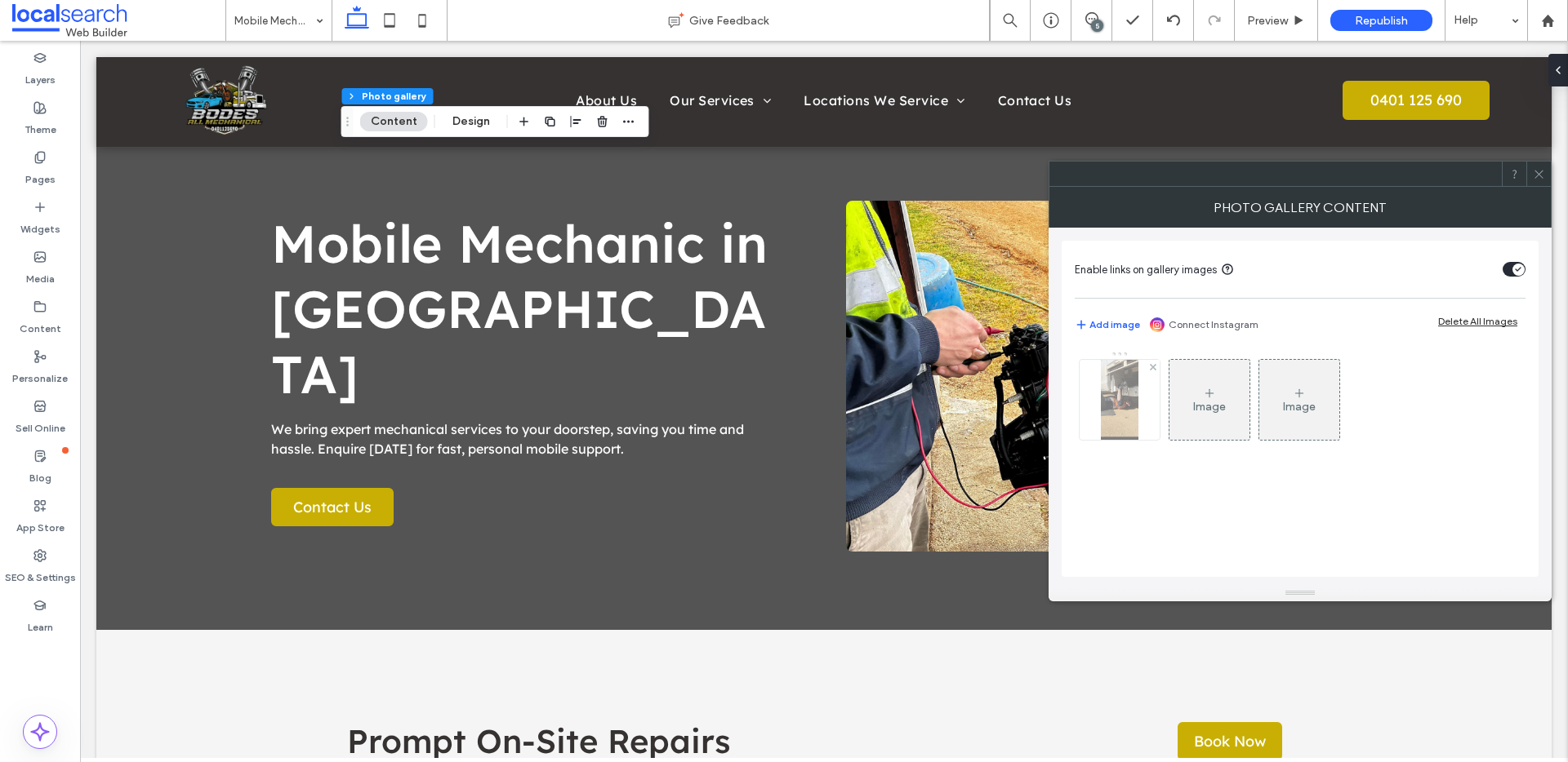
click at [1135, 405] on img at bounding box center [1119, 400] width 37 height 80
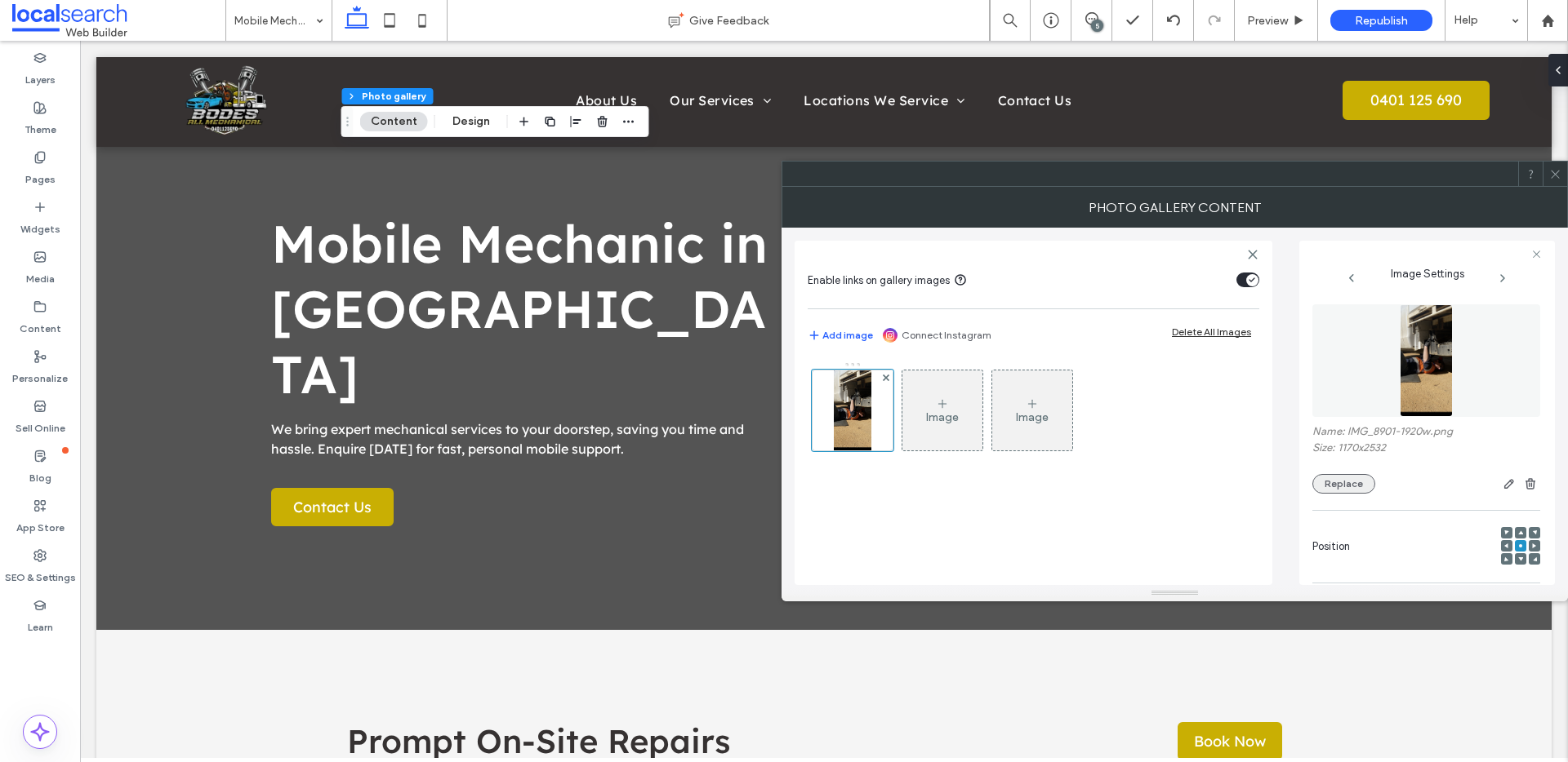
click at [1343, 486] on button "Replace" at bounding box center [1344, 483] width 63 height 19
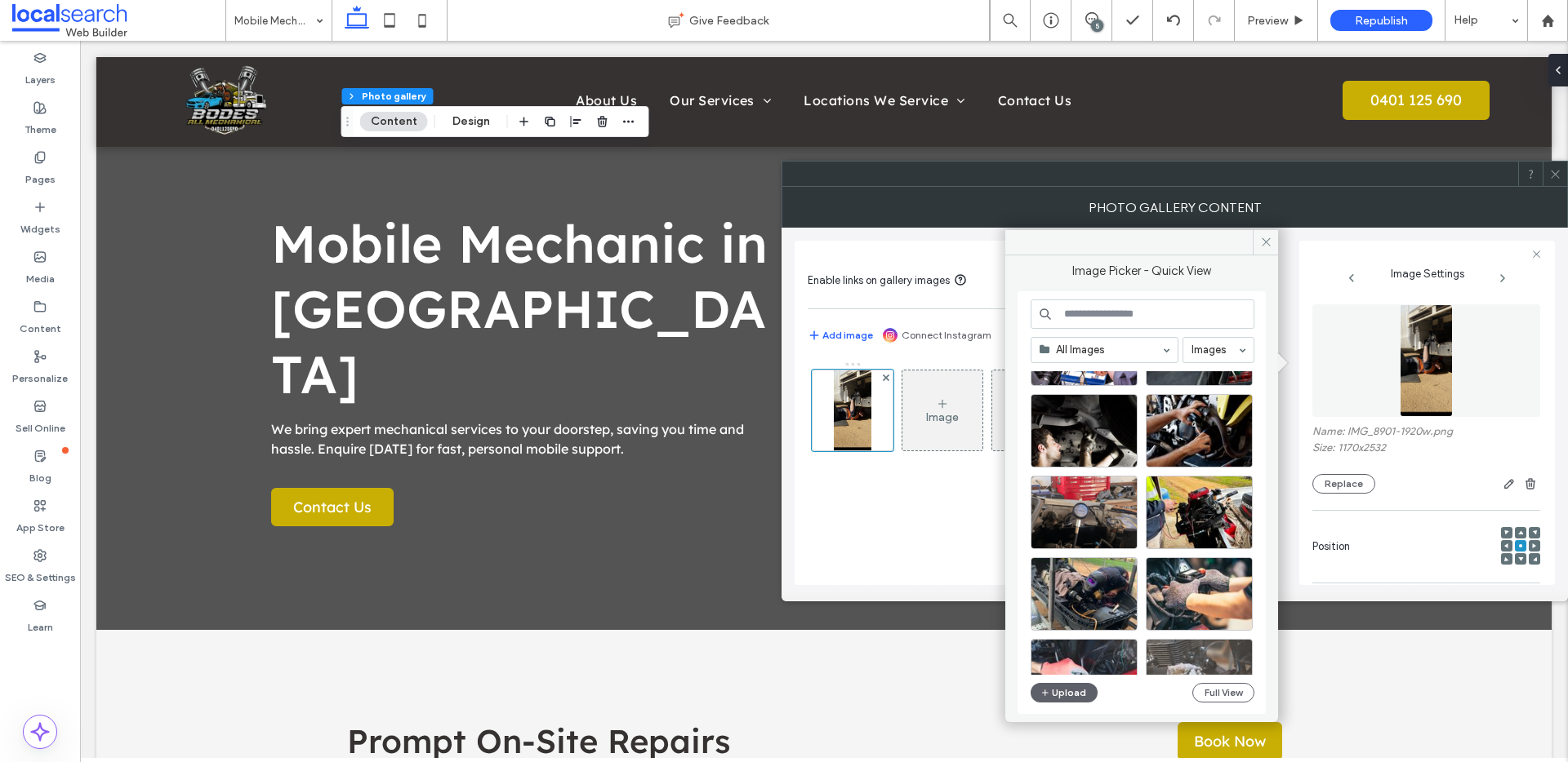
scroll to position [167, 0]
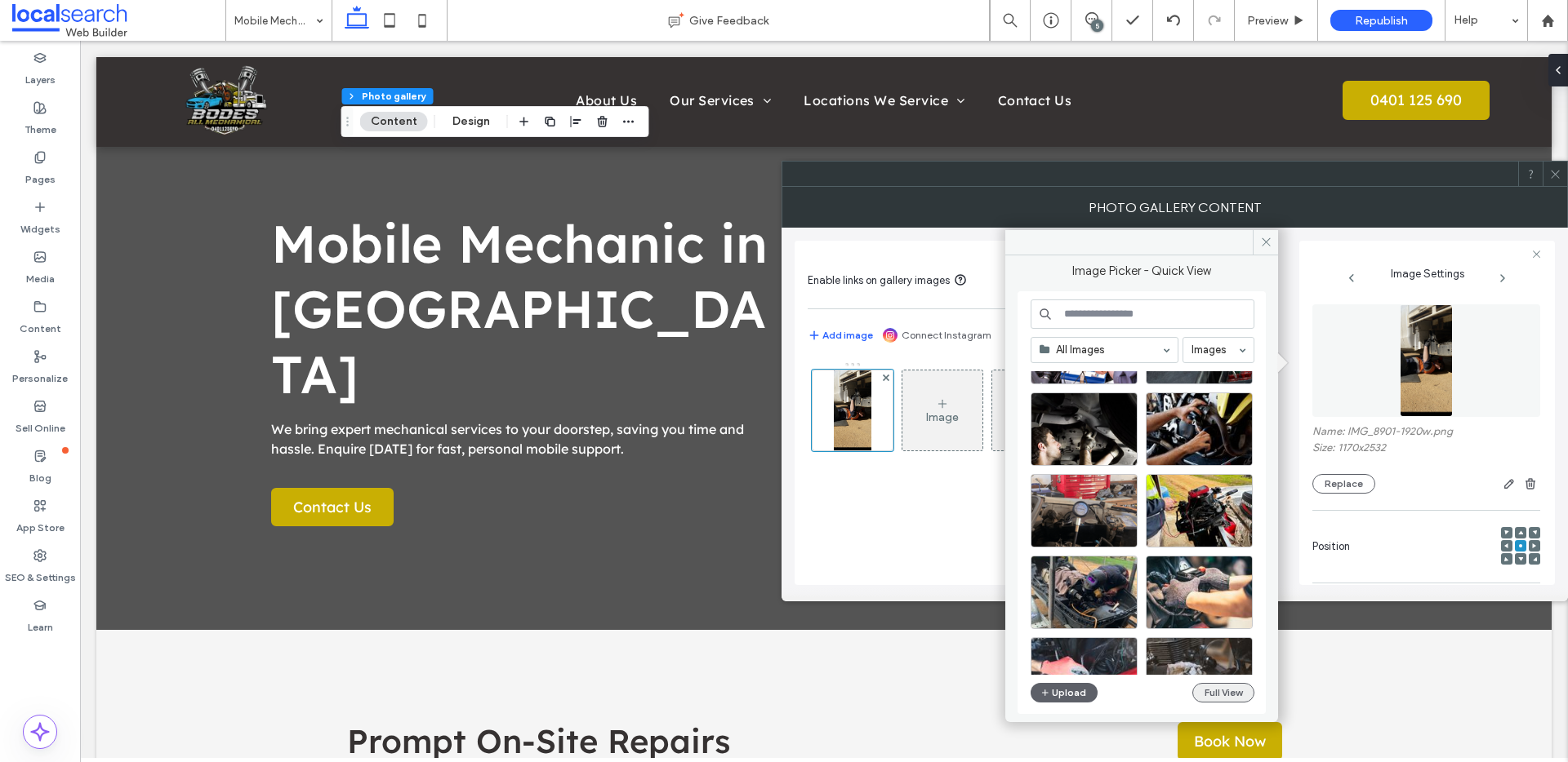
click at [1196, 684] on button "Full View" at bounding box center [1223, 692] width 62 height 19
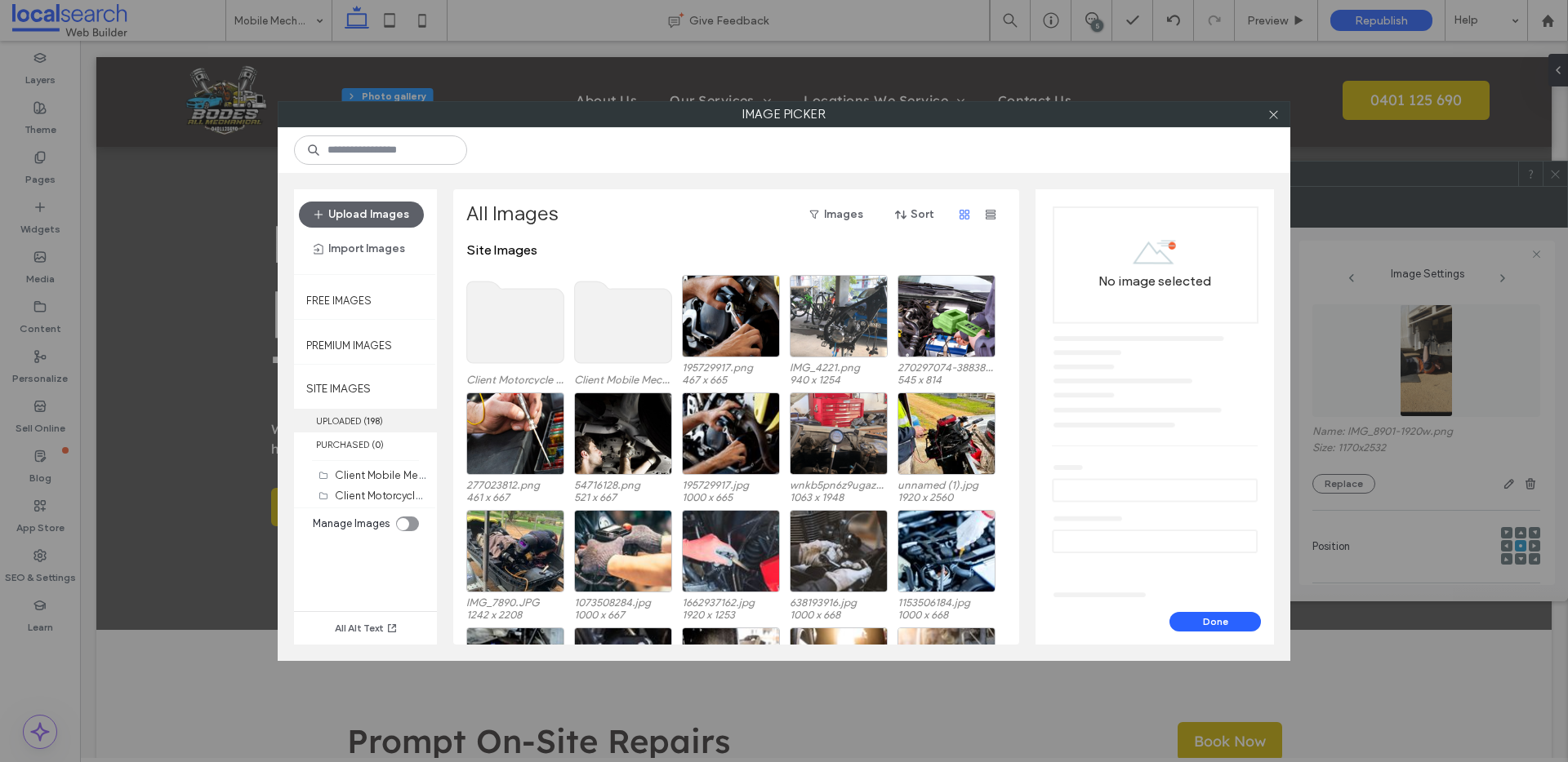
click at [382, 430] on label "UPLOADED ( 198 )" at bounding box center [365, 420] width 143 height 23
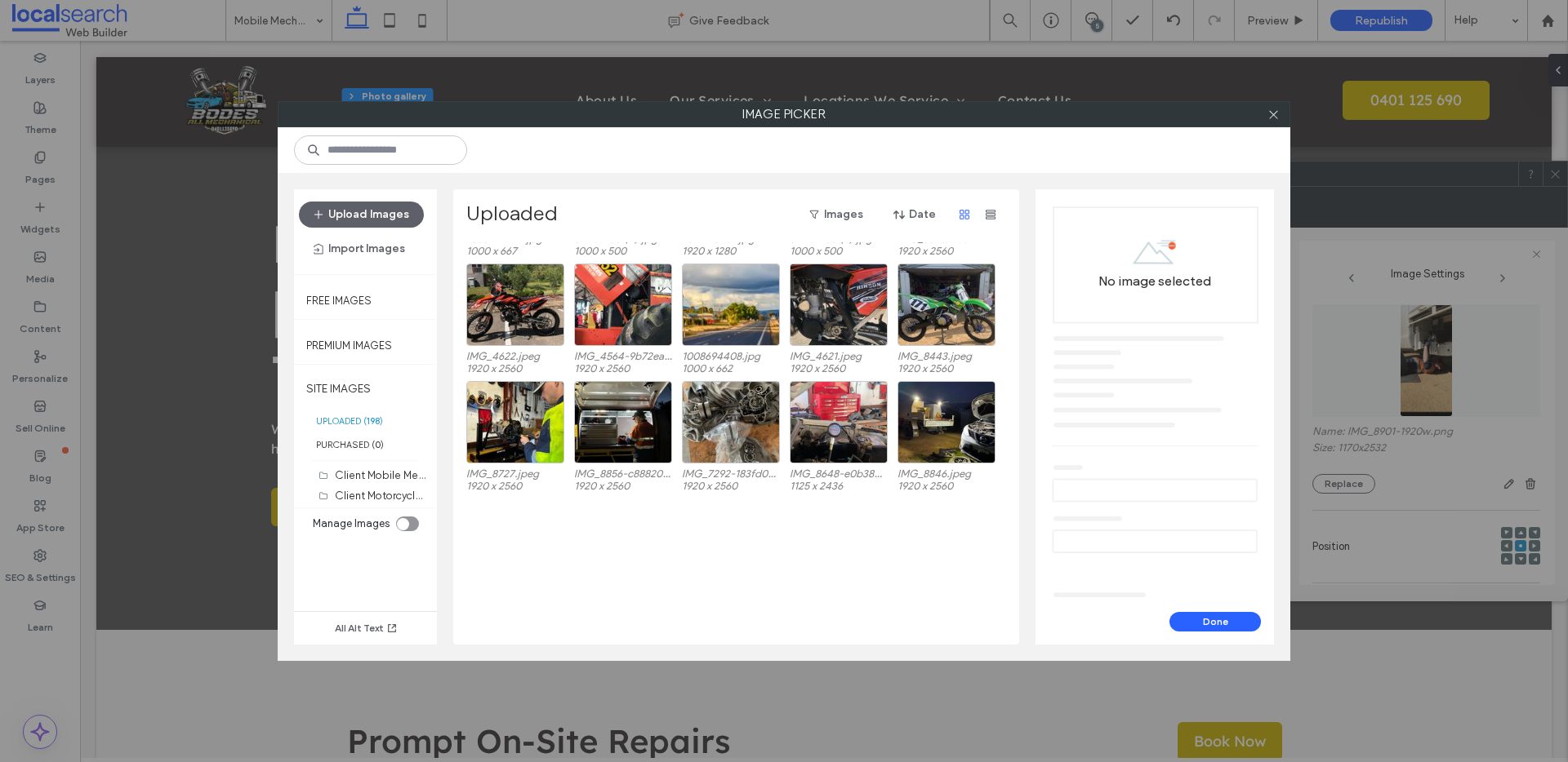
scroll to position [0, 0]
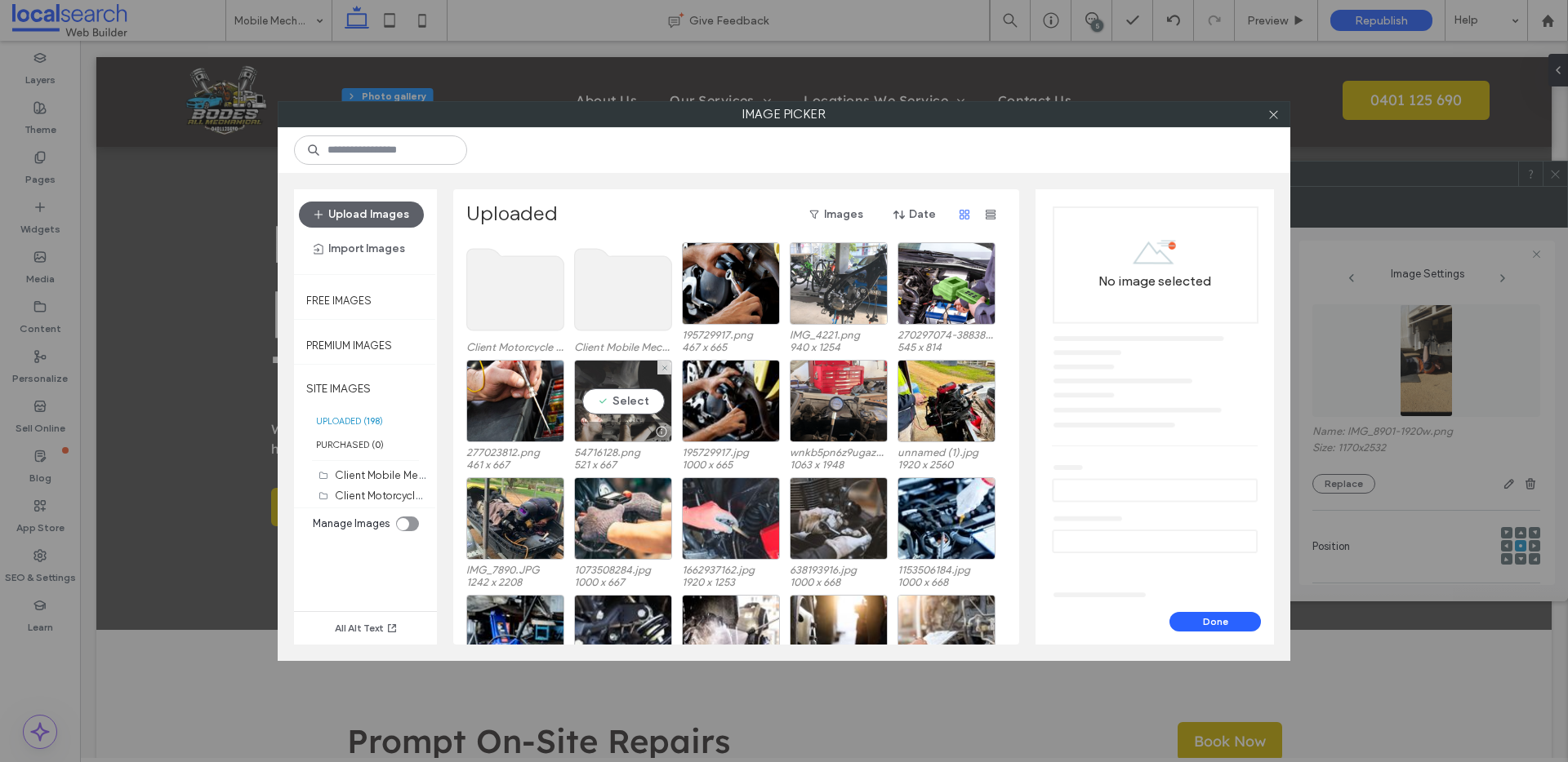
click at [632, 407] on div "Select" at bounding box center [622, 401] width 98 height 82
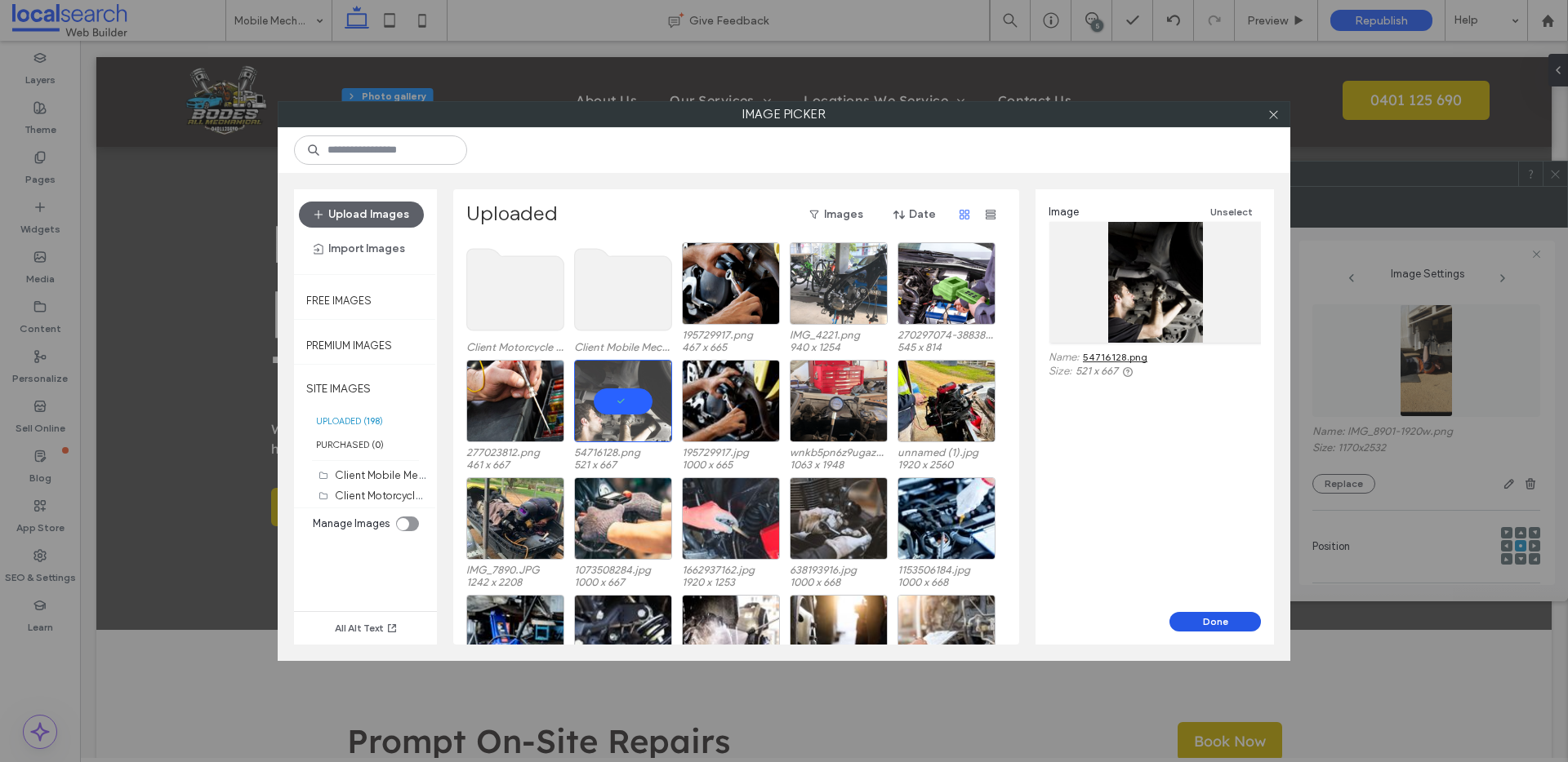
click at [1229, 615] on button "Done" at bounding box center [1215, 621] width 91 height 19
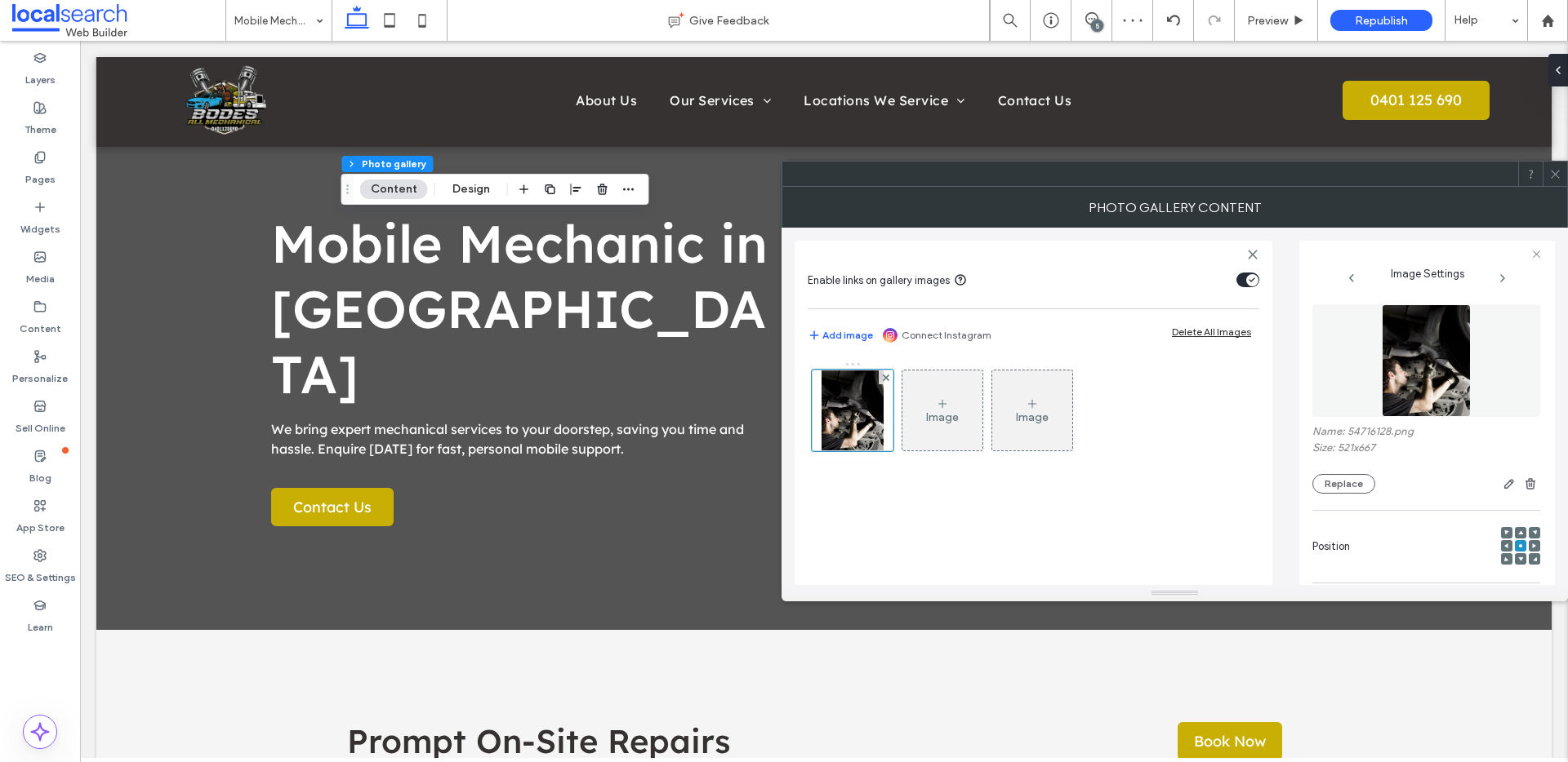
click at [1518, 557] on icon at bounding box center [1520, 559] width 5 height 5
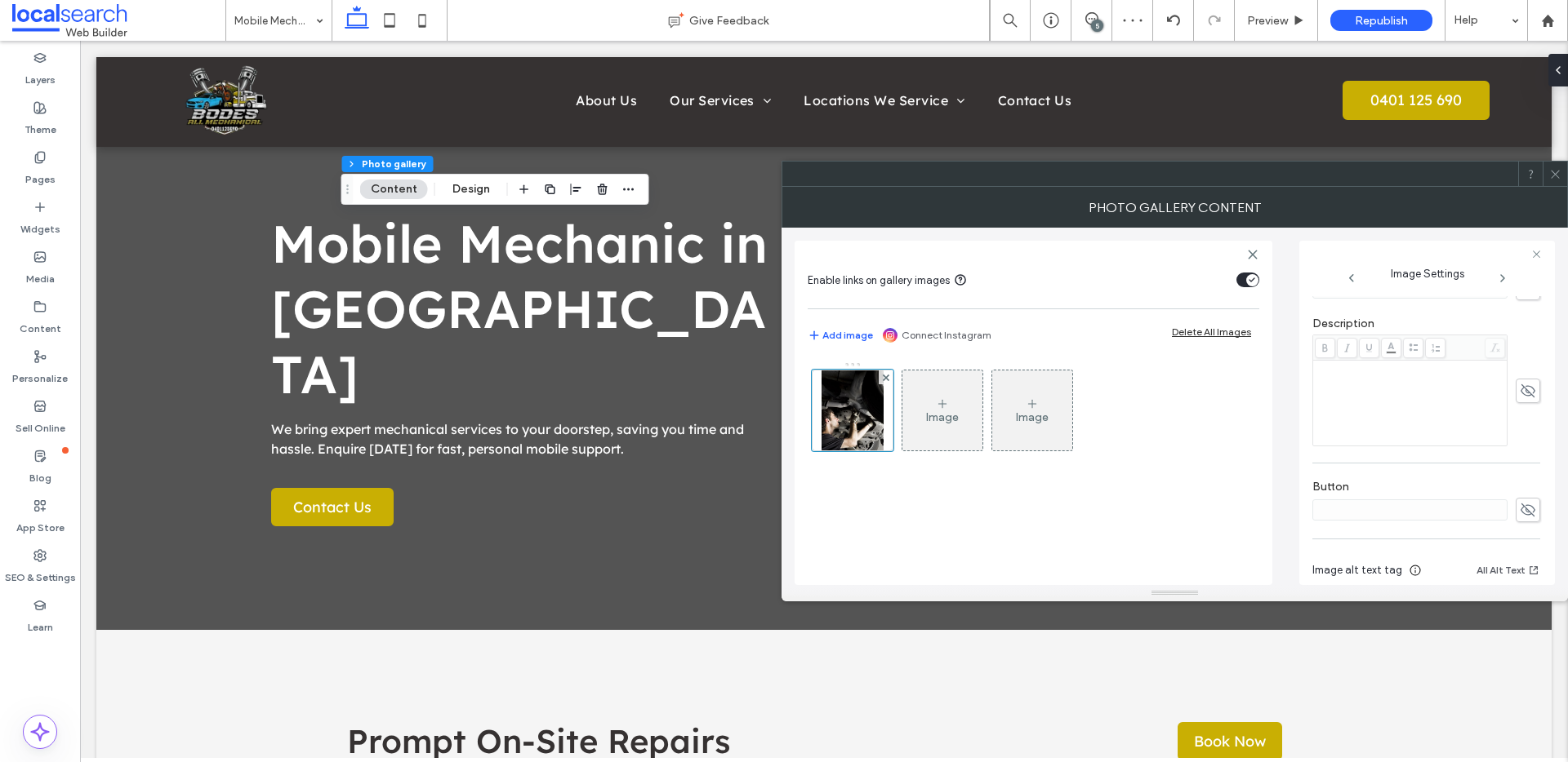
scroll to position [482, 0]
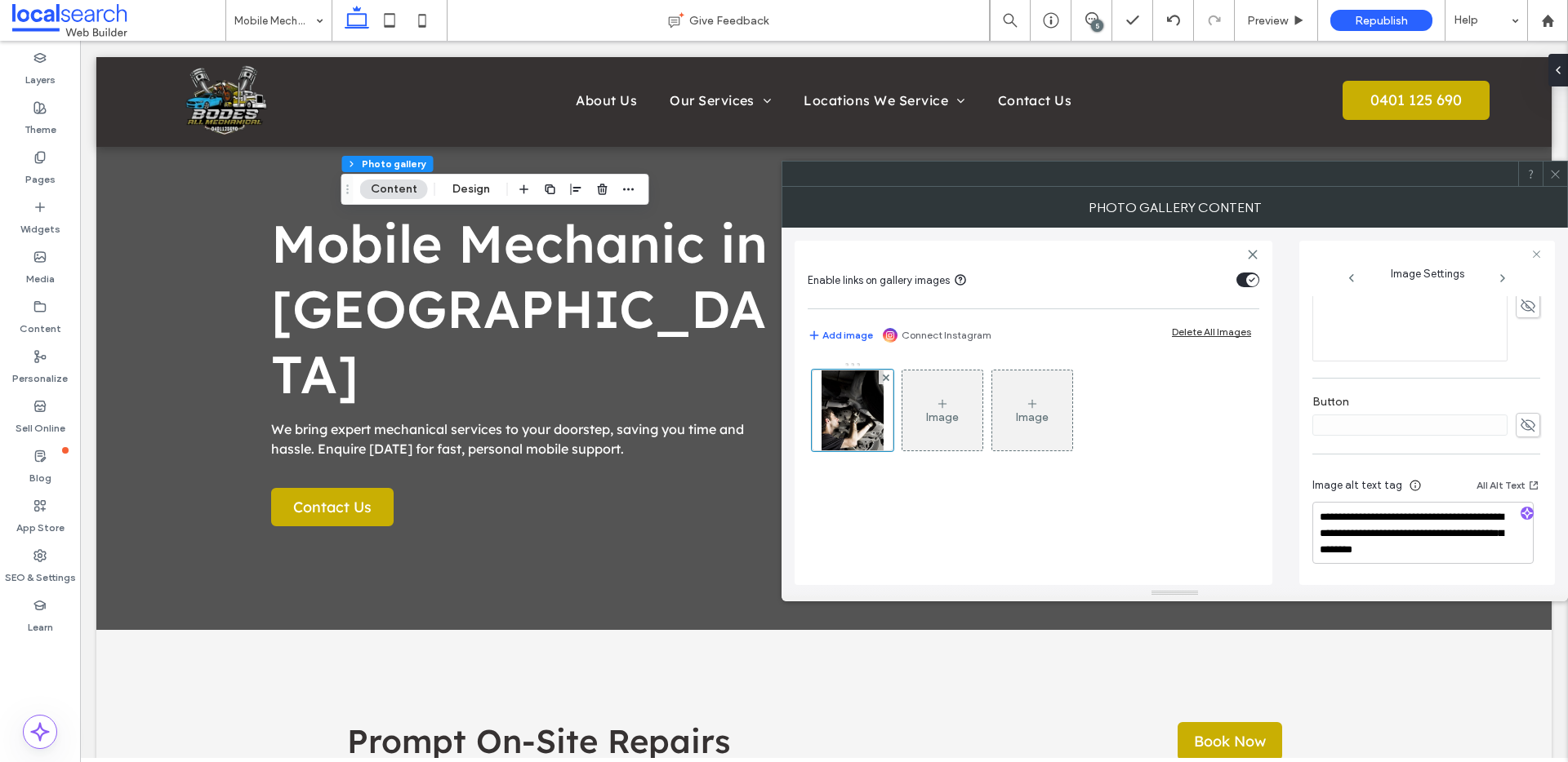
click at [1525, 511] on icon "button" at bounding box center [1527, 513] width 12 height 12
click at [1437, 548] on textarea "**********" at bounding box center [1423, 533] width 221 height 62
paste textarea "**********"
type textarea "**********"
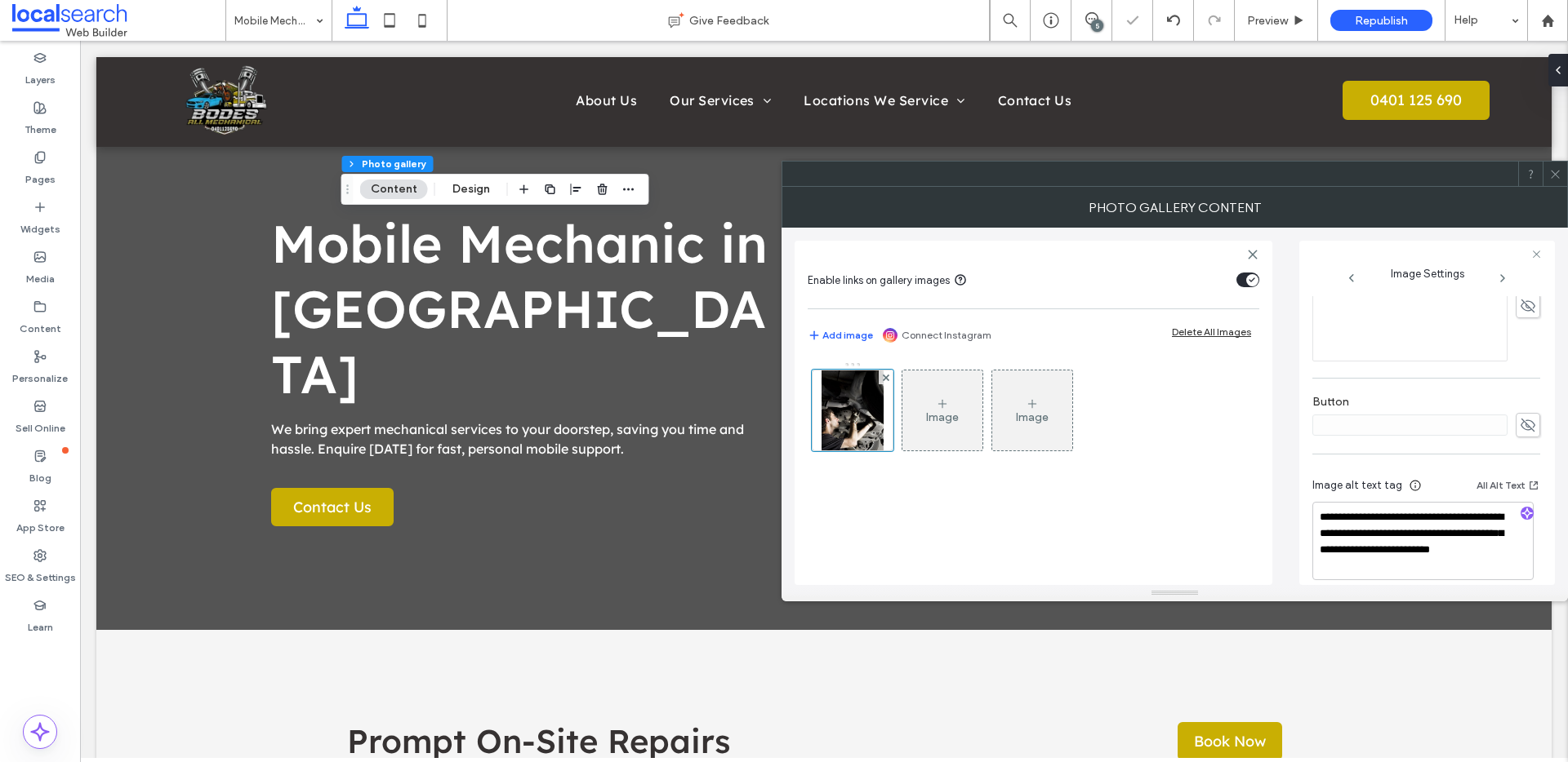
click at [1557, 176] on use at bounding box center [1555, 174] width 8 height 8
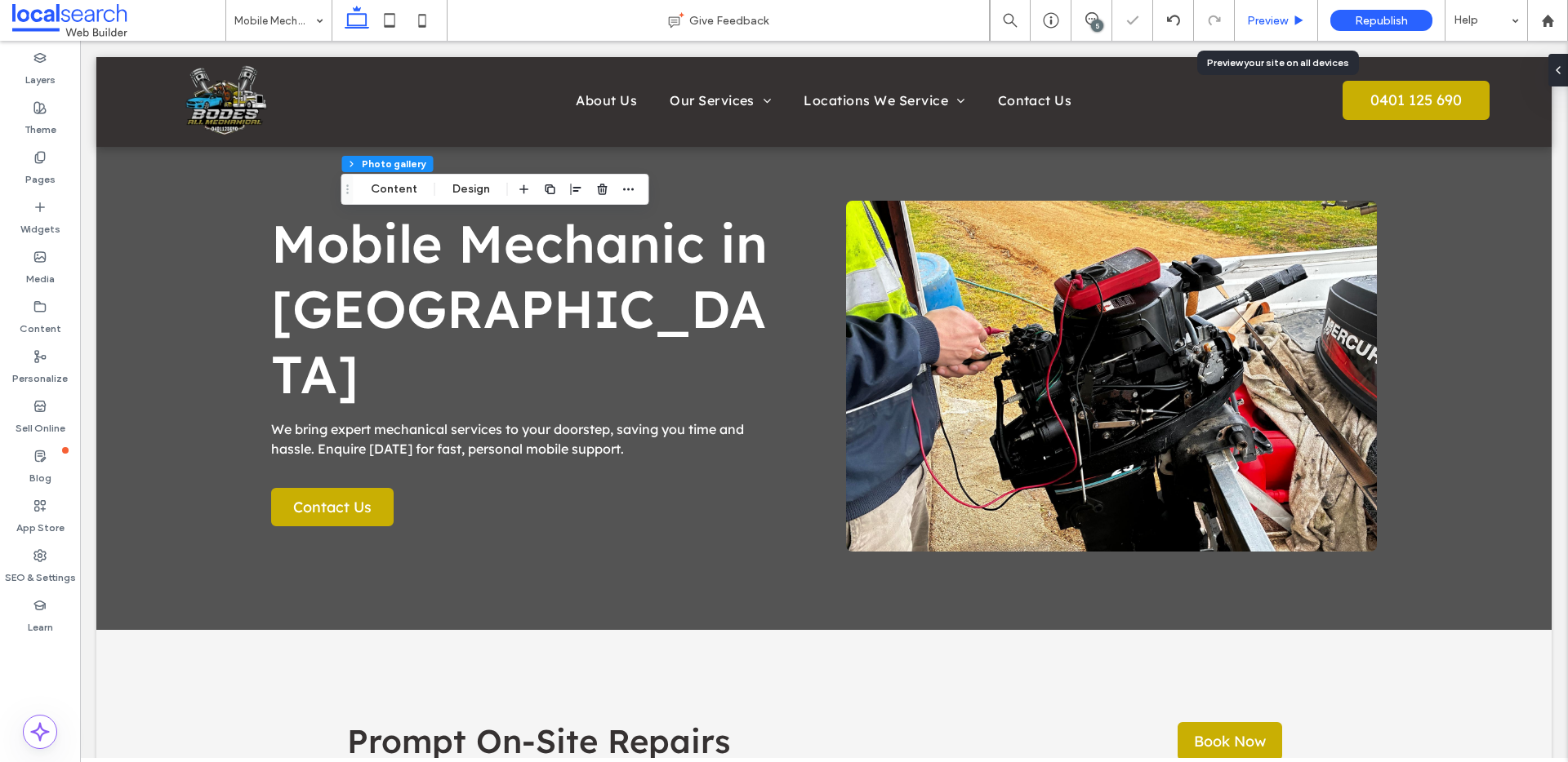
click at [1241, 10] on div "Preview" at bounding box center [1276, 20] width 83 height 41
click at [1295, 23] on use at bounding box center [1299, 20] width 8 height 9
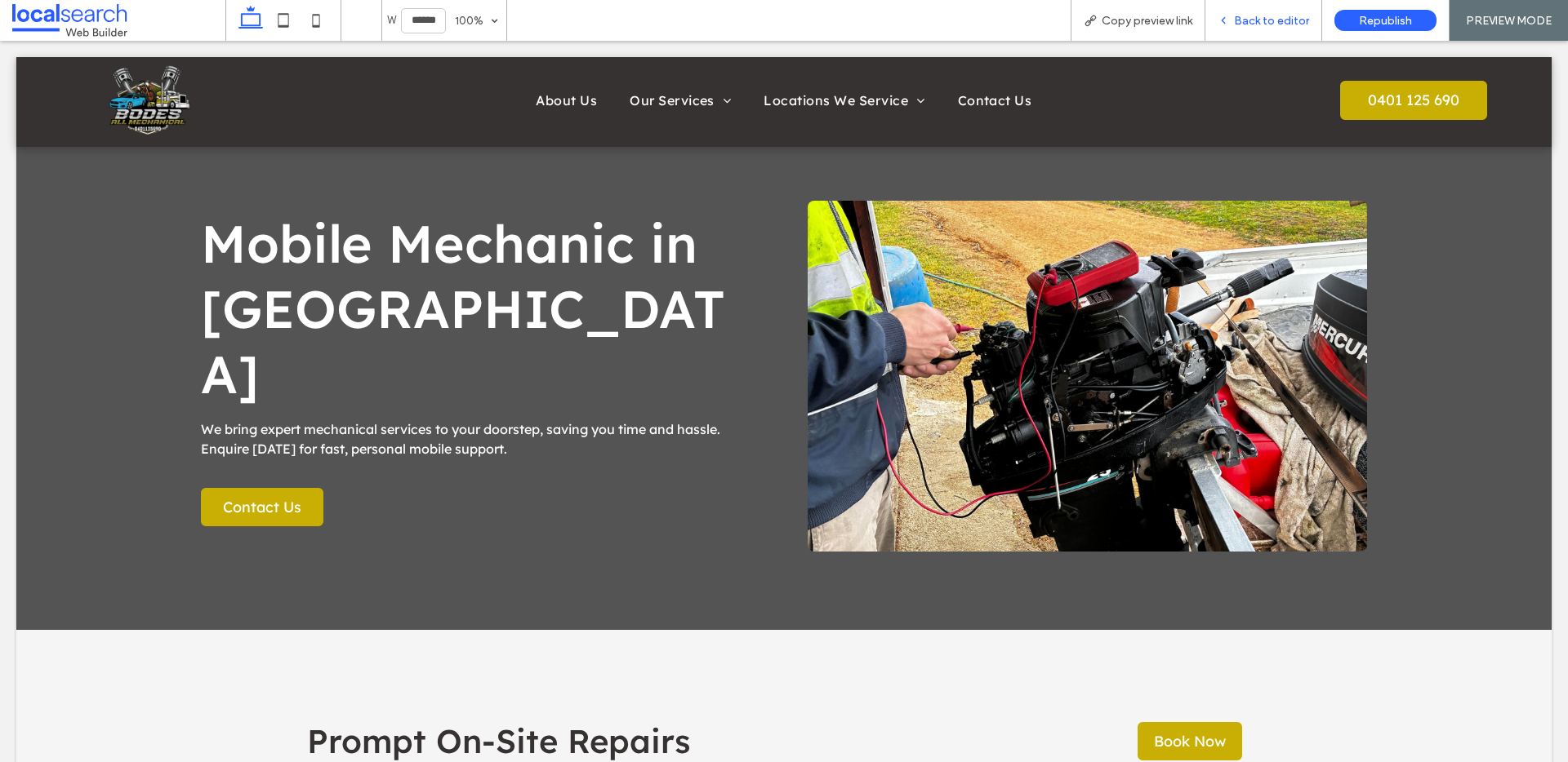
click at [1251, 23] on span "Back to editor" at bounding box center [1271, 21] width 75 height 14
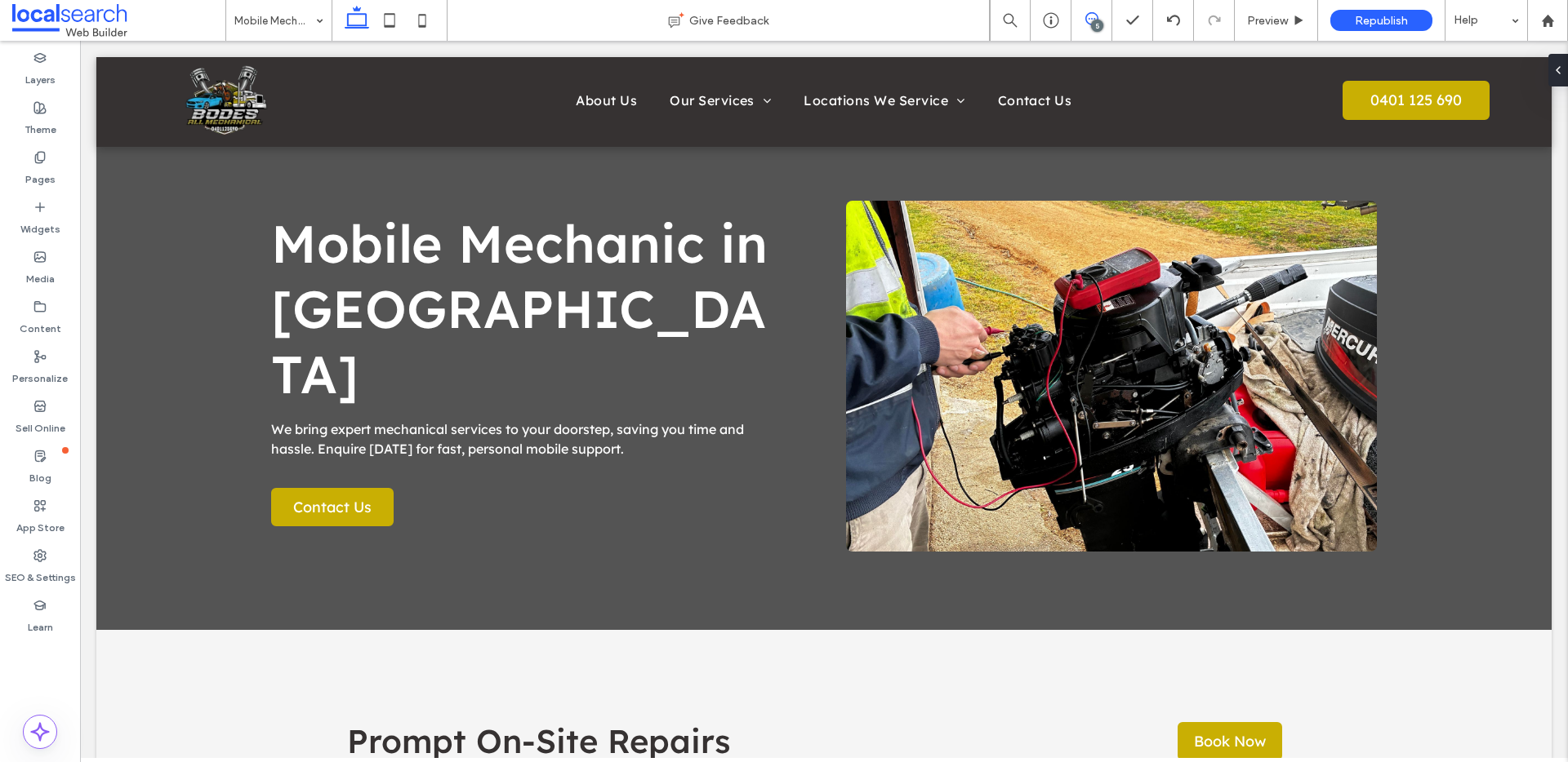
click at [1086, 18] on use at bounding box center [1092, 19] width 13 height 13
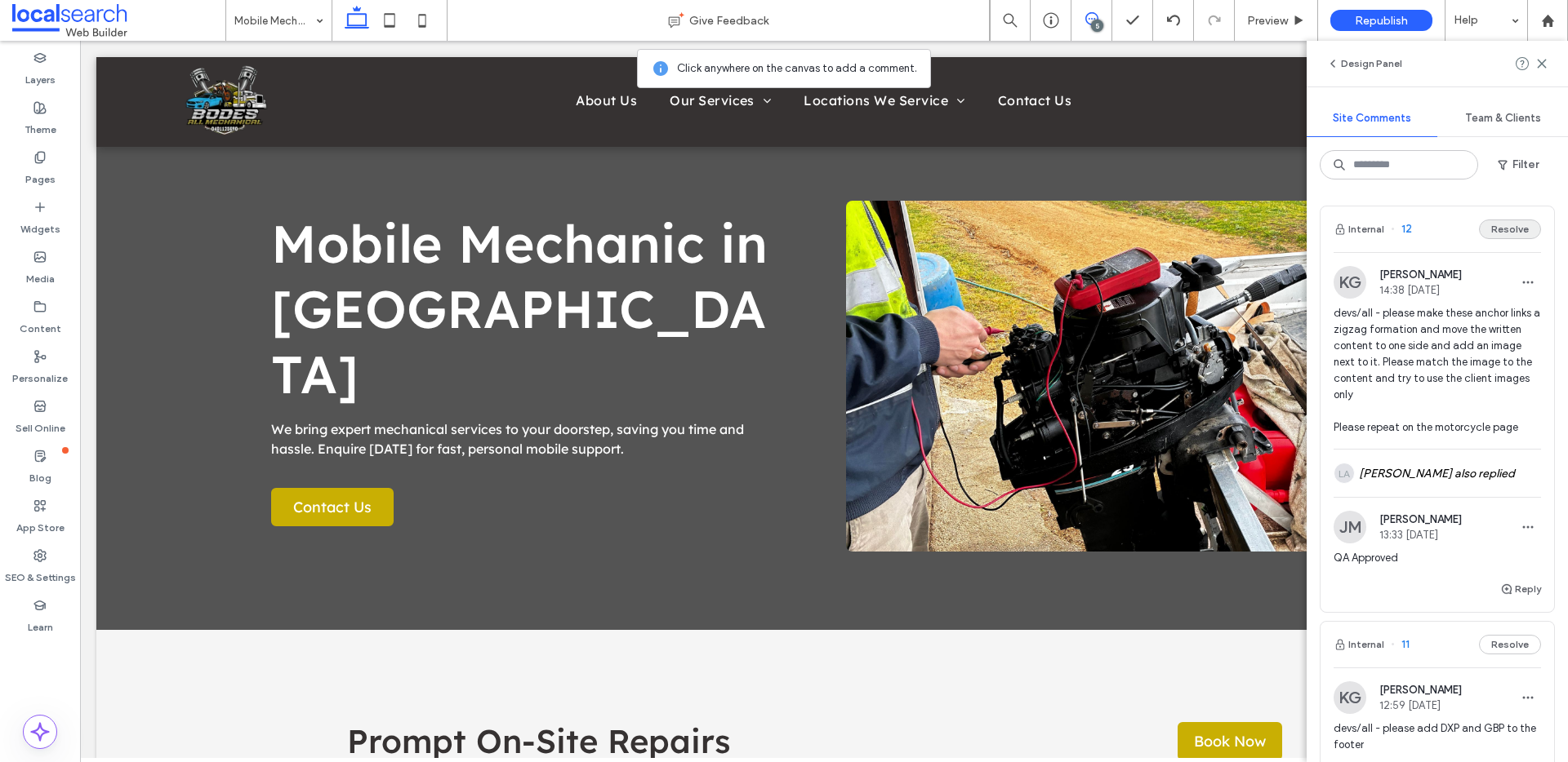
click at [1482, 228] on button "Resolve" at bounding box center [1509, 229] width 62 height 19
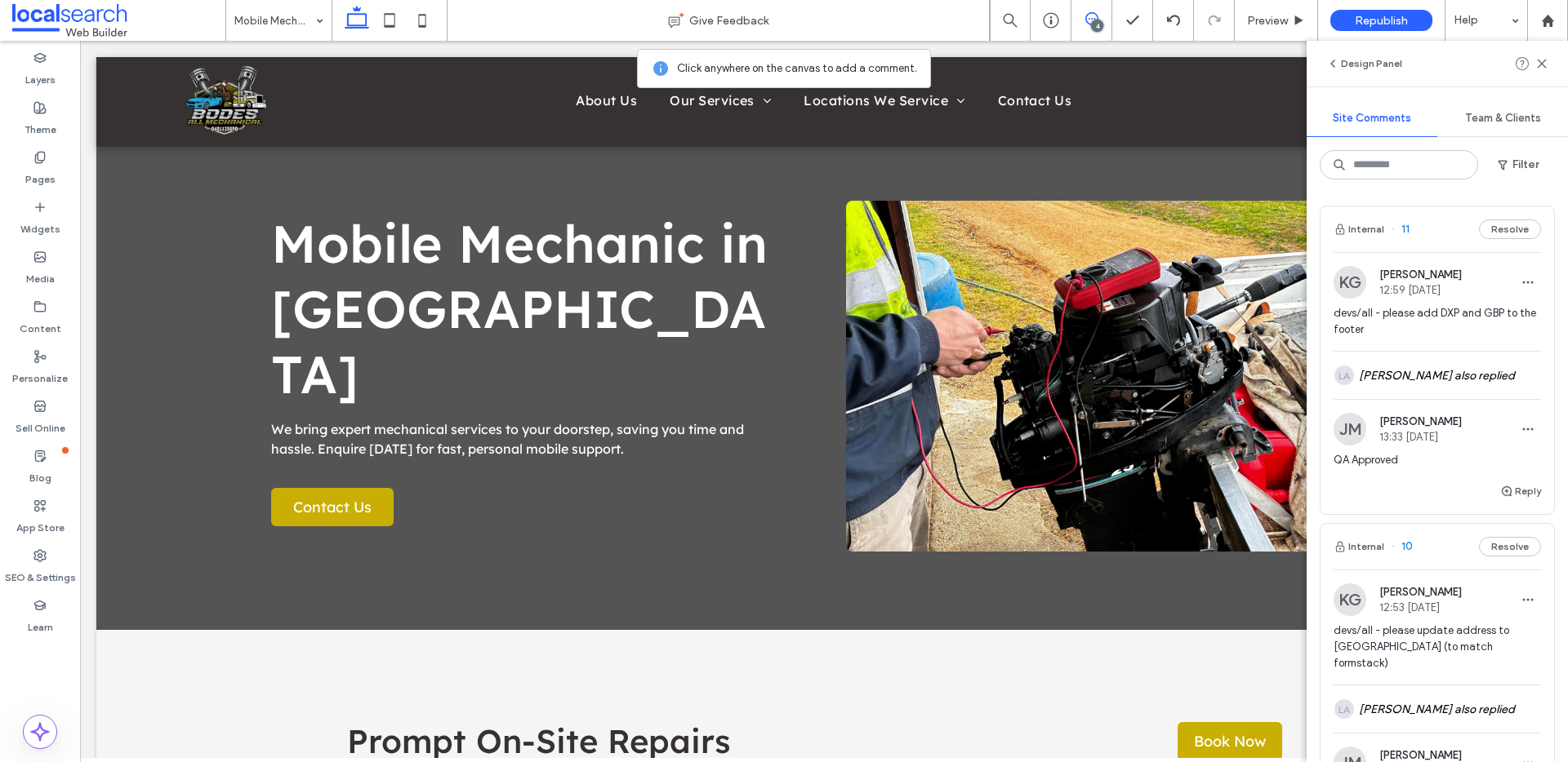
click at [1368, 224] on button "Internal" at bounding box center [1359, 229] width 50 height 19
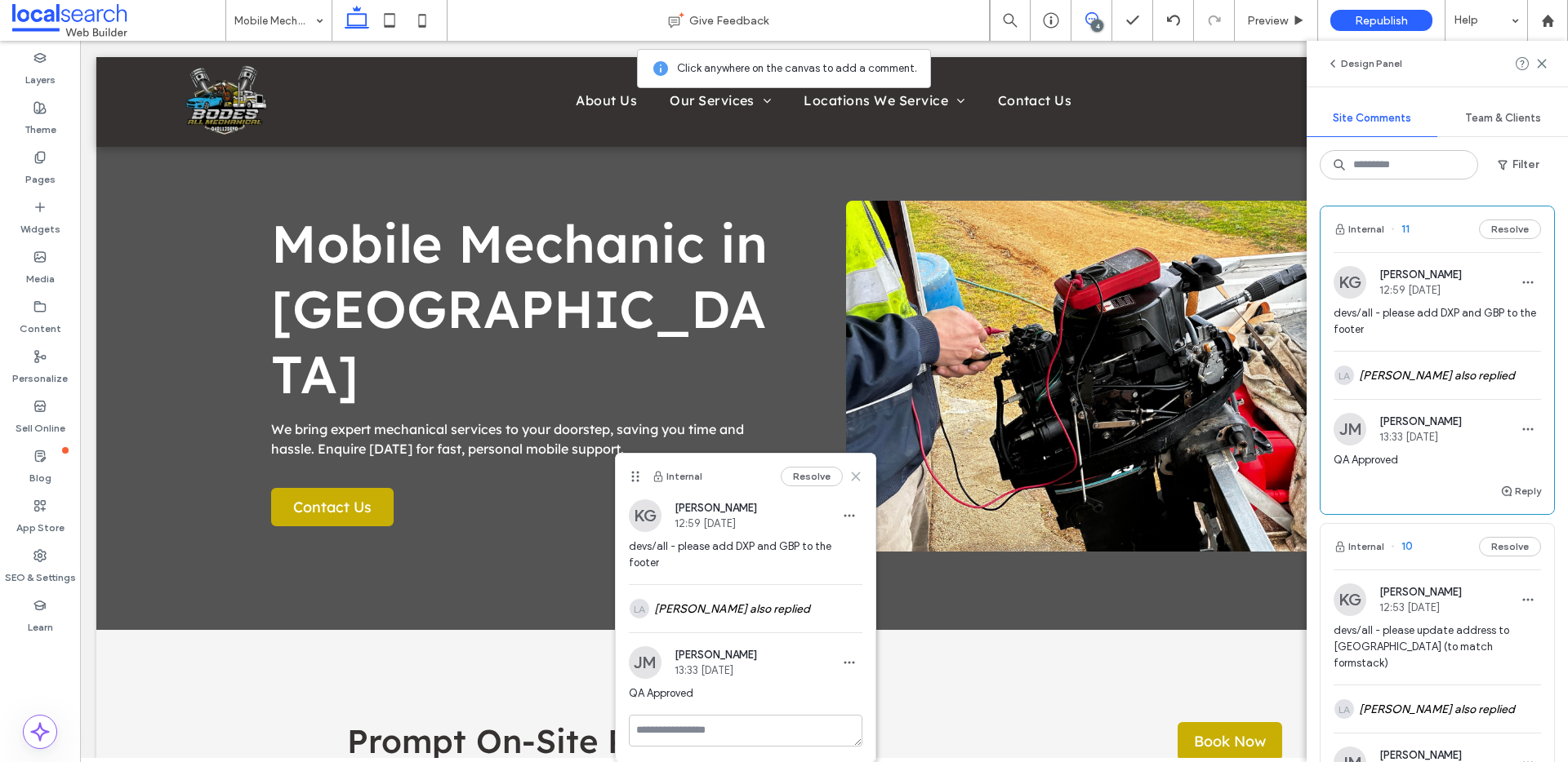
click at [851, 478] on icon at bounding box center [856, 476] width 13 height 13
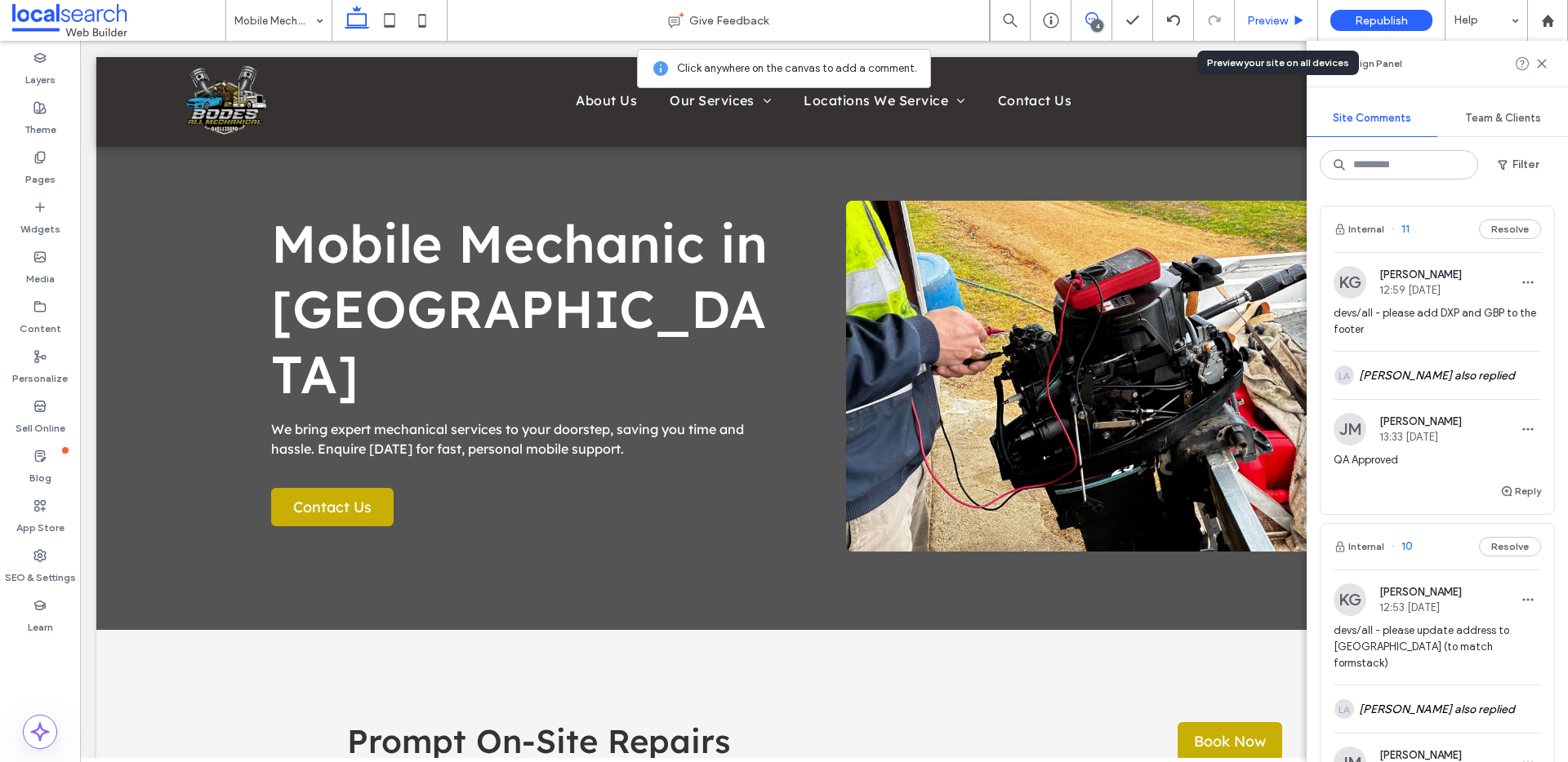
click at [1270, 20] on span "Preview" at bounding box center [1267, 21] width 41 height 14
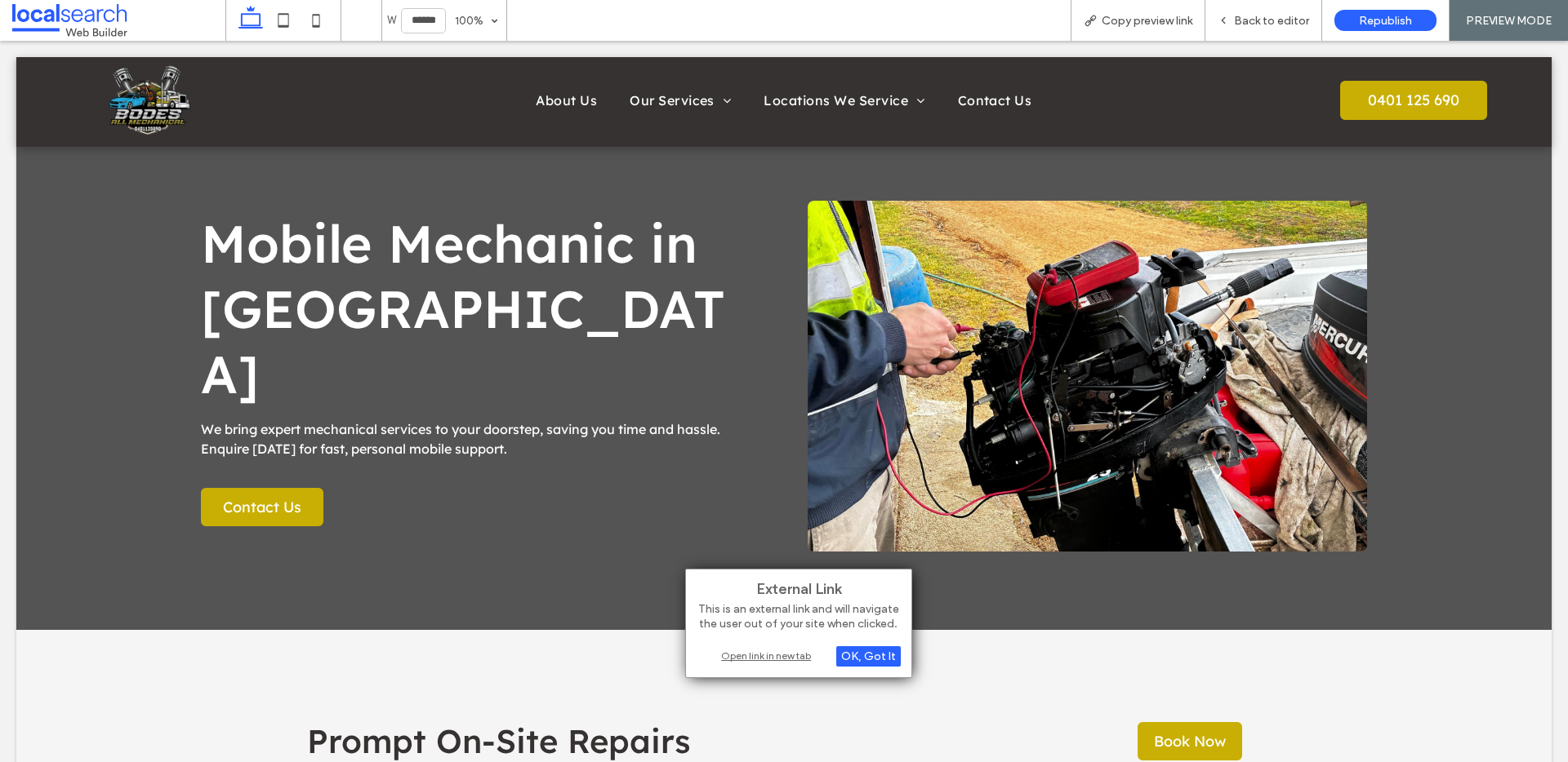
click at [789, 654] on div "Open link in new tab" at bounding box center [799, 656] width 204 height 17
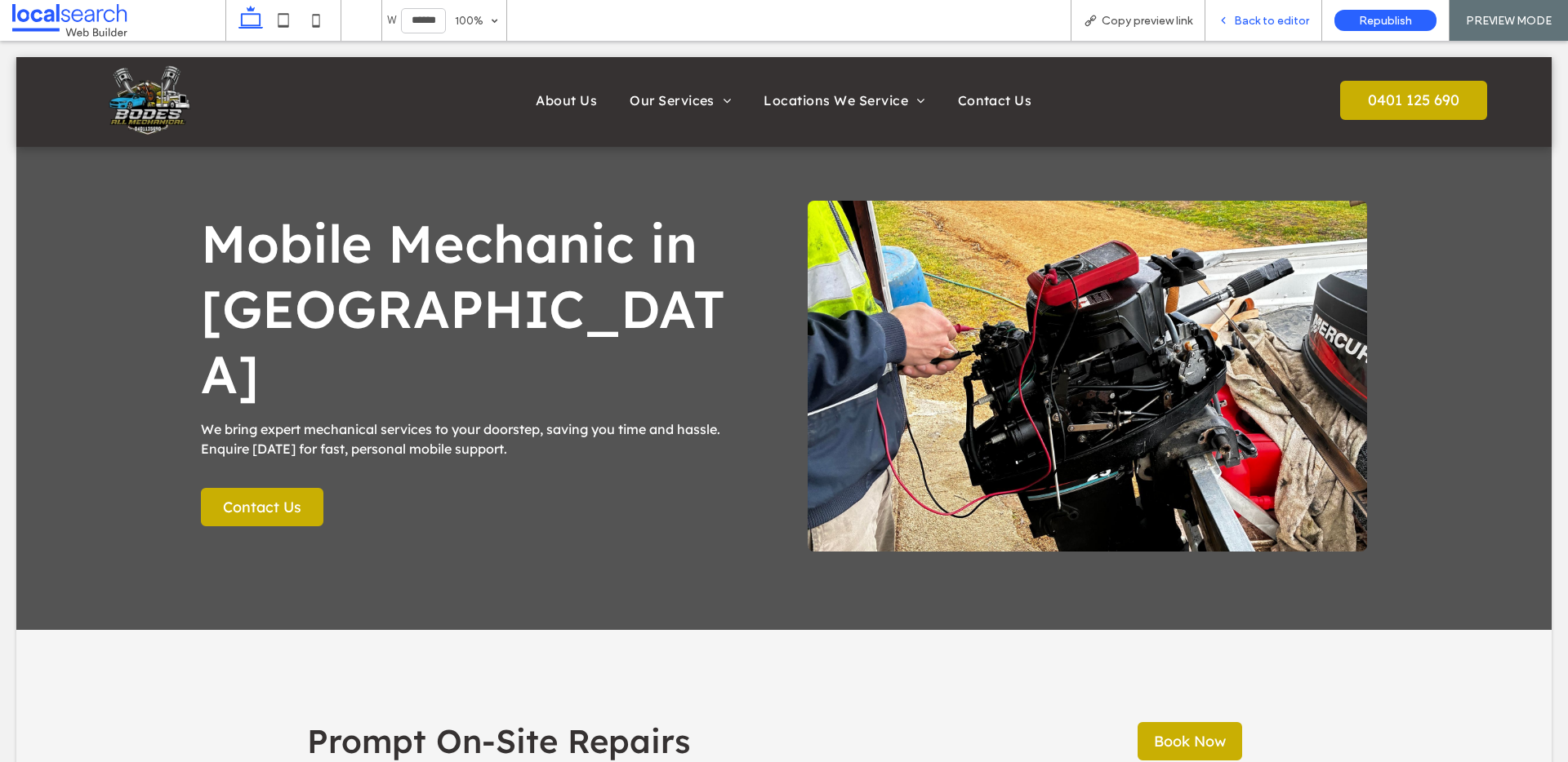
click at [1283, 14] on span "Back to editor" at bounding box center [1271, 21] width 75 height 14
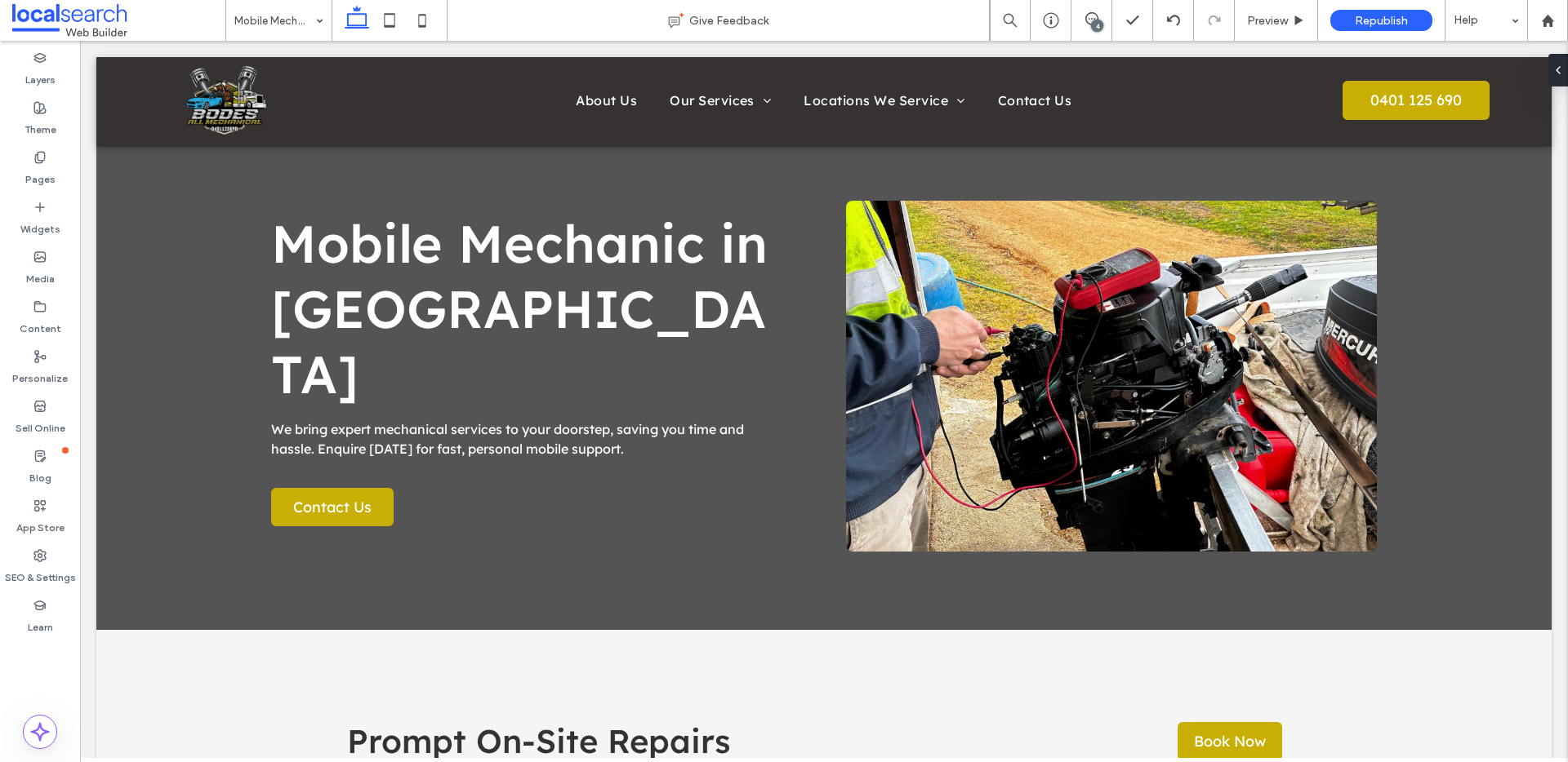
click at [1096, 26] on div "4" at bounding box center [1096, 25] width 13 height 13
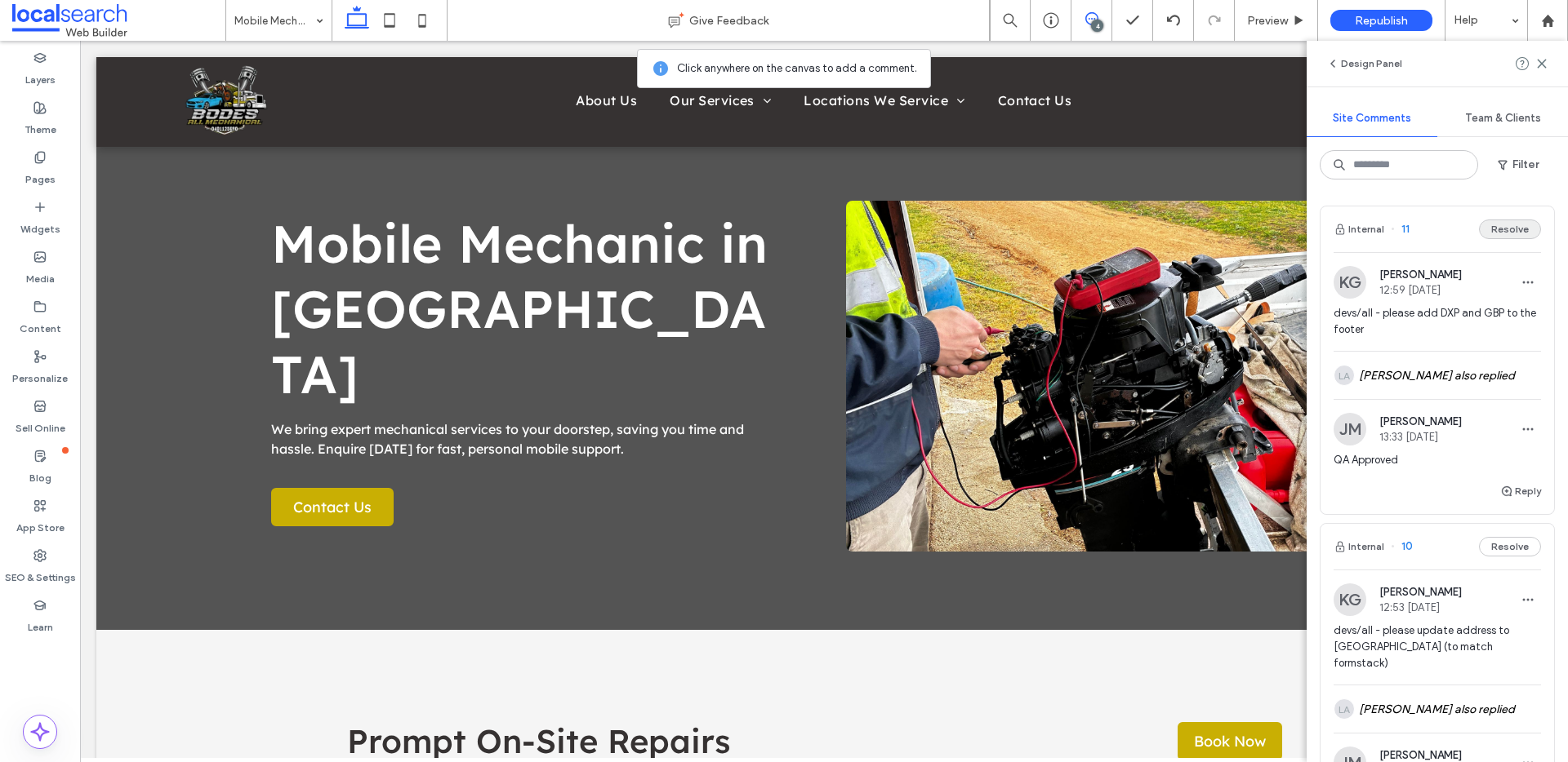
click at [1515, 233] on button "Resolve" at bounding box center [1509, 229] width 62 height 19
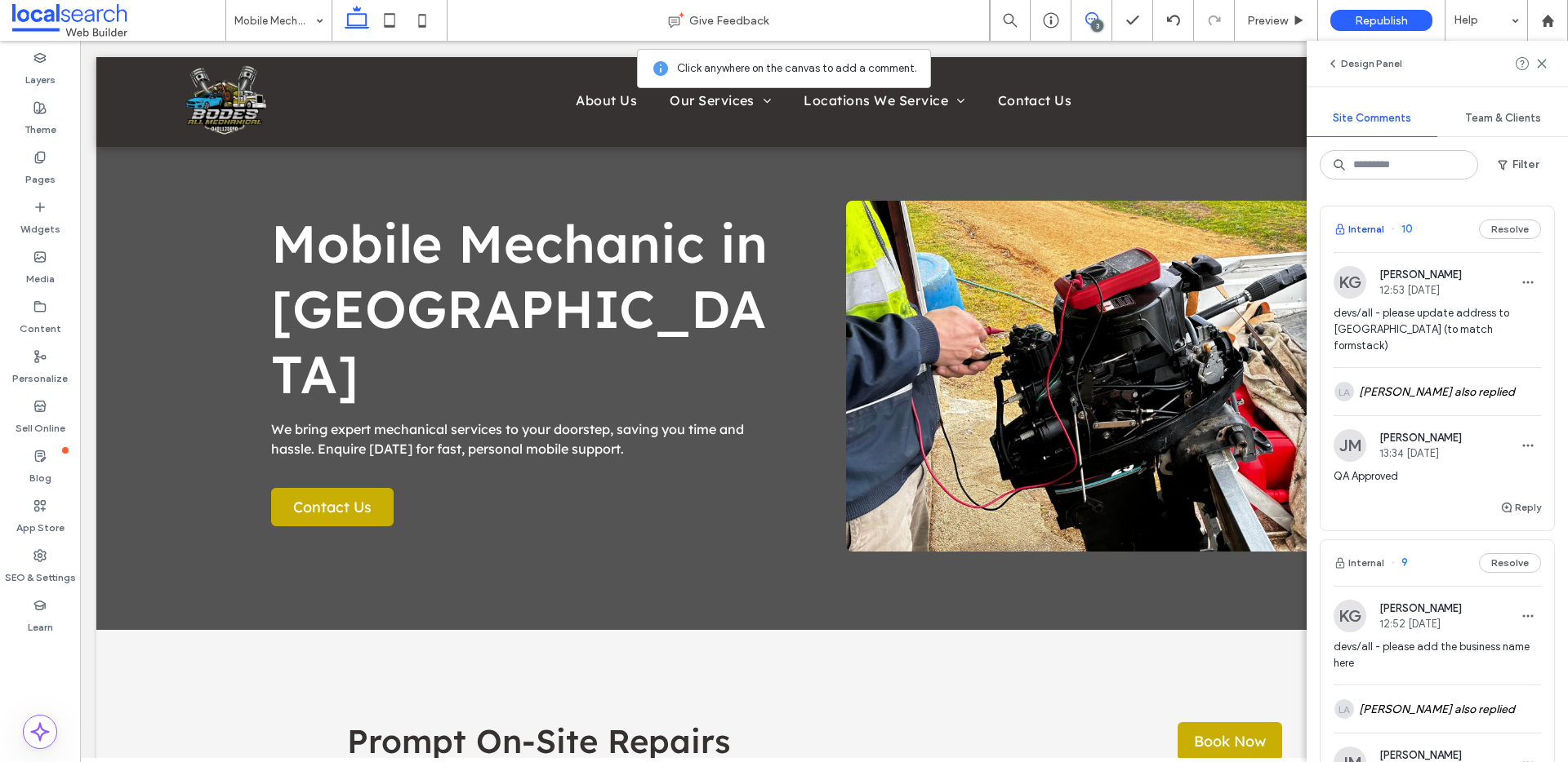
click at [1379, 231] on button "Internal" at bounding box center [1359, 229] width 50 height 19
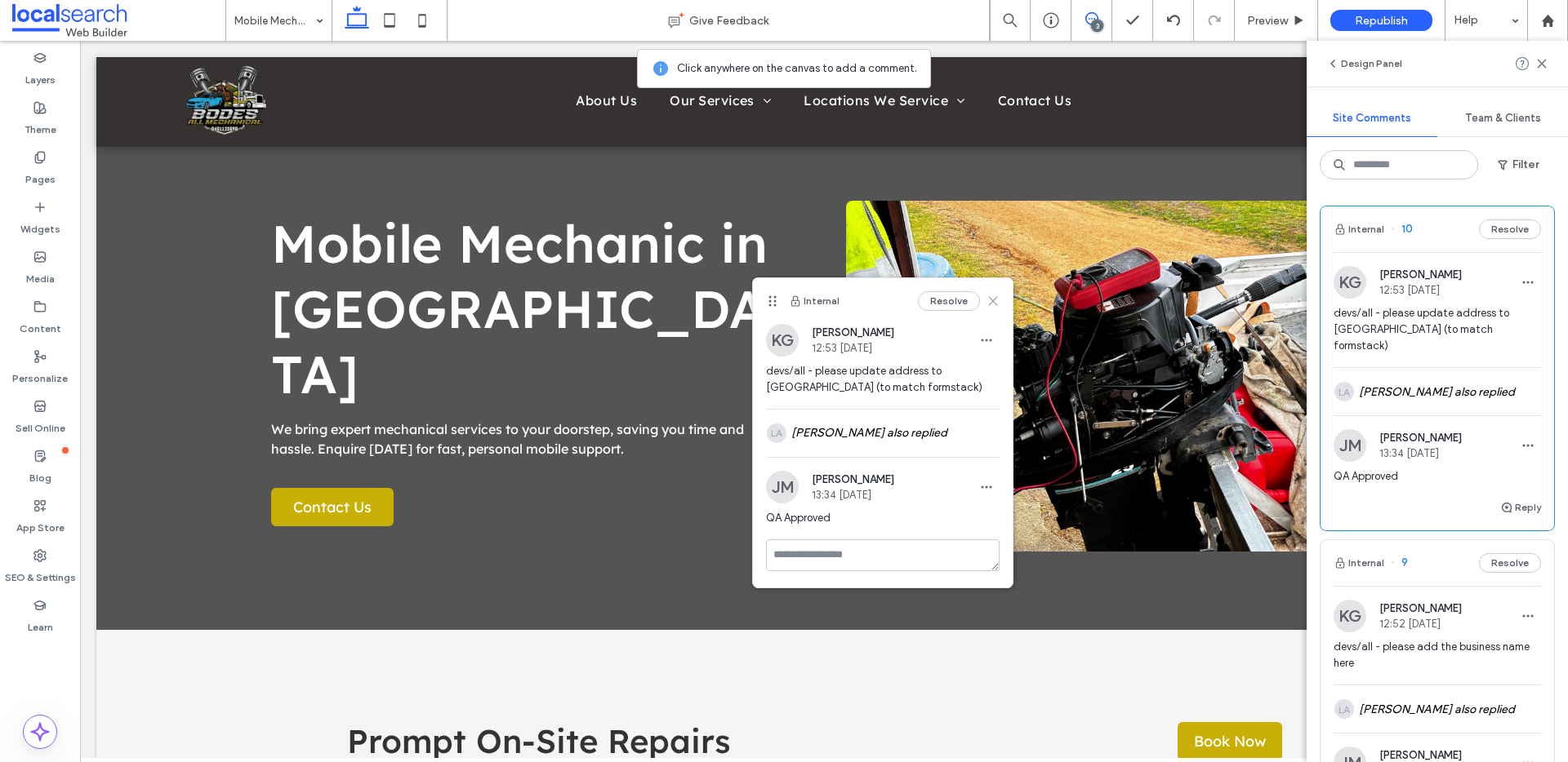
click at [991, 298] on icon at bounding box center [993, 301] width 13 height 13
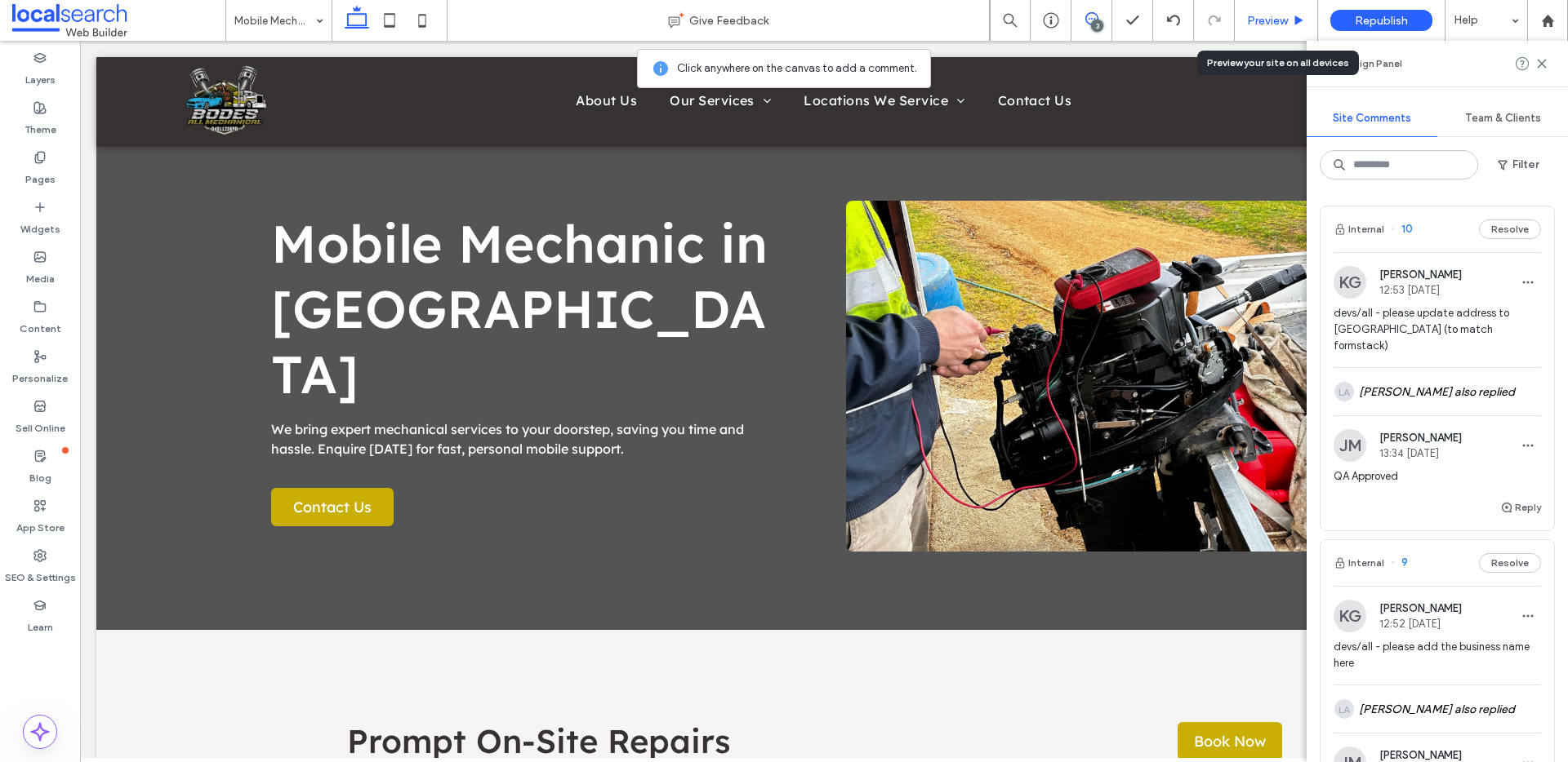
click at [1292, 23] on icon at bounding box center [1298, 21] width 13 height 13
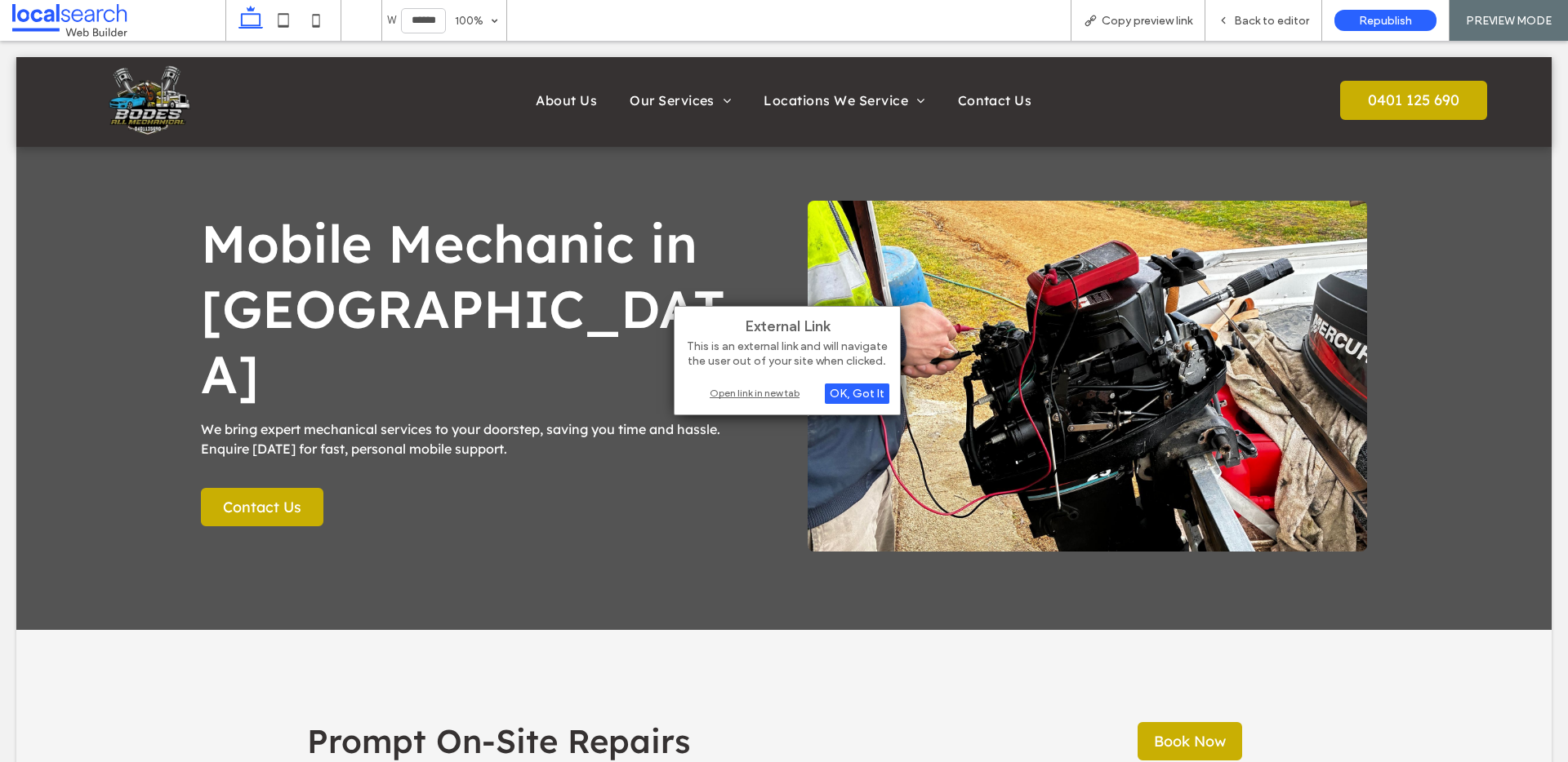
click at [802, 389] on div "Open link in new tab" at bounding box center [787, 393] width 204 height 17
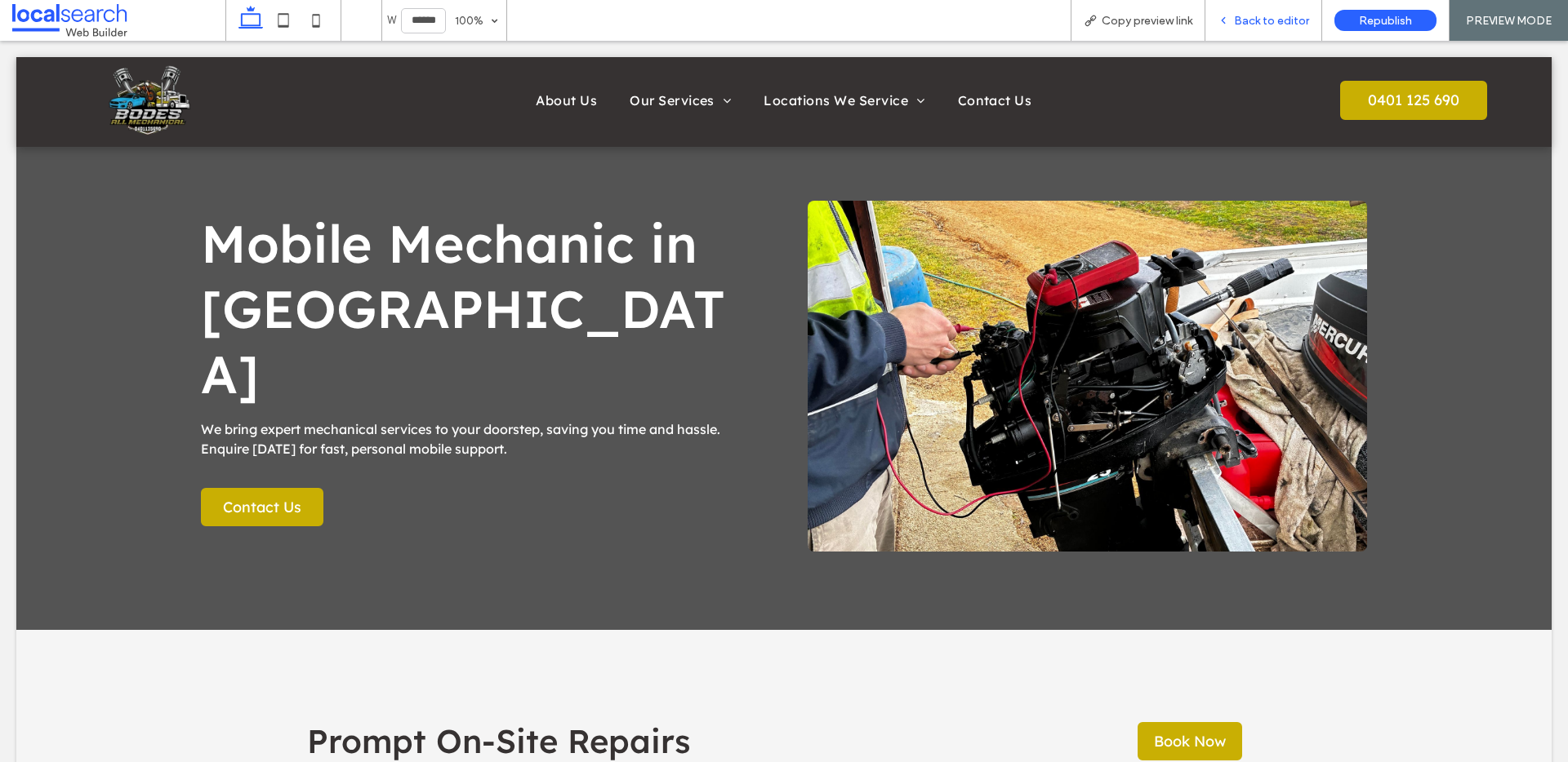
click at [1251, 21] on span "Back to editor" at bounding box center [1271, 21] width 75 height 14
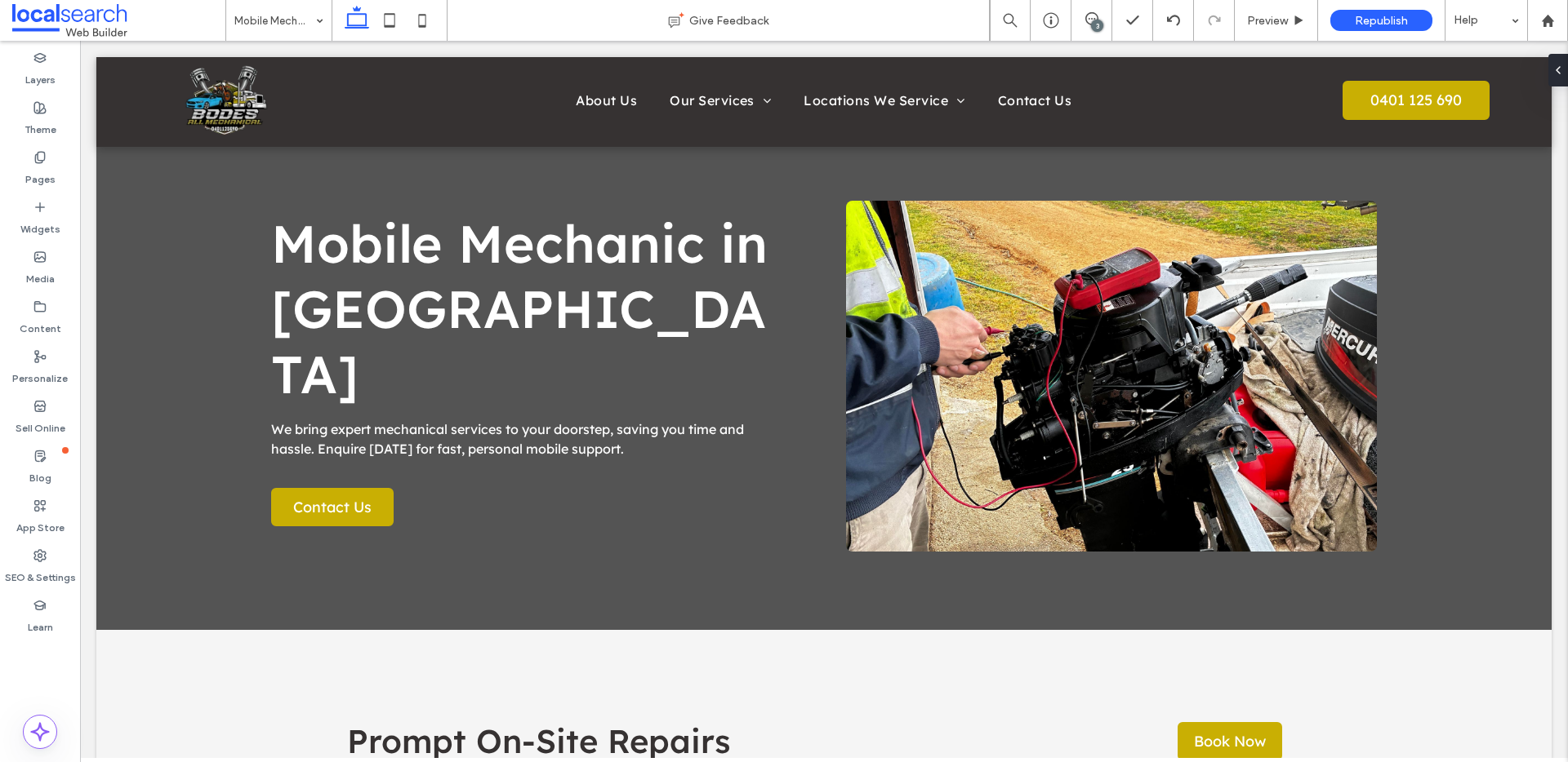
click at [1092, 19] on div "3" at bounding box center [1096, 25] width 13 height 13
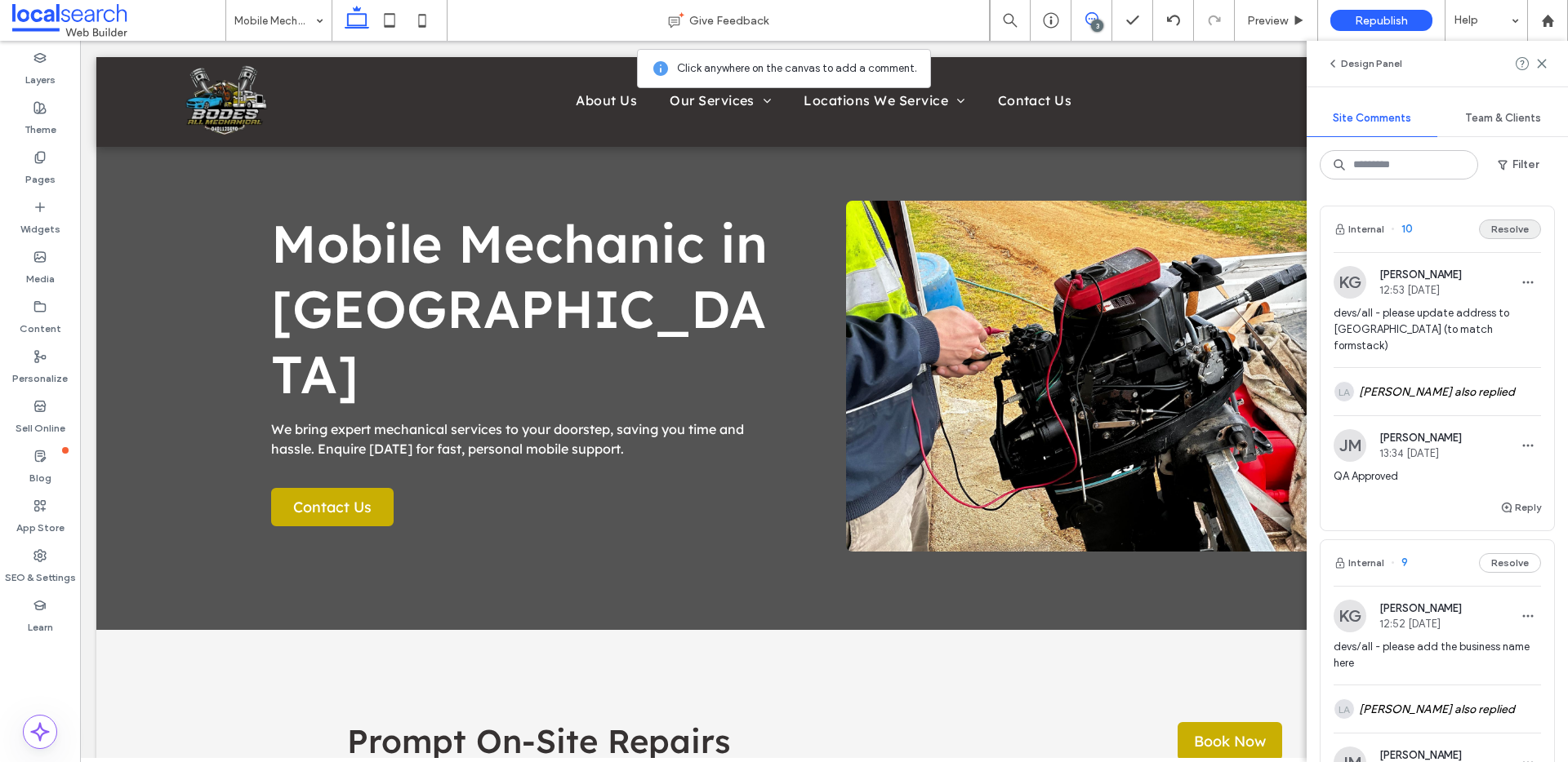
click at [1492, 225] on button "Resolve" at bounding box center [1509, 229] width 62 height 19
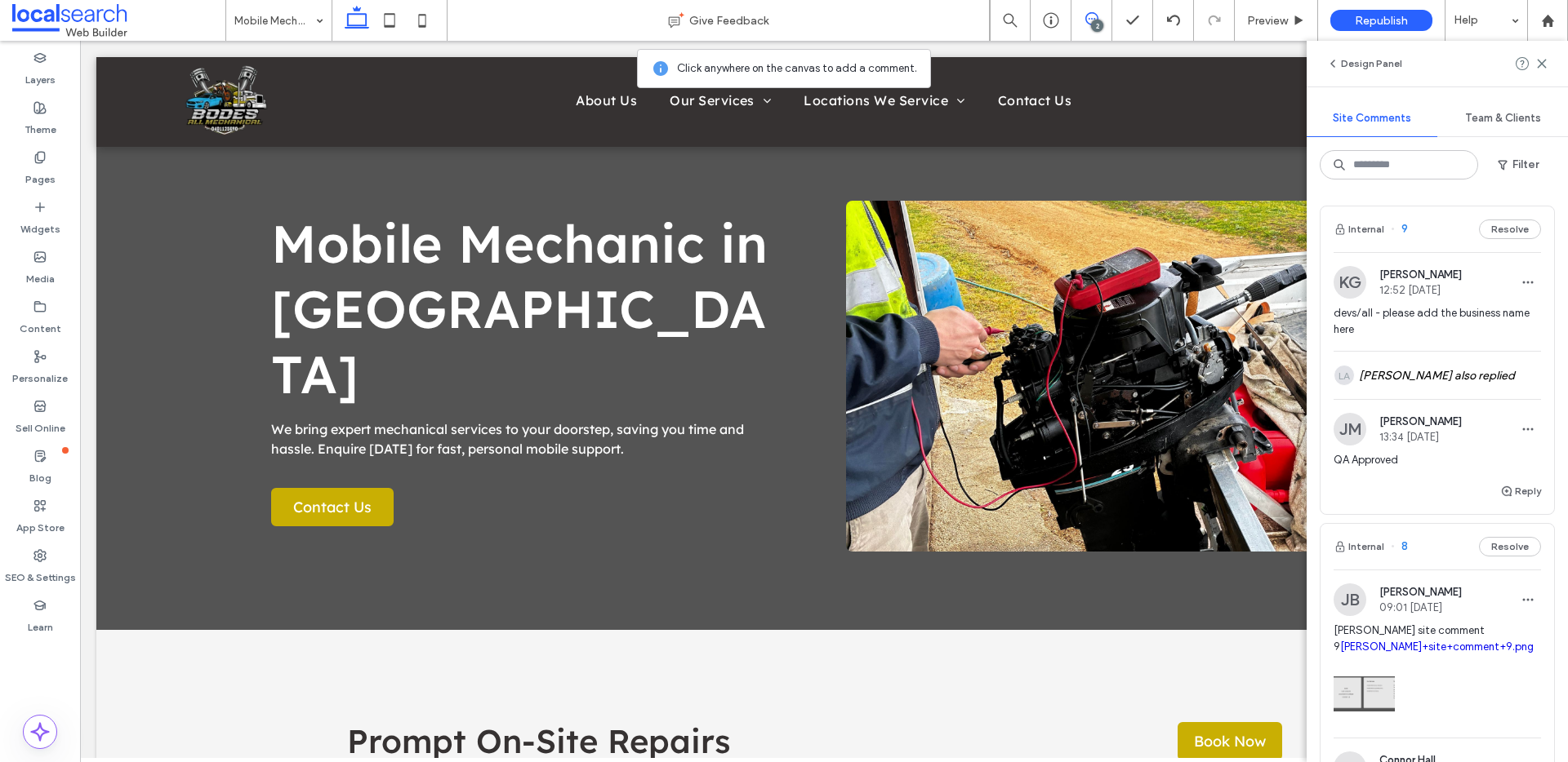
click at [1370, 228] on button "Internal" at bounding box center [1359, 229] width 50 height 19
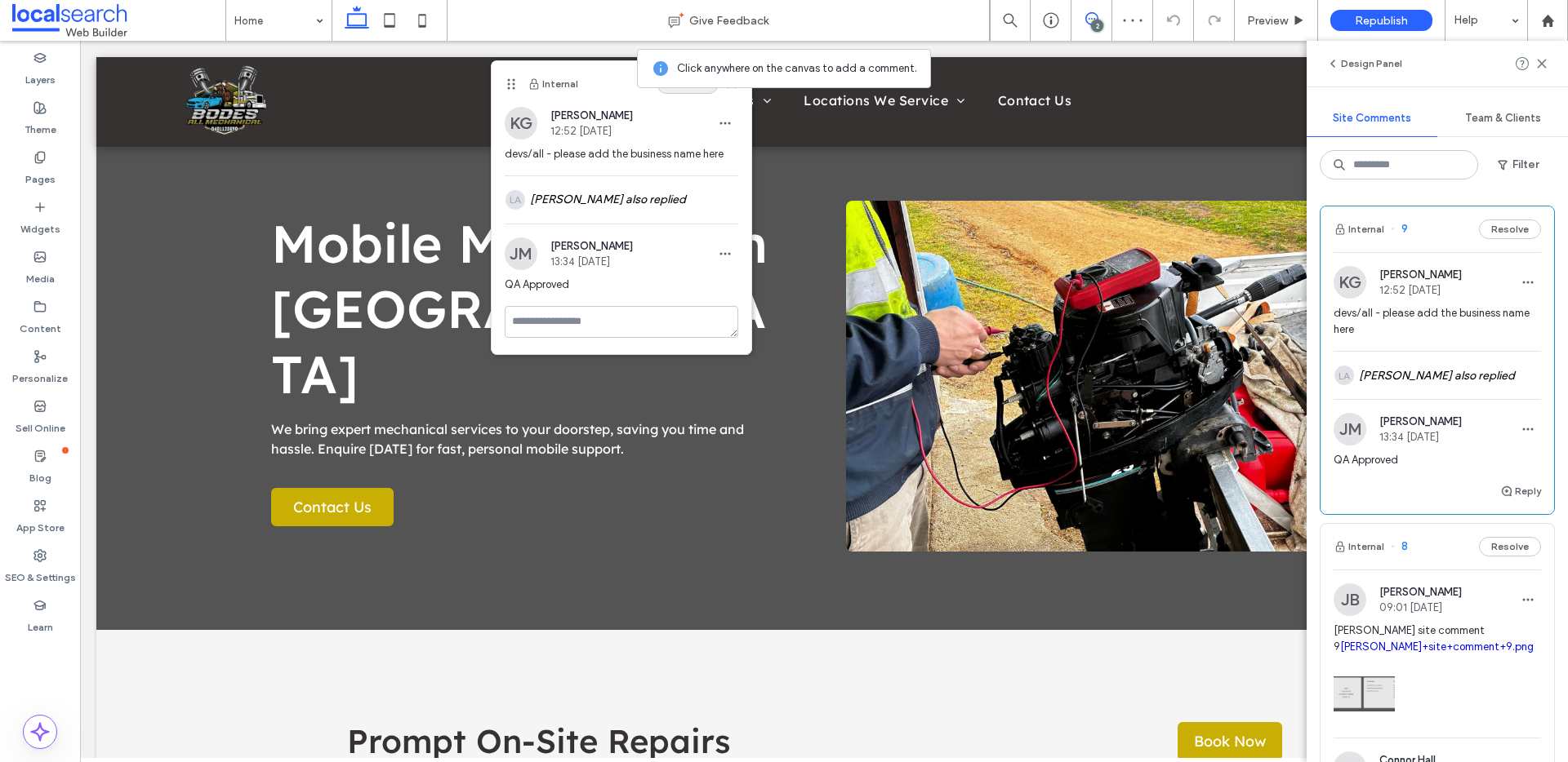
click at [693, 90] on button "Resolve" at bounding box center [688, 84] width 62 height 19
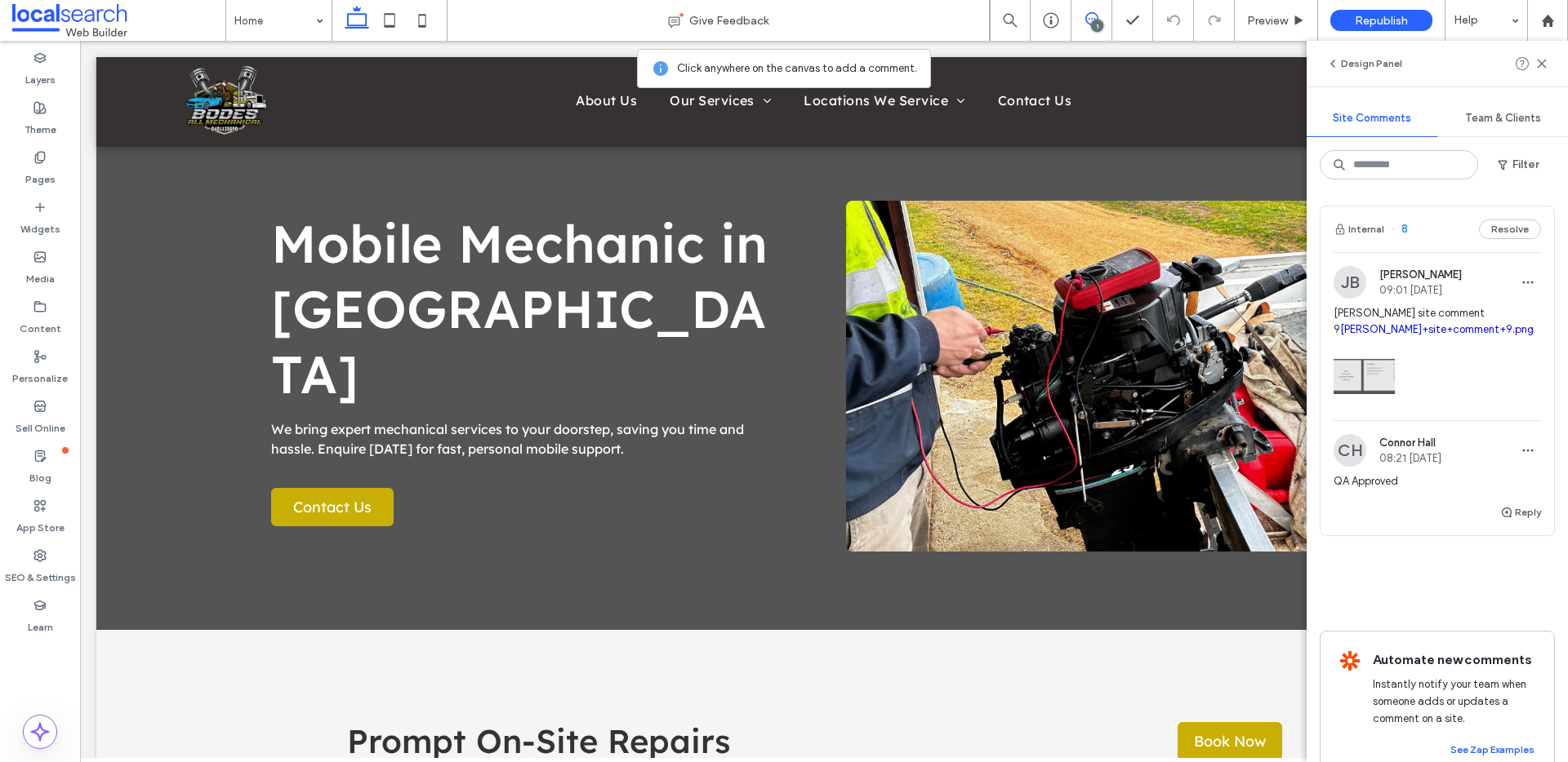
click at [1368, 332] on link "Duda+site+comment+9.png" at bounding box center [1436, 329] width 193 height 13
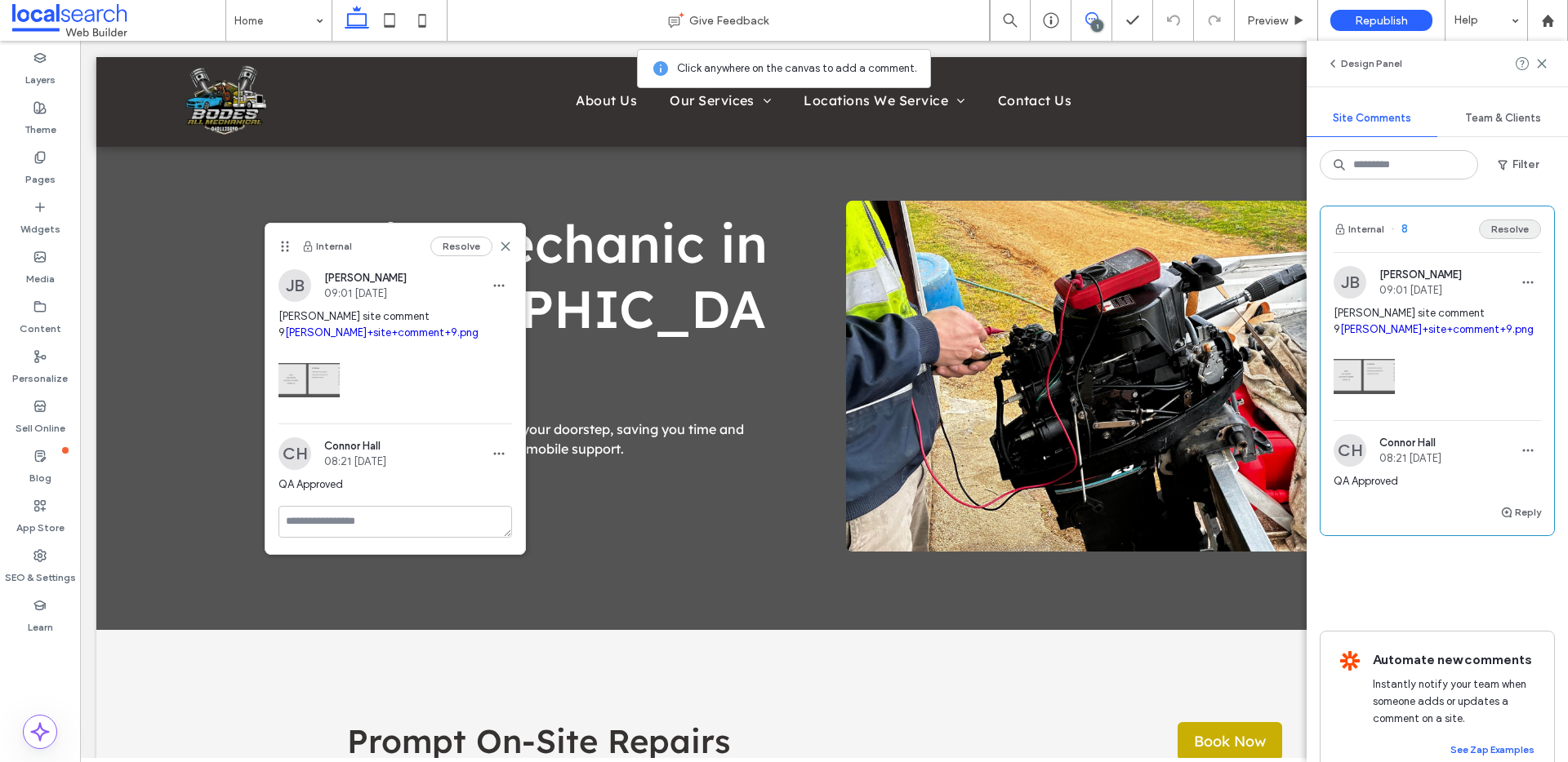
click at [1506, 237] on button "Resolve" at bounding box center [1509, 229] width 62 height 19
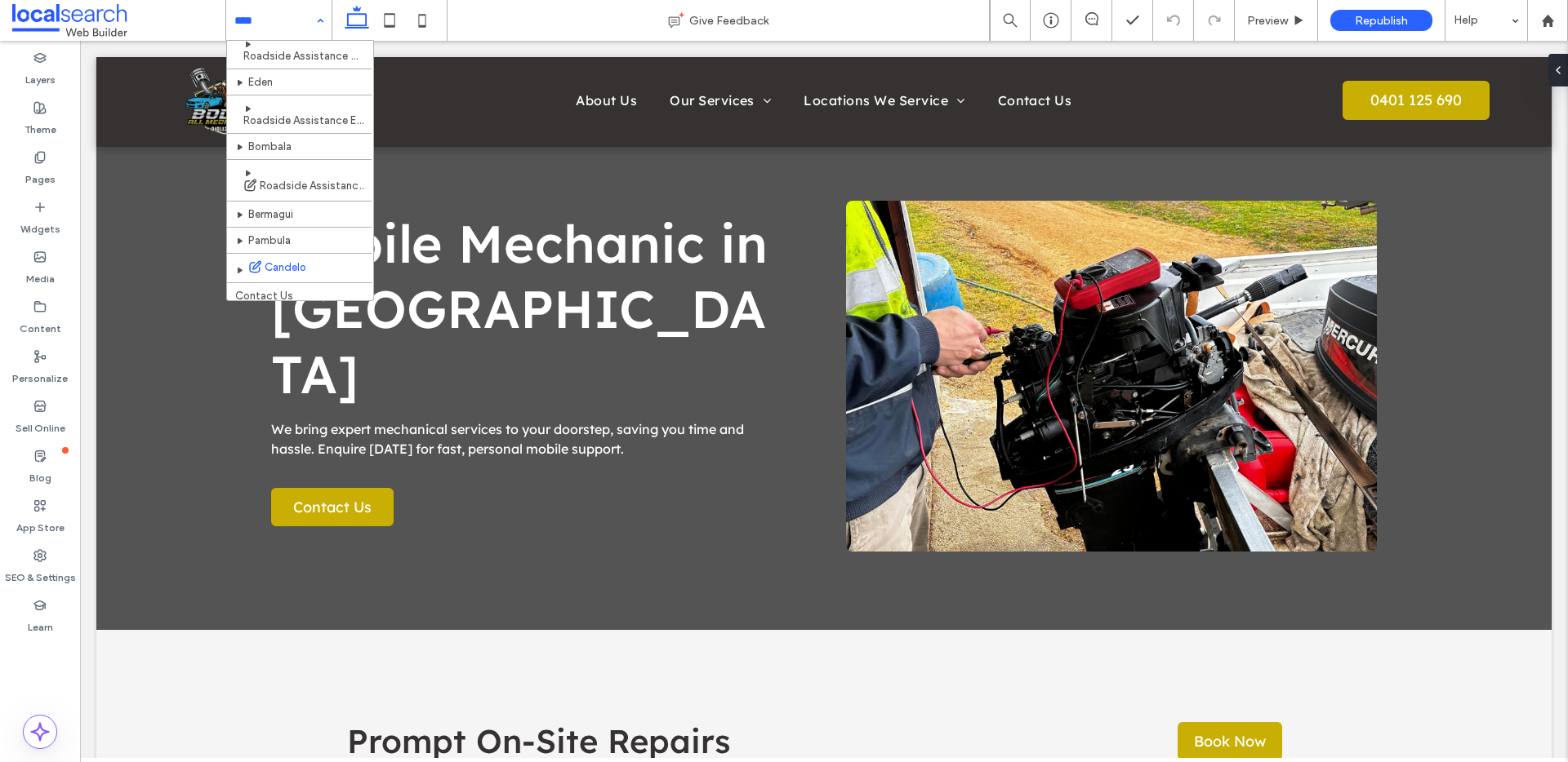
scroll to position [250, 0]
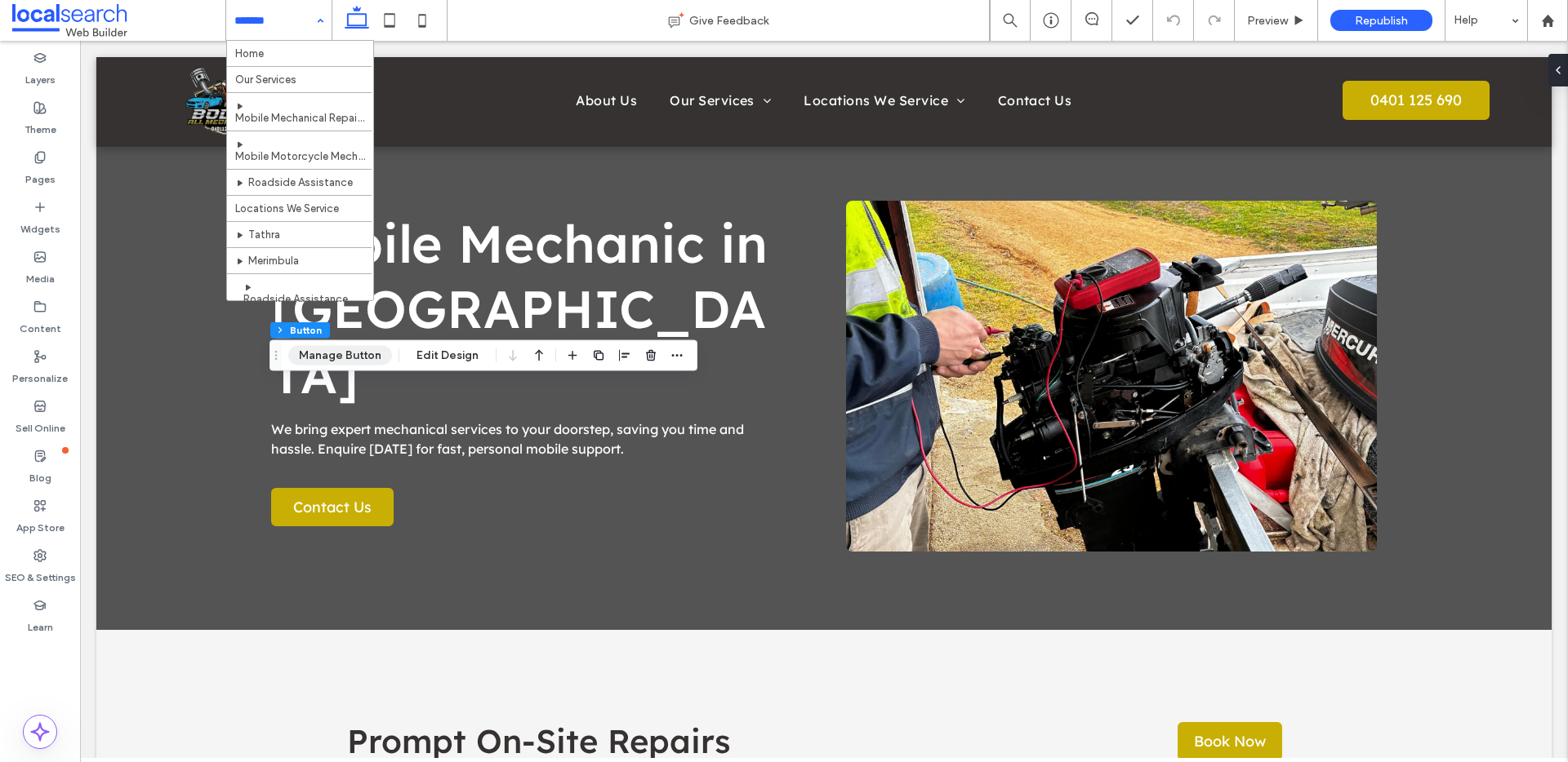
click at [356, 352] on button "Manage Button" at bounding box center [340, 355] width 104 height 19
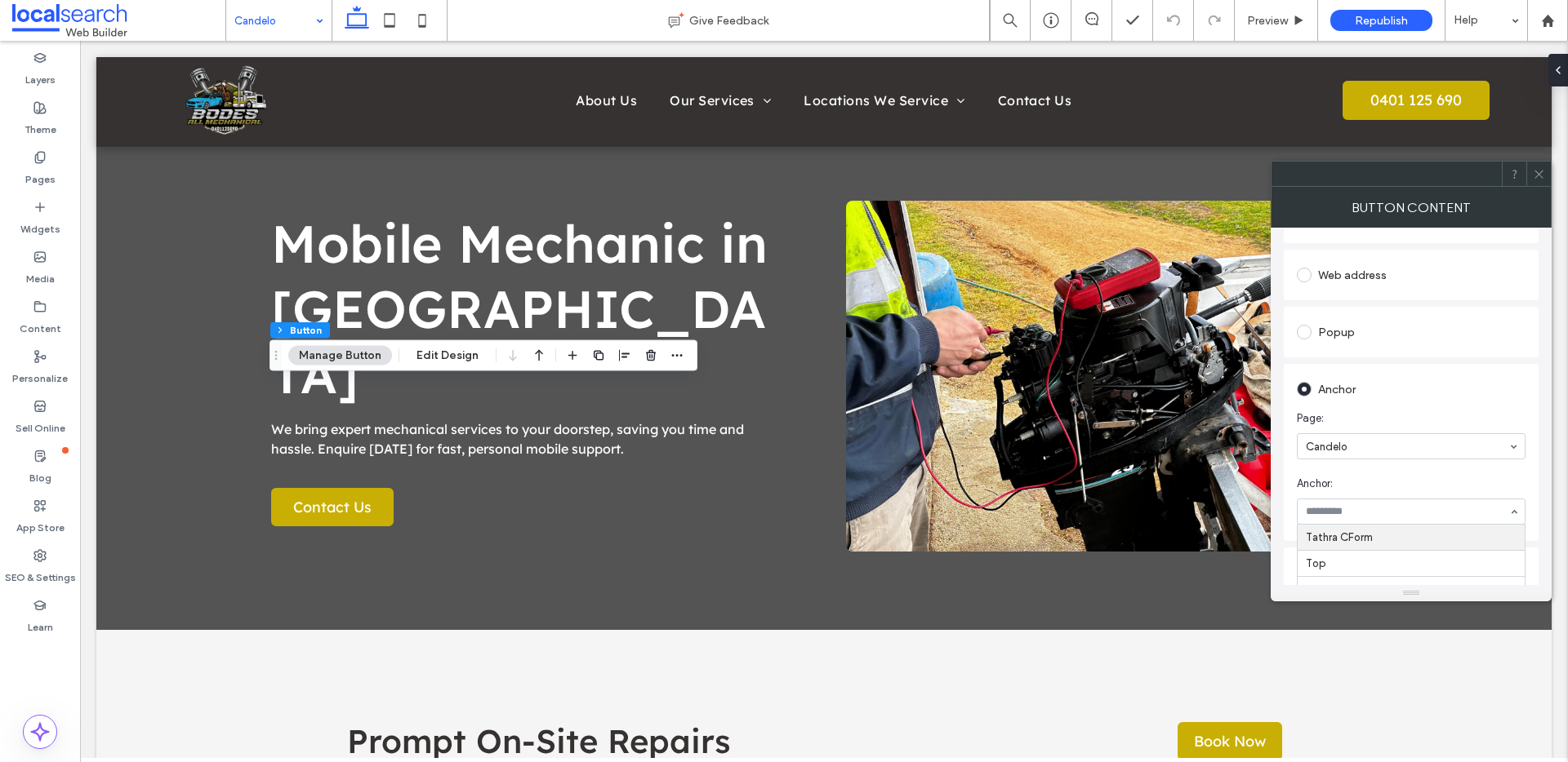
scroll to position [238, 0]
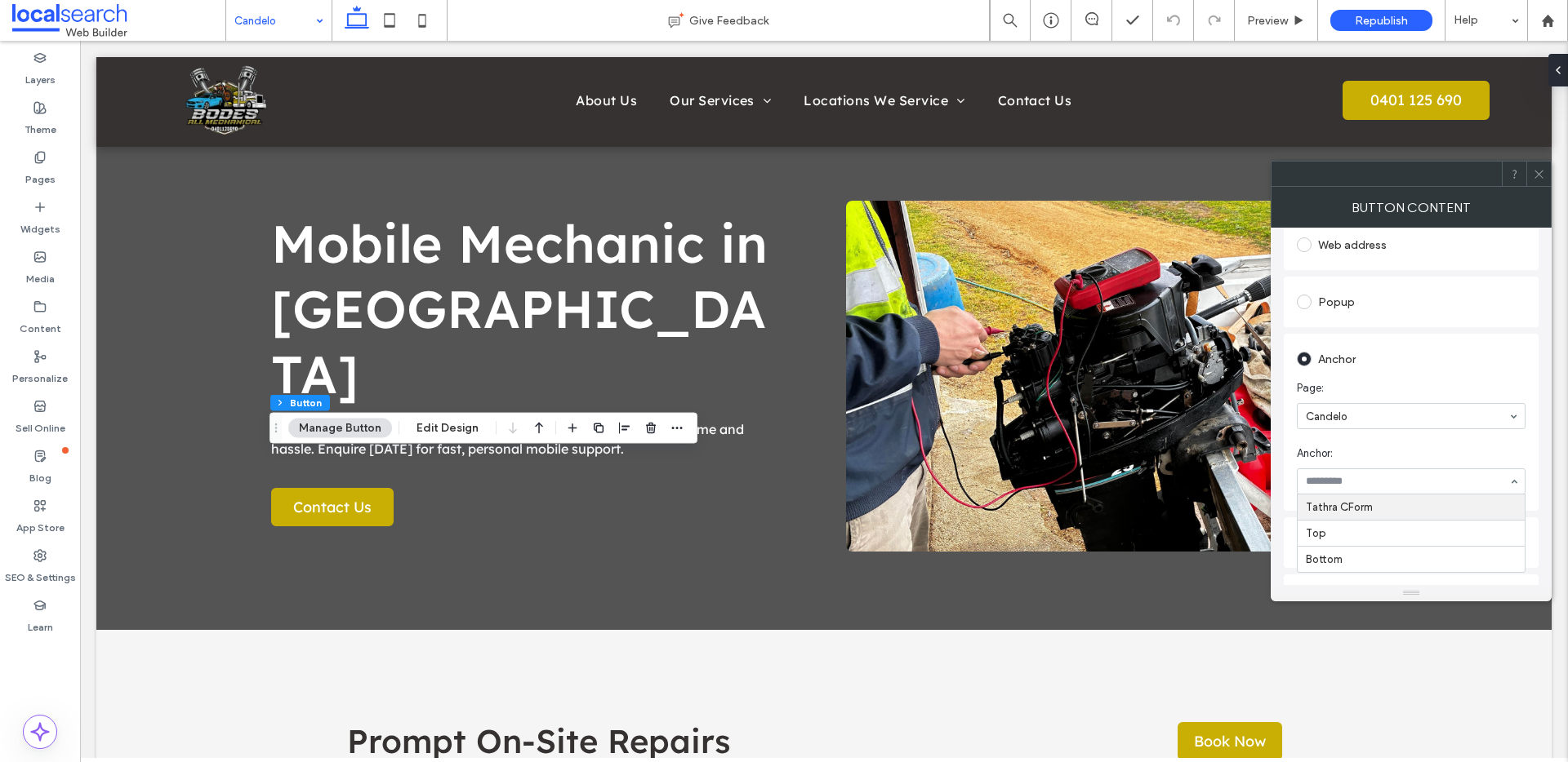
click at [1535, 170] on icon at bounding box center [1539, 174] width 13 height 13
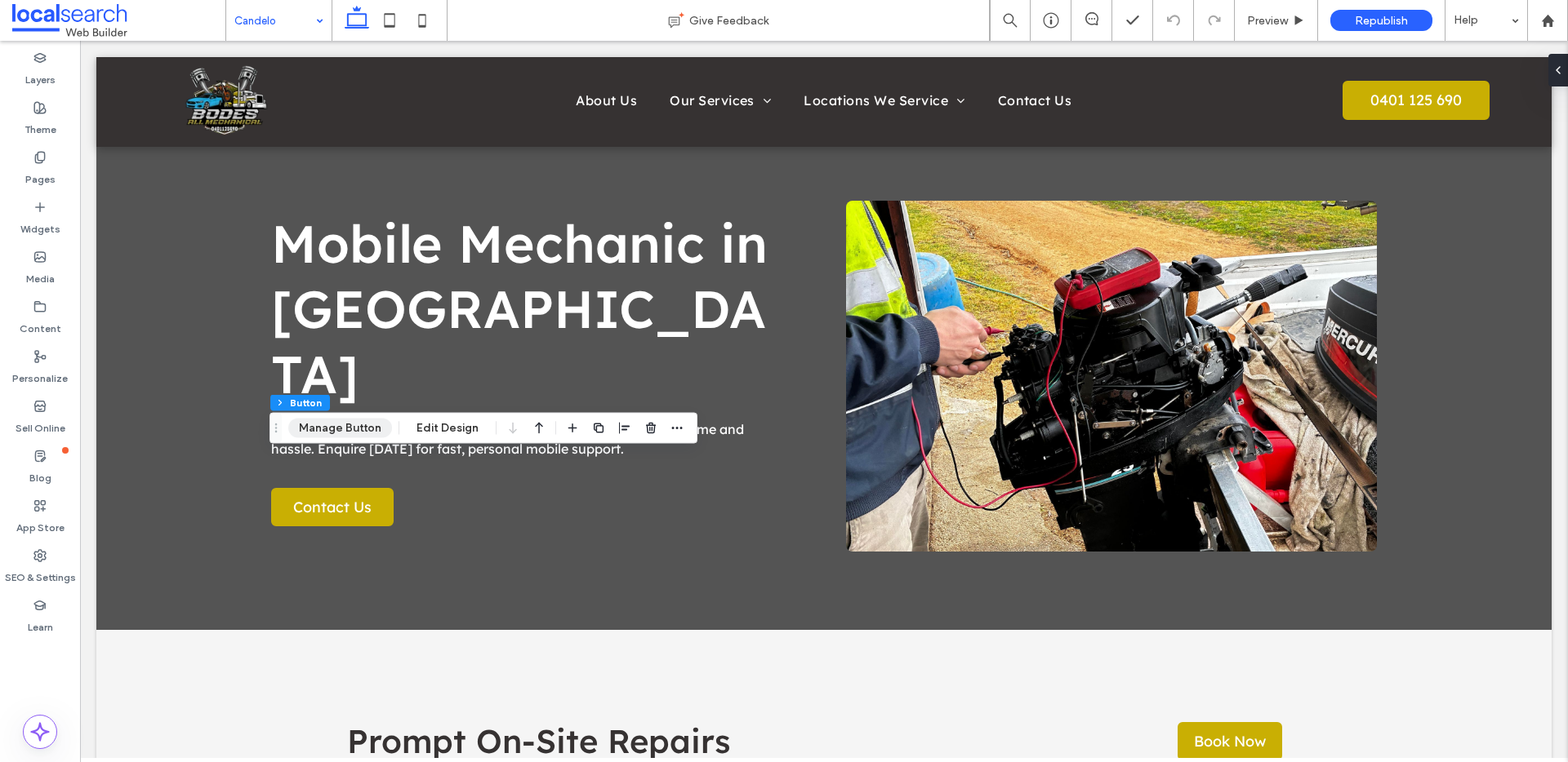
click at [345, 433] on button "Manage Button" at bounding box center [340, 428] width 104 height 19
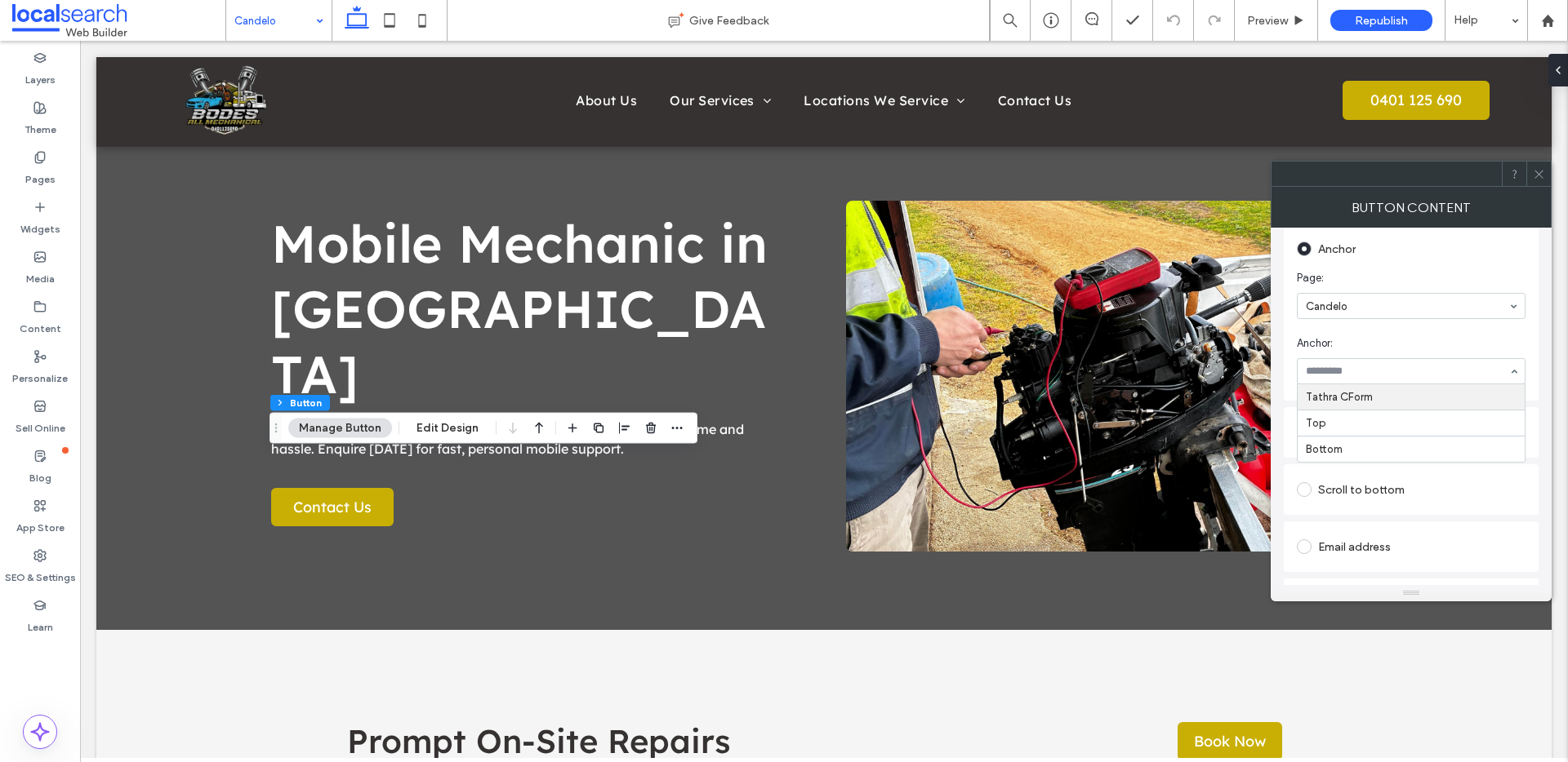
scroll to position [351, 0]
click at [1534, 179] on span at bounding box center [1539, 173] width 13 height 24
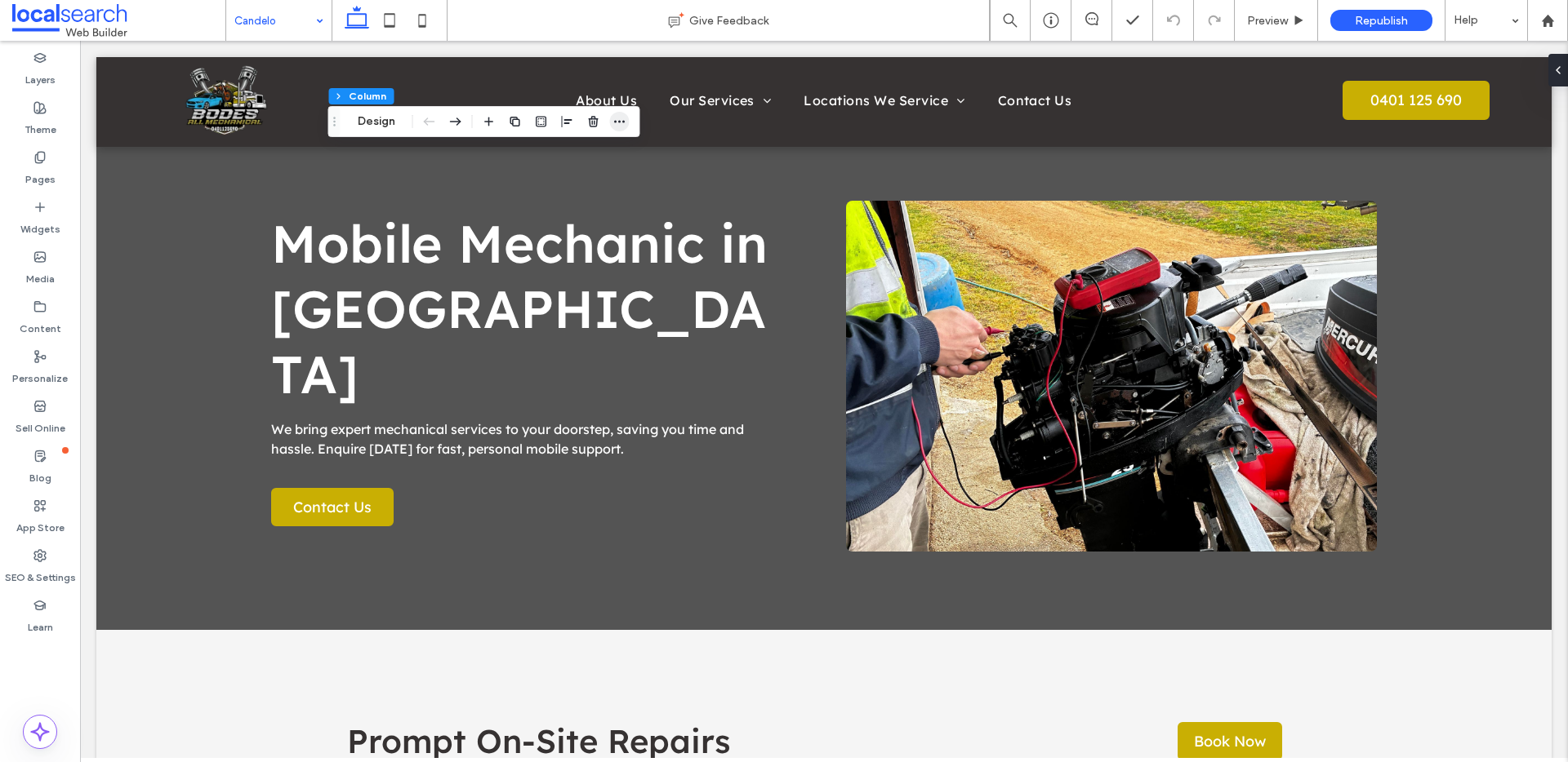
click at [625, 116] on icon "button" at bounding box center [620, 121] width 13 height 13
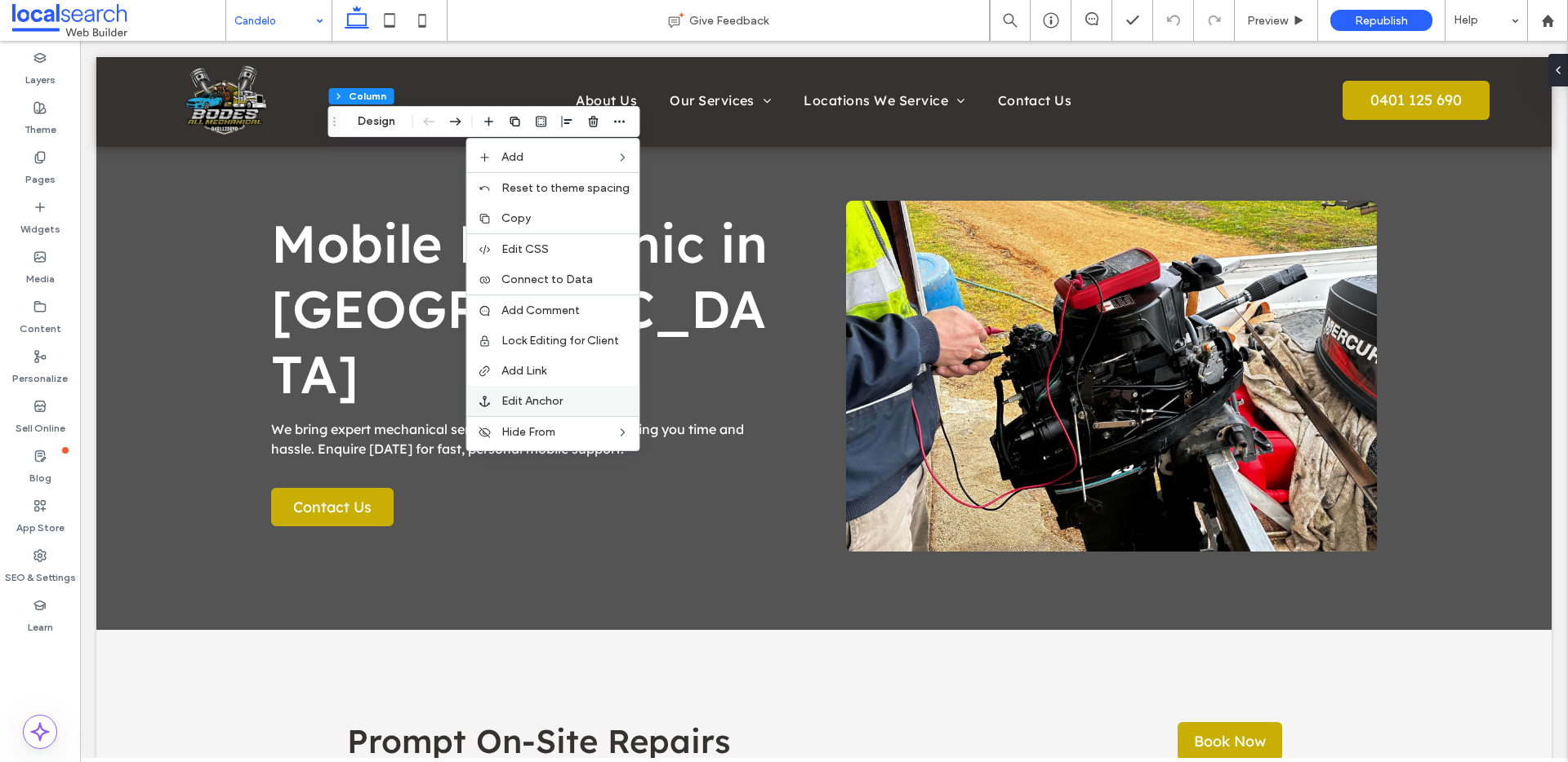
click at [560, 398] on span "Edit Anchor" at bounding box center [532, 401] width 61 height 14
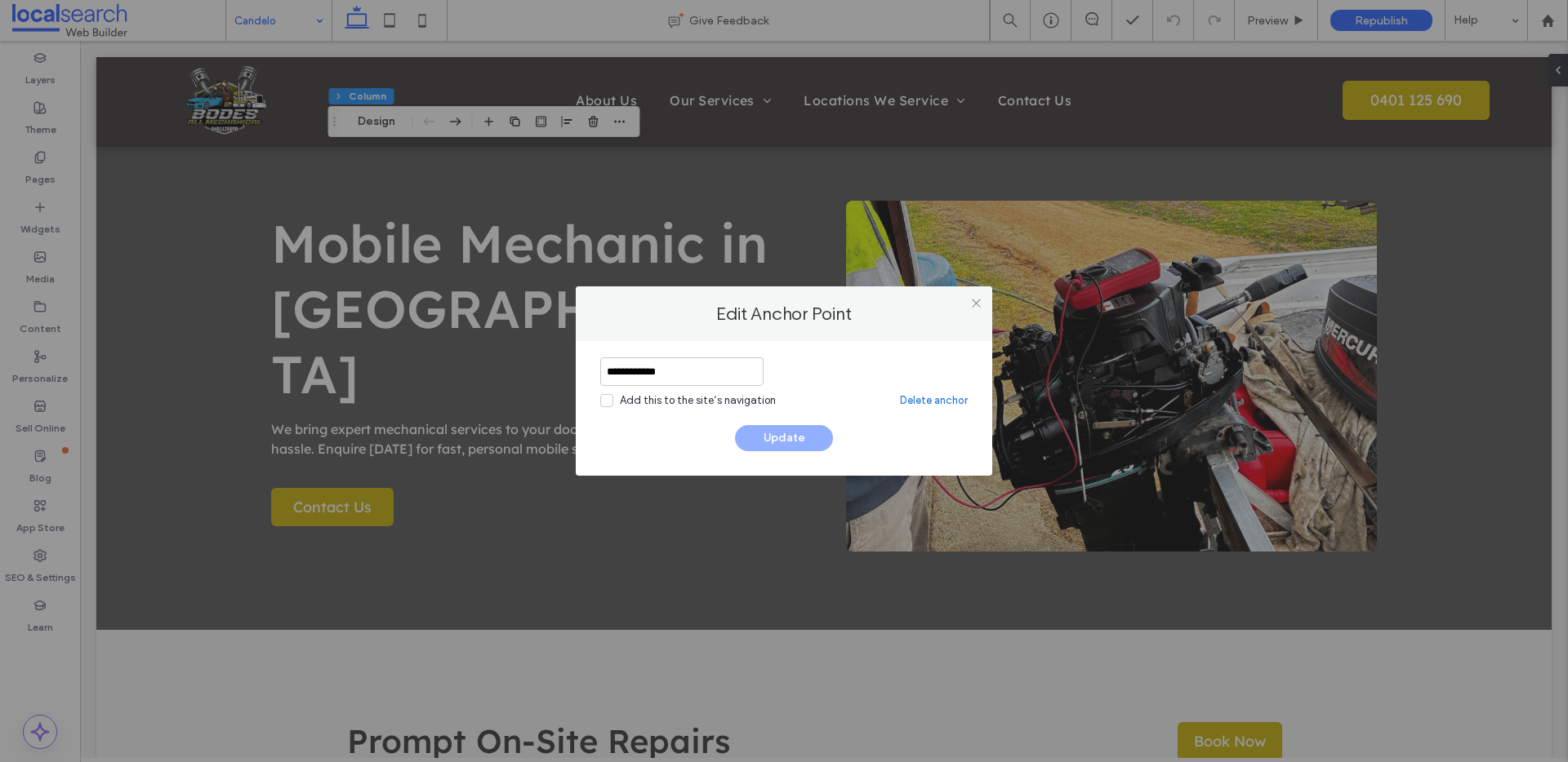
click at [622, 372] on input "**********" at bounding box center [681, 372] width 163 height 28
type input "**********"
click at [791, 435] on button "Update" at bounding box center [783, 438] width 98 height 26
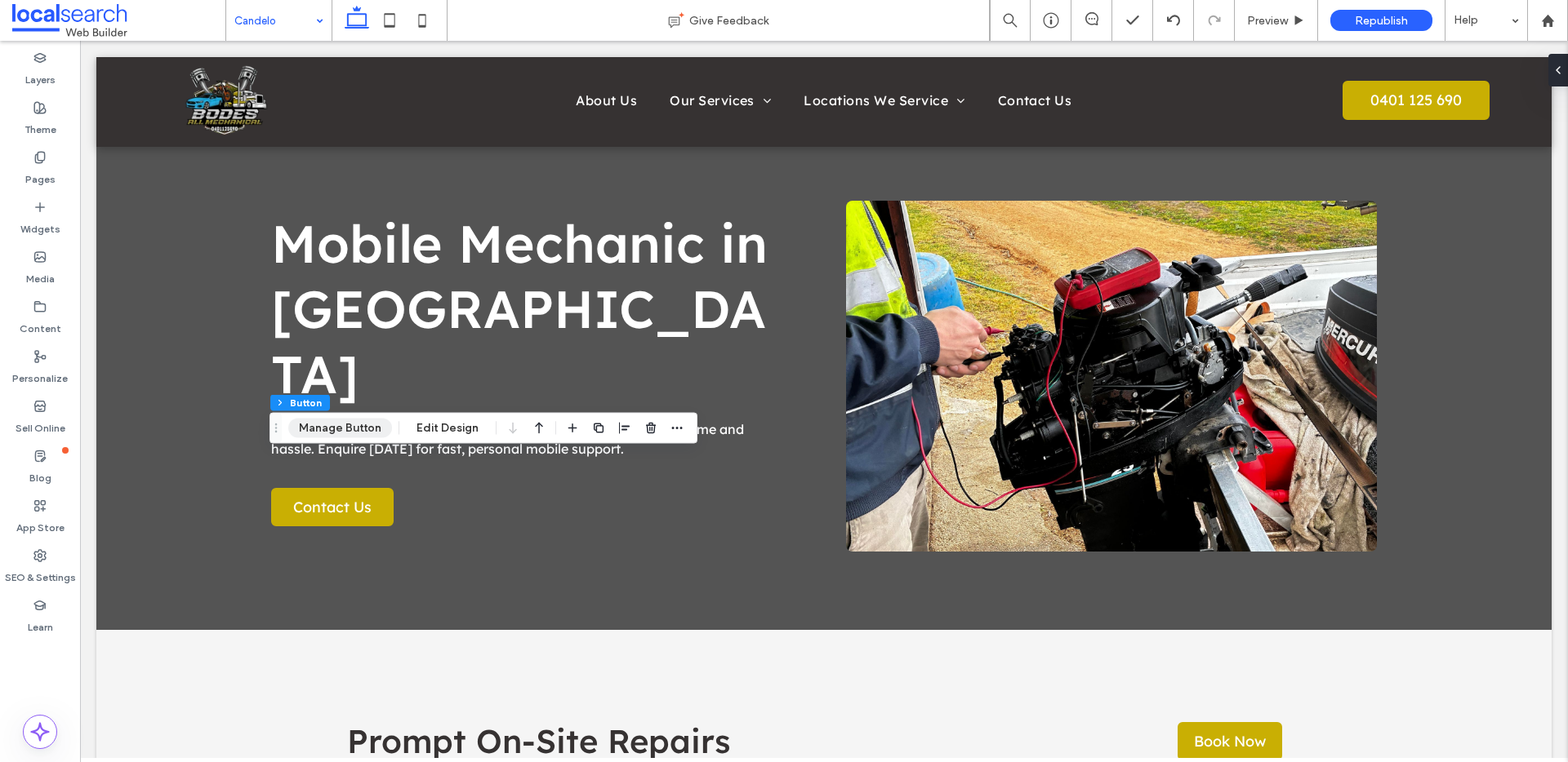
click at [354, 432] on button "Manage Button" at bounding box center [340, 428] width 104 height 19
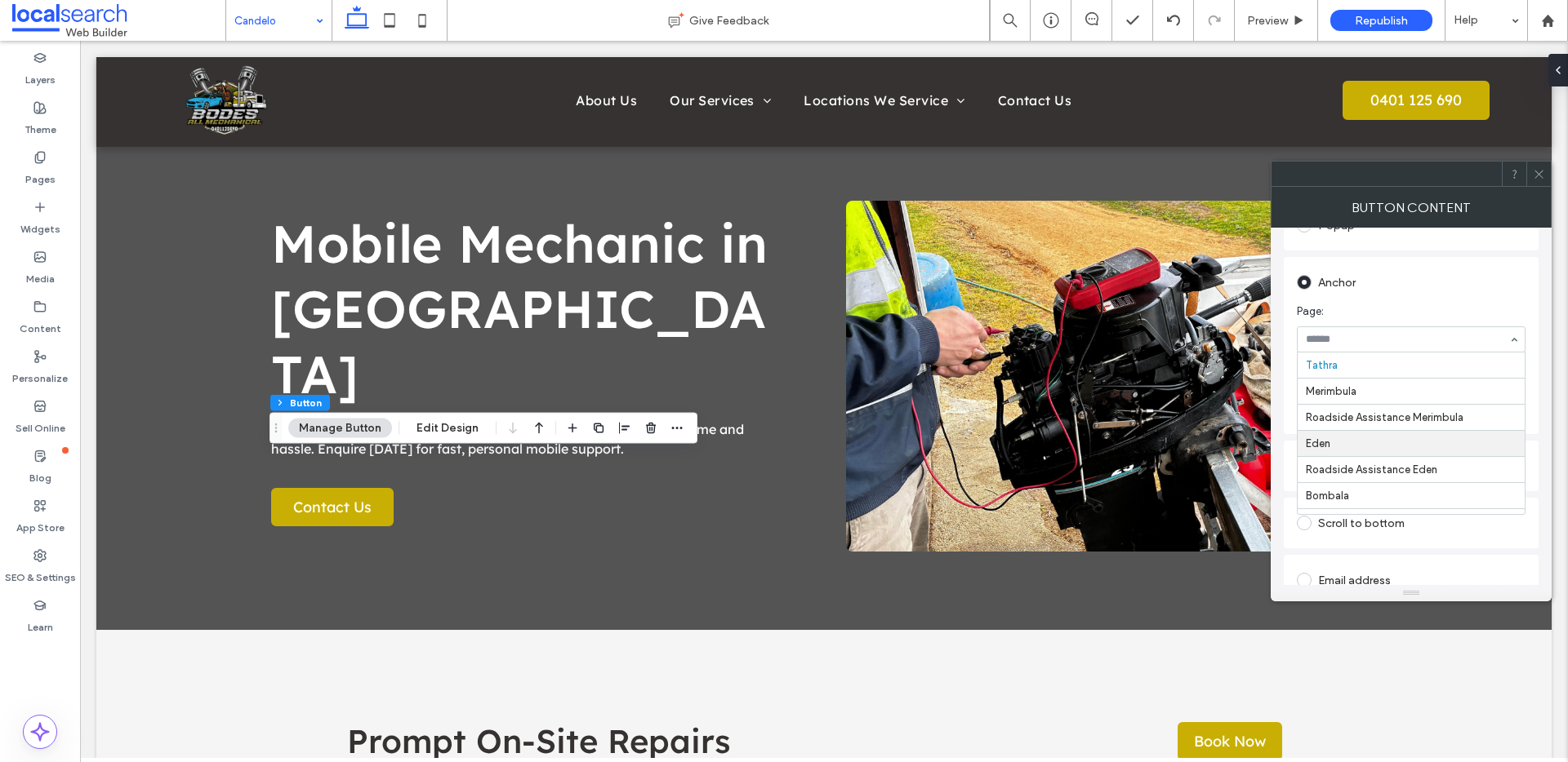
scroll to position [281, 0]
click at [1383, 418] on div "Select..." at bounding box center [1411, 404] width 229 height 26
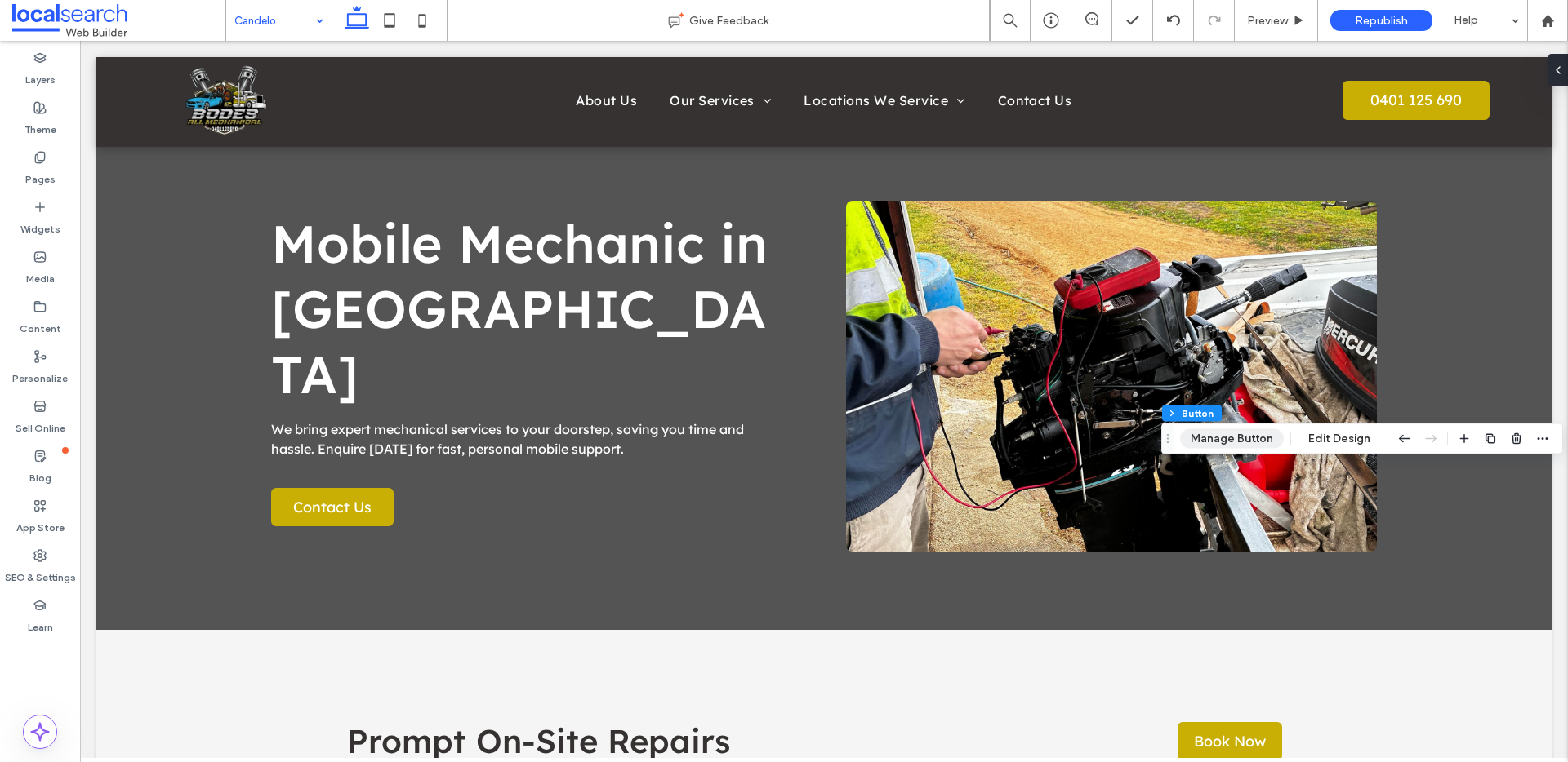
click at [1235, 443] on button "Manage Button" at bounding box center [1232, 439] width 104 height 19
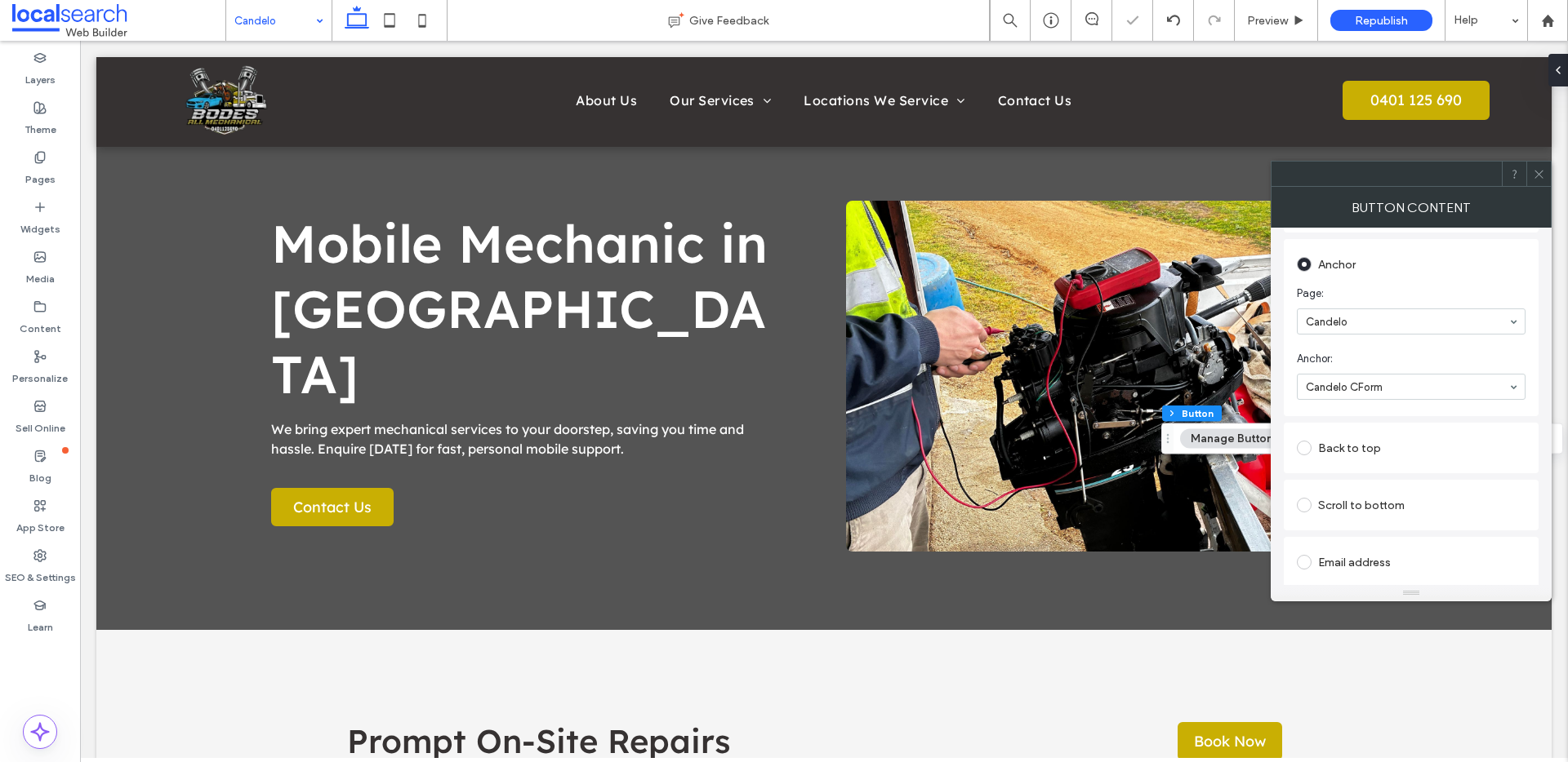
click at [1537, 172] on use at bounding box center [1539, 174] width 8 height 8
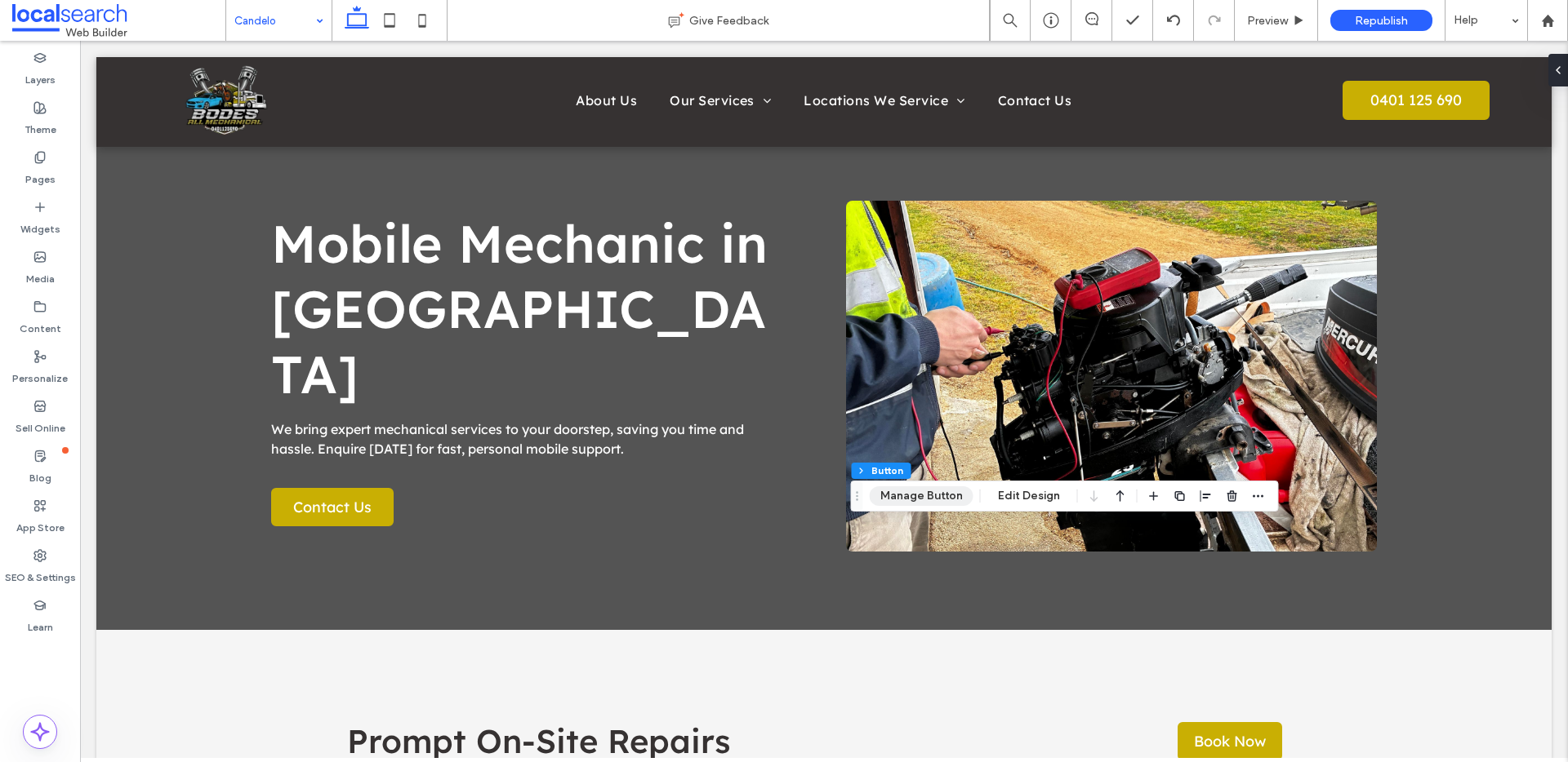
click at [907, 499] on button "Manage Button" at bounding box center [921, 496] width 104 height 19
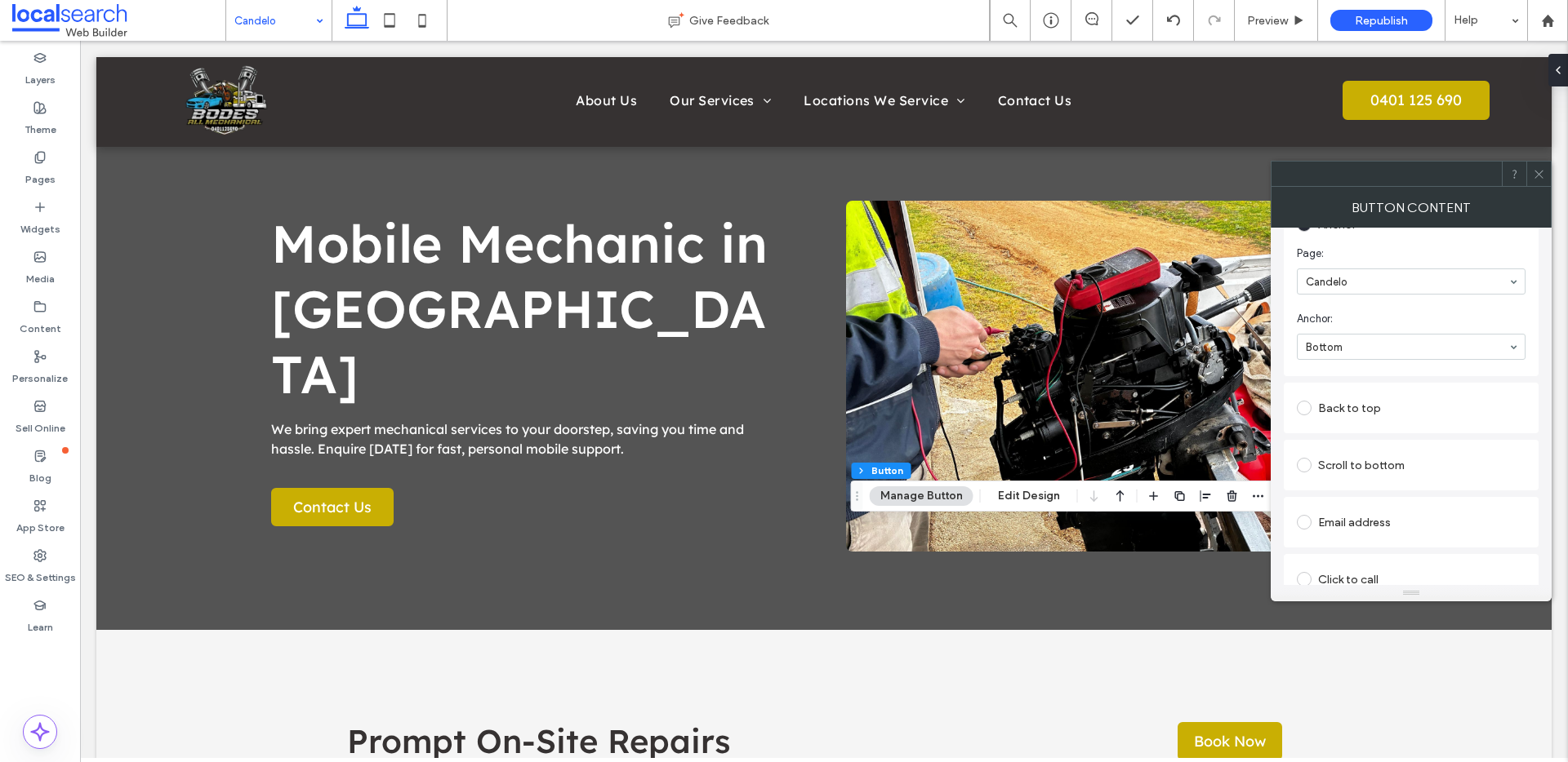
scroll to position [297, 0]
drag, startPoint x: 1536, startPoint y: 172, endPoint x: 1529, endPoint y: 178, distance: 9.2
click at [1536, 172] on icon at bounding box center [1539, 174] width 13 height 13
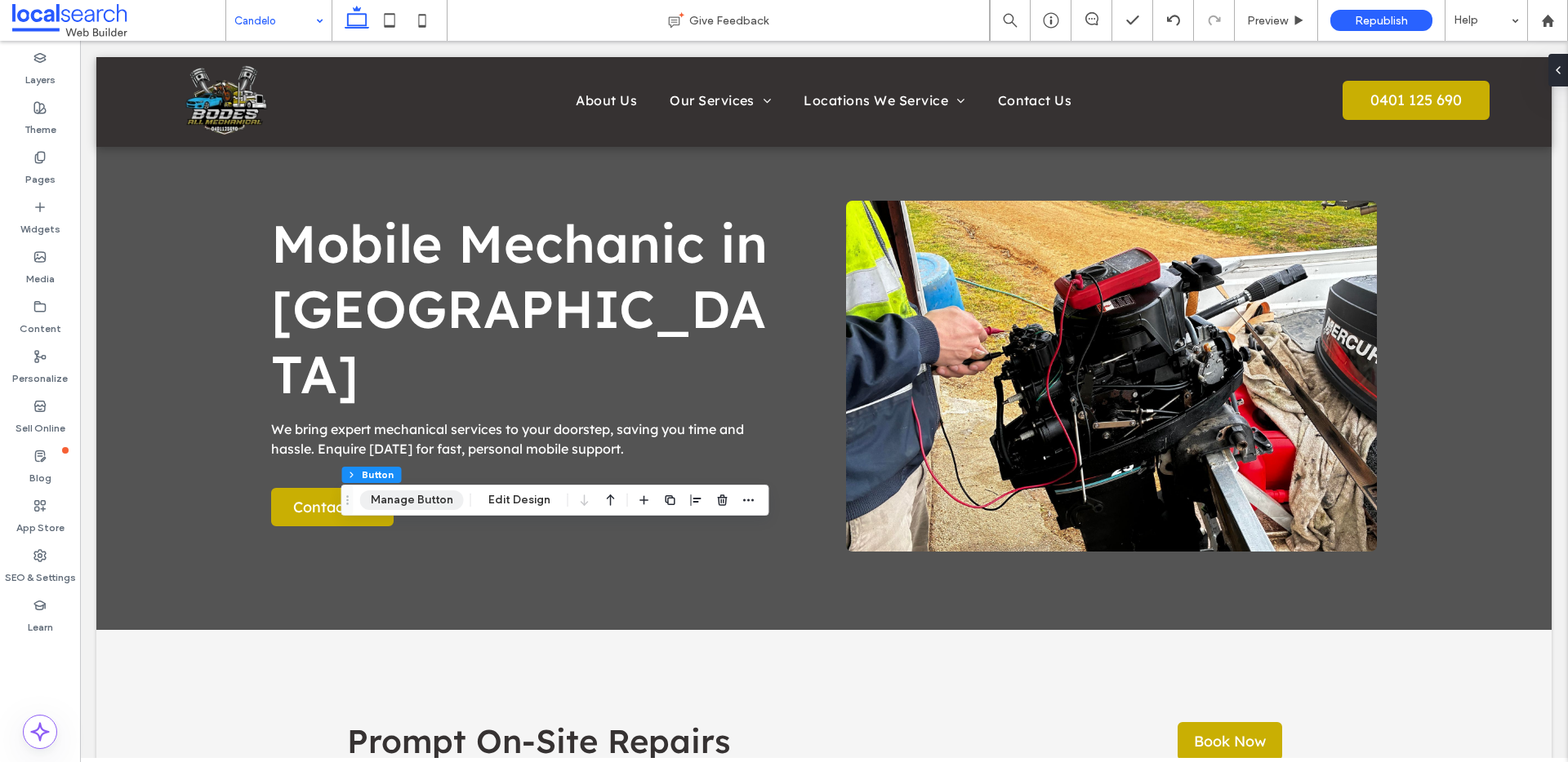
click at [416, 505] on button "Manage Button" at bounding box center [412, 500] width 104 height 19
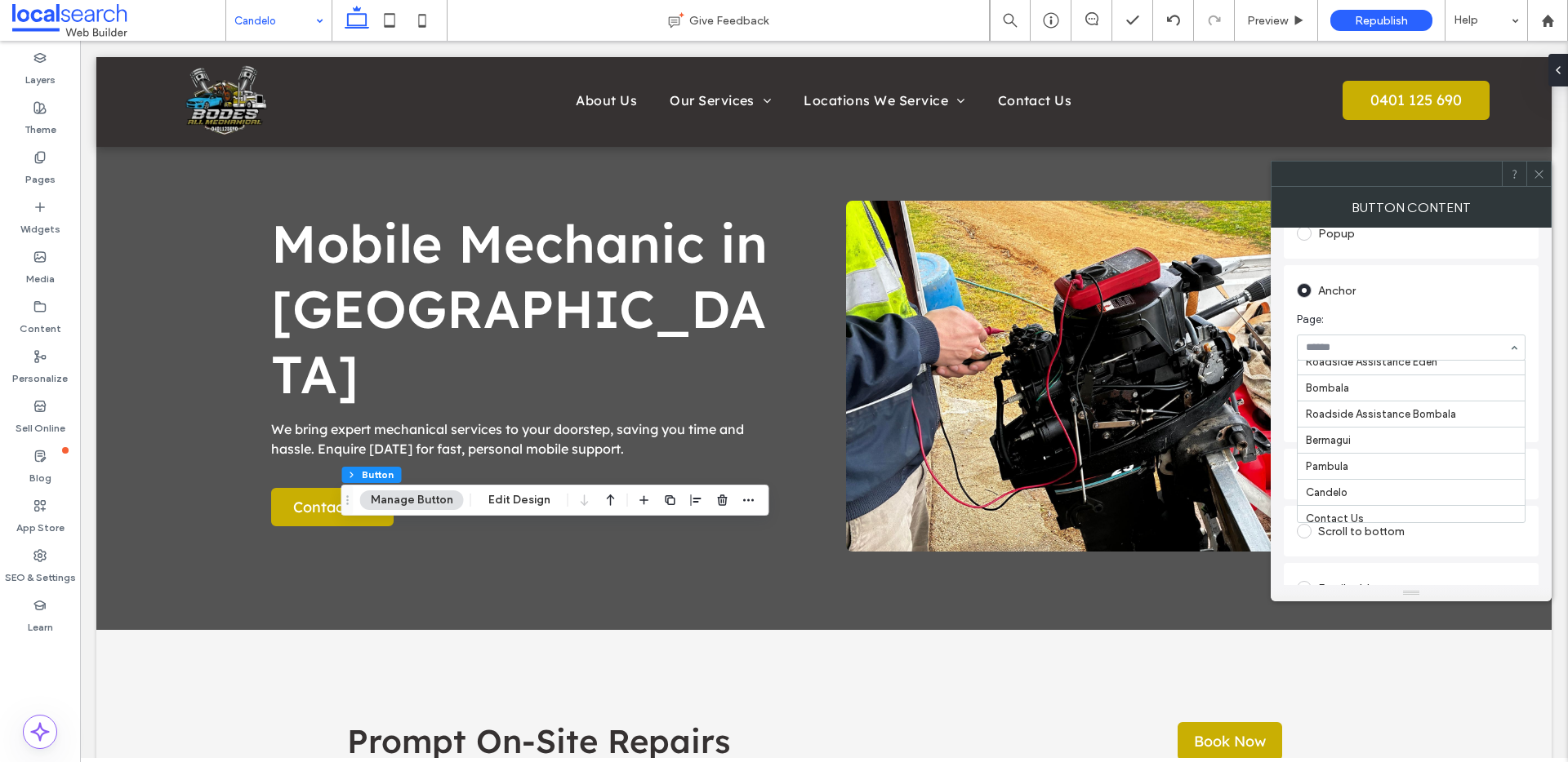
scroll to position [281, 0]
click at [1543, 170] on icon at bounding box center [1539, 174] width 13 height 13
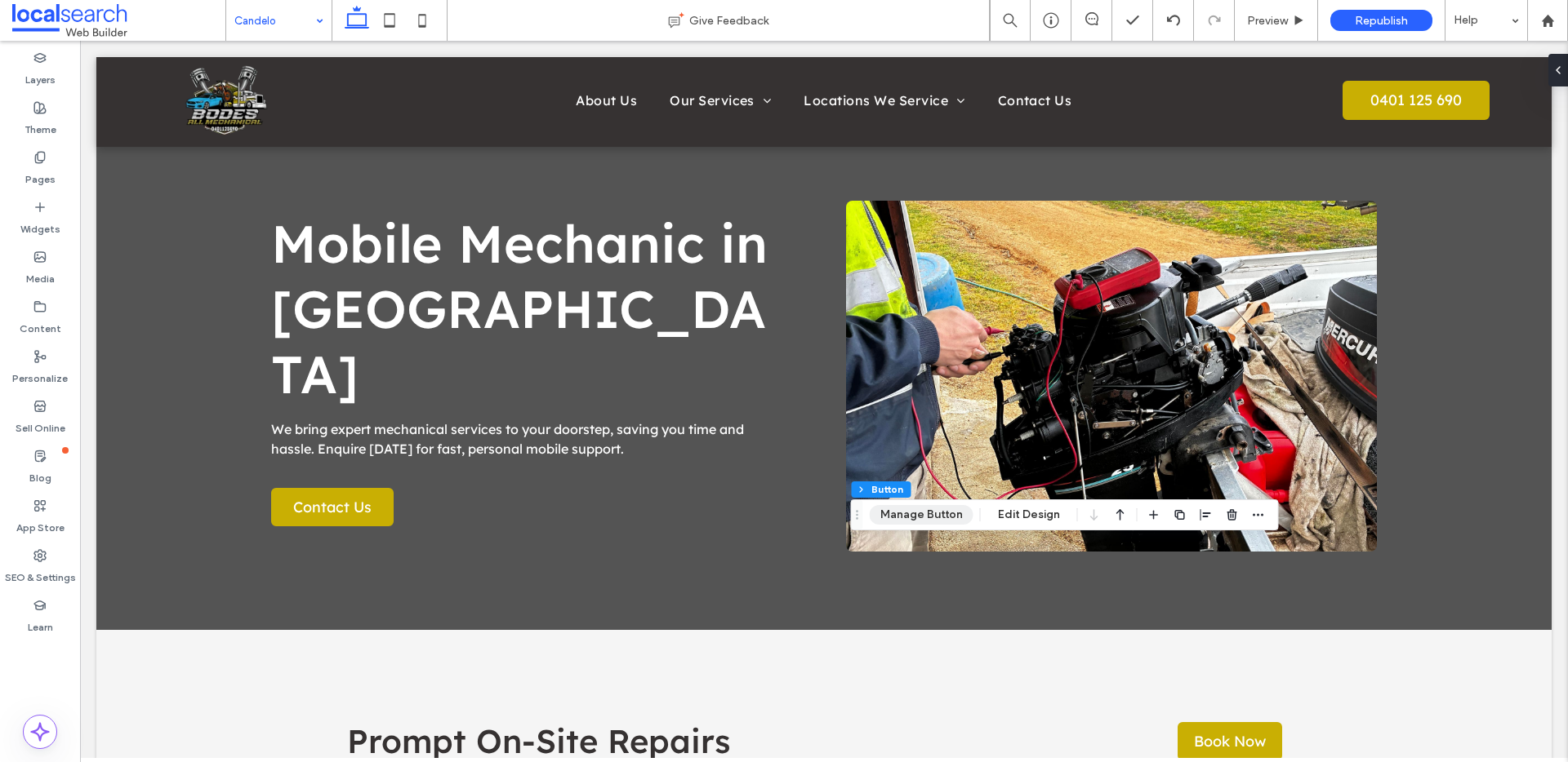
click at [934, 517] on button "Manage Button" at bounding box center [921, 514] width 104 height 19
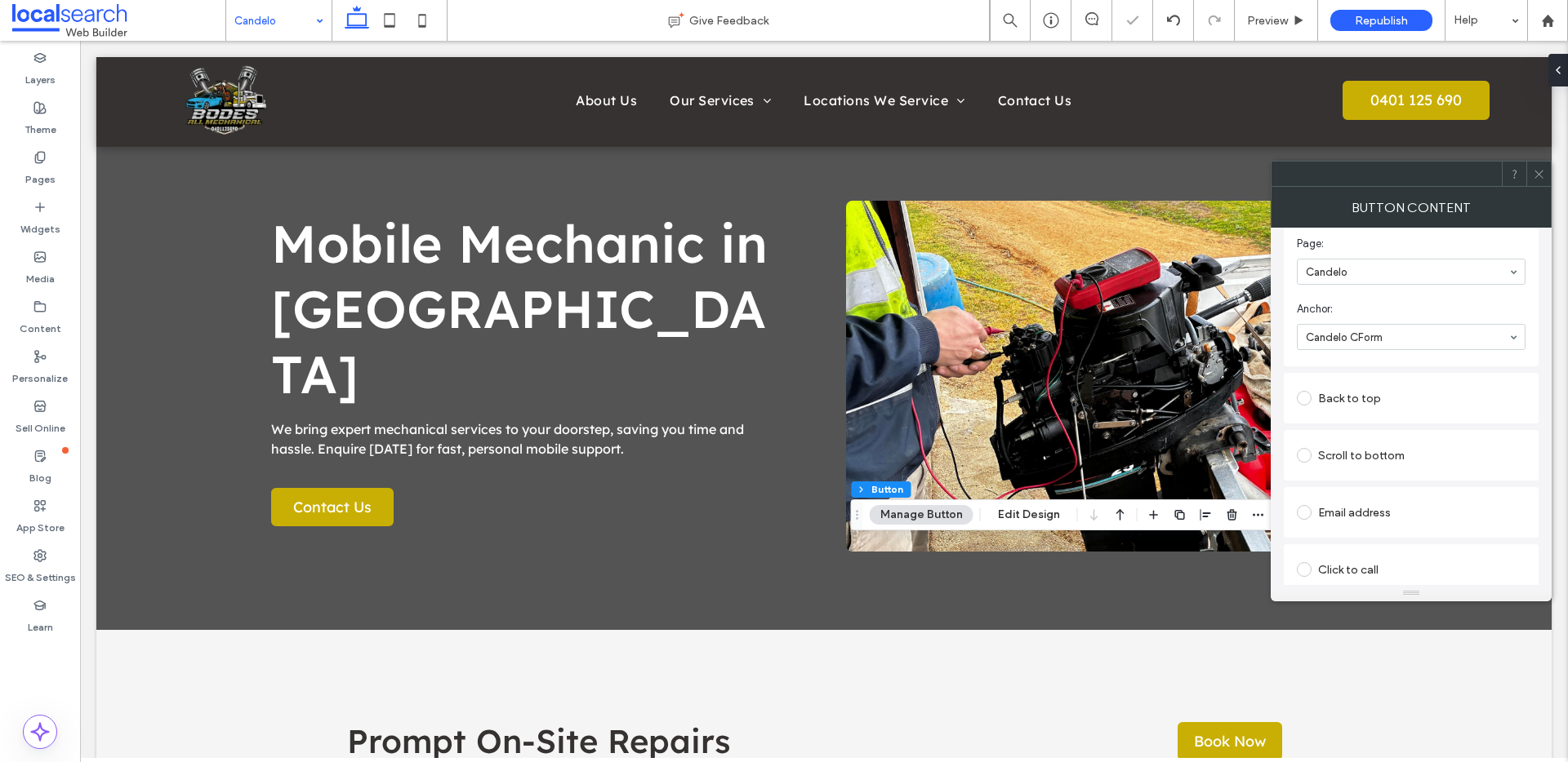
click at [1537, 168] on icon at bounding box center [1539, 174] width 13 height 13
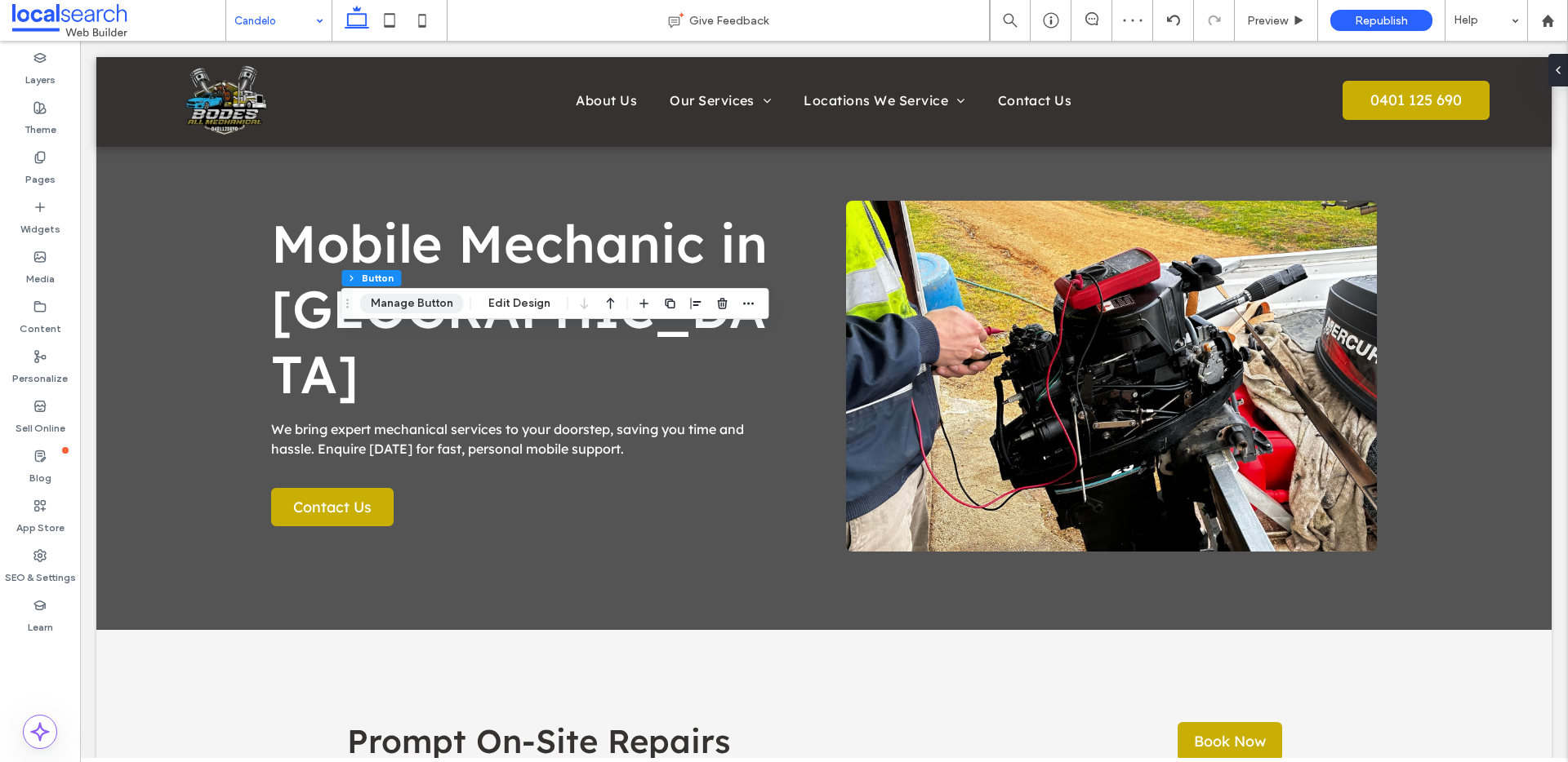
click at [382, 309] on button "Manage Button" at bounding box center [412, 303] width 104 height 19
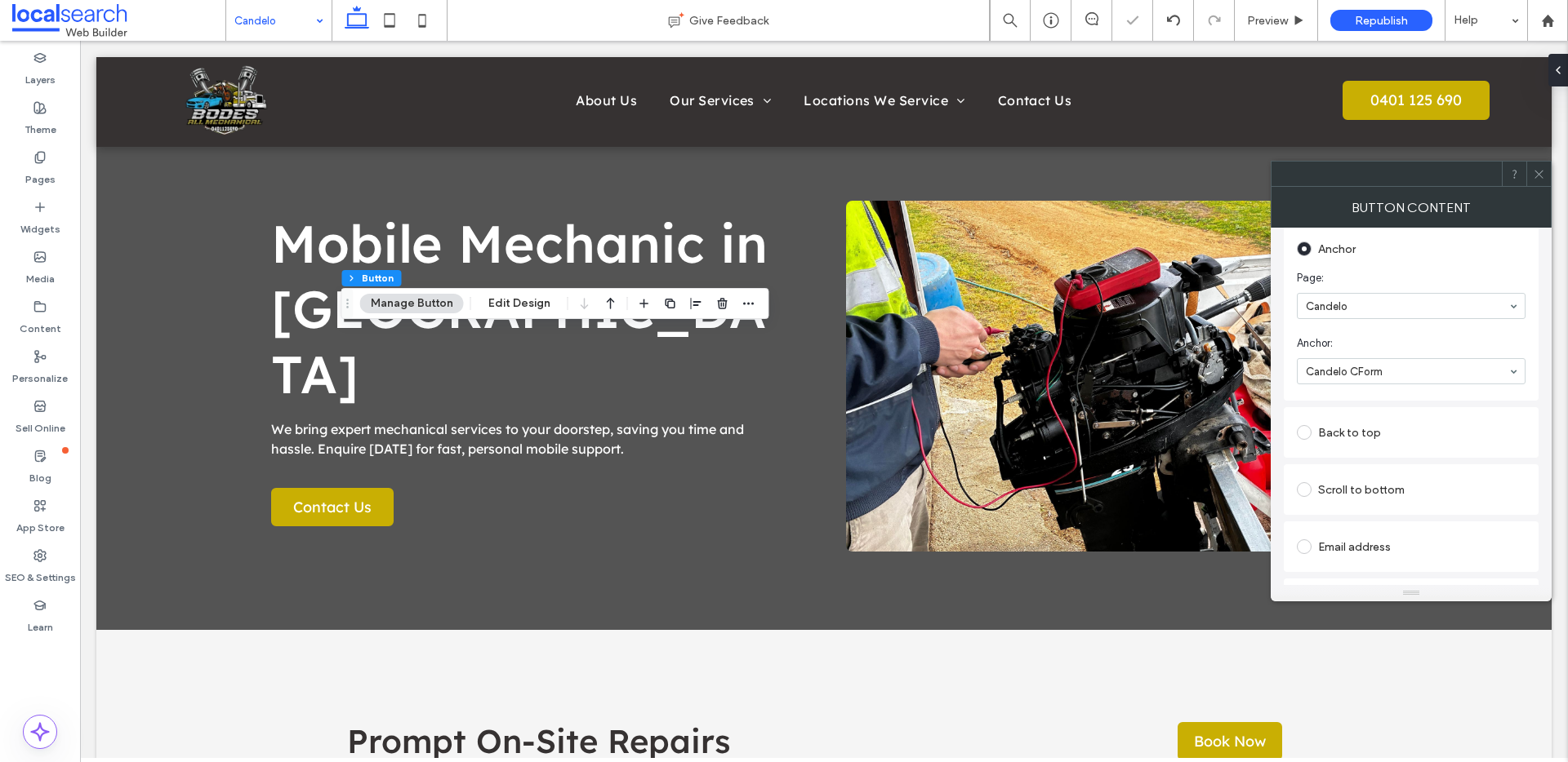
click at [1540, 168] on icon at bounding box center [1539, 174] width 13 height 13
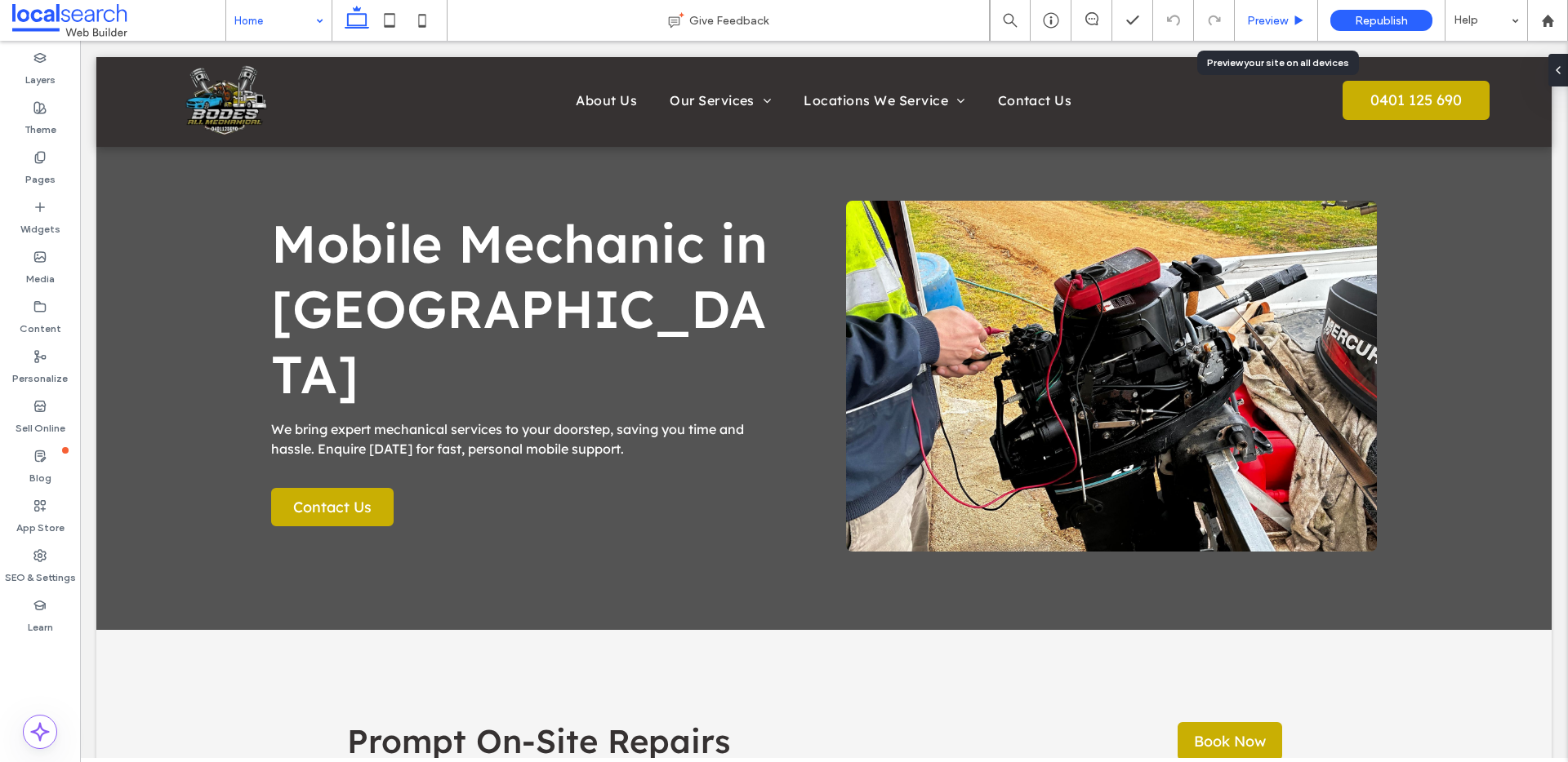
click at [1281, 13] on div "Preview" at bounding box center [1276, 20] width 83 height 41
click at [1276, 17] on span "Preview" at bounding box center [1267, 21] width 41 height 14
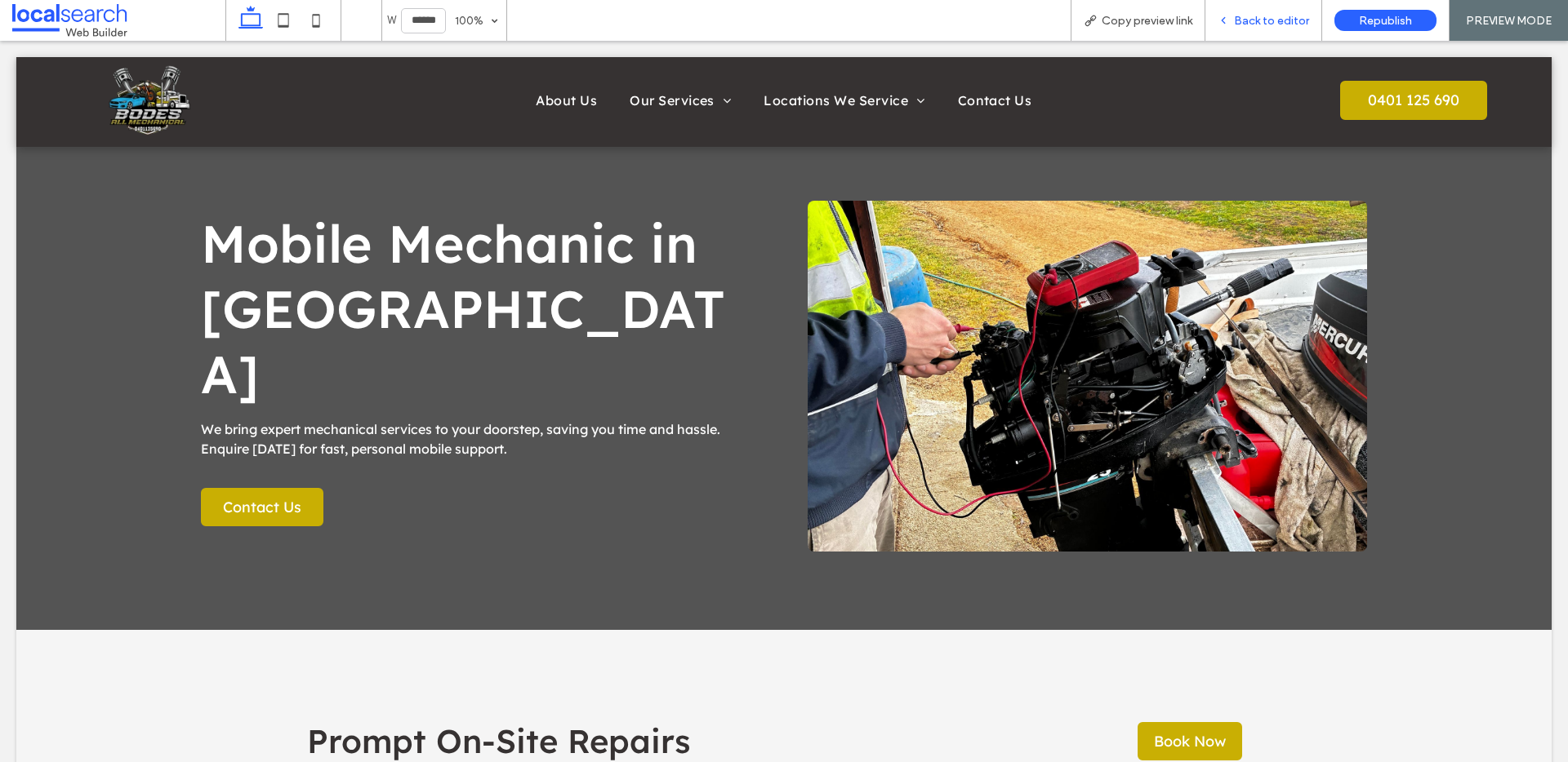
click at [1279, 20] on span "Back to editor" at bounding box center [1271, 21] width 75 height 14
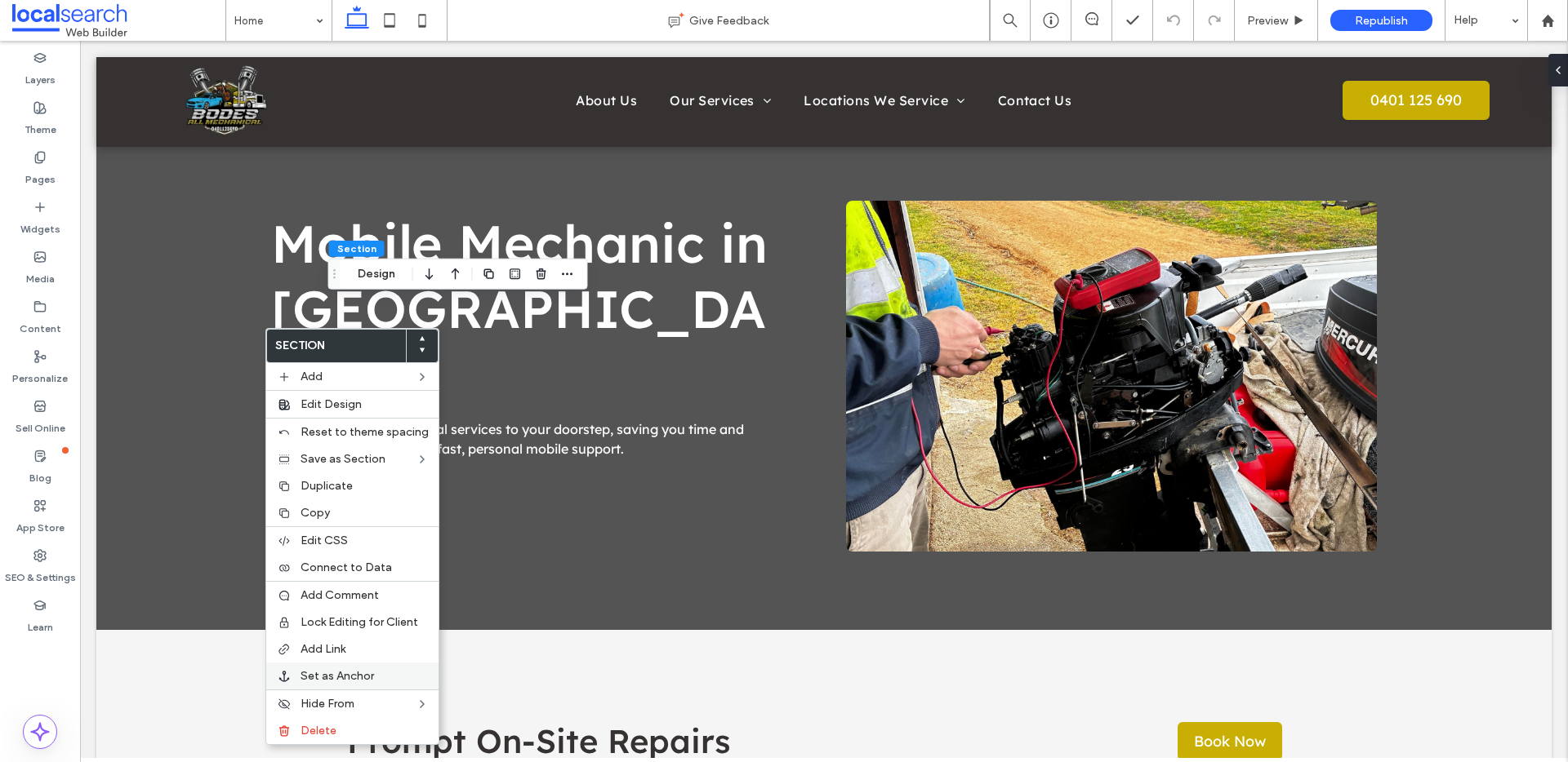
click at [384, 672] on label "Set as Anchor" at bounding box center [364, 676] width 128 height 14
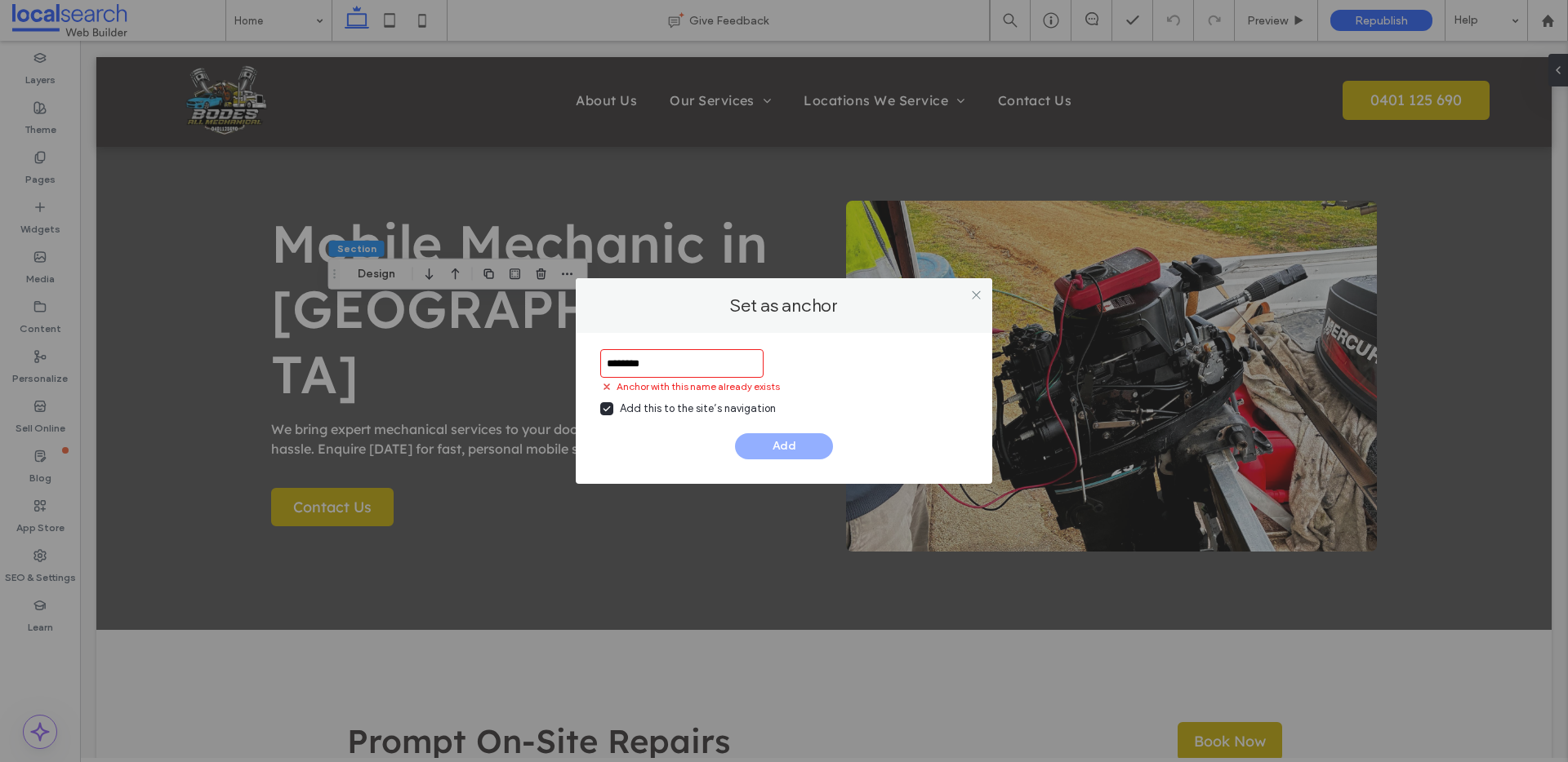
drag, startPoint x: 664, startPoint y: 357, endPoint x: 639, endPoint y: 365, distance: 26.2
click at [638, 365] on input "********" at bounding box center [681, 363] width 163 height 28
click at [652, 363] on input "********" at bounding box center [681, 363] width 163 height 28
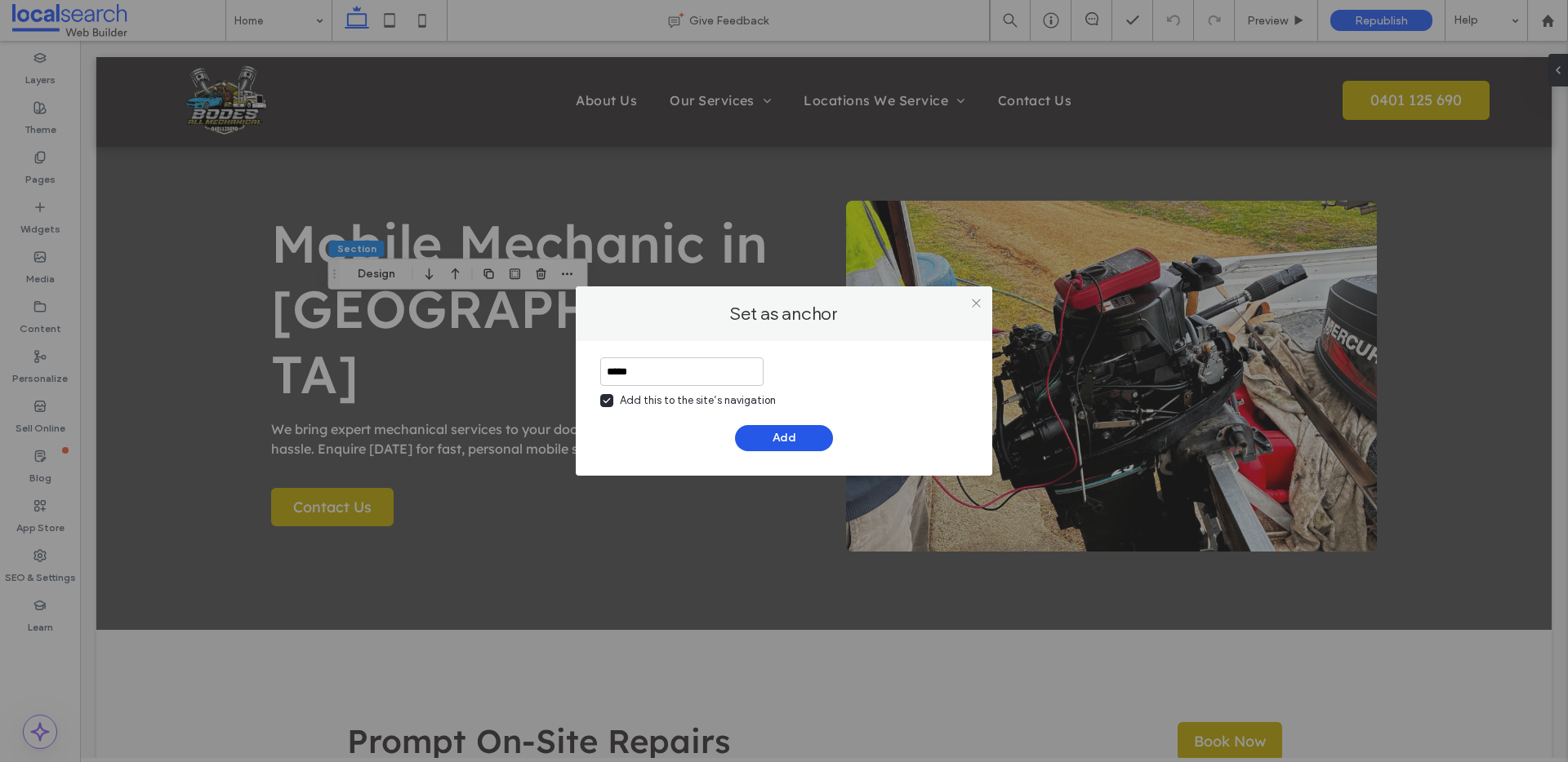
type input "*****"
click at [792, 437] on button "Add" at bounding box center [783, 438] width 98 height 26
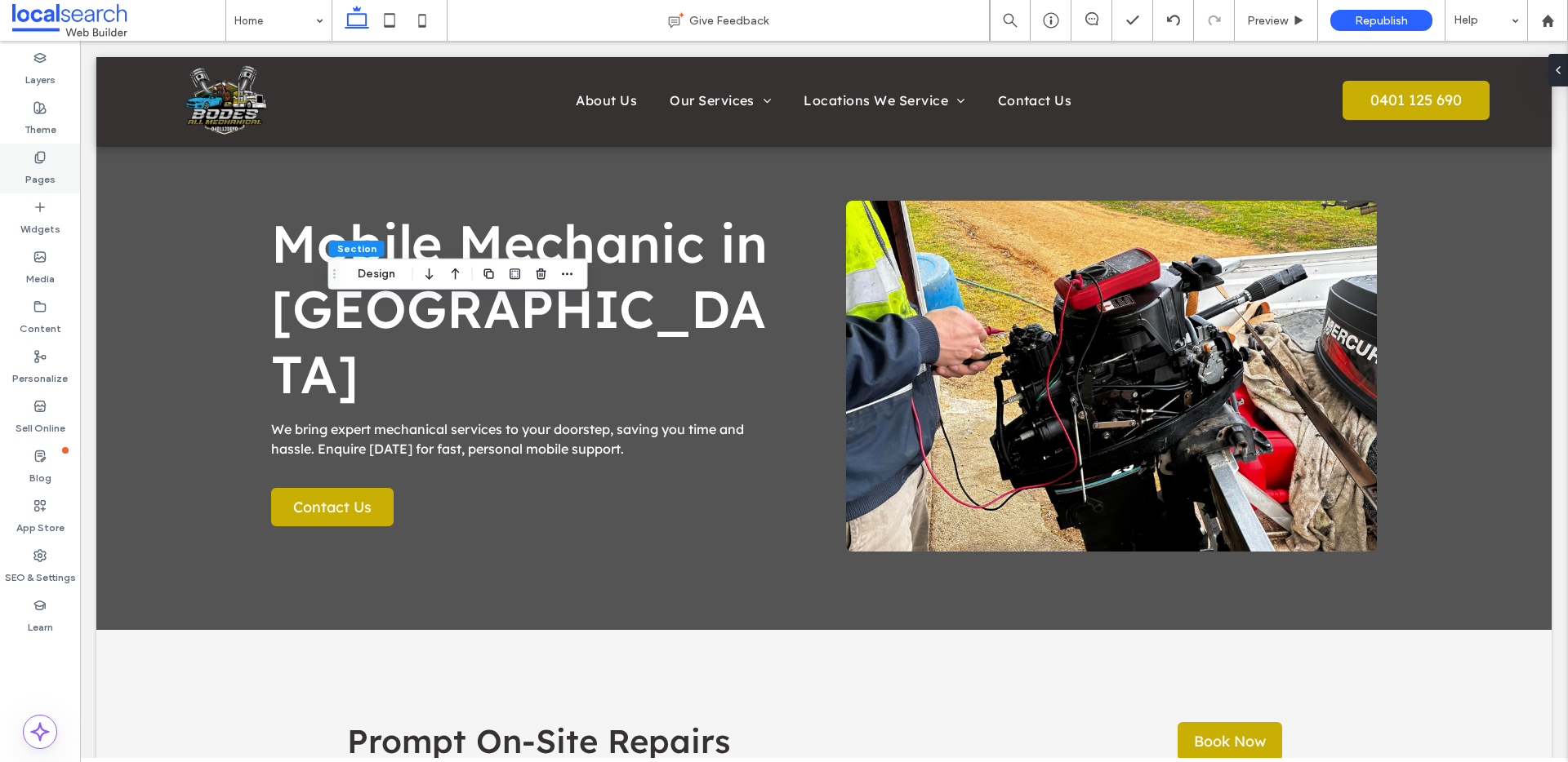
click at [43, 154] on icon at bounding box center [40, 157] width 13 height 13
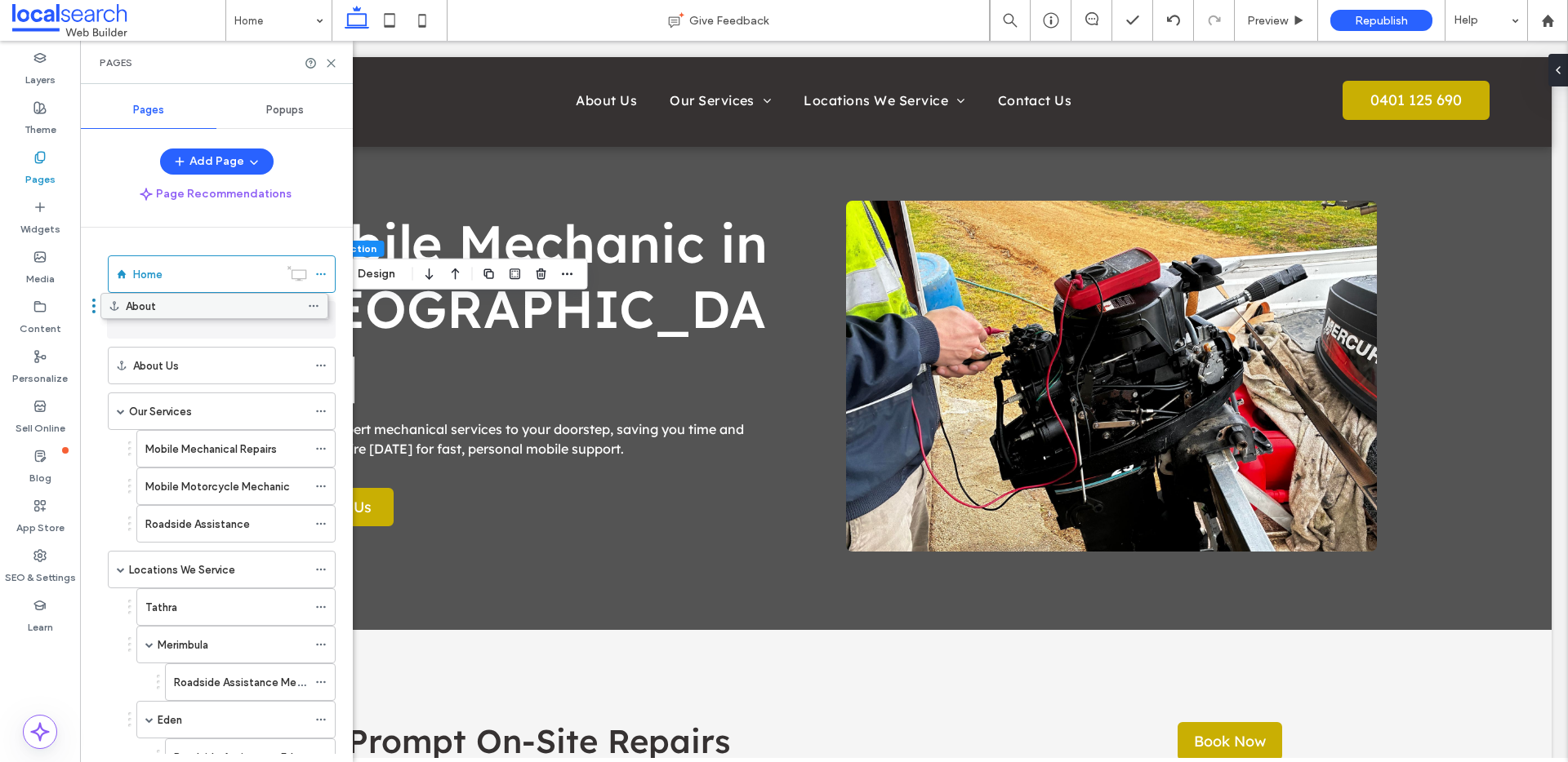
drag, startPoint x: 317, startPoint y: 713, endPoint x: 311, endPoint y: 317, distance: 396.0
click at [321, 317] on icon at bounding box center [321, 320] width 12 height 12
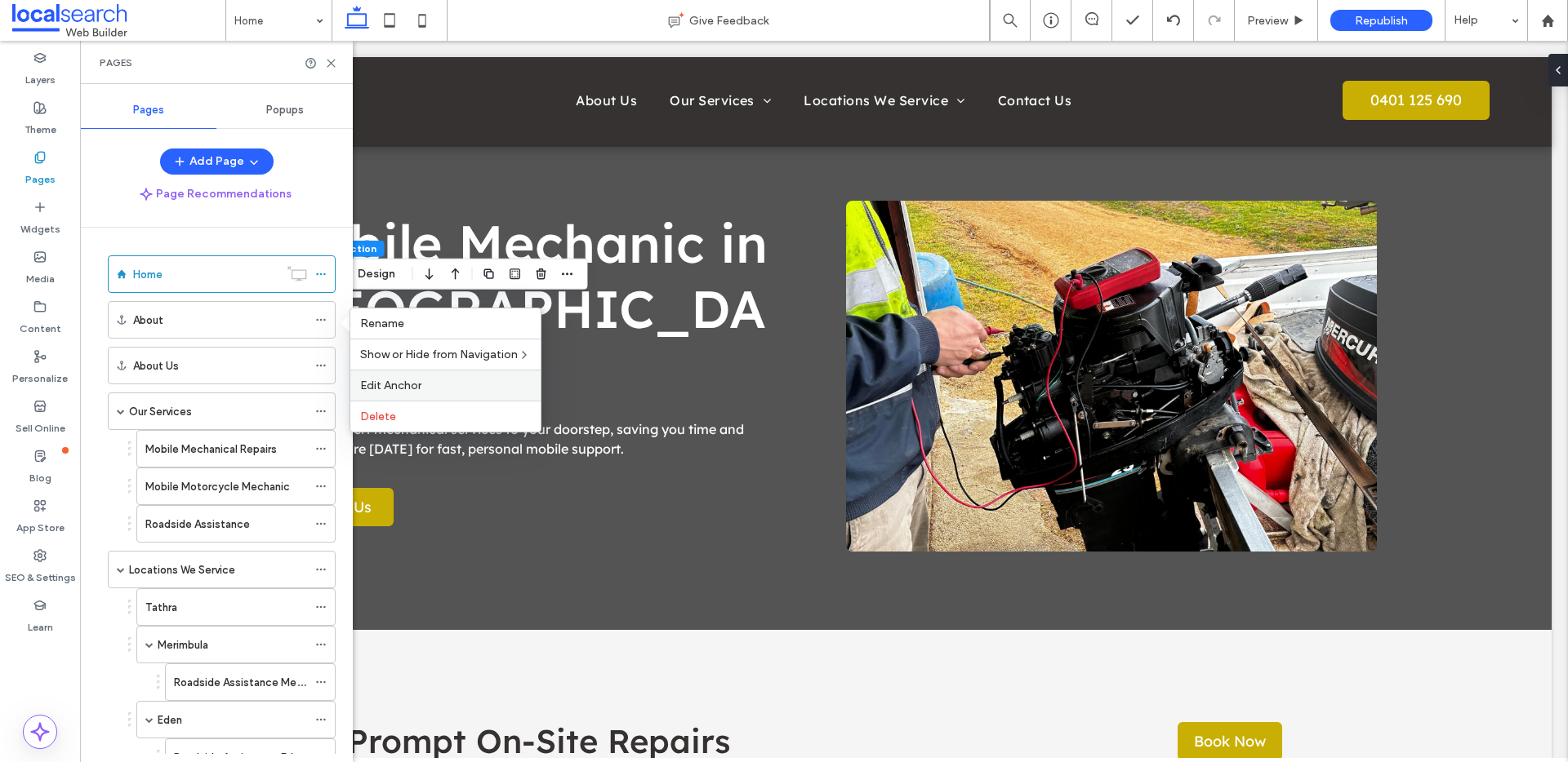
click at [425, 389] on label "Edit Anchor" at bounding box center [446, 385] width 171 height 14
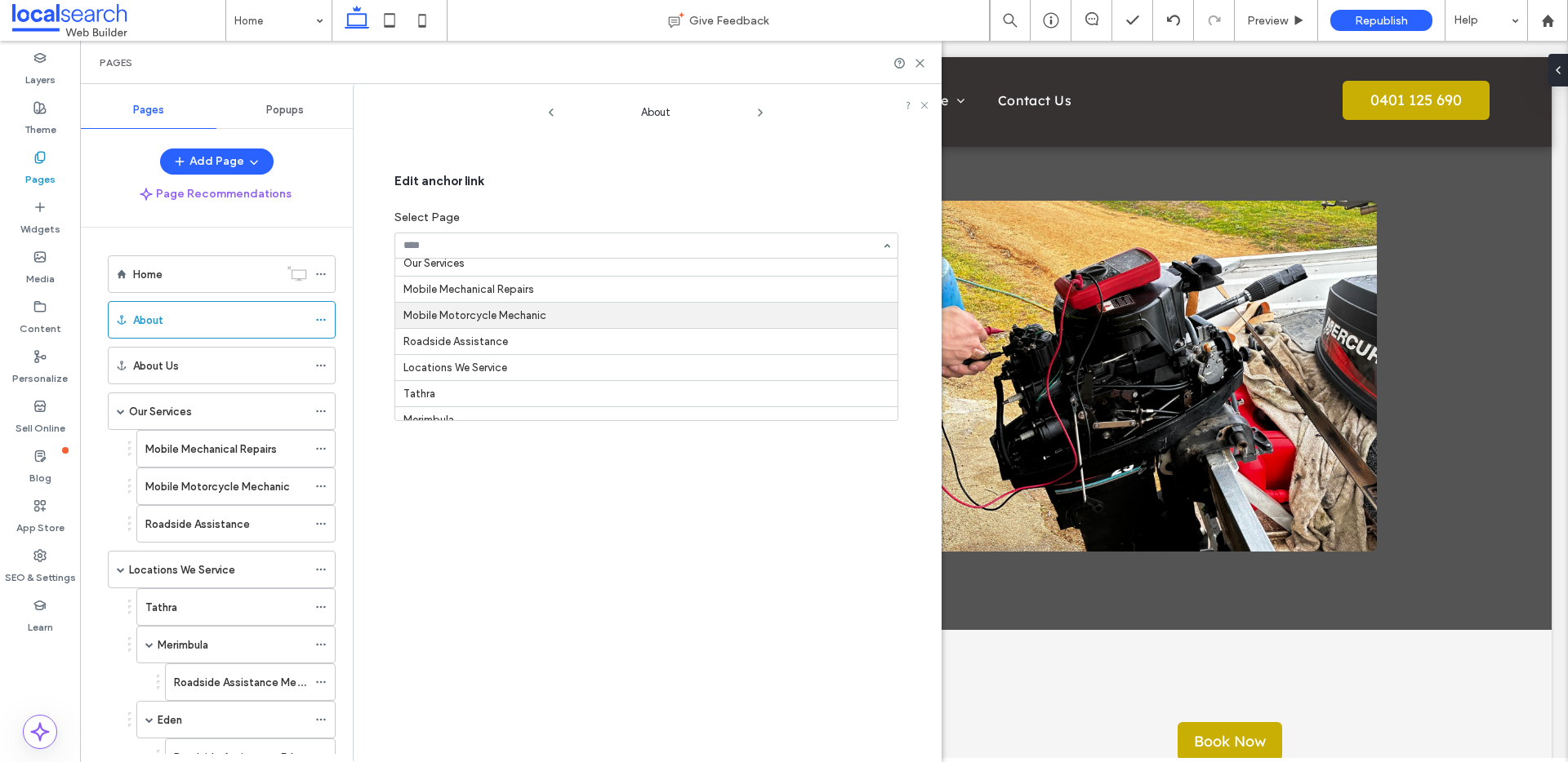
scroll to position [110, 0]
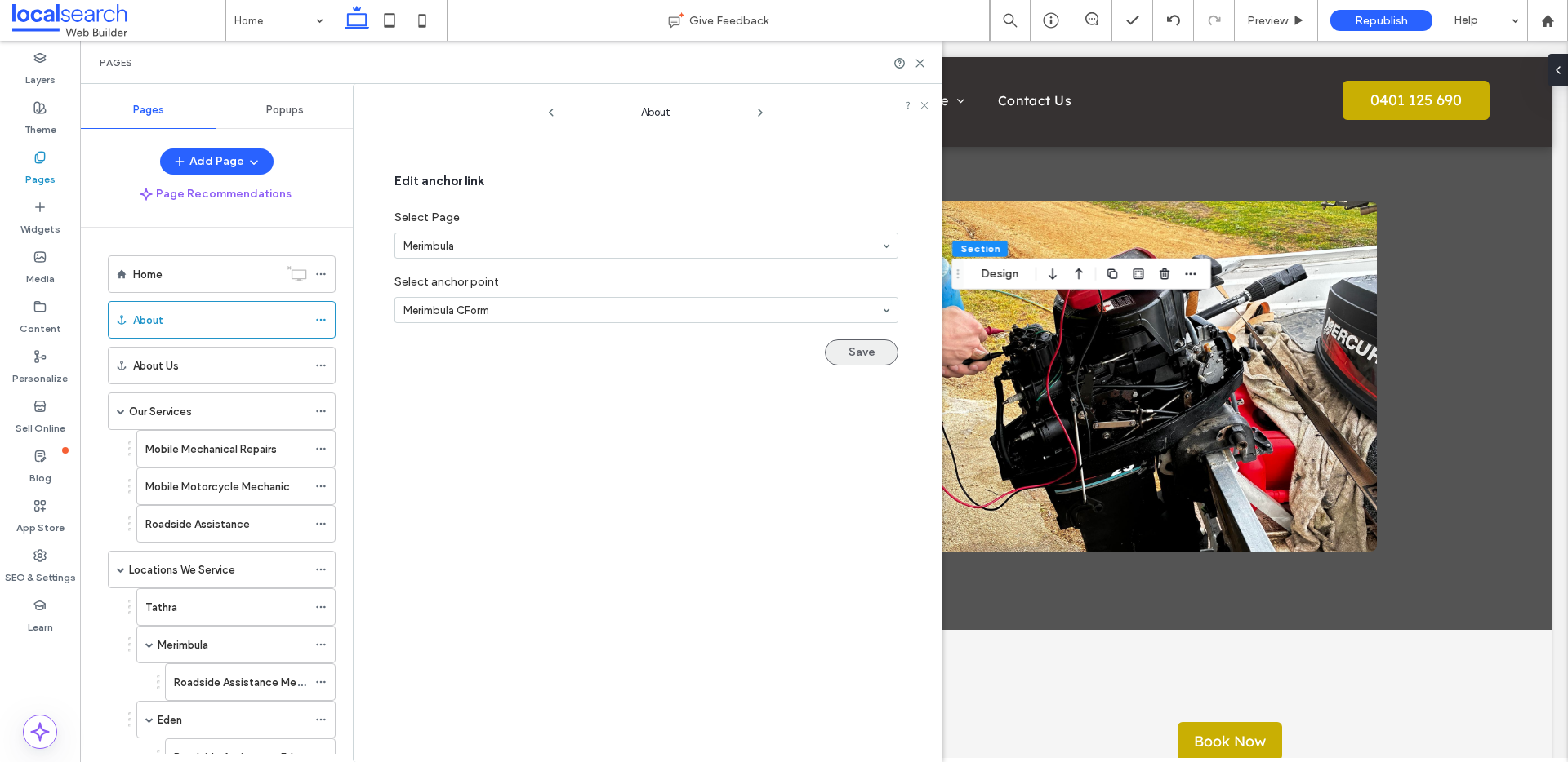
click at [875, 358] on button "Save" at bounding box center [862, 353] width 74 height 26
click at [318, 318] on icon at bounding box center [321, 320] width 12 height 12
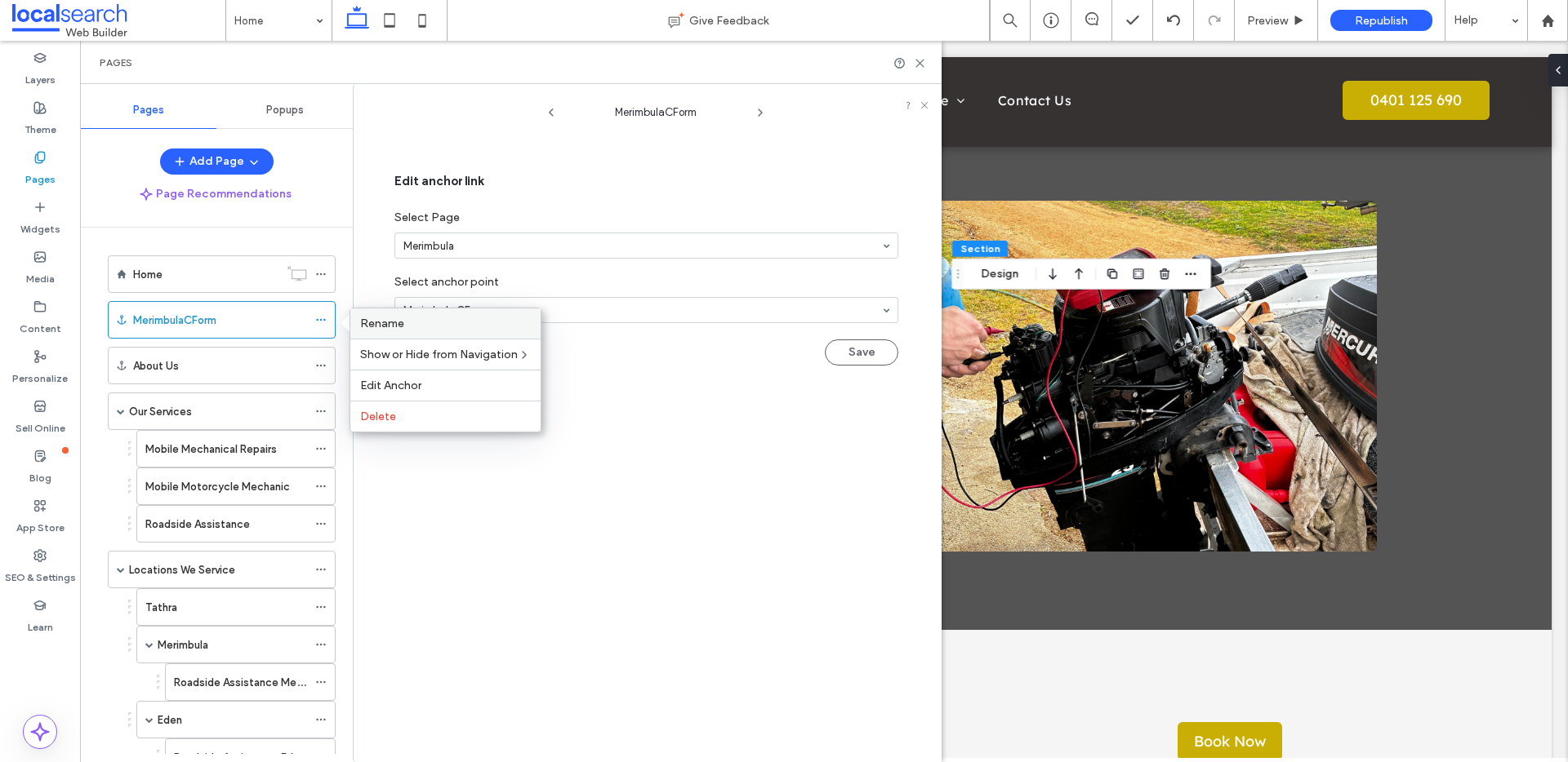
click at [374, 322] on span "Rename" at bounding box center [382, 323] width 44 height 14
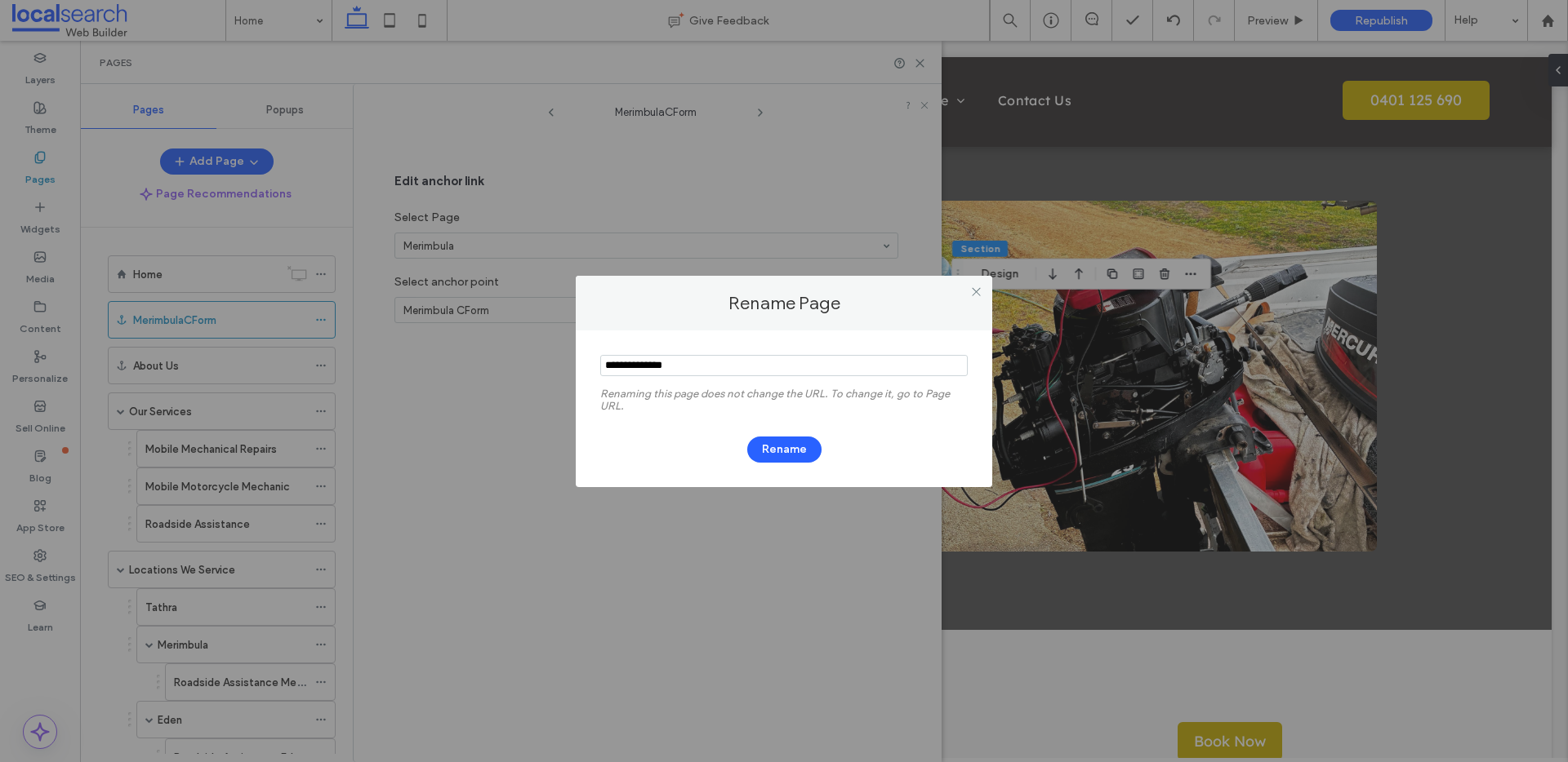
drag, startPoint x: 671, startPoint y: 363, endPoint x: 761, endPoint y: 363, distance: 90.0
click at [761, 363] on input "notEmpty" at bounding box center [783, 365] width 368 height 21
type input "*********"
click at [782, 440] on button "Rename" at bounding box center [784, 450] width 75 height 26
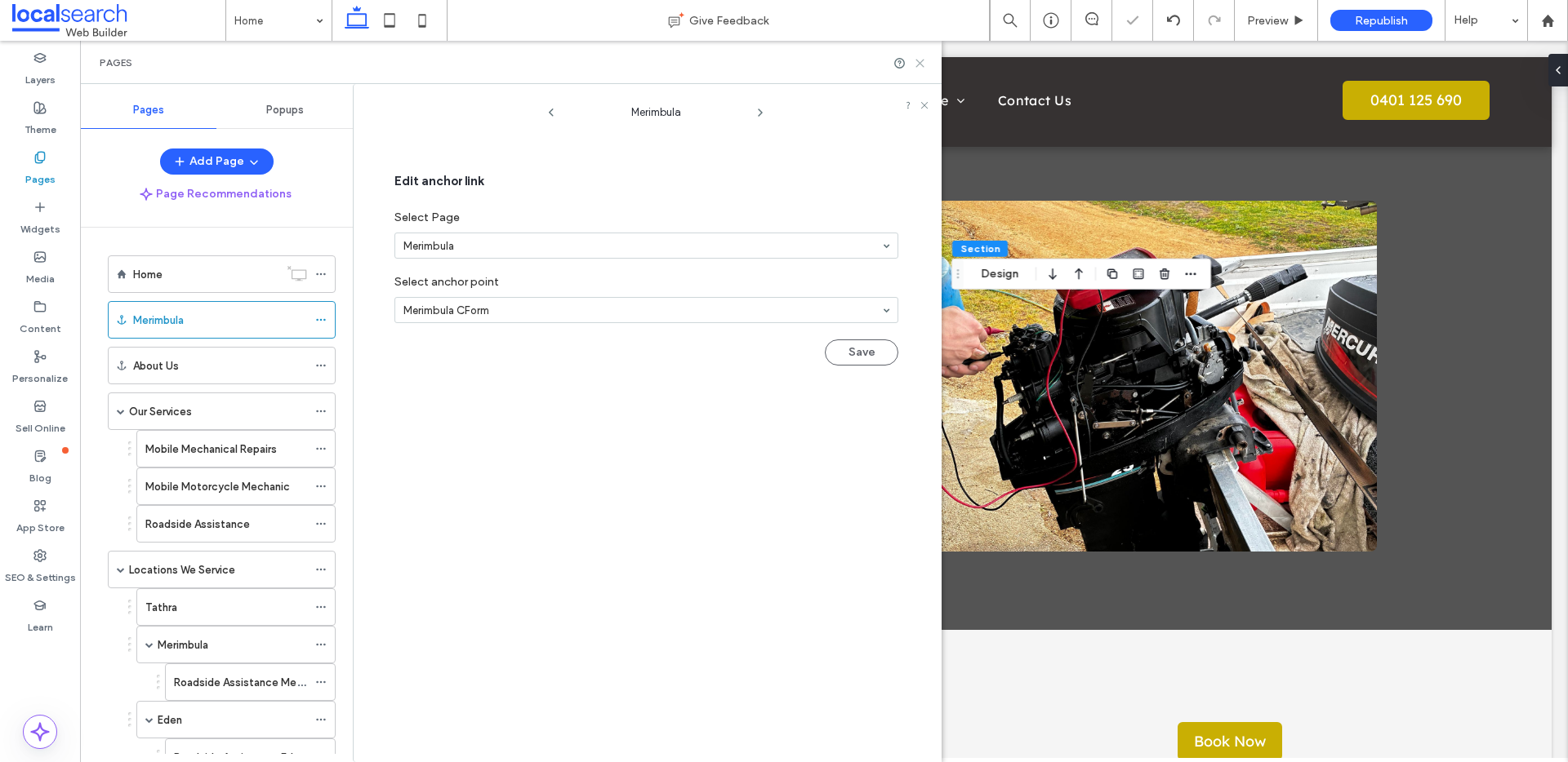
click at [918, 64] on use at bounding box center [920, 63] width 8 height 8
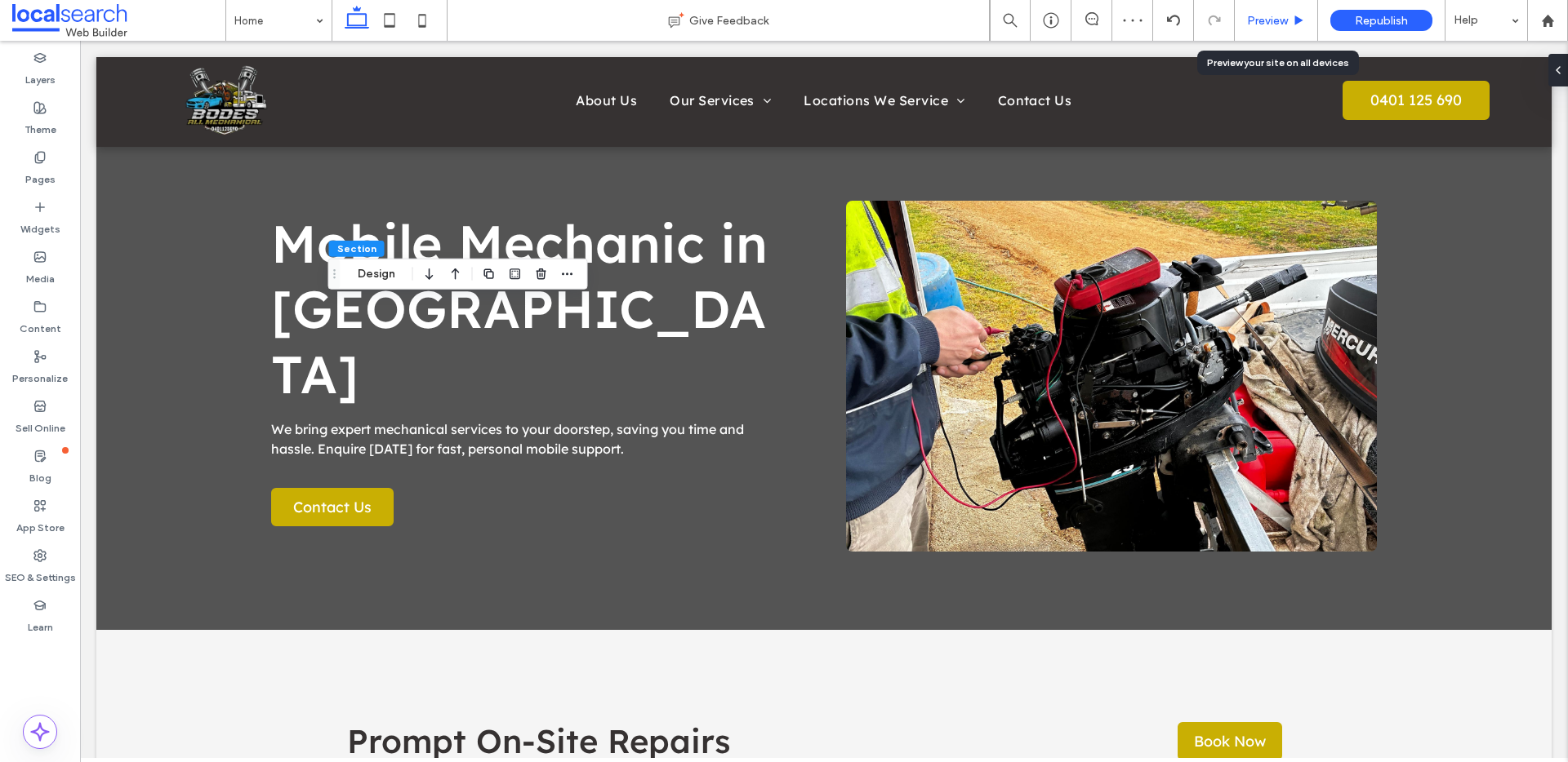
click at [1268, 18] on span "Preview" at bounding box center [1267, 21] width 41 height 14
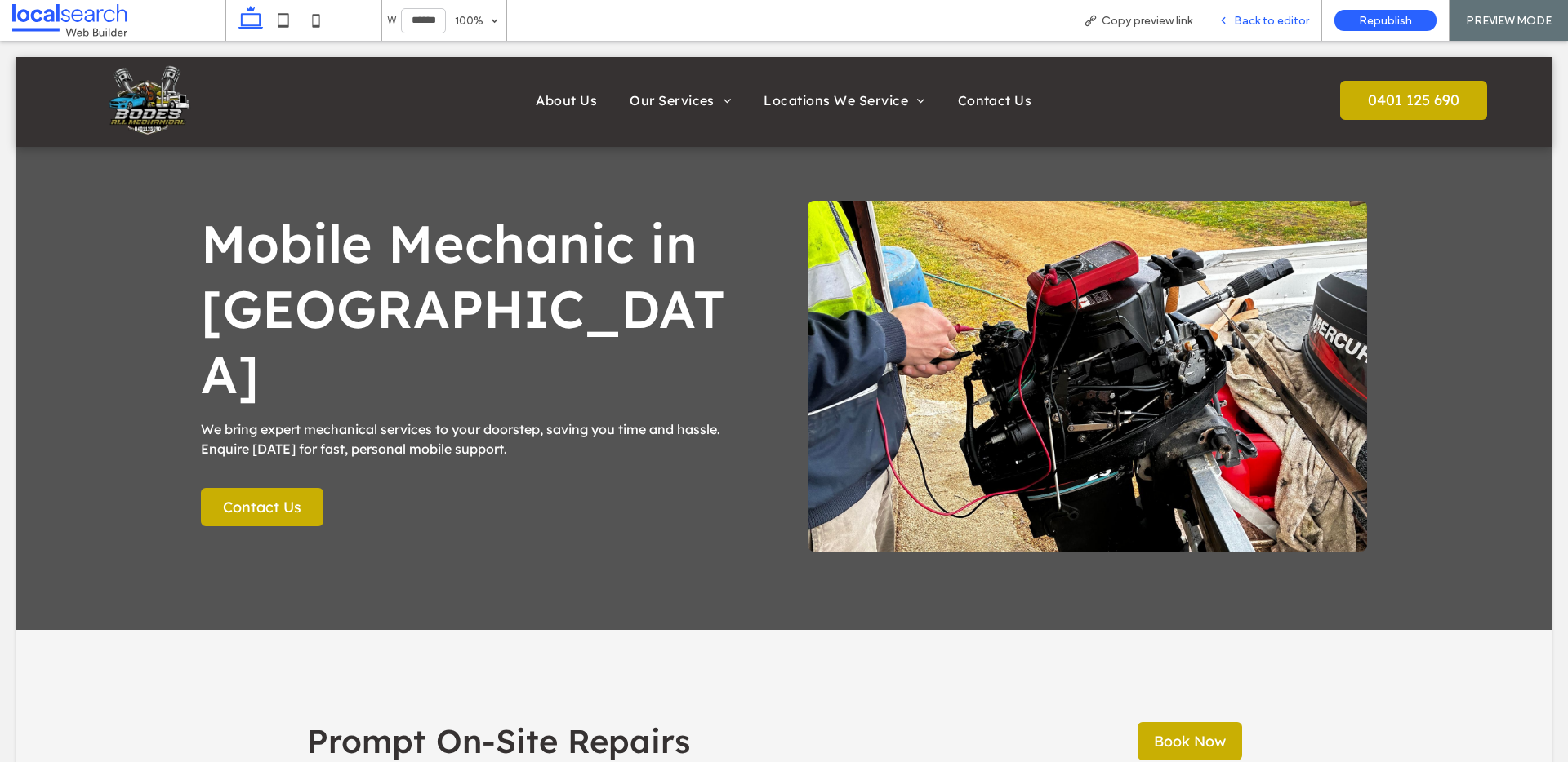
click at [1274, 26] on span "Back to editor" at bounding box center [1271, 21] width 75 height 14
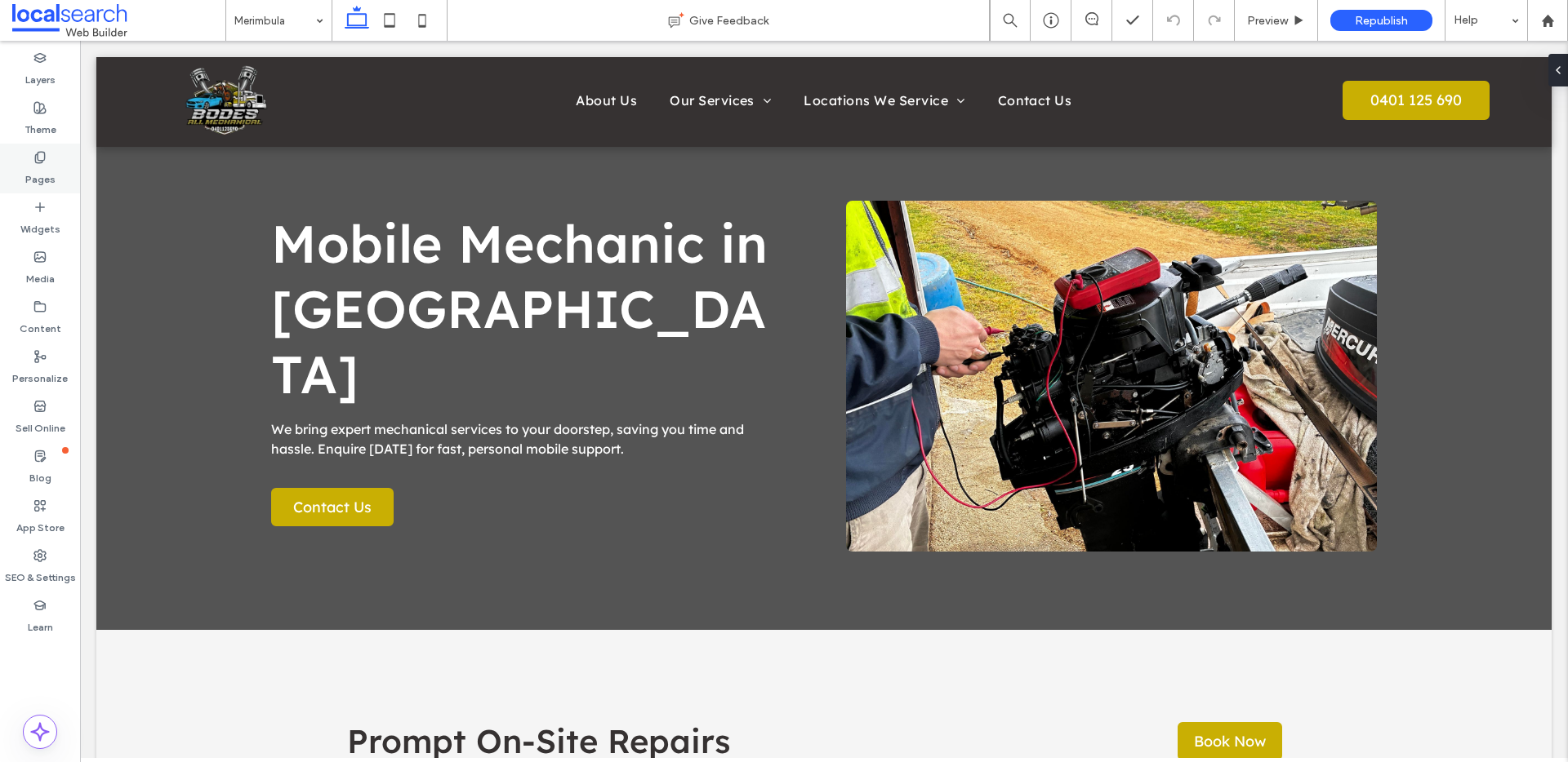
click at [38, 162] on use at bounding box center [39, 157] width 9 height 11
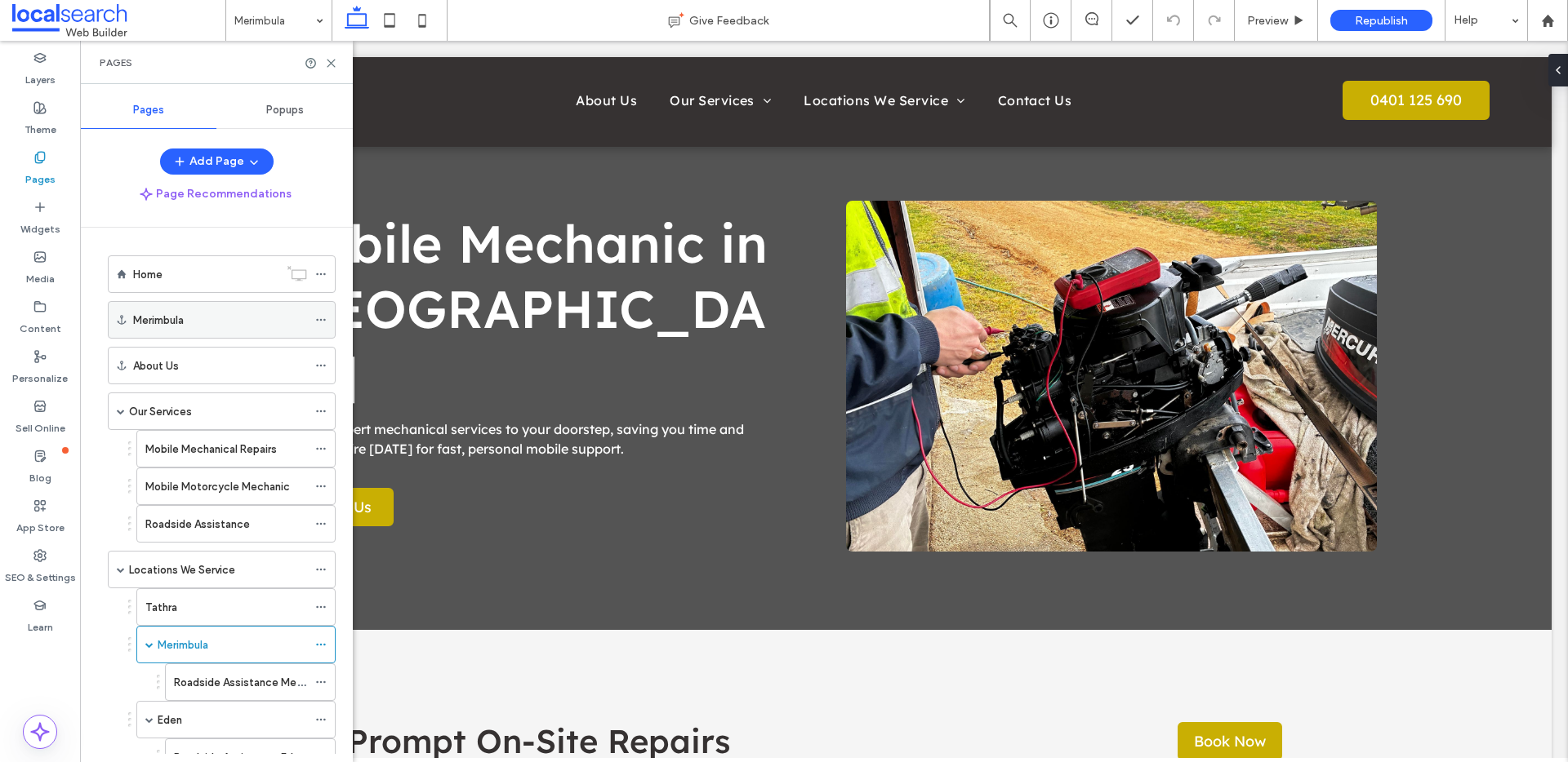
click at [323, 320] on use at bounding box center [320, 320] width 9 height 3
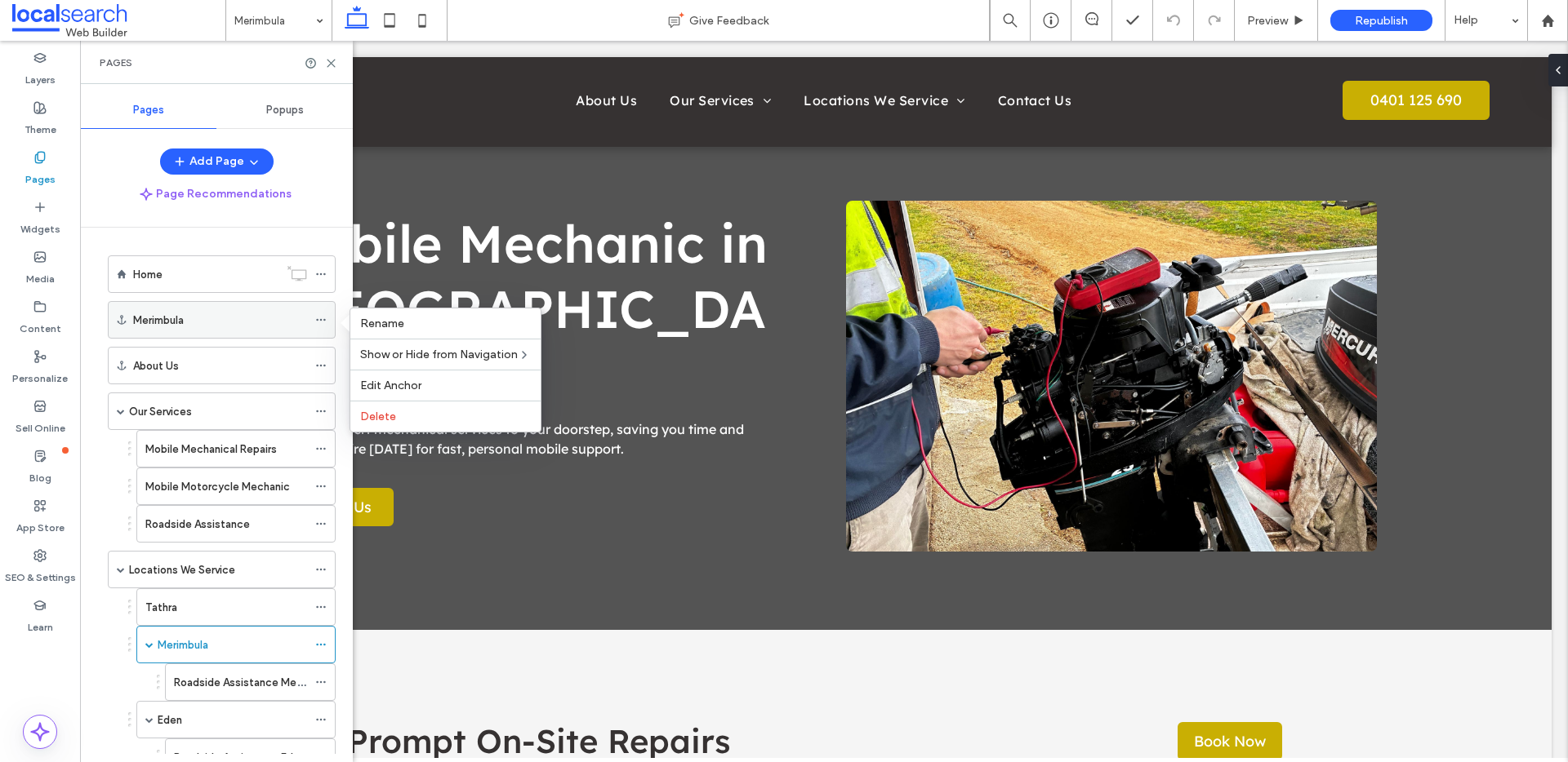
click at [322, 317] on icon at bounding box center [321, 320] width 12 height 12
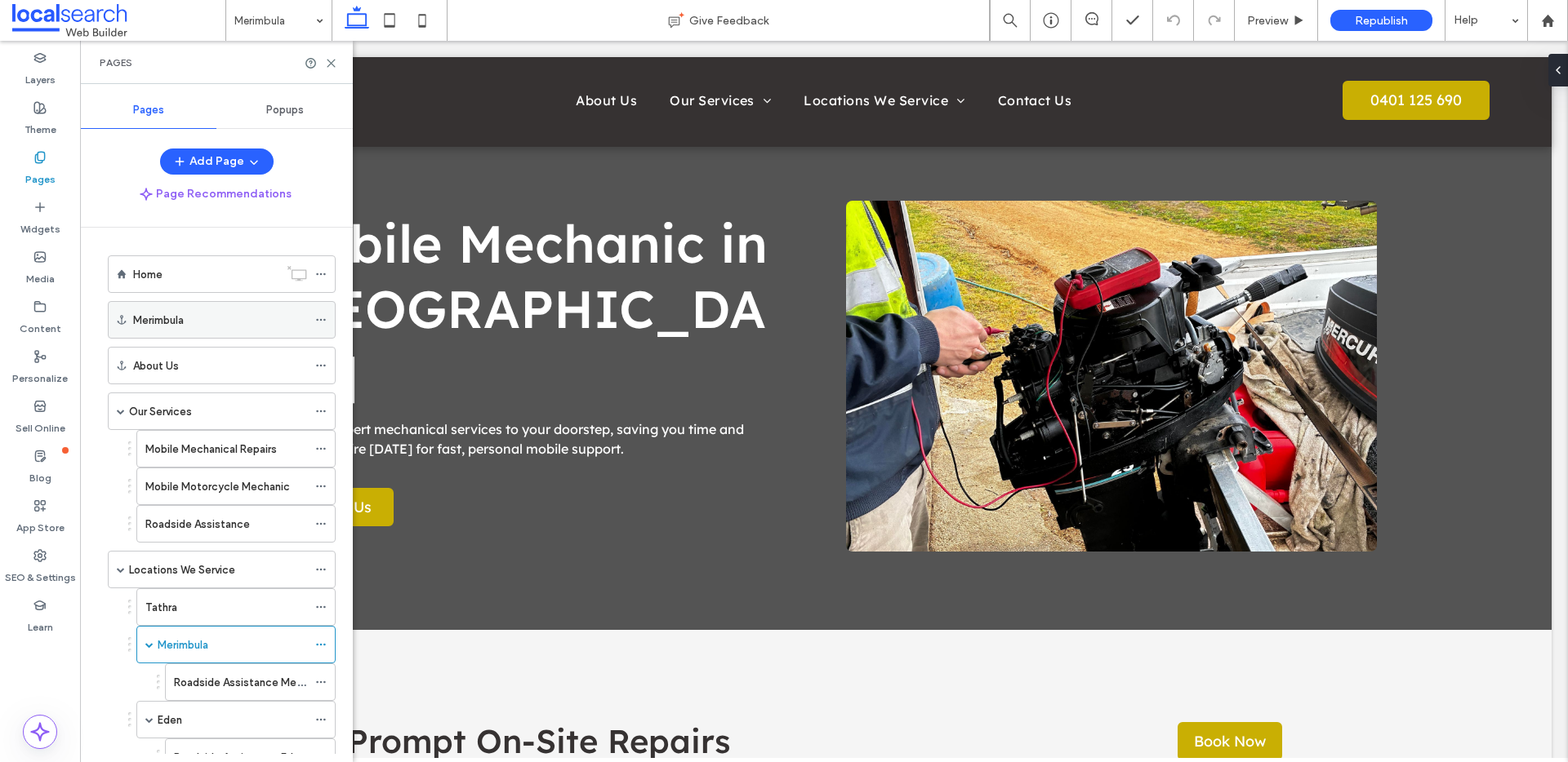
click at [322, 321] on icon at bounding box center [321, 320] width 12 height 12
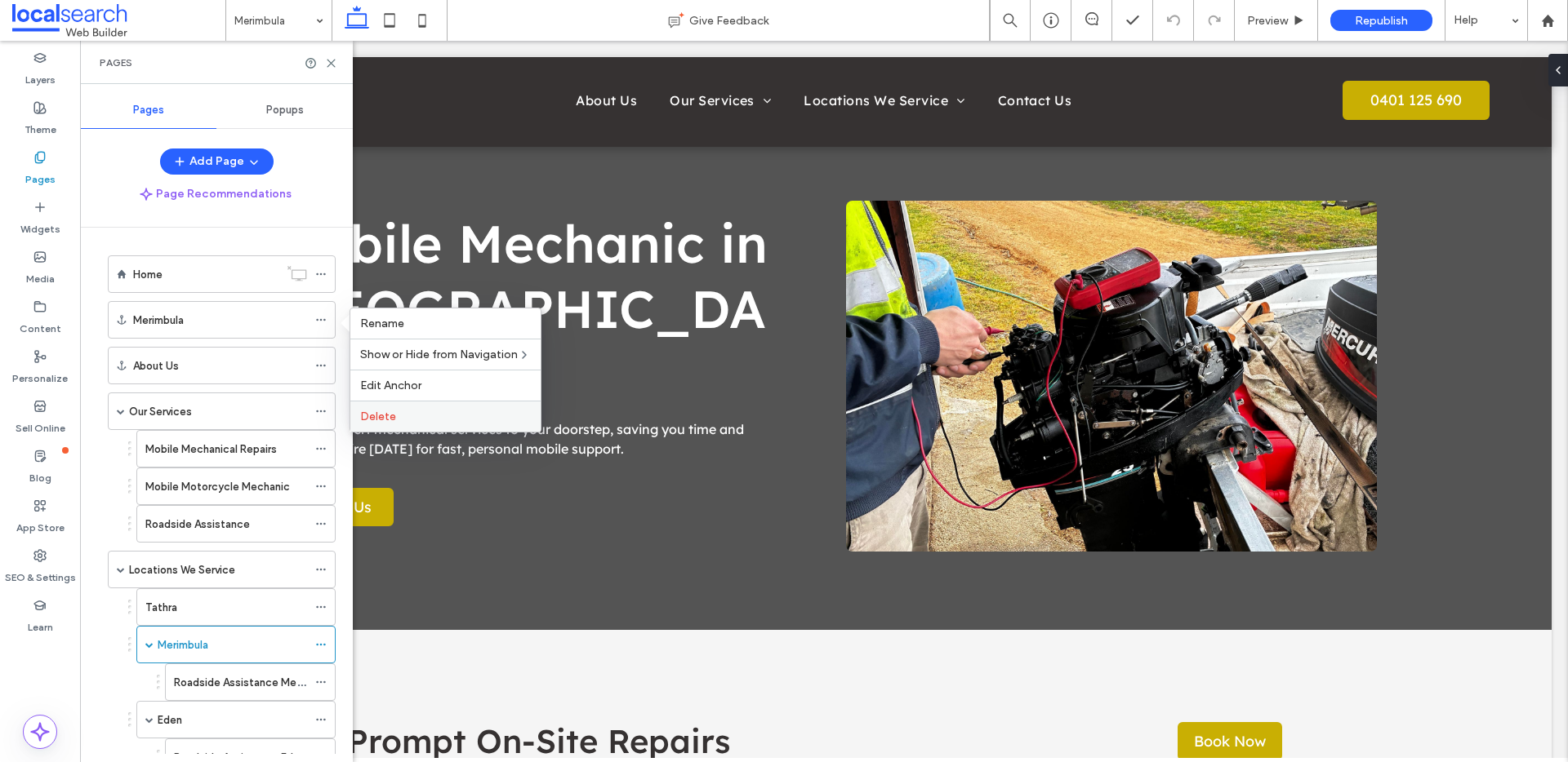
click at [423, 422] on label "Delete" at bounding box center [446, 416] width 171 height 14
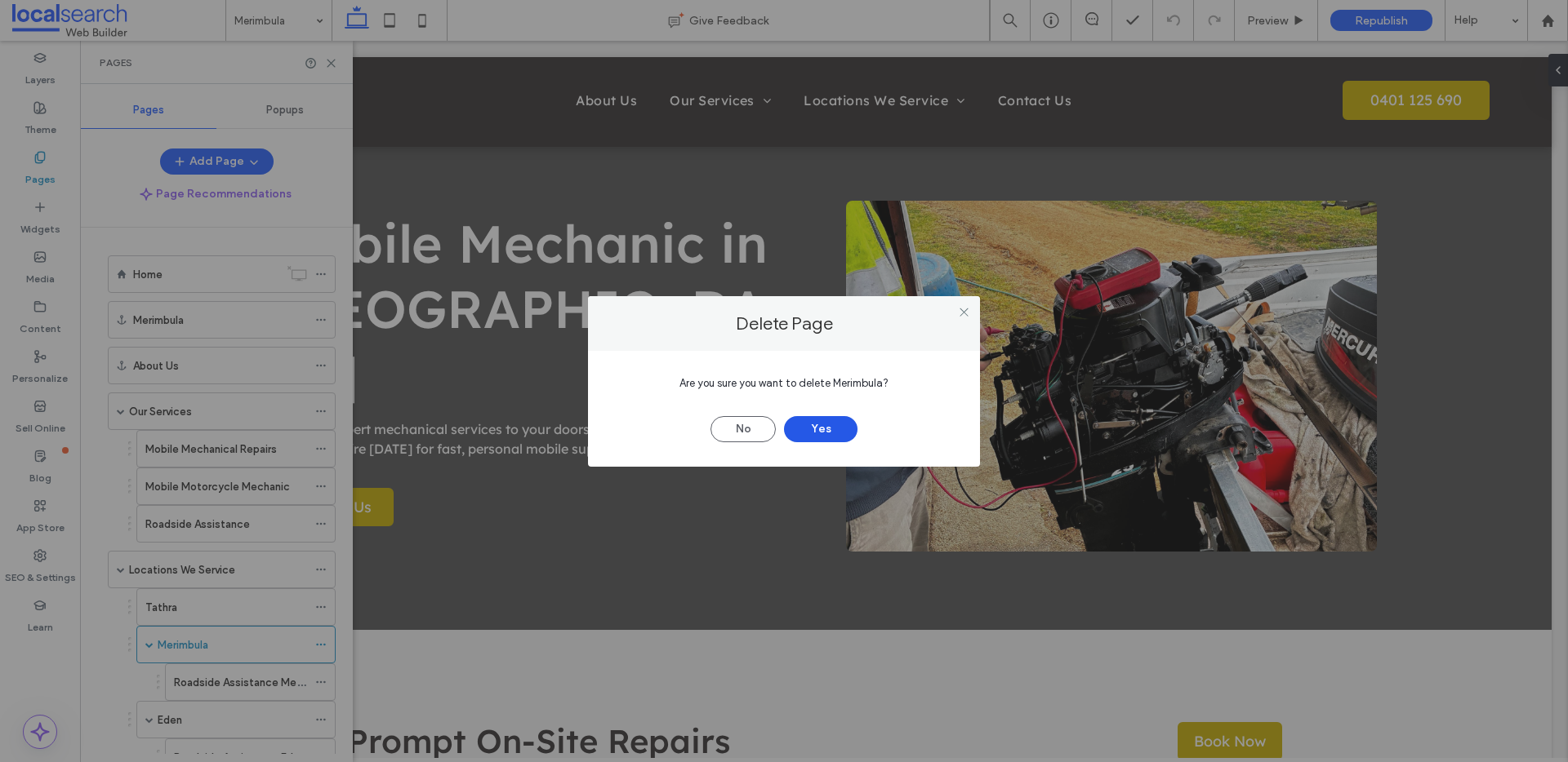
click at [845, 430] on button "Yes" at bounding box center [821, 429] width 74 height 26
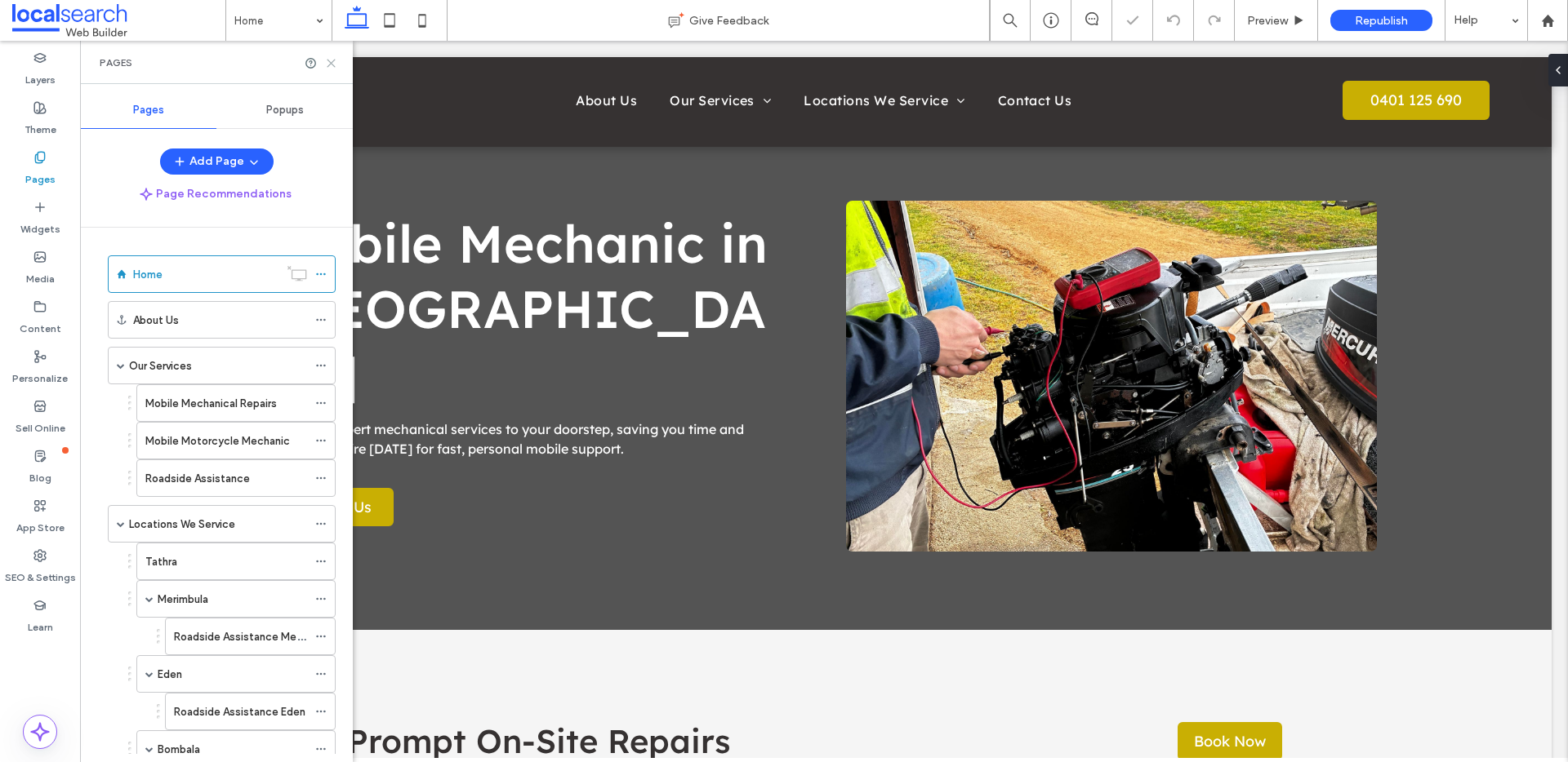
click at [326, 62] on icon at bounding box center [331, 63] width 13 height 13
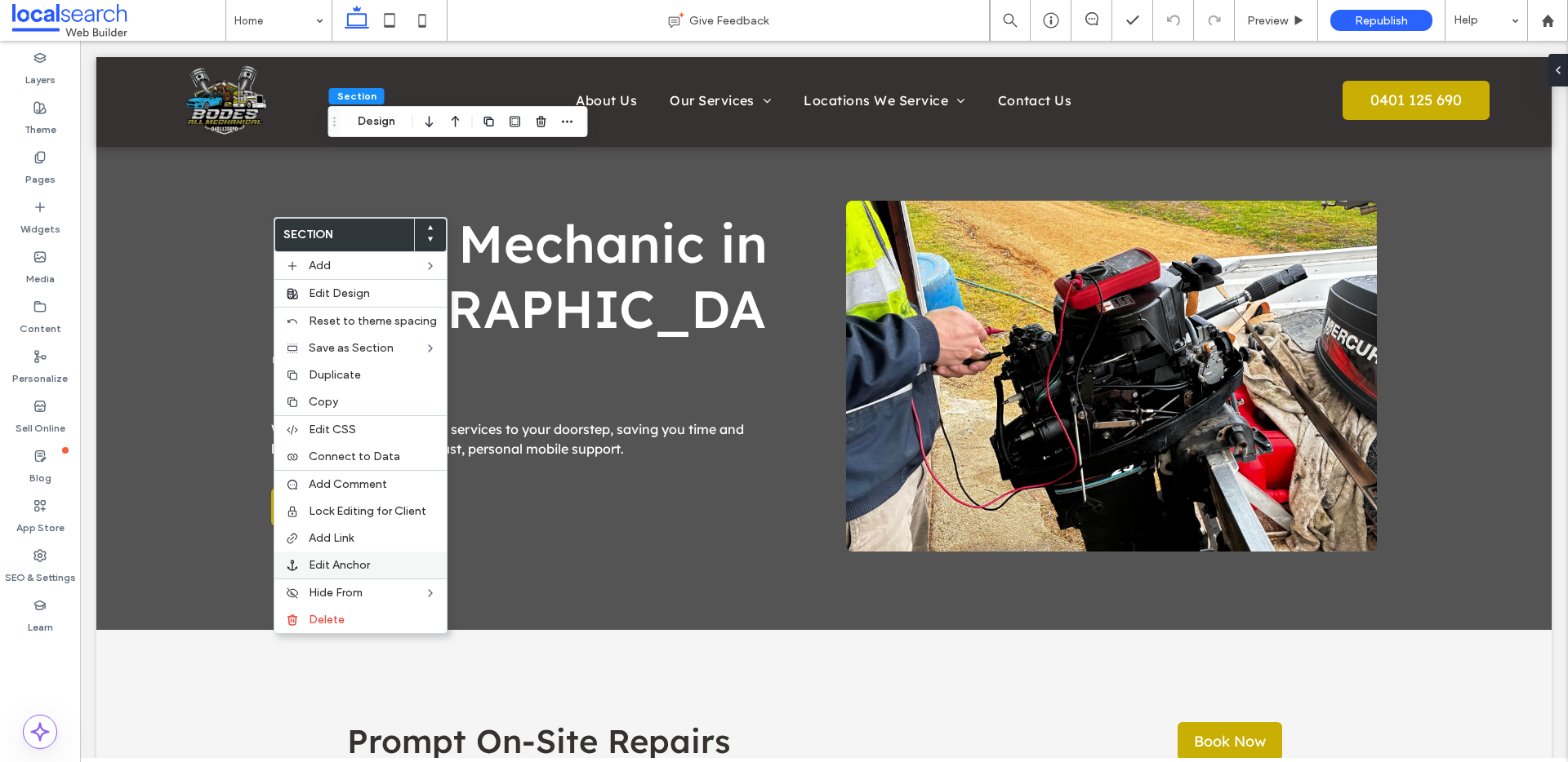
click at [374, 569] on label "Edit Anchor" at bounding box center [372, 565] width 128 height 14
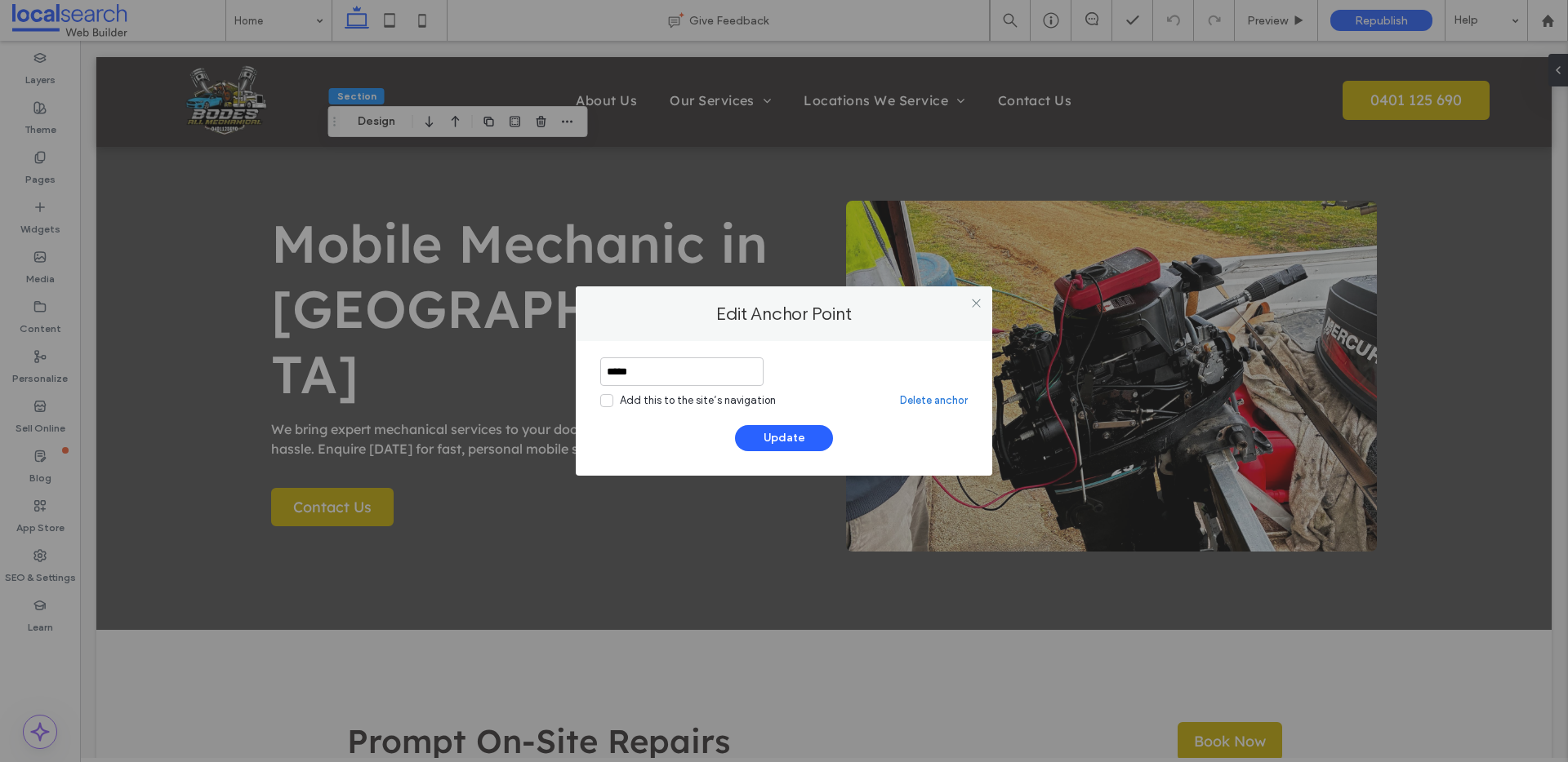
click at [931, 400] on link "Delete anchor" at bounding box center [933, 400] width 68 height 16
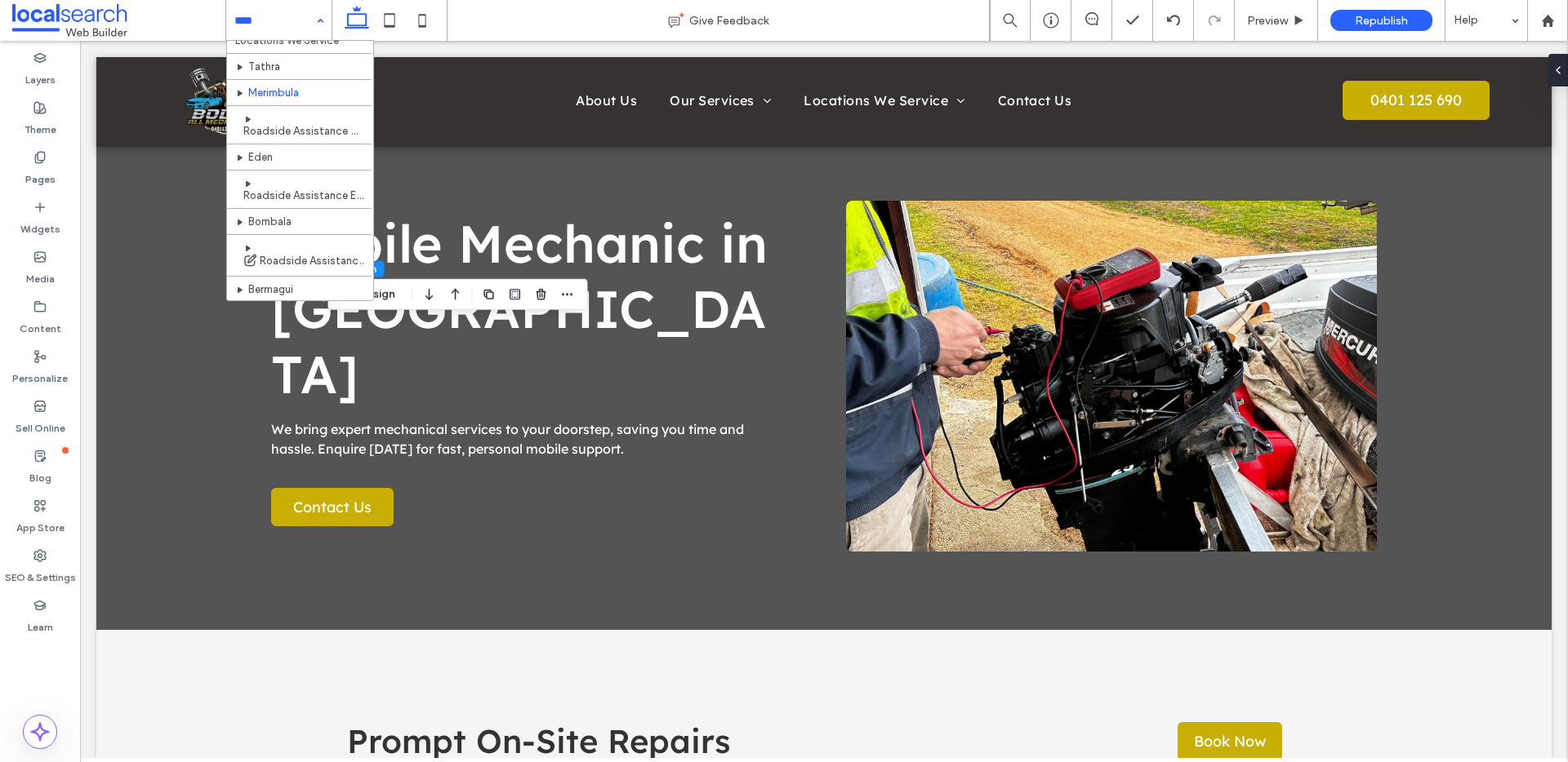
scroll to position [165, 0]
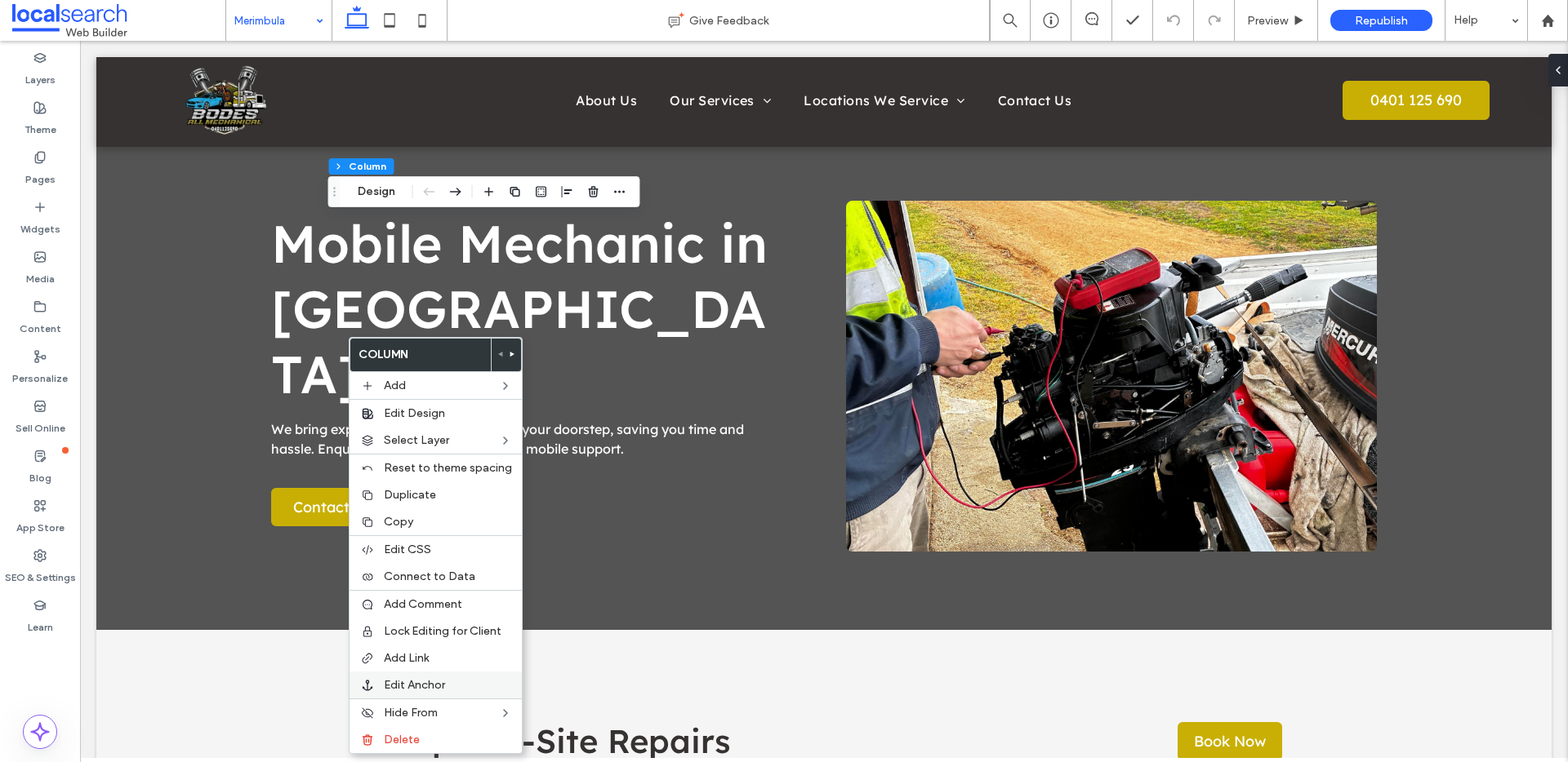
click at [420, 688] on span "Edit Anchor" at bounding box center [414, 685] width 61 height 14
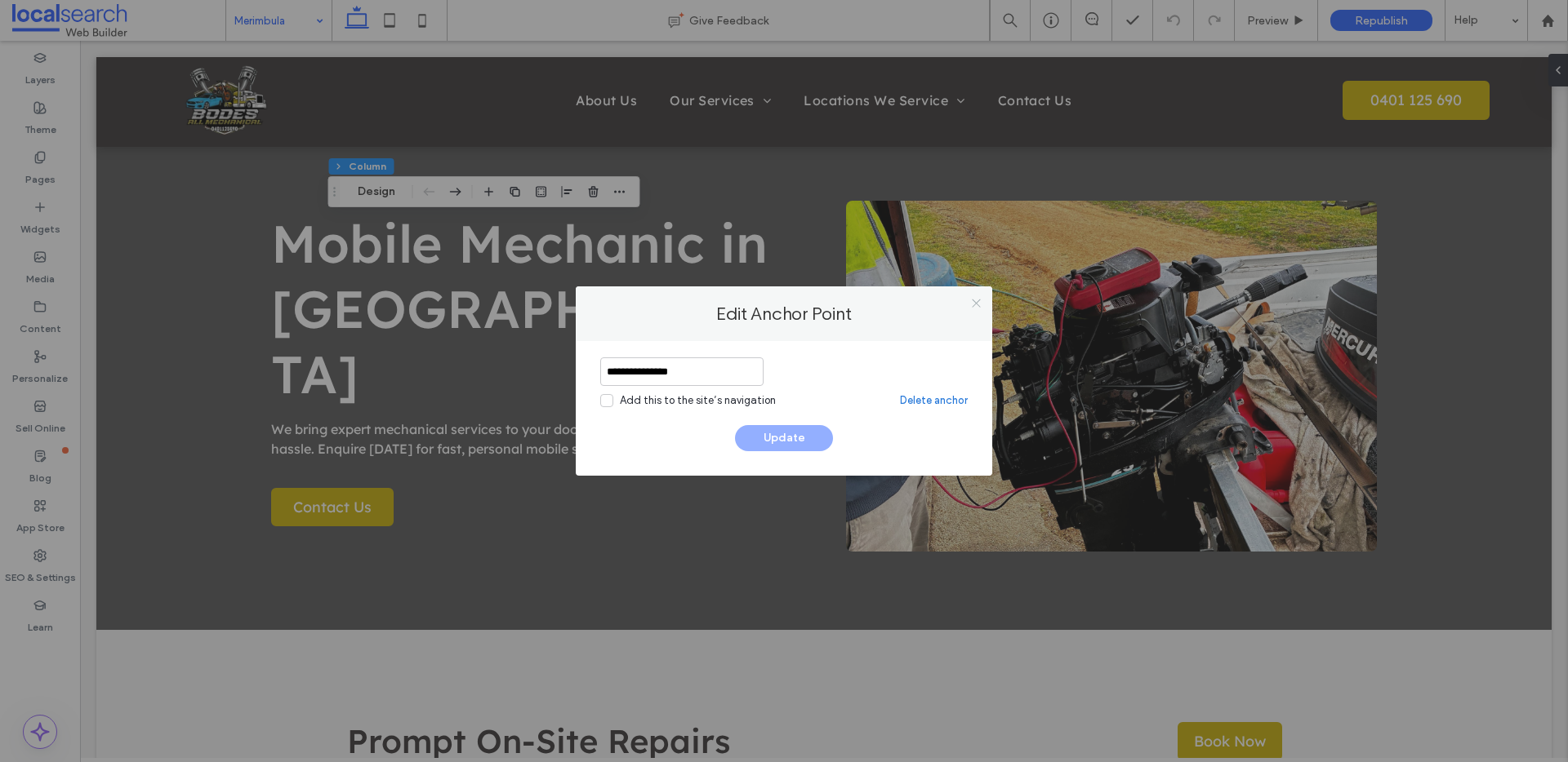
click at [975, 303] on use at bounding box center [976, 303] width 8 height 8
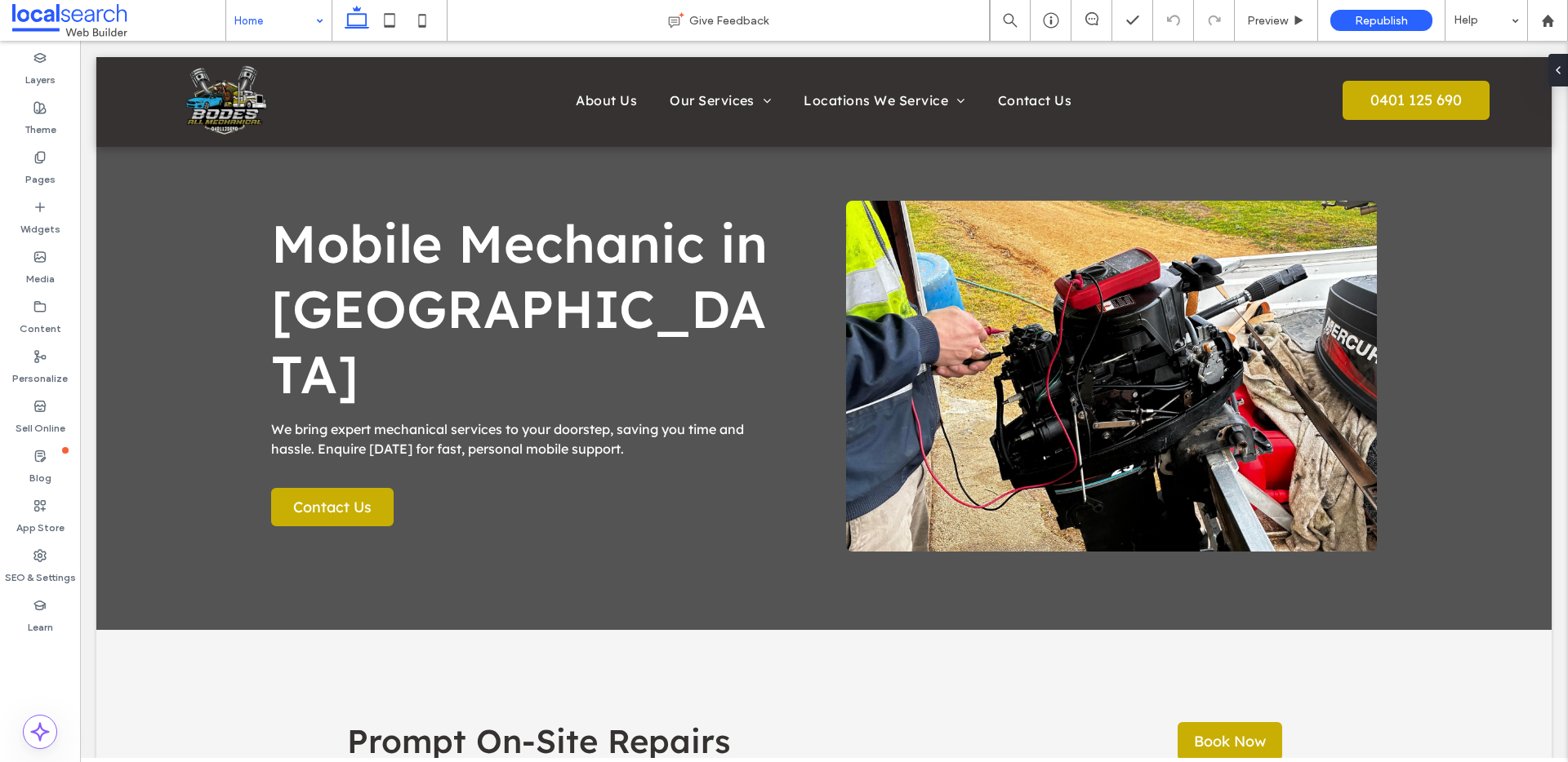
click at [320, 16] on div "Home" at bounding box center [279, 20] width 106 height 41
click at [1094, 23] on icon at bounding box center [1092, 19] width 13 height 13
